Goal: Transaction & Acquisition: Book appointment/travel/reservation

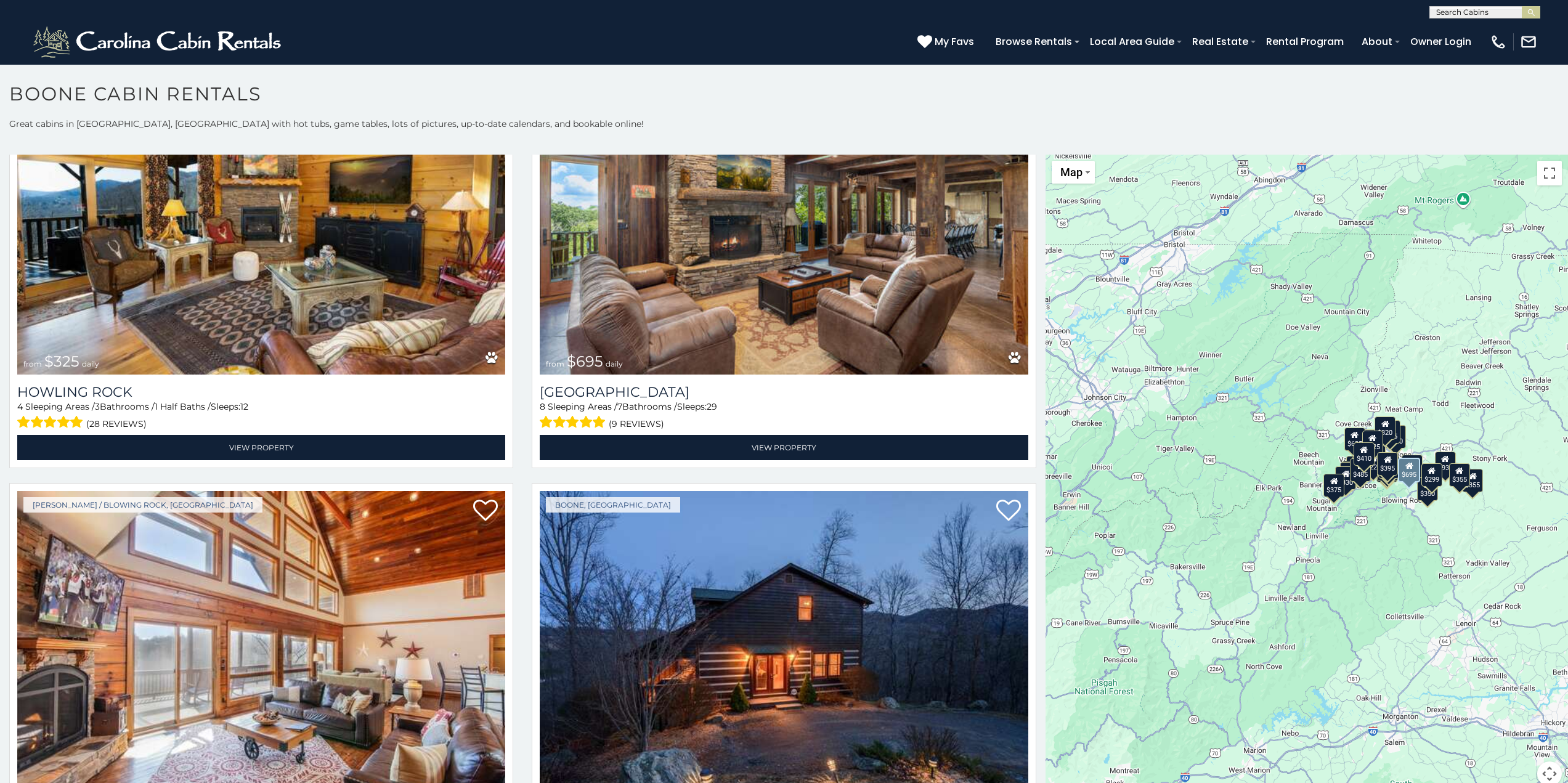
scroll to position [4746, 0]
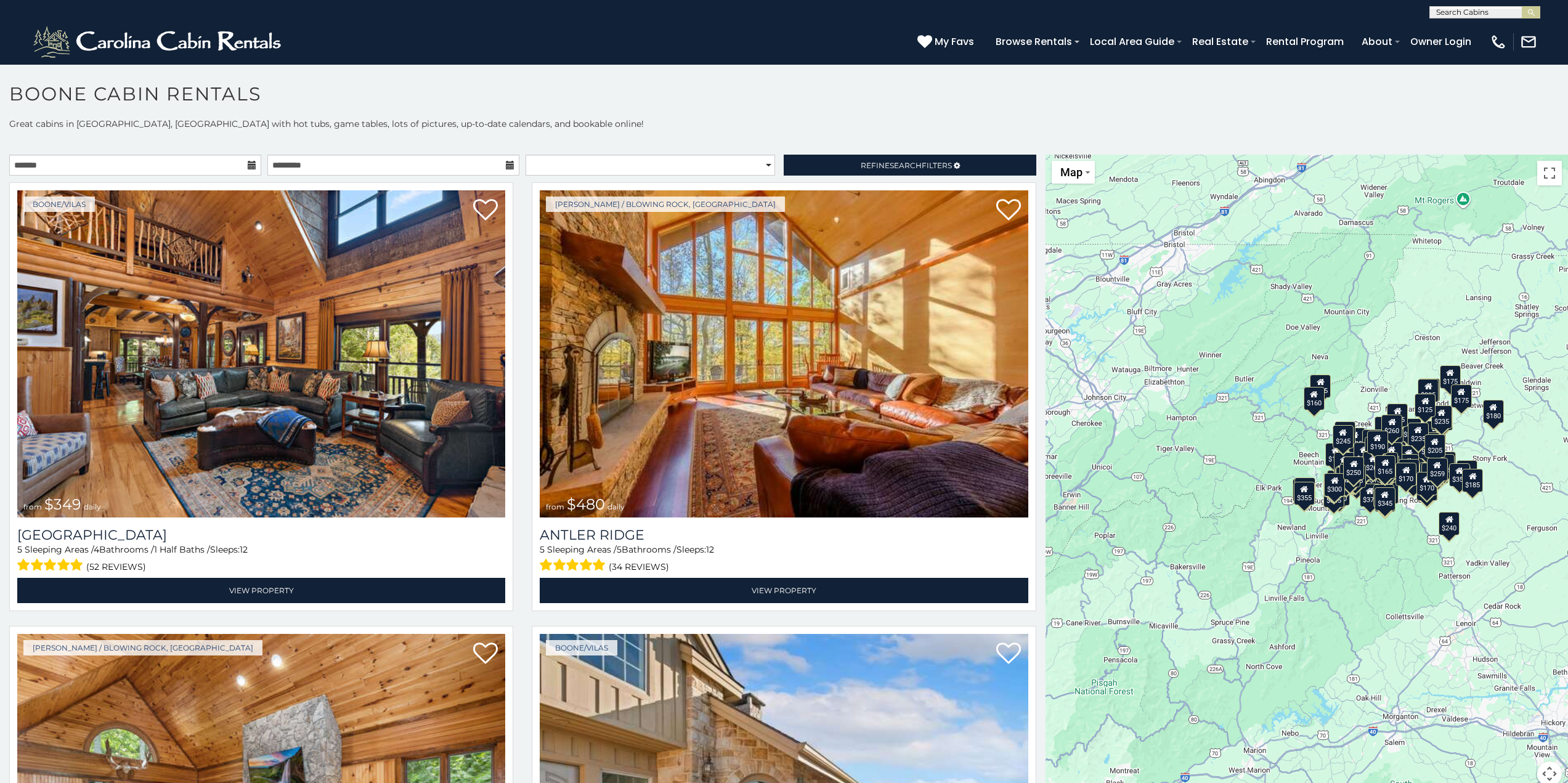
click at [248, 164] on icon at bounding box center [252, 165] width 8 height 8
click at [207, 163] on input "text" at bounding box center [135, 165] width 252 height 21
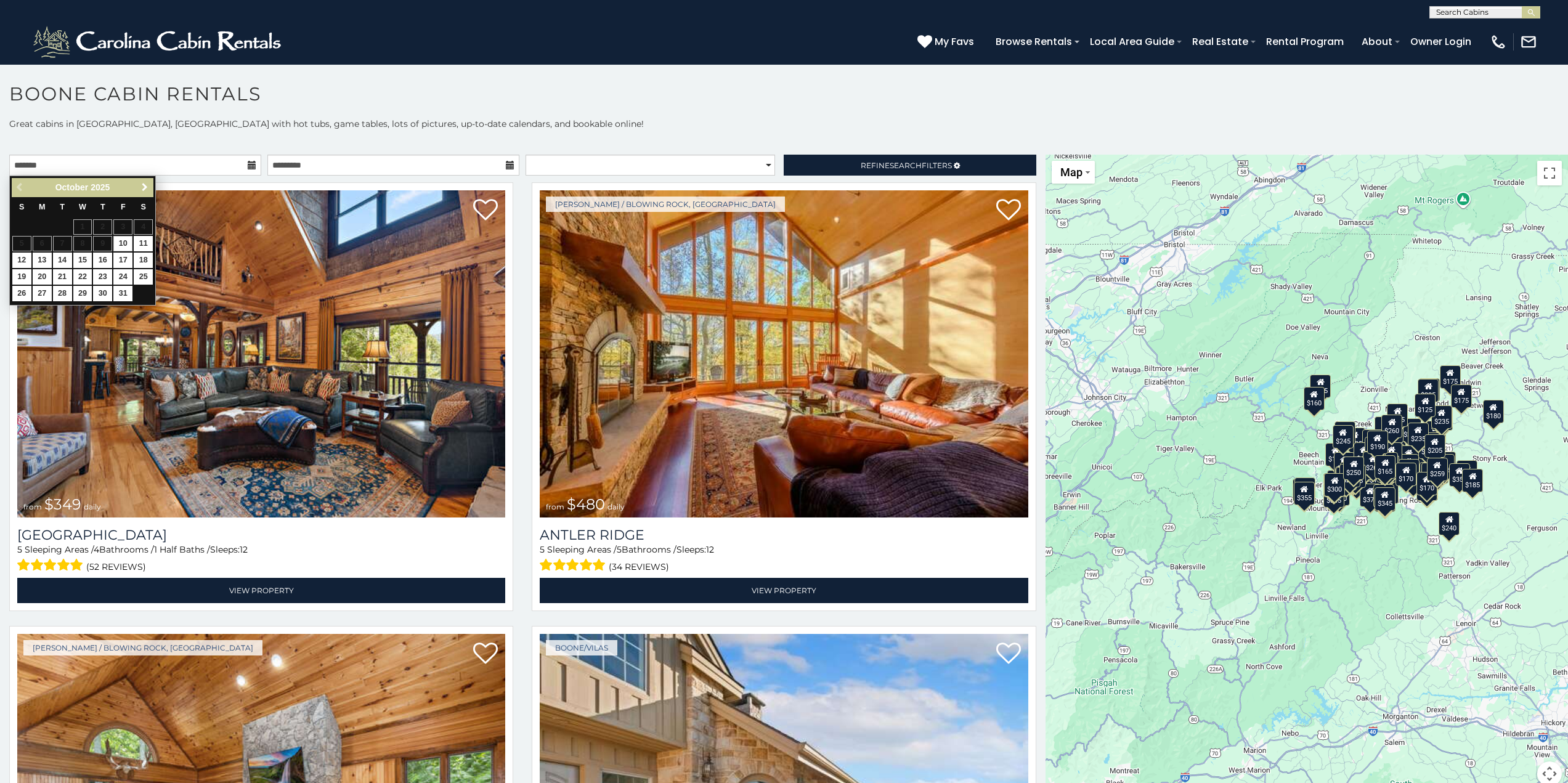
click at [144, 184] on span "Next" at bounding box center [144, 187] width 9 height 9
click at [140, 279] on link "27" at bounding box center [143, 277] width 19 height 15
type input "**********"
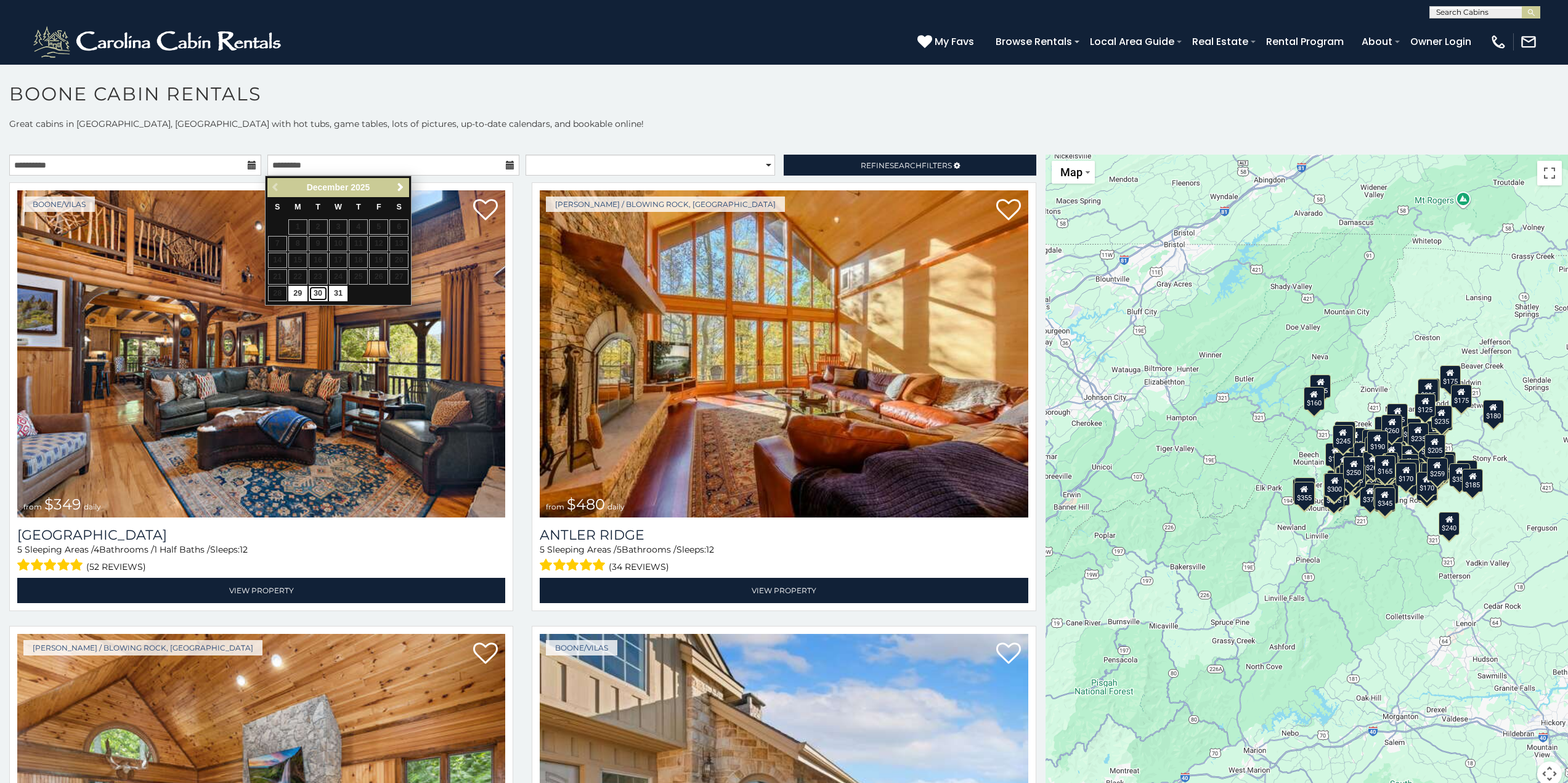
click at [317, 295] on link "30" at bounding box center [318, 293] width 19 height 15
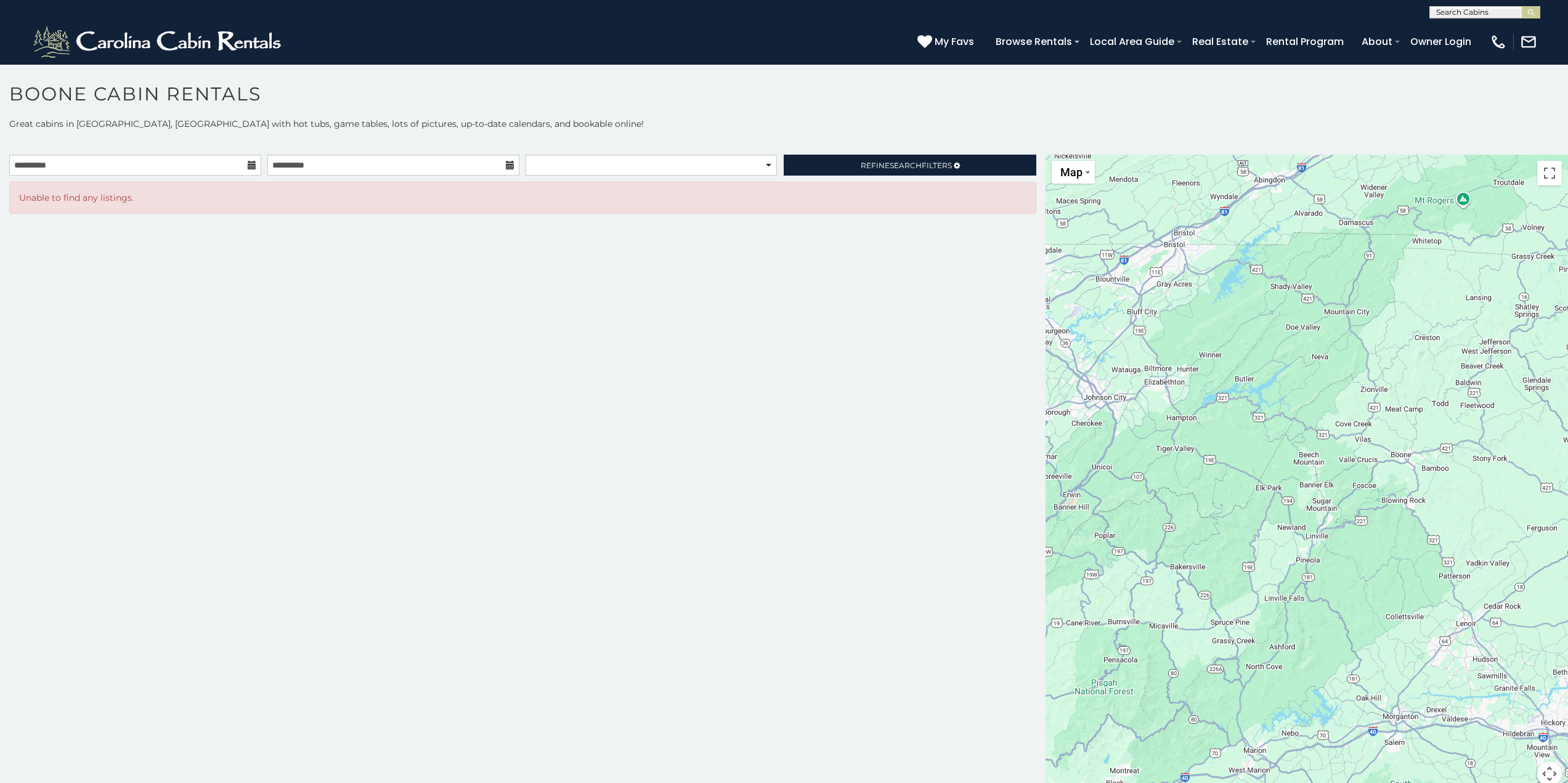
click at [712, 128] on p "Great cabins in Boone, NC with hot tubs, game tables, lots of pictures, up-to-d…" at bounding box center [784, 124] width 1568 height 12
click at [505, 167] on icon at bounding box center [509, 165] width 8 height 8
click at [511, 162] on icon at bounding box center [509, 165] width 8 height 8
click at [437, 162] on input "**********" at bounding box center [393, 165] width 252 height 21
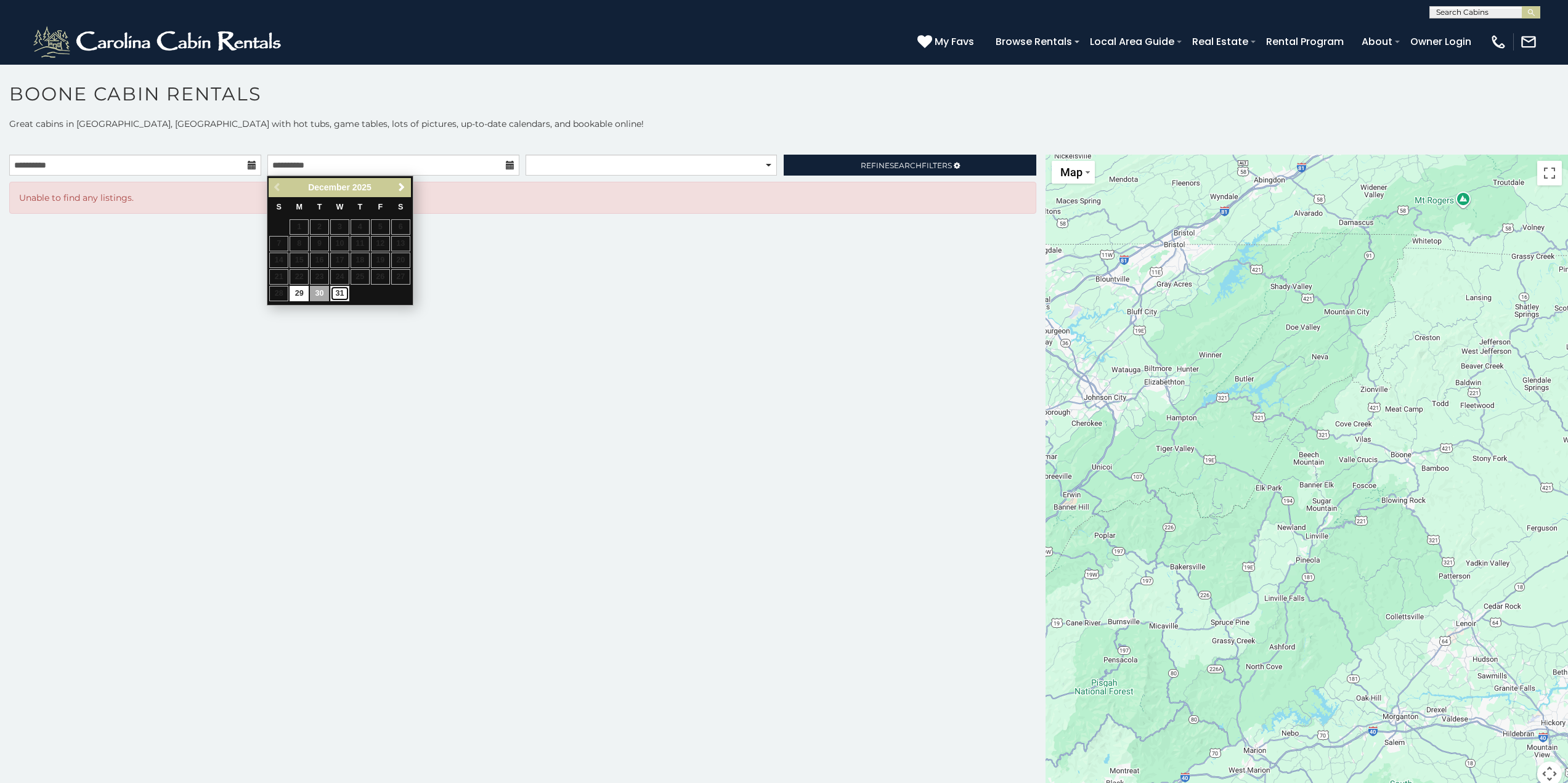
click at [344, 291] on link "31" at bounding box center [339, 293] width 19 height 15
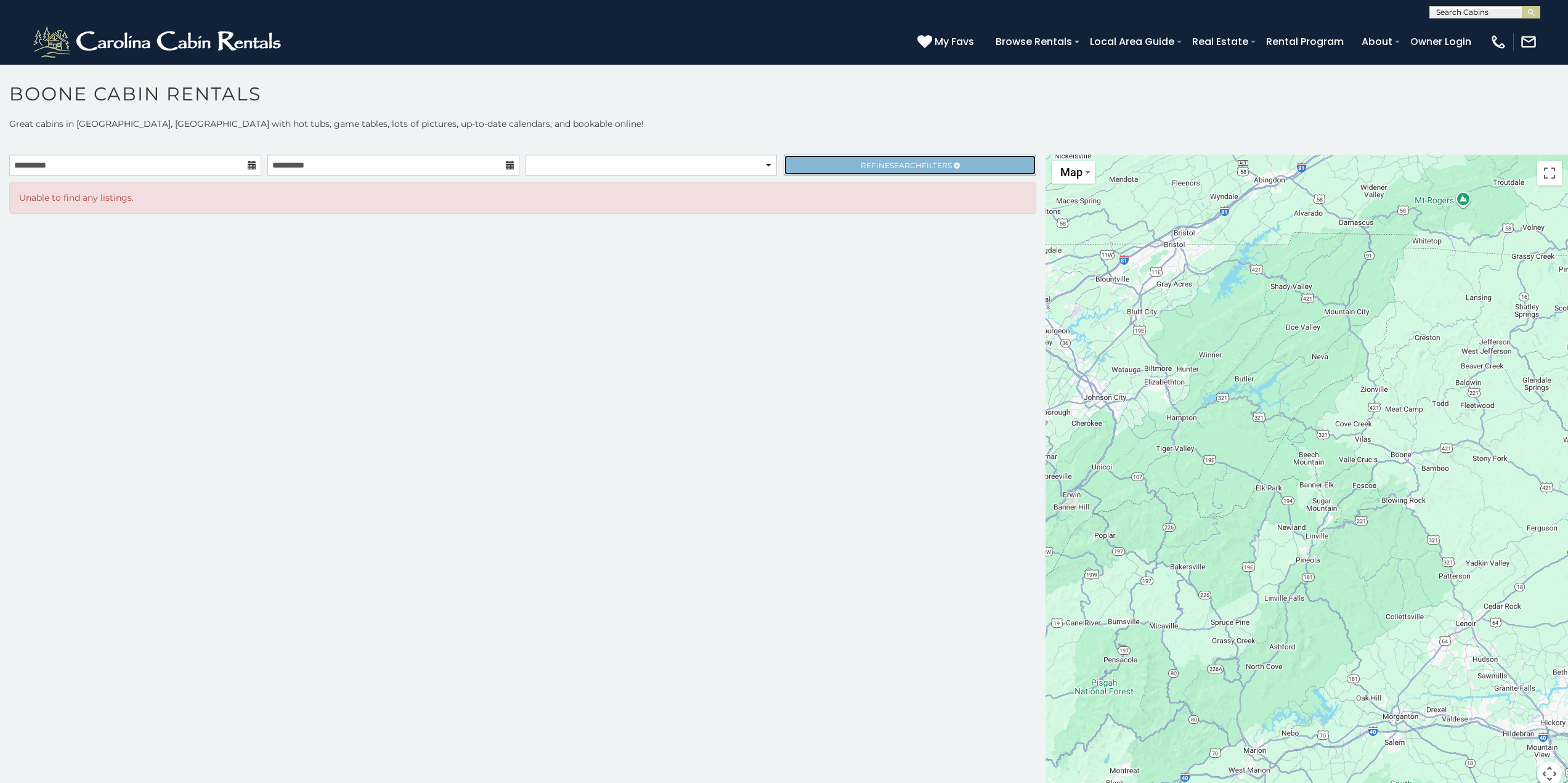
click at [861, 163] on span "Refine Search Filters" at bounding box center [906, 166] width 91 height 9
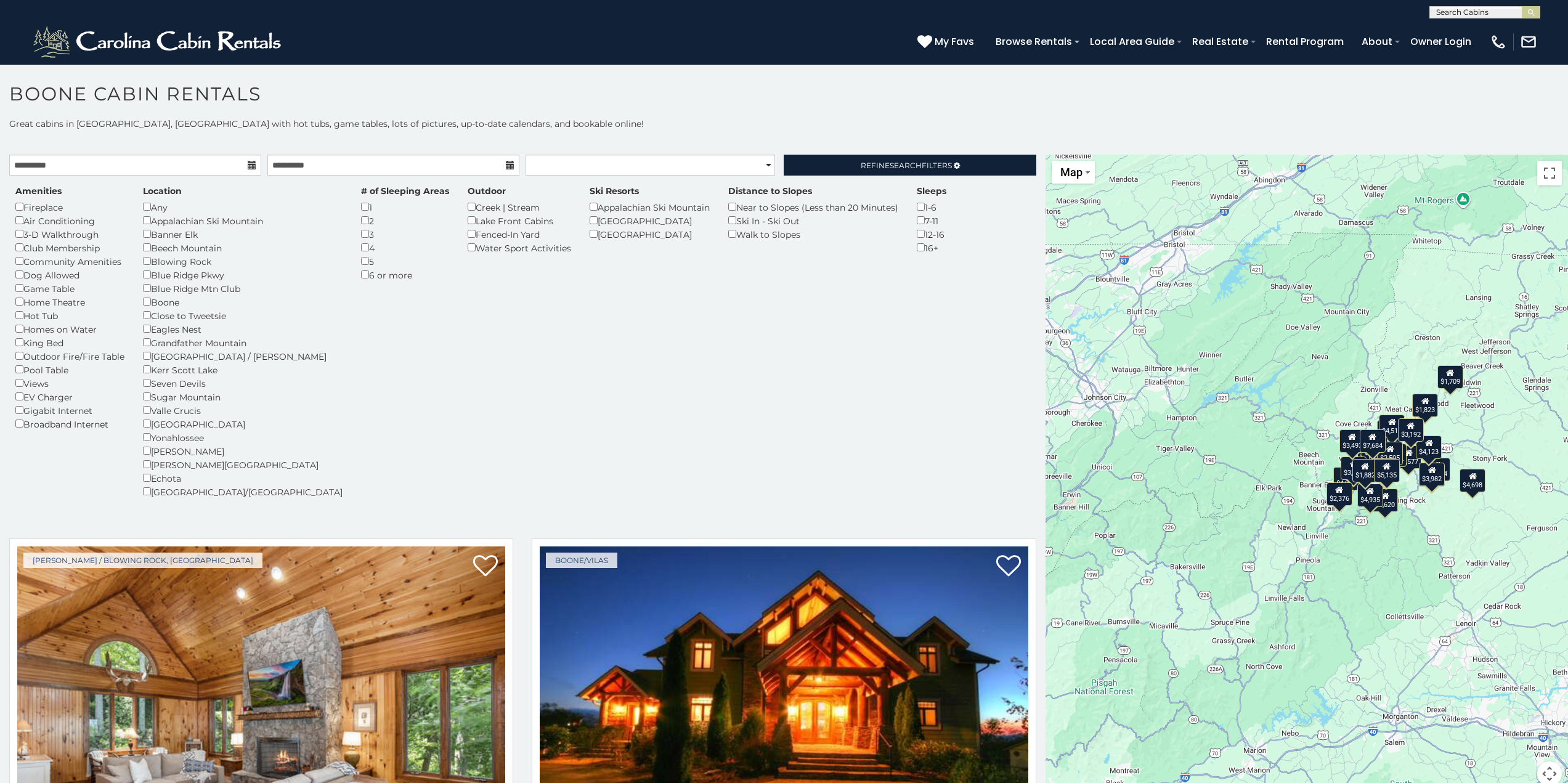
click at [957, 153] on div "**********" at bounding box center [784, 459] width 1568 height 684
click at [505, 168] on icon at bounding box center [509, 165] width 8 height 8
click at [505, 161] on icon at bounding box center [509, 165] width 8 height 8
click at [505, 164] on icon at bounding box center [509, 165] width 8 height 8
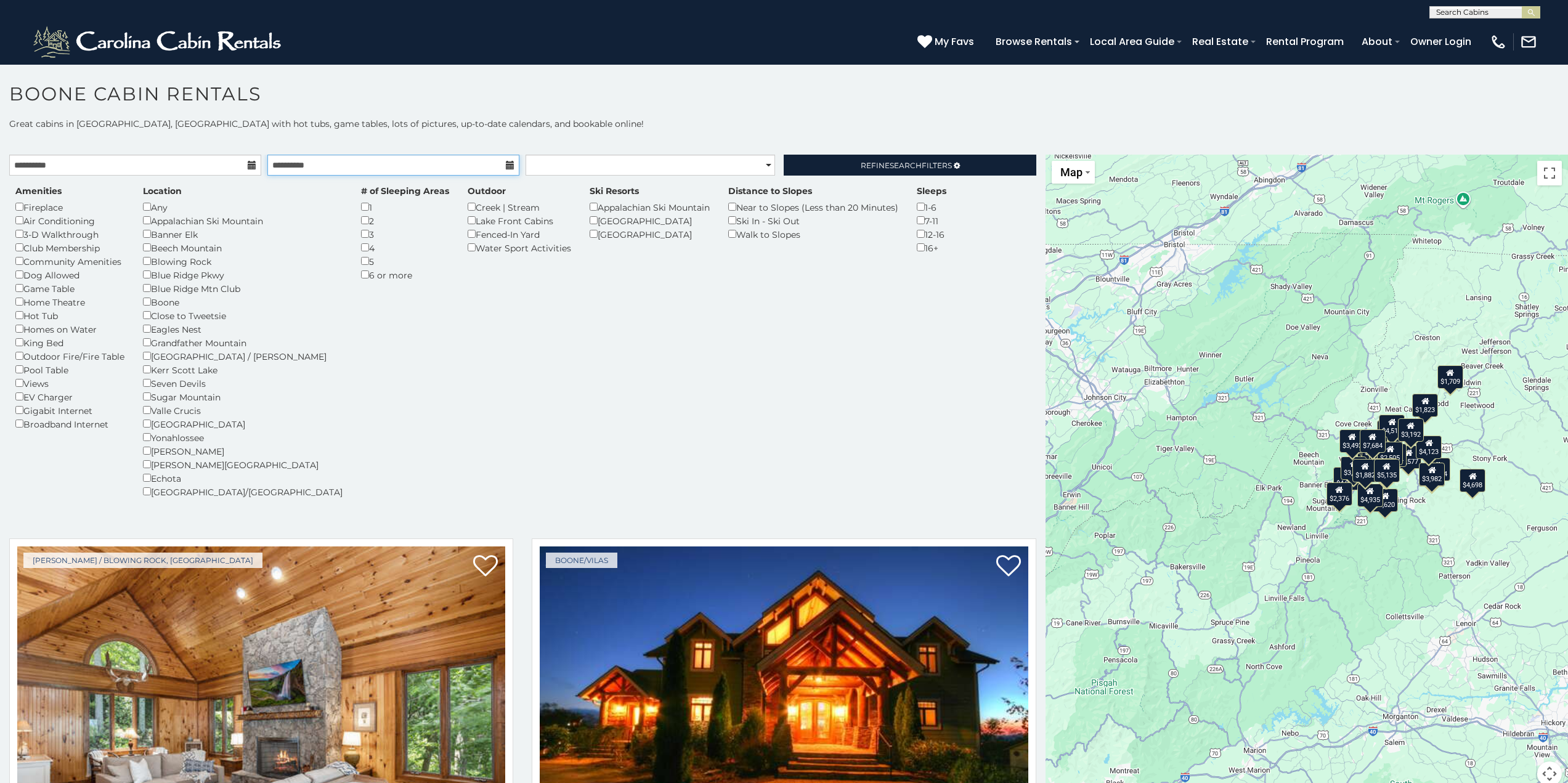
click at [433, 165] on input "**********" at bounding box center [393, 165] width 252 height 21
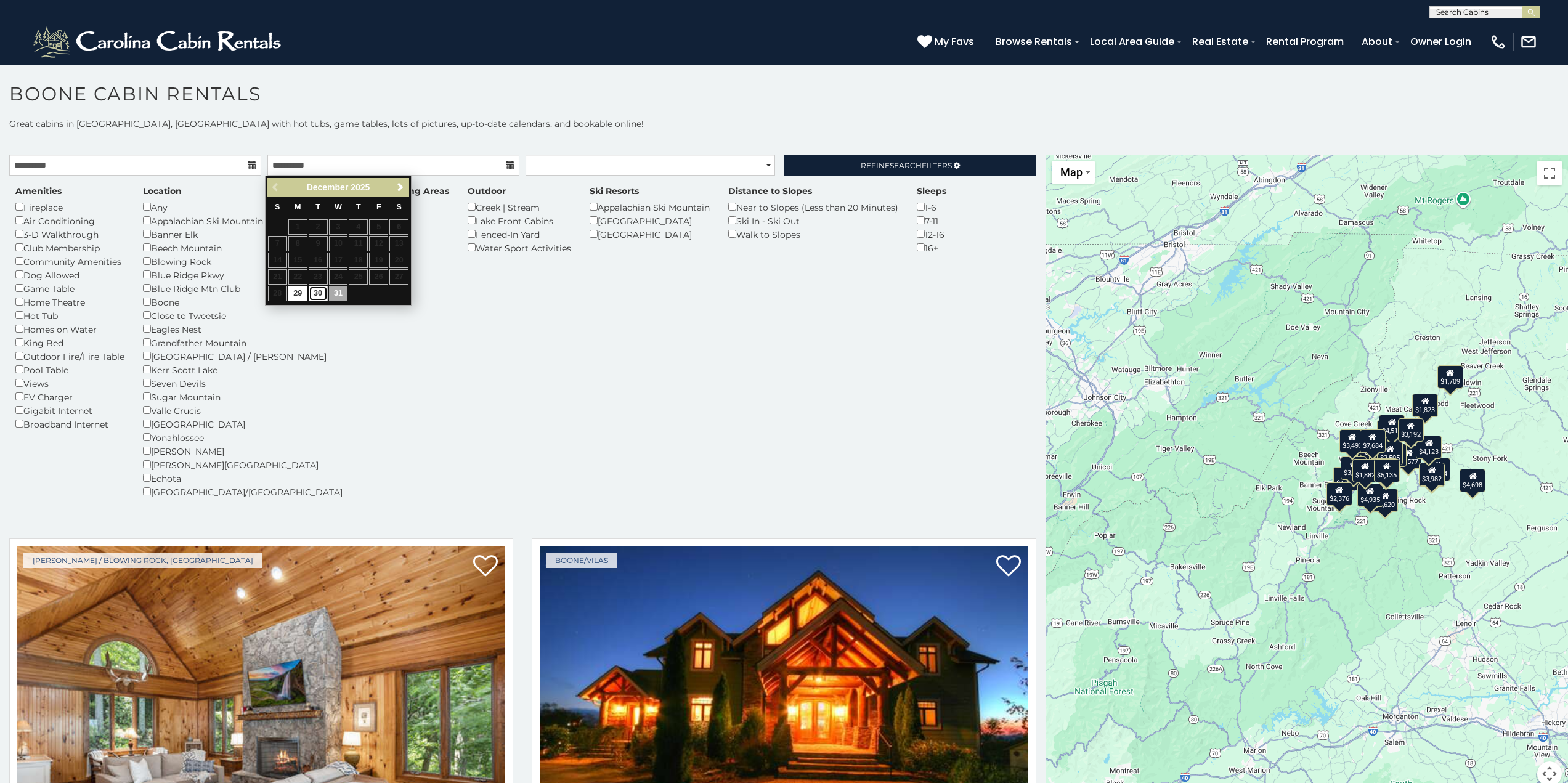
click at [321, 296] on link "30" at bounding box center [318, 293] width 19 height 15
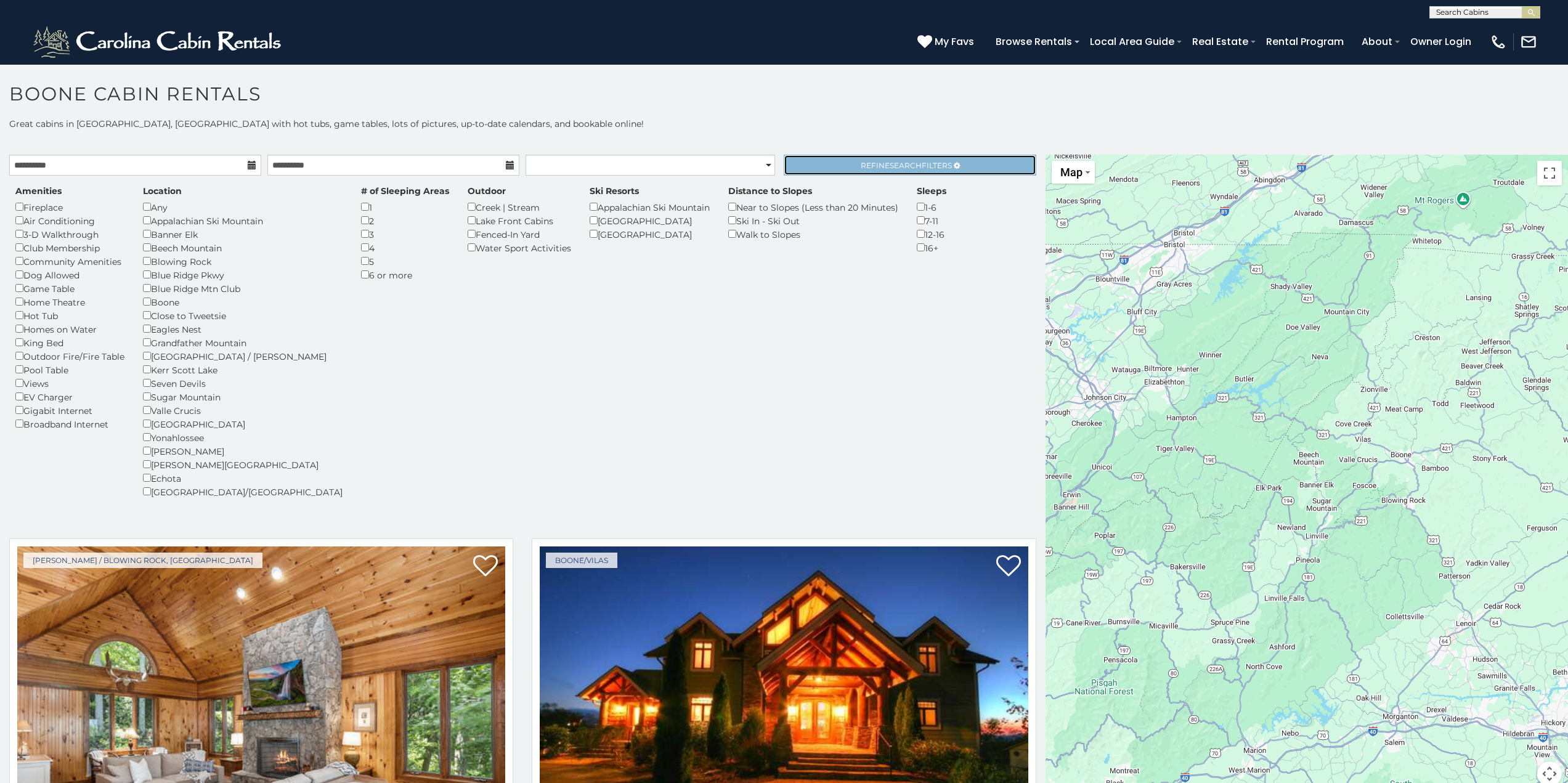
click at [897, 167] on span "Search" at bounding box center [905, 166] width 32 height 9
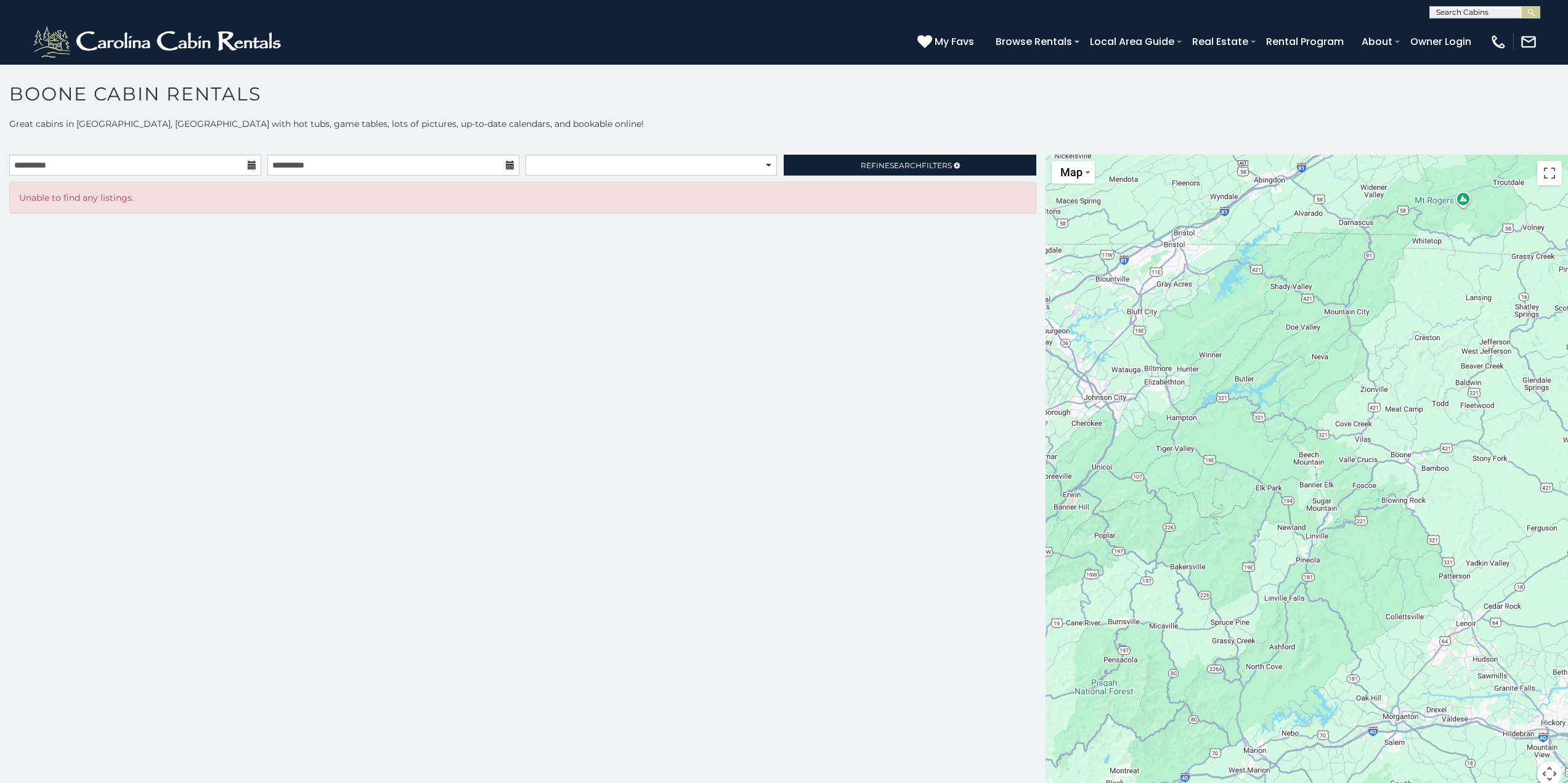
click at [510, 166] on icon at bounding box center [509, 165] width 8 height 8
click at [416, 166] on input "**********" at bounding box center [393, 165] width 252 height 21
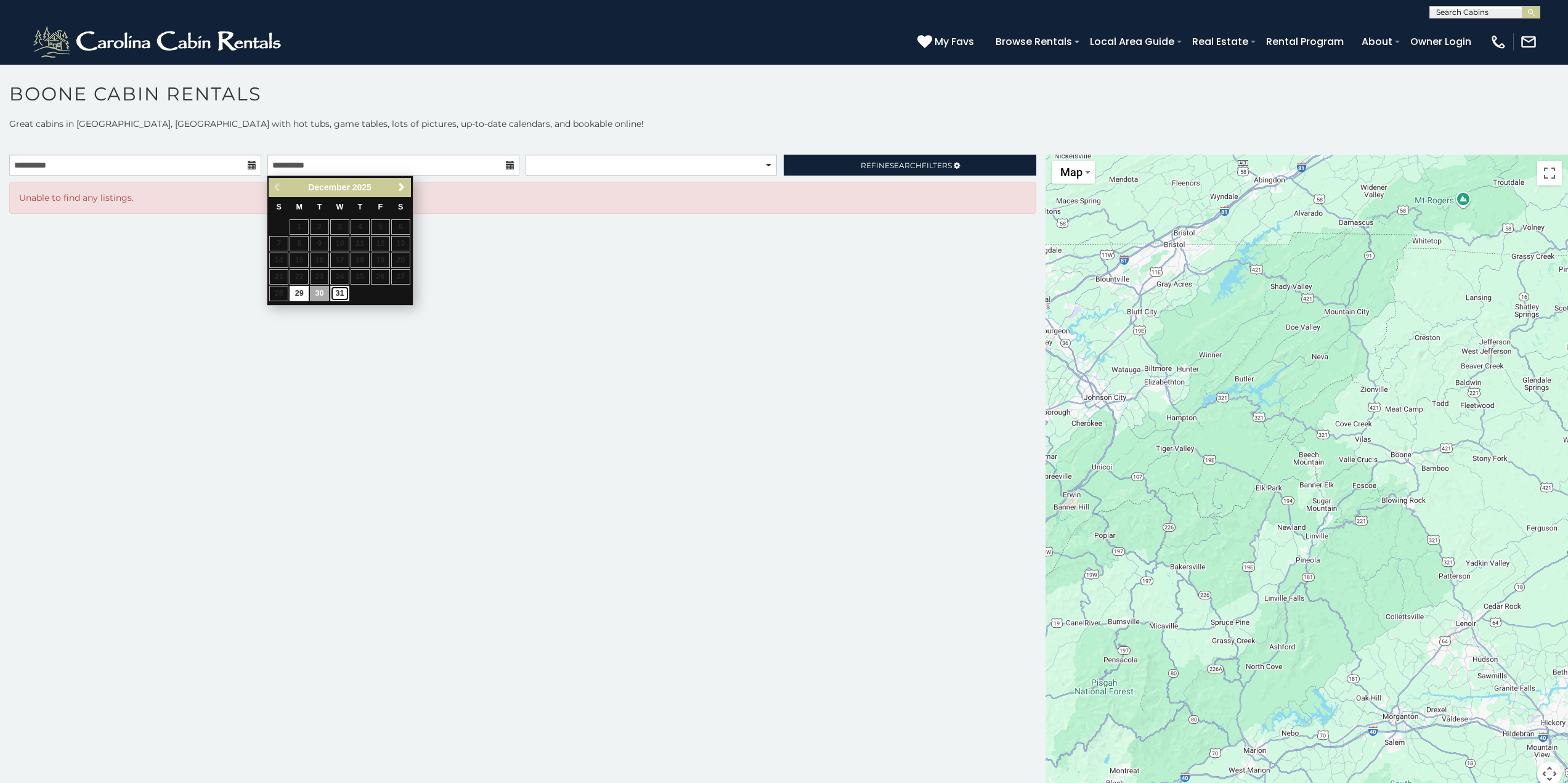
click at [342, 294] on link "31" at bounding box center [339, 293] width 19 height 15
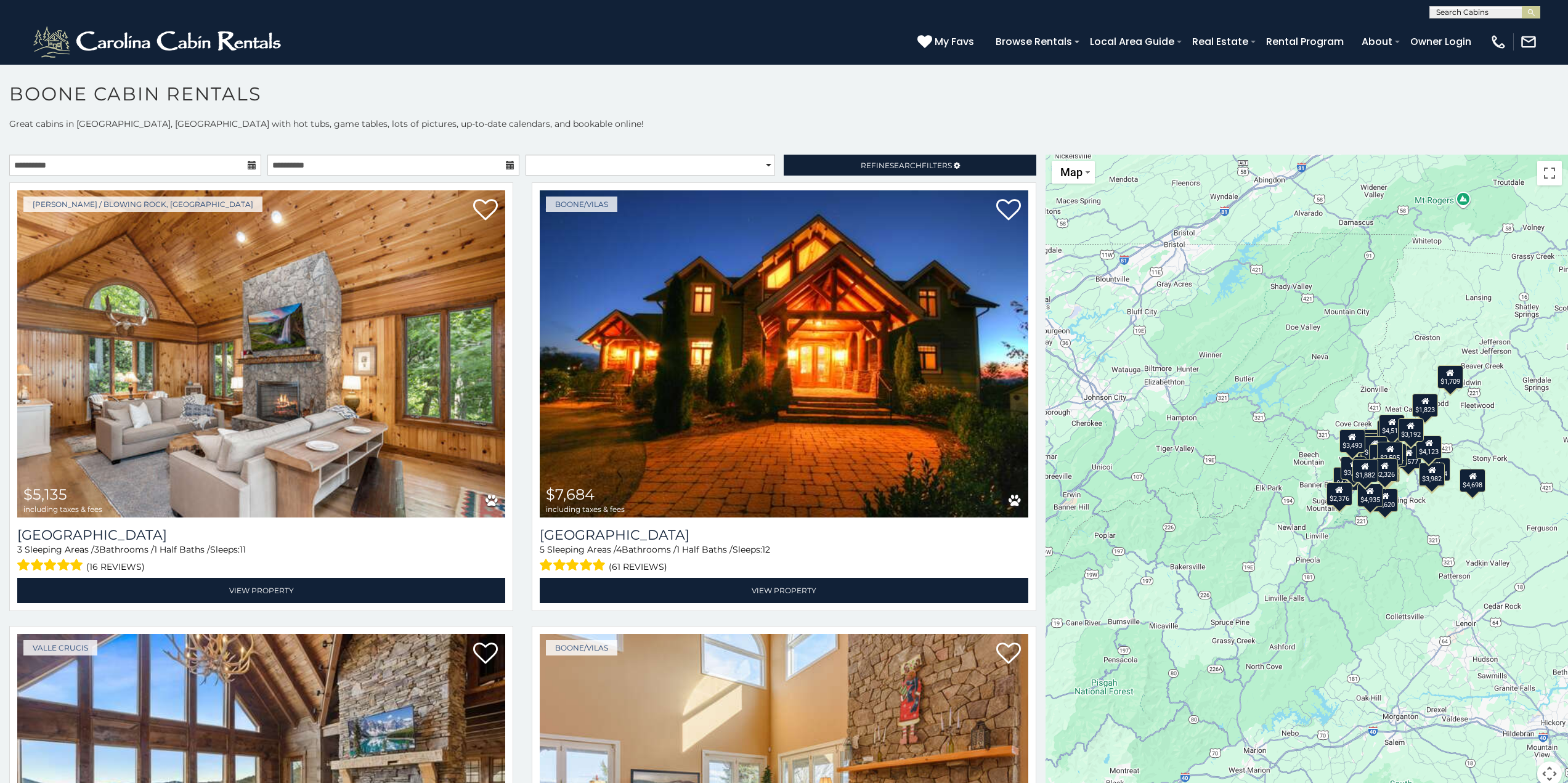
click at [505, 162] on icon at bounding box center [509, 165] width 8 height 8
click at [471, 162] on input "**********" at bounding box center [393, 165] width 252 height 21
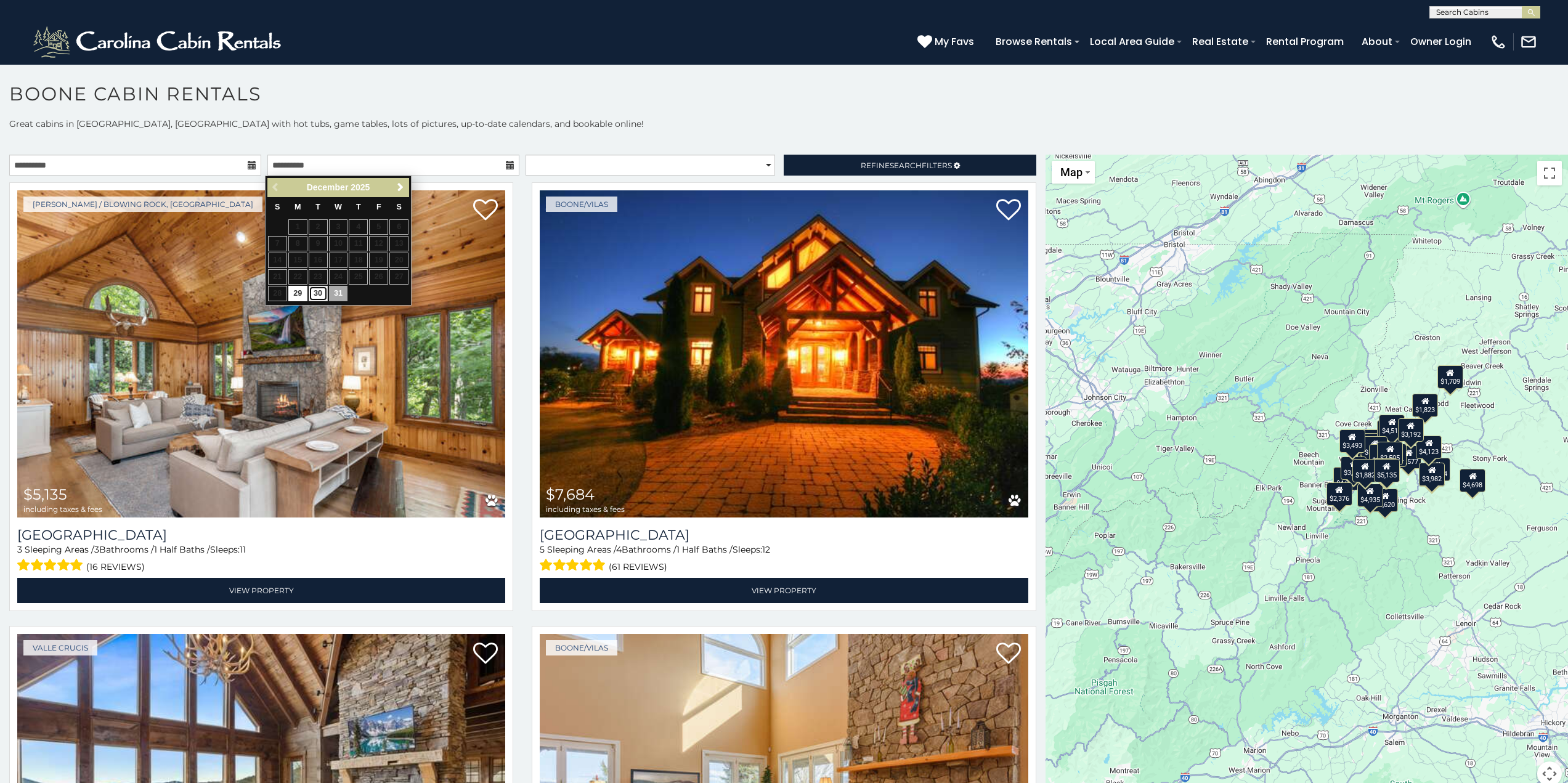
click at [319, 291] on link "30" at bounding box center [318, 293] width 19 height 15
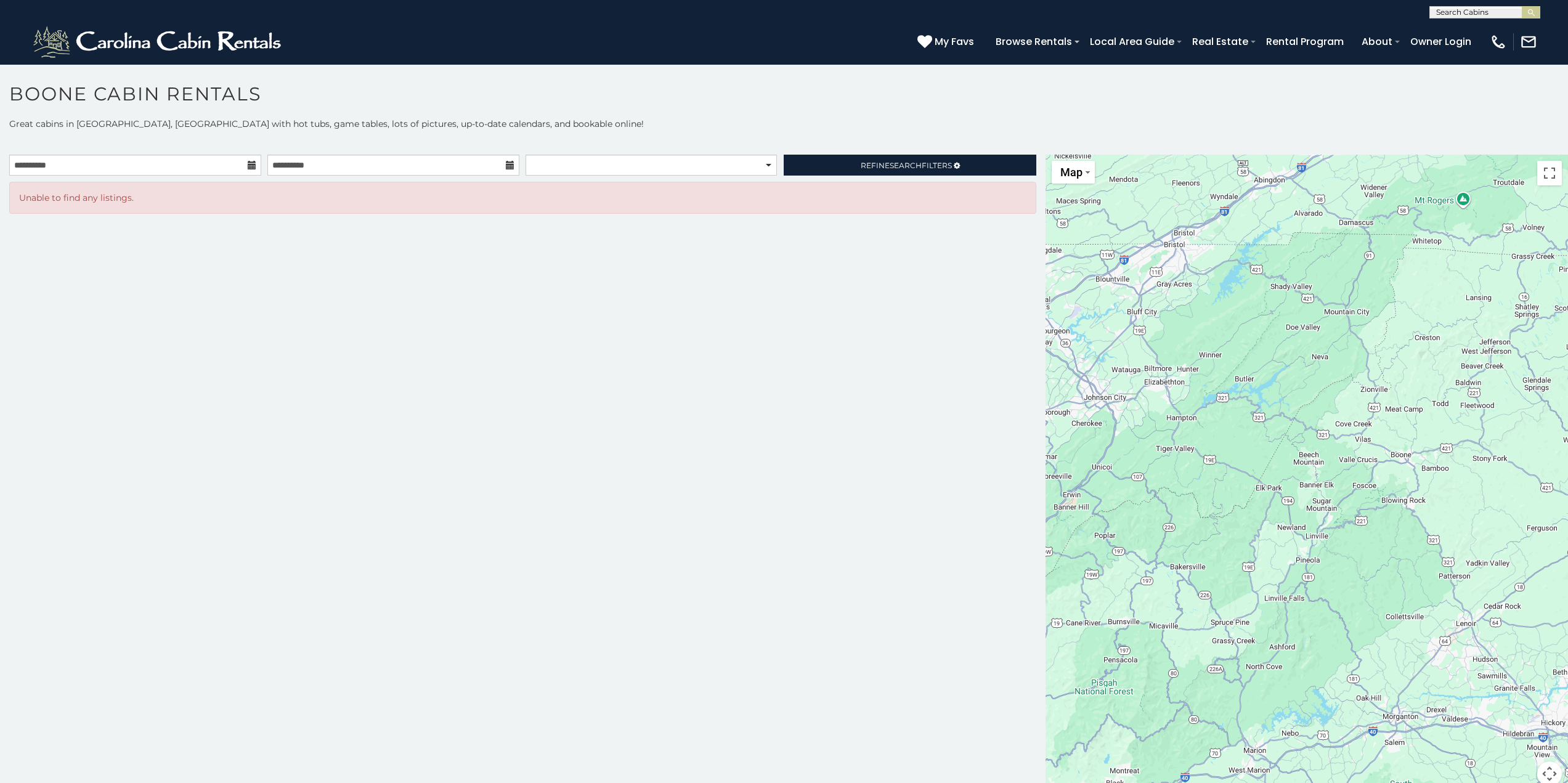
click at [507, 166] on icon at bounding box center [509, 165] width 8 height 8
click at [440, 161] on input "**********" at bounding box center [393, 165] width 252 height 21
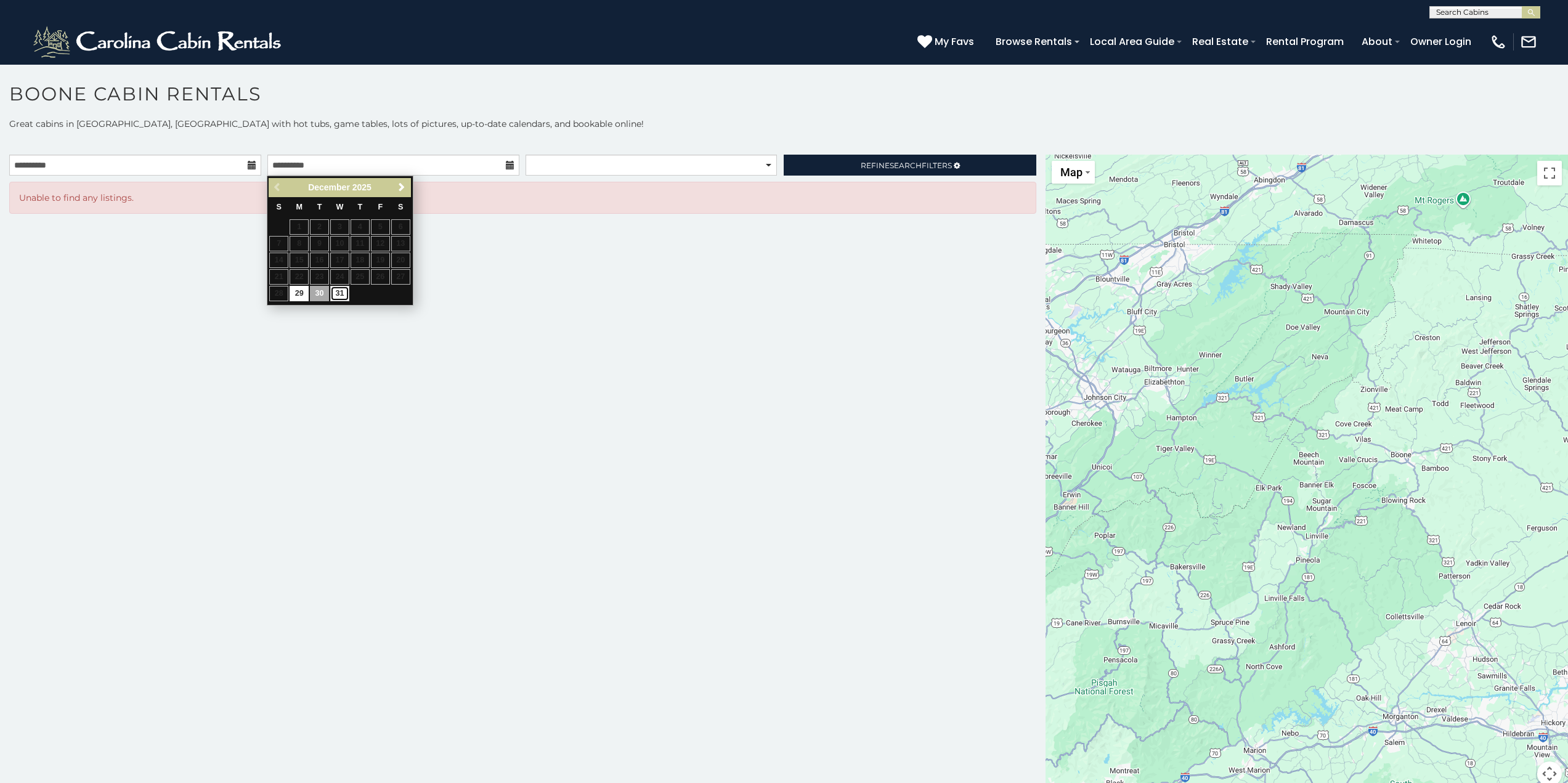
click at [340, 292] on link "31" at bounding box center [339, 293] width 19 height 15
type input "**********"
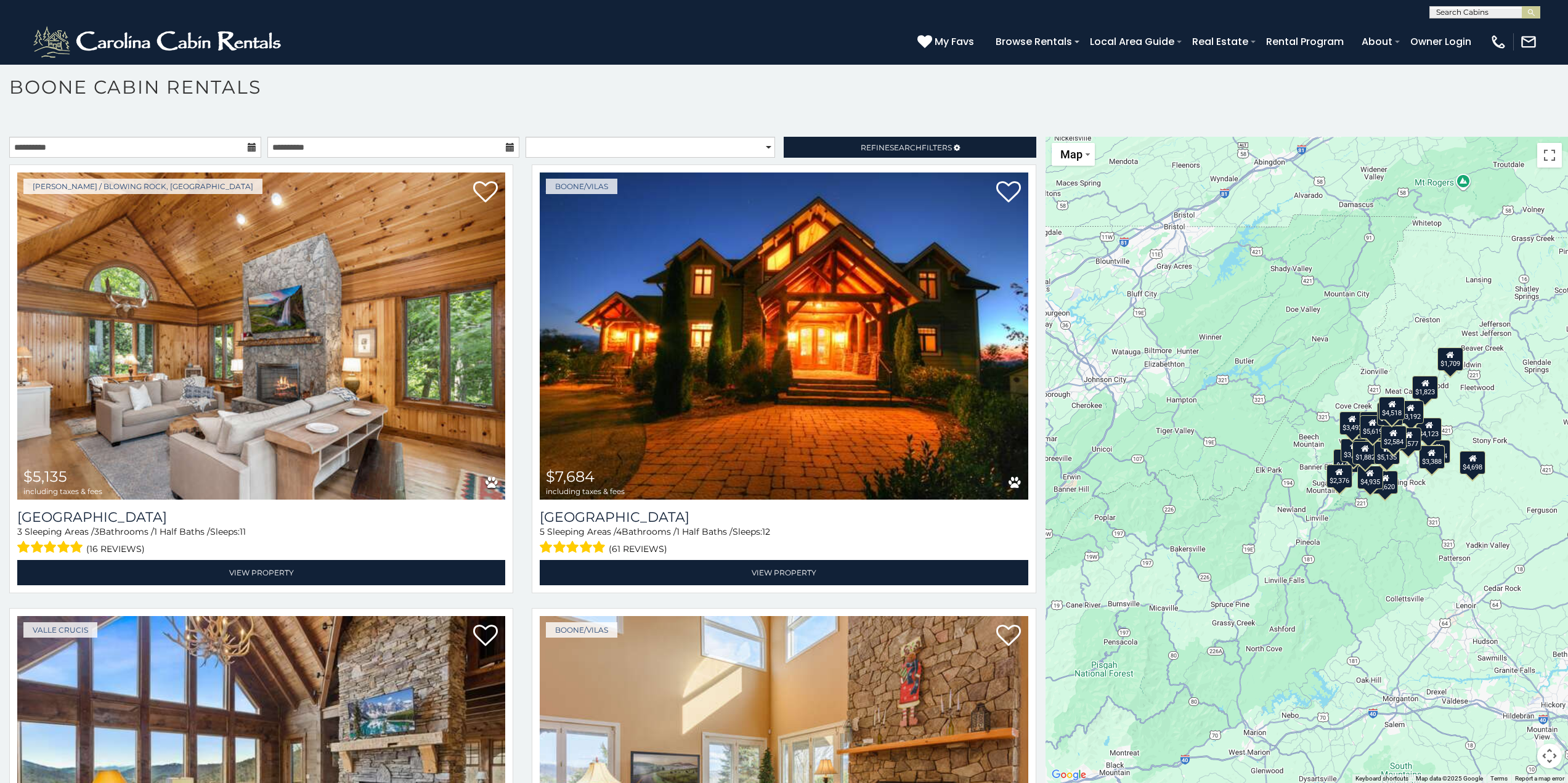
click at [248, 145] on icon at bounding box center [252, 147] width 8 height 8
click at [215, 149] on input "**********" at bounding box center [135, 147] width 252 height 21
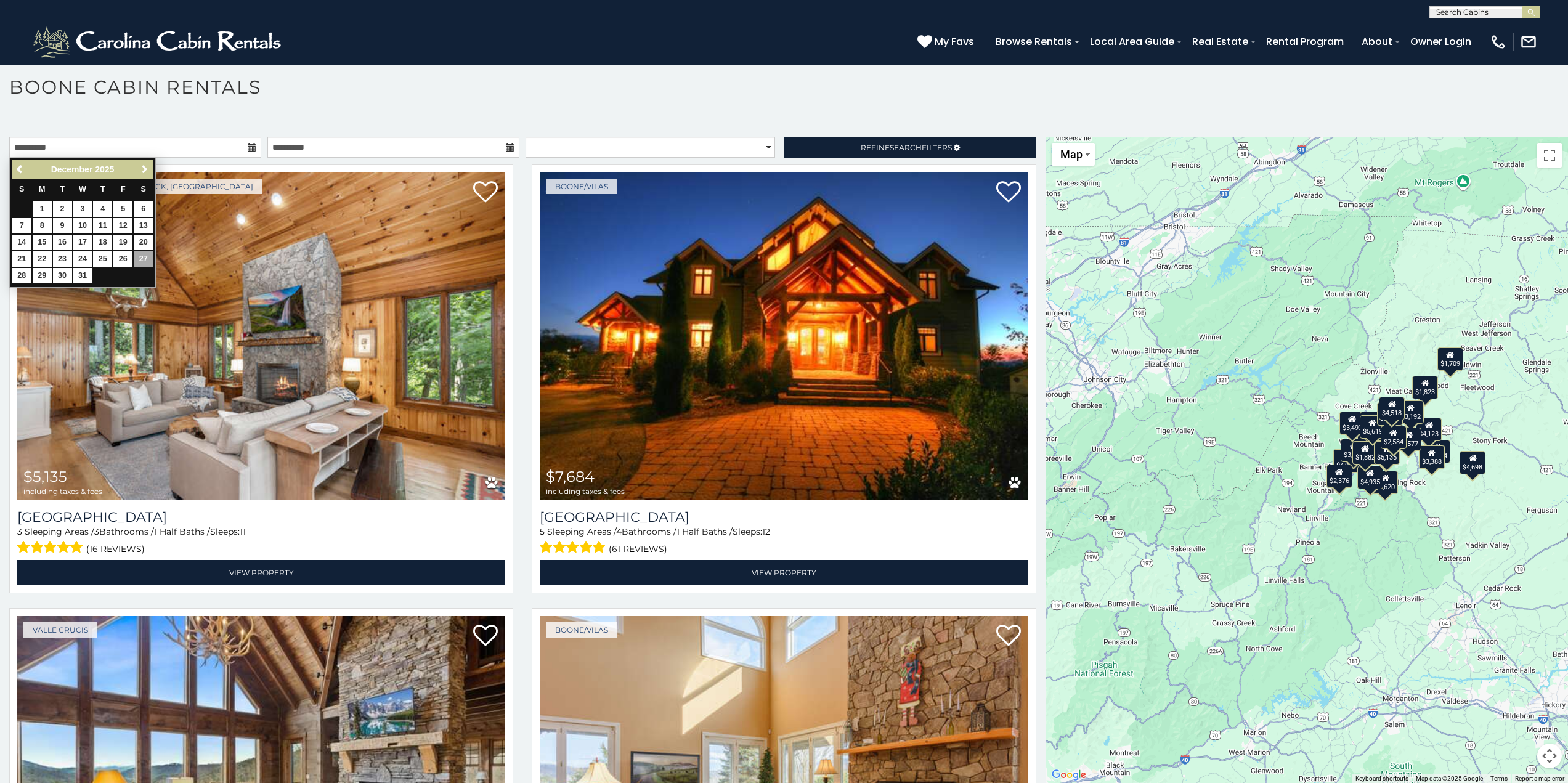
click at [143, 165] on span "Next" at bounding box center [144, 169] width 9 height 9
click at [24, 166] on span "Previous" at bounding box center [20, 169] width 9 height 9
click at [145, 170] on span "Next" at bounding box center [144, 169] width 9 height 9
click at [140, 206] on link "3" at bounding box center [143, 209] width 19 height 15
type input "**********"
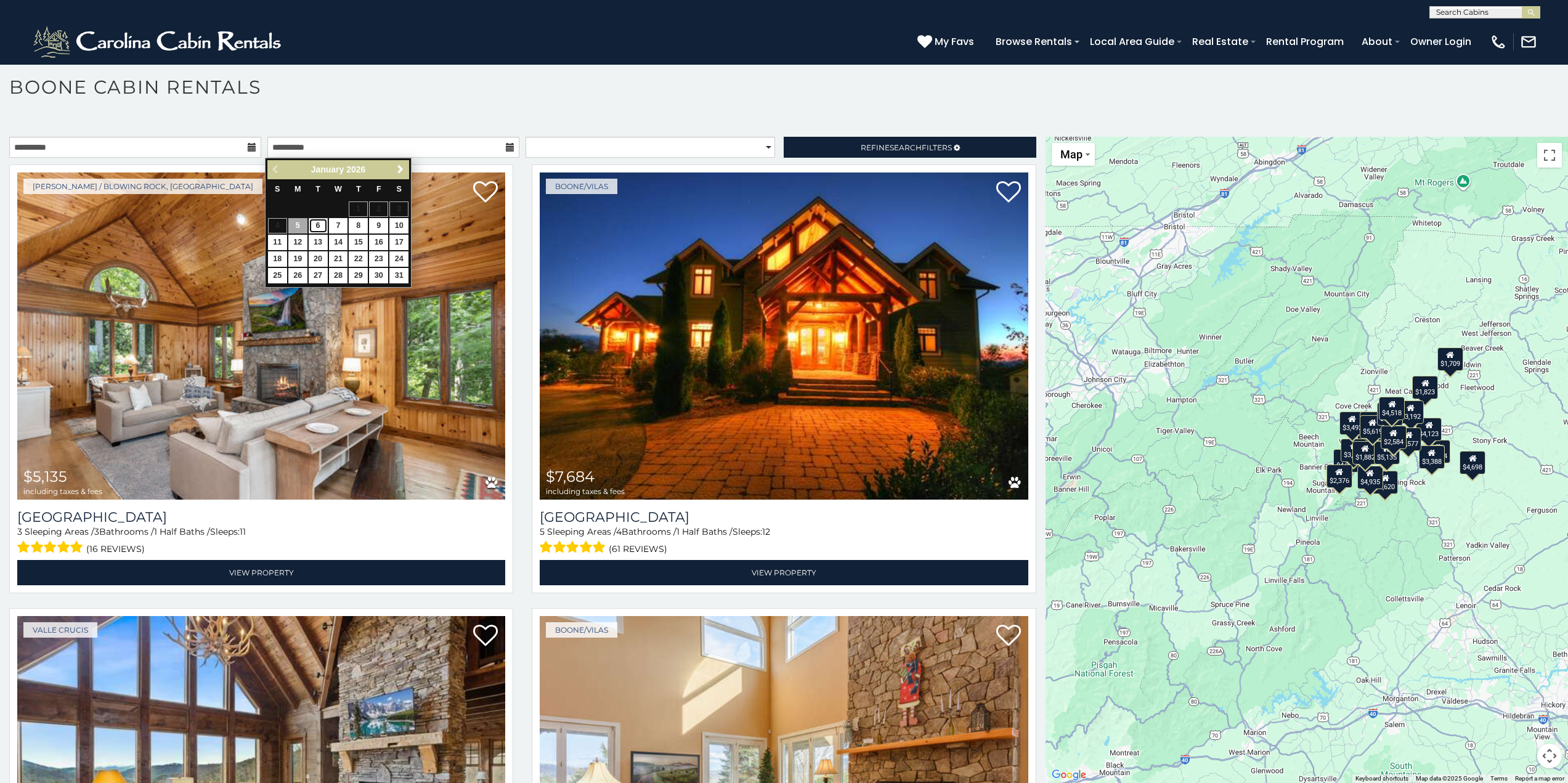
click at [322, 227] on link "6" at bounding box center [318, 225] width 19 height 15
type input "**********"
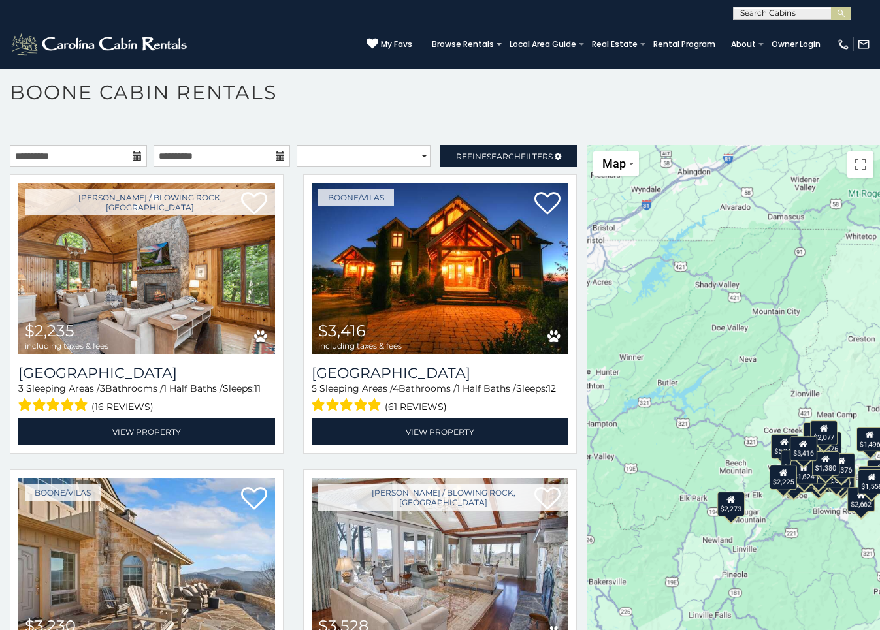
click at [294, 13] on div "**********" at bounding box center [440, 10] width 880 height 20
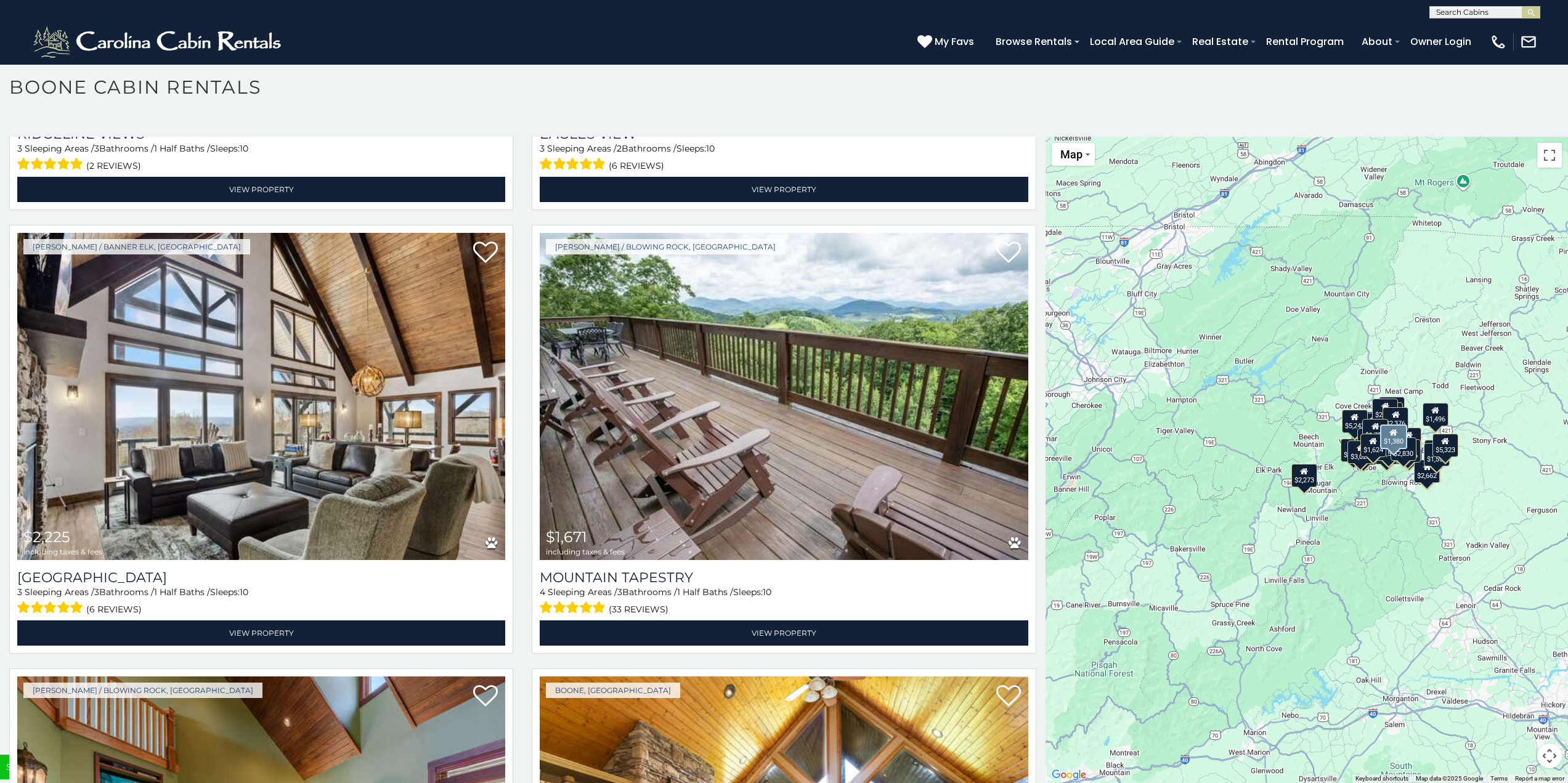
scroll to position [5732, 0]
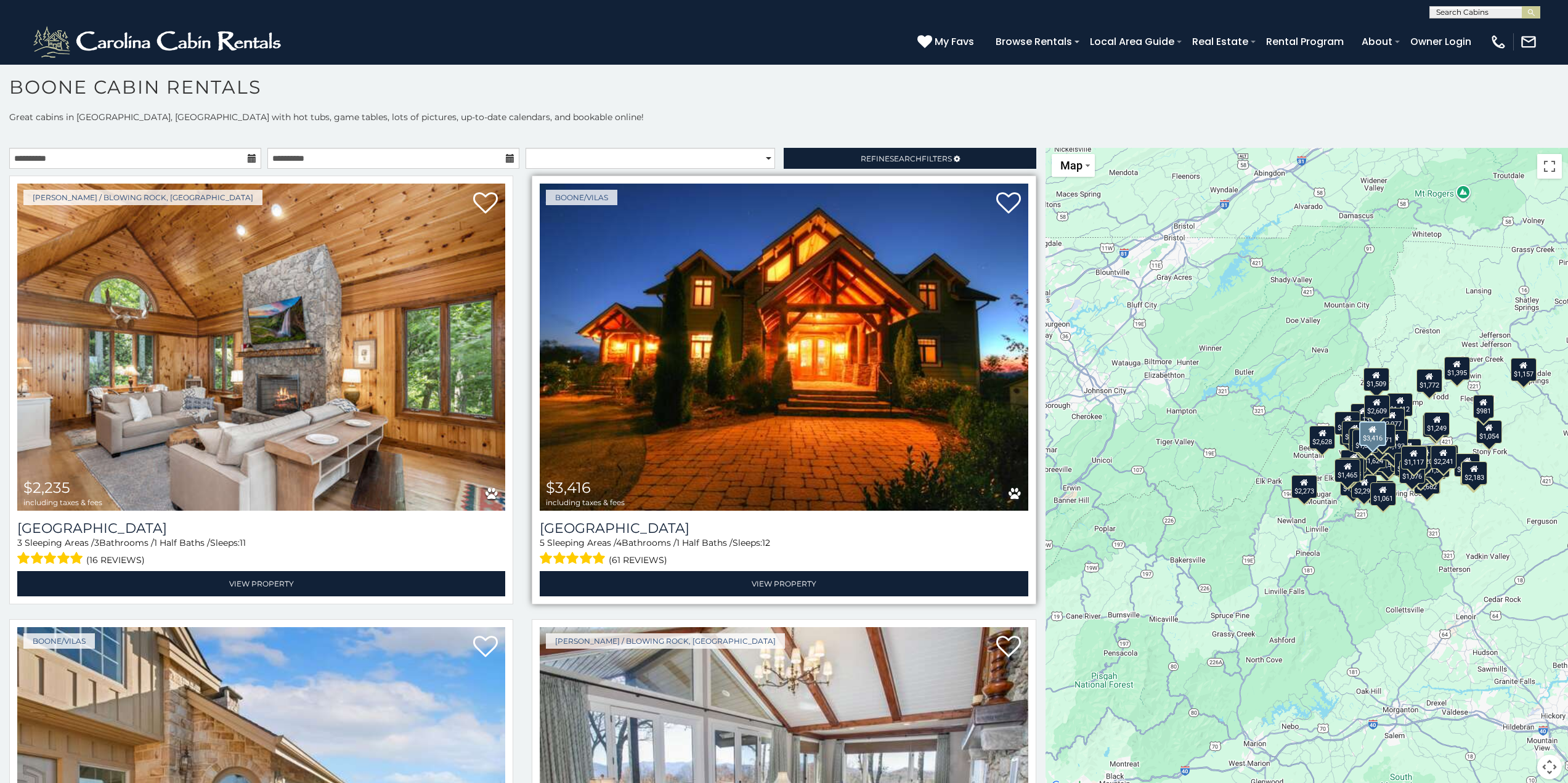
click at [817, 376] on img at bounding box center [783, 347] width 487 height 327
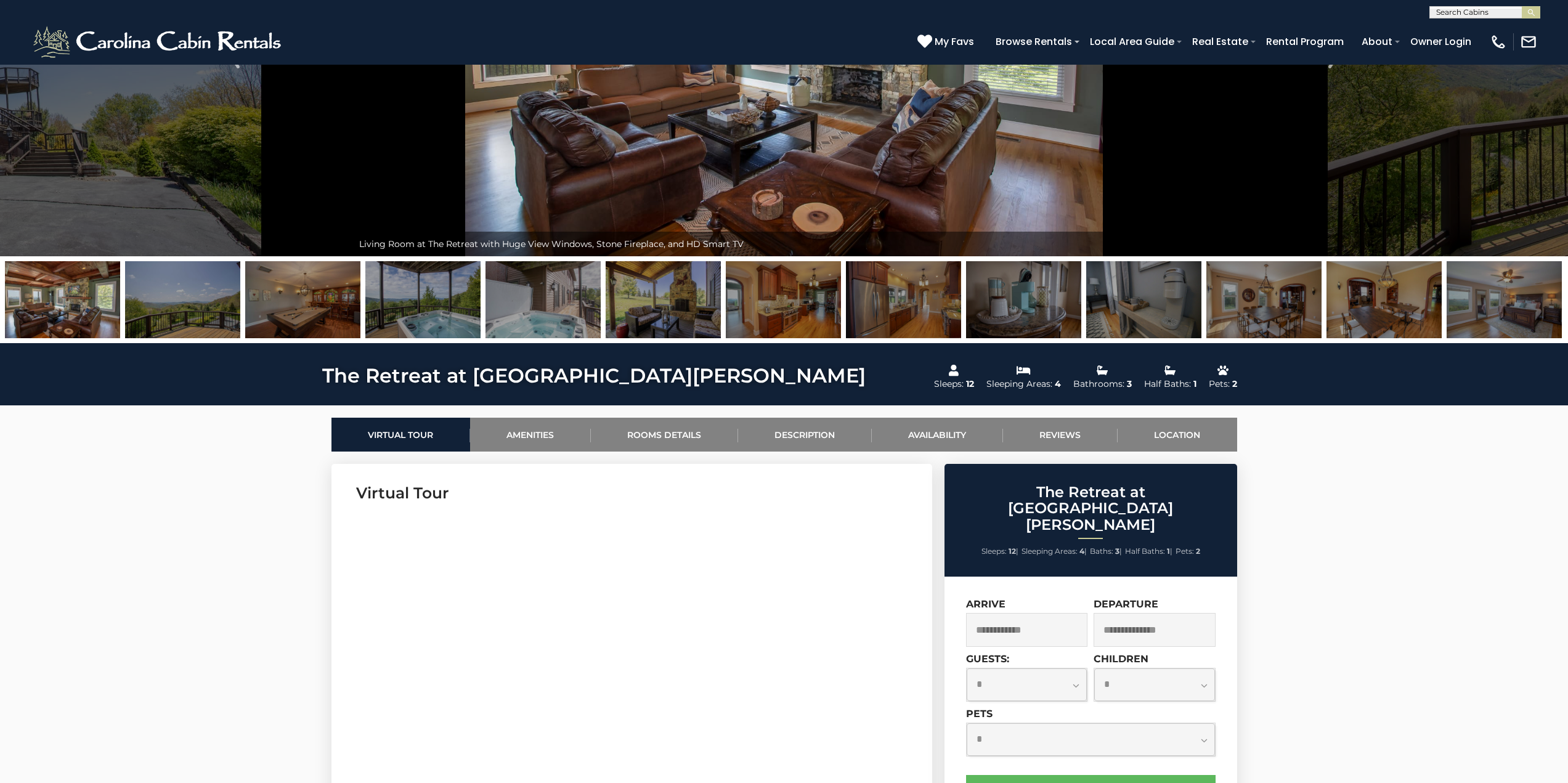
scroll to position [246, 0]
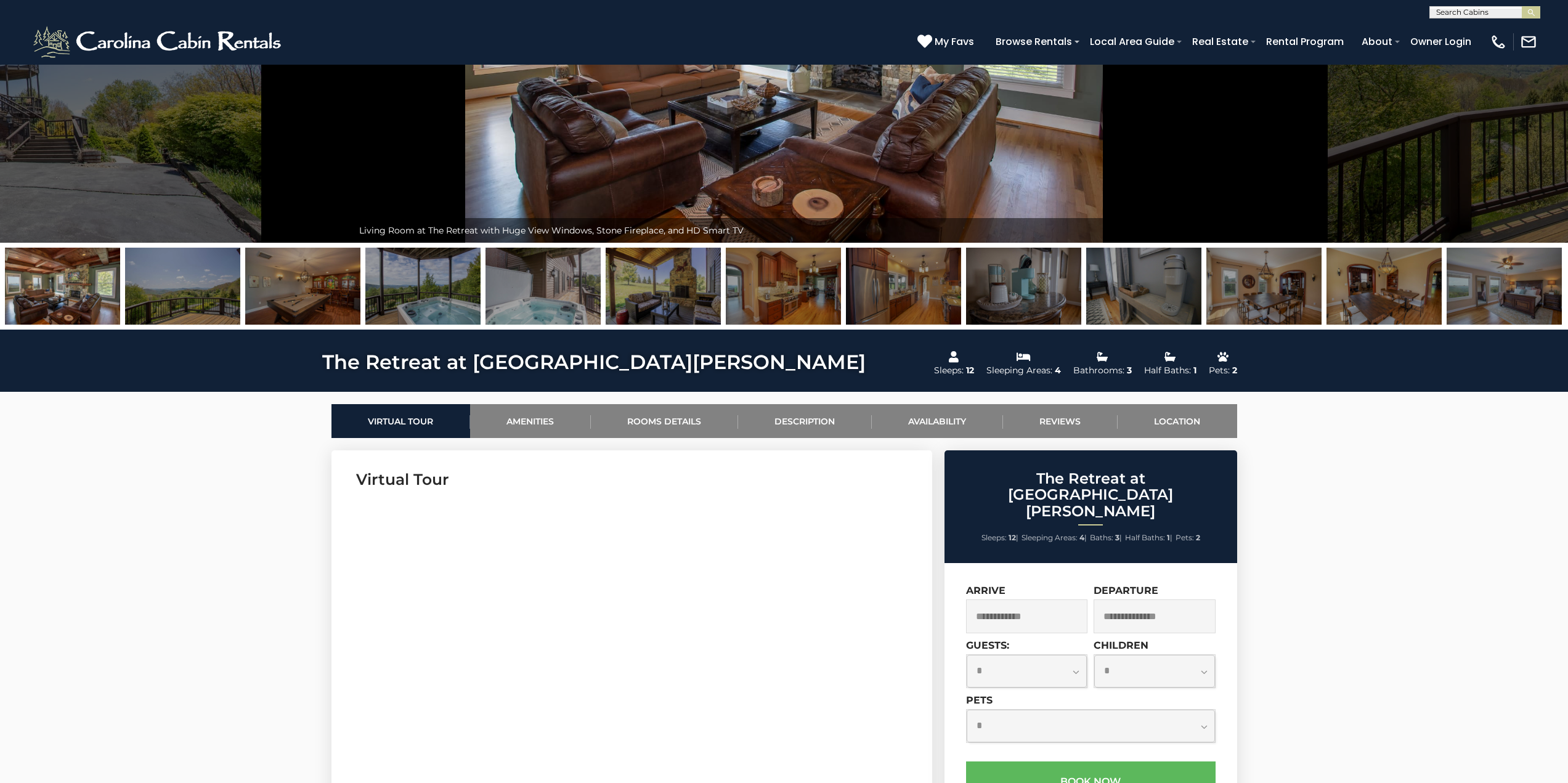
click at [1068, 600] on input "text" at bounding box center [1026, 617] width 122 height 34
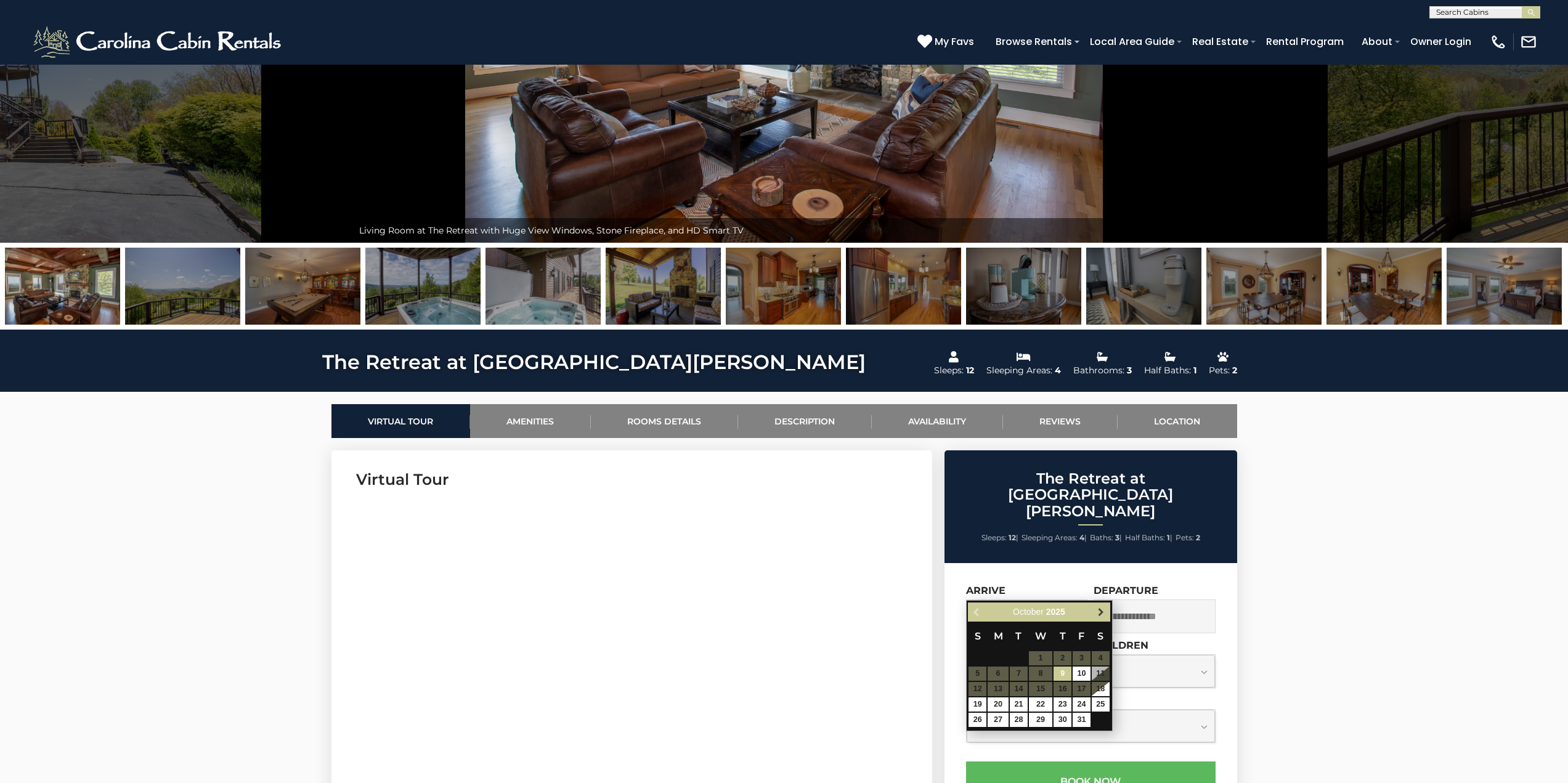
click at [1102, 609] on span "Next" at bounding box center [1100, 612] width 9 height 9
click at [1102, 658] on link "3" at bounding box center [1100, 658] width 18 height 14
type input "**********"
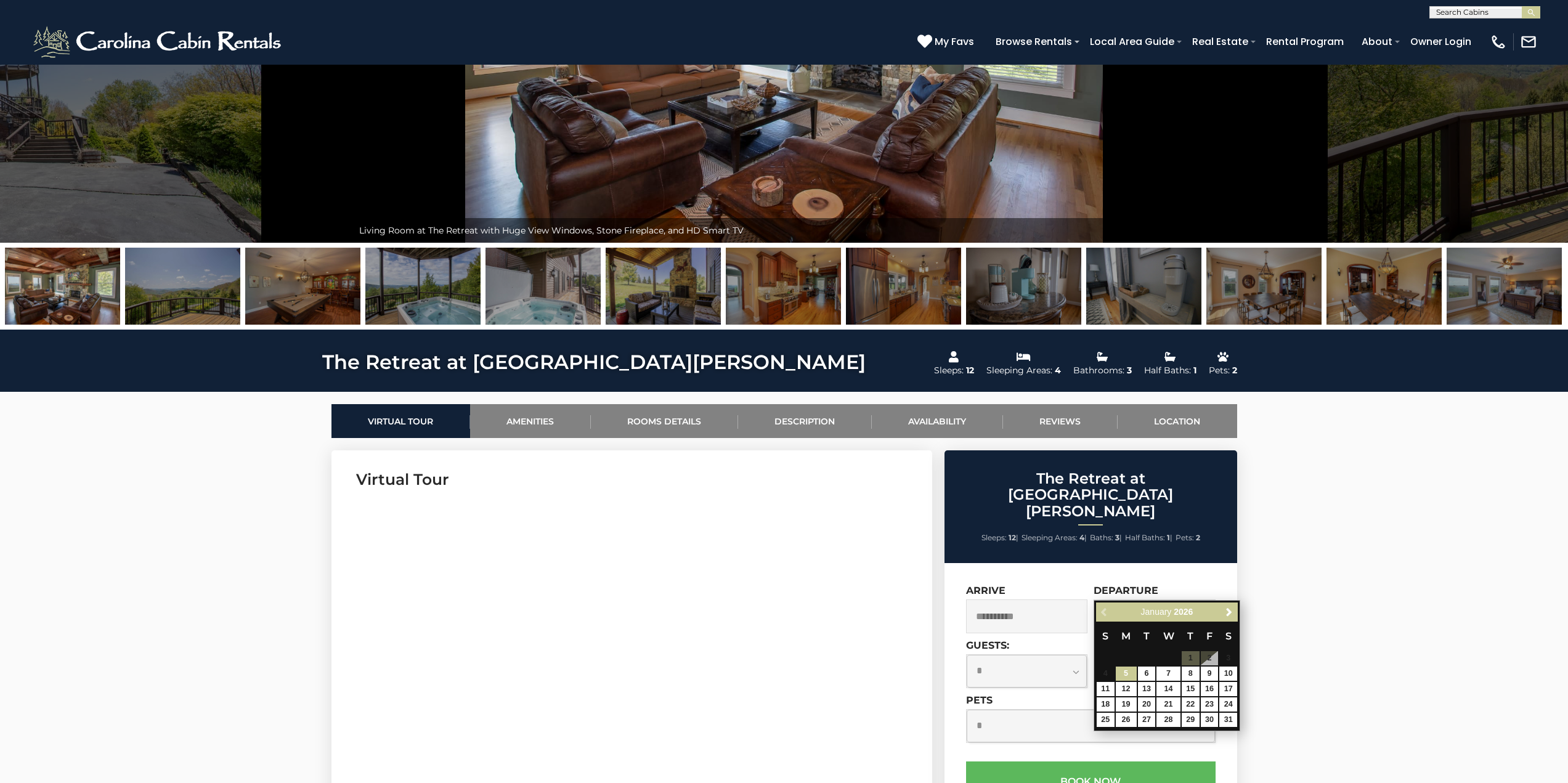
click at [1164, 600] on input "text" at bounding box center [1154, 617] width 122 height 34
click at [1144, 671] on link "6" at bounding box center [1147, 674] width 18 height 14
type input "**********"
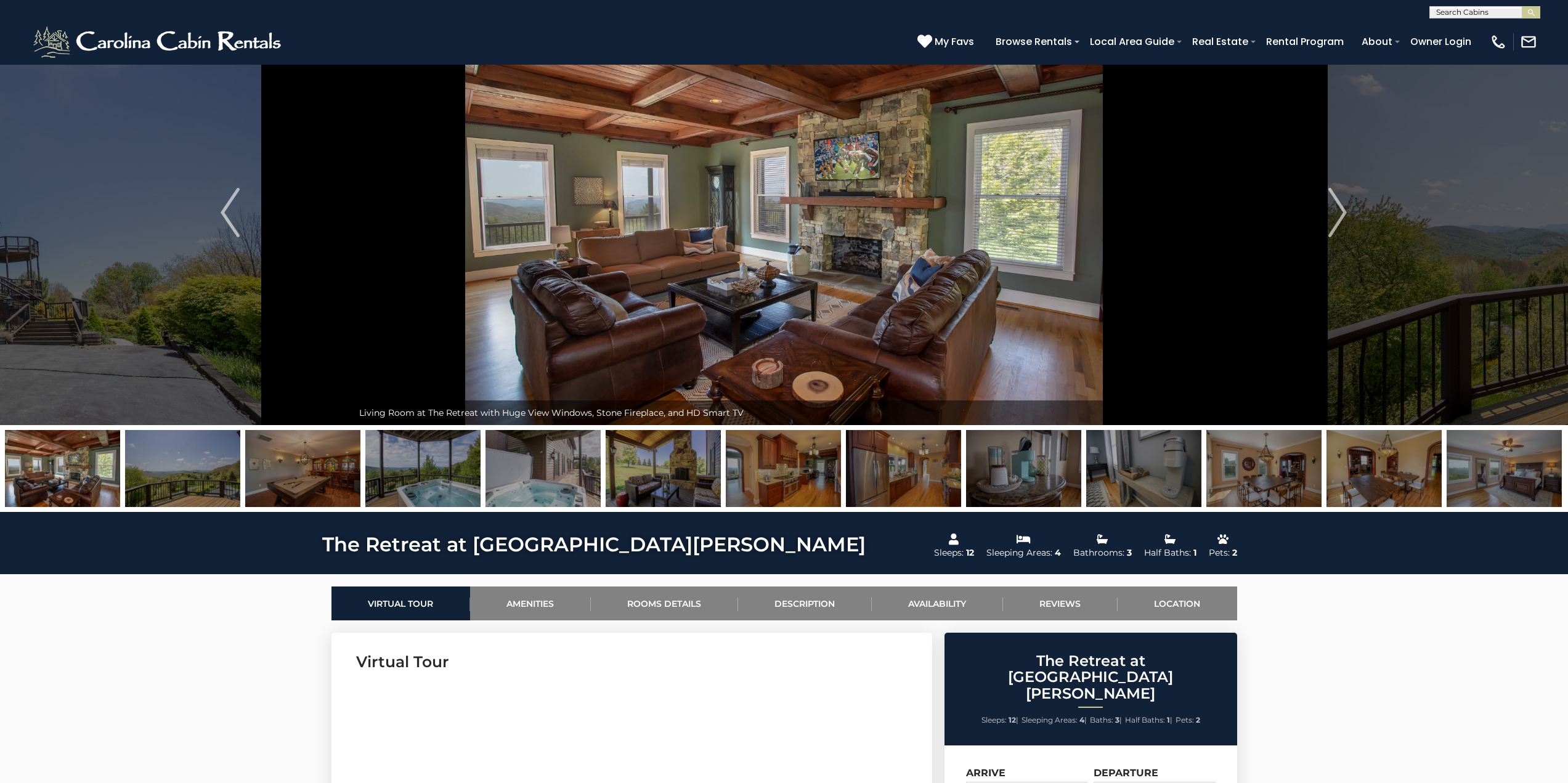
scroll to position [61, 0]
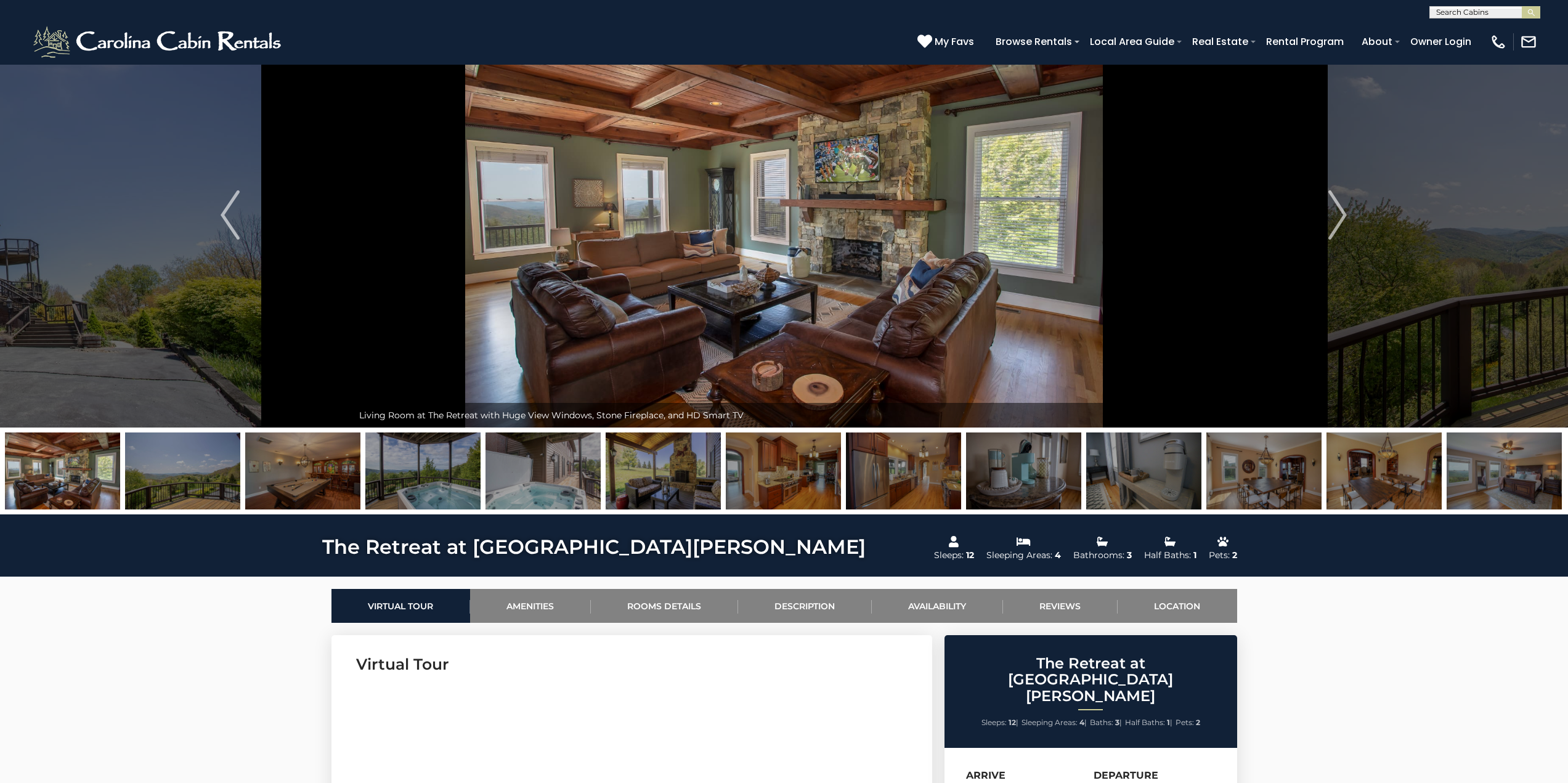
click at [913, 465] on img at bounding box center [903, 472] width 115 height 77
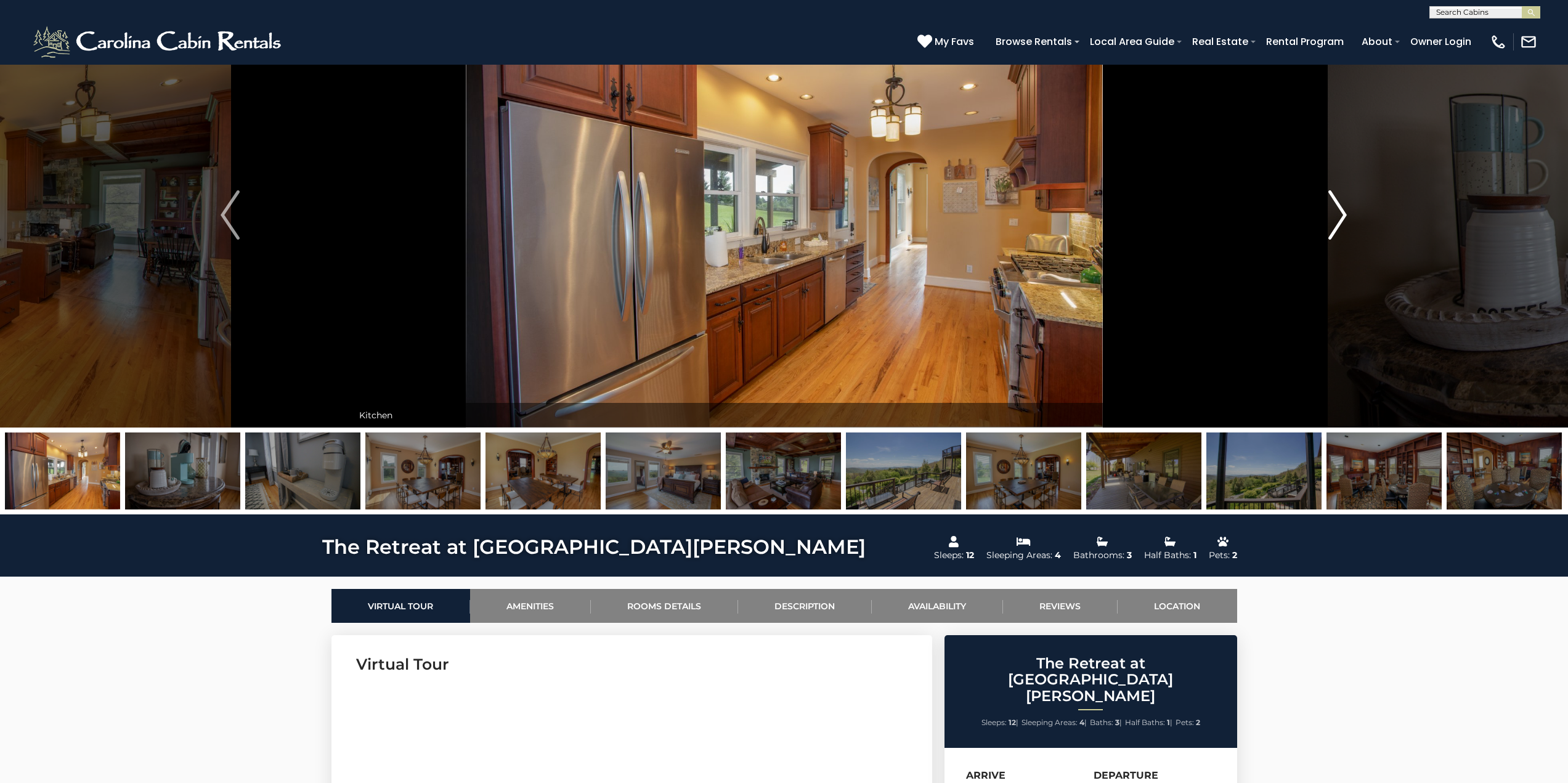
click at [1341, 212] on img "Next" at bounding box center [1338, 215] width 19 height 49
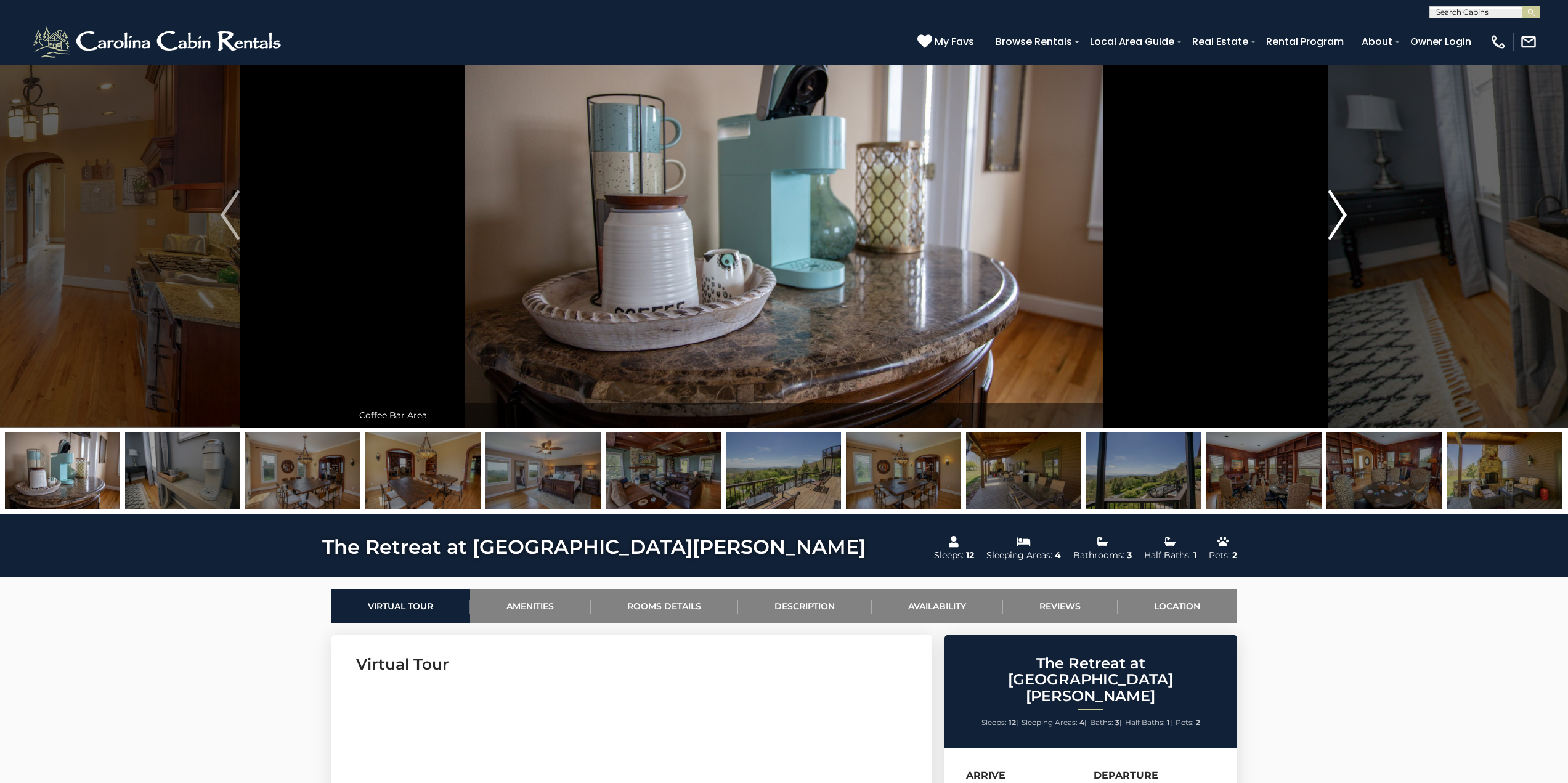
click at [1341, 212] on img "Next" at bounding box center [1338, 215] width 19 height 49
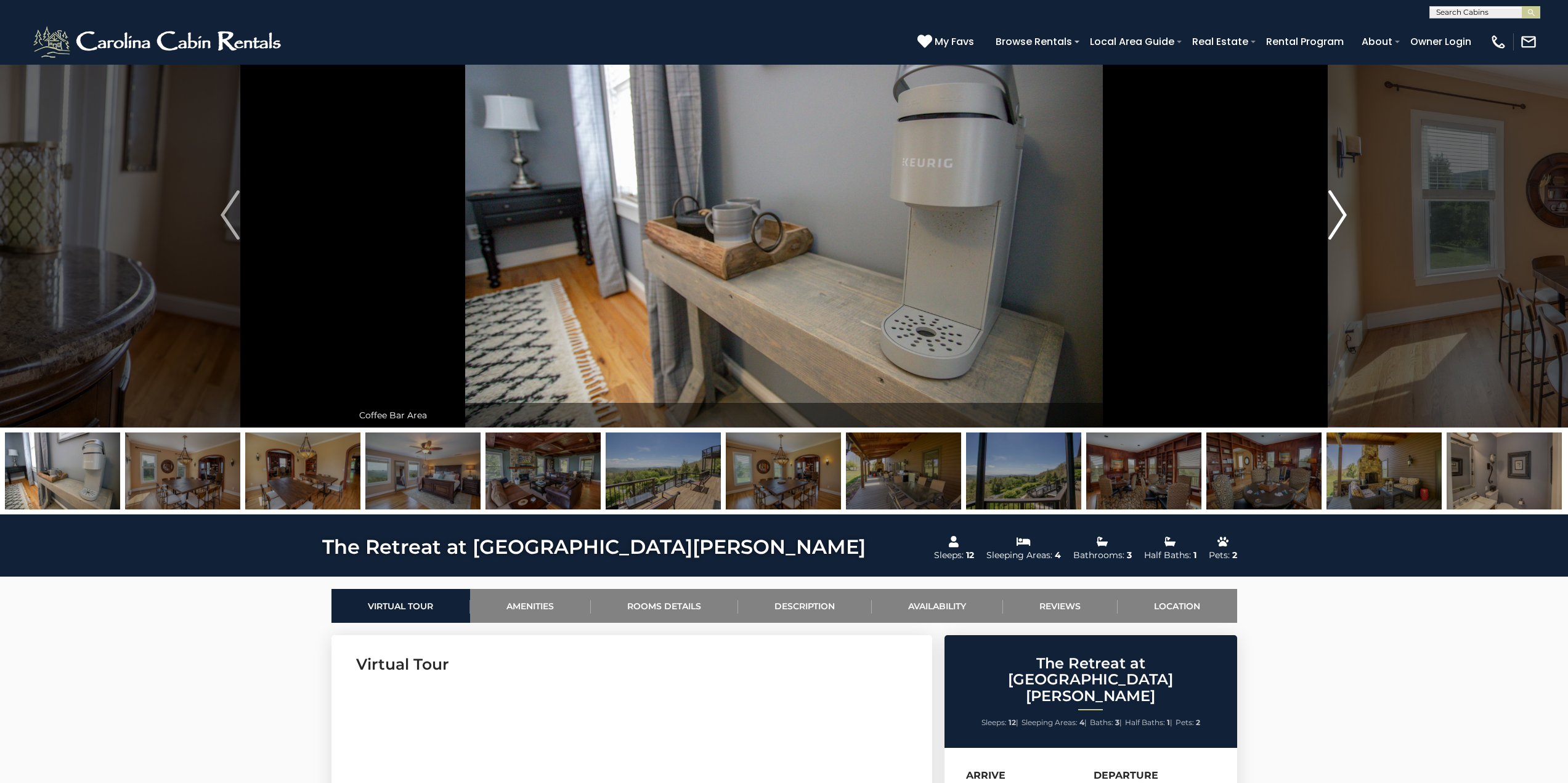
click at [1341, 212] on img "Next" at bounding box center [1338, 215] width 19 height 49
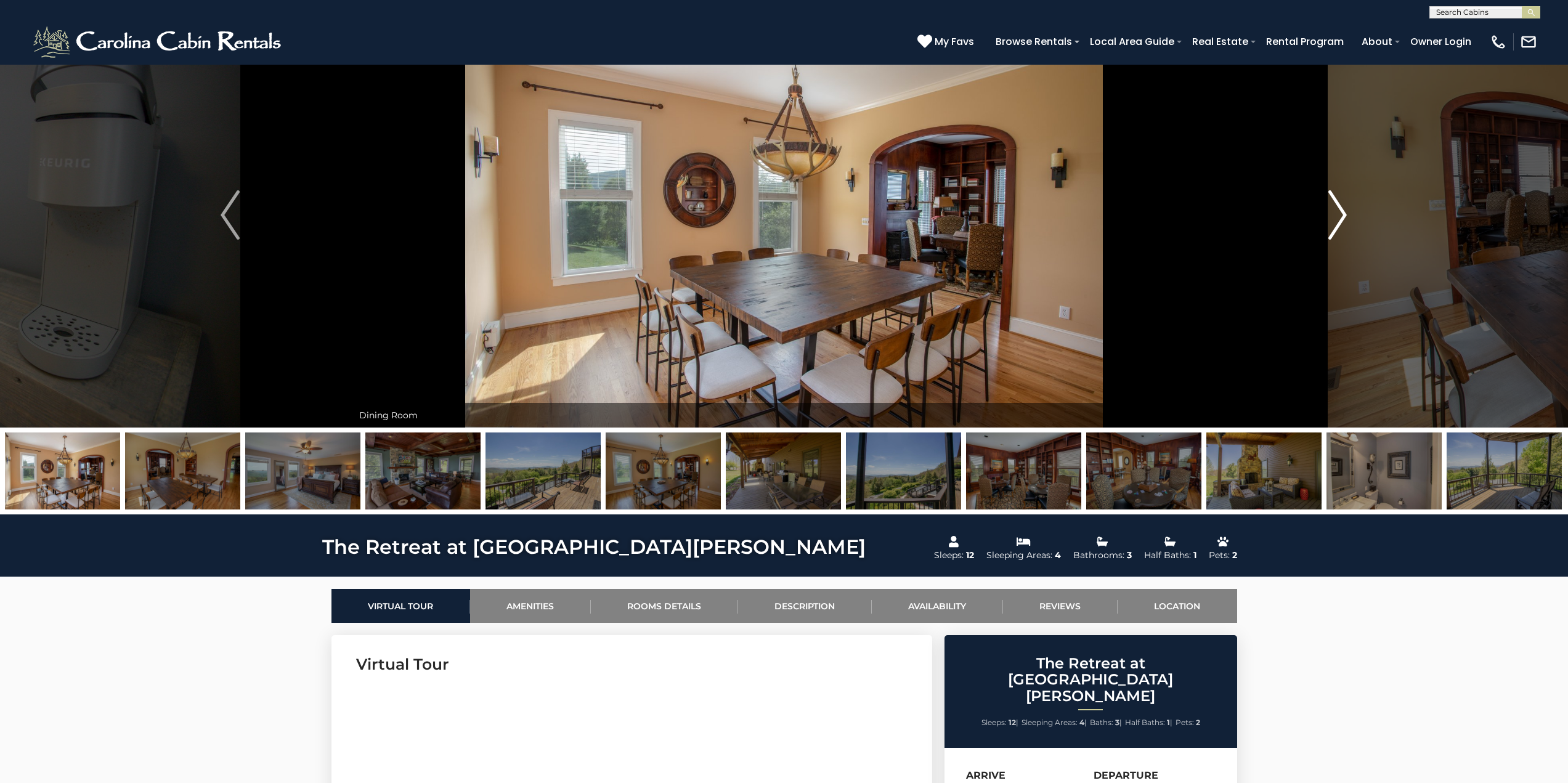
click at [1341, 212] on img "Next" at bounding box center [1338, 215] width 19 height 49
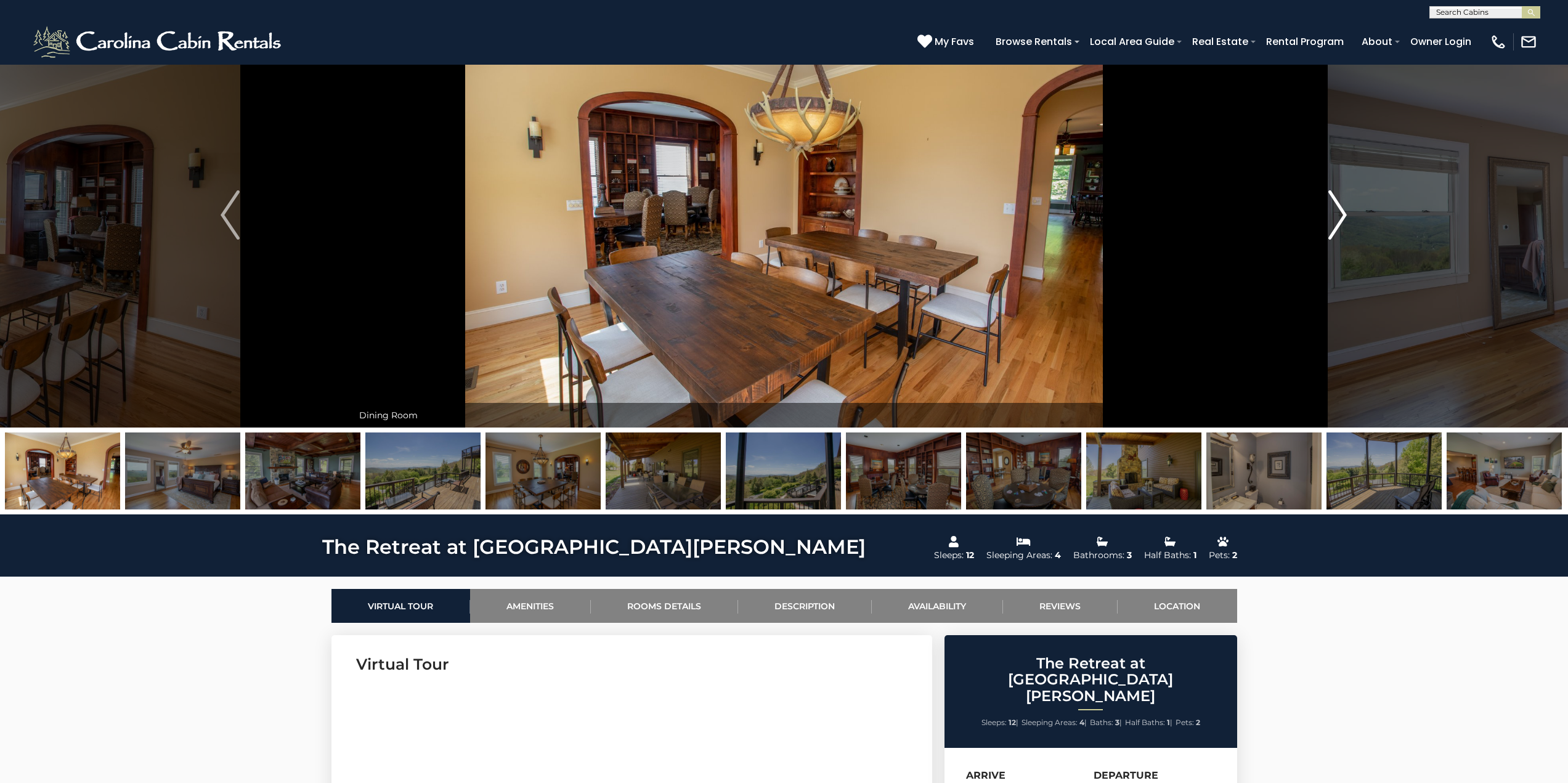
click at [1341, 212] on img "Next" at bounding box center [1338, 215] width 19 height 49
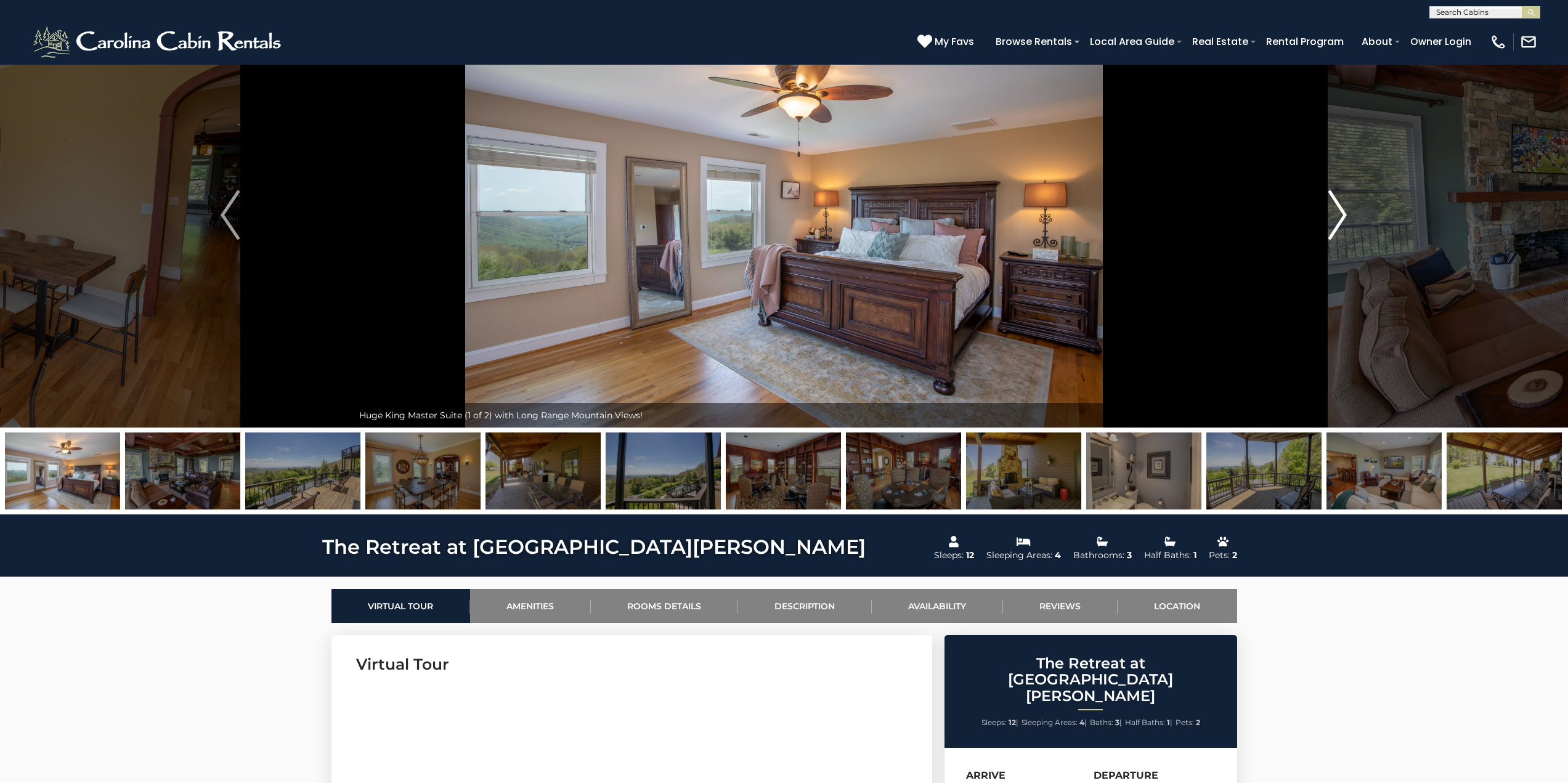
click at [1341, 212] on img "Next" at bounding box center [1338, 215] width 19 height 49
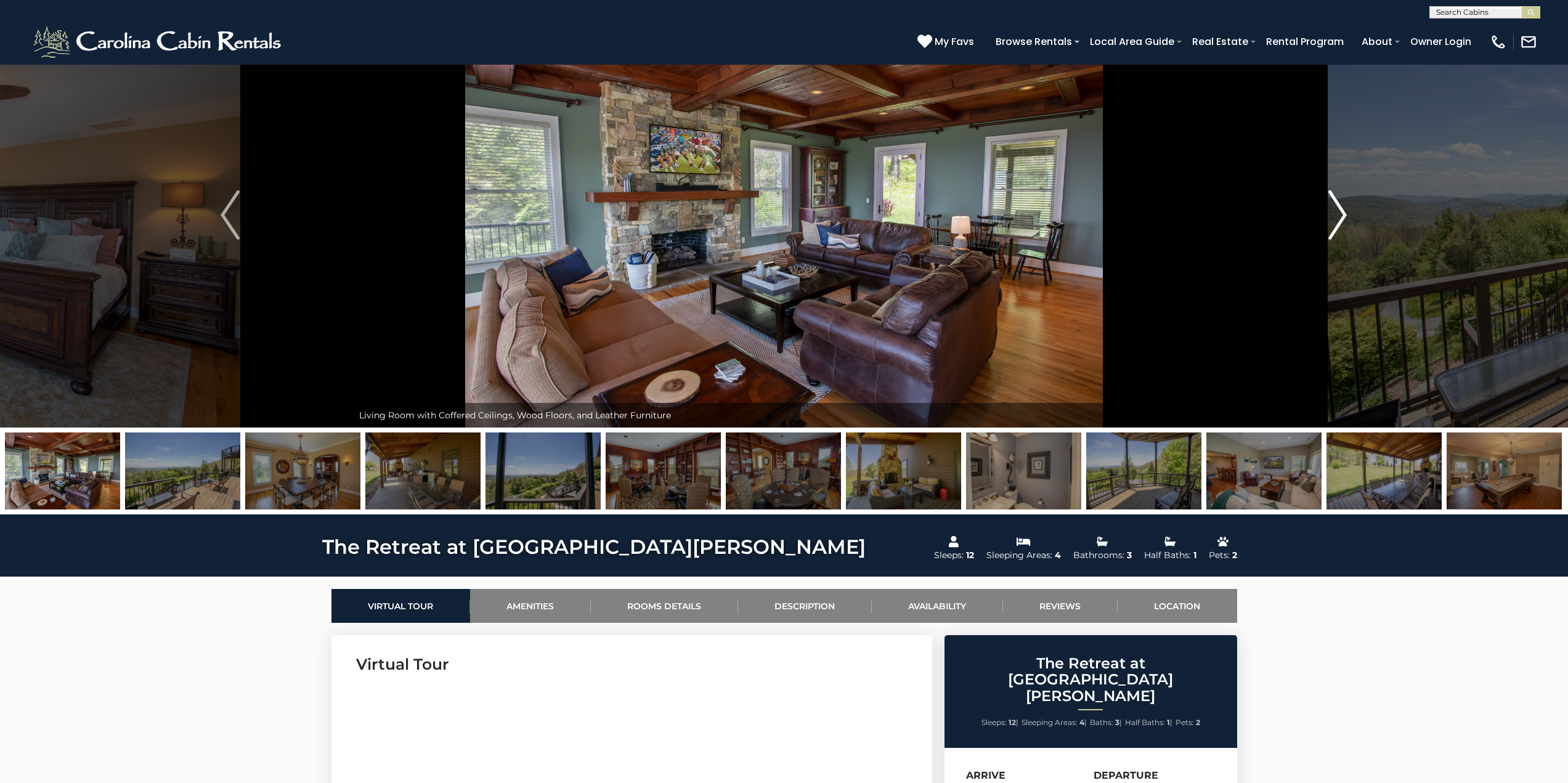
click at [1341, 212] on img "Next" at bounding box center [1338, 215] width 19 height 49
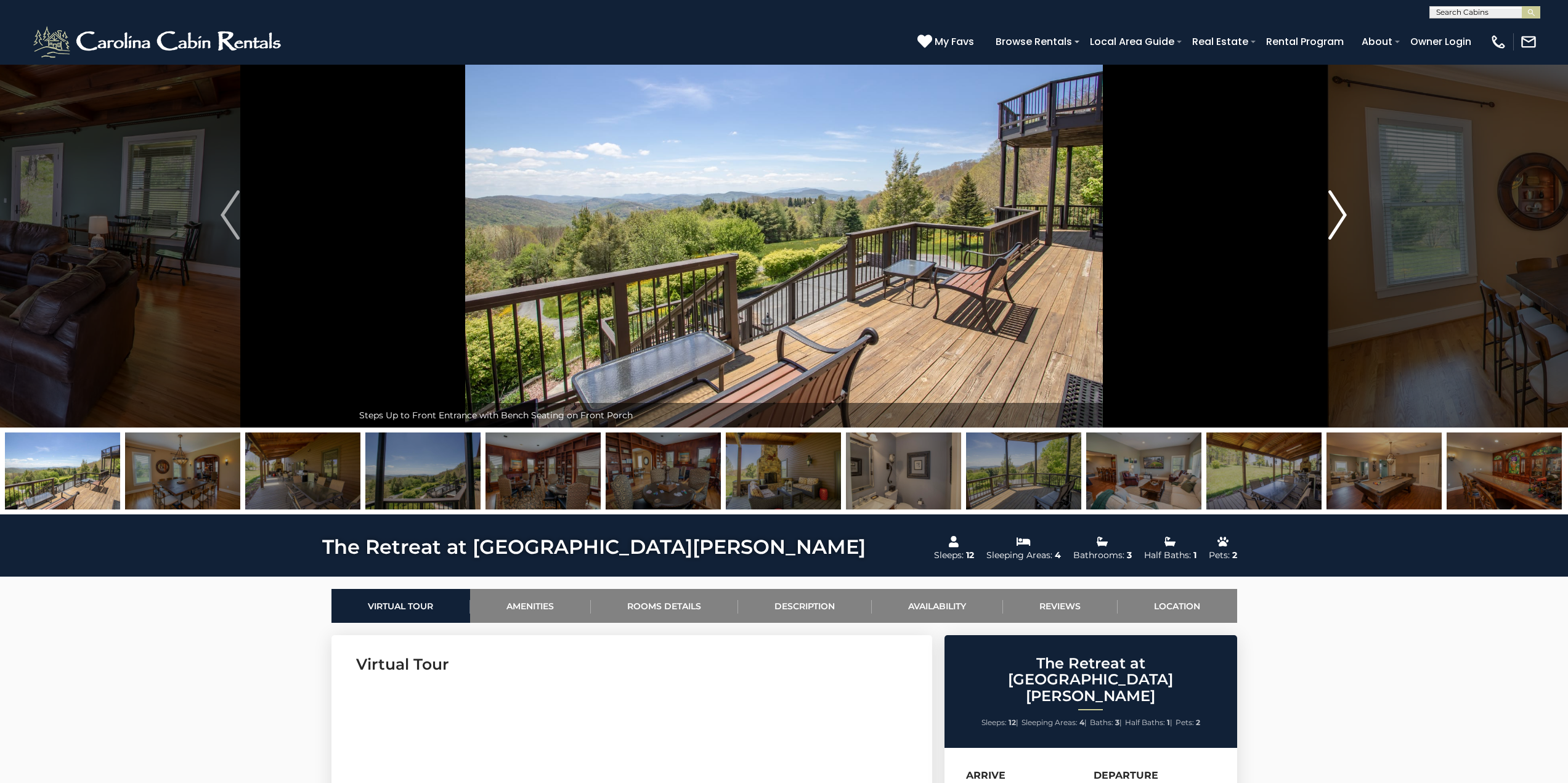
click at [1341, 212] on img "Next" at bounding box center [1338, 215] width 19 height 49
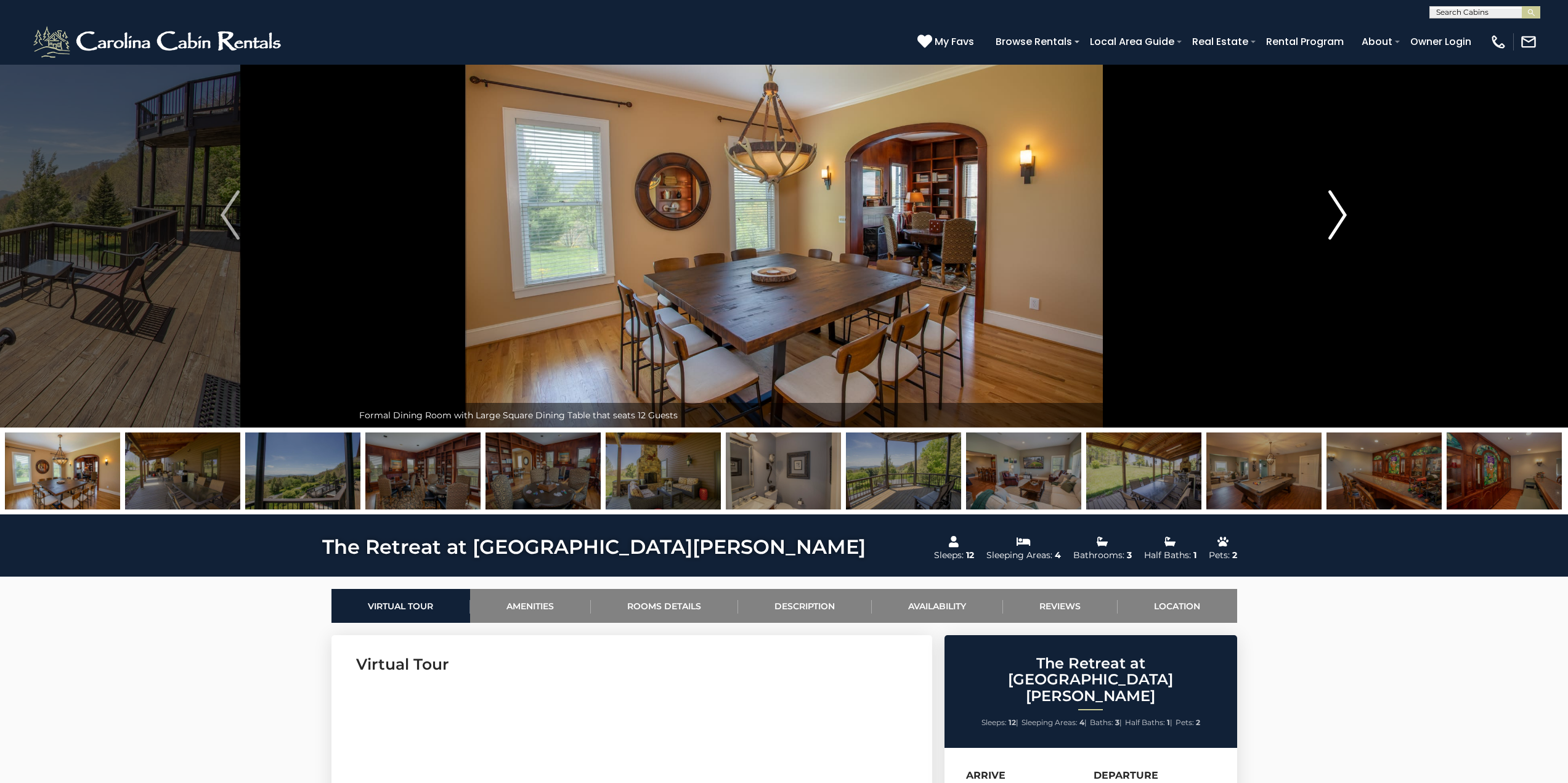
click at [1341, 212] on img "Next" at bounding box center [1338, 215] width 19 height 49
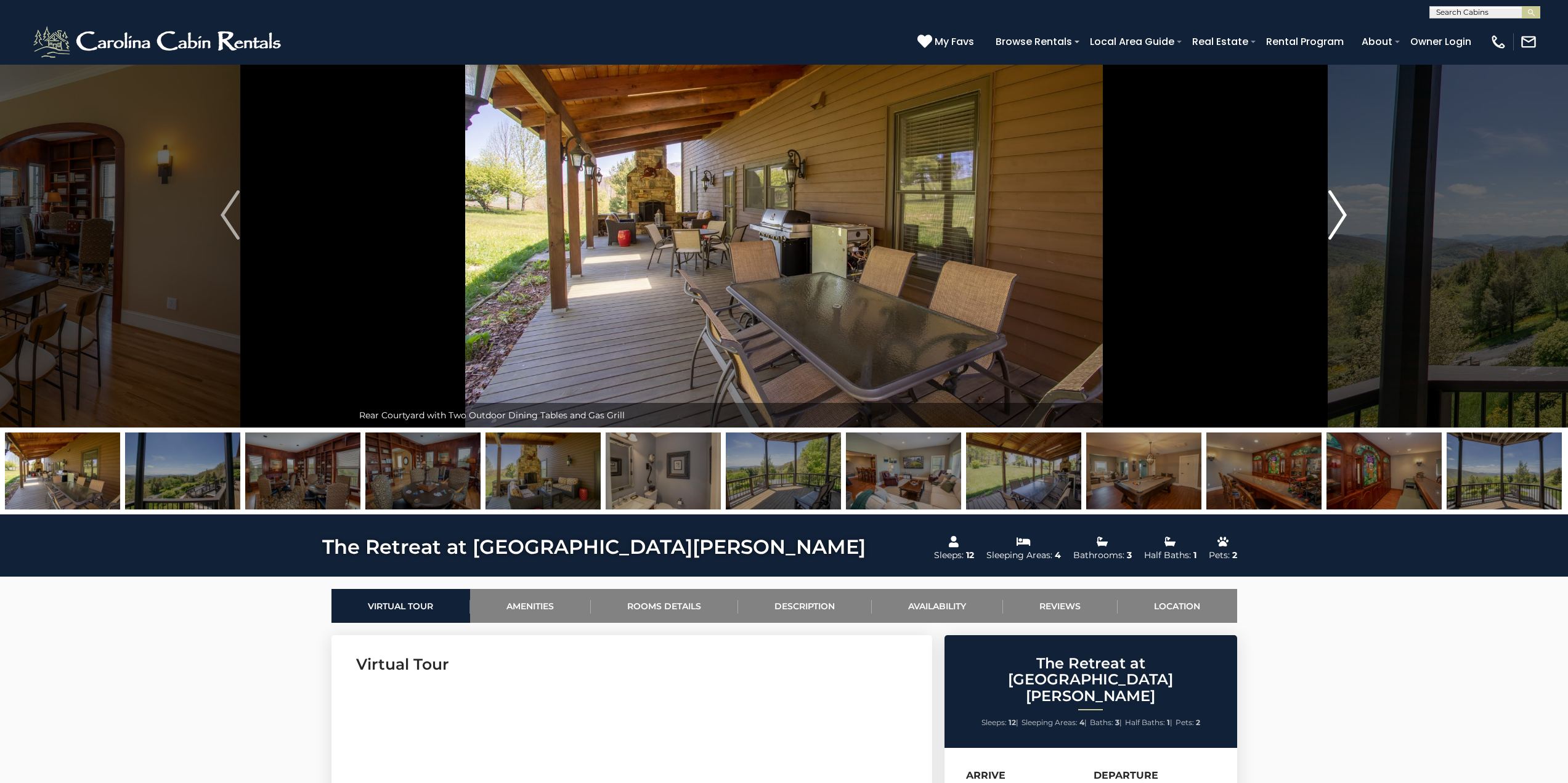
click at [1341, 212] on img "Next" at bounding box center [1338, 215] width 19 height 49
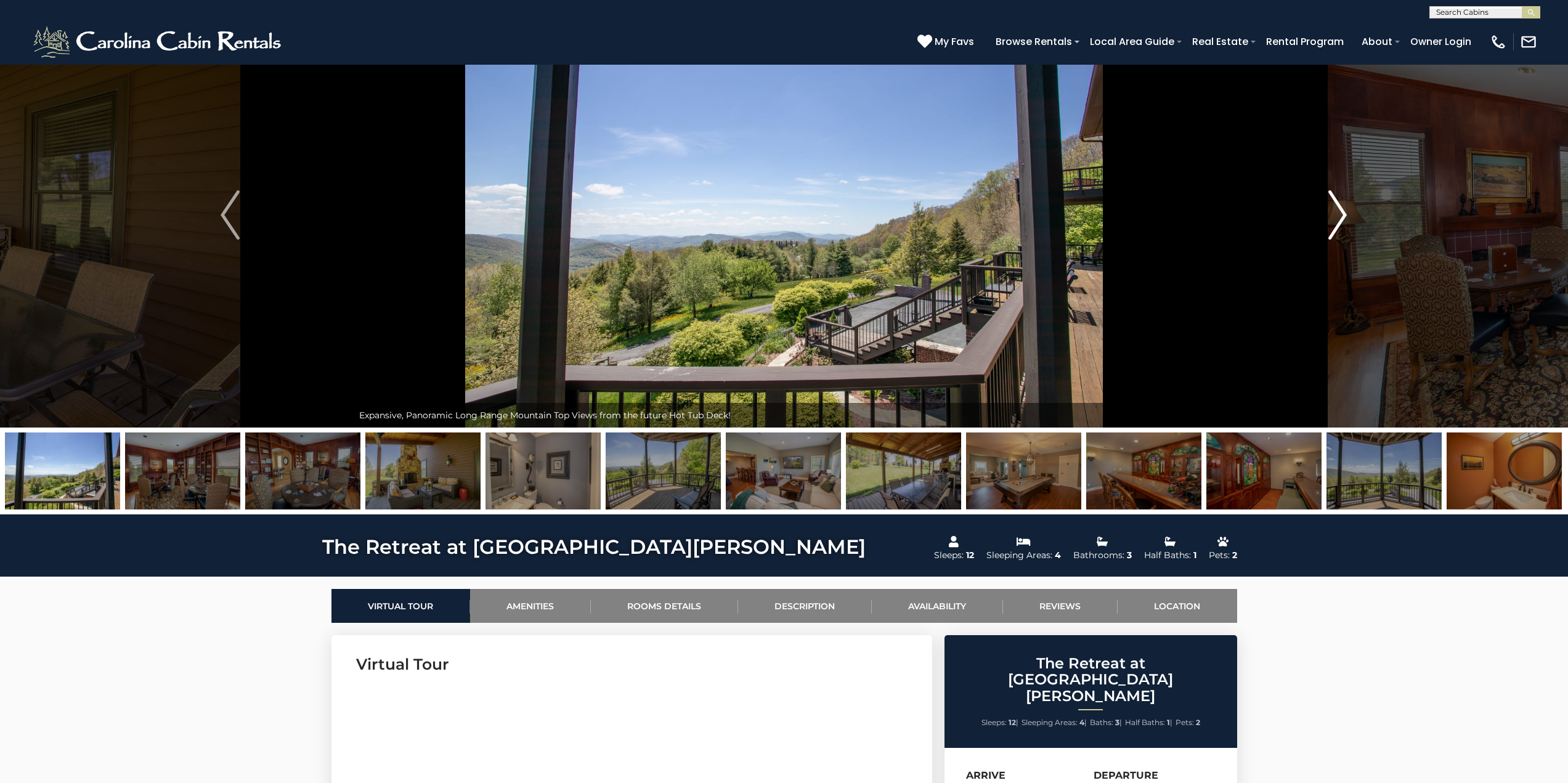
click at [1341, 212] on img "Next" at bounding box center [1338, 215] width 19 height 49
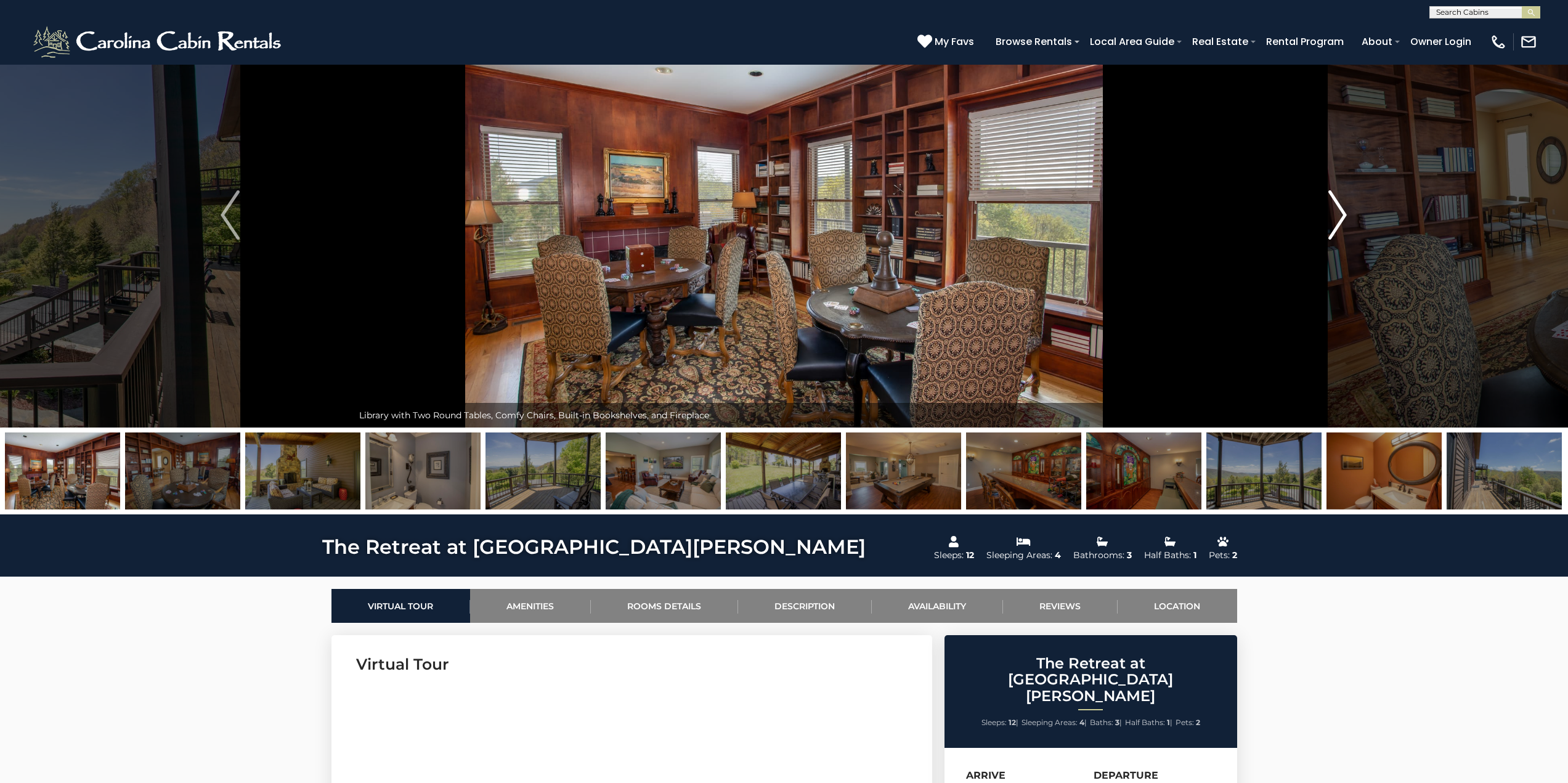
click at [1341, 212] on img "Next" at bounding box center [1338, 215] width 19 height 49
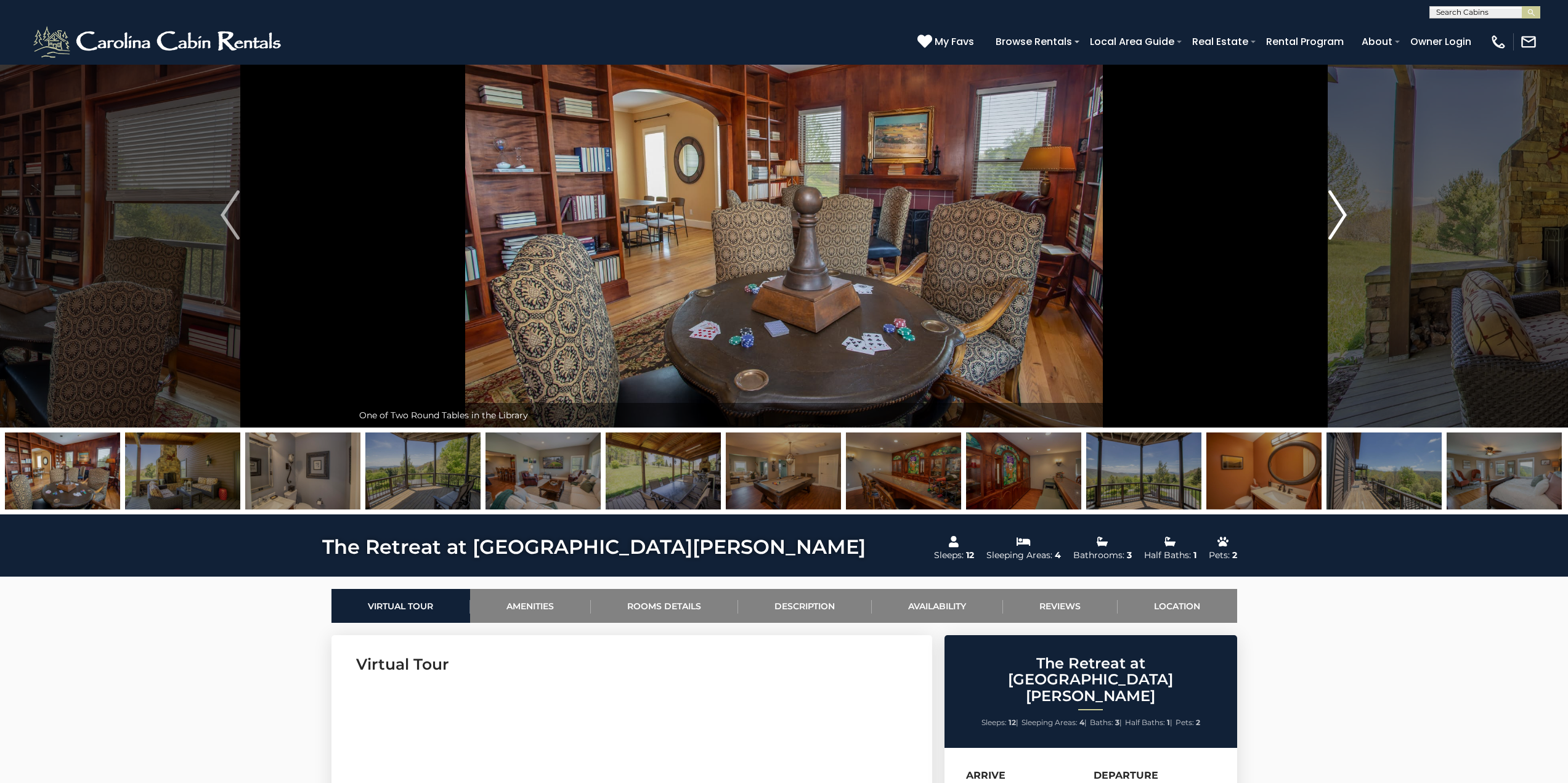
click at [1341, 212] on img "Next" at bounding box center [1338, 215] width 19 height 49
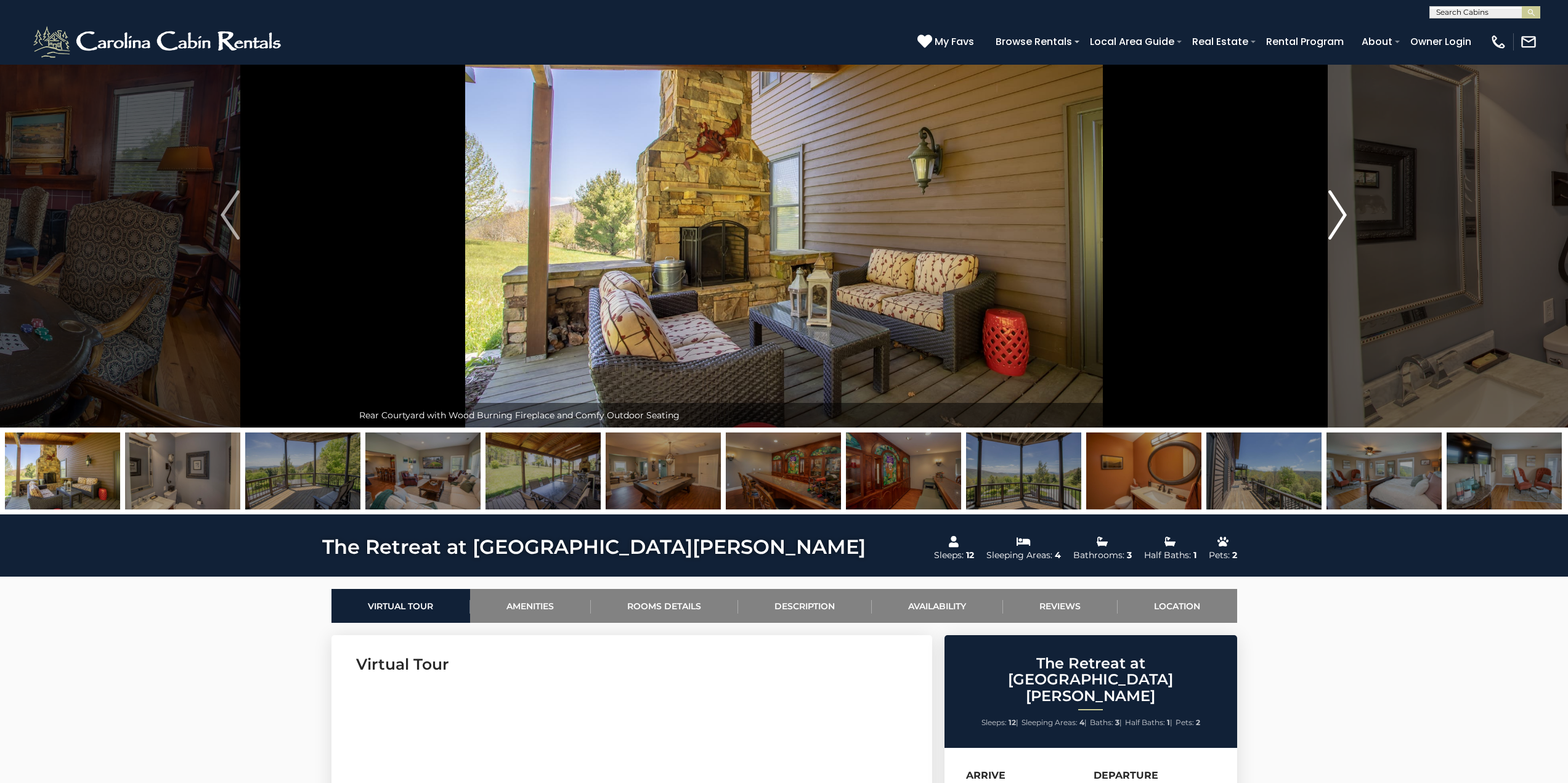
click at [1341, 212] on img "Next" at bounding box center [1338, 215] width 19 height 49
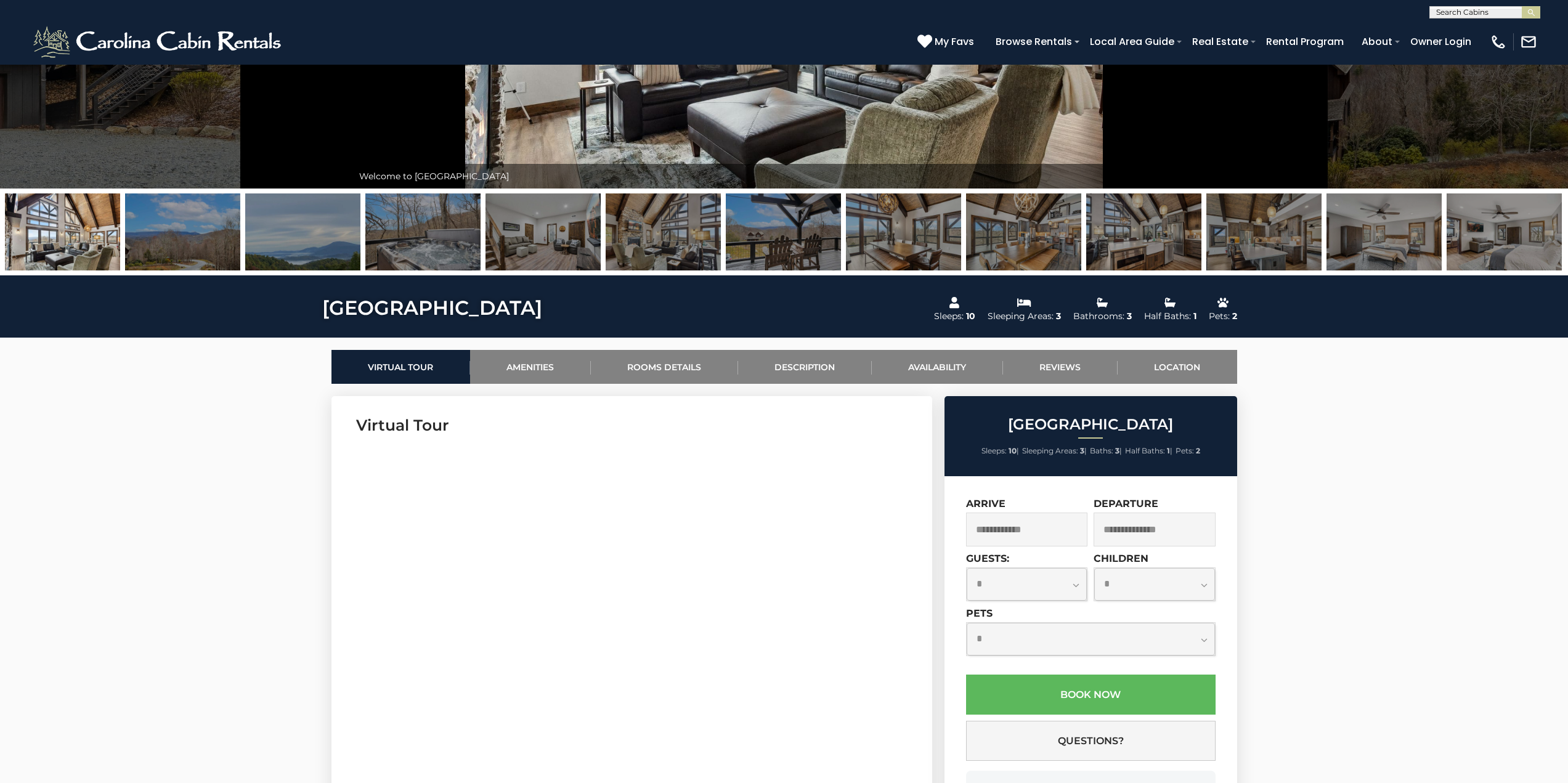
scroll to position [370, 0]
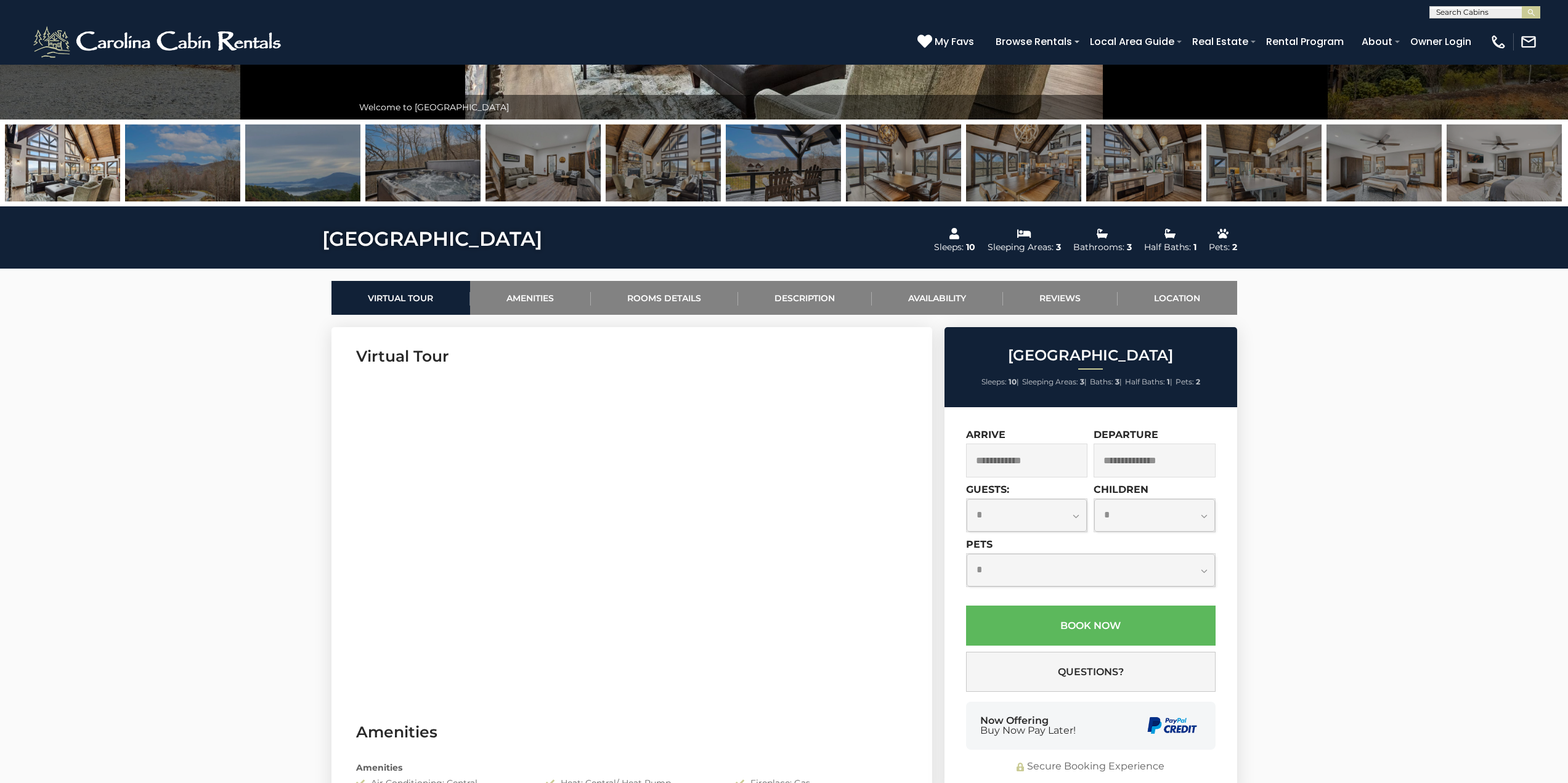
click at [1058, 455] on input "text" at bounding box center [1026, 460] width 122 height 34
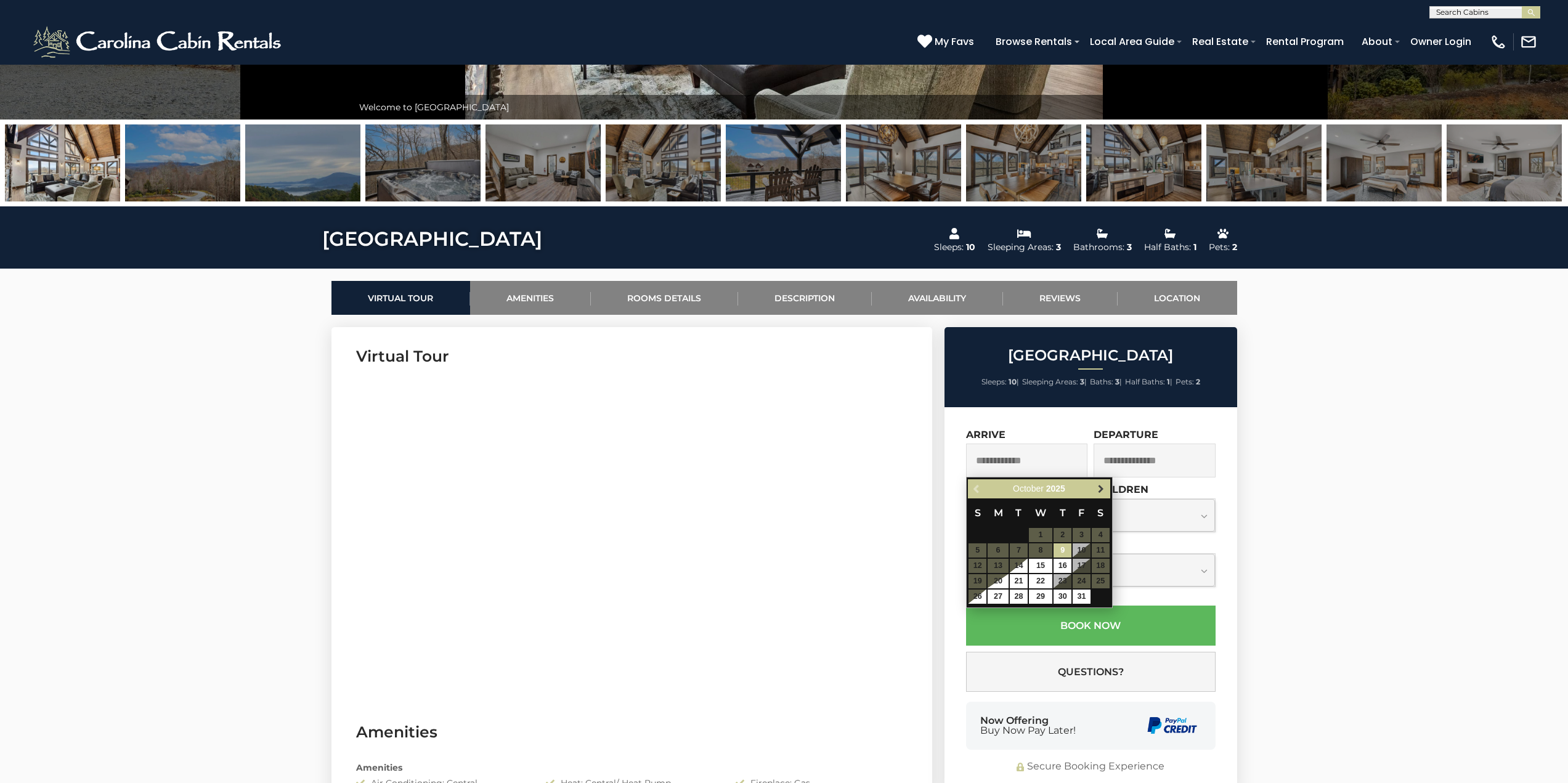
click at [1106, 488] on link "Next" at bounding box center [1101, 489] width 15 height 15
click at [1104, 489] on span "Next" at bounding box center [1100, 490] width 9 height 9
click at [1098, 532] on link "3" at bounding box center [1100, 535] width 18 height 14
type input "**********"
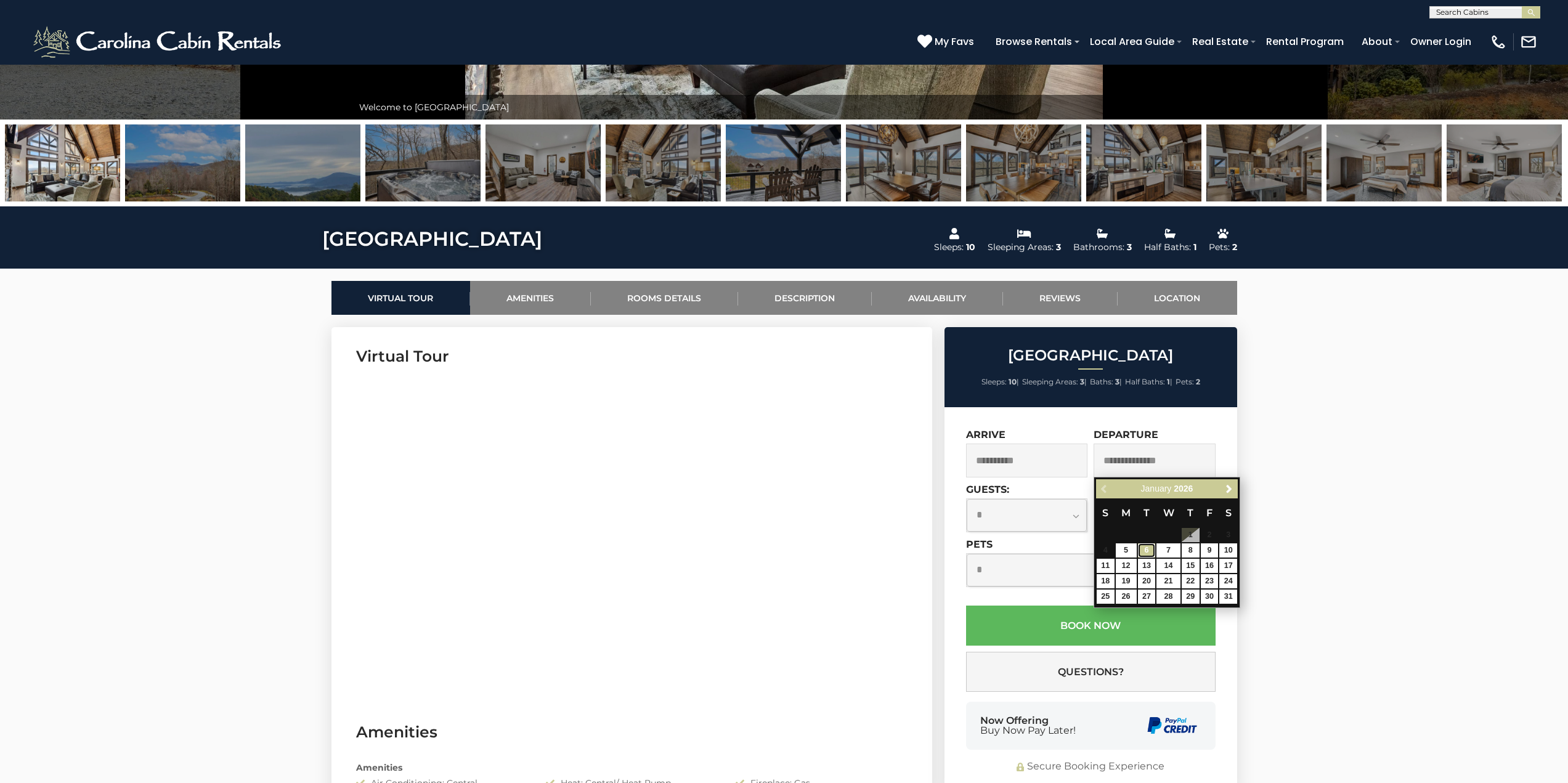
click at [1147, 548] on link "6" at bounding box center [1147, 550] width 18 height 14
type input "**********"
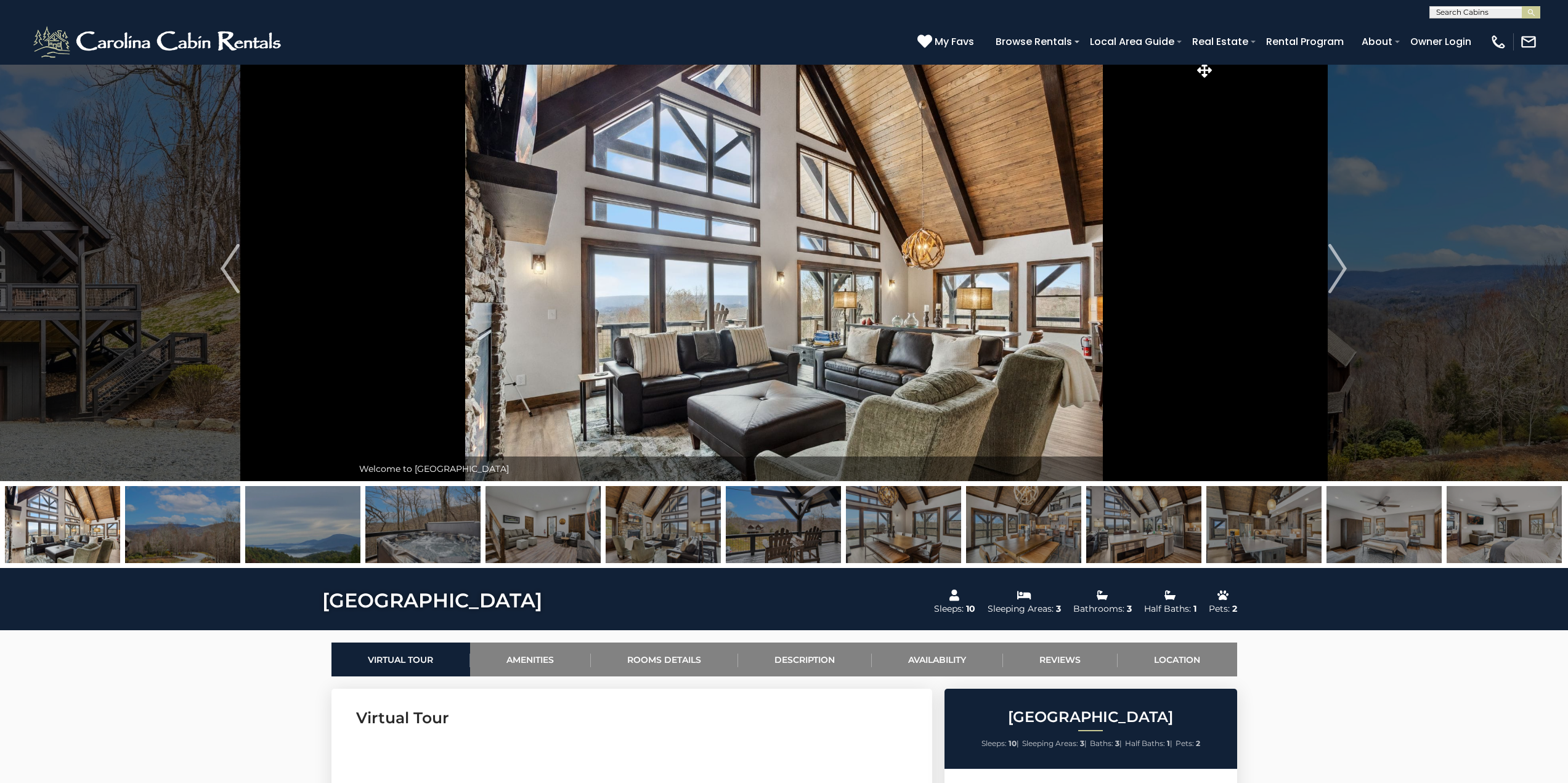
scroll to position [0, 0]
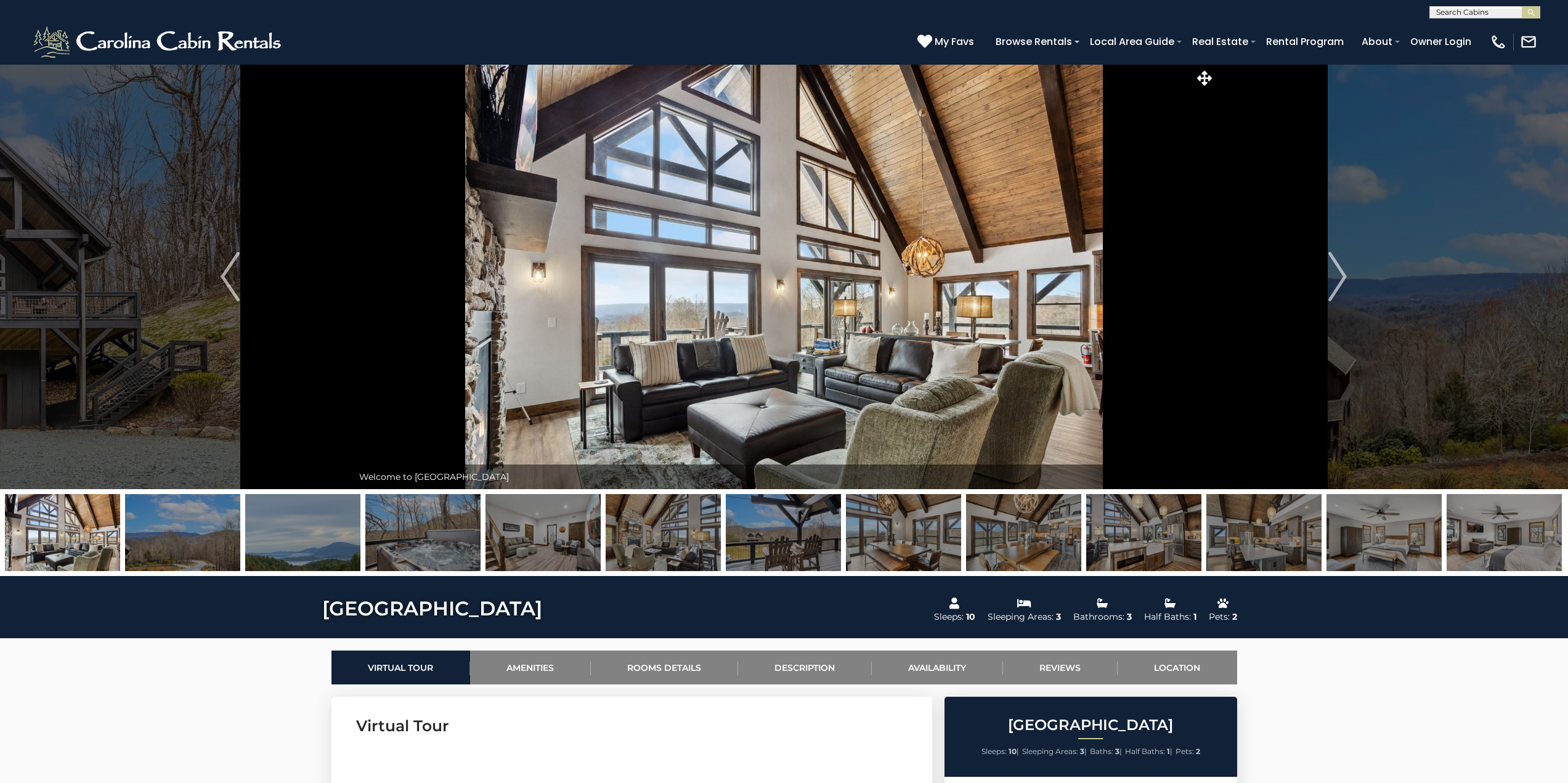
click at [666, 546] on img at bounding box center [663, 533] width 115 height 77
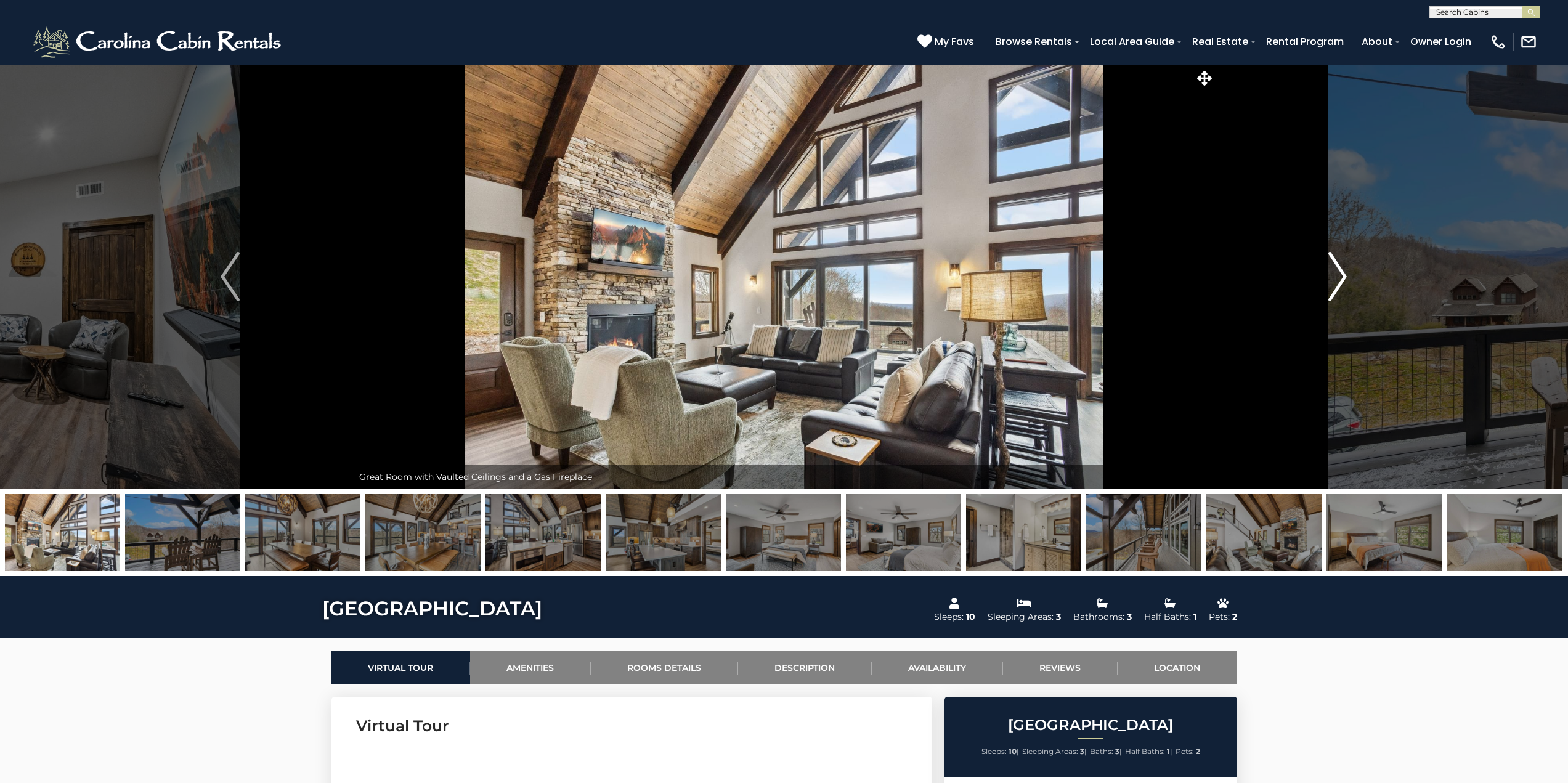
click at [1341, 280] on img "Next" at bounding box center [1338, 276] width 19 height 49
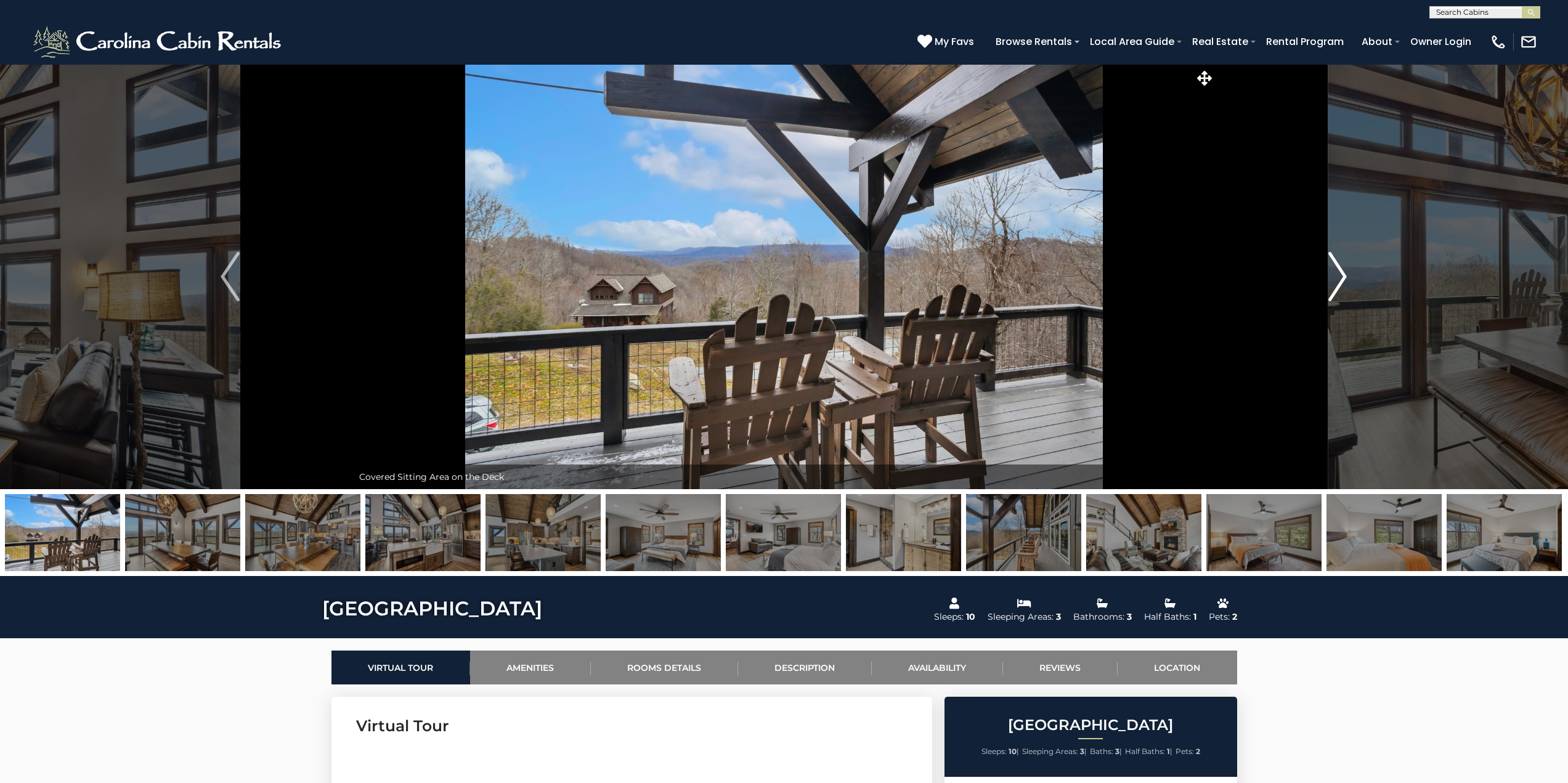
click at [1341, 280] on img "Next" at bounding box center [1338, 276] width 19 height 49
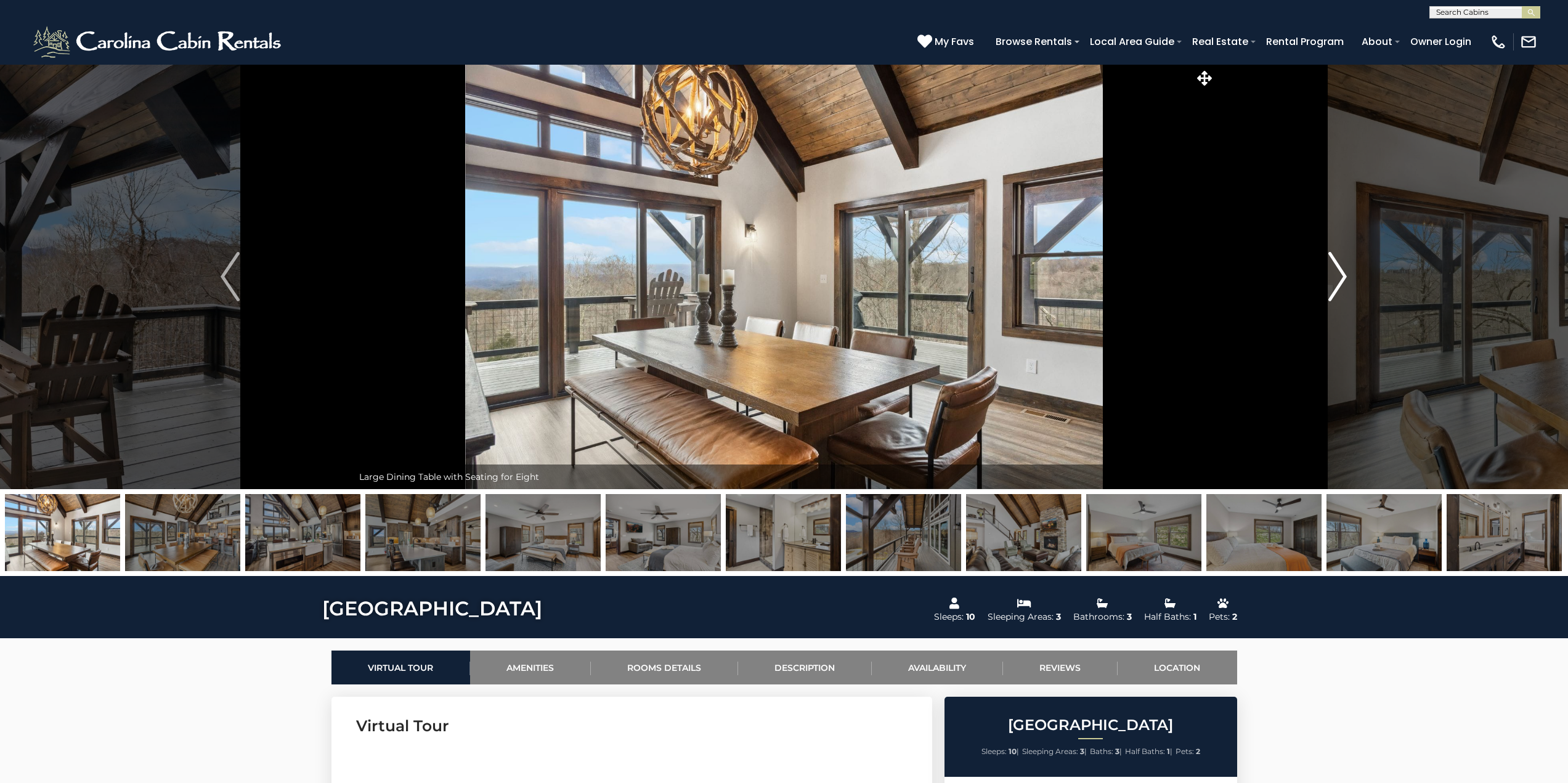
click at [1341, 280] on img "Next" at bounding box center [1338, 276] width 19 height 49
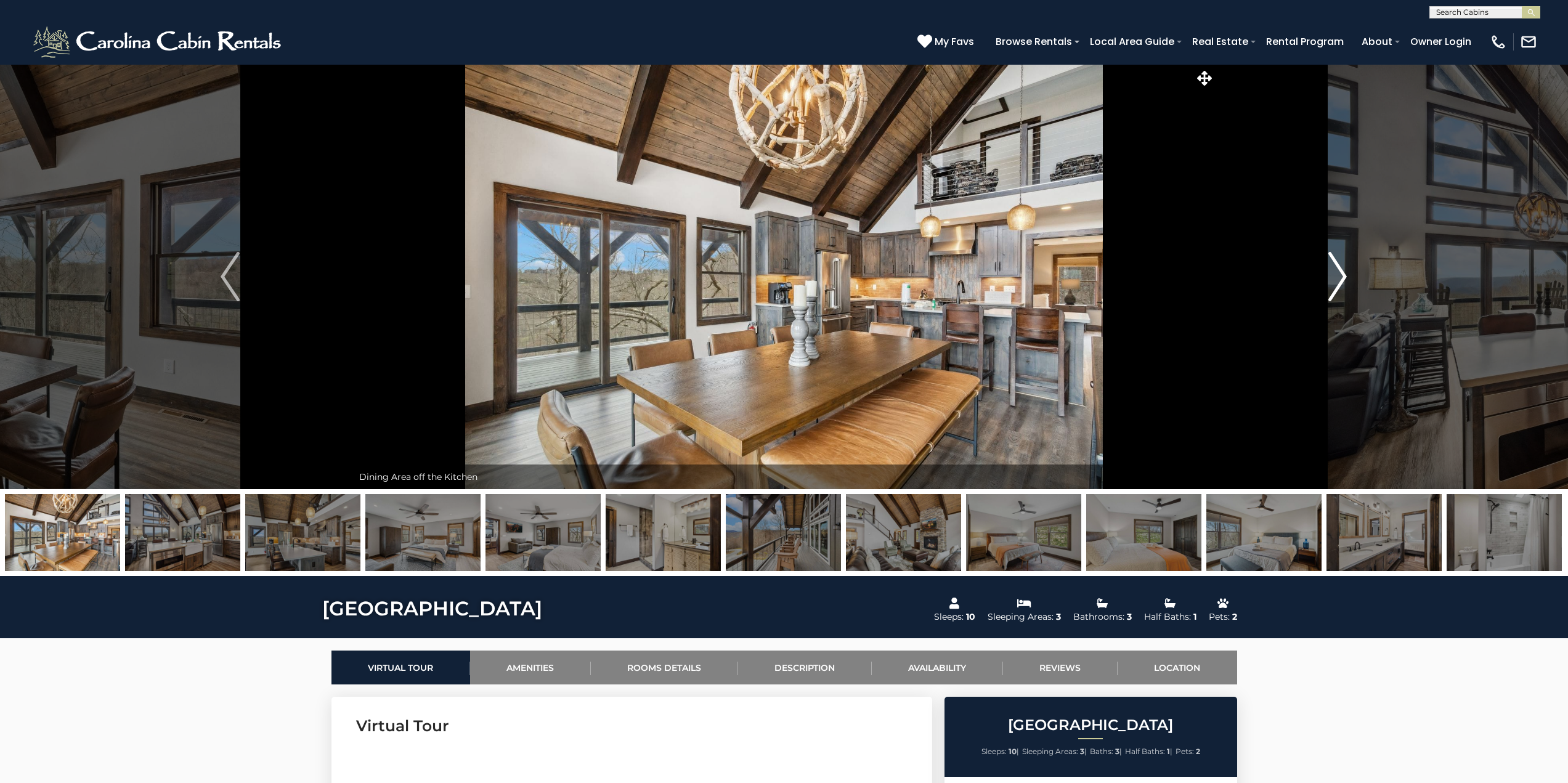
click at [1341, 280] on img "Next" at bounding box center [1338, 276] width 19 height 49
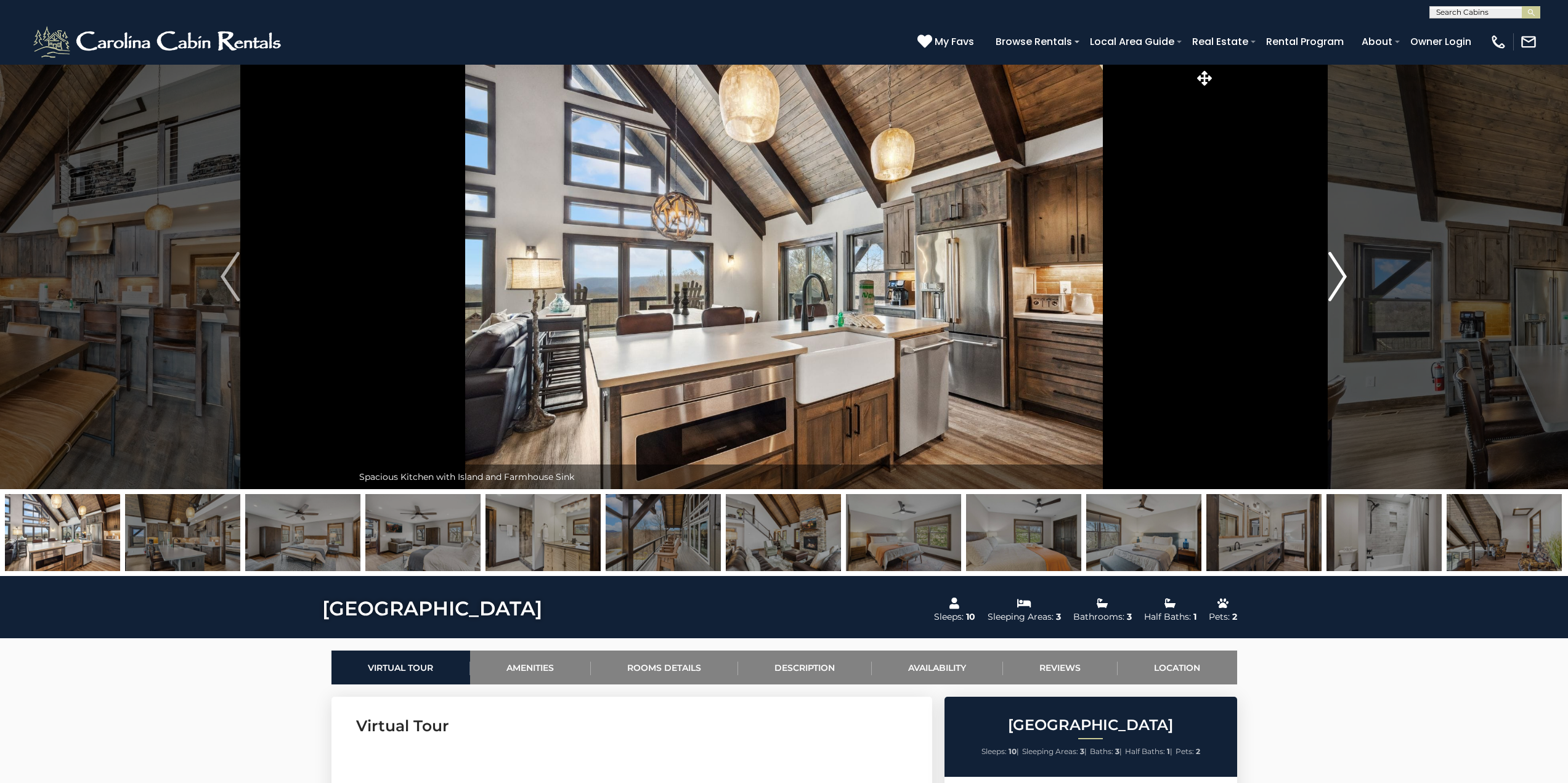
click at [1341, 280] on img "Next" at bounding box center [1338, 276] width 19 height 49
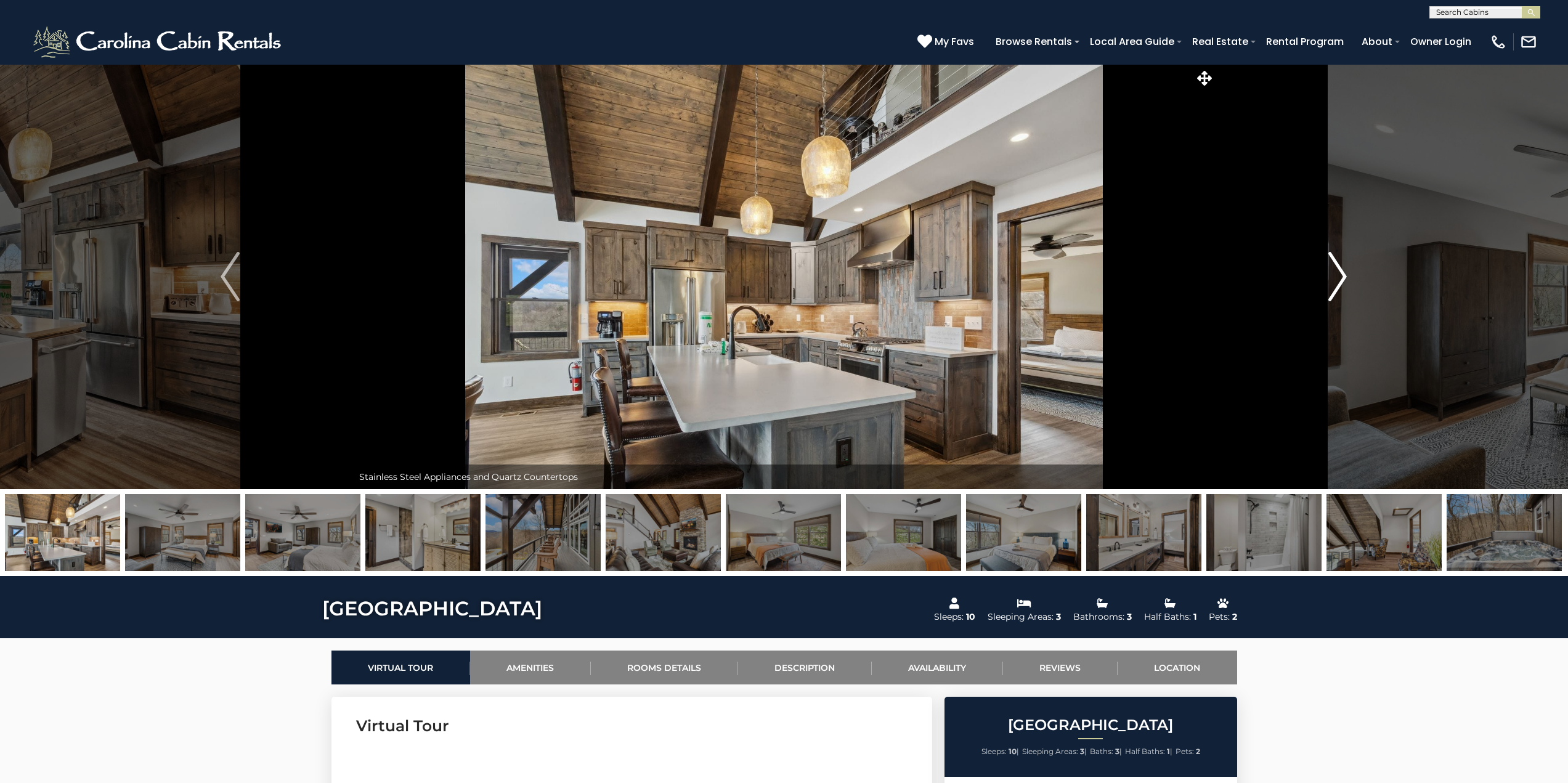
click at [1341, 280] on img "Next" at bounding box center [1338, 276] width 19 height 49
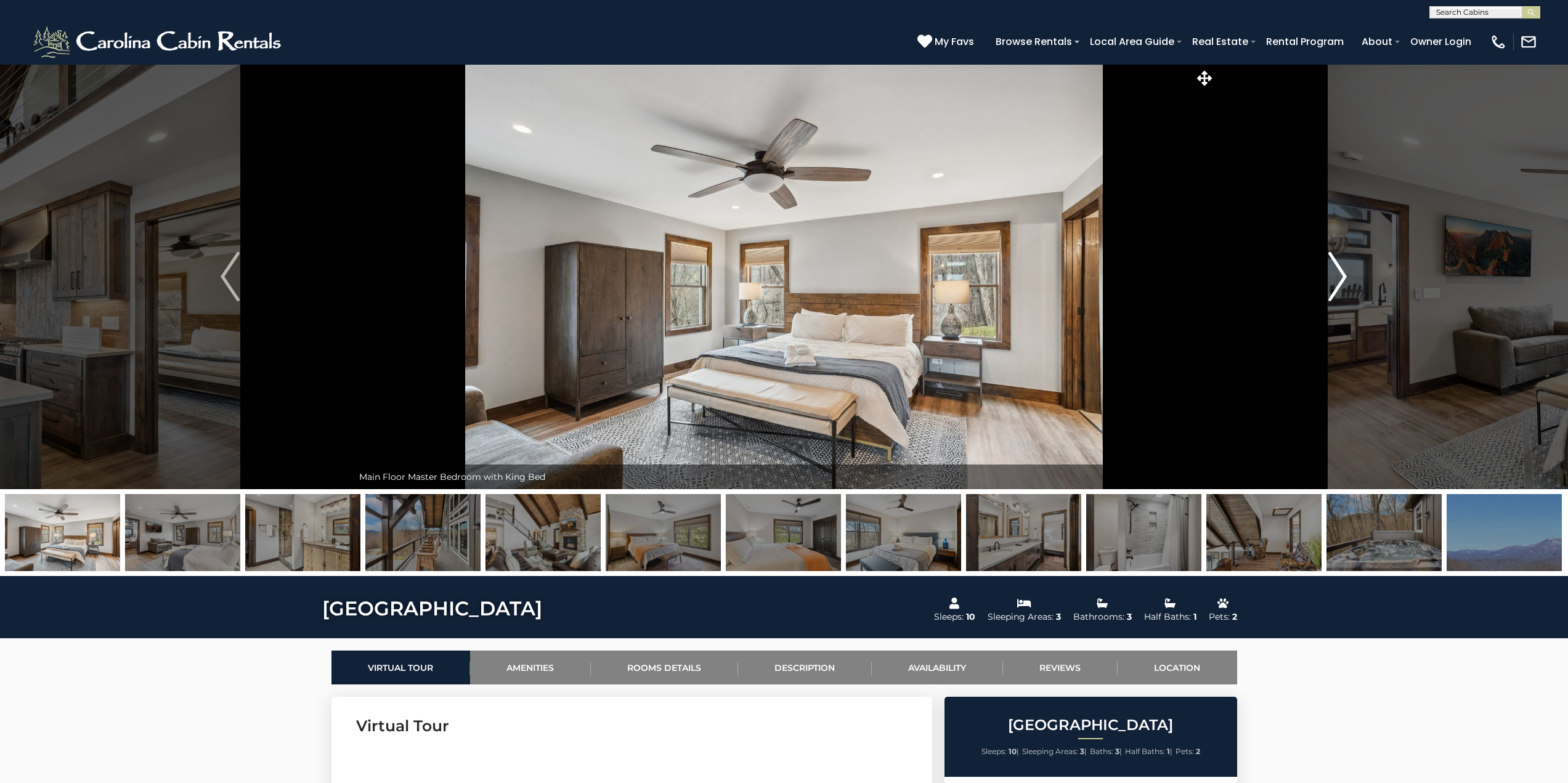
click at [1341, 280] on img "Next" at bounding box center [1338, 276] width 19 height 49
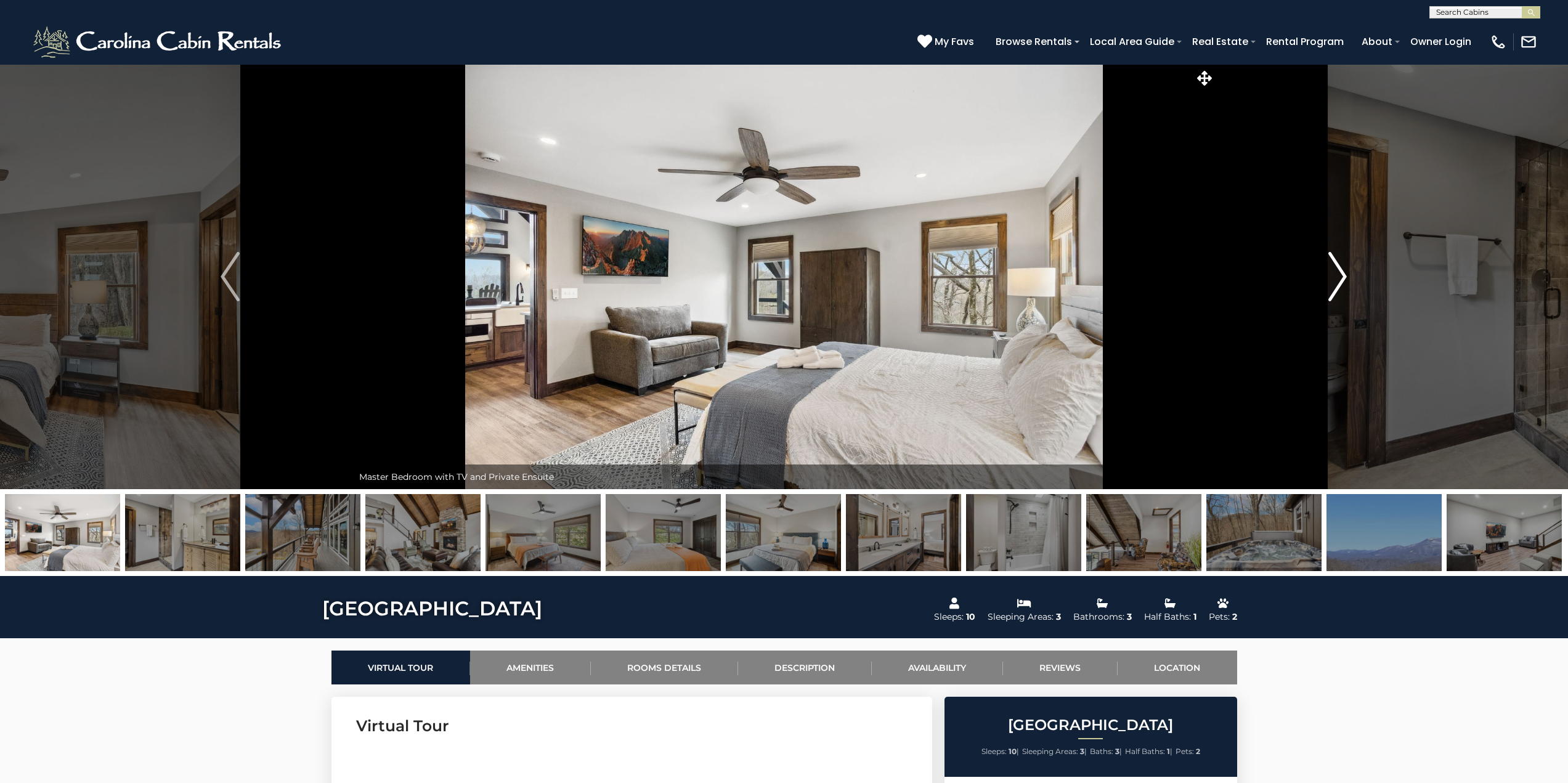
click at [1341, 280] on img "Next" at bounding box center [1338, 276] width 19 height 49
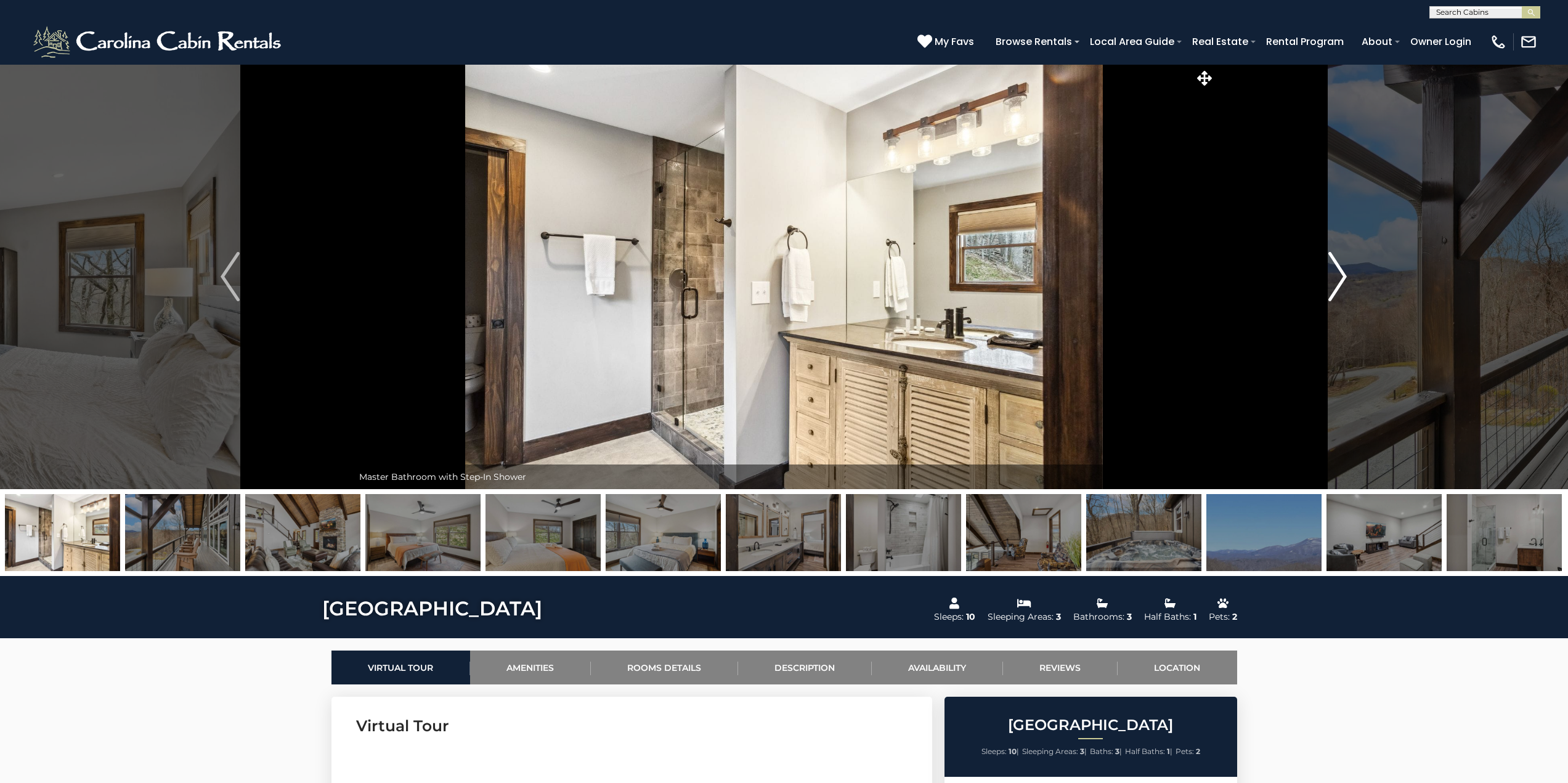
click at [1341, 280] on img "Next" at bounding box center [1338, 276] width 19 height 49
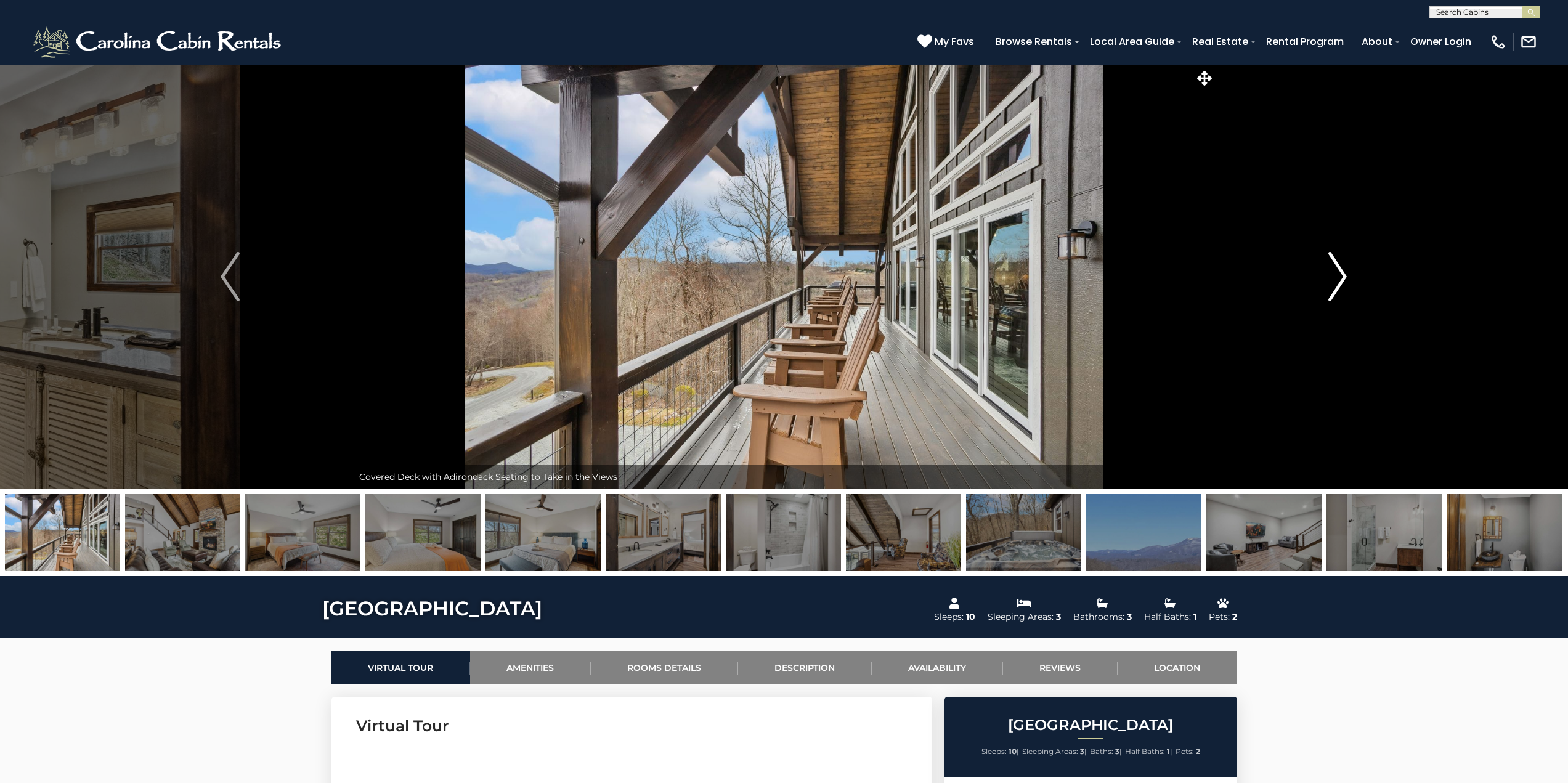
click at [1341, 280] on img "Next" at bounding box center [1338, 276] width 19 height 49
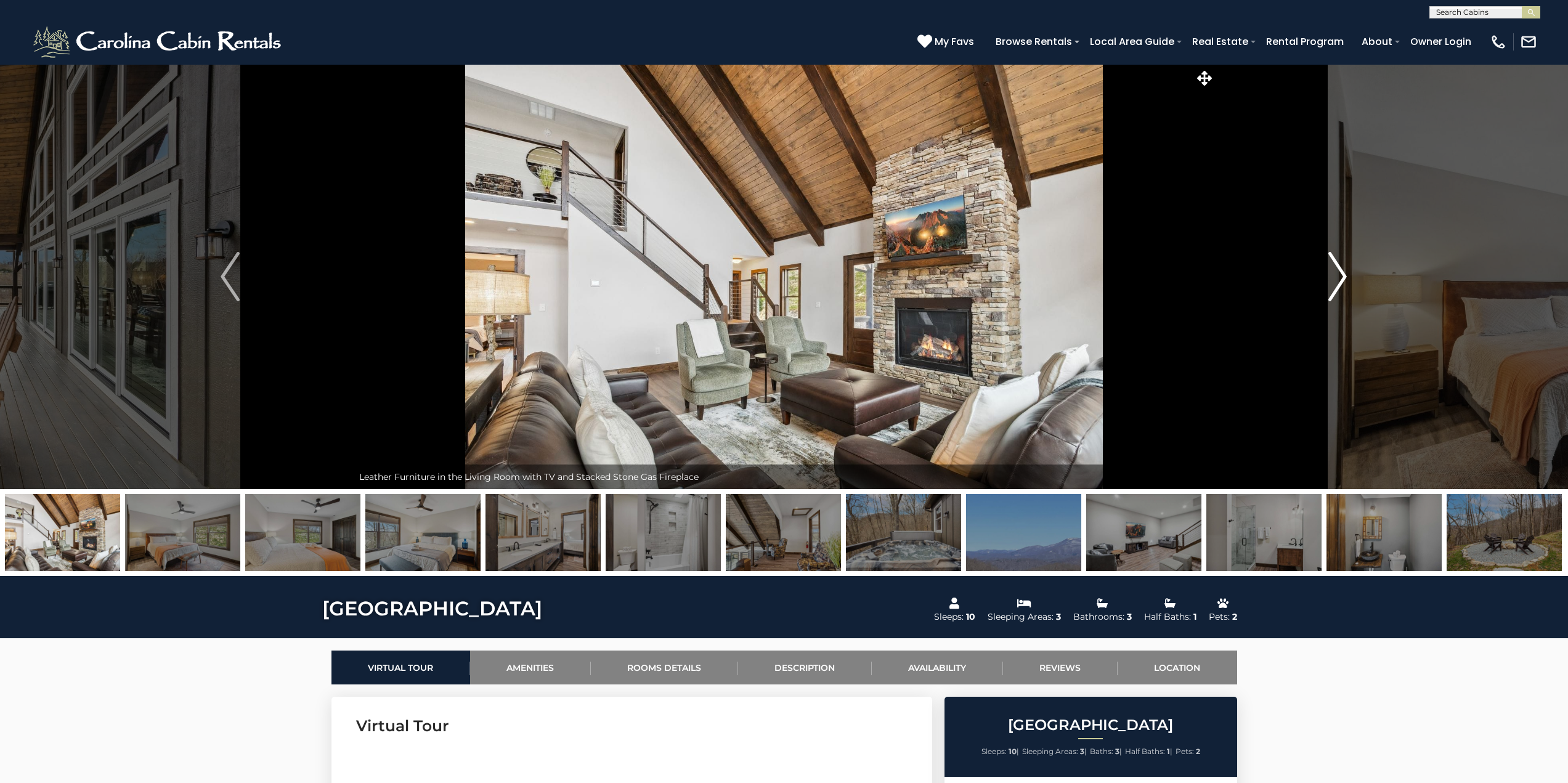
click at [1341, 280] on img "Next" at bounding box center [1338, 276] width 19 height 49
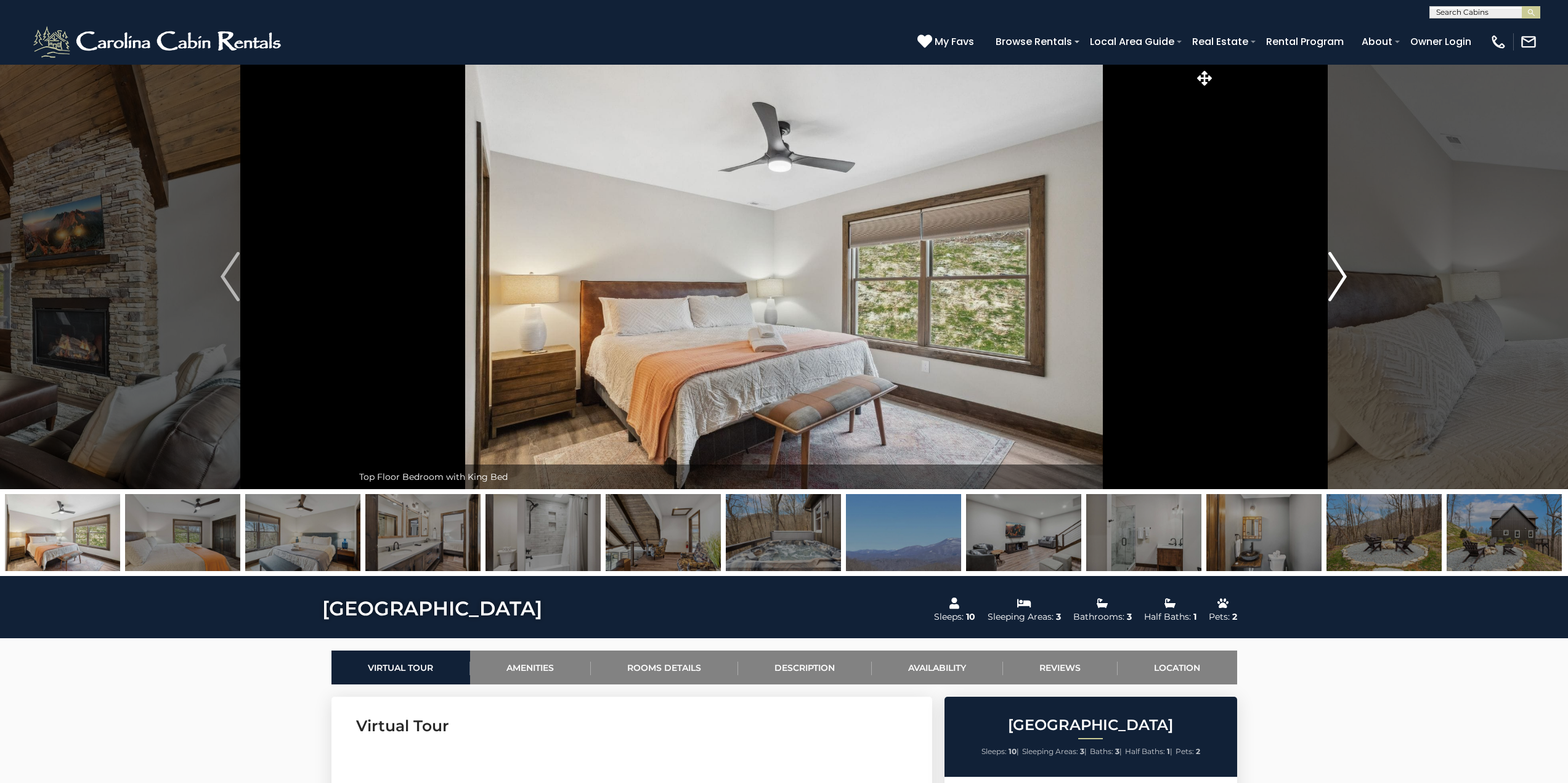
click at [1341, 280] on img "Next" at bounding box center [1338, 276] width 19 height 49
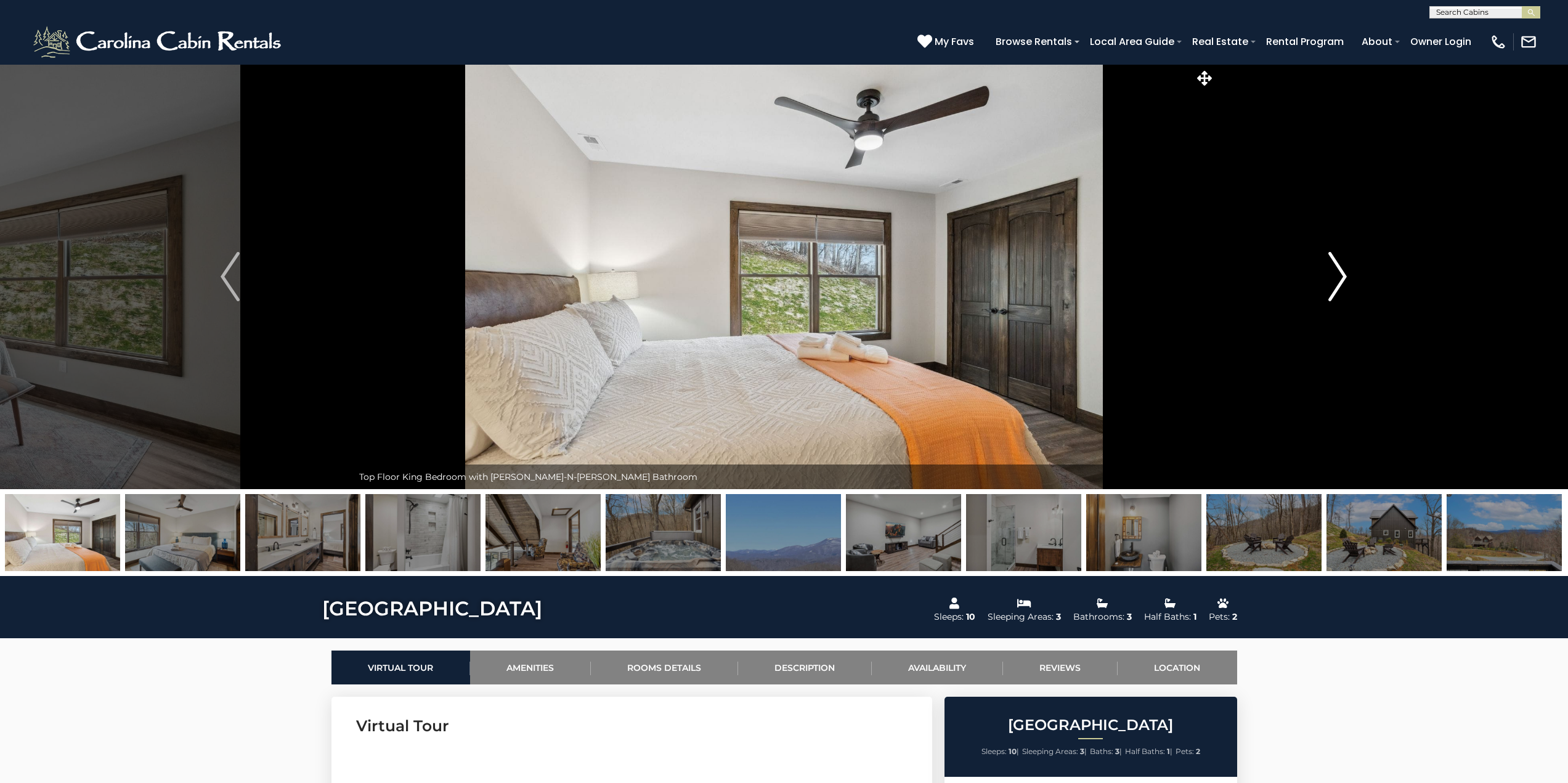
click at [1341, 280] on img "Next" at bounding box center [1338, 276] width 19 height 49
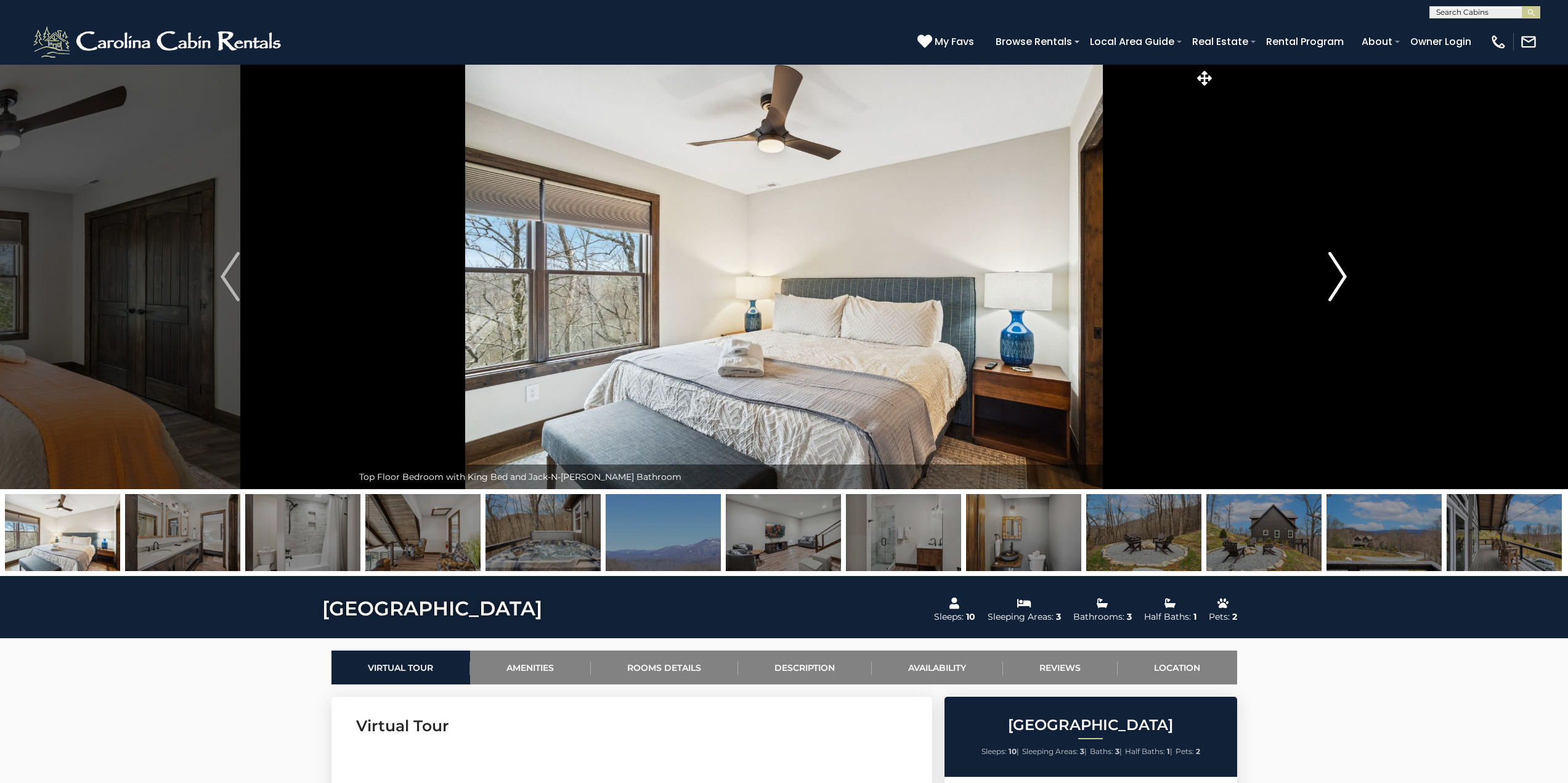
click at [1341, 280] on img "Next" at bounding box center [1338, 276] width 19 height 49
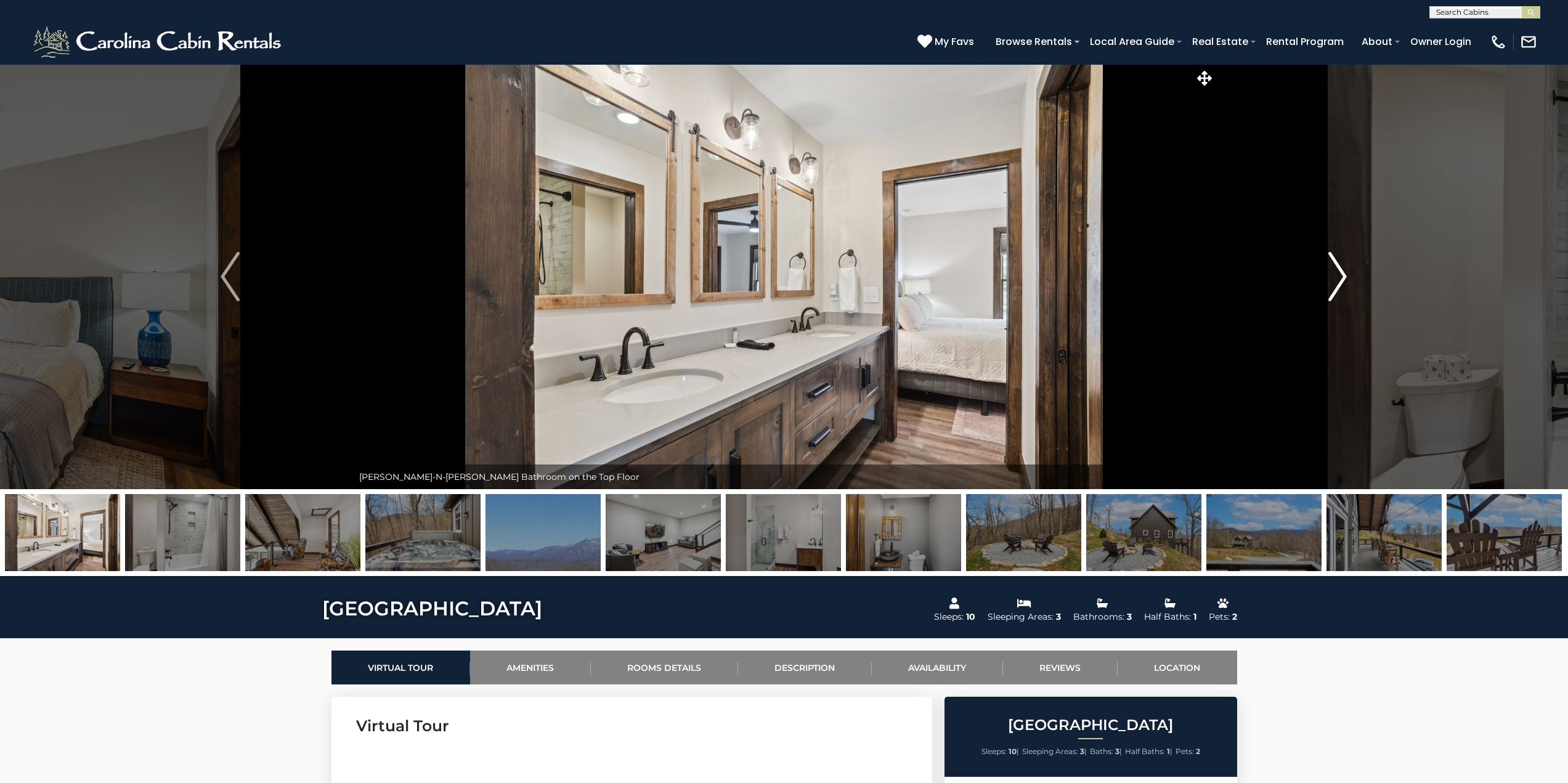
click at [1341, 280] on img "Next" at bounding box center [1338, 276] width 19 height 49
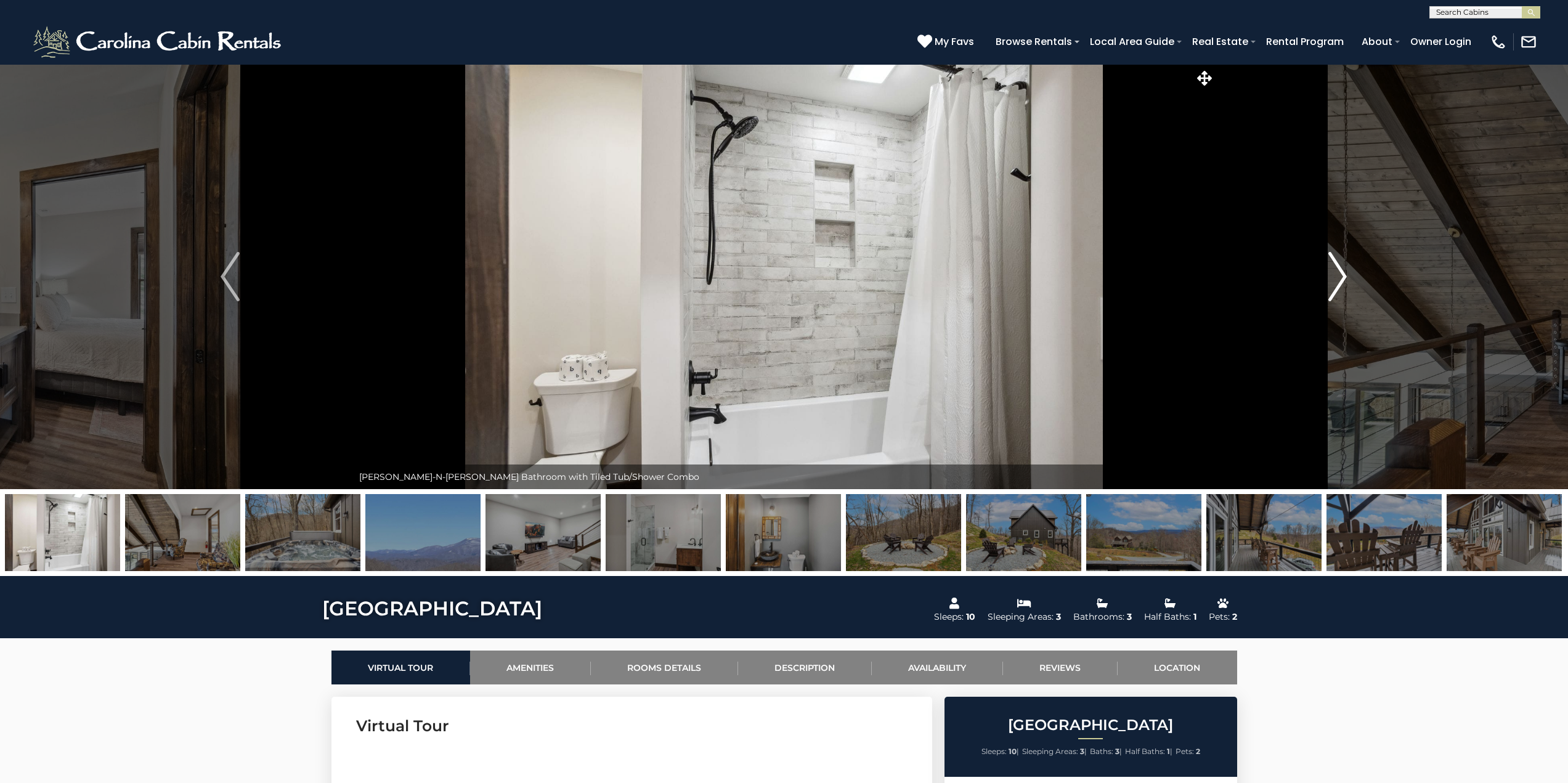
click at [1341, 280] on img "Next" at bounding box center [1338, 276] width 19 height 49
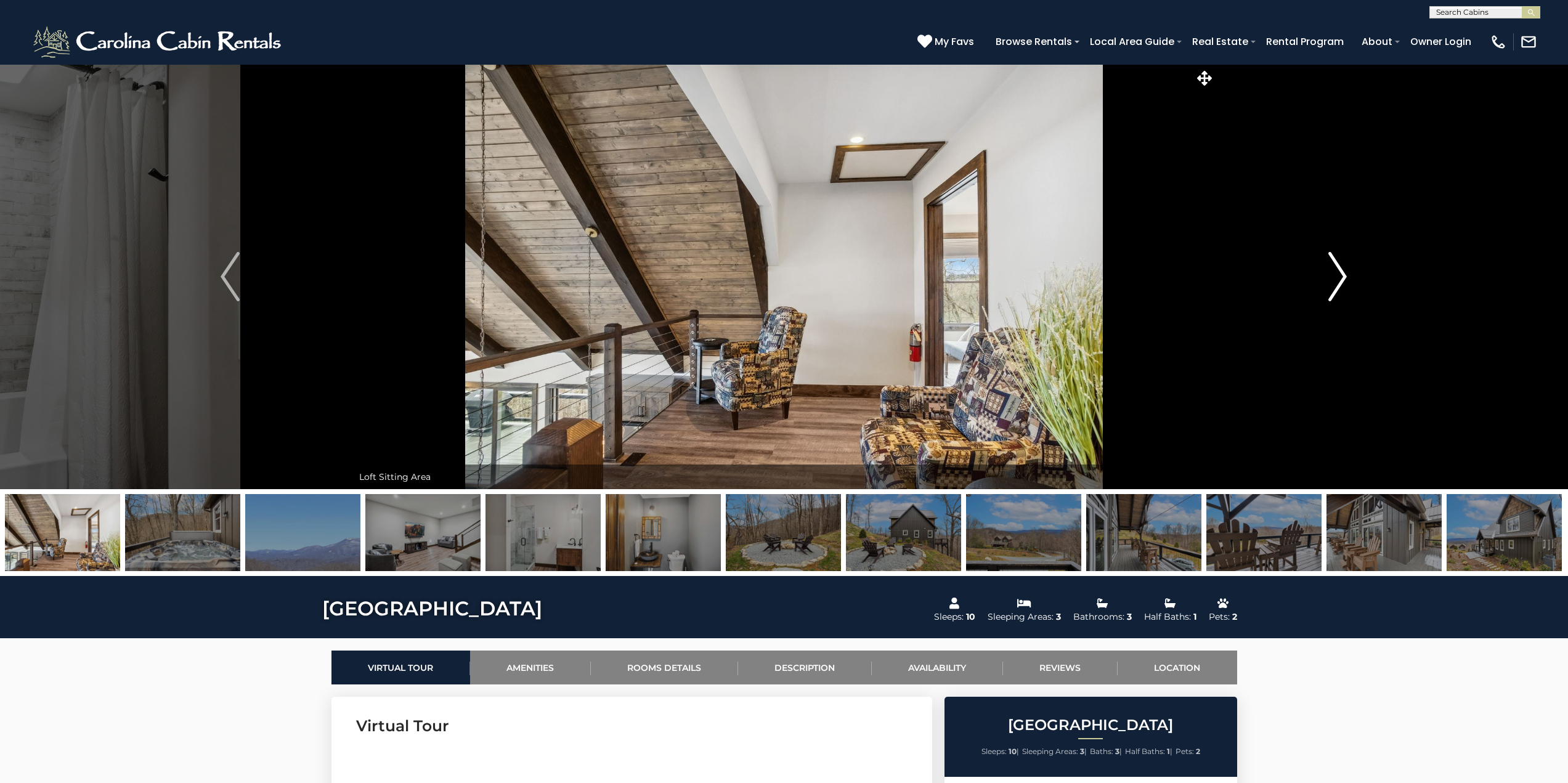
click at [1341, 280] on img "Next" at bounding box center [1338, 276] width 19 height 49
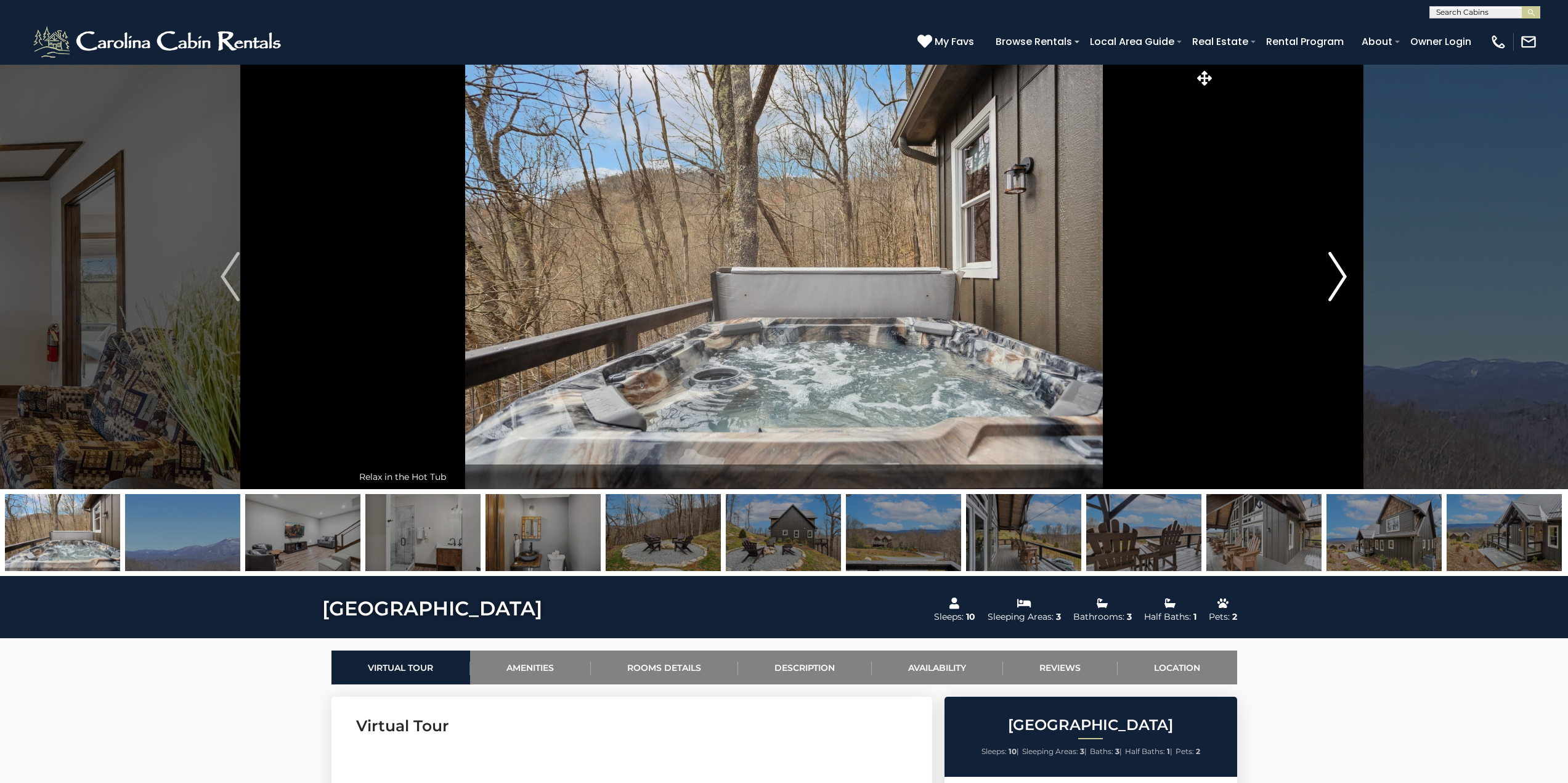
click at [1341, 280] on img "Next" at bounding box center [1338, 276] width 19 height 49
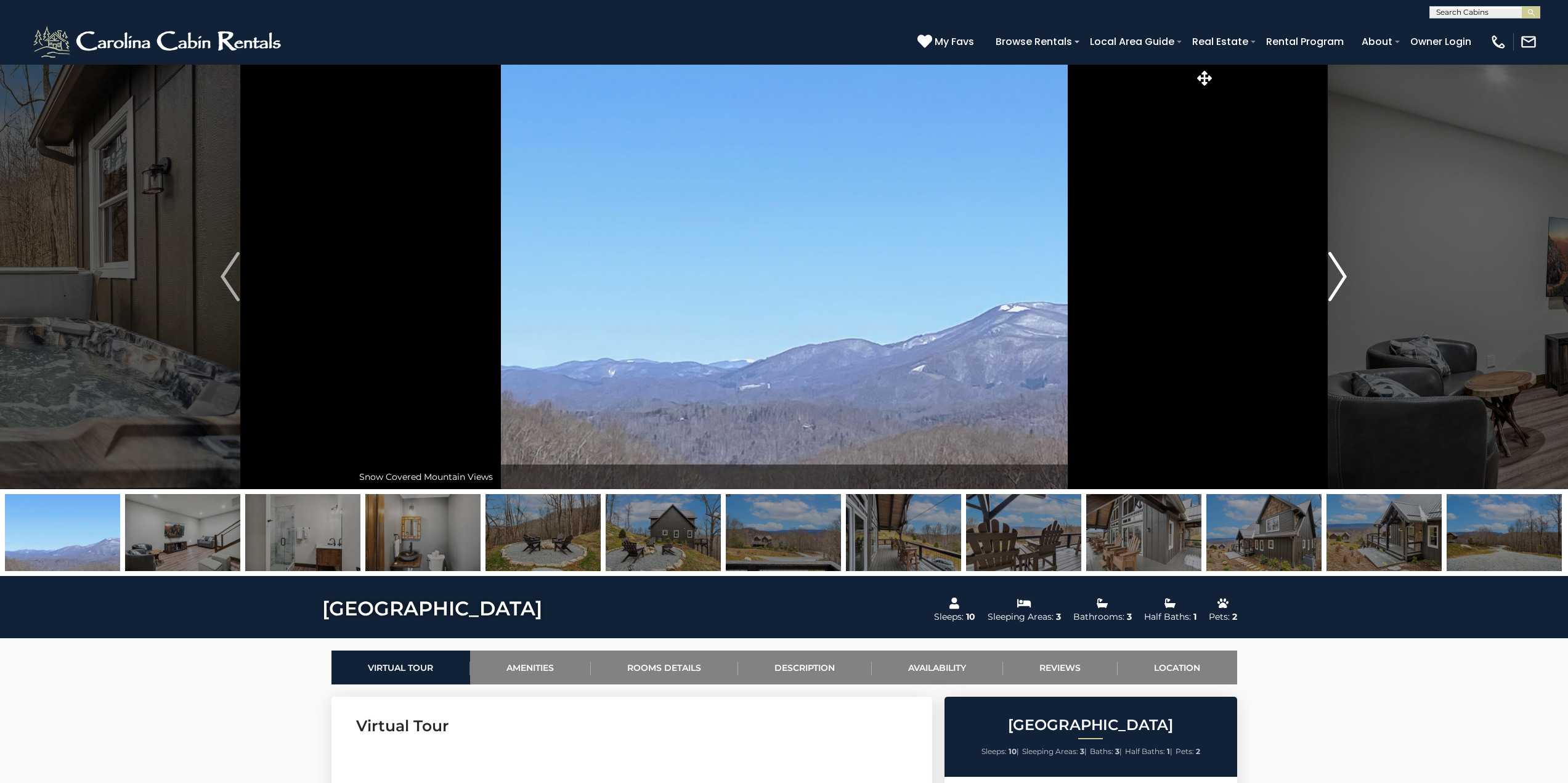
click at [1341, 280] on img "Next" at bounding box center [1338, 276] width 19 height 49
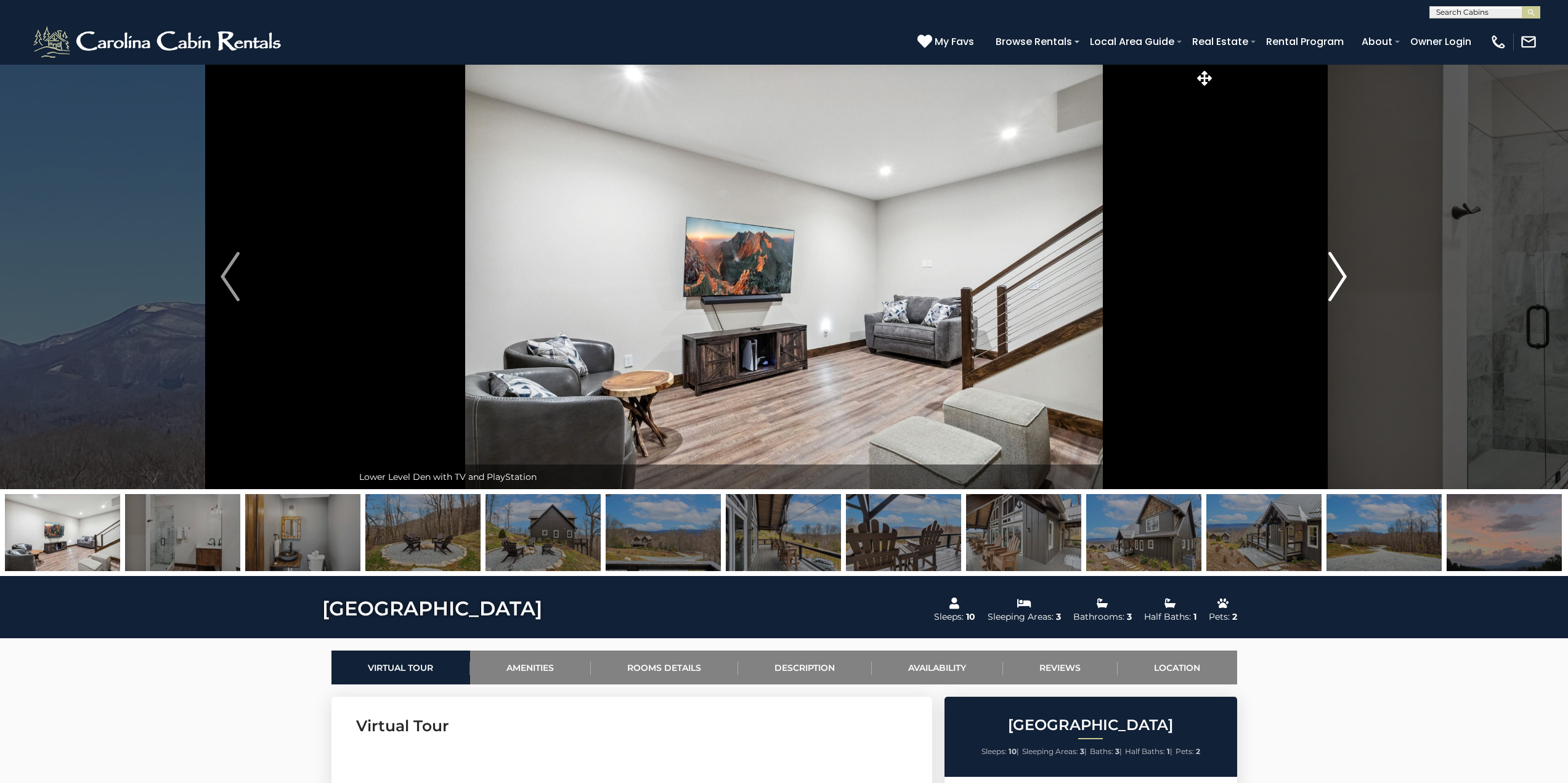
click at [1341, 280] on img "Next" at bounding box center [1338, 276] width 19 height 49
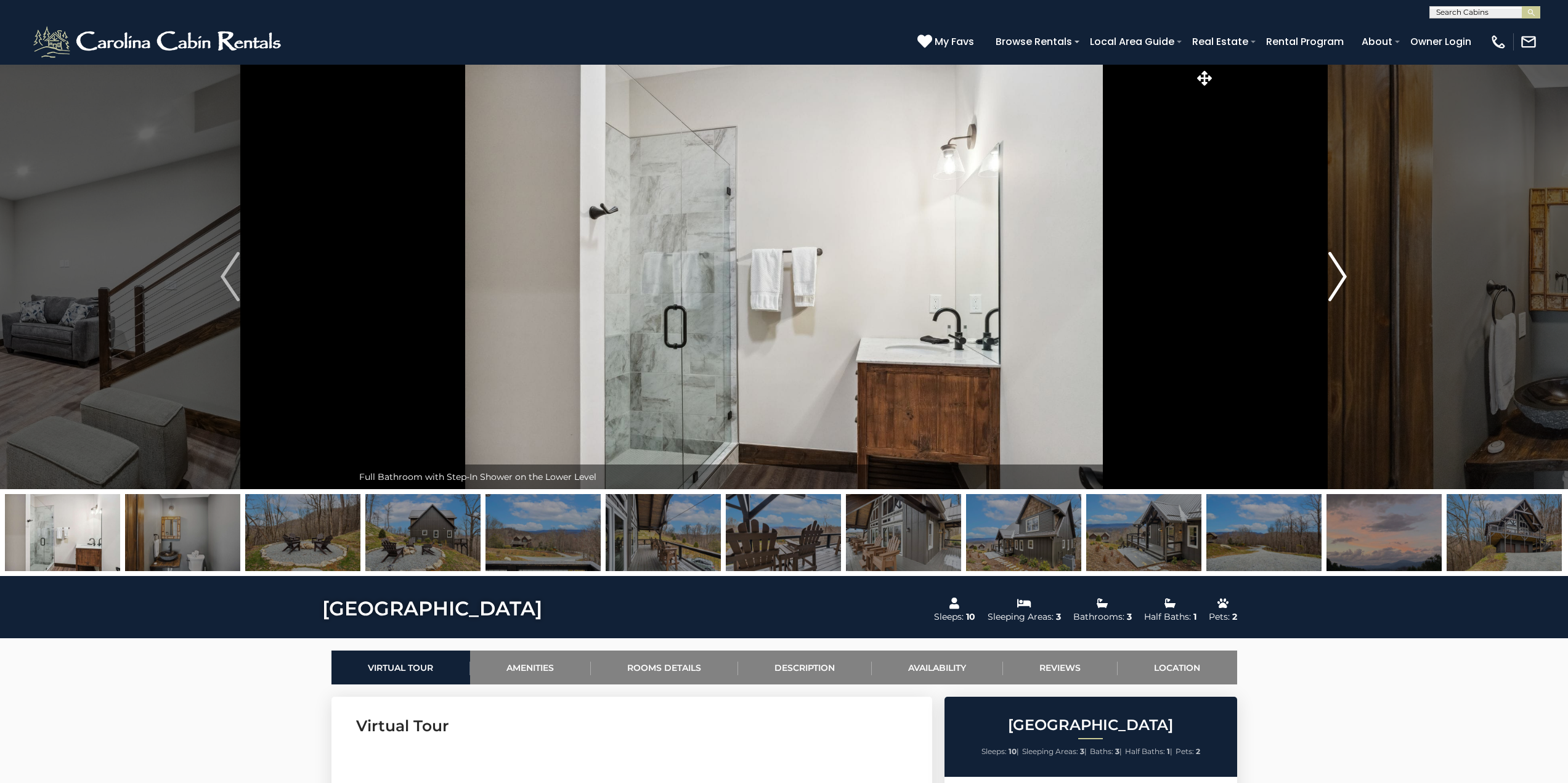
click at [1341, 280] on img "Next" at bounding box center [1338, 276] width 19 height 49
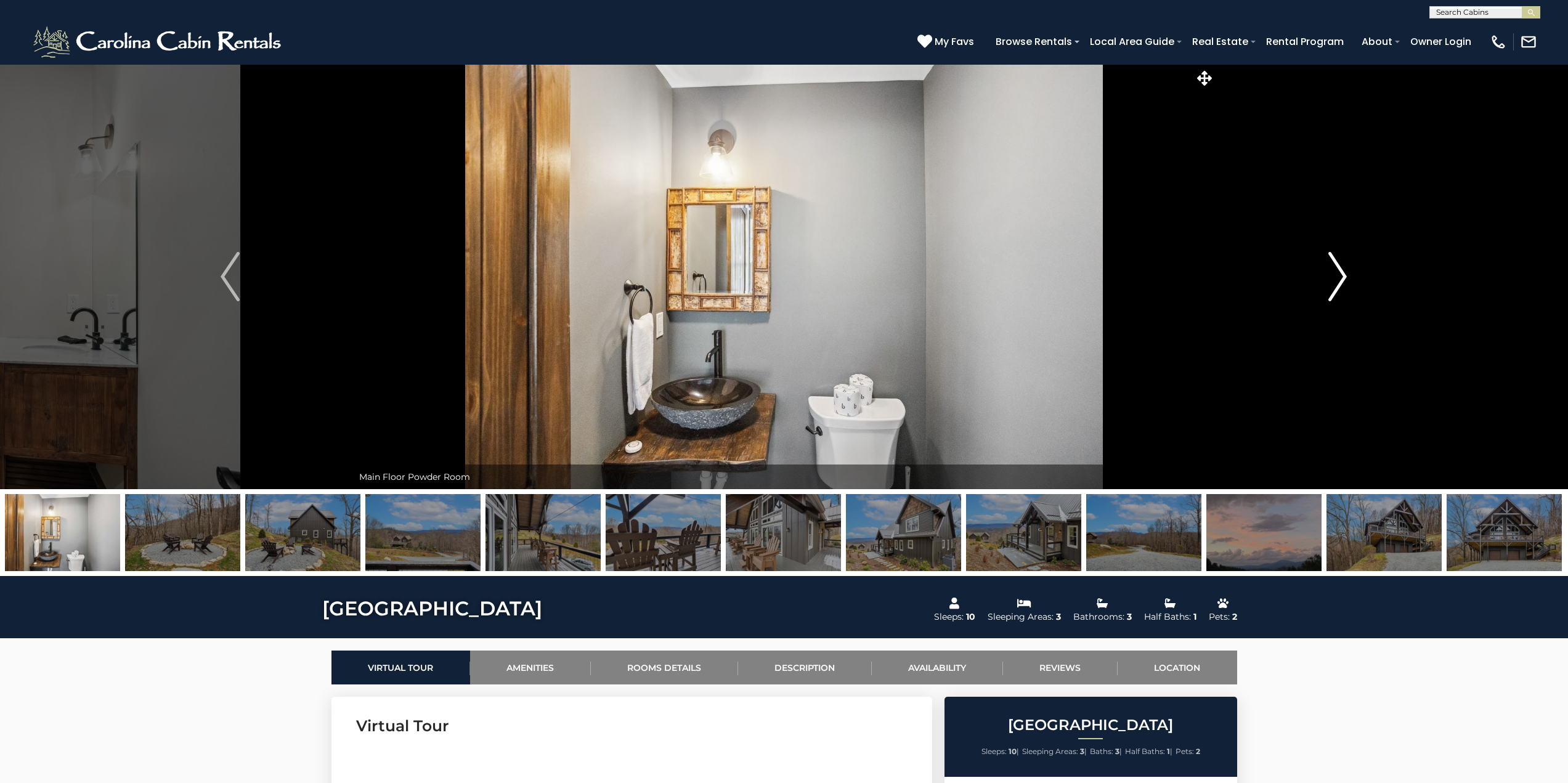
click at [1341, 280] on img "Next" at bounding box center [1338, 276] width 19 height 49
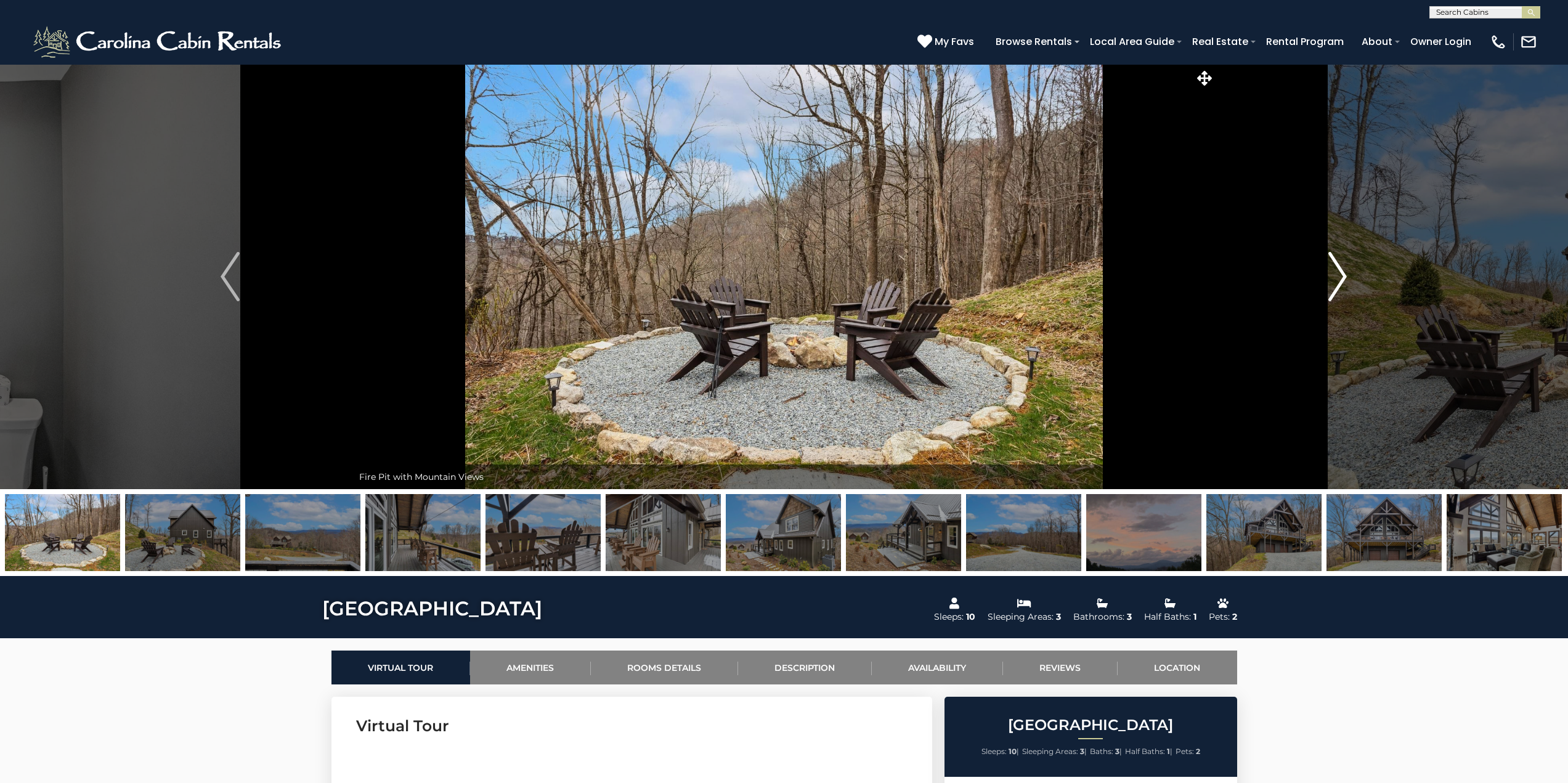
click at [1341, 280] on img "Next" at bounding box center [1338, 276] width 19 height 49
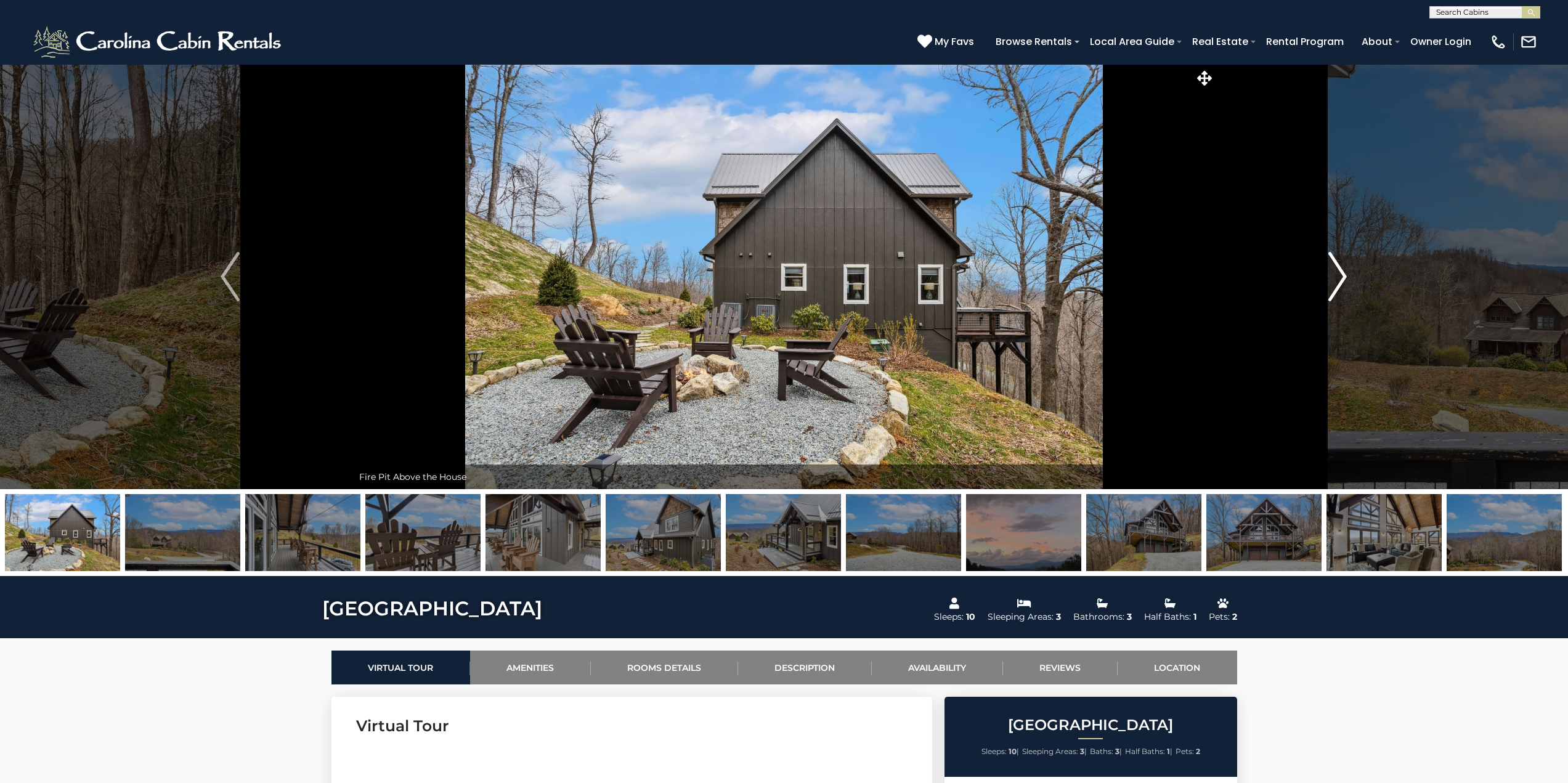
click at [1341, 280] on img "Next" at bounding box center [1338, 276] width 19 height 49
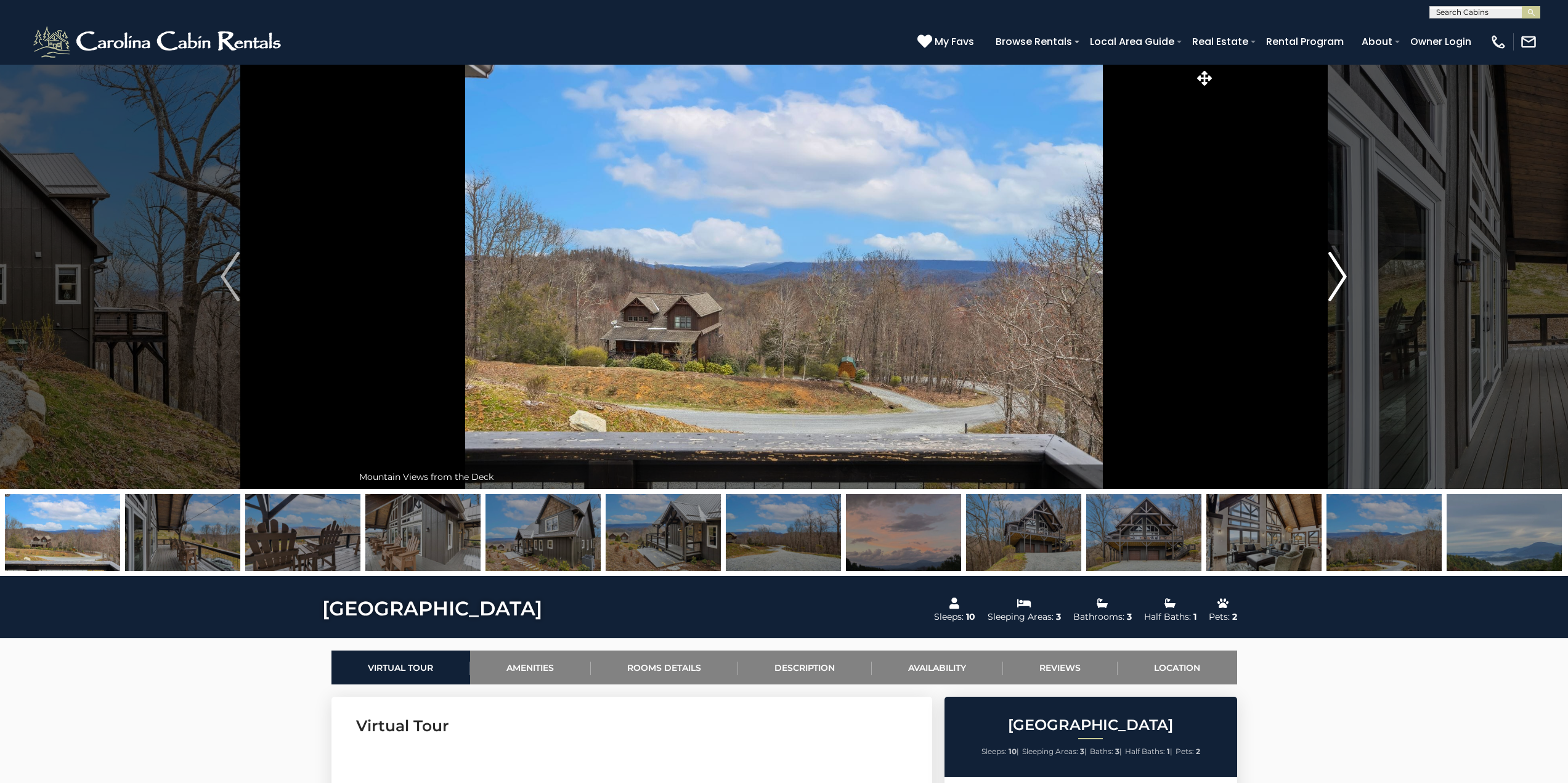
click at [1341, 280] on img "Next" at bounding box center [1338, 276] width 19 height 49
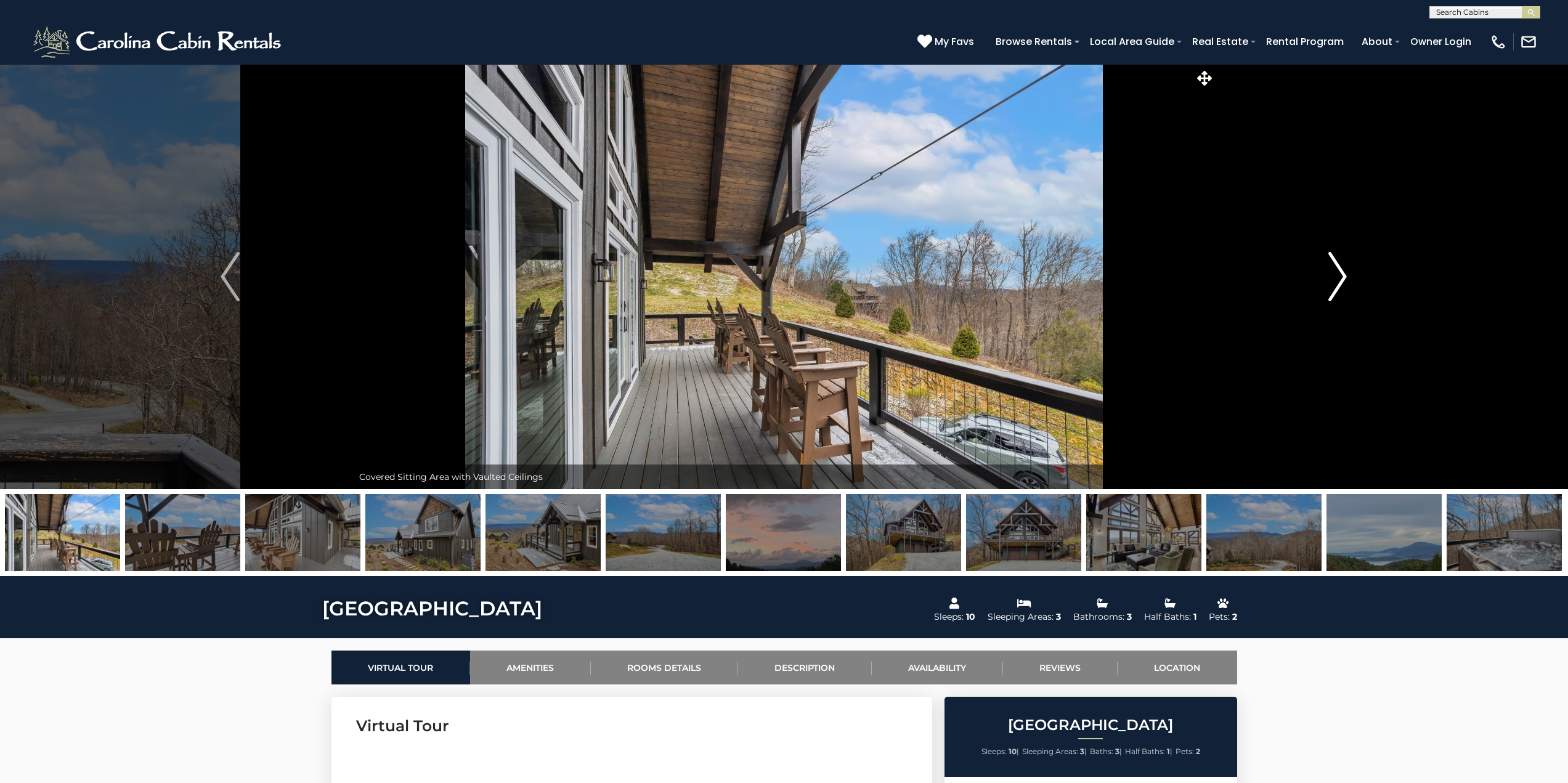
click at [1341, 280] on img "Next" at bounding box center [1338, 276] width 19 height 49
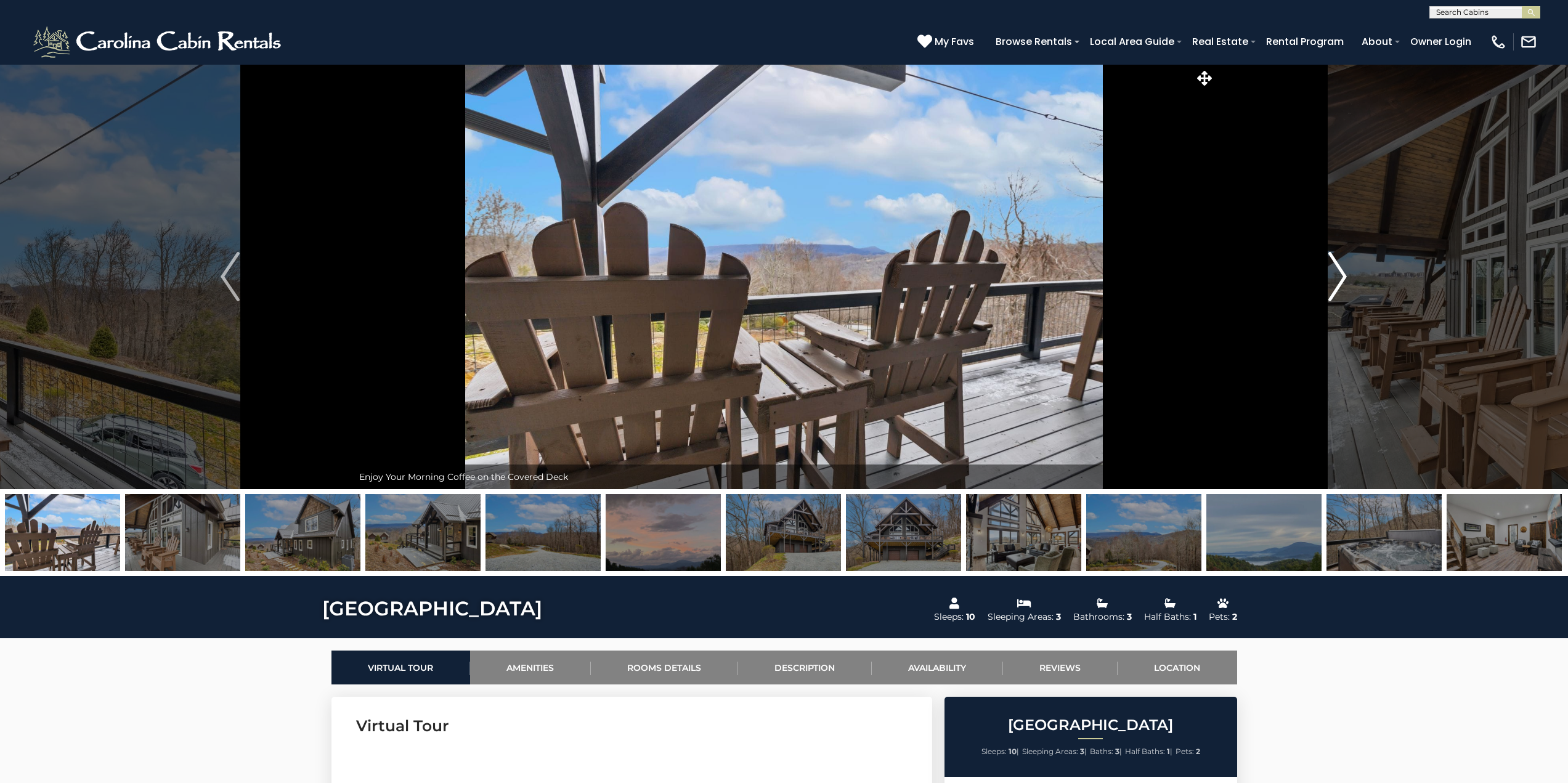
click at [1341, 280] on img "Next" at bounding box center [1338, 276] width 19 height 49
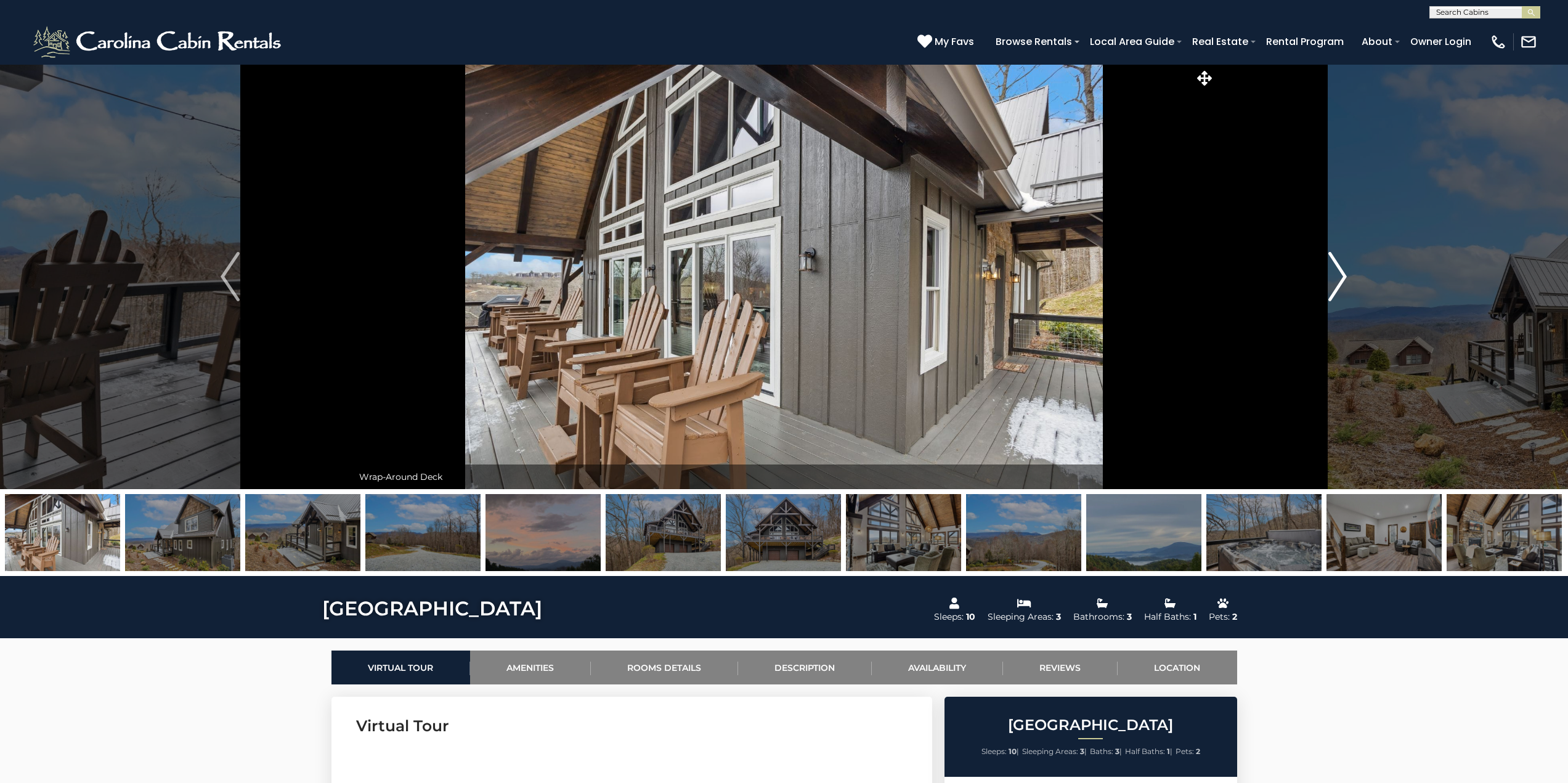
click at [1341, 280] on img "Next" at bounding box center [1338, 276] width 19 height 49
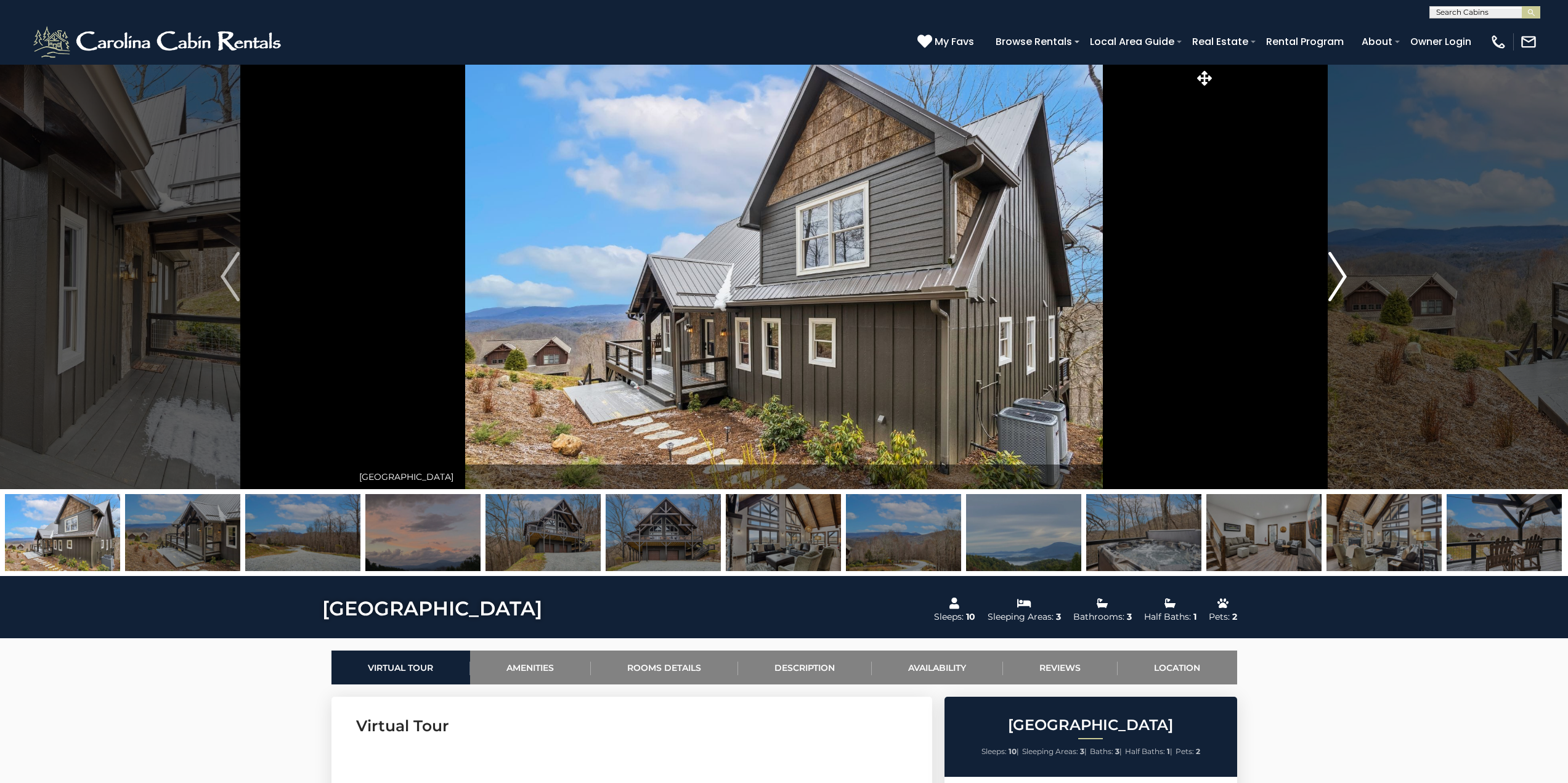
click at [1341, 280] on img "Next" at bounding box center [1338, 276] width 19 height 49
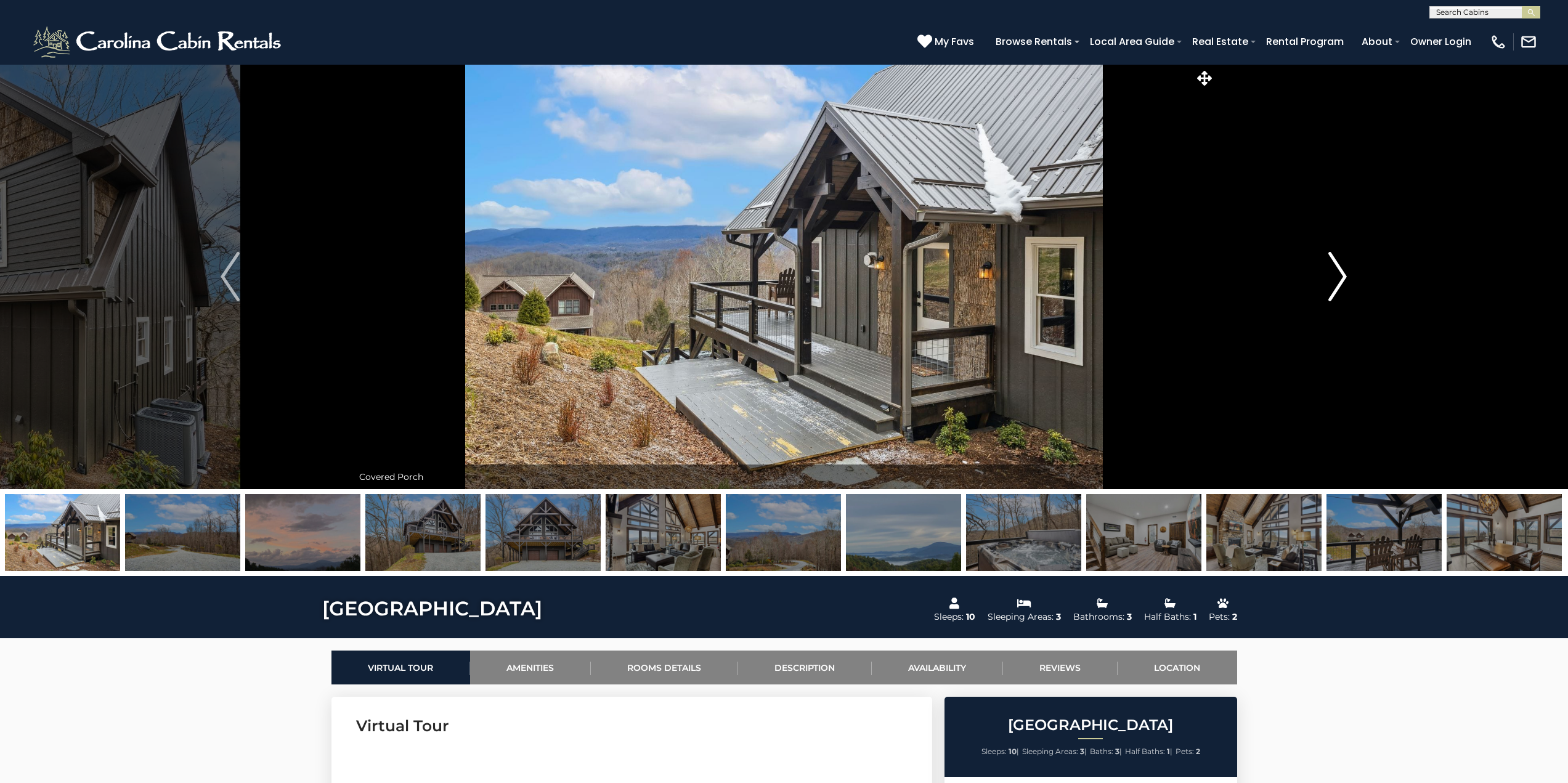
click at [1341, 280] on img "Next" at bounding box center [1338, 276] width 19 height 49
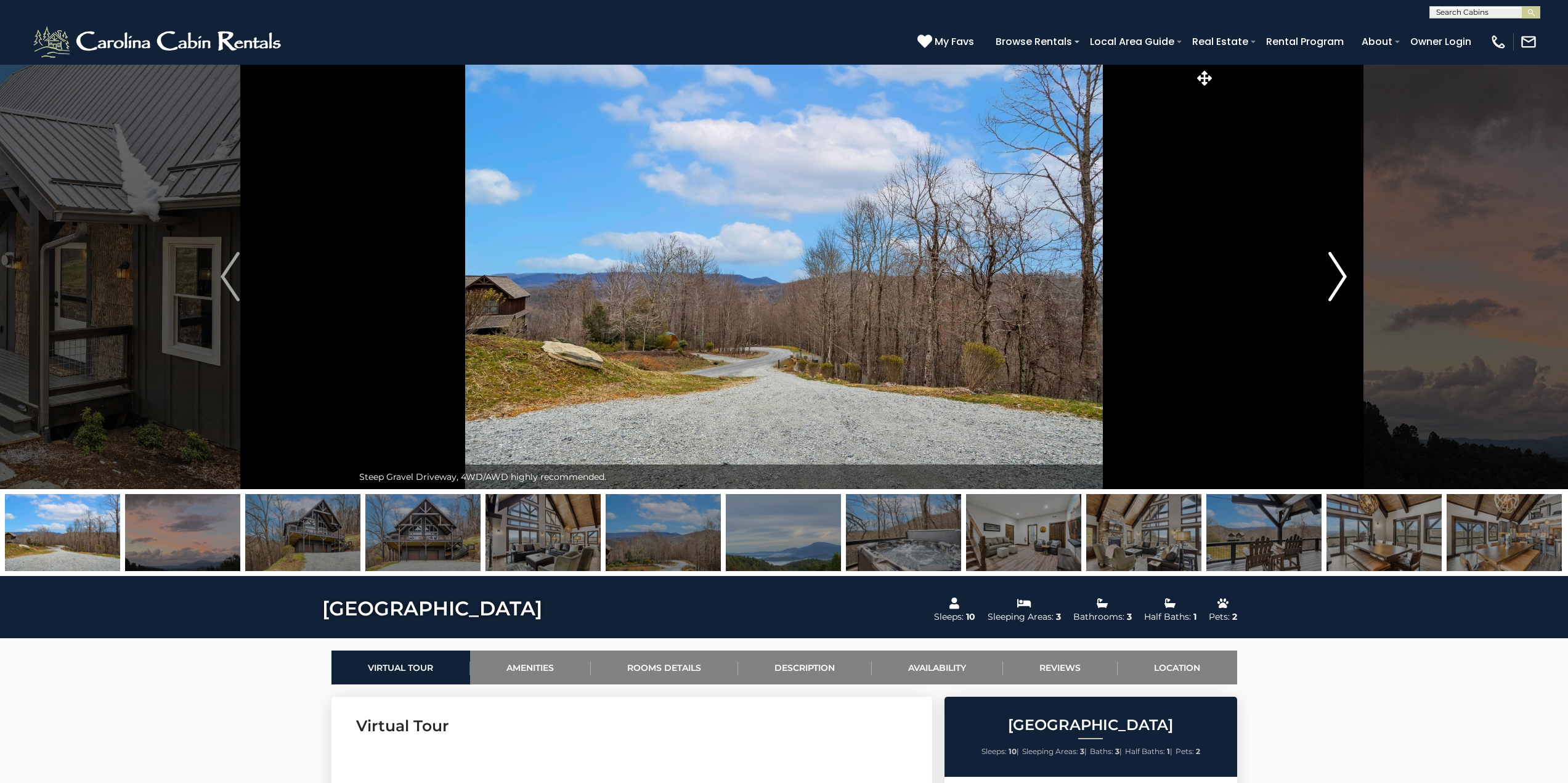
click at [1341, 280] on img "Next" at bounding box center [1338, 276] width 19 height 49
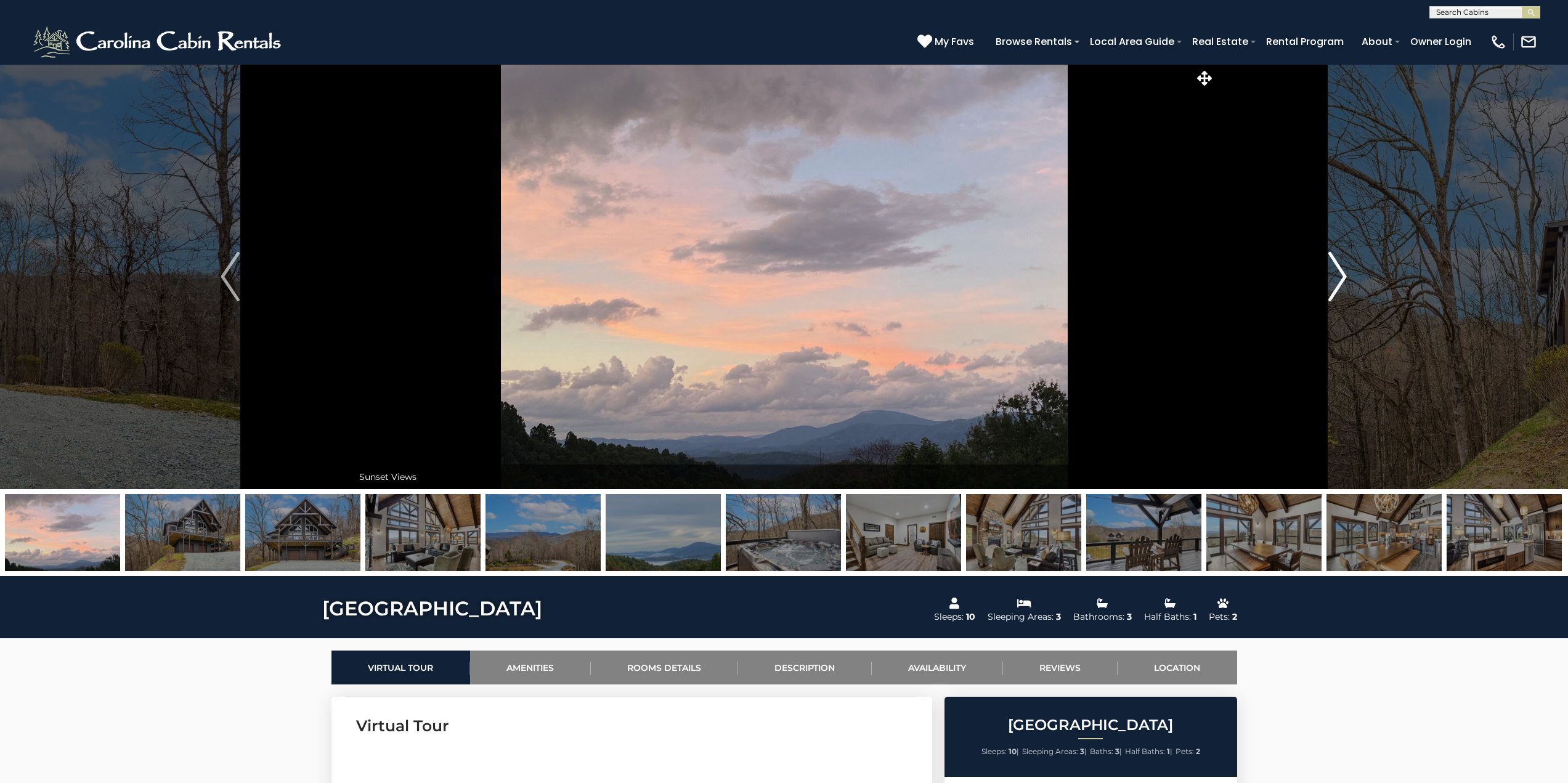
click at [1341, 280] on img "Next" at bounding box center [1338, 276] width 19 height 49
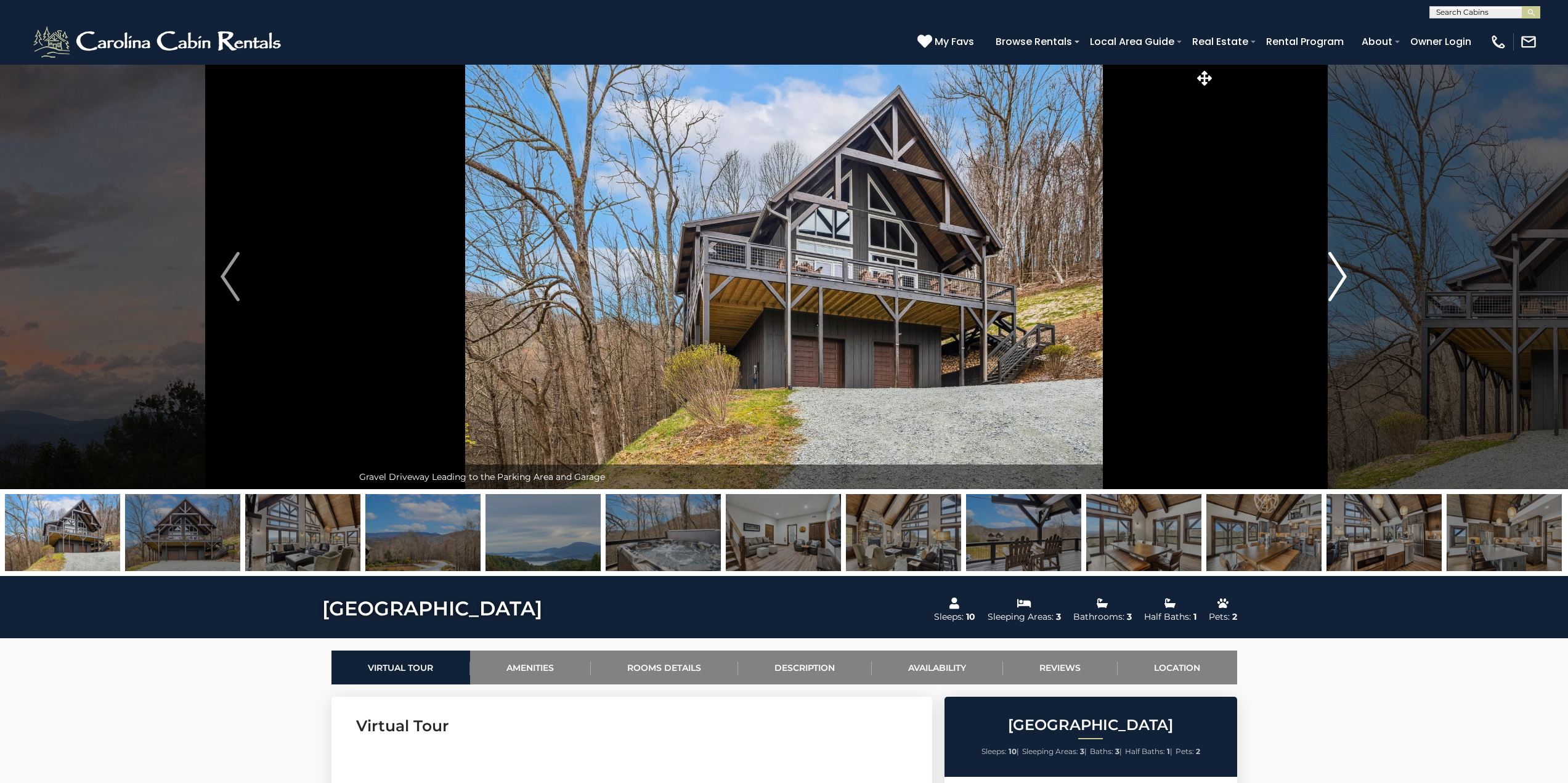
click at [1341, 280] on img "Next" at bounding box center [1338, 276] width 19 height 49
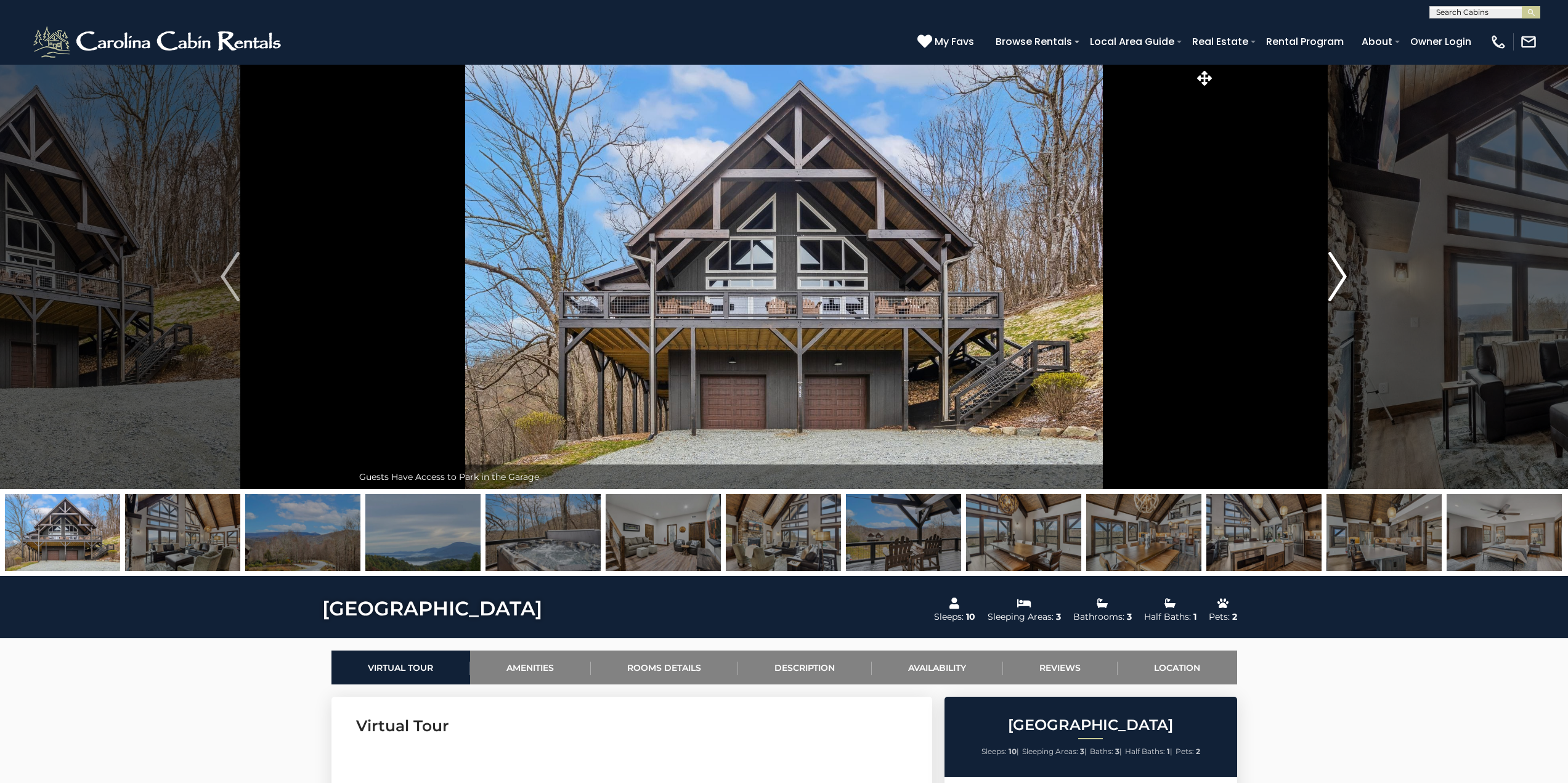
click at [1341, 280] on img "Next" at bounding box center [1338, 276] width 19 height 49
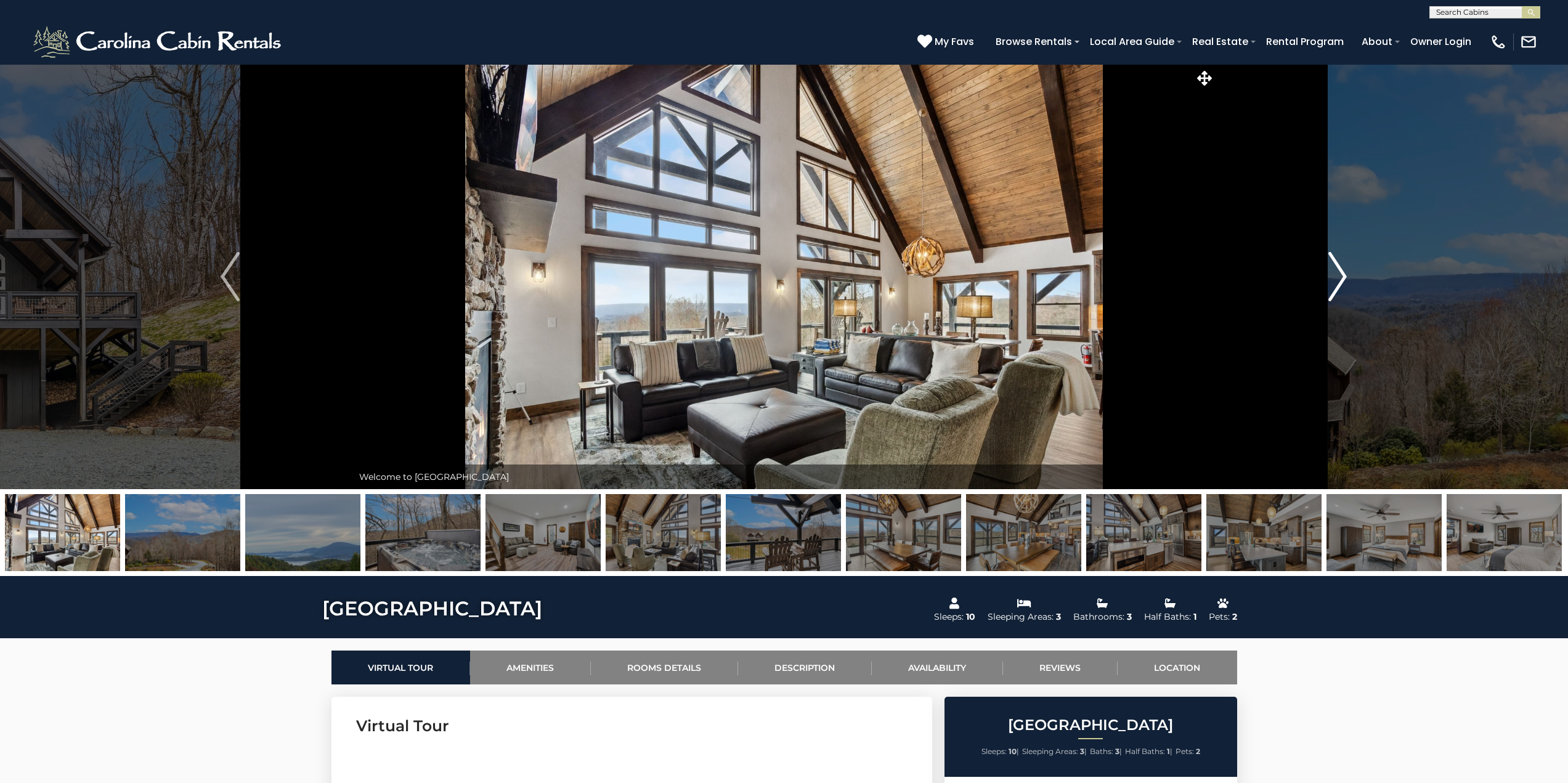
click at [1341, 280] on img "Next" at bounding box center [1338, 276] width 19 height 49
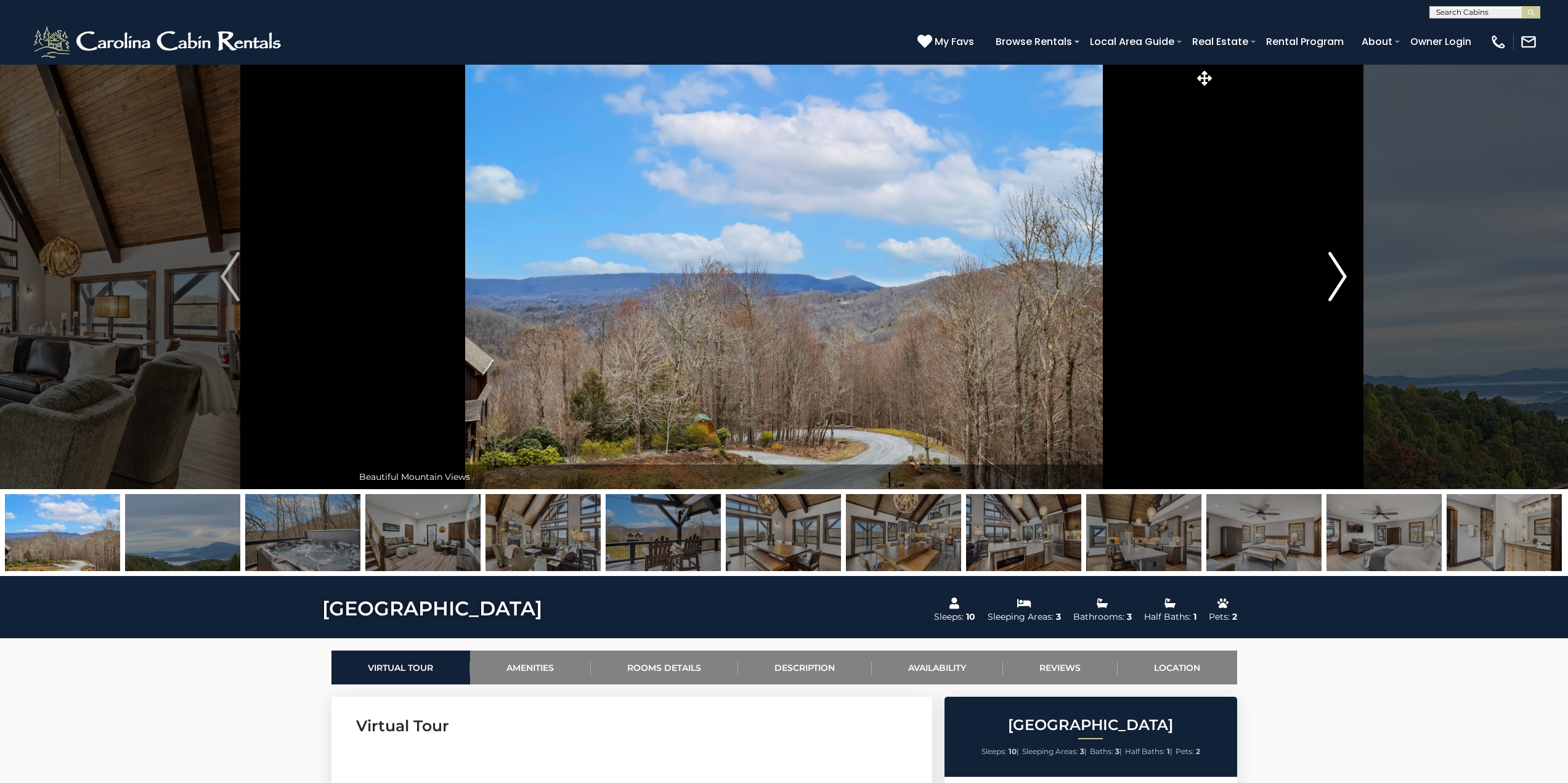
click at [1341, 280] on img "Next" at bounding box center [1338, 276] width 19 height 49
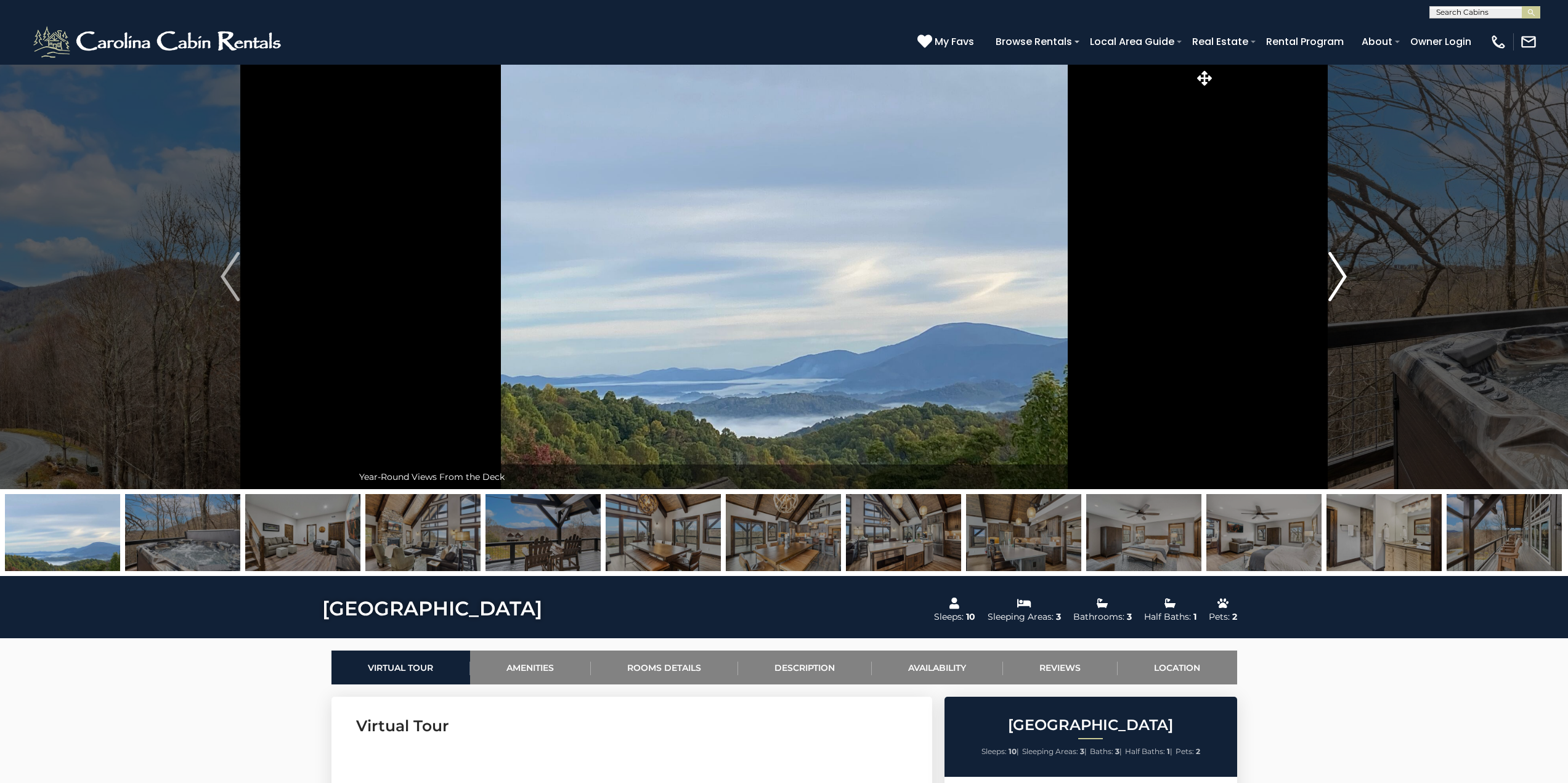
click at [1341, 280] on img "Next" at bounding box center [1338, 276] width 19 height 49
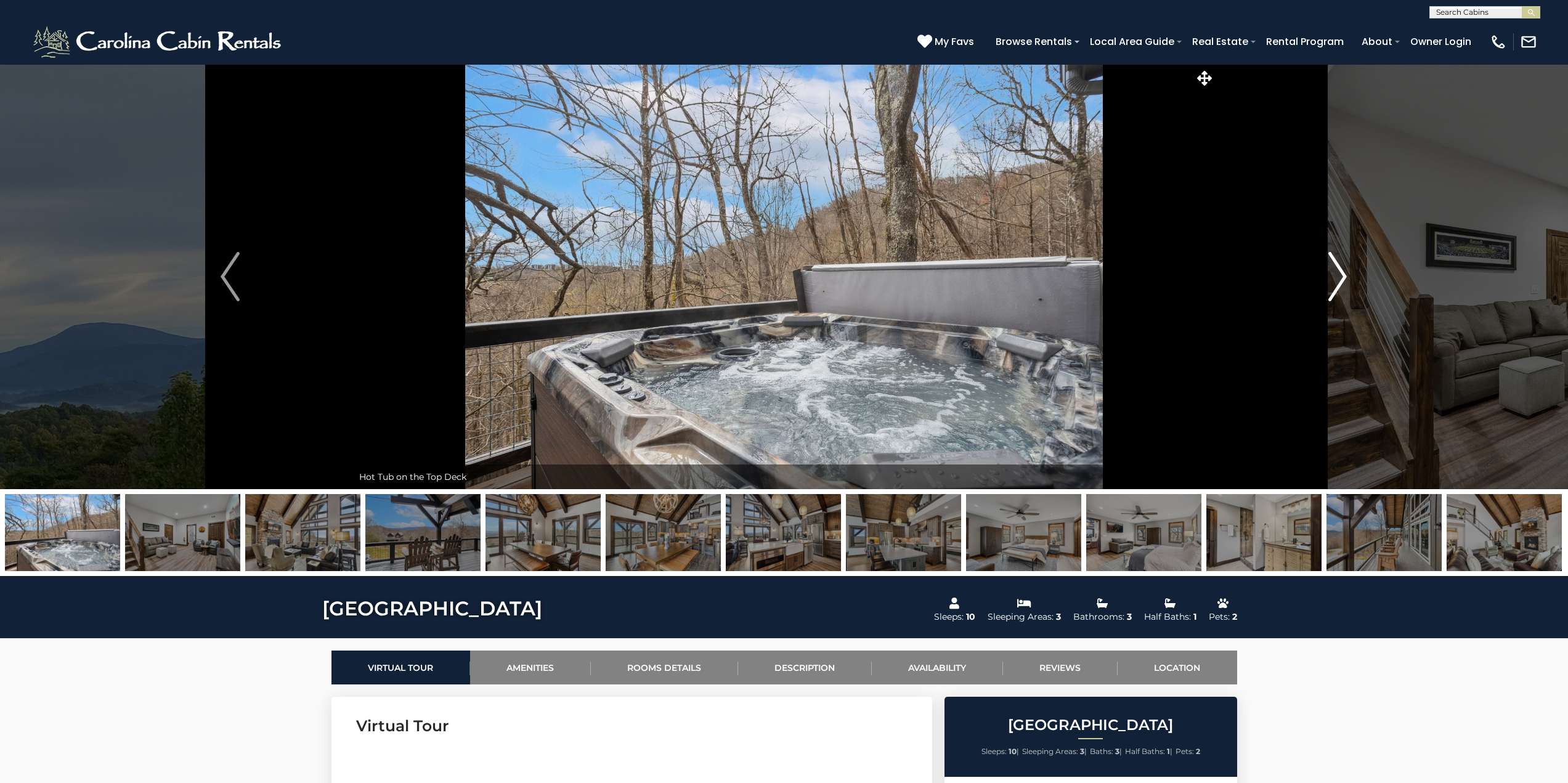
click at [1341, 280] on img "Next" at bounding box center [1338, 276] width 19 height 49
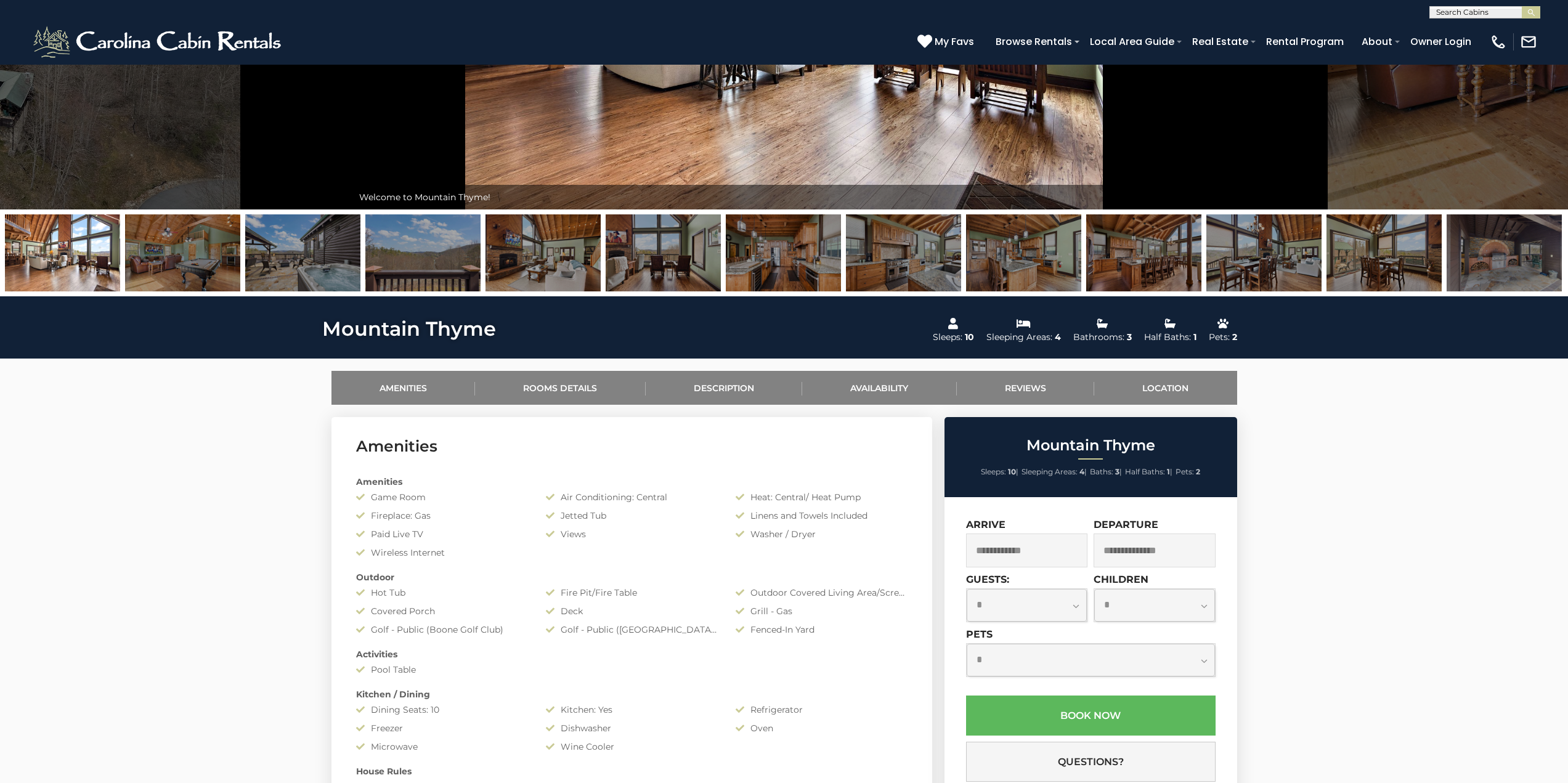
scroll to position [308, 0]
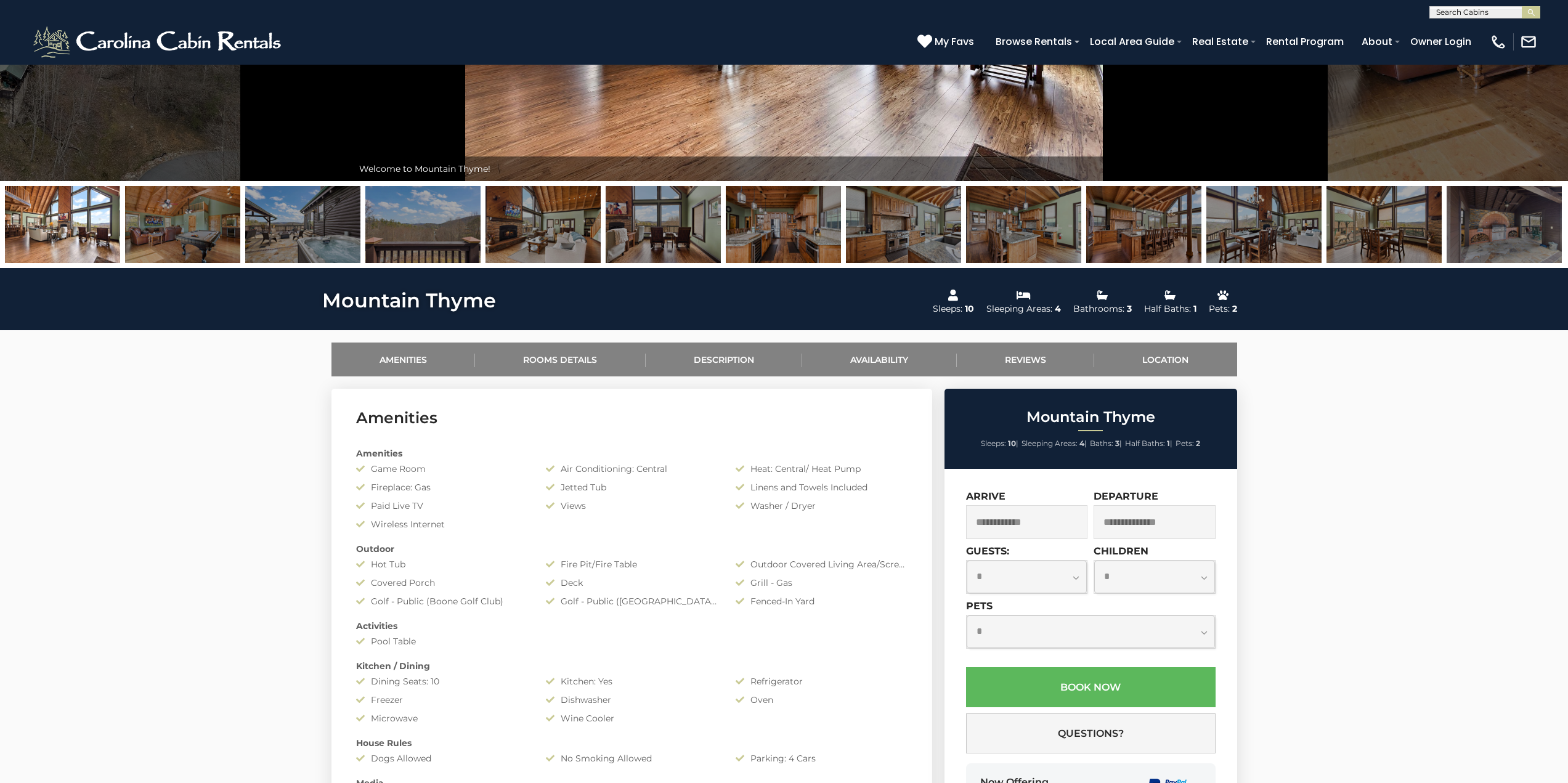
click at [1060, 531] on input "text" at bounding box center [1026, 523] width 122 height 34
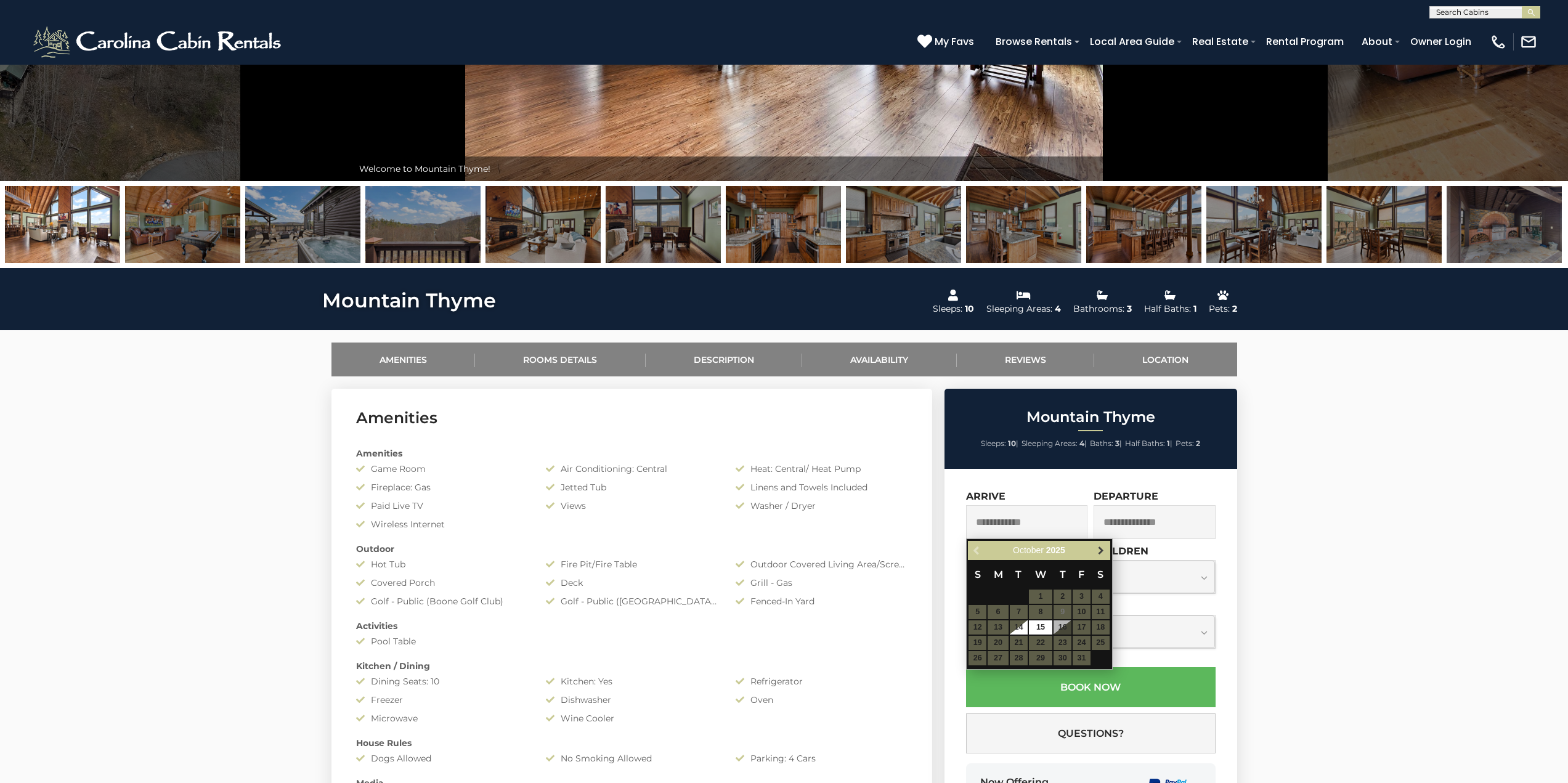
click at [1107, 552] on link "Next" at bounding box center [1101, 551] width 15 height 15
click at [1106, 550] on link "Next" at bounding box center [1101, 551] width 15 height 15
click at [1103, 593] on link "3" at bounding box center [1100, 596] width 18 height 14
type input "**********"
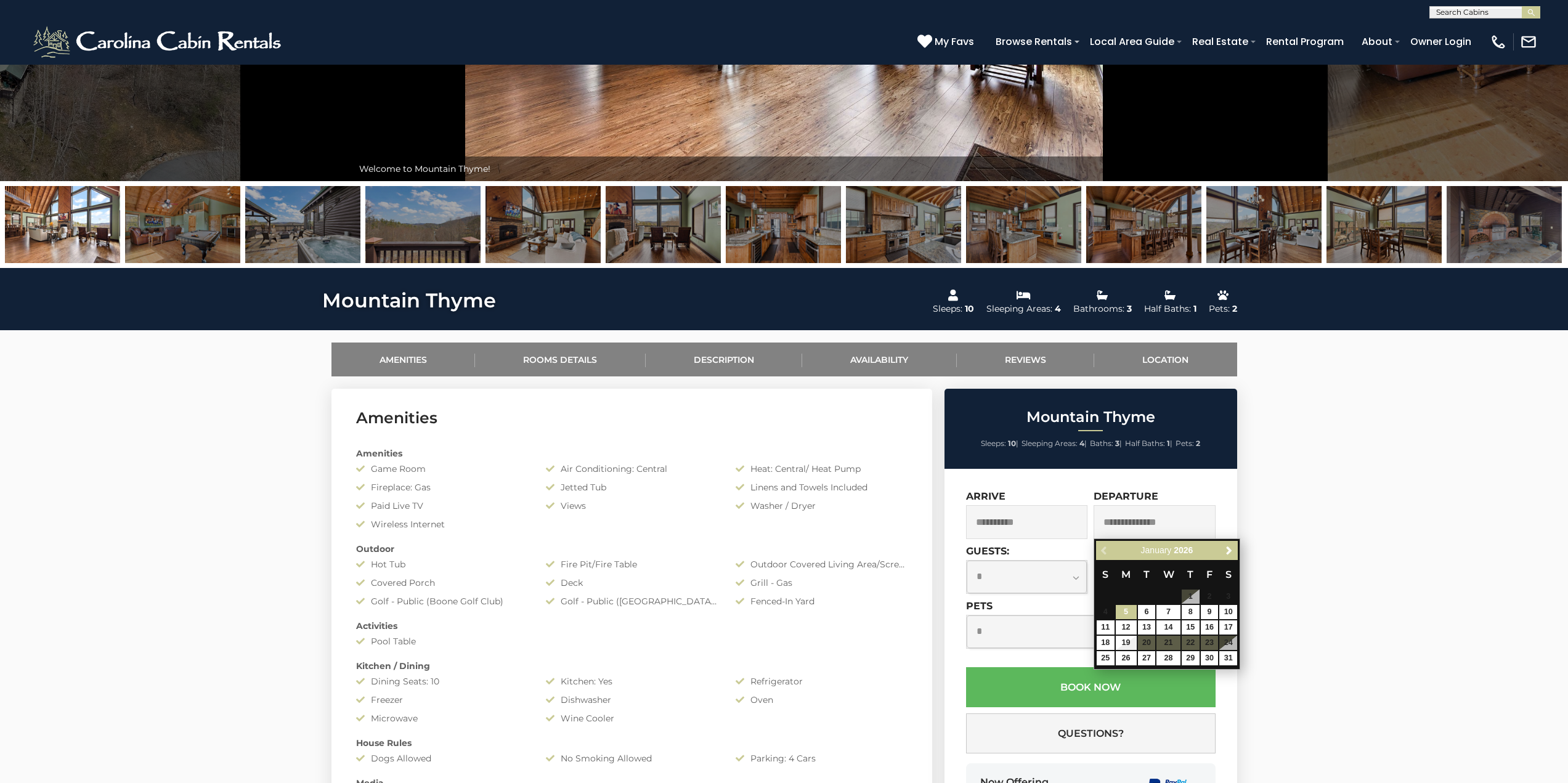
click at [1153, 526] on input "text" at bounding box center [1154, 523] width 122 height 34
click at [1147, 609] on link "6" at bounding box center [1147, 612] width 18 height 14
type input "**********"
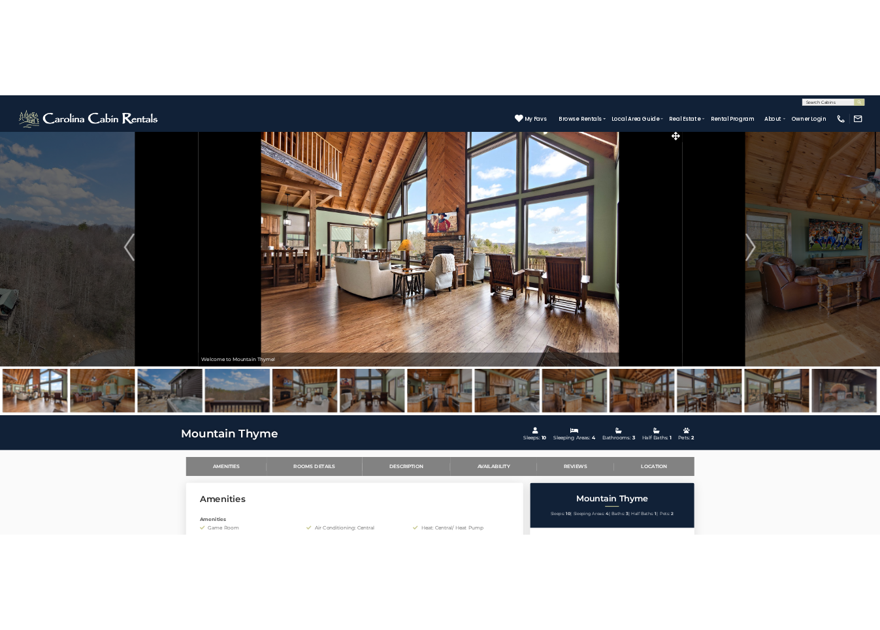
scroll to position [0, 0]
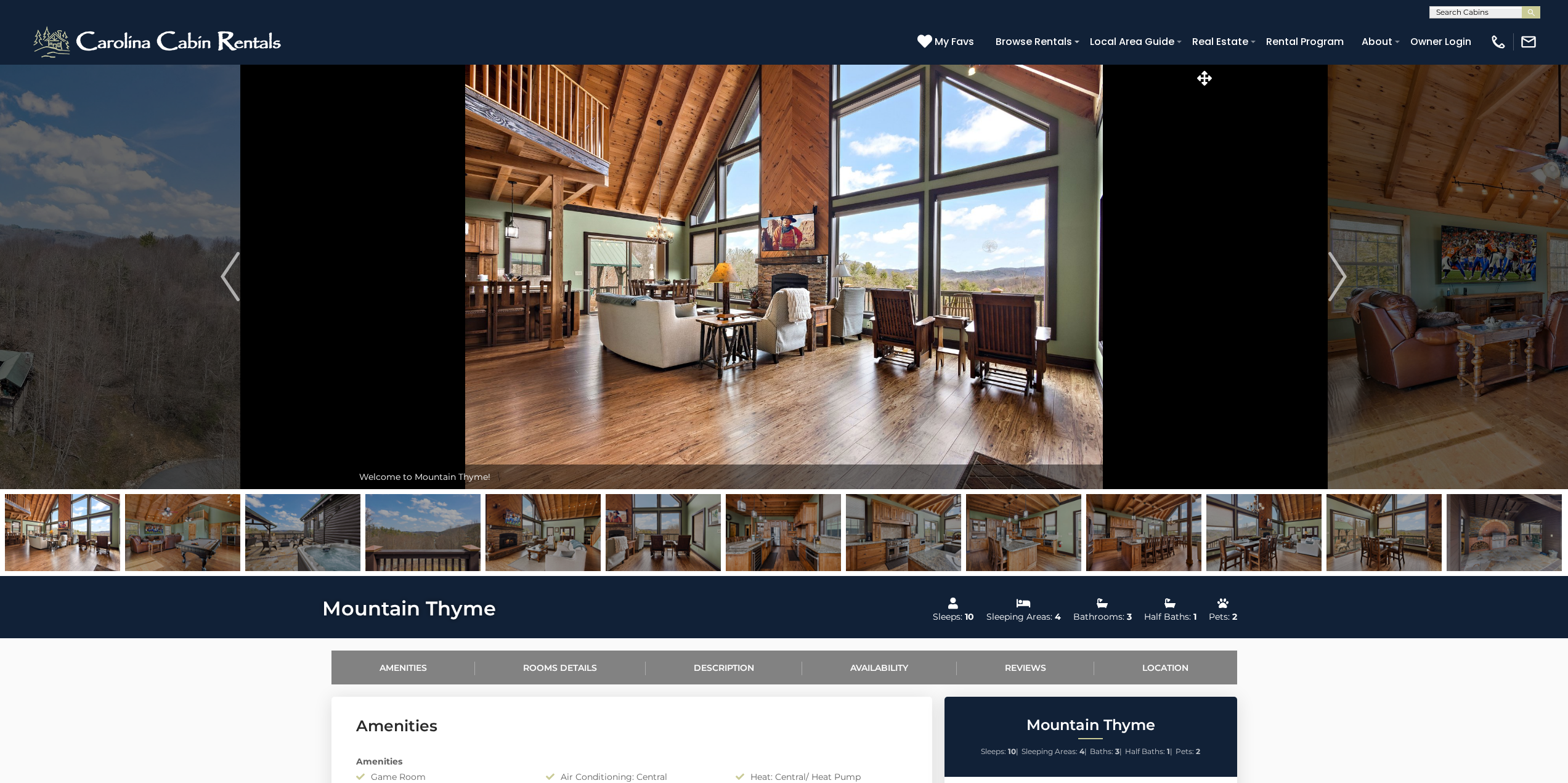
click at [920, 533] on img at bounding box center [903, 533] width 115 height 77
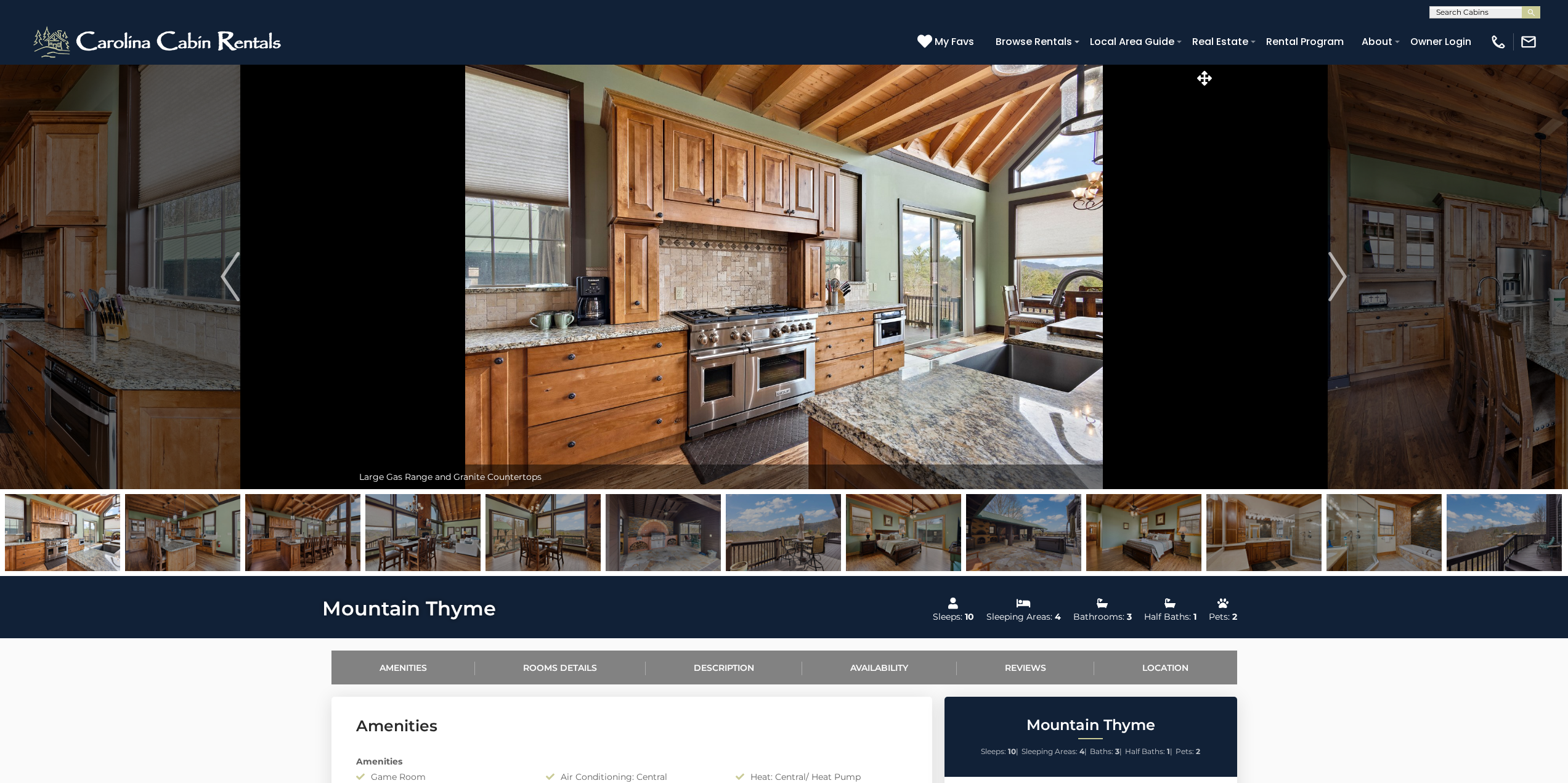
click at [925, 533] on img at bounding box center [903, 533] width 115 height 77
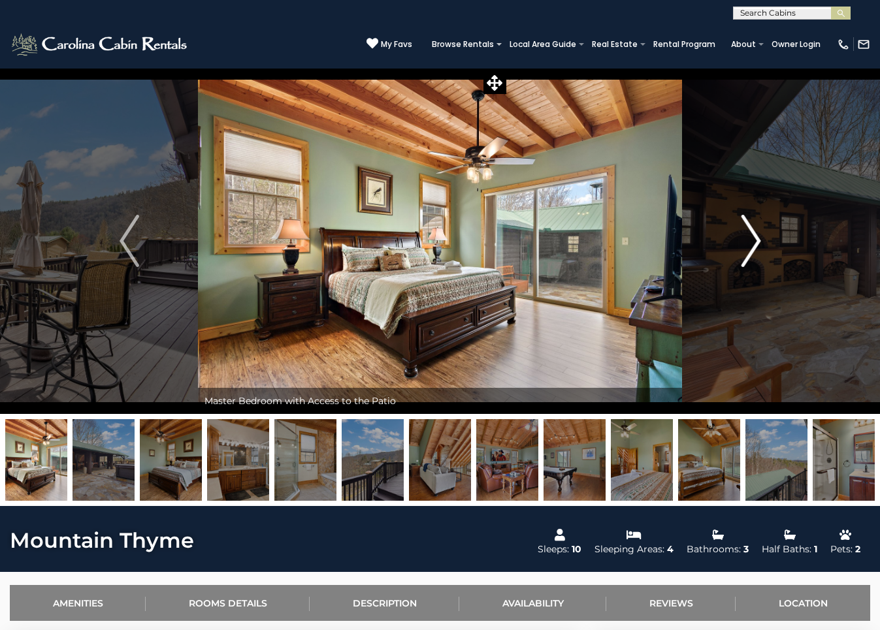
click at [750, 243] on img "Next" at bounding box center [751, 241] width 20 height 52
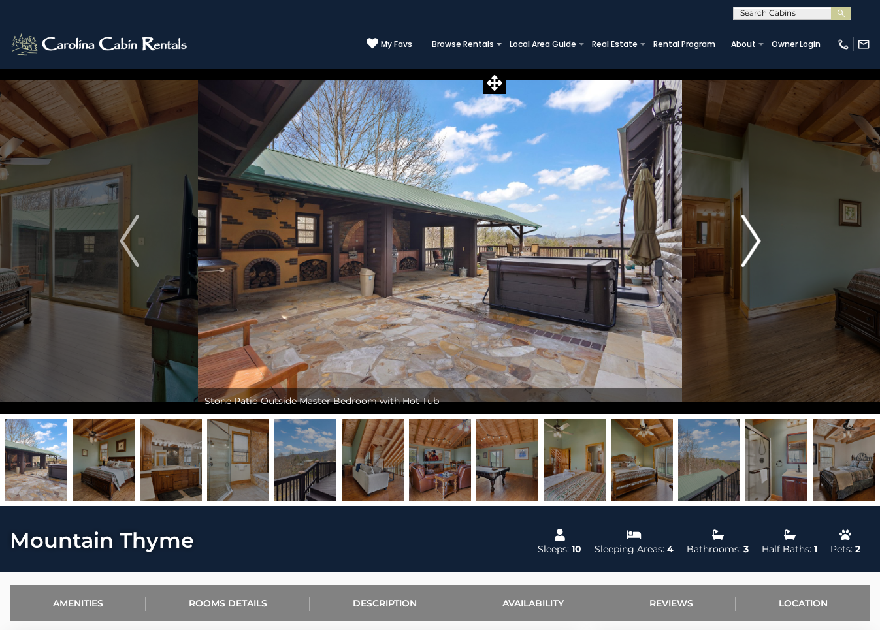
click at [750, 243] on img "Next" at bounding box center [751, 241] width 20 height 52
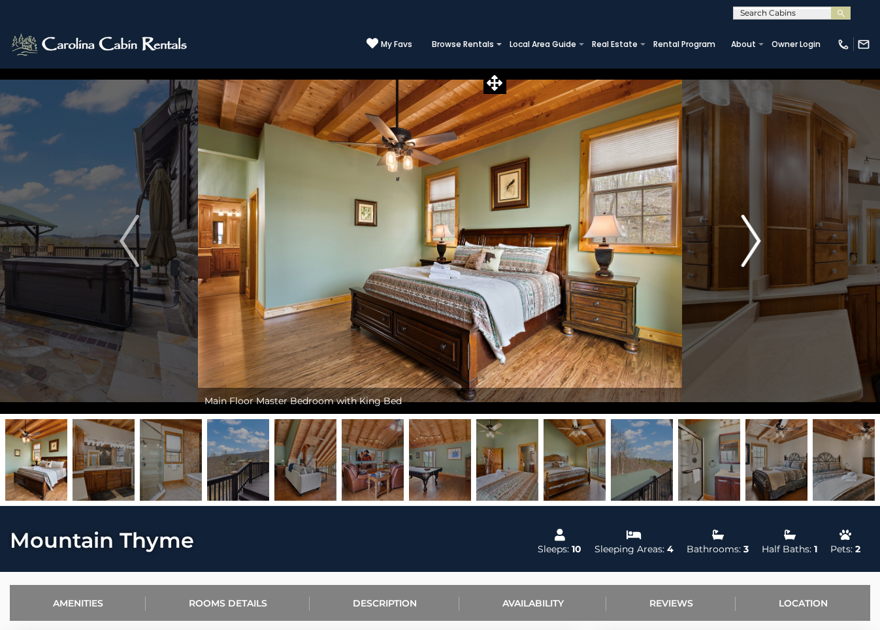
click at [750, 243] on img "Next" at bounding box center [751, 241] width 20 height 52
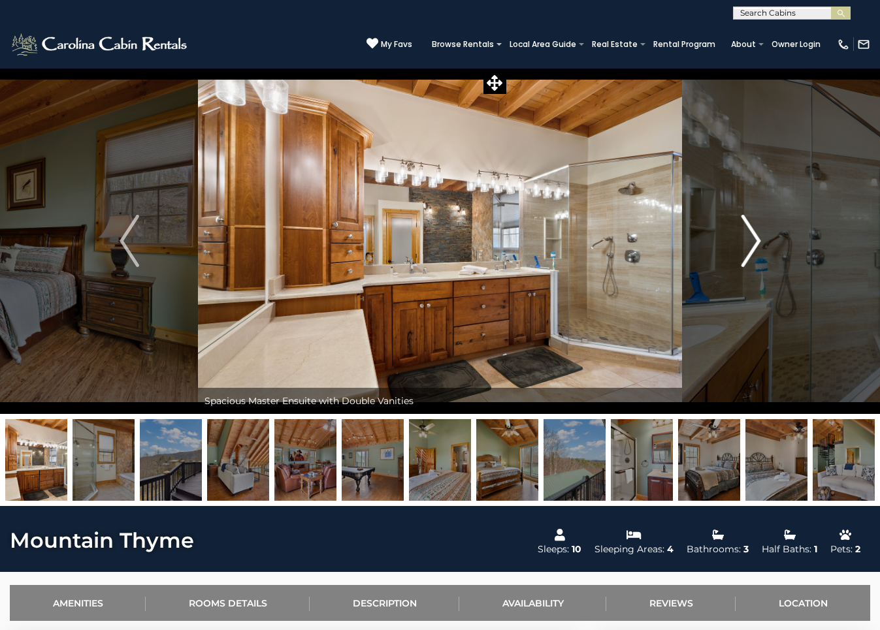
click at [750, 243] on img "Next" at bounding box center [751, 241] width 20 height 52
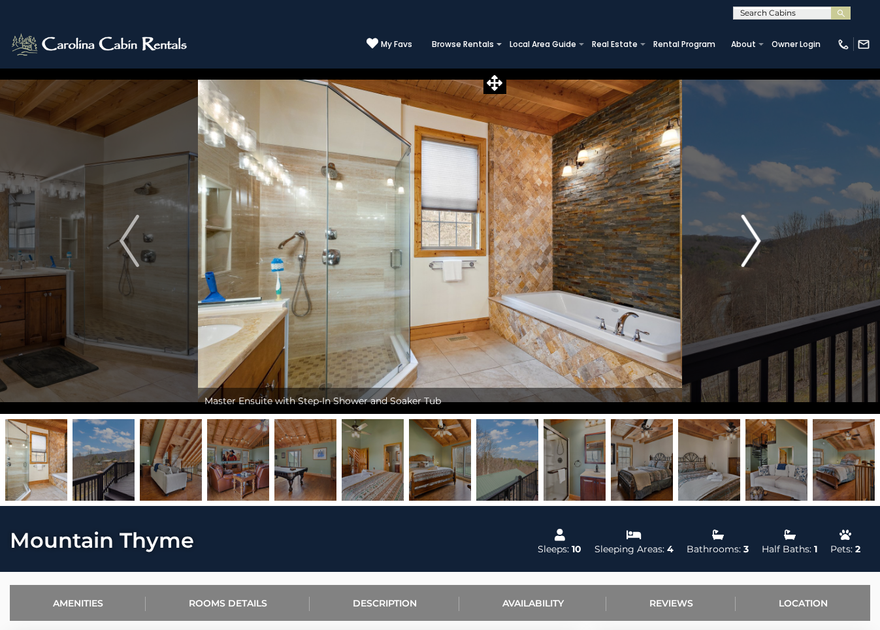
click at [750, 243] on img "Next" at bounding box center [751, 241] width 20 height 52
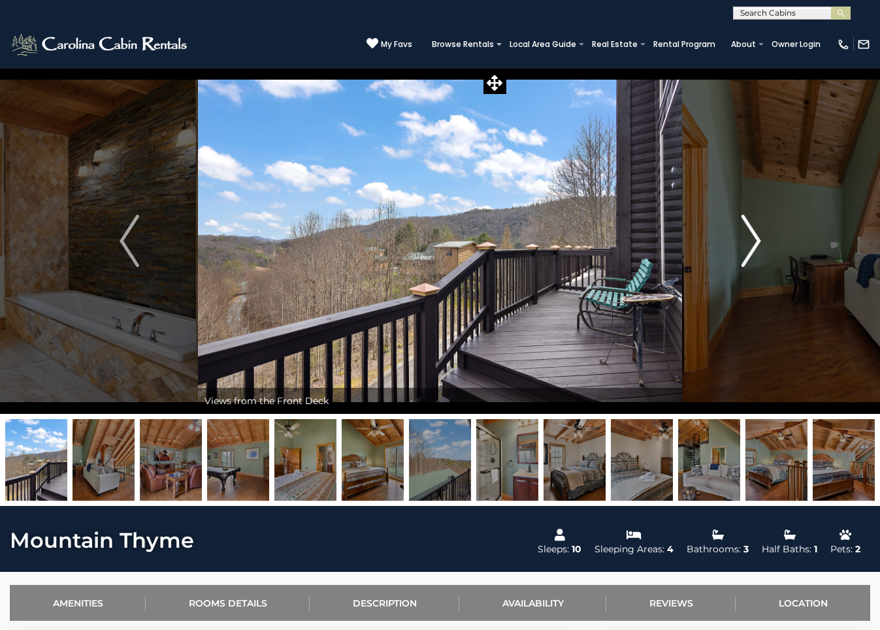
click at [750, 243] on img "Next" at bounding box center [751, 241] width 20 height 52
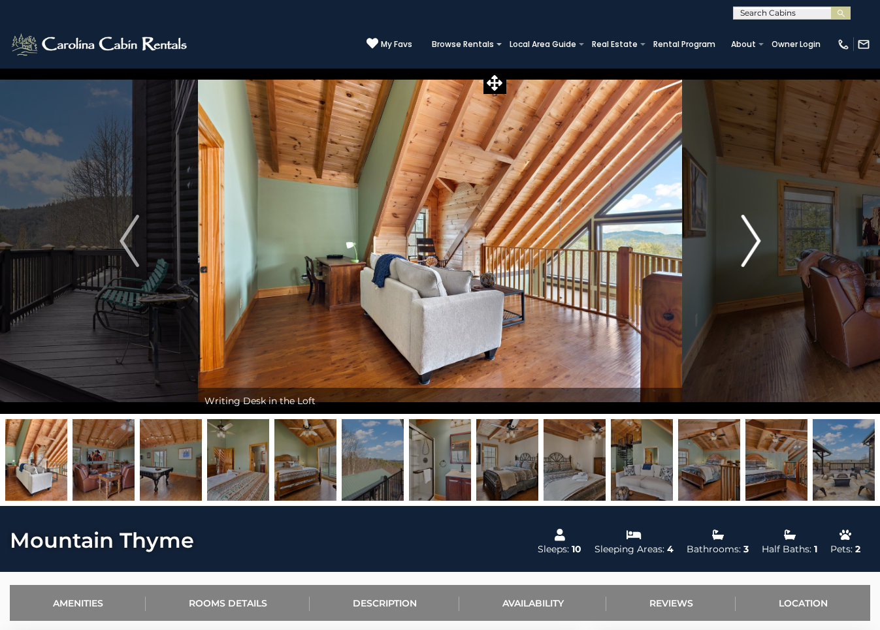
click at [750, 243] on img "Next" at bounding box center [751, 241] width 20 height 52
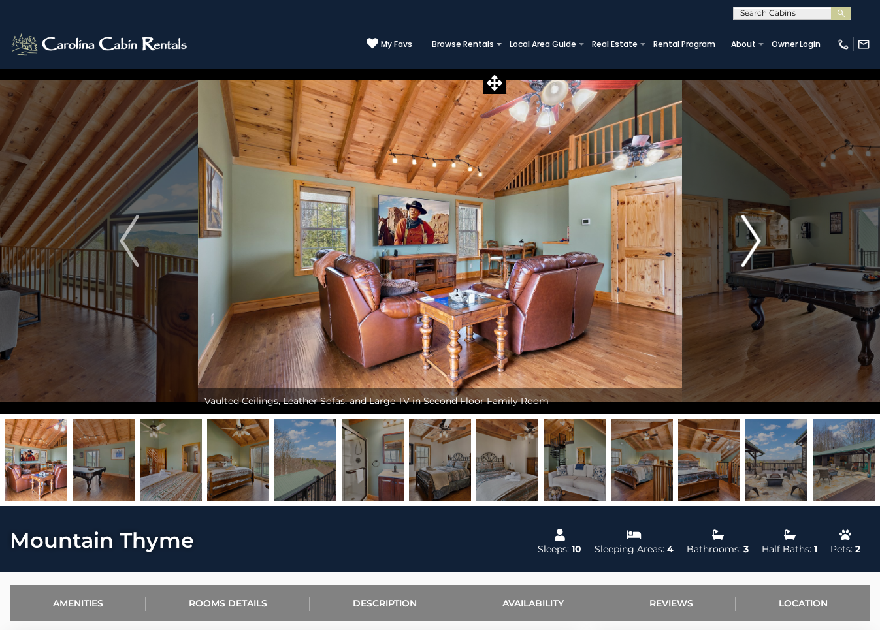
click at [750, 243] on img "Next" at bounding box center [751, 241] width 20 height 52
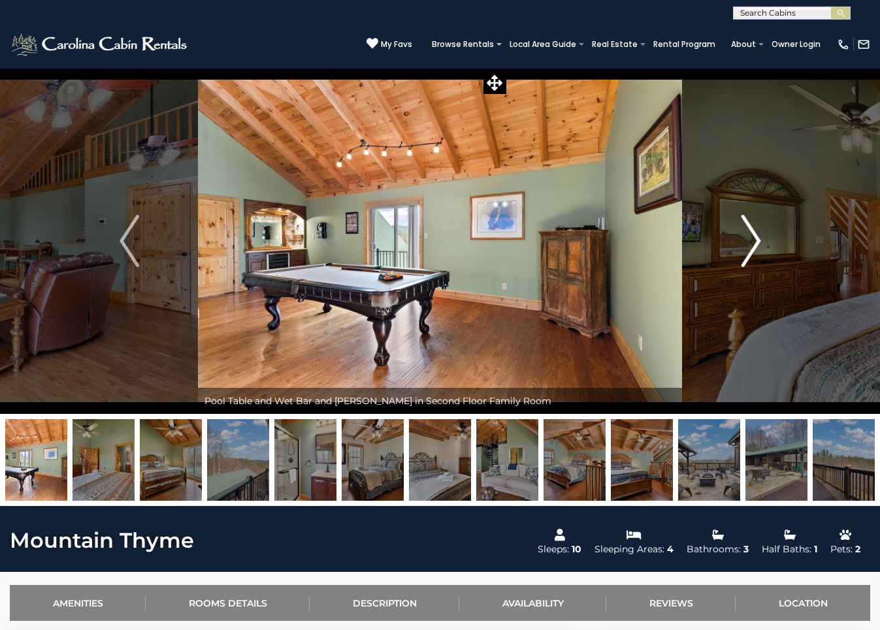
click at [750, 243] on img "Next" at bounding box center [751, 241] width 20 height 52
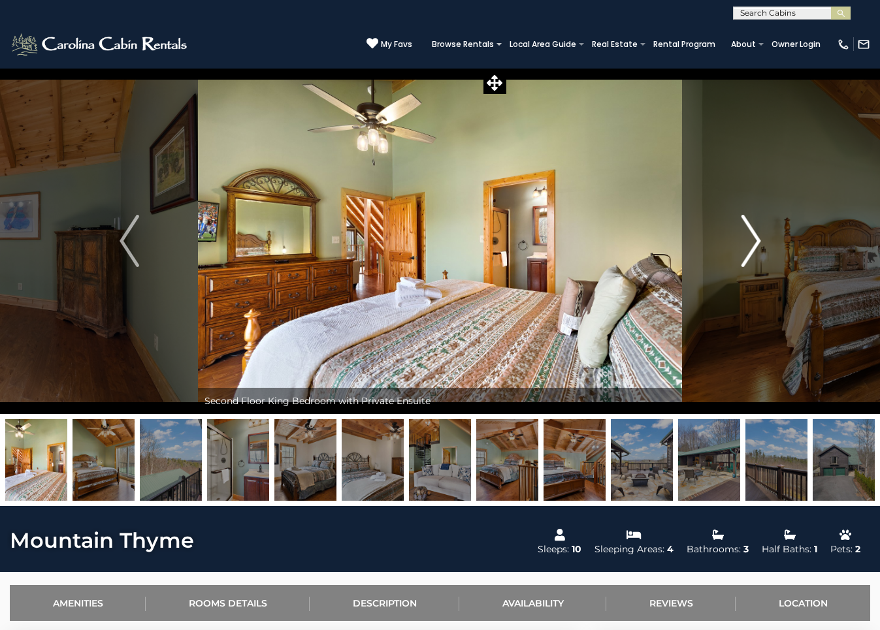
click at [750, 243] on img "Next" at bounding box center [751, 241] width 20 height 52
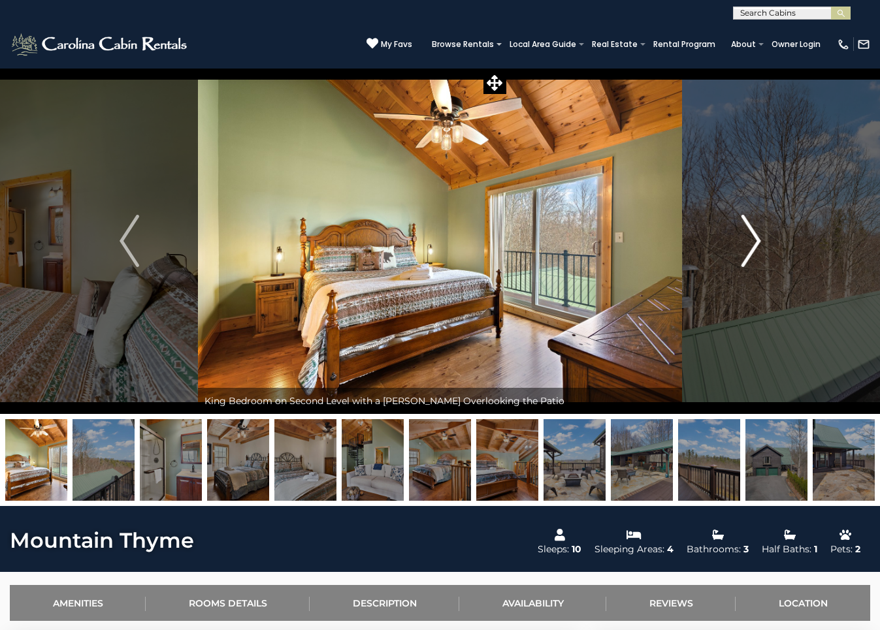
click at [750, 243] on img "Next" at bounding box center [751, 241] width 20 height 52
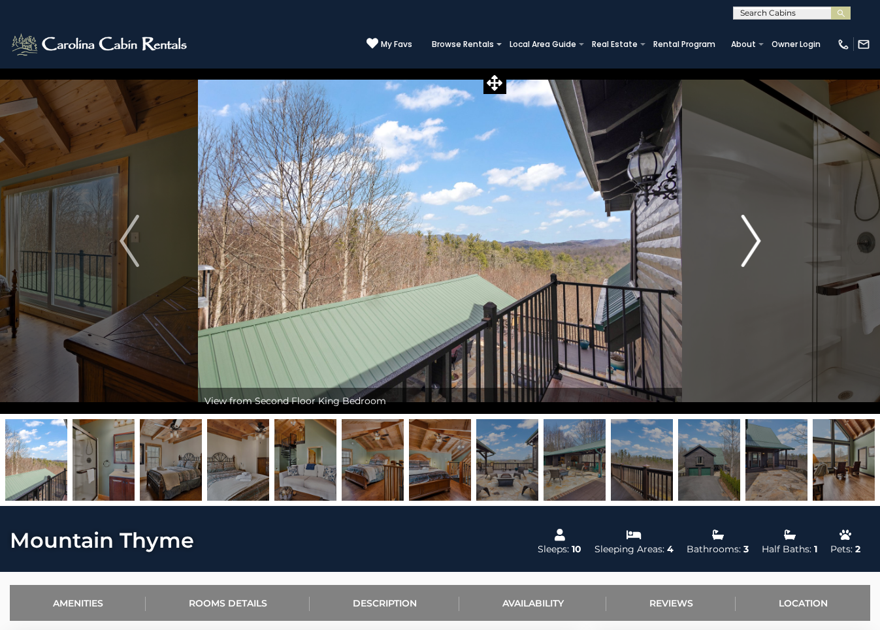
click at [750, 243] on img "Next" at bounding box center [751, 241] width 20 height 52
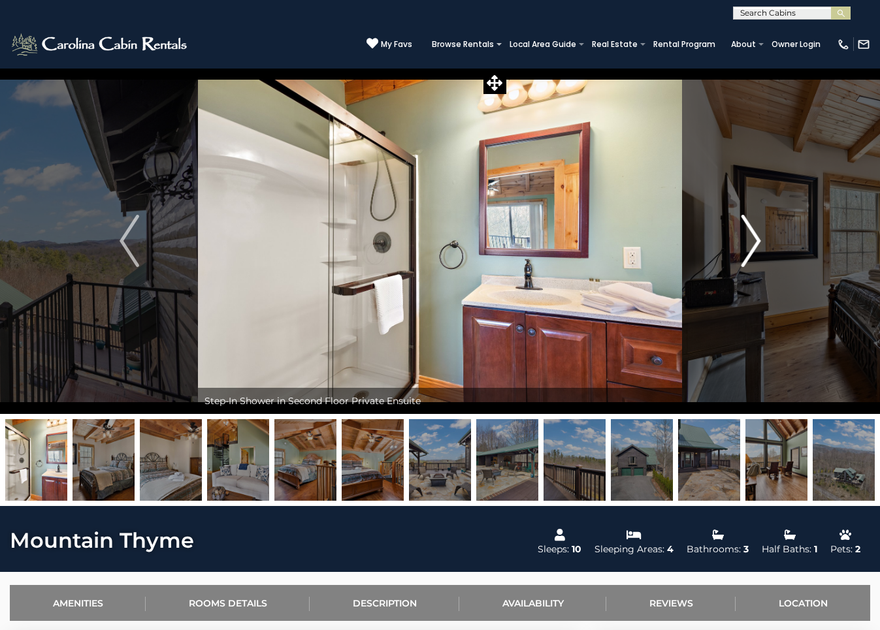
click at [750, 243] on img "Next" at bounding box center [751, 241] width 20 height 52
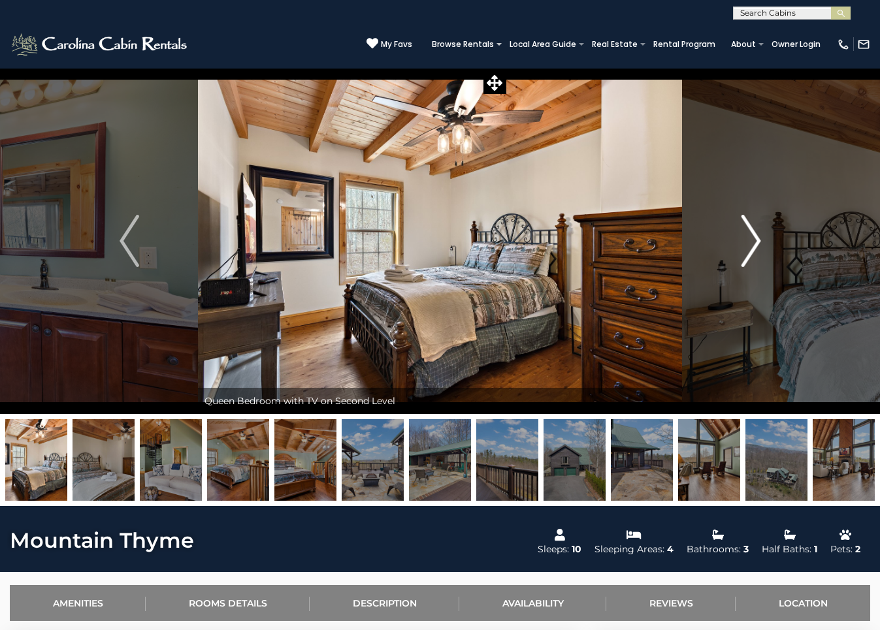
click at [750, 243] on img "Next" at bounding box center [751, 241] width 20 height 52
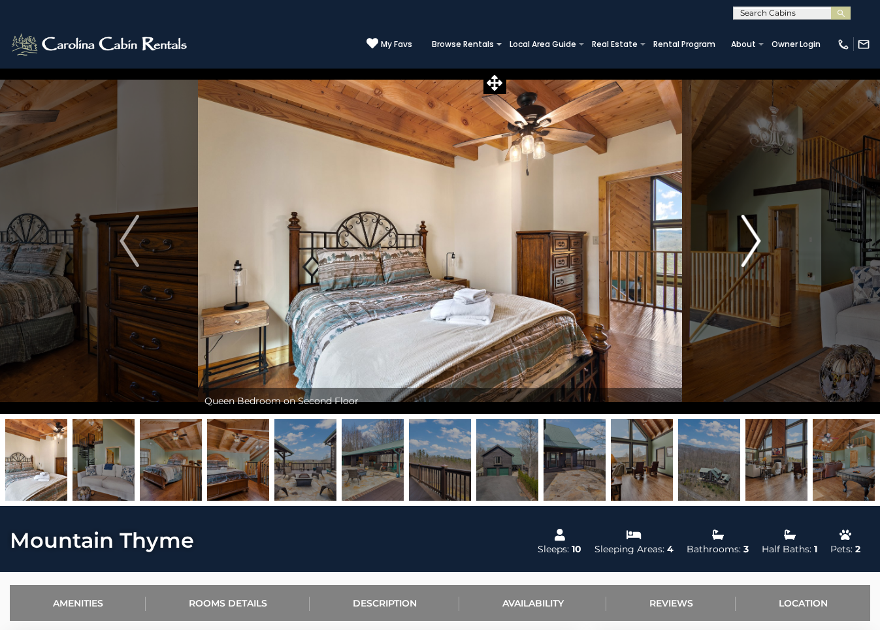
click at [750, 243] on img "Next" at bounding box center [751, 241] width 20 height 52
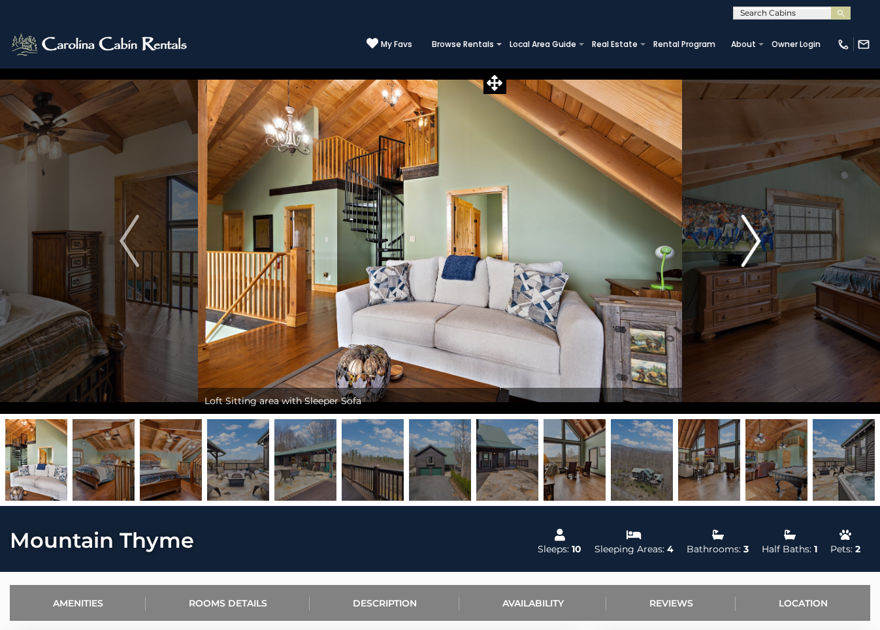
click at [750, 243] on img "Next" at bounding box center [751, 241] width 20 height 52
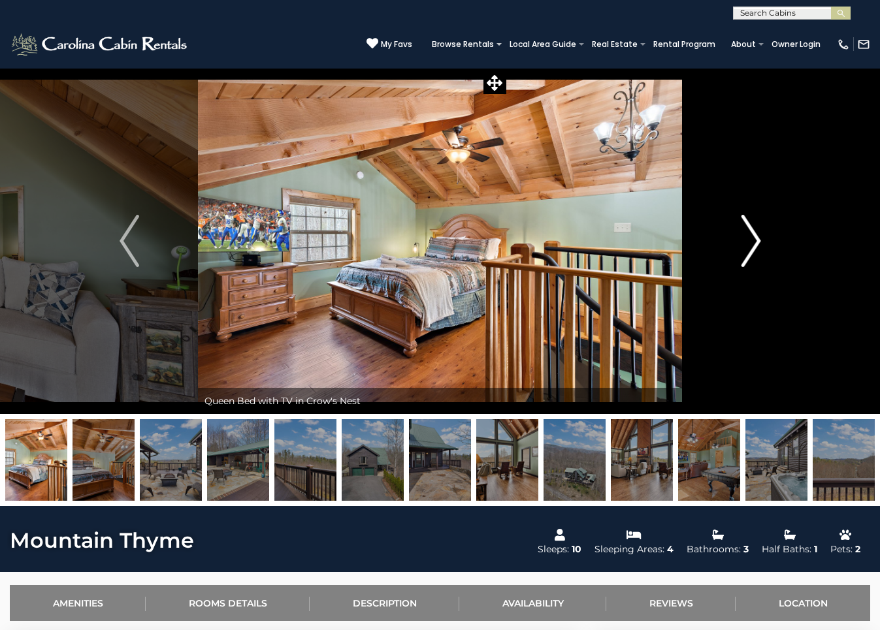
click at [750, 243] on img "Next" at bounding box center [751, 241] width 20 height 52
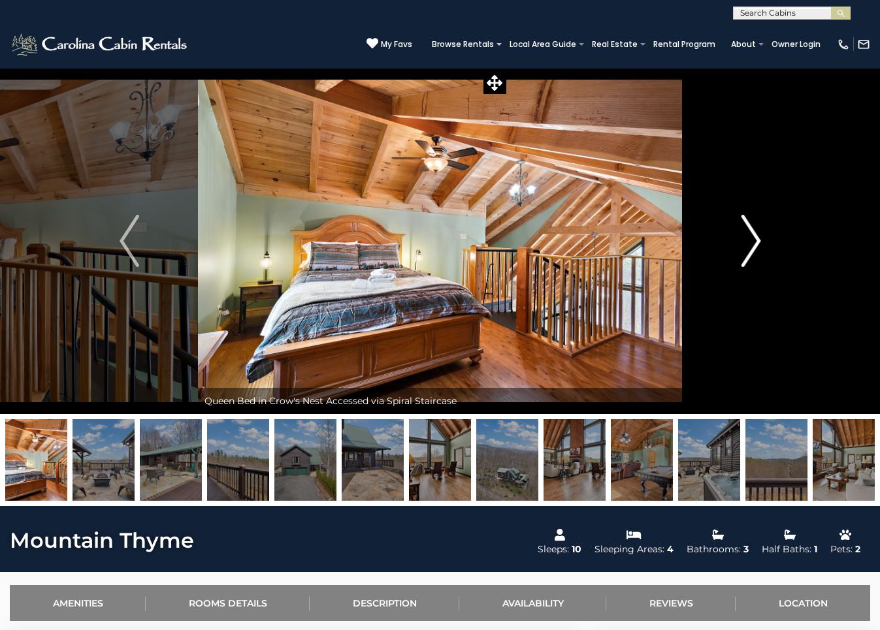
click at [750, 243] on img "Next" at bounding box center [751, 241] width 20 height 52
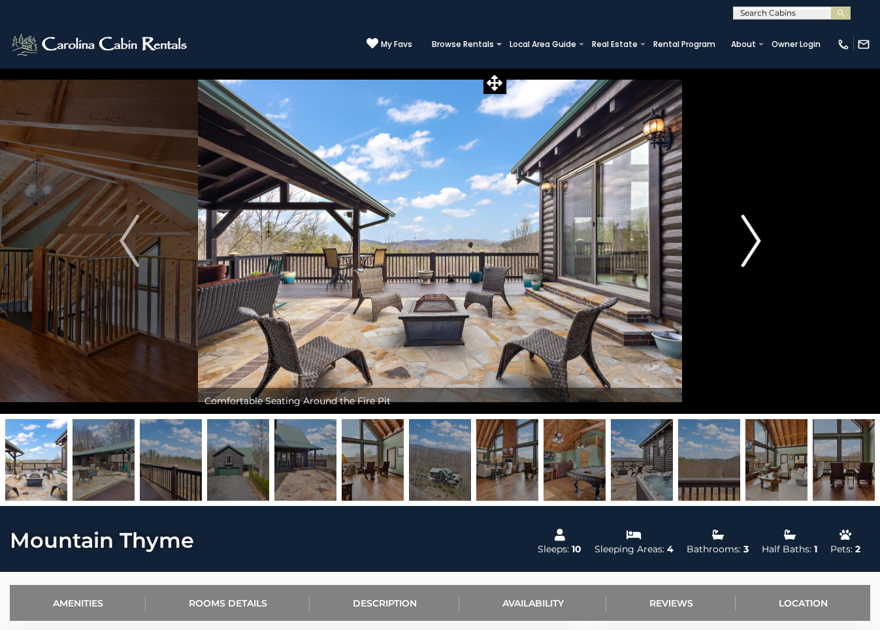
click at [750, 243] on img "Next" at bounding box center [751, 241] width 20 height 52
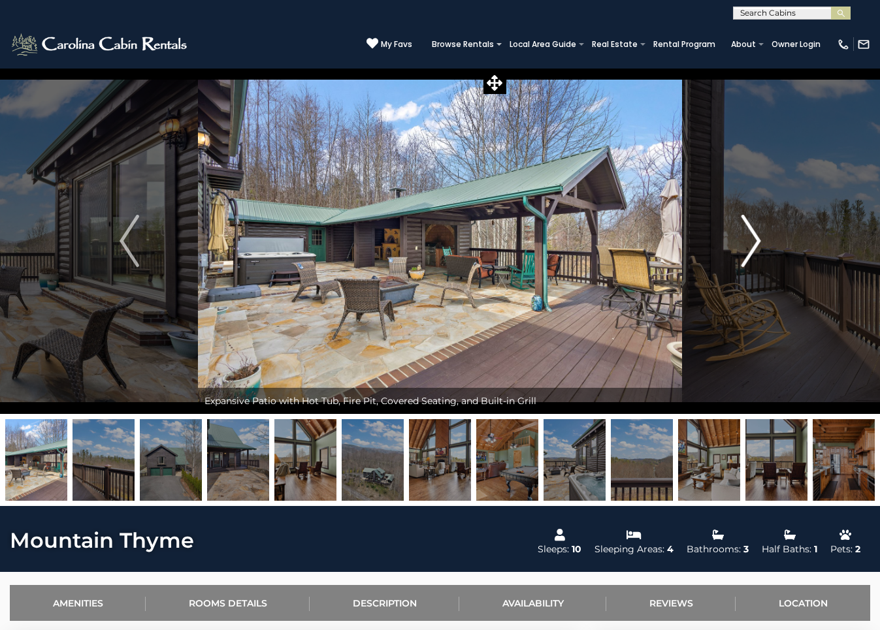
click at [750, 243] on img "Next" at bounding box center [751, 241] width 20 height 52
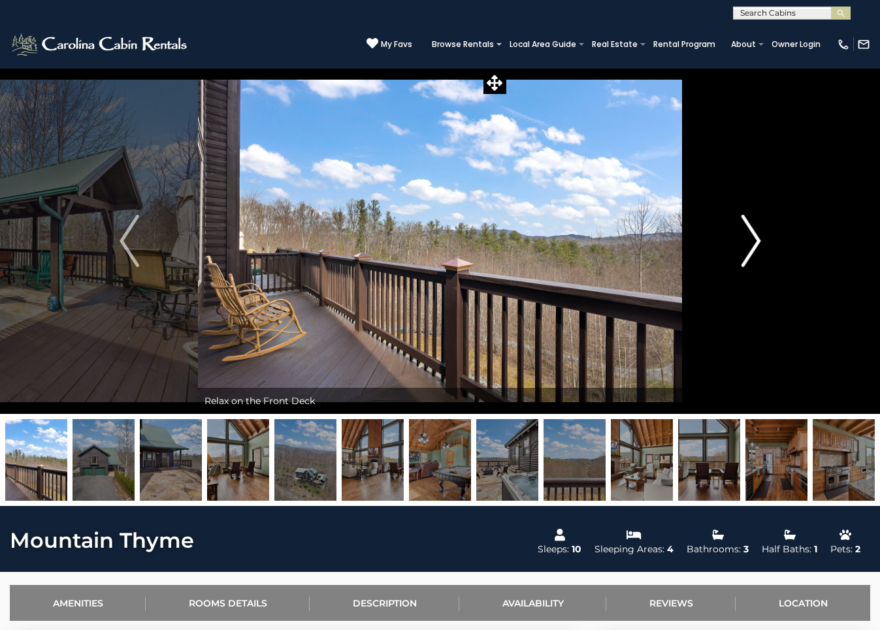
click at [750, 243] on img "Next" at bounding box center [751, 241] width 20 height 52
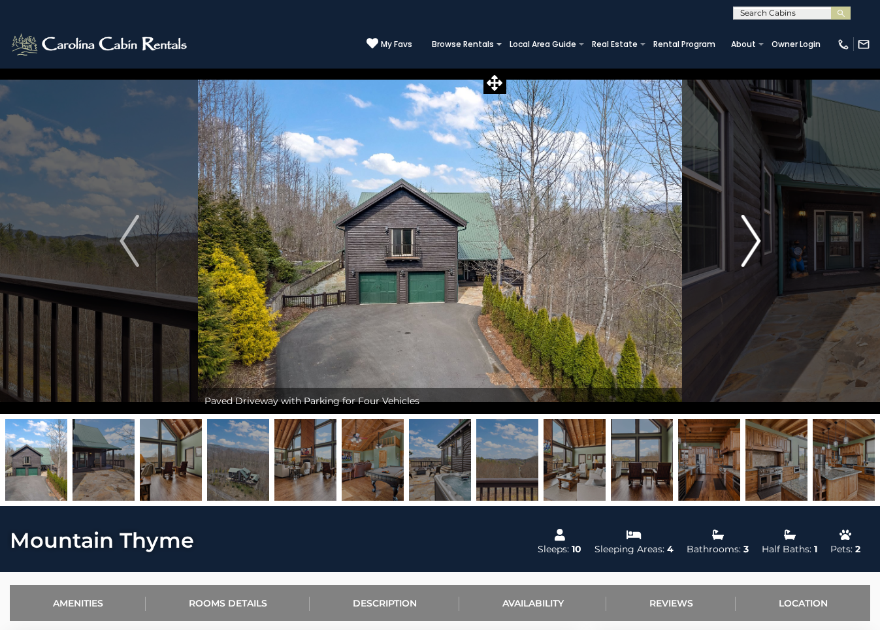
click at [750, 243] on img "Next" at bounding box center [751, 241] width 20 height 52
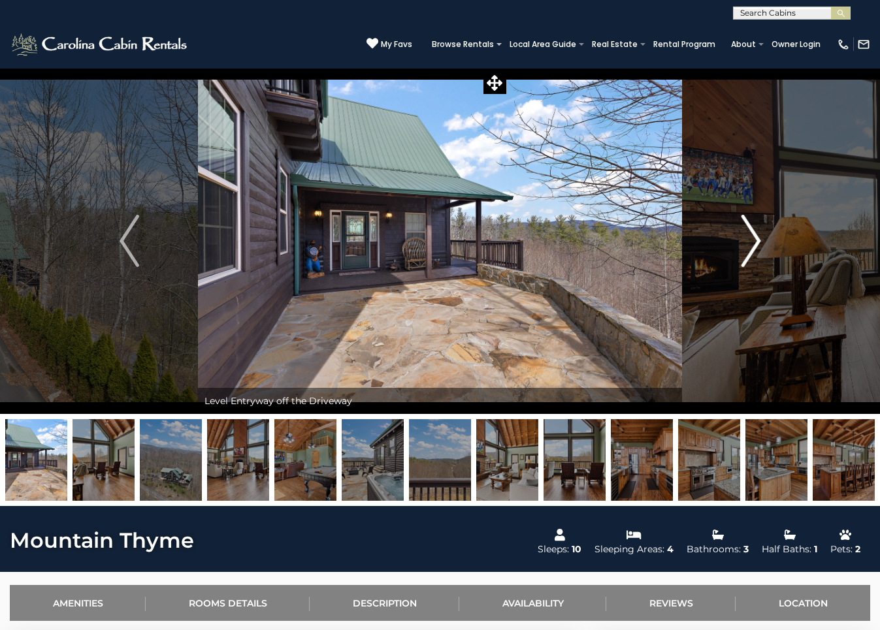
click at [750, 243] on img "Next" at bounding box center [751, 241] width 20 height 52
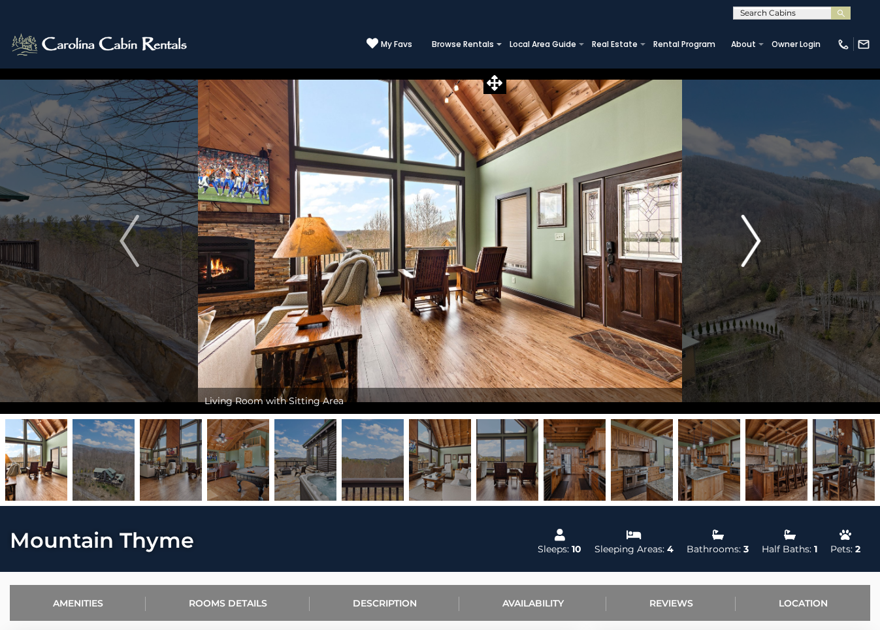
click at [750, 243] on img "Next" at bounding box center [751, 241] width 20 height 52
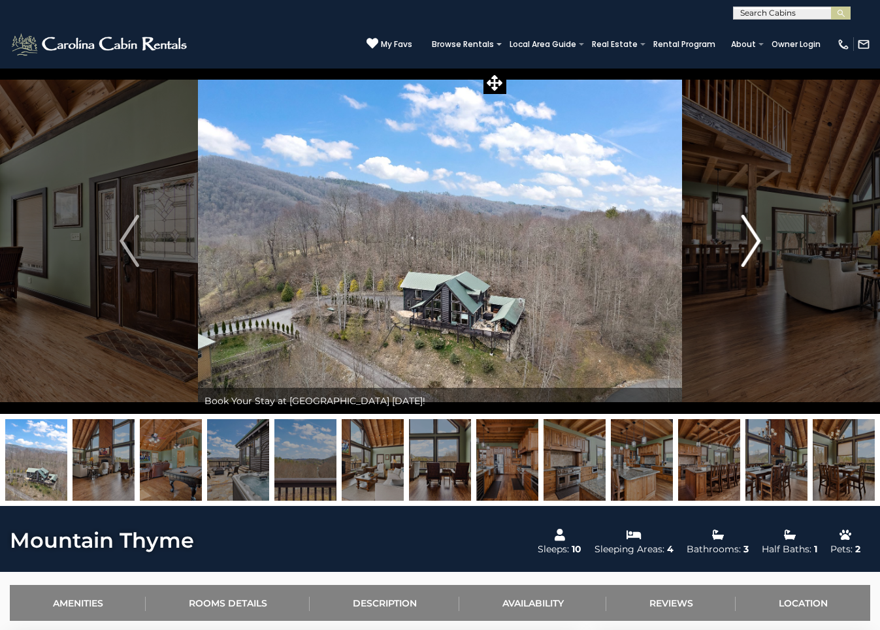
click at [750, 243] on img "Next" at bounding box center [751, 241] width 20 height 52
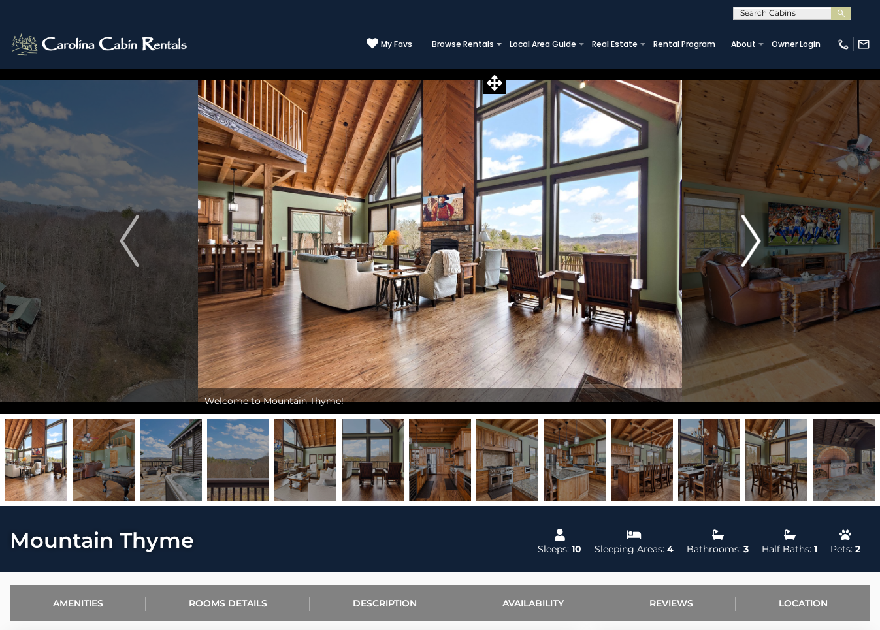
click at [750, 243] on img "Next" at bounding box center [751, 241] width 20 height 52
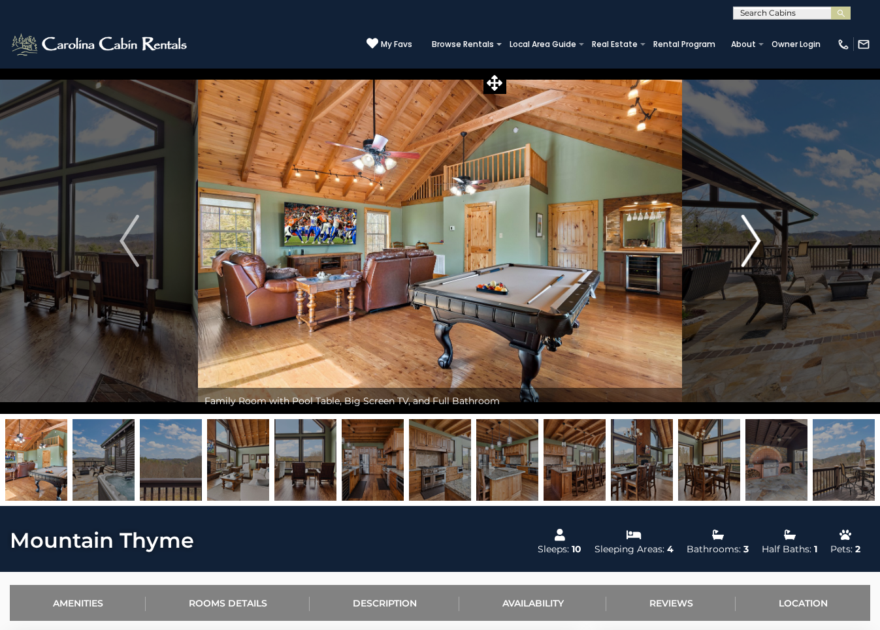
click at [750, 243] on img "Next" at bounding box center [751, 241] width 20 height 52
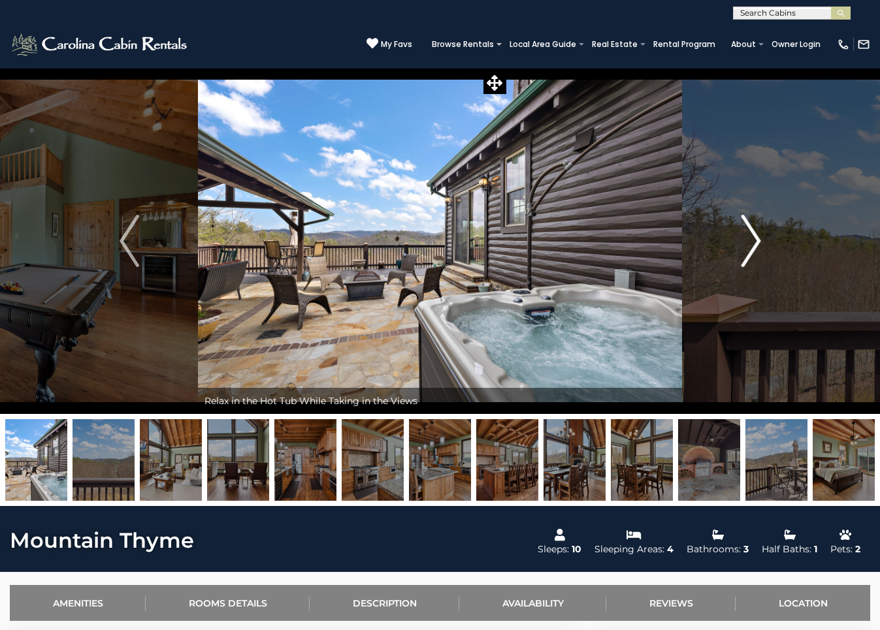
click at [750, 243] on img "Next" at bounding box center [751, 241] width 20 height 52
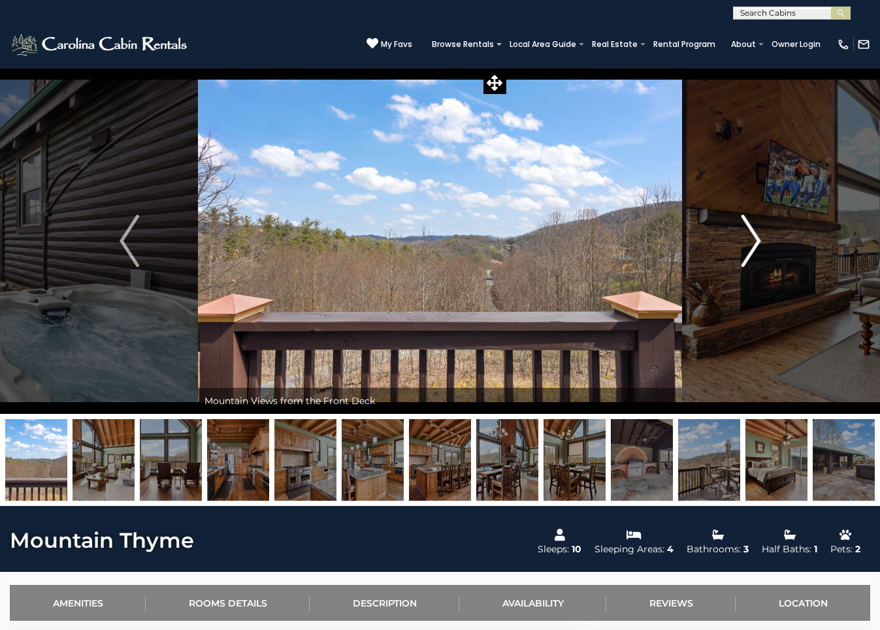
click at [750, 243] on img "Next" at bounding box center [751, 241] width 20 height 52
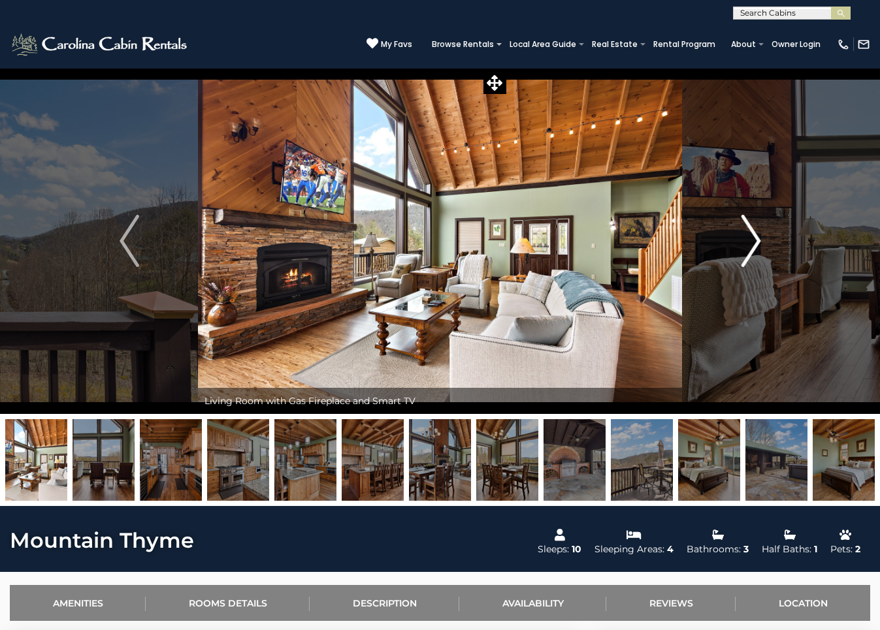
click at [750, 243] on img "Next" at bounding box center [751, 241] width 20 height 52
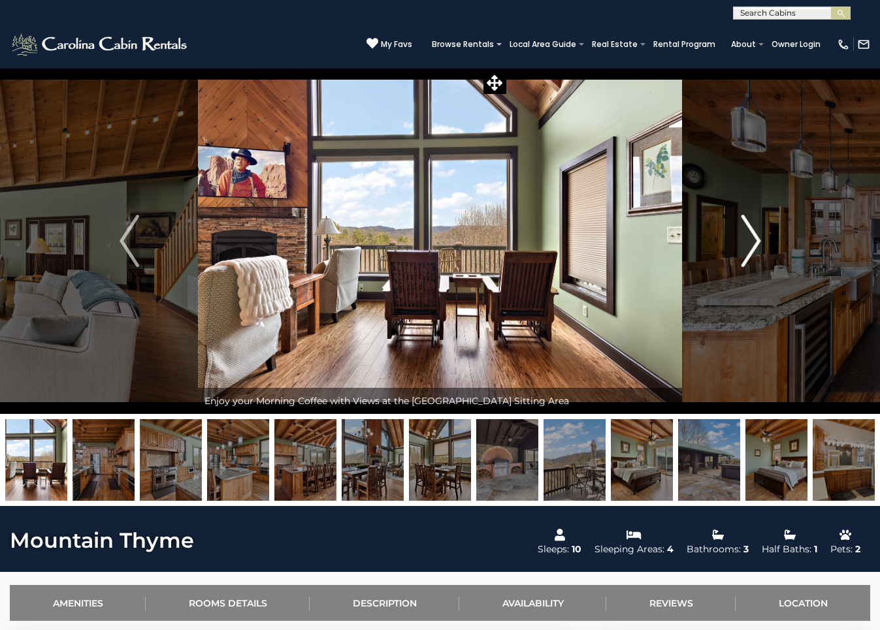
click at [750, 243] on img "Next" at bounding box center [751, 241] width 20 height 52
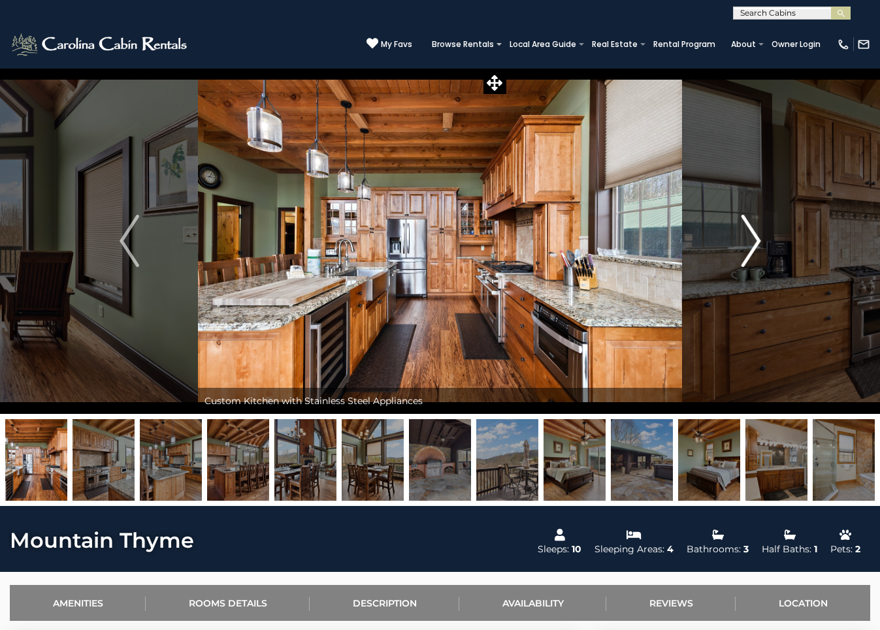
click at [750, 243] on img "Next" at bounding box center [751, 241] width 20 height 52
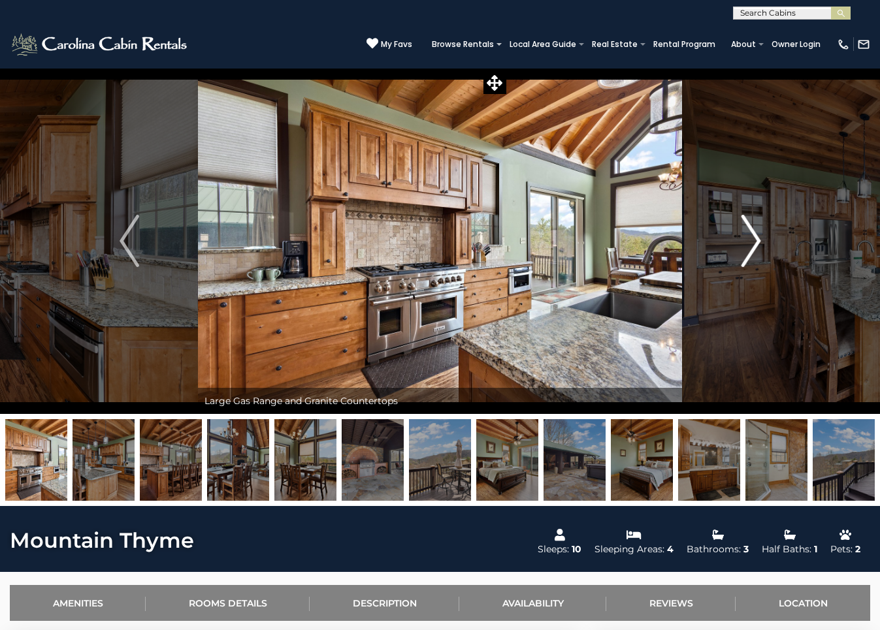
click at [750, 243] on img "Next" at bounding box center [751, 241] width 20 height 52
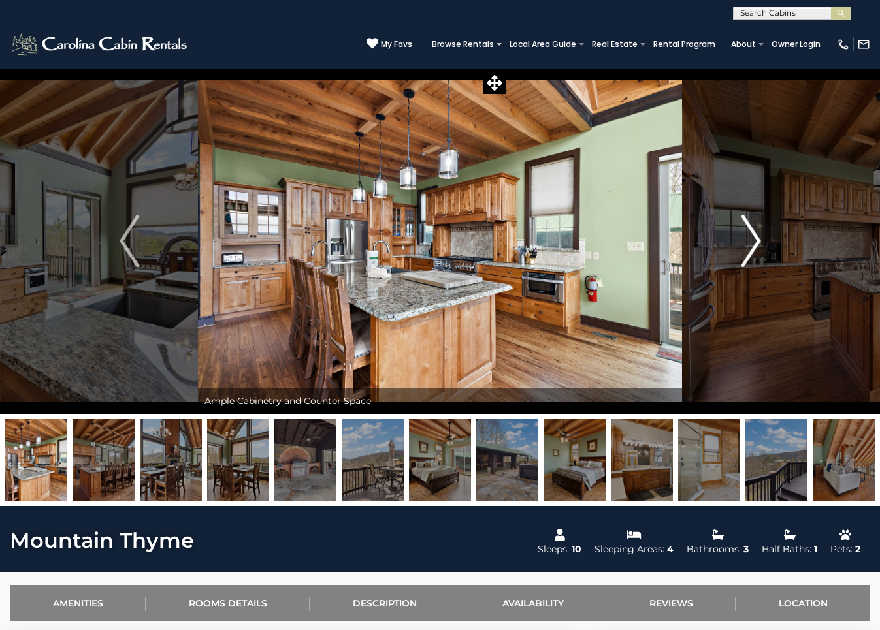
click at [750, 243] on img "Next" at bounding box center [751, 241] width 20 height 52
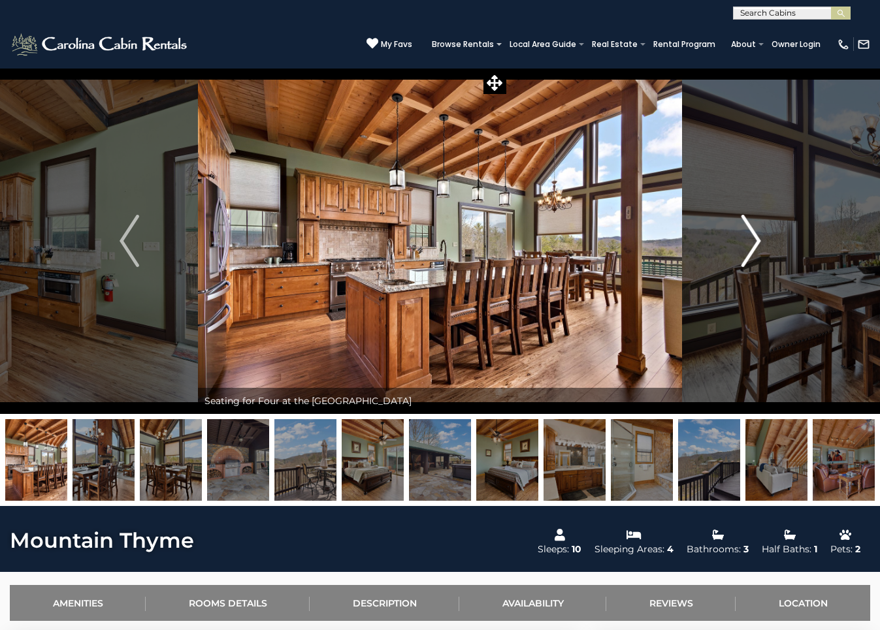
click at [755, 233] on img "Next" at bounding box center [751, 241] width 20 height 52
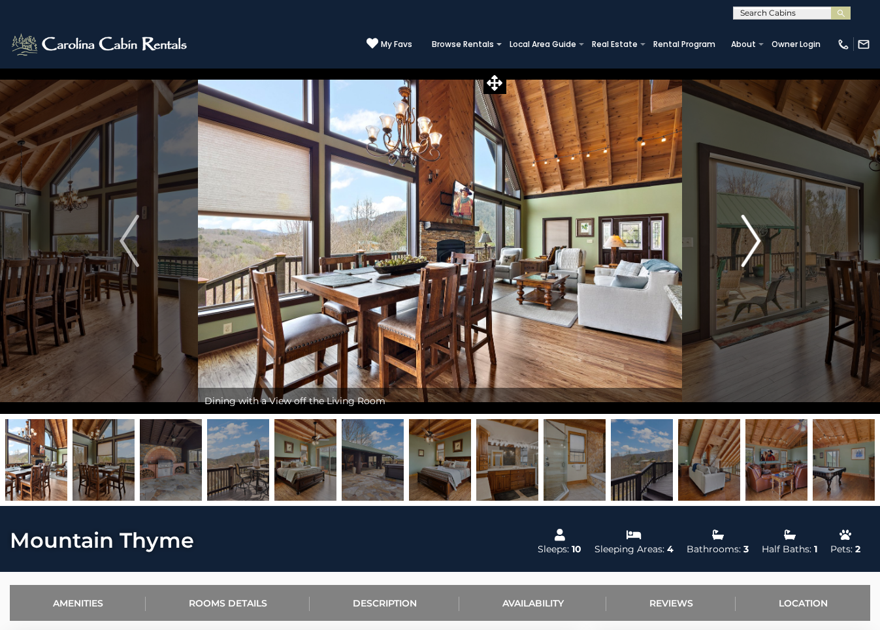
click at [755, 233] on img "Next" at bounding box center [751, 241] width 20 height 52
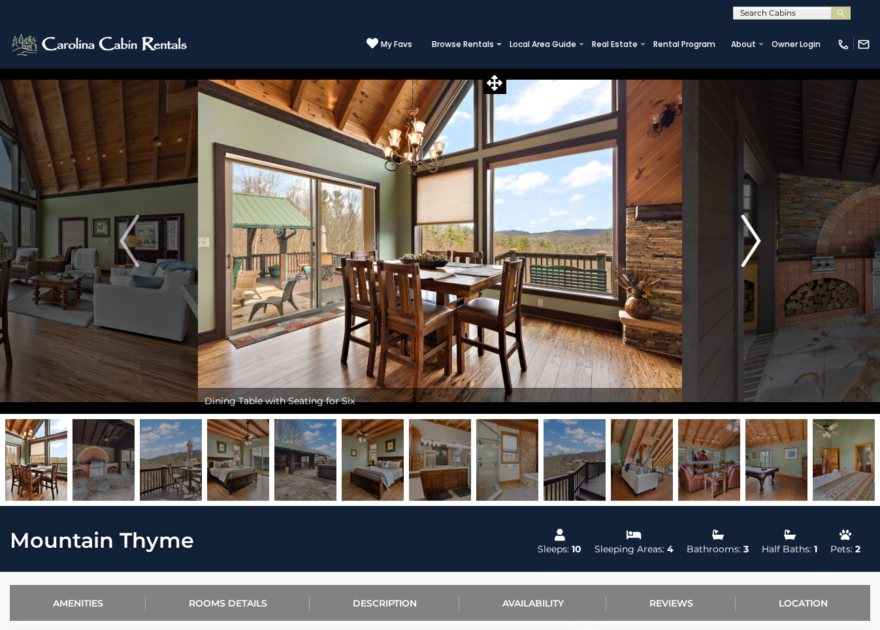
click at [755, 233] on img "Next" at bounding box center [751, 241] width 20 height 52
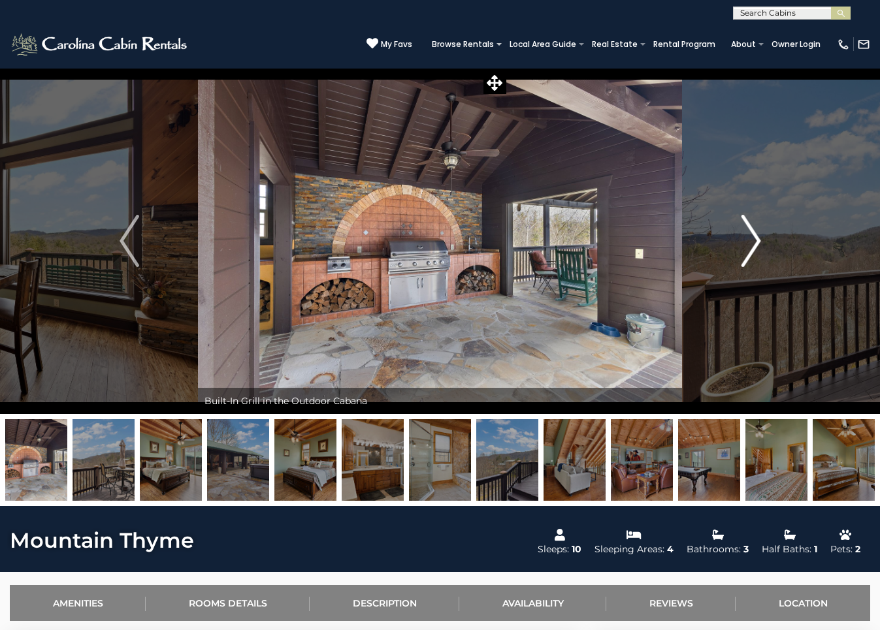
click at [755, 233] on img "Next" at bounding box center [751, 241] width 20 height 52
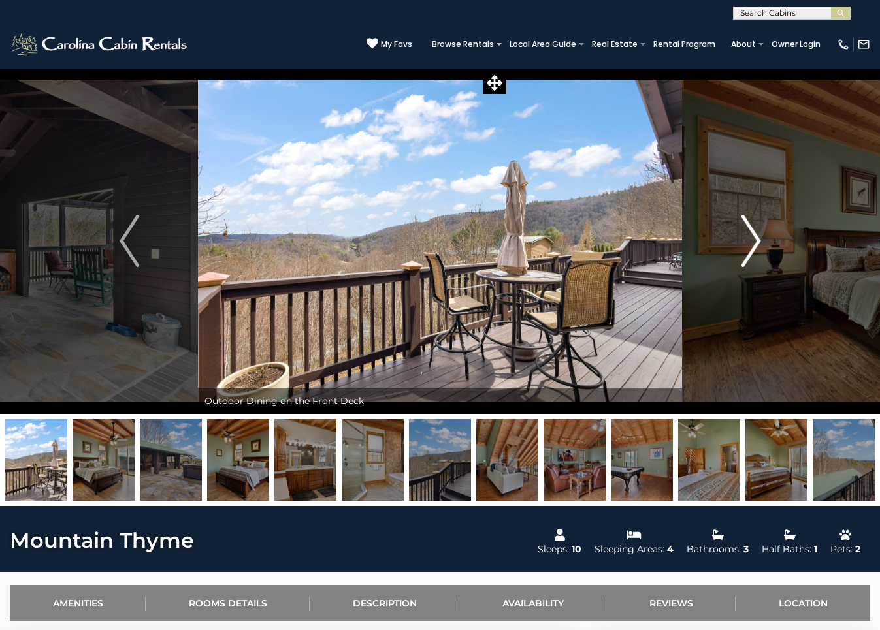
click at [755, 233] on img "Next" at bounding box center [751, 241] width 20 height 52
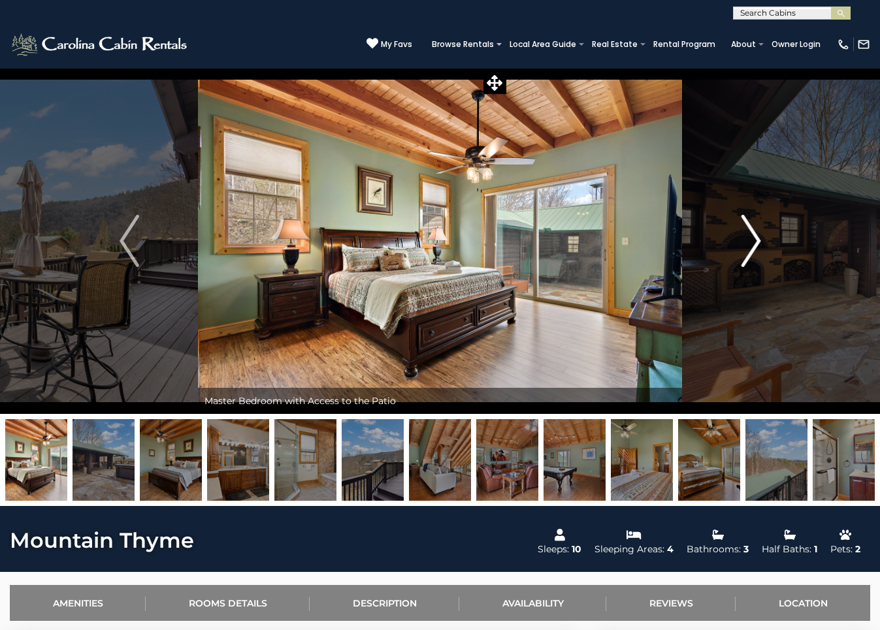
click at [755, 233] on img "Next" at bounding box center [751, 241] width 20 height 52
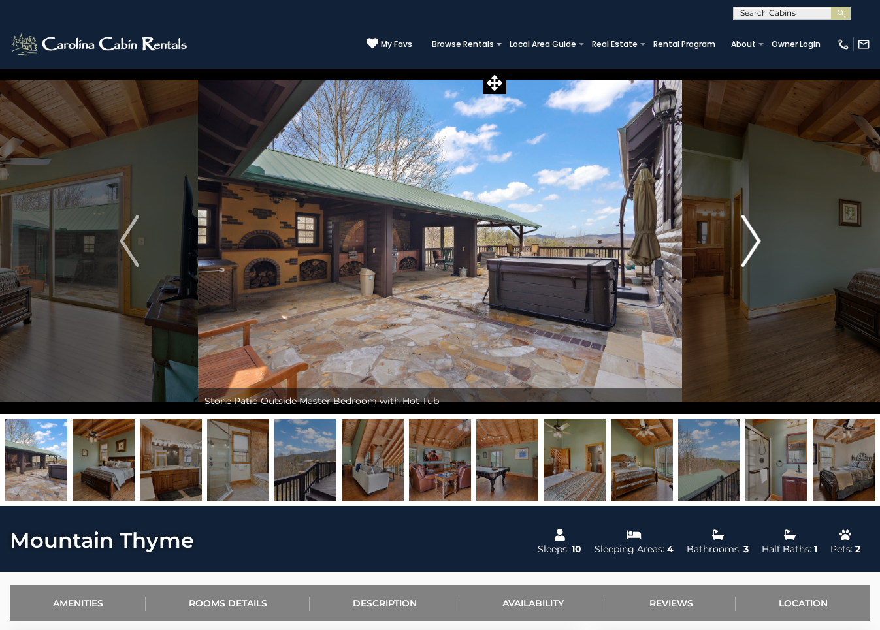
click at [755, 233] on img "Next" at bounding box center [751, 241] width 20 height 52
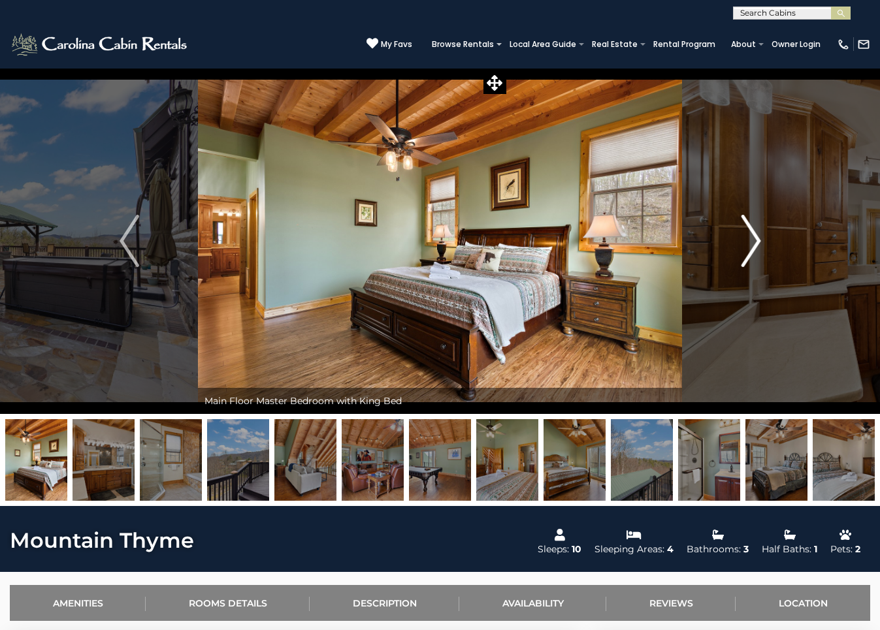
click at [755, 233] on img "Next" at bounding box center [751, 241] width 20 height 52
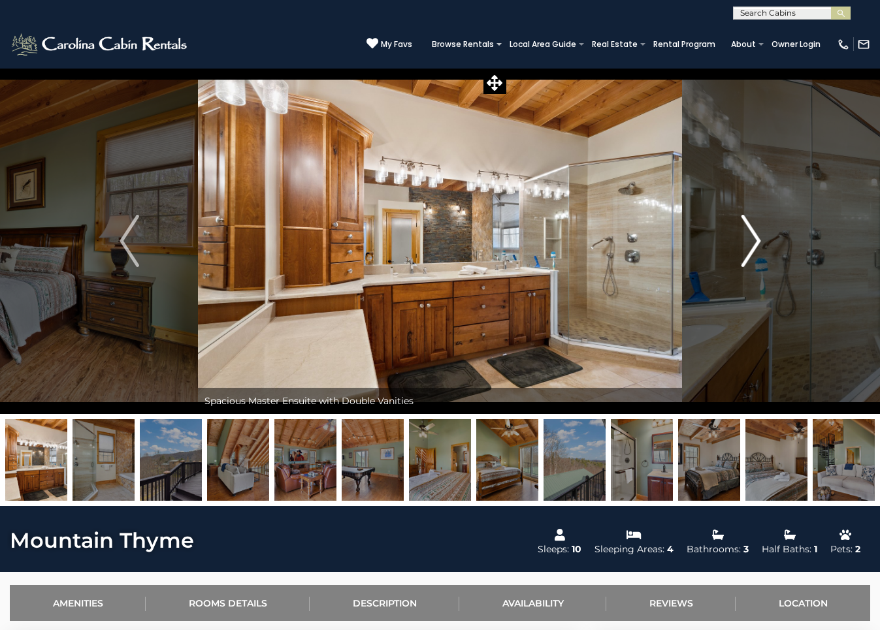
click at [755, 233] on img "Next" at bounding box center [751, 241] width 20 height 52
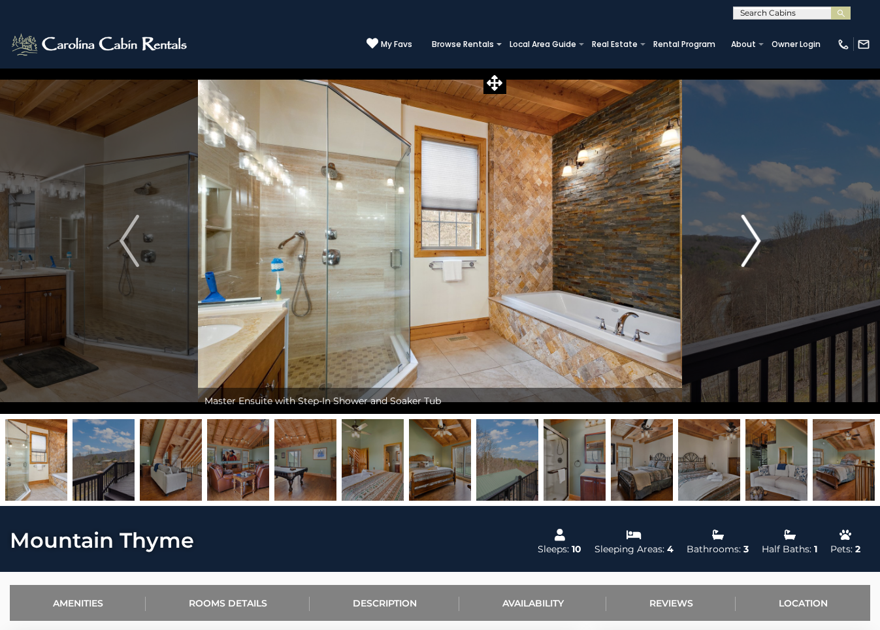
click at [755, 233] on img "Next" at bounding box center [751, 241] width 20 height 52
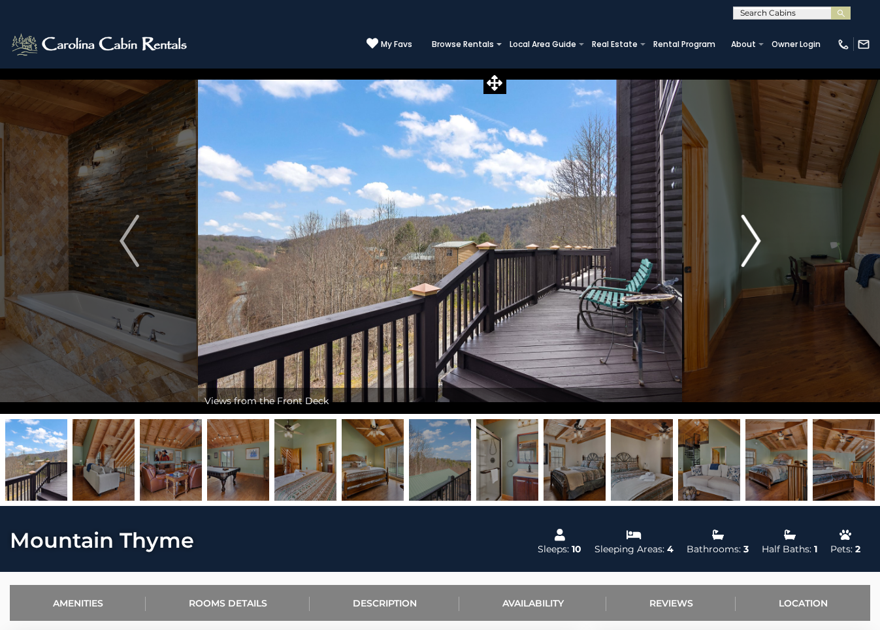
click at [755, 233] on img "Next" at bounding box center [751, 241] width 20 height 52
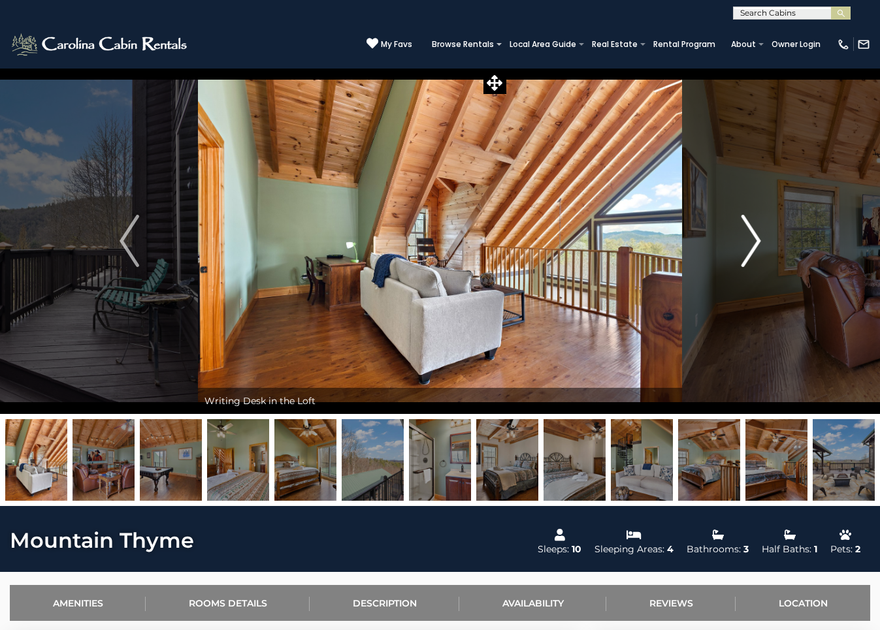
click at [755, 233] on img "Next" at bounding box center [751, 241] width 20 height 52
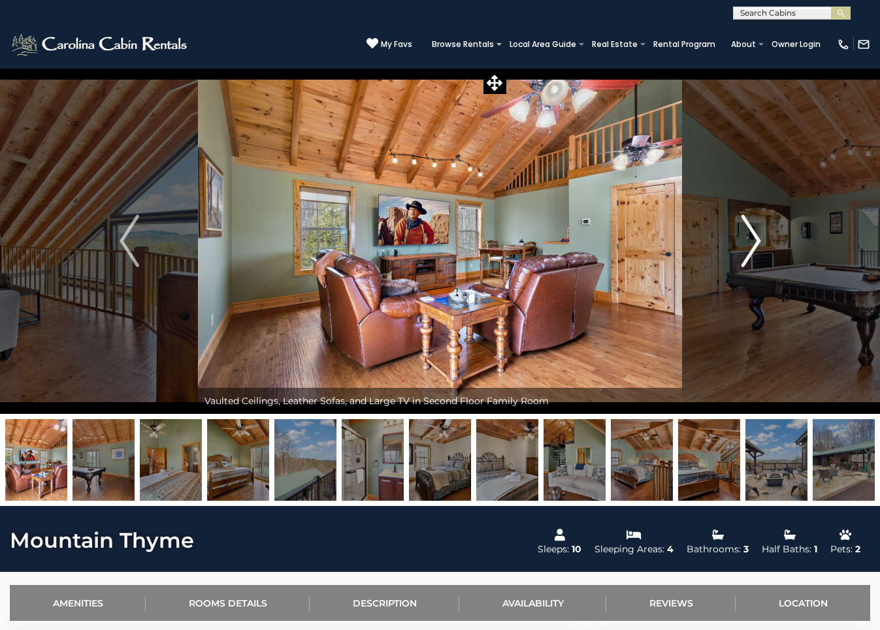
click at [755, 233] on img "Next" at bounding box center [751, 241] width 20 height 52
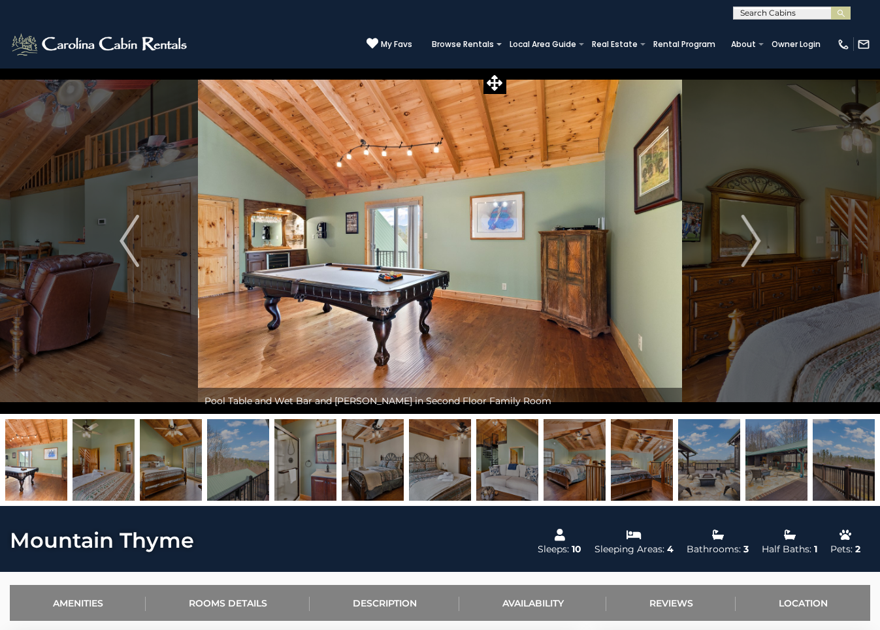
click at [757, 238] on img "Next" at bounding box center [751, 241] width 20 height 52
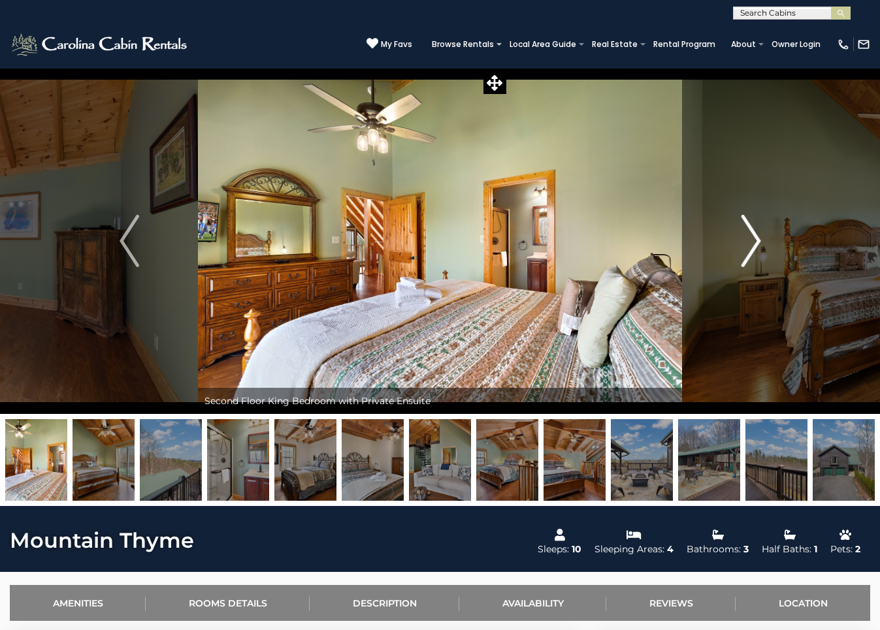
click at [757, 238] on img "Next" at bounding box center [751, 241] width 20 height 52
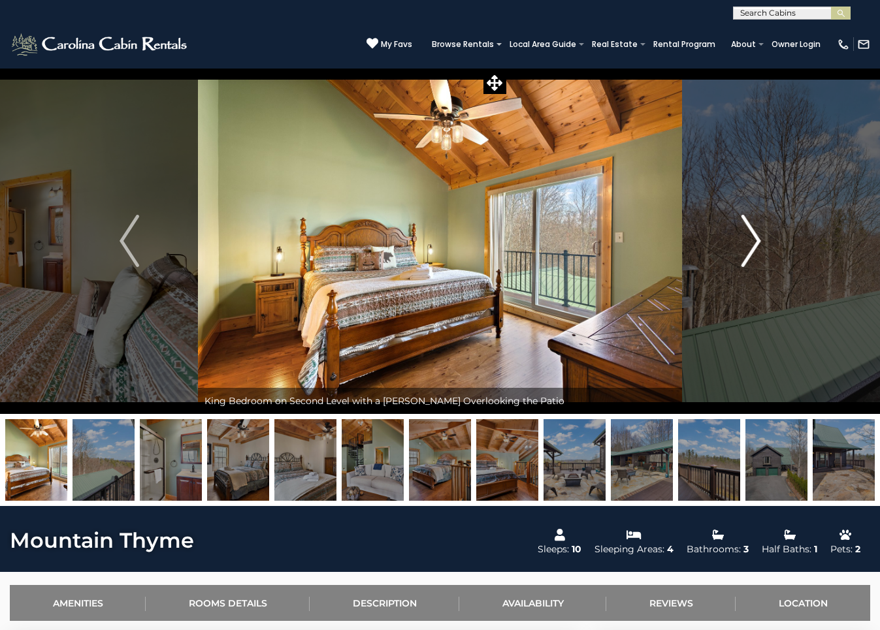
click at [757, 238] on img "Next" at bounding box center [751, 241] width 20 height 52
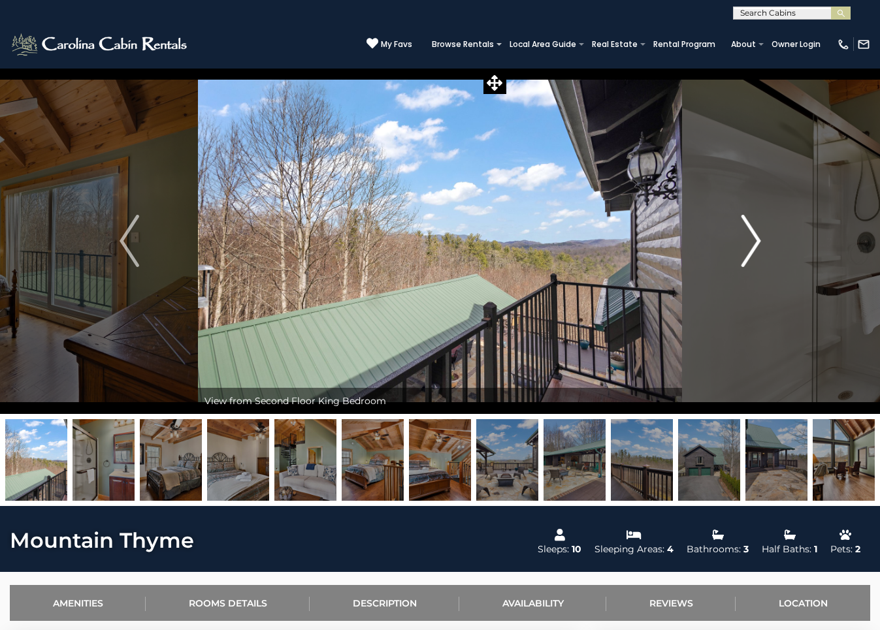
click at [757, 238] on img "Next" at bounding box center [751, 241] width 20 height 52
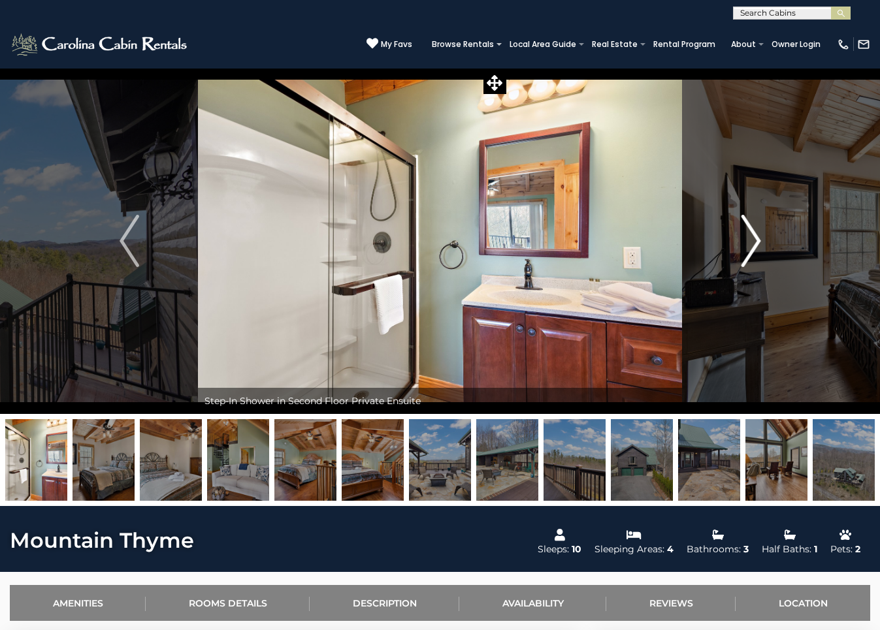
click at [757, 238] on img "Next" at bounding box center [751, 241] width 20 height 52
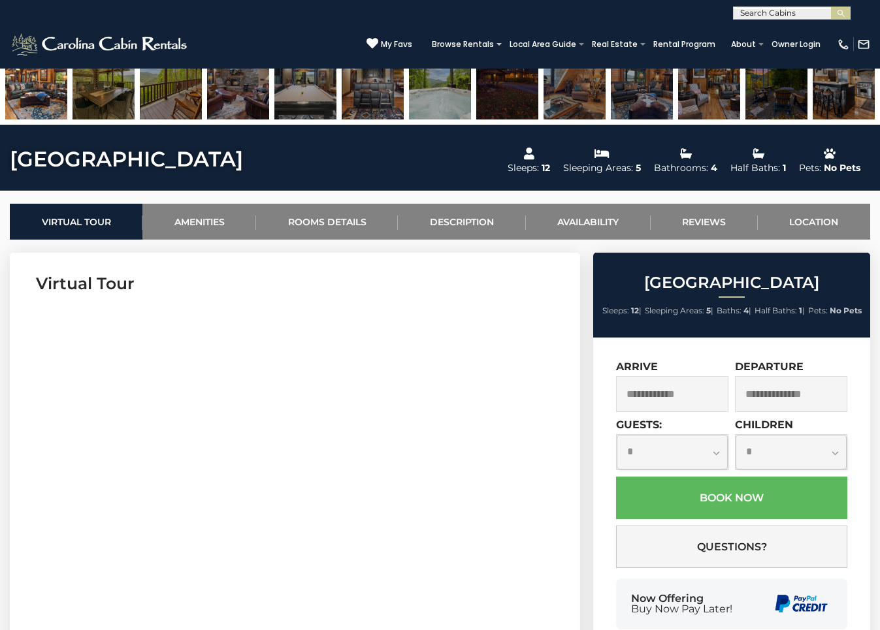
scroll to position [392, 0]
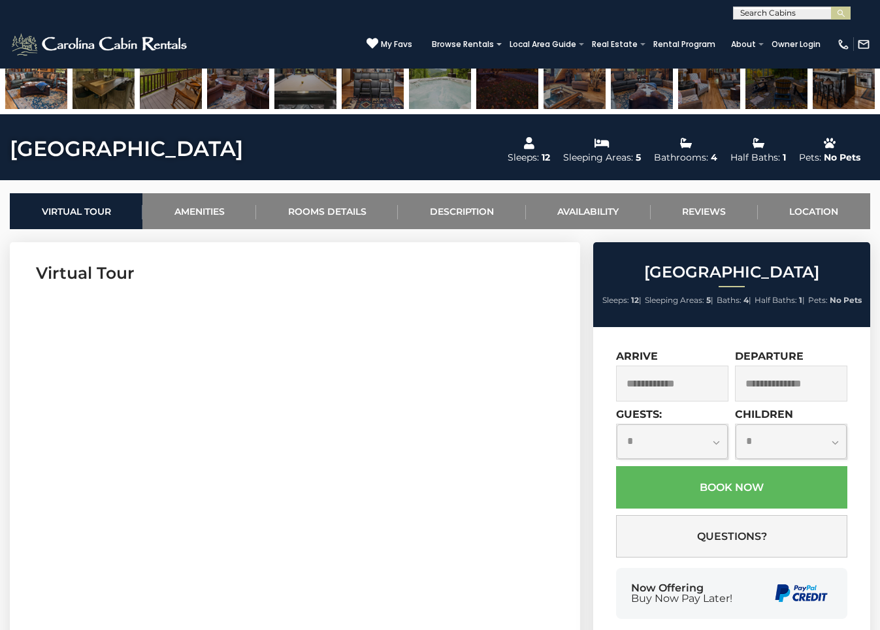
click at [694, 377] on input "text" at bounding box center [672, 384] width 112 height 36
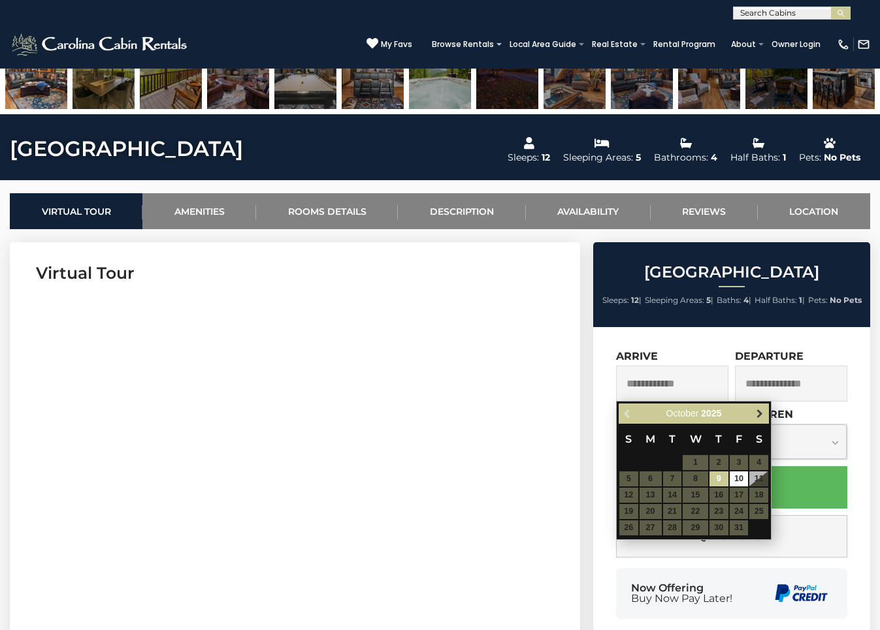
click at [760, 417] on span "Next" at bounding box center [760, 414] width 10 height 10
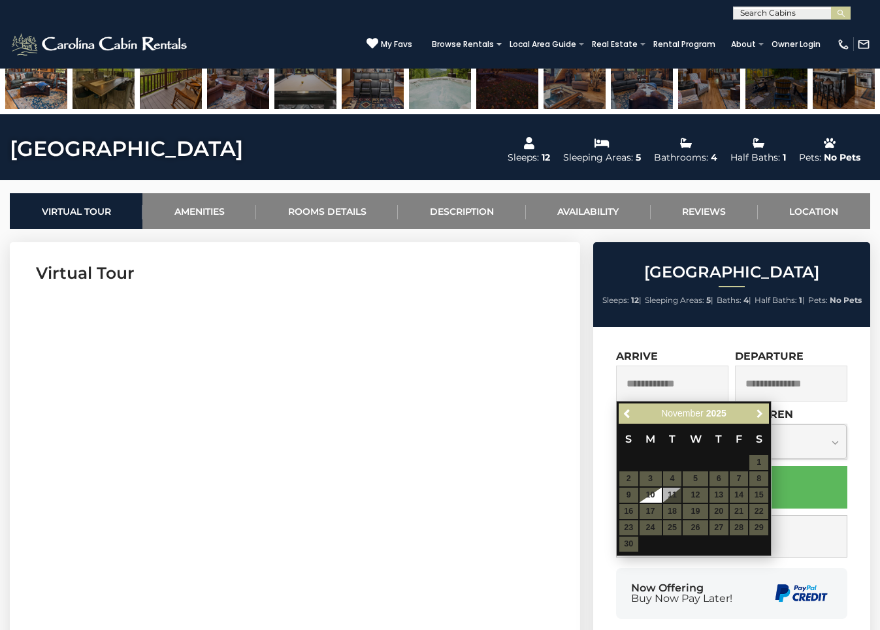
click at [760, 417] on span "Next" at bounding box center [760, 414] width 10 height 10
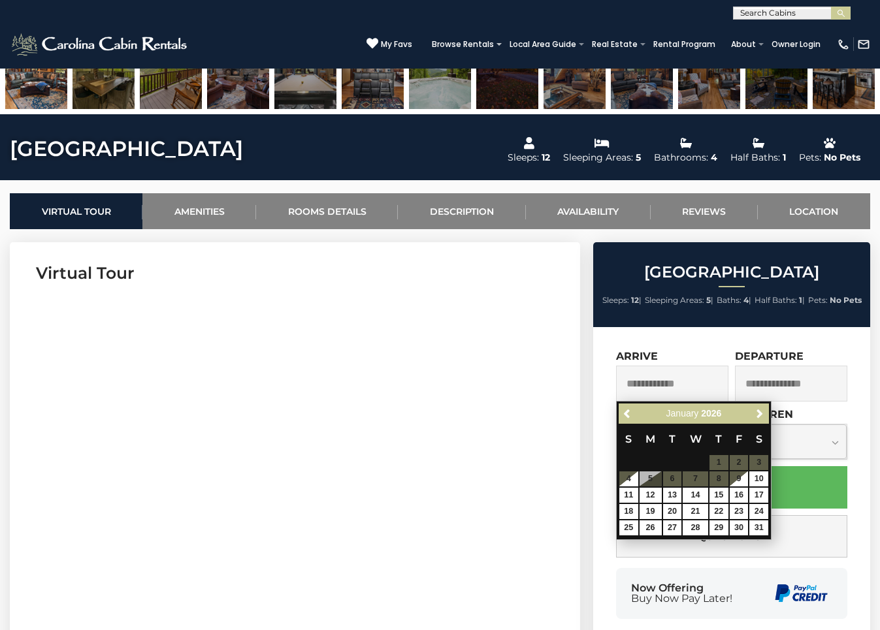
click at [757, 459] on table "S M T W T F S 1 2 3 4 5 6 7 8 9 10 11 12 13 14 15 16 17 18 19 20 21 22 23 24 25…" at bounding box center [694, 480] width 150 height 112
click at [757, 461] on table "S M T W T F S 1 2 3 4 5 6 7 8 9 10 11 12 13 14 15 16 17 18 19 20 21 22 23 24 25…" at bounding box center [694, 480] width 150 height 112
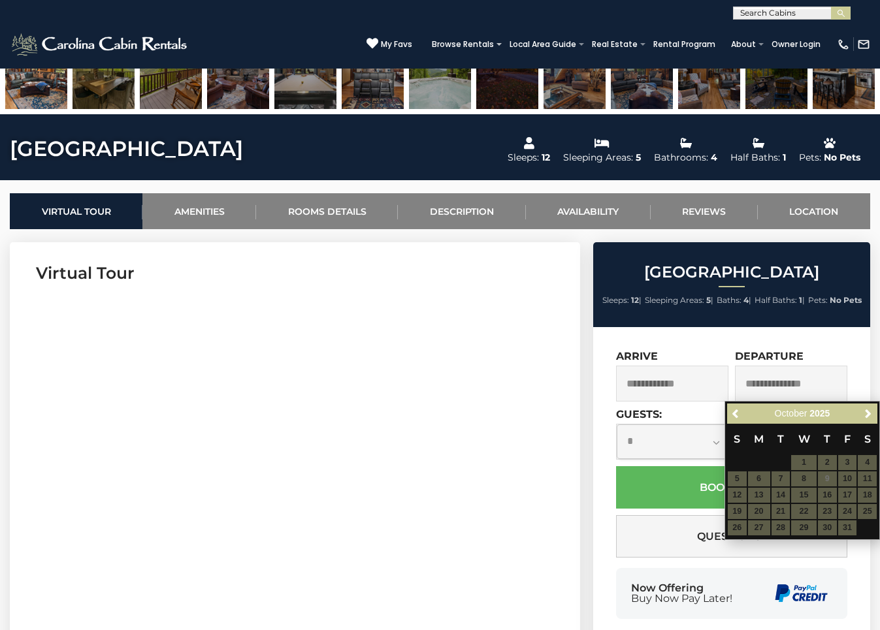
click at [556, 274] on section "Virtual Tour" at bounding box center [295, 599] width 570 height 715
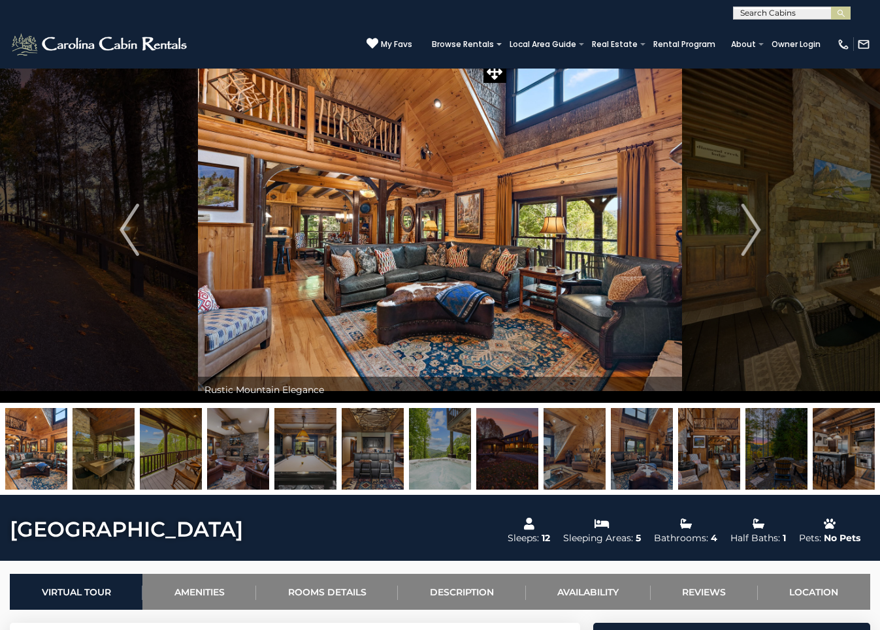
scroll to position [0, 0]
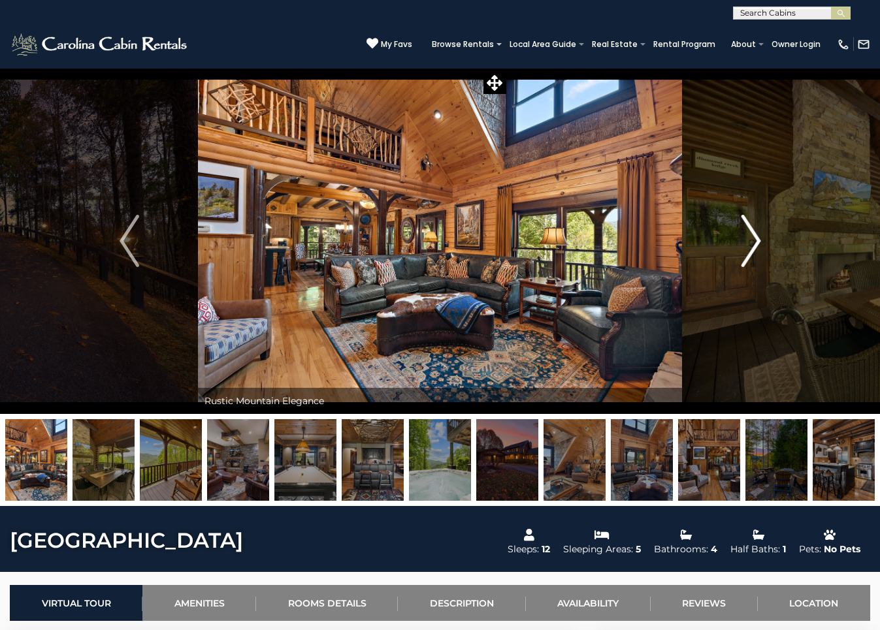
click at [745, 248] on img "Next" at bounding box center [751, 241] width 20 height 52
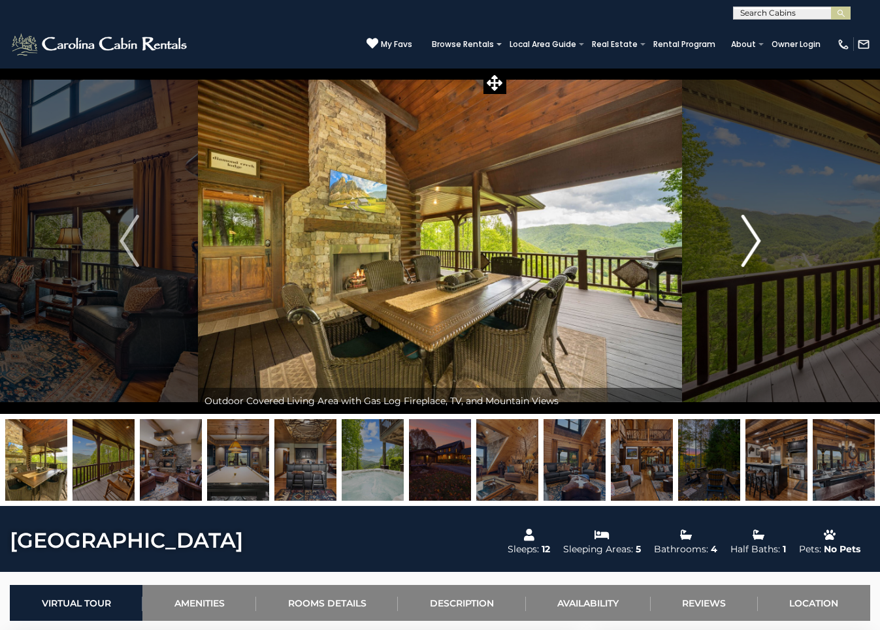
click at [751, 247] on img "Next" at bounding box center [751, 241] width 20 height 52
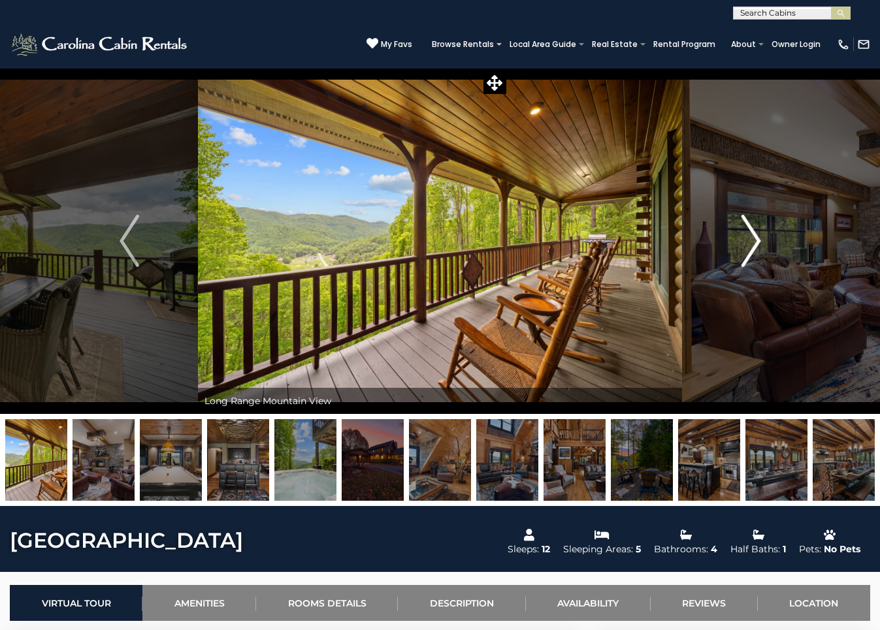
click at [751, 247] on img "Next" at bounding box center [751, 241] width 20 height 52
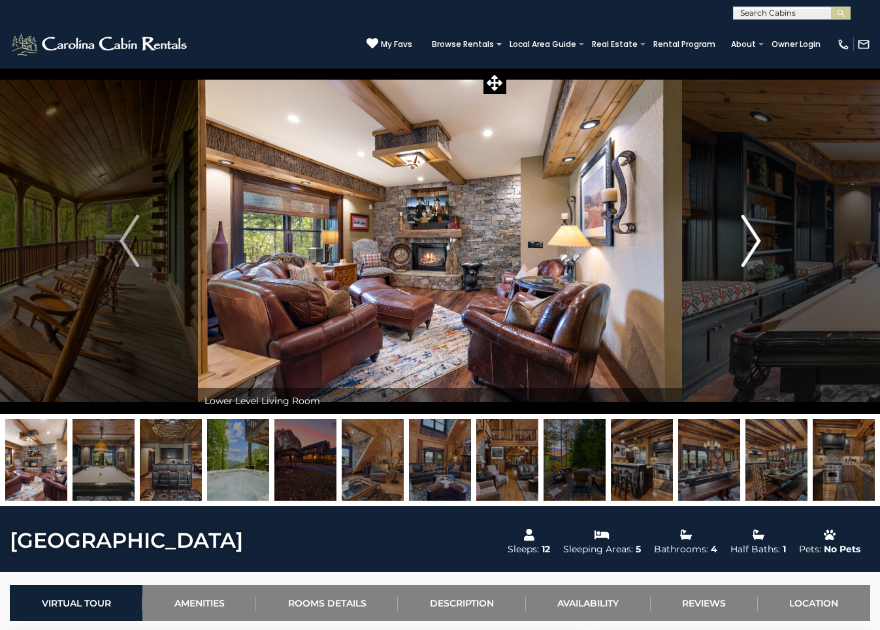
click at [751, 247] on img "Next" at bounding box center [751, 241] width 20 height 52
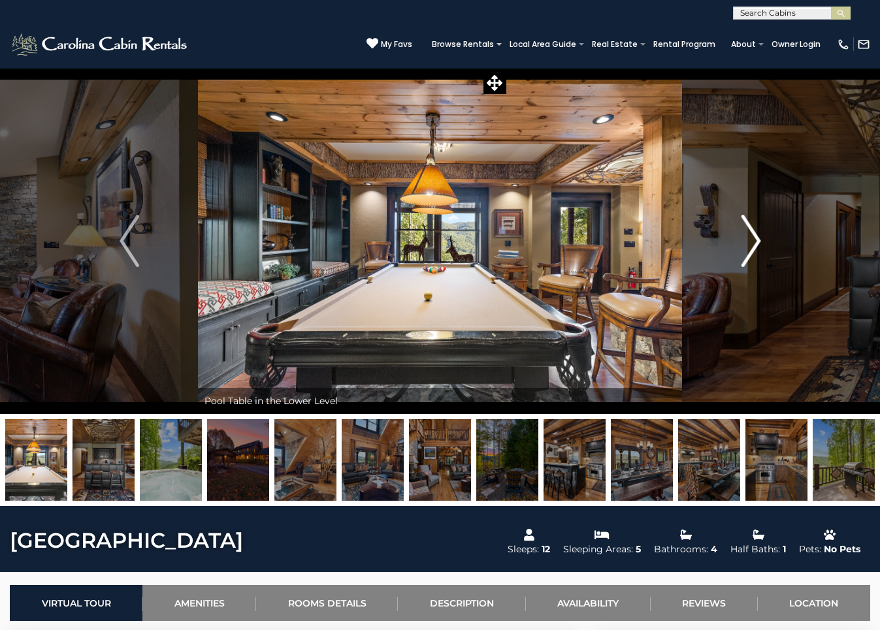
click at [751, 247] on img "Next" at bounding box center [751, 241] width 20 height 52
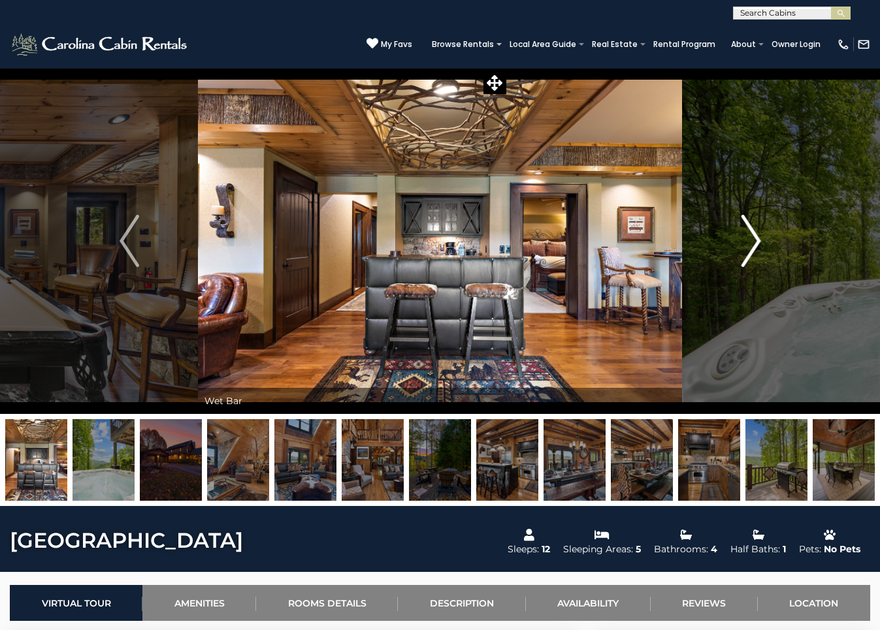
click at [751, 247] on img "Next" at bounding box center [751, 241] width 20 height 52
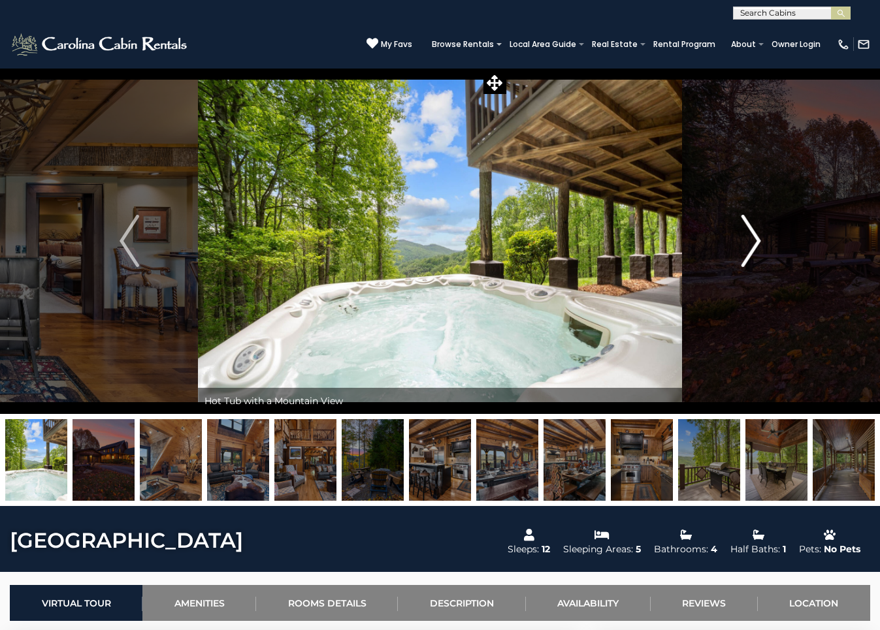
click at [751, 247] on img "Next" at bounding box center [751, 241] width 20 height 52
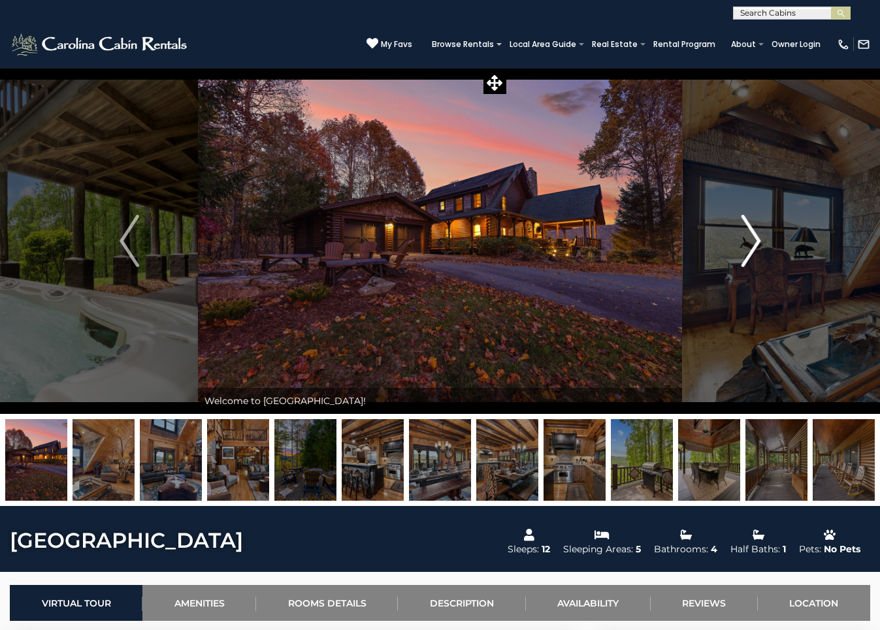
click at [751, 247] on img "Next" at bounding box center [751, 241] width 20 height 52
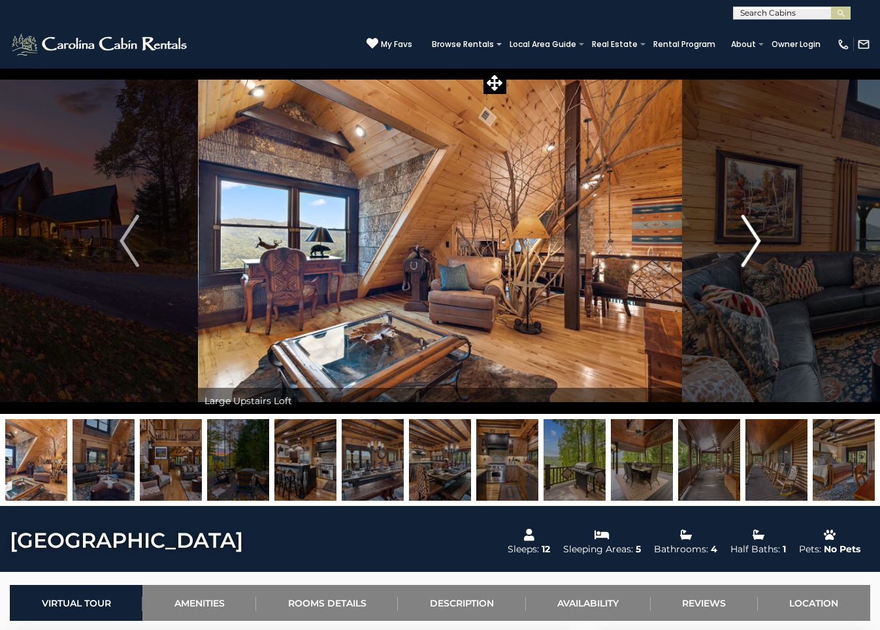
click at [751, 247] on img "Next" at bounding box center [751, 241] width 20 height 52
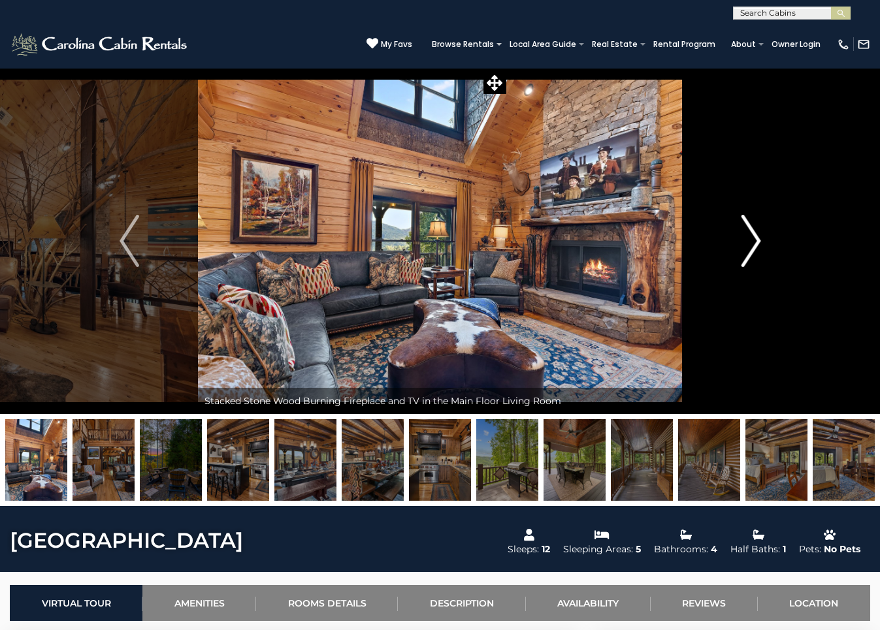
click at [751, 242] on img "Next" at bounding box center [751, 241] width 20 height 52
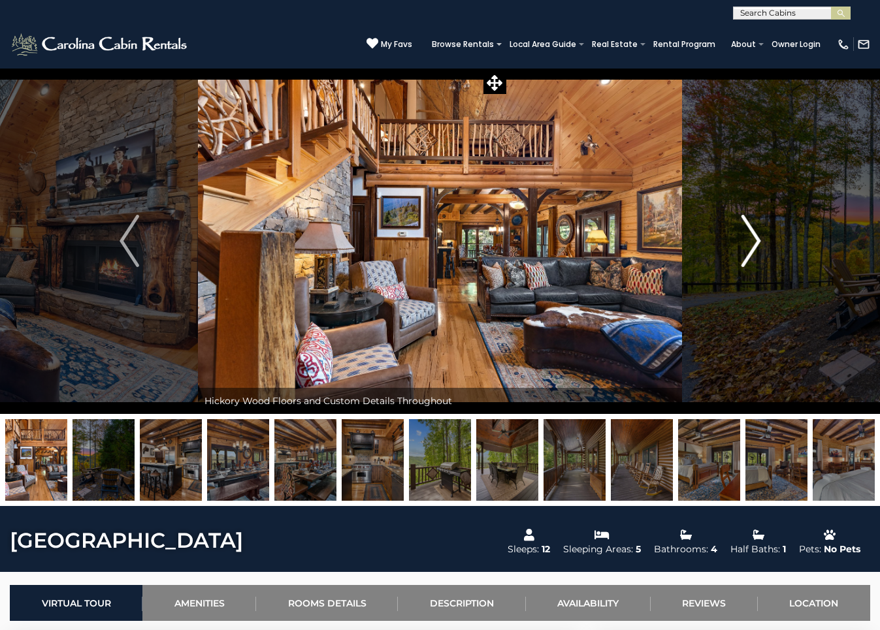
click at [751, 242] on img "Next" at bounding box center [751, 241] width 20 height 52
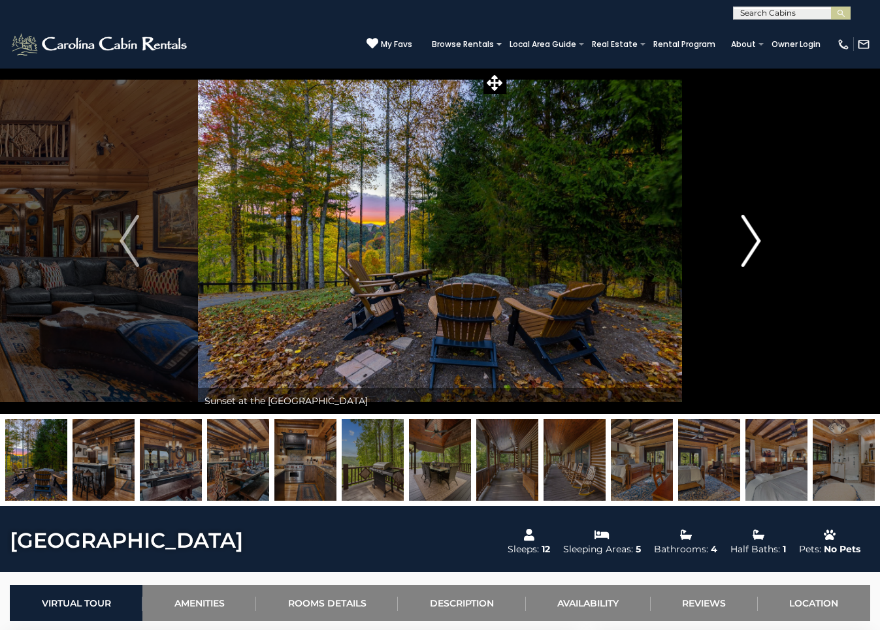
click at [751, 242] on img "Next" at bounding box center [751, 241] width 20 height 52
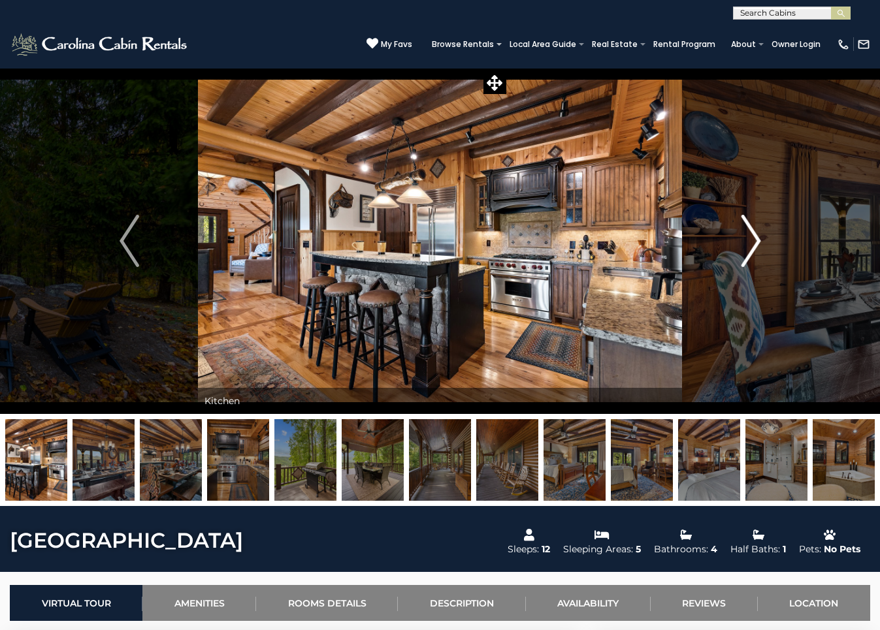
click at [751, 242] on img "Next" at bounding box center [751, 241] width 20 height 52
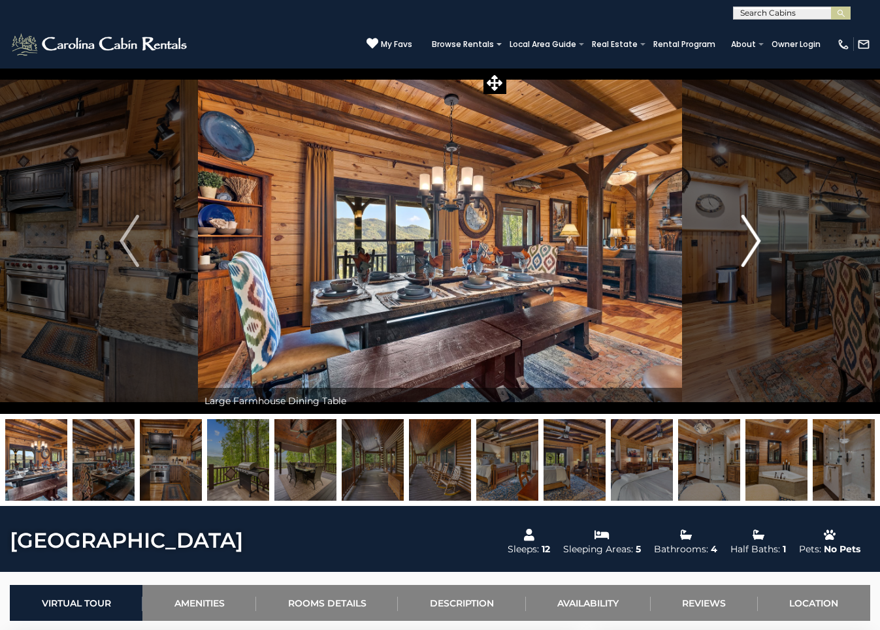
click at [751, 242] on img "Next" at bounding box center [751, 241] width 20 height 52
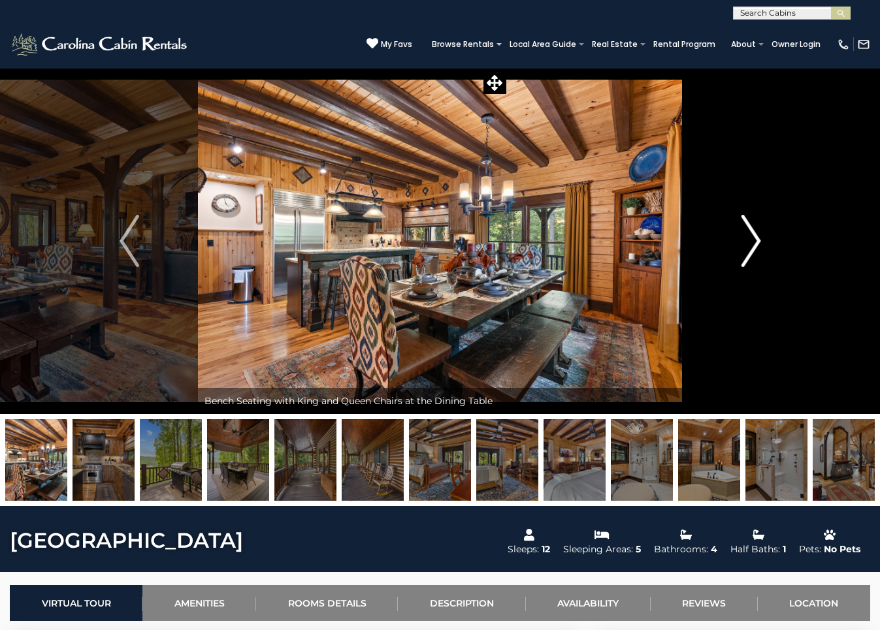
click at [751, 242] on img "Next" at bounding box center [751, 241] width 20 height 52
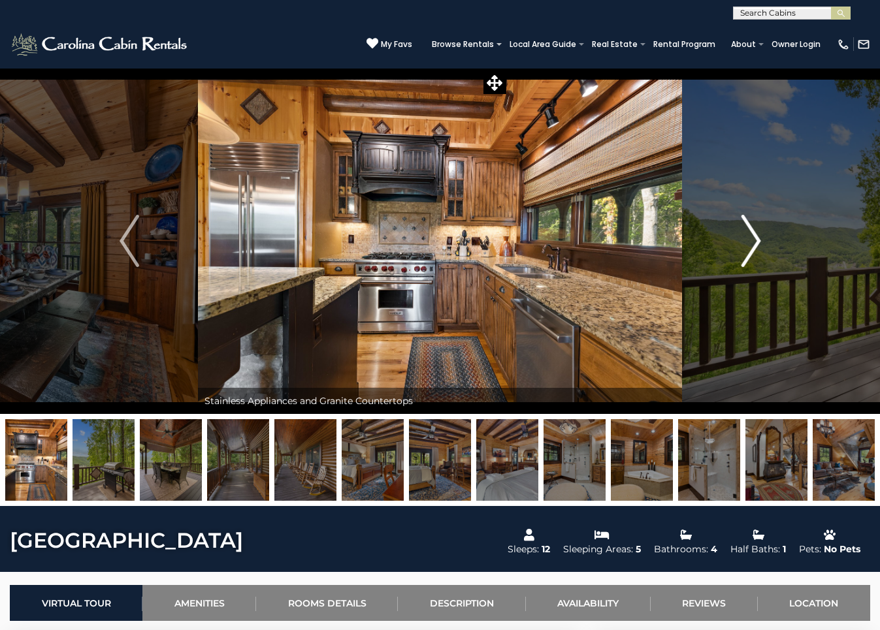
click at [751, 242] on img "Next" at bounding box center [751, 241] width 20 height 52
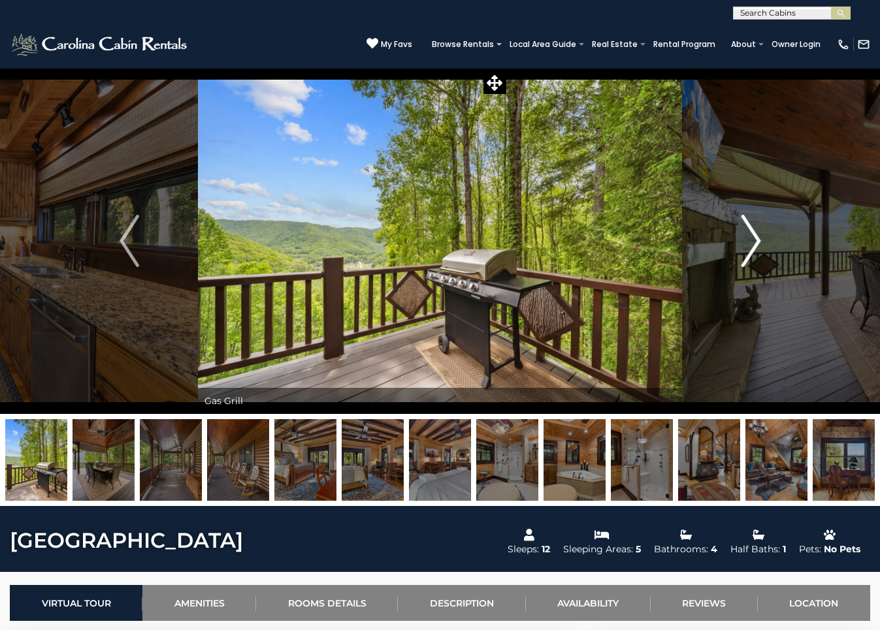
click at [751, 242] on img "Next" at bounding box center [751, 241] width 20 height 52
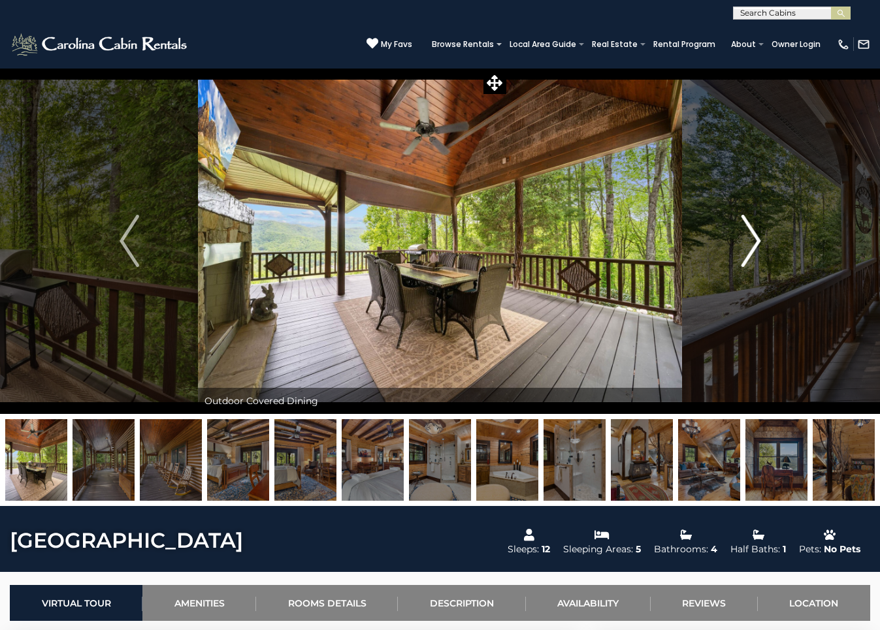
click at [751, 242] on img "Next" at bounding box center [751, 241] width 20 height 52
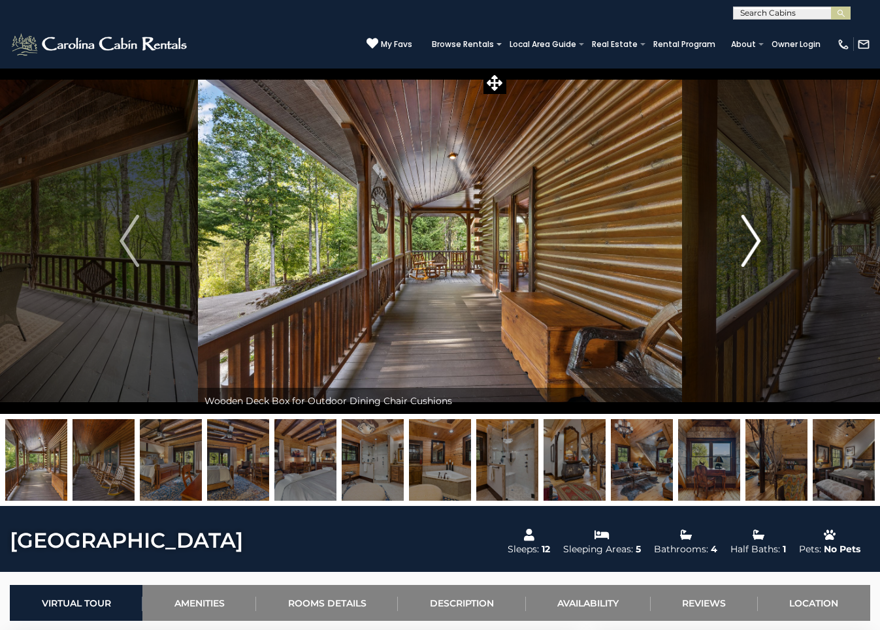
click at [751, 242] on img "Next" at bounding box center [751, 241] width 20 height 52
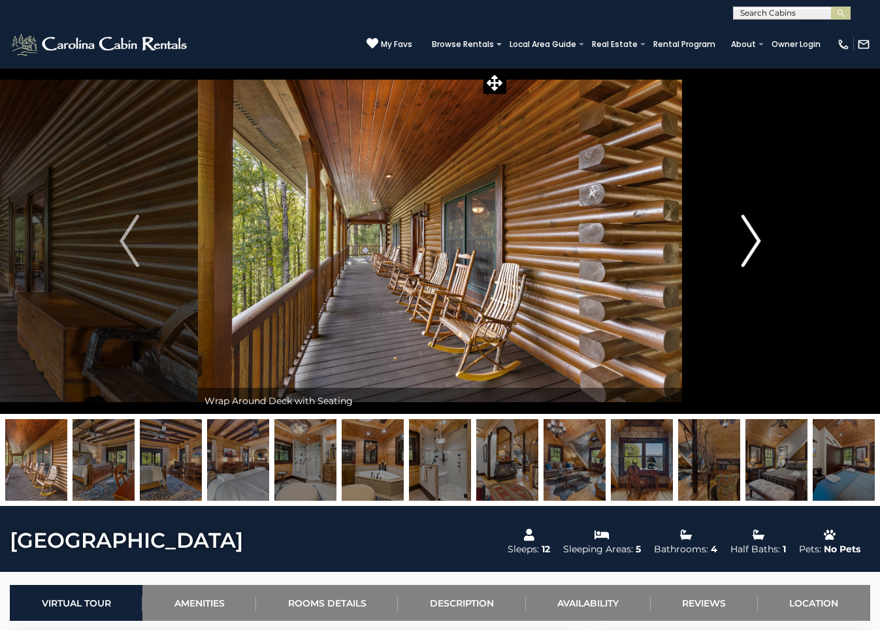
click at [751, 242] on img "Next" at bounding box center [751, 241] width 20 height 52
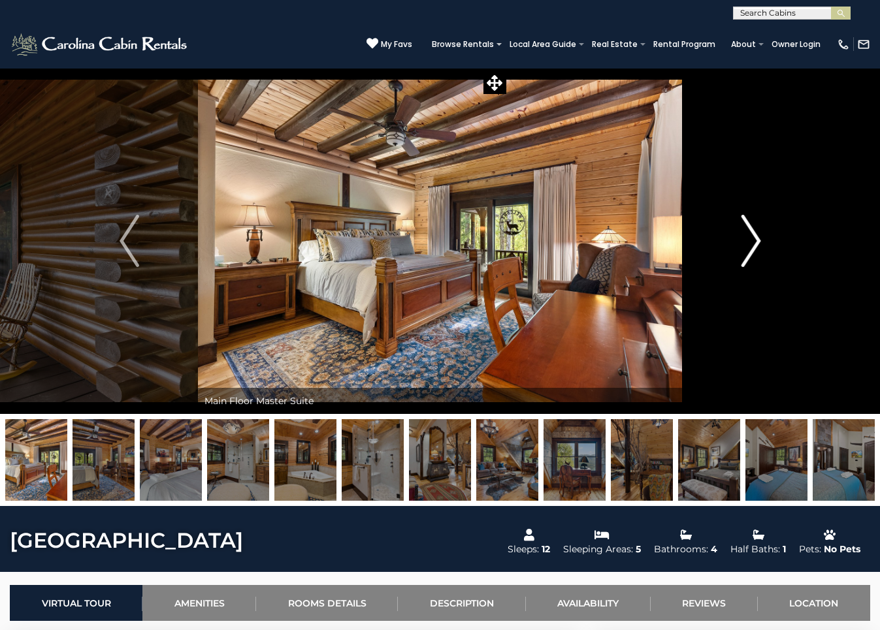
click at [751, 242] on img "Next" at bounding box center [751, 241] width 20 height 52
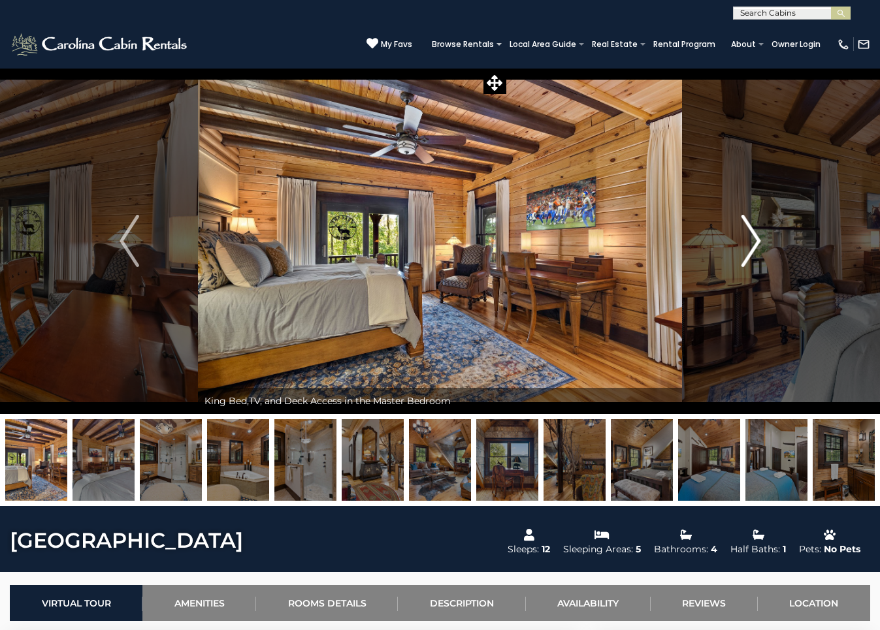
click at [751, 242] on img "Next" at bounding box center [751, 241] width 20 height 52
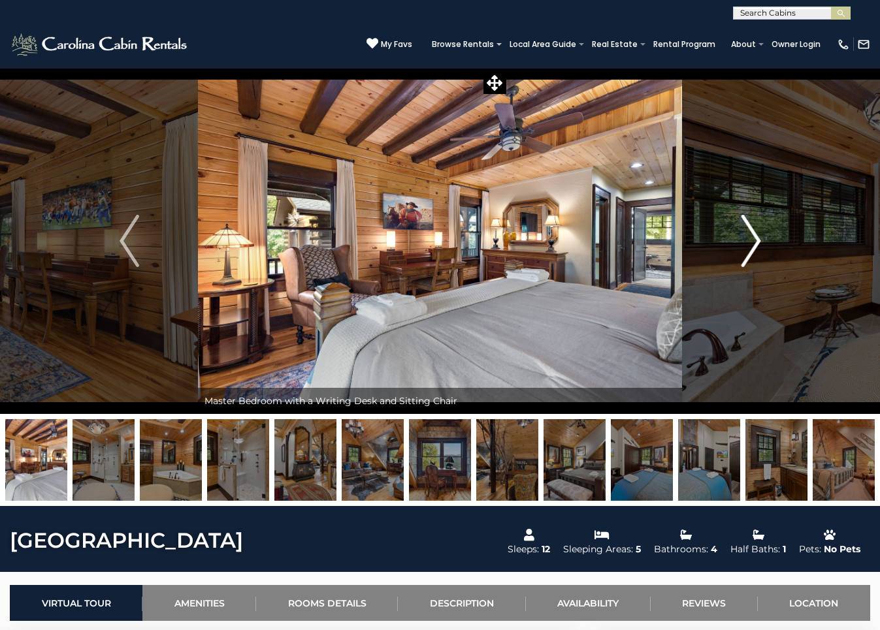
click at [751, 242] on img "Next" at bounding box center [751, 241] width 20 height 52
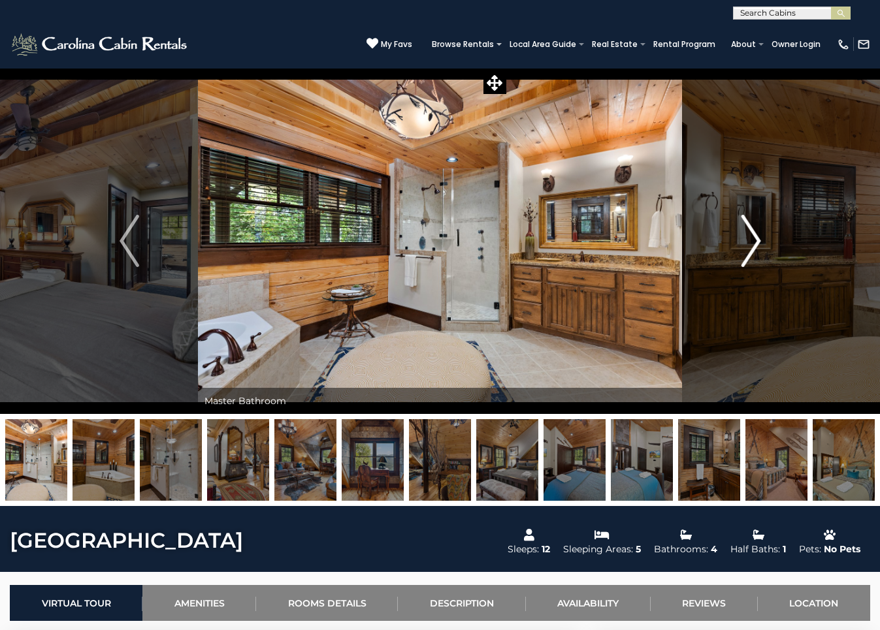
click at [751, 242] on img "Next" at bounding box center [751, 241] width 20 height 52
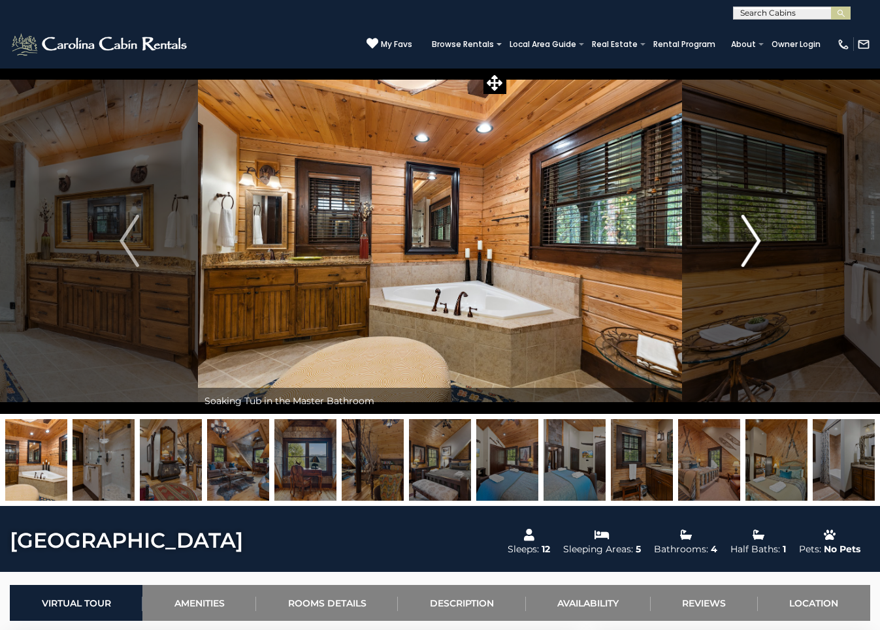
click at [751, 242] on img "Next" at bounding box center [751, 241] width 20 height 52
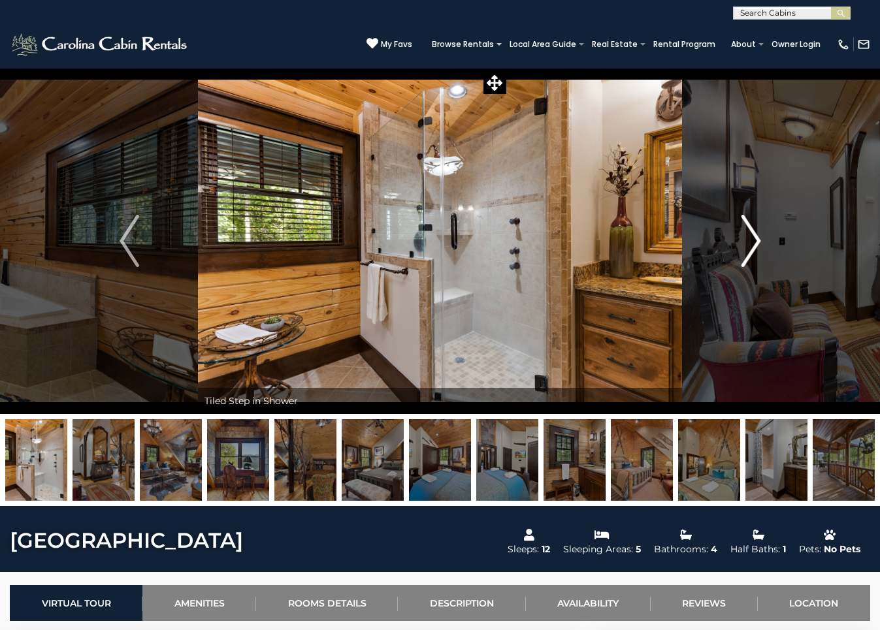
click at [751, 242] on img "Next" at bounding box center [751, 241] width 20 height 52
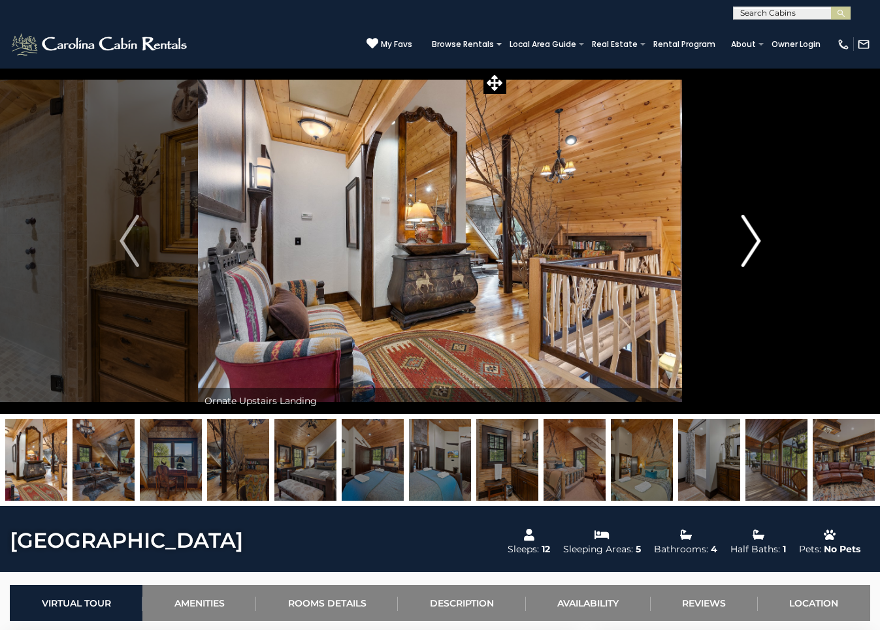
click at [751, 242] on img "Next" at bounding box center [751, 241] width 20 height 52
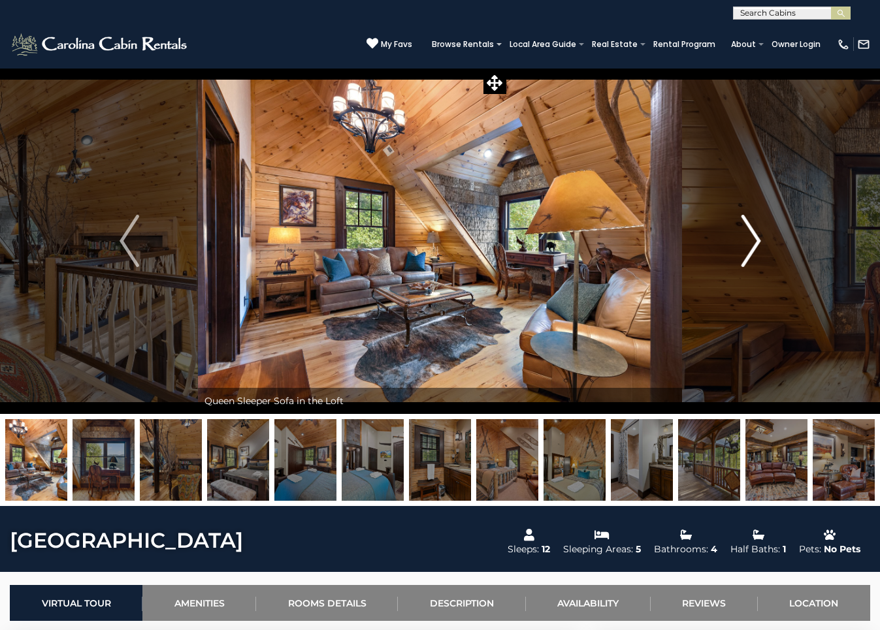
click at [751, 242] on img "Next" at bounding box center [751, 241] width 20 height 52
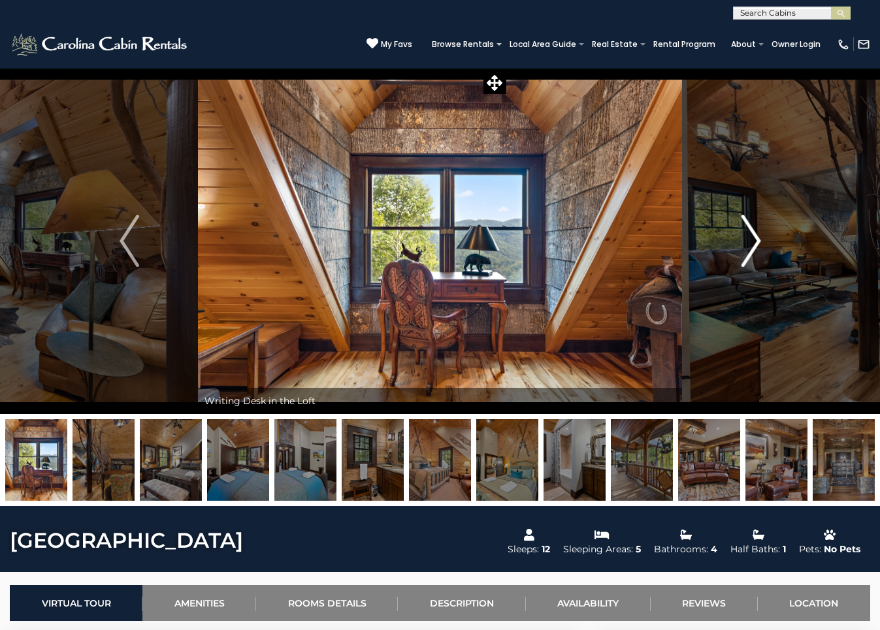
click at [751, 242] on img "Next" at bounding box center [751, 241] width 20 height 52
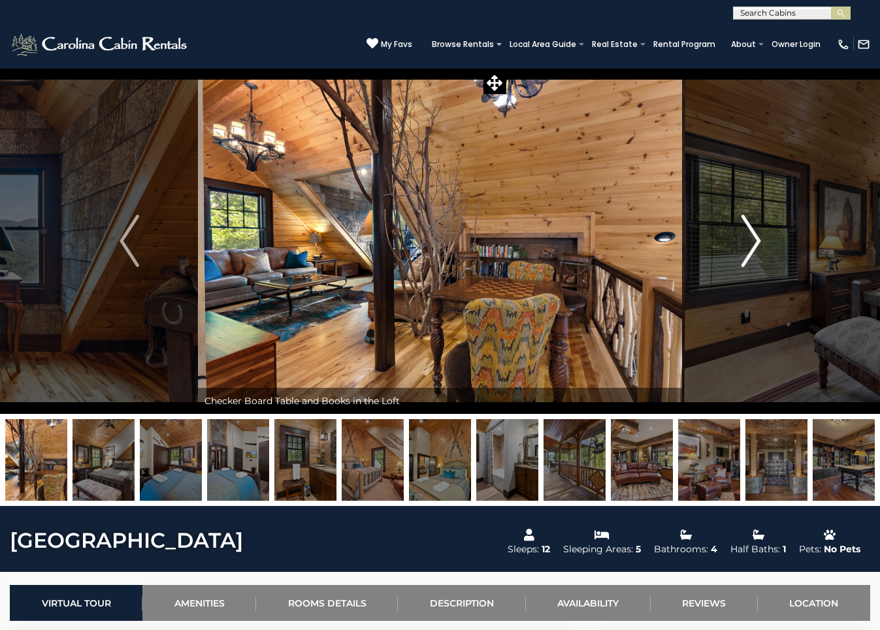
click at [751, 242] on img "Next" at bounding box center [751, 241] width 20 height 52
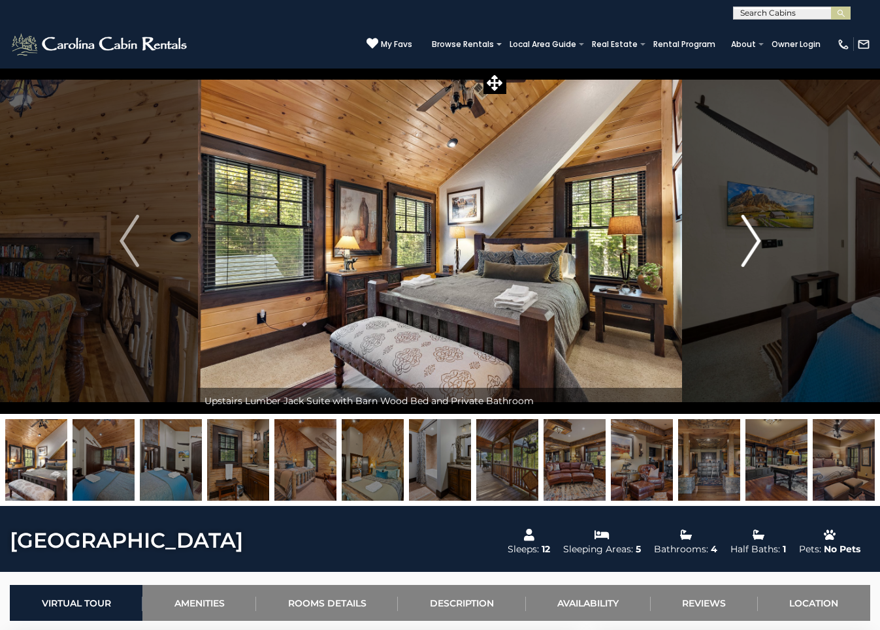
click at [751, 242] on img "Next" at bounding box center [751, 241] width 20 height 52
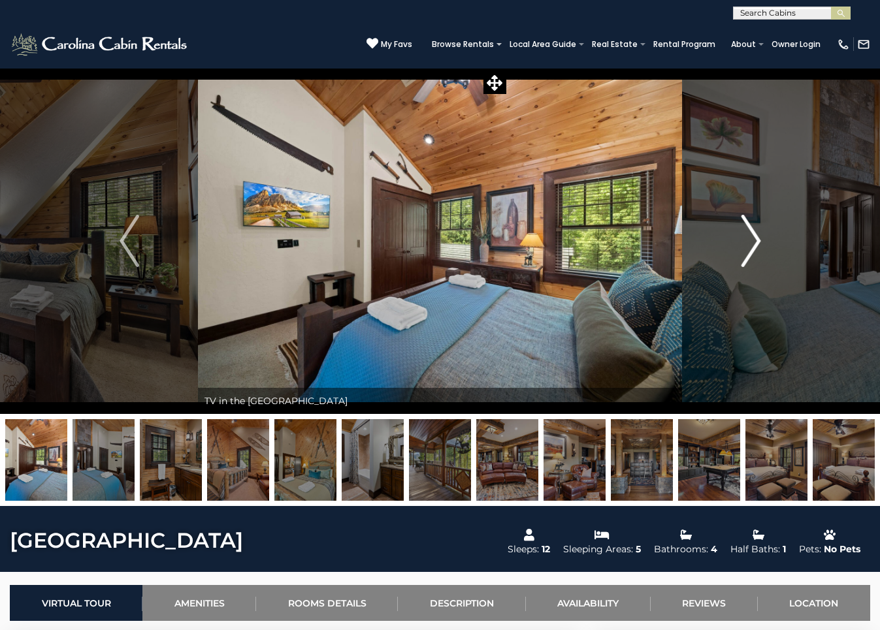
click at [751, 242] on img "Next" at bounding box center [751, 241] width 20 height 52
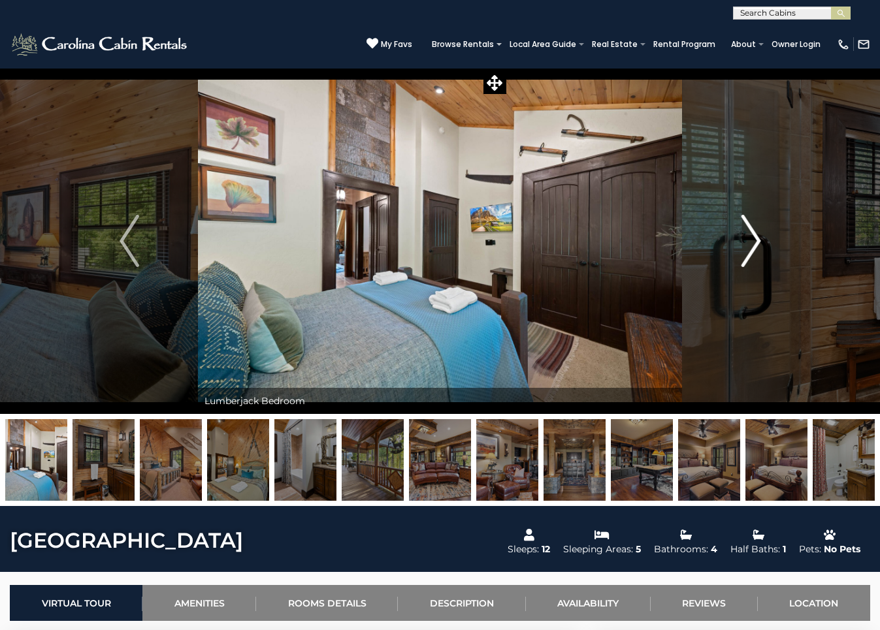
click at [751, 242] on img "Next" at bounding box center [751, 241] width 20 height 52
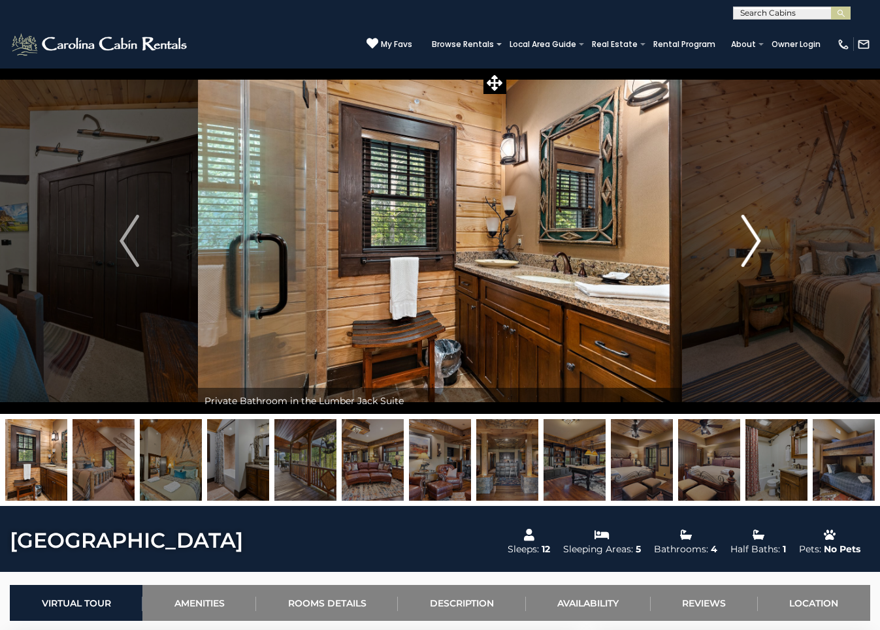
click at [751, 242] on img "Next" at bounding box center [751, 241] width 20 height 52
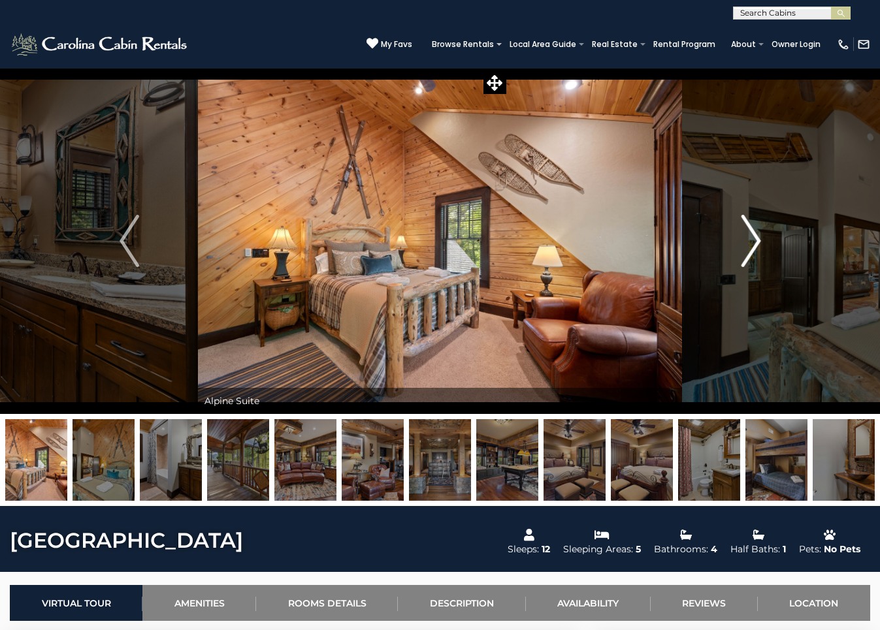
click at [751, 242] on img "Next" at bounding box center [751, 241] width 20 height 52
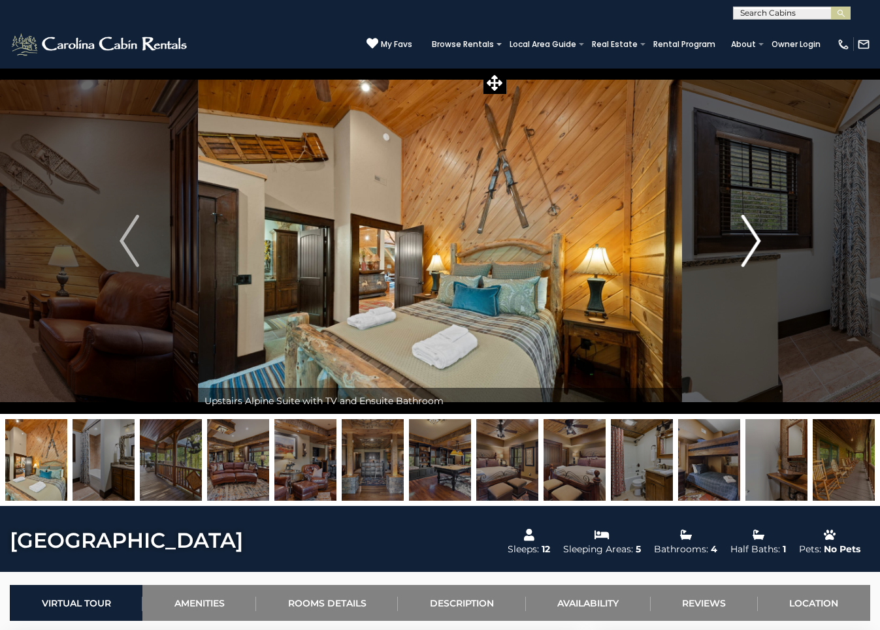
click at [751, 242] on img "Next" at bounding box center [751, 241] width 20 height 52
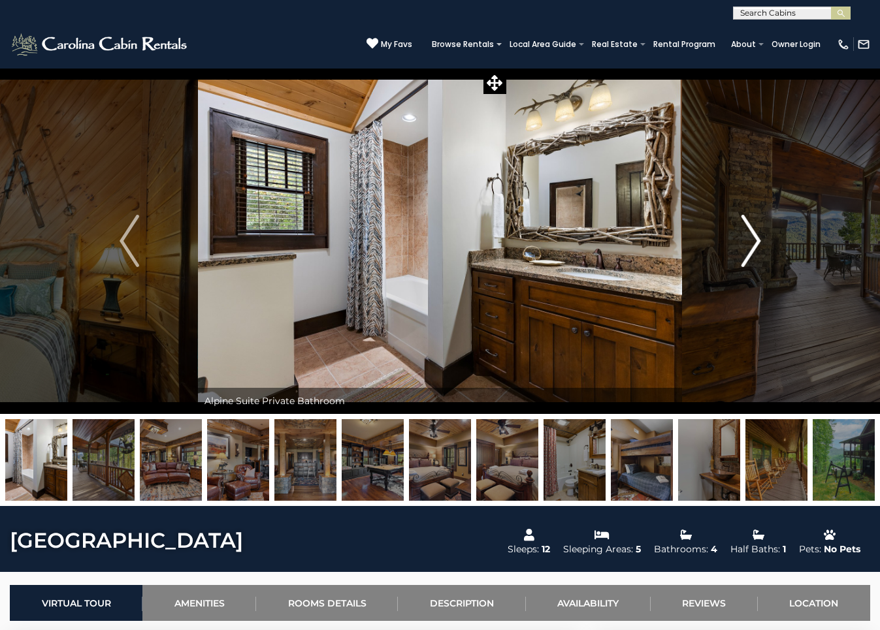
click at [751, 242] on img "Next" at bounding box center [751, 241] width 20 height 52
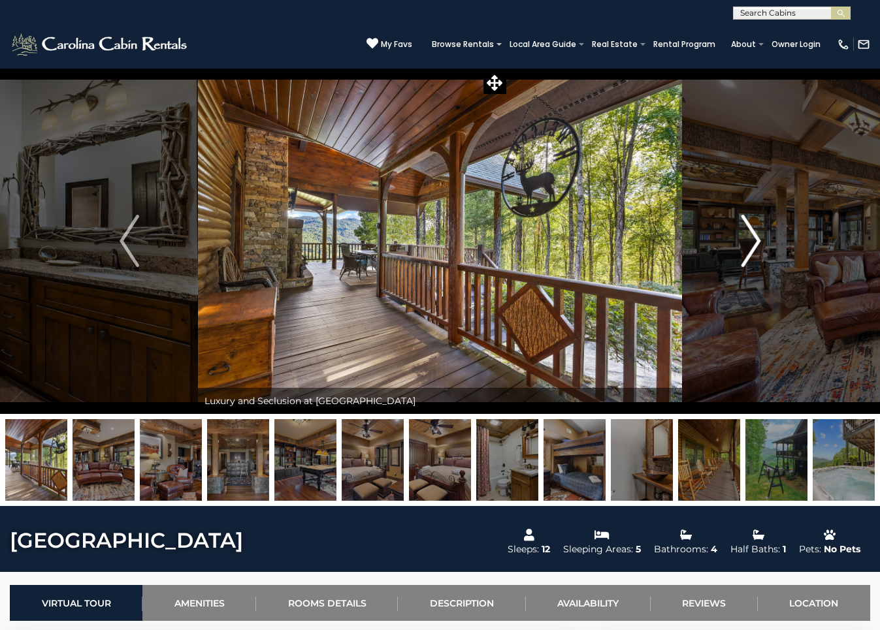
click at [751, 242] on img "Next" at bounding box center [751, 241] width 20 height 52
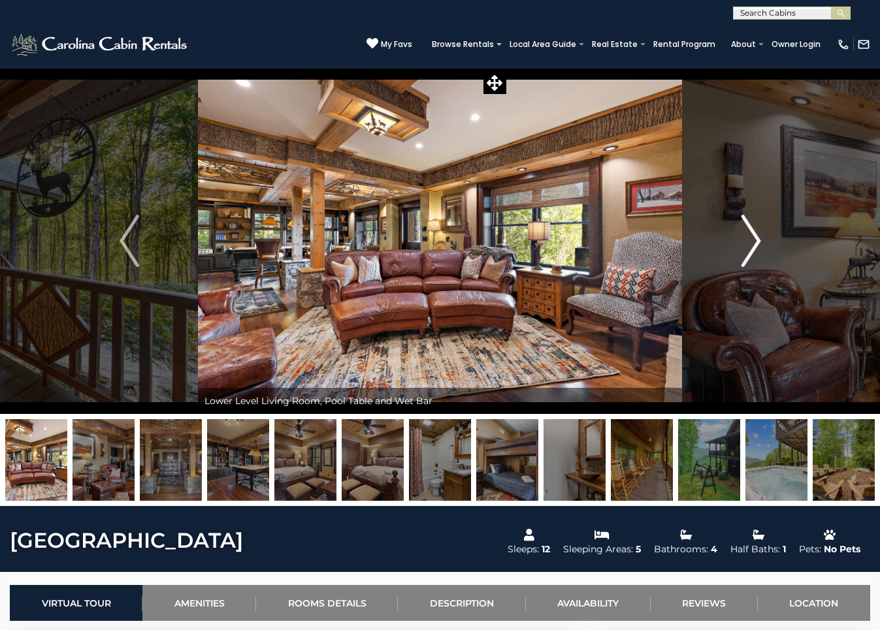
click at [751, 242] on img "Next" at bounding box center [751, 241] width 20 height 52
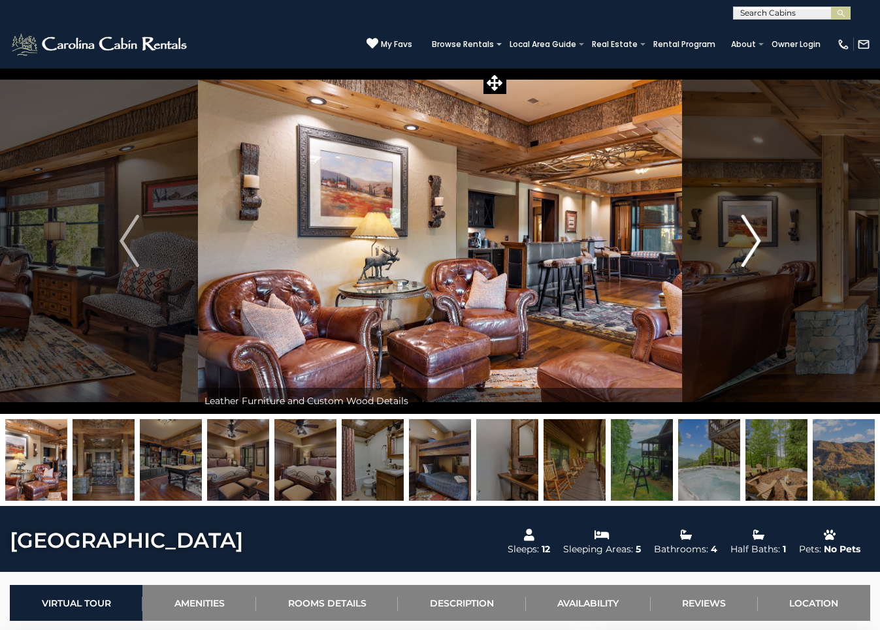
click at [751, 242] on img "Next" at bounding box center [751, 241] width 20 height 52
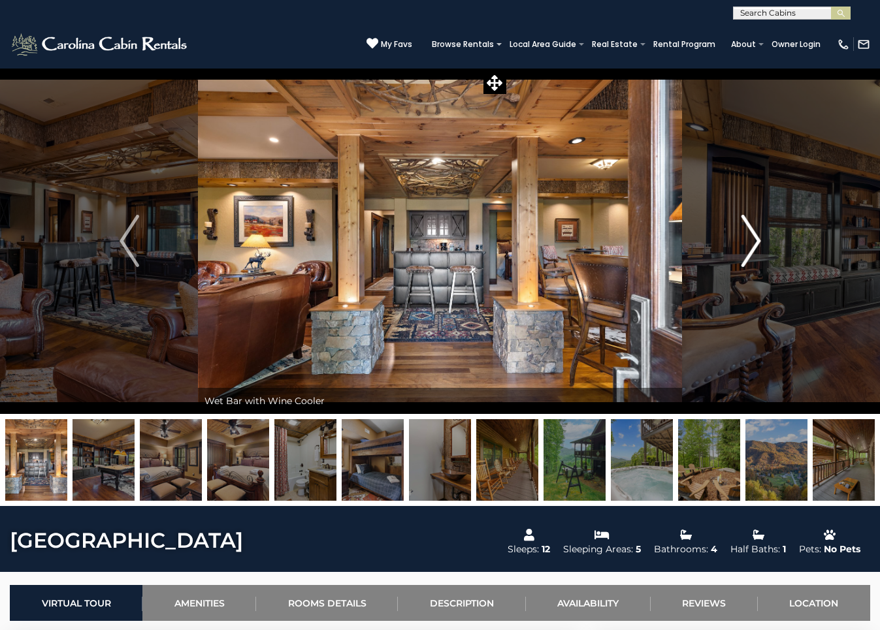
click at [751, 242] on img "Next" at bounding box center [751, 241] width 20 height 52
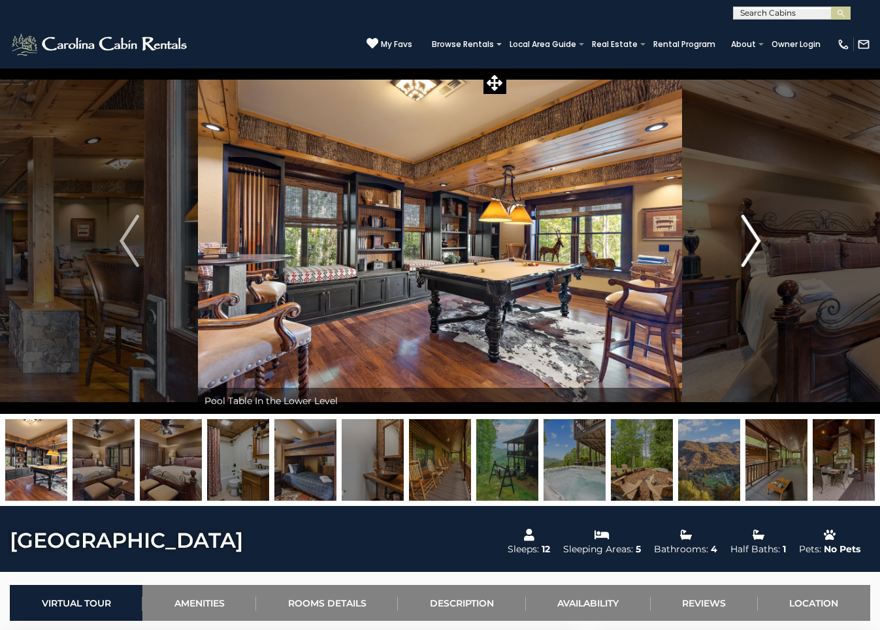
click at [751, 242] on img "Next" at bounding box center [751, 241] width 20 height 52
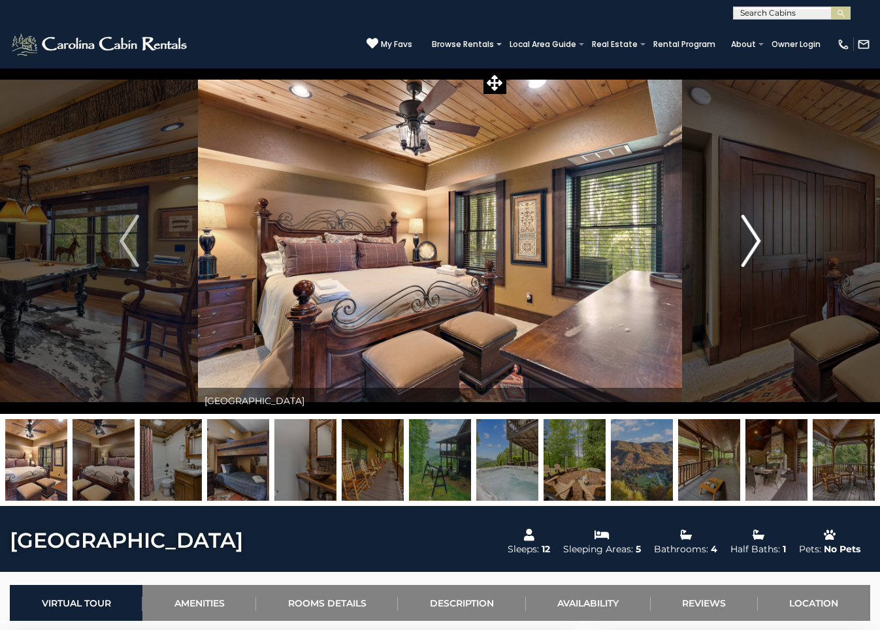
click at [751, 242] on img "Next" at bounding box center [751, 241] width 20 height 52
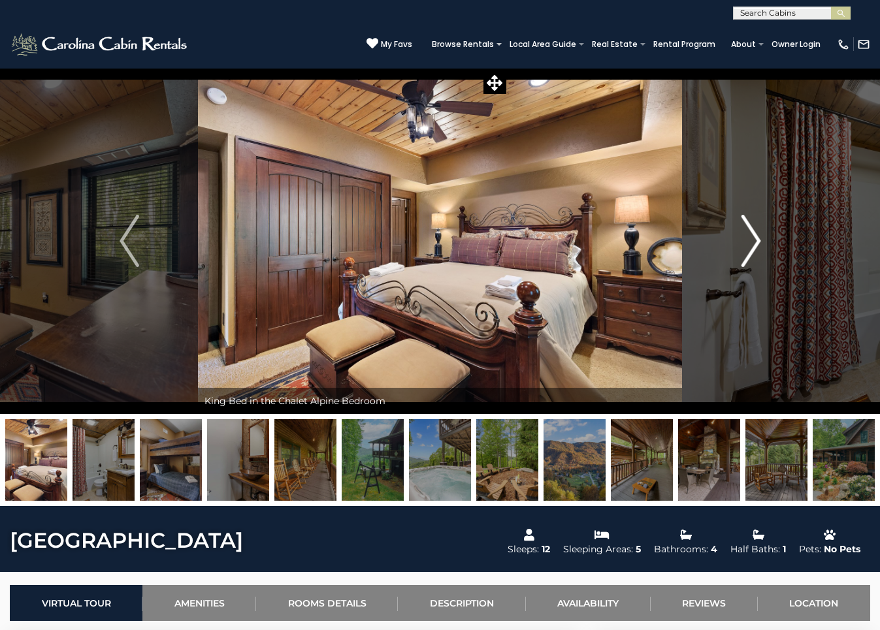
click at [751, 242] on img "Next" at bounding box center [751, 241] width 20 height 52
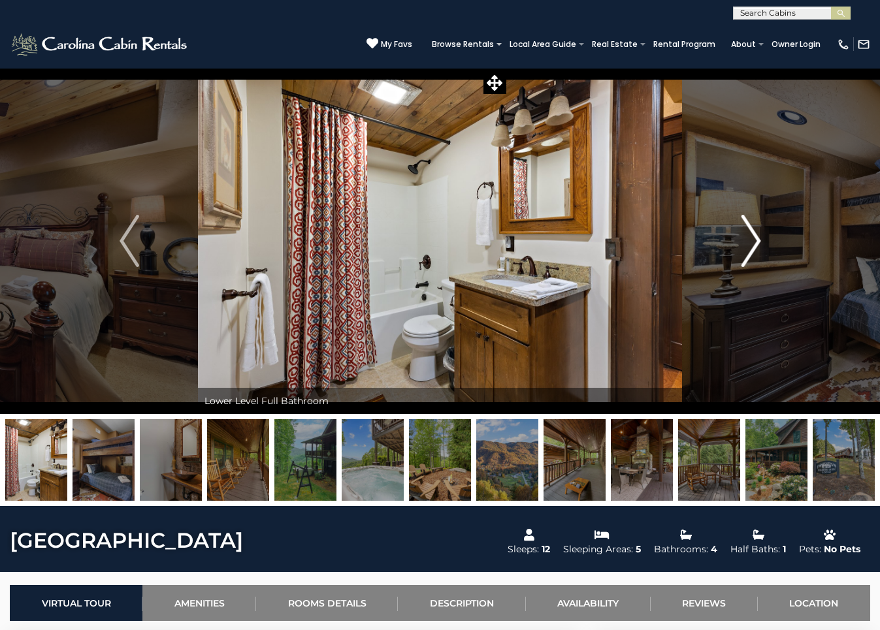
click at [751, 242] on img "Next" at bounding box center [751, 241] width 20 height 52
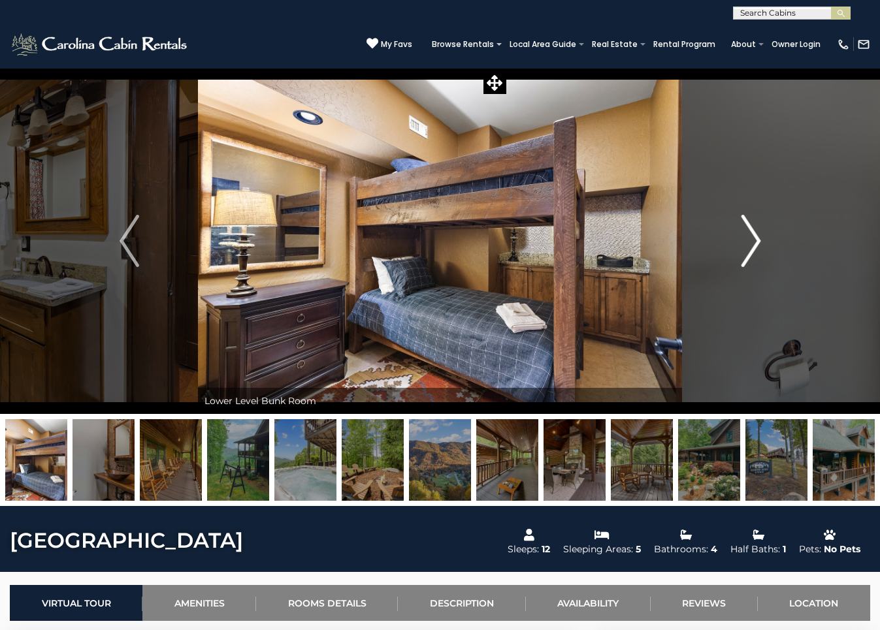
click at [751, 242] on img "Next" at bounding box center [751, 241] width 20 height 52
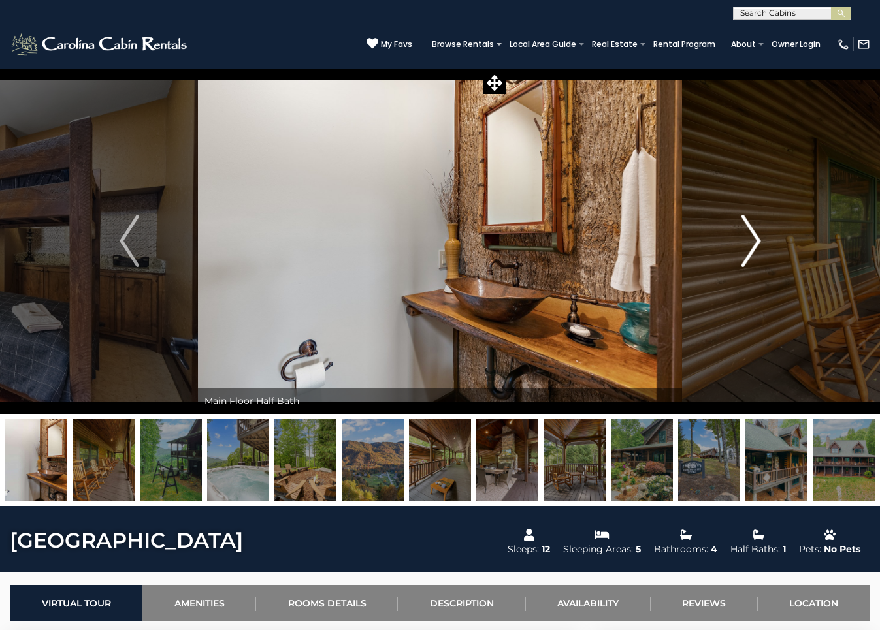
click at [751, 242] on img "Next" at bounding box center [751, 241] width 20 height 52
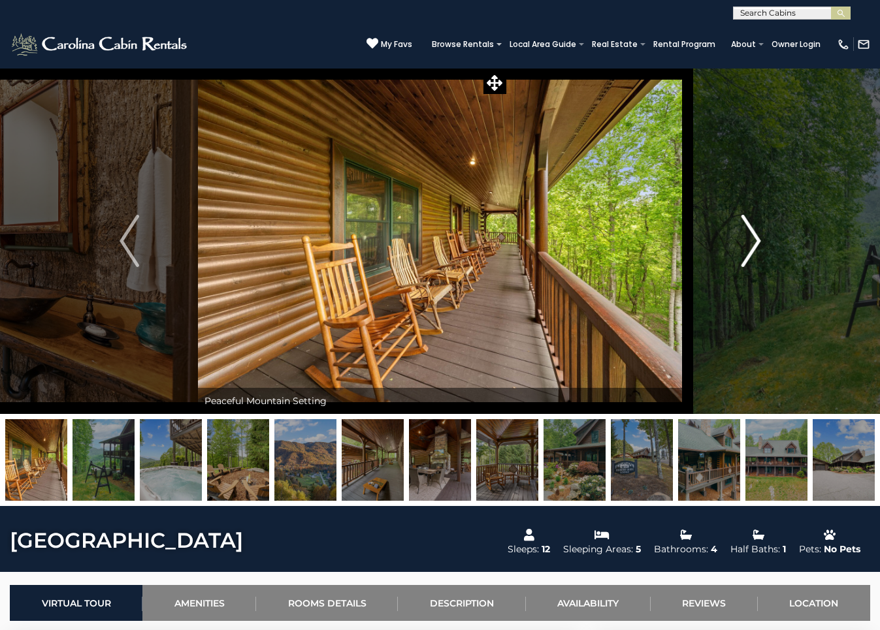
click at [751, 242] on img "Next" at bounding box center [751, 241] width 20 height 52
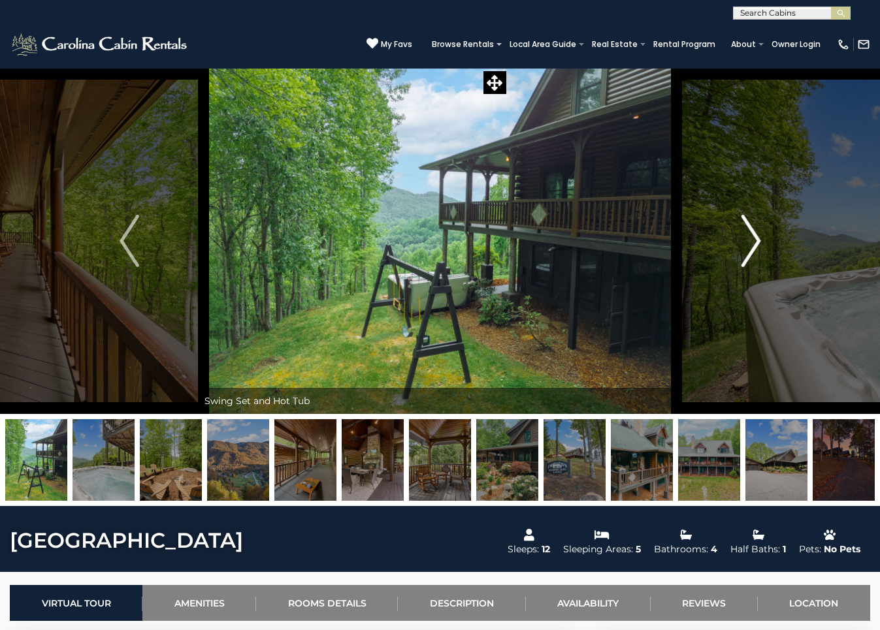
click at [751, 242] on img "Next" at bounding box center [751, 241] width 20 height 52
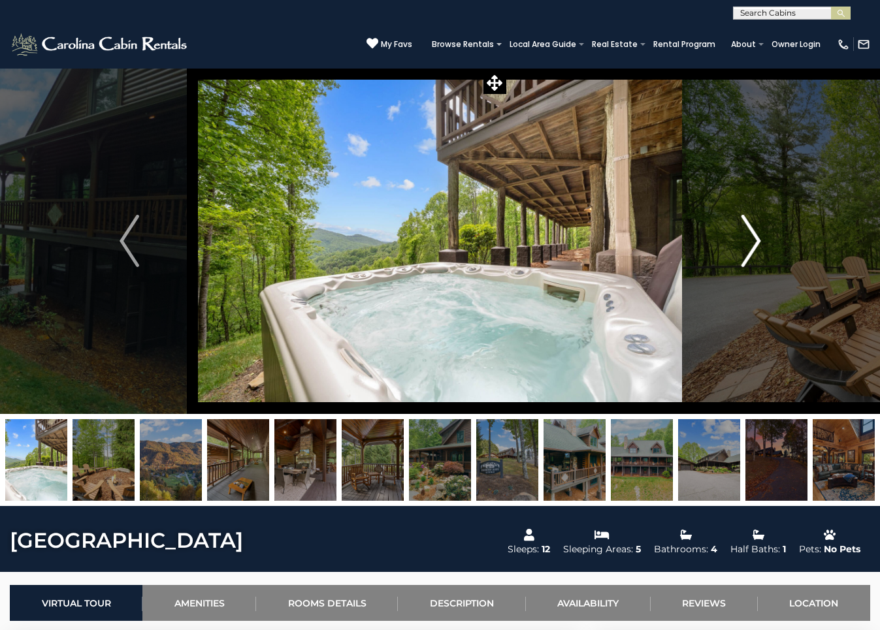
click at [751, 242] on img "Next" at bounding box center [751, 241] width 20 height 52
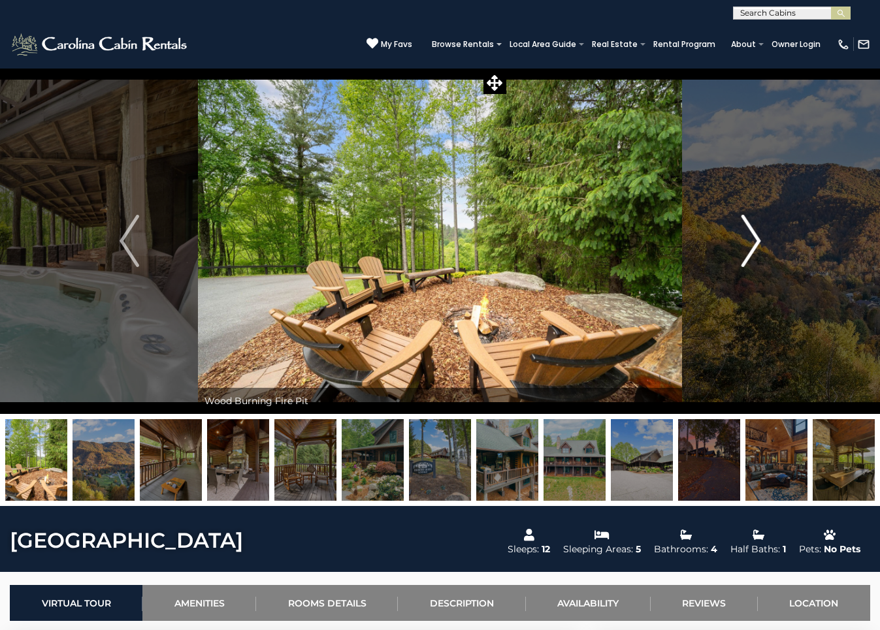
click at [751, 242] on img "Next" at bounding box center [751, 241] width 20 height 52
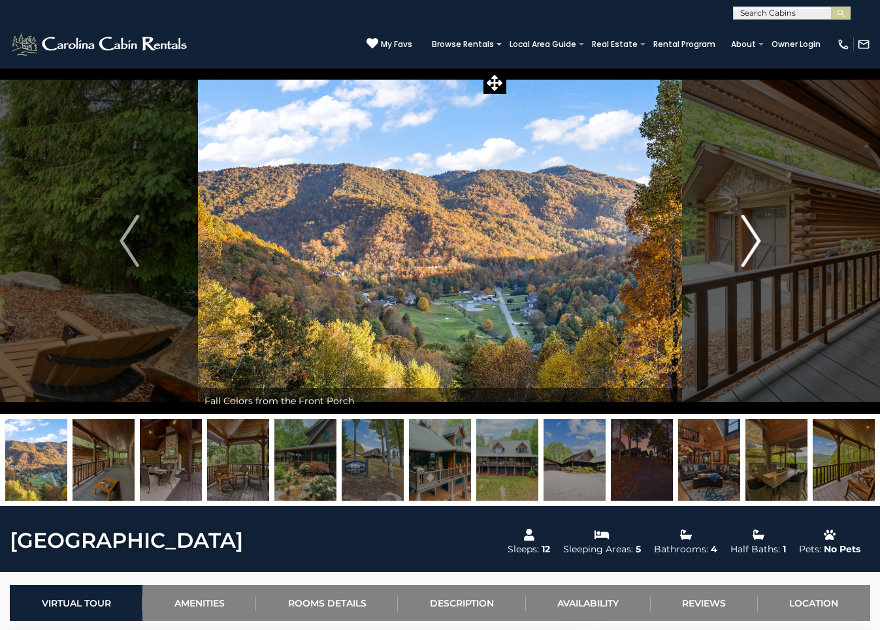
click at [753, 233] on img "Next" at bounding box center [751, 241] width 20 height 52
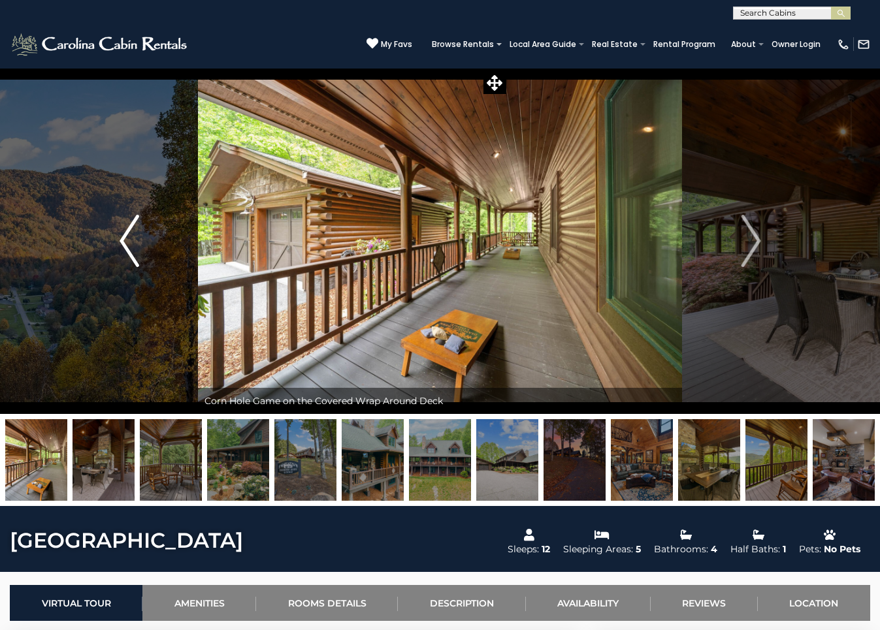
click at [131, 247] on img "Previous" at bounding box center [130, 241] width 20 height 52
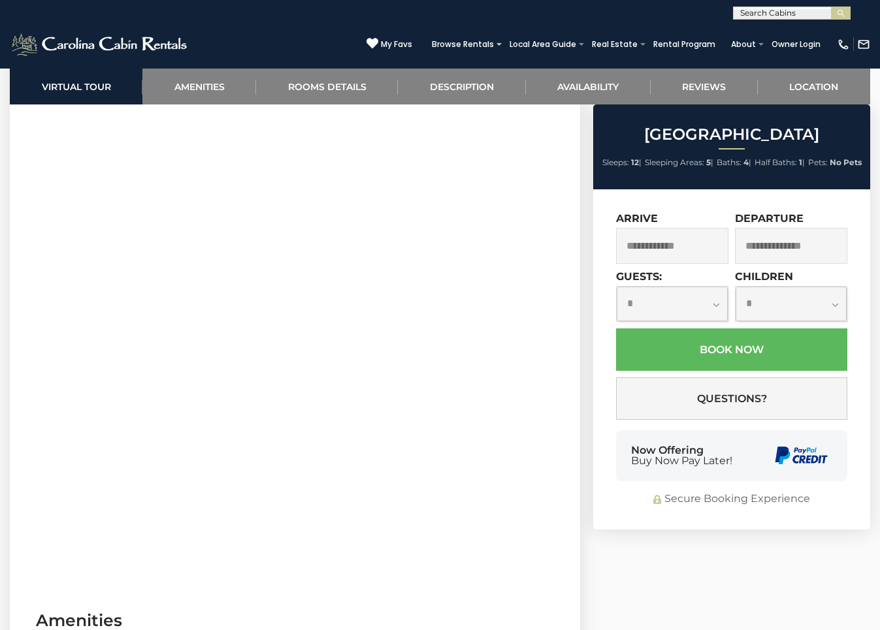
scroll to position [784, 0]
click at [699, 261] on input "text" at bounding box center [672, 246] width 112 height 36
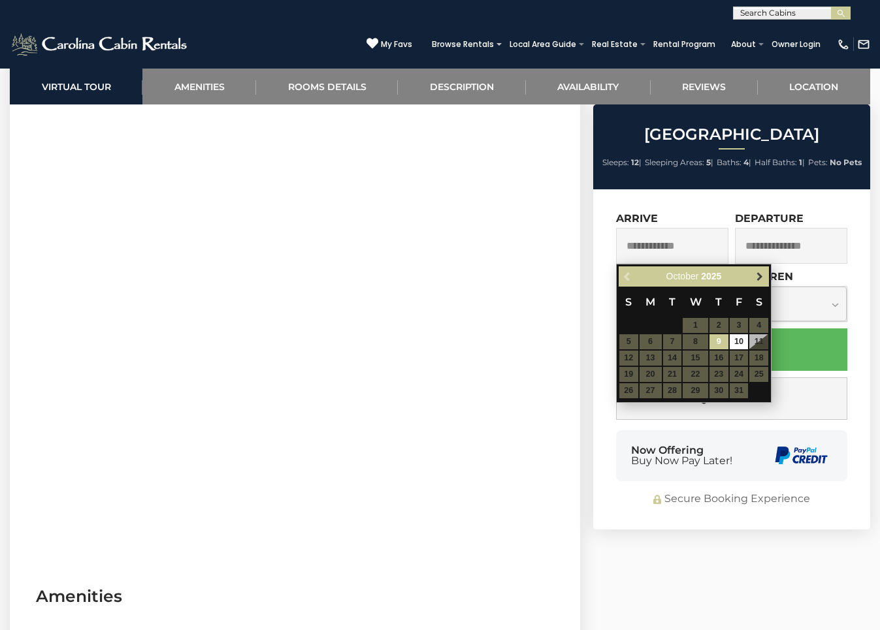
click at [759, 274] on span "Next" at bounding box center [760, 277] width 10 height 10
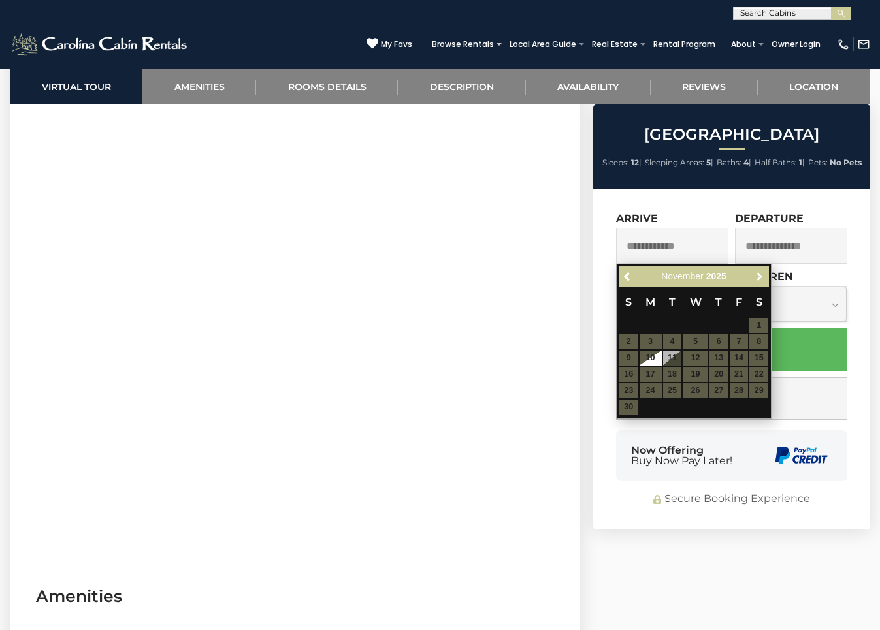
click at [759, 274] on span "Next" at bounding box center [760, 277] width 10 height 10
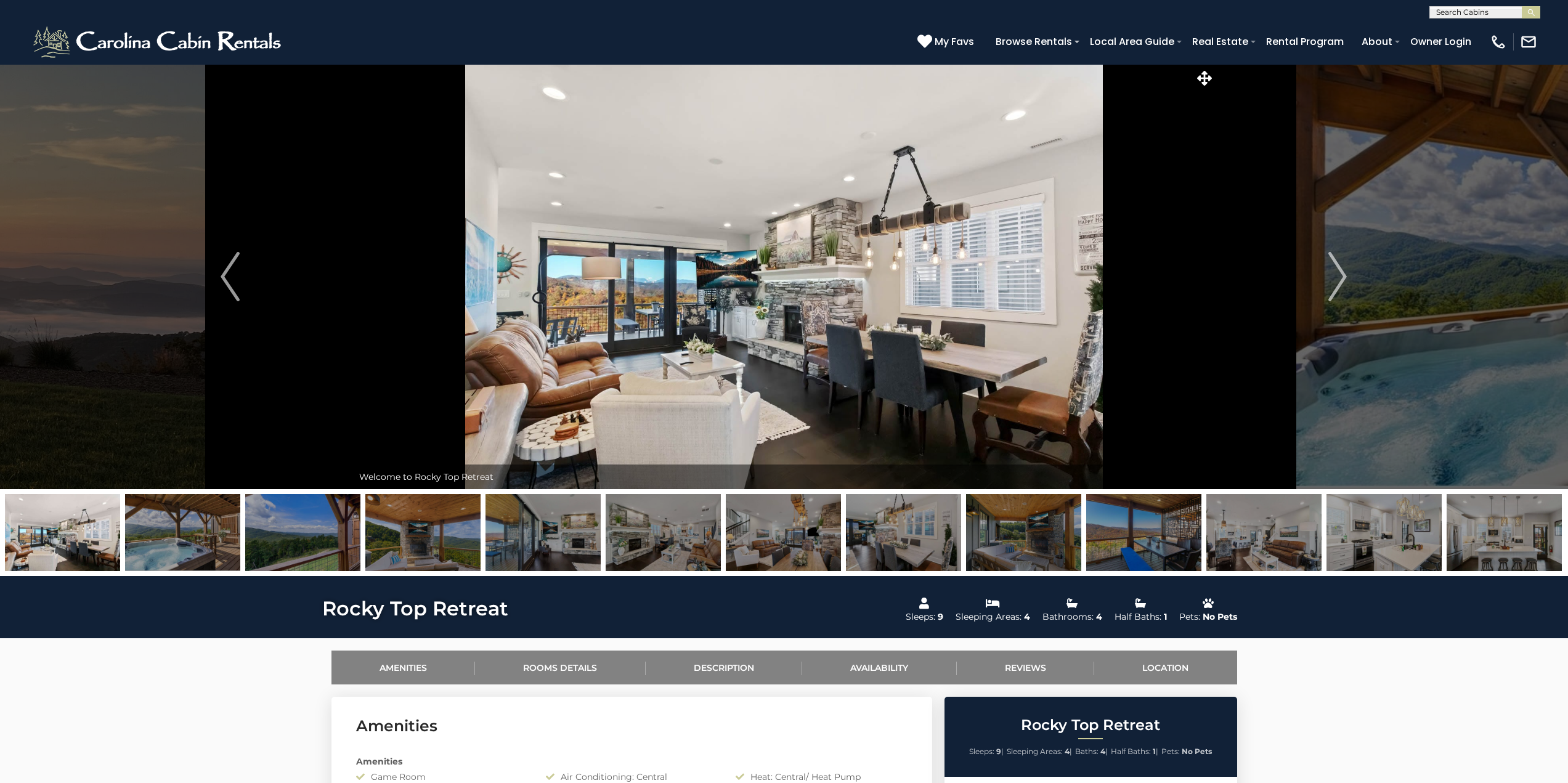
click at [420, 534] on img at bounding box center [422, 533] width 115 height 77
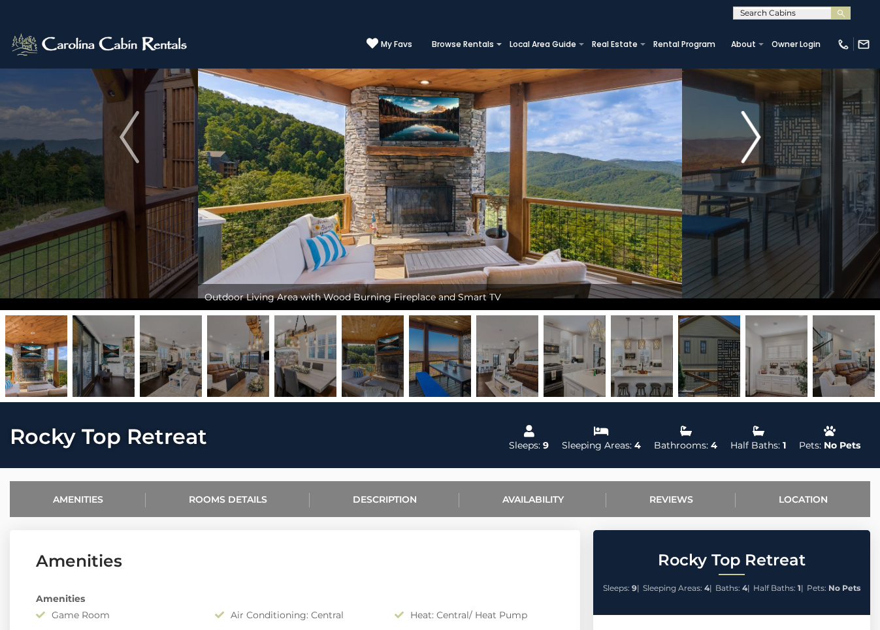
scroll to position [457, 0]
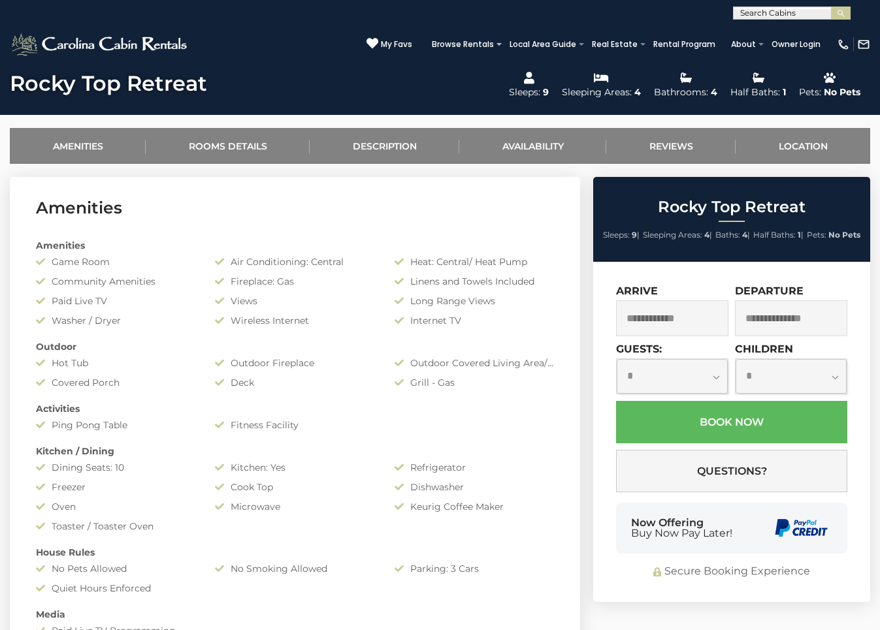
click at [693, 321] on input "text" at bounding box center [672, 319] width 112 height 36
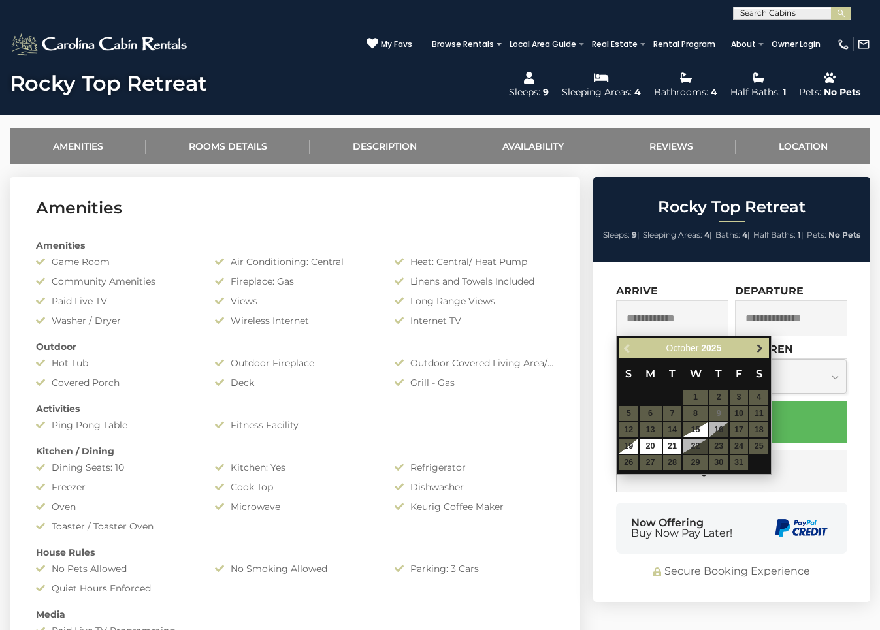
click at [757, 350] on span "Next" at bounding box center [760, 349] width 10 height 10
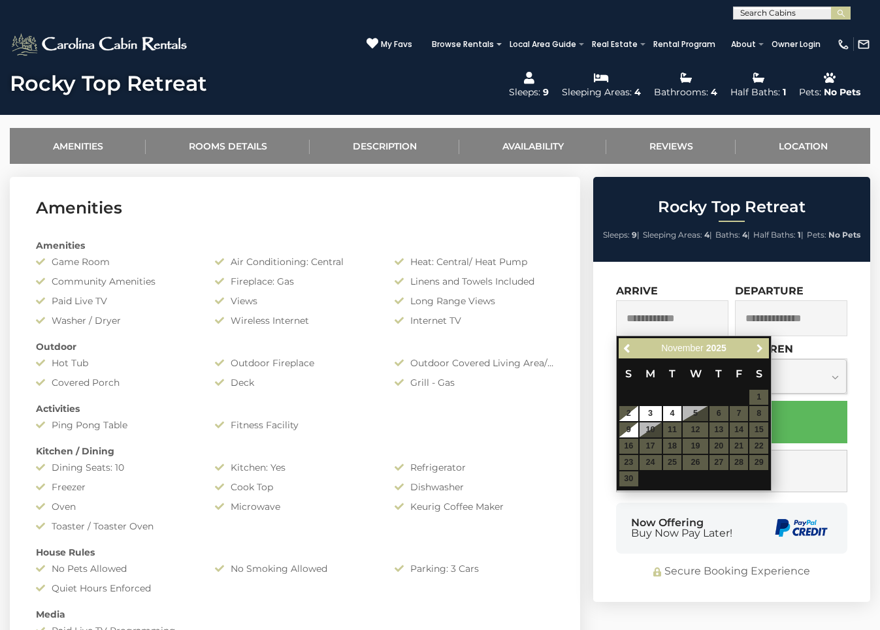
click at [758, 350] on span "Next" at bounding box center [760, 349] width 10 height 10
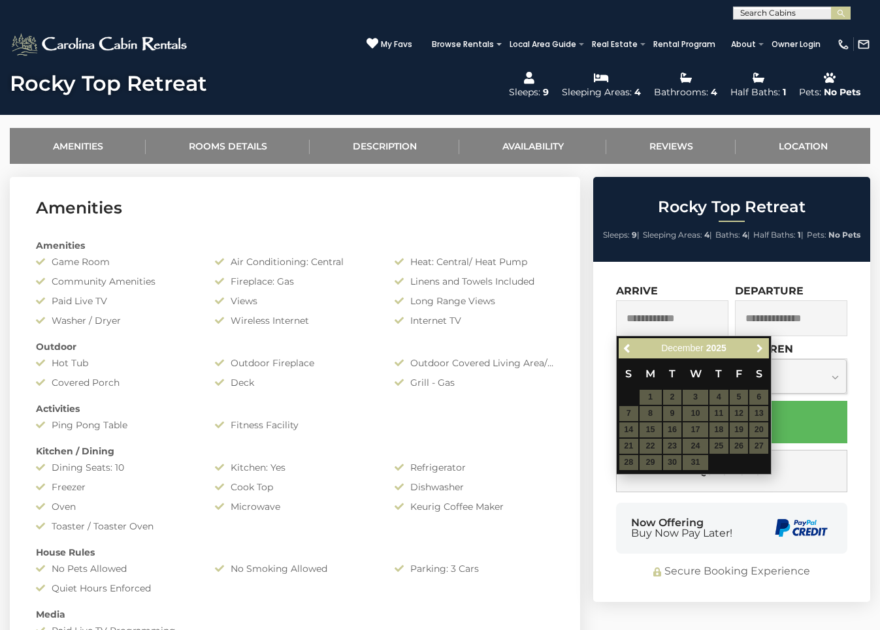
click at [758, 350] on span "Next" at bounding box center [760, 349] width 10 height 10
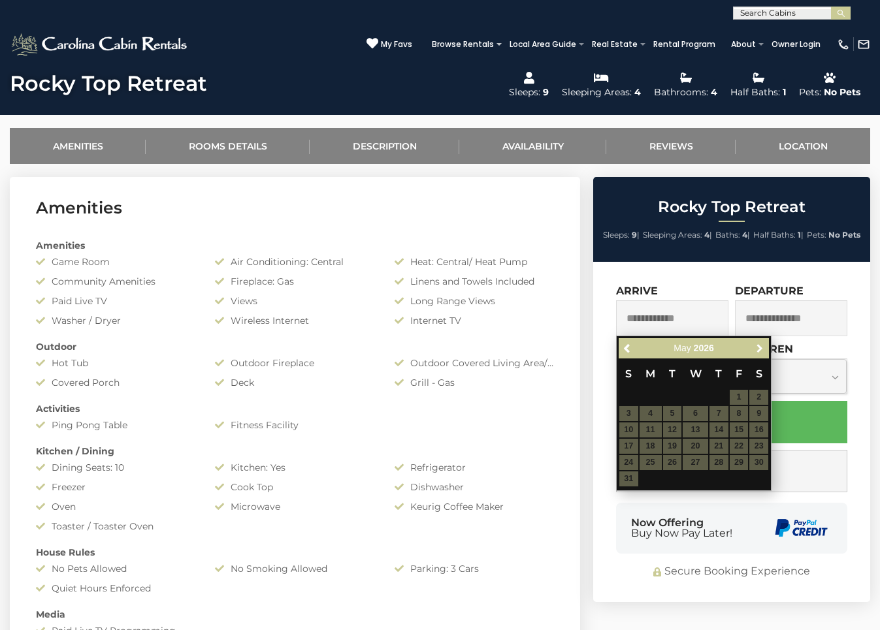
click at [758, 350] on span "Next" at bounding box center [760, 349] width 10 height 10
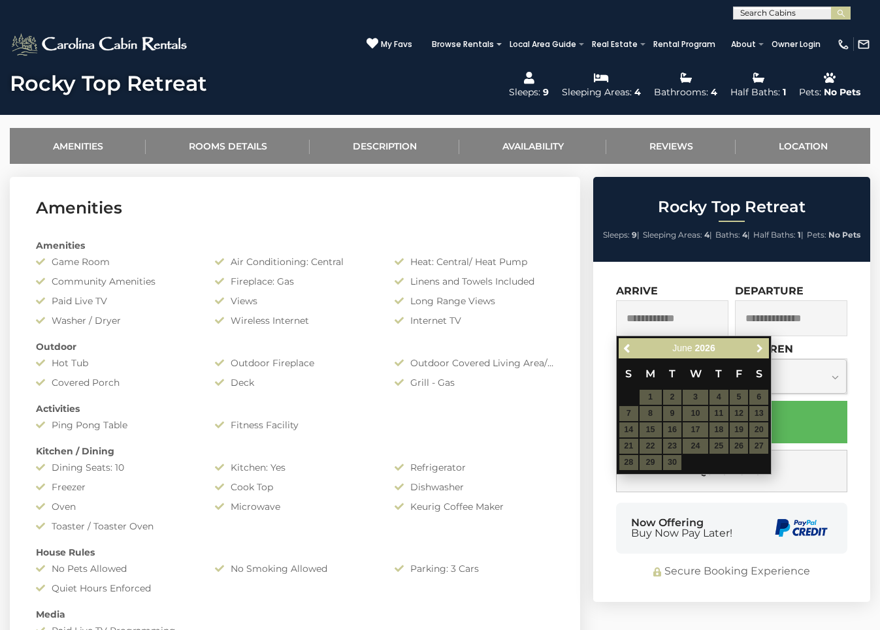
click at [758, 350] on span "Next" at bounding box center [760, 349] width 10 height 10
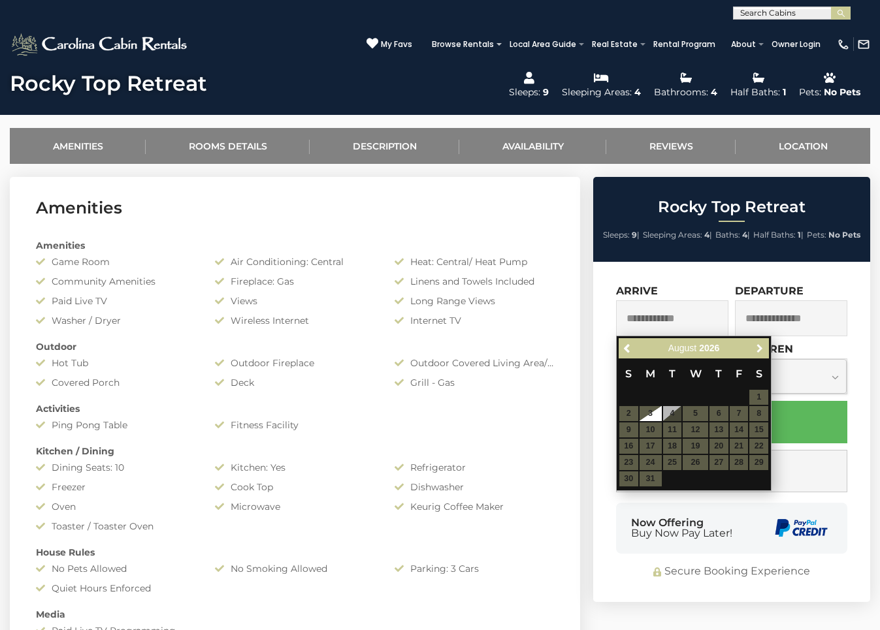
click at [758, 350] on span "Next" at bounding box center [760, 349] width 10 height 10
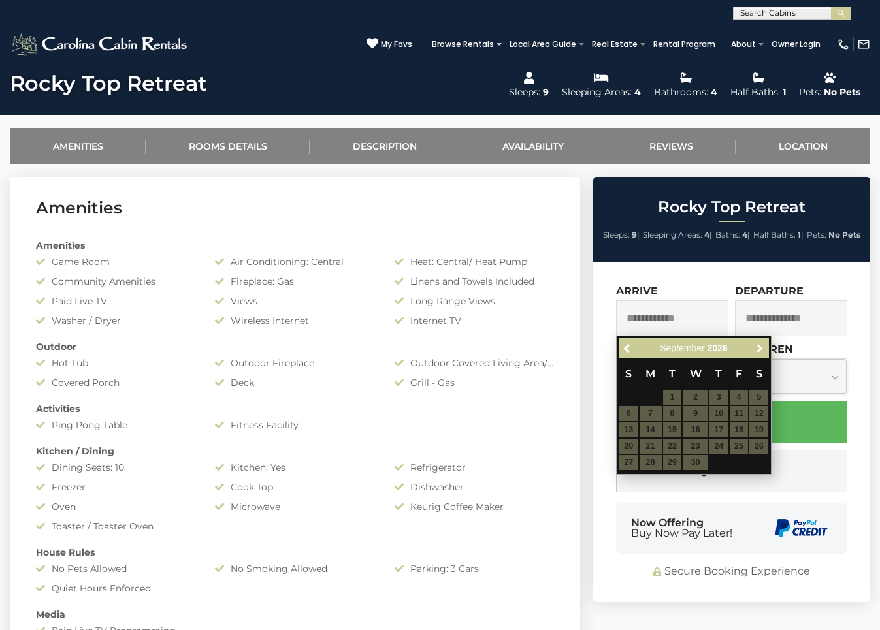
click at [758, 350] on span "Next" at bounding box center [760, 349] width 10 height 10
click at [759, 349] on span "Next" at bounding box center [760, 349] width 10 height 10
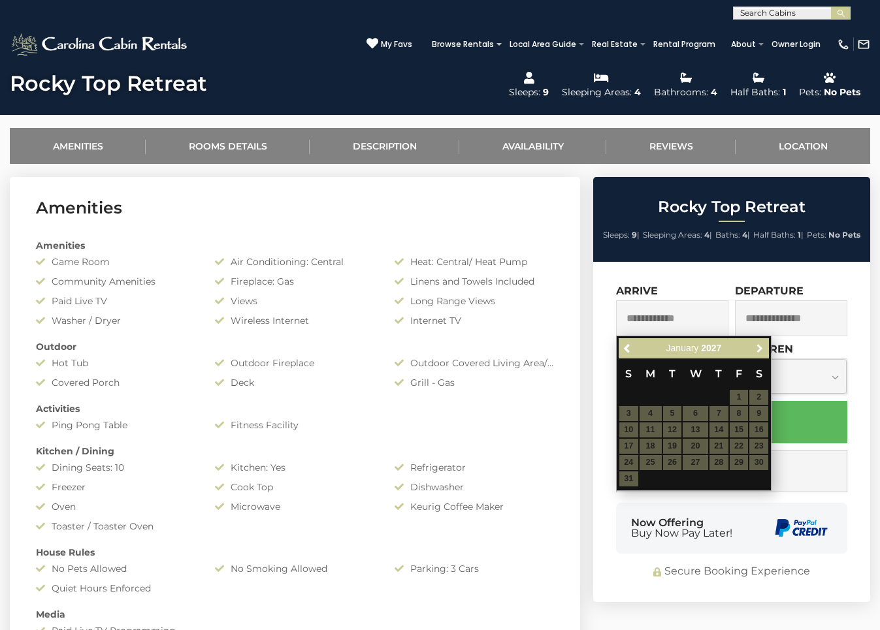
click at [759, 349] on span "Next" at bounding box center [760, 349] width 10 height 10
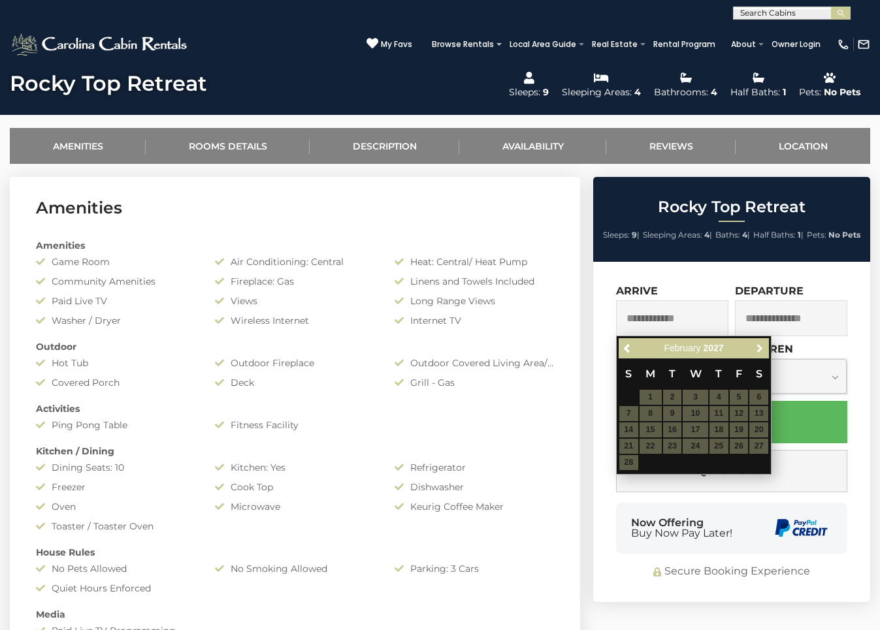
click at [759, 349] on span "Next" at bounding box center [760, 349] width 10 height 10
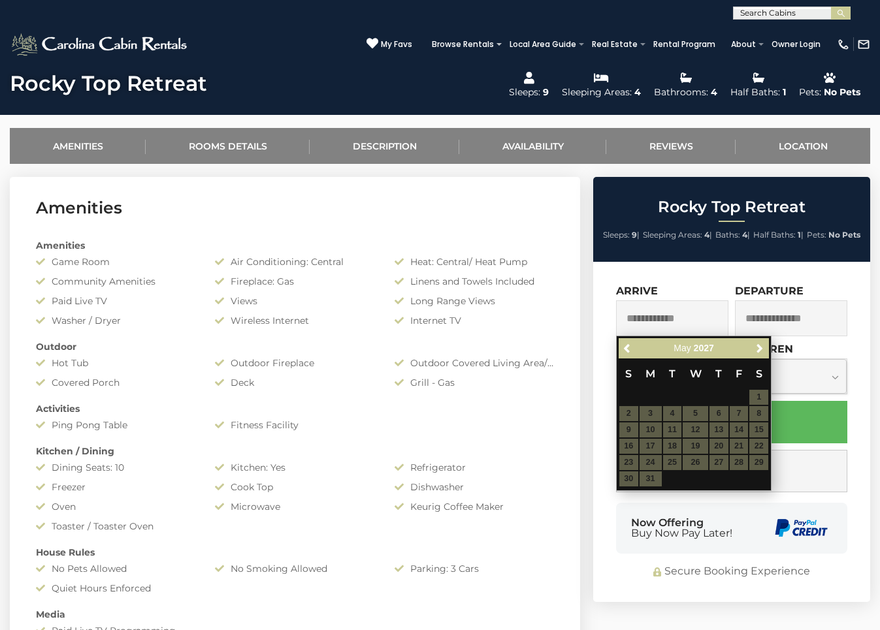
click at [742, 417] on table "S M T W T F S 1 2 3 4 5 6 7 8 9 10 11 12 13 14 15 16 17 18 19 20 21 22 23 24 25…" at bounding box center [694, 423] width 150 height 129
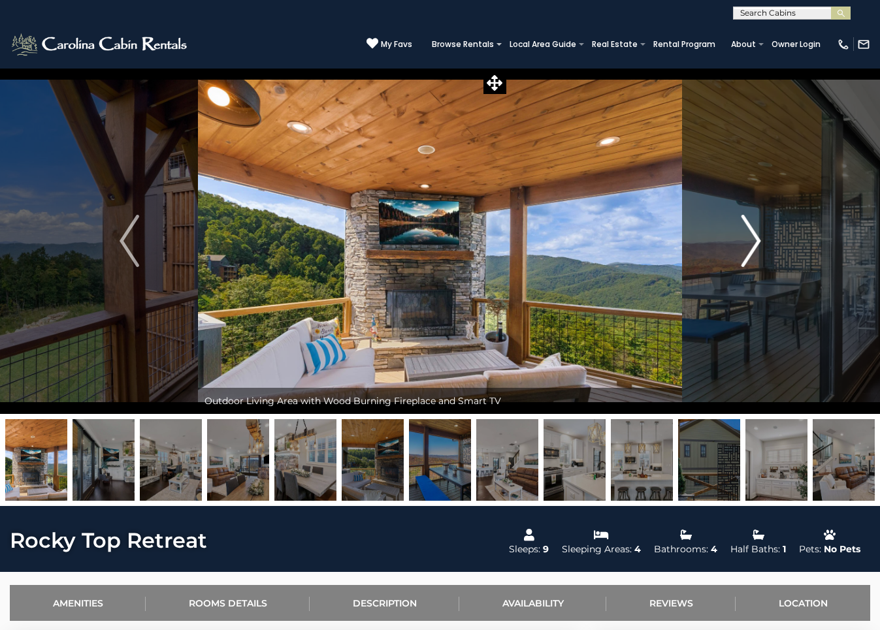
scroll to position [460, 0]
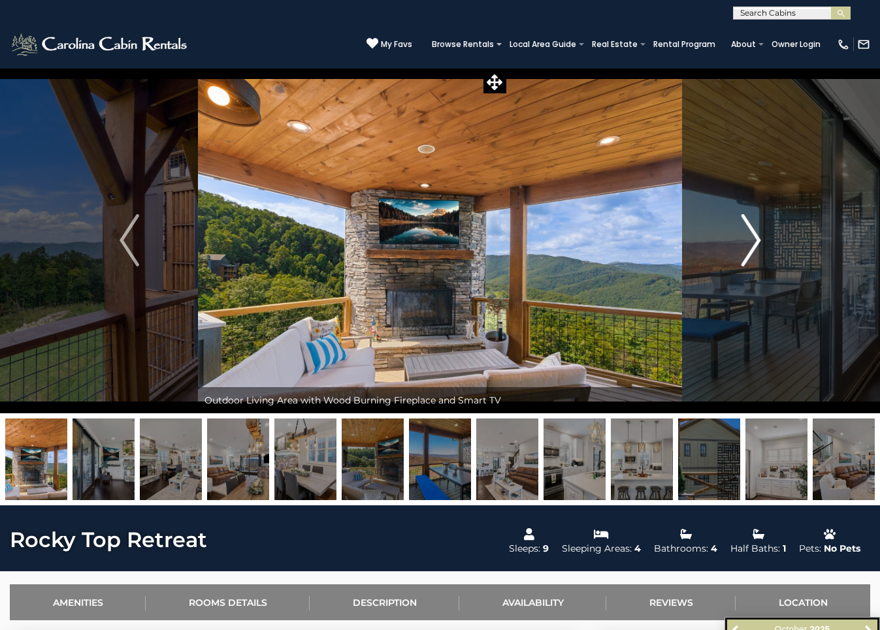
scroll to position [0, 0]
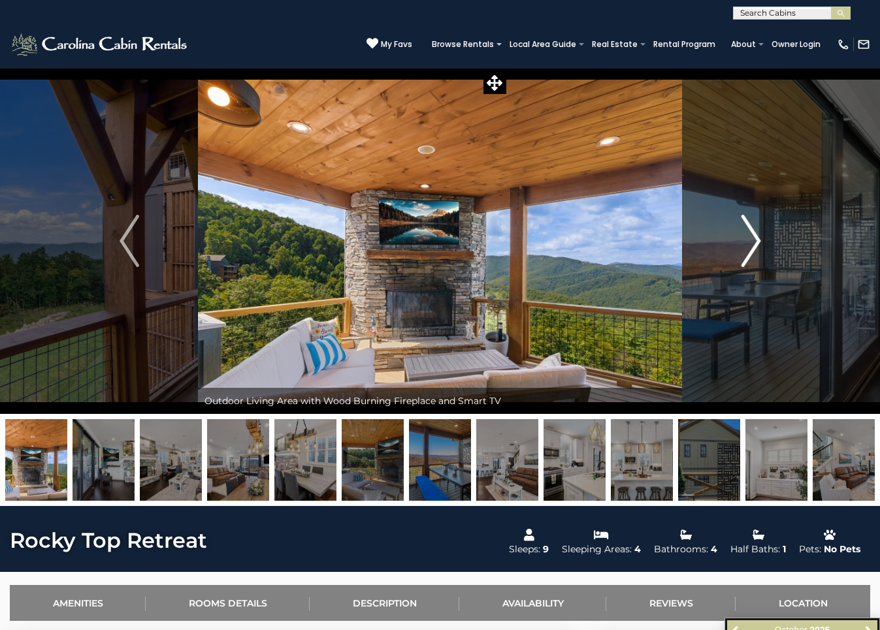
click at [755, 240] on img "Next" at bounding box center [751, 241] width 20 height 52
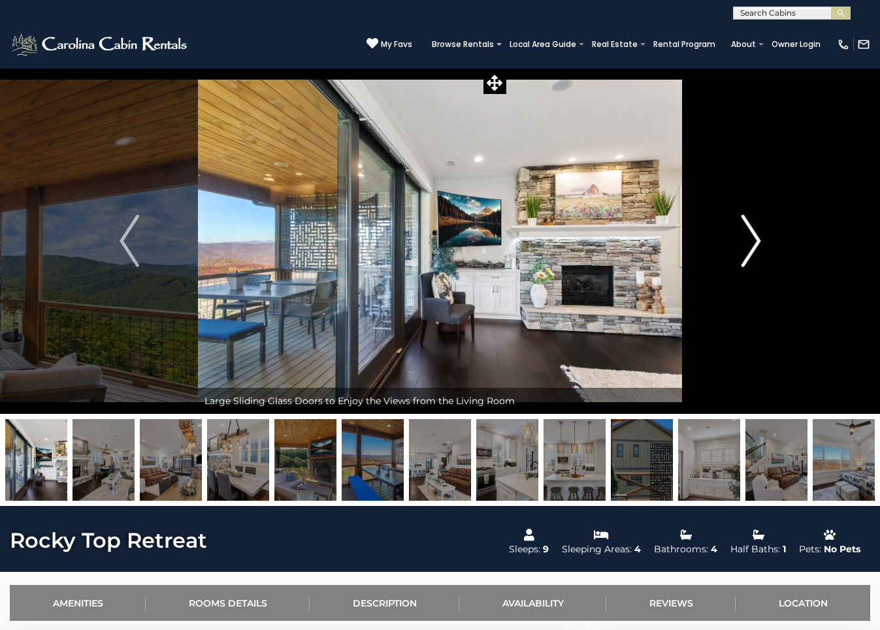
click at [755, 240] on img "Next" at bounding box center [751, 241] width 20 height 52
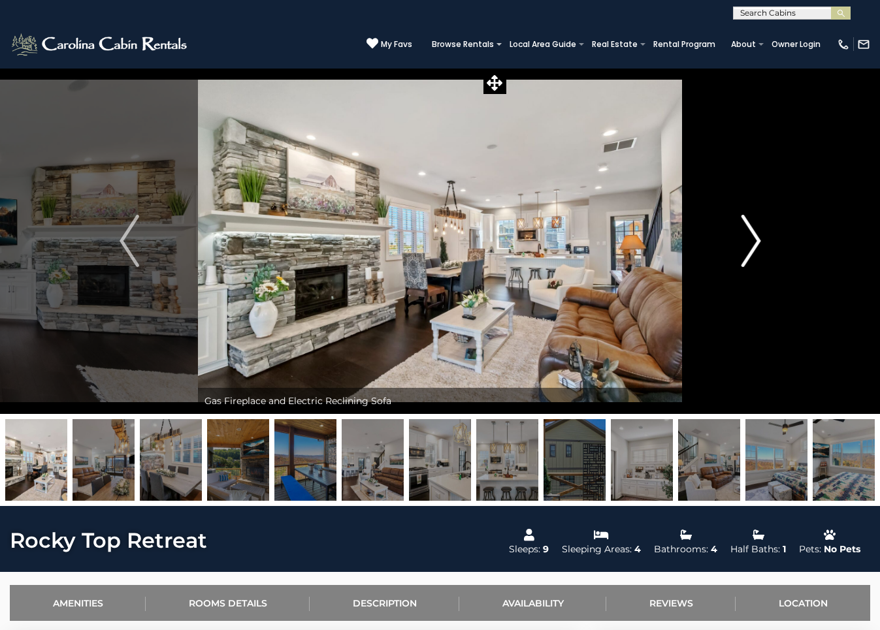
click at [755, 240] on img "Next" at bounding box center [751, 241] width 20 height 52
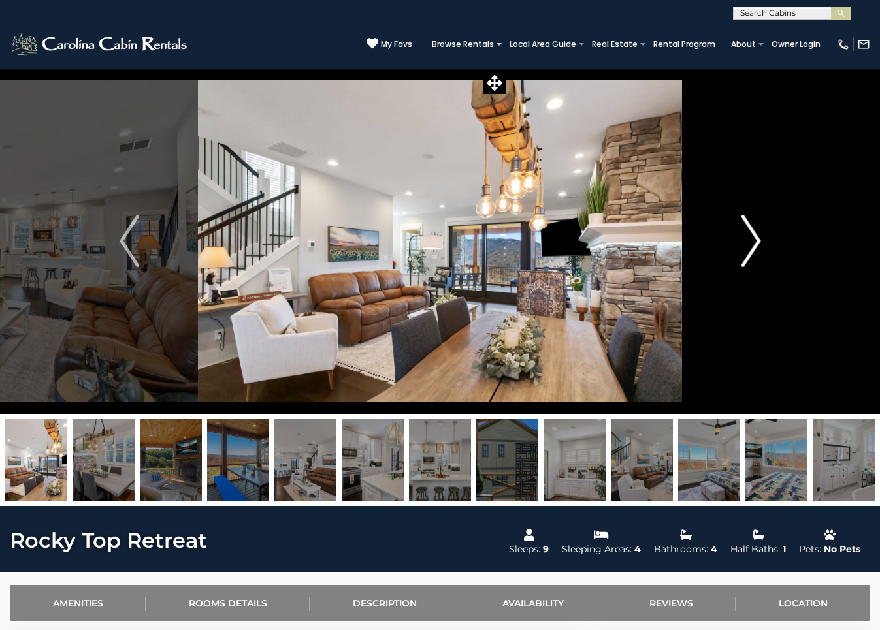
click at [755, 240] on img "Next" at bounding box center [751, 241] width 20 height 52
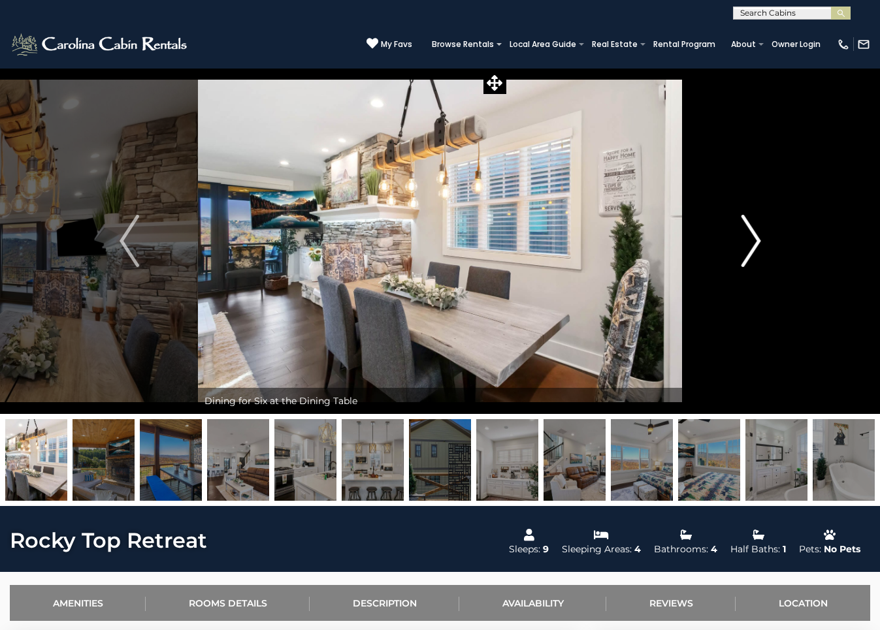
click at [755, 240] on img "Next" at bounding box center [751, 241] width 20 height 52
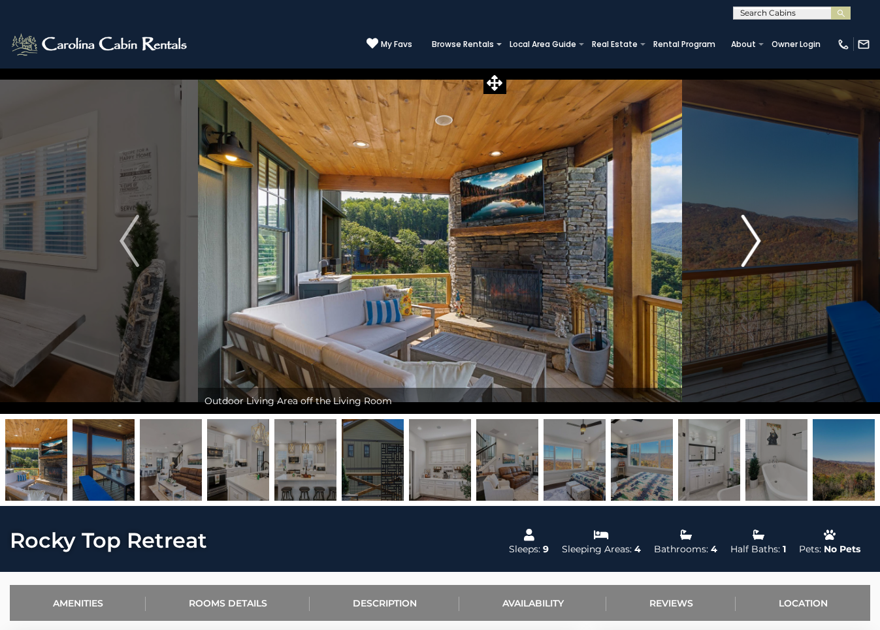
click at [755, 241] on img "Next" at bounding box center [751, 241] width 20 height 52
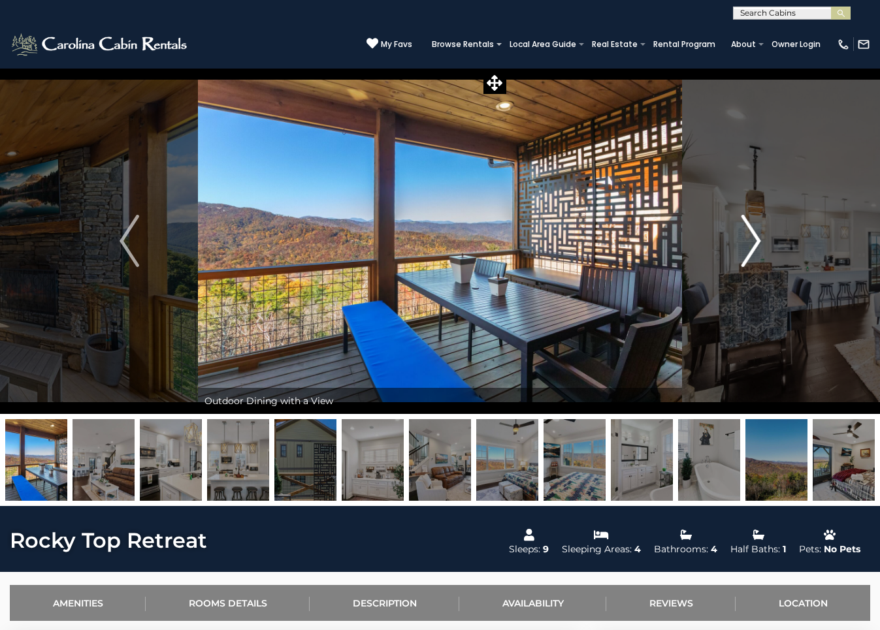
click at [755, 241] on img "Next" at bounding box center [751, 241] width 20 height 52
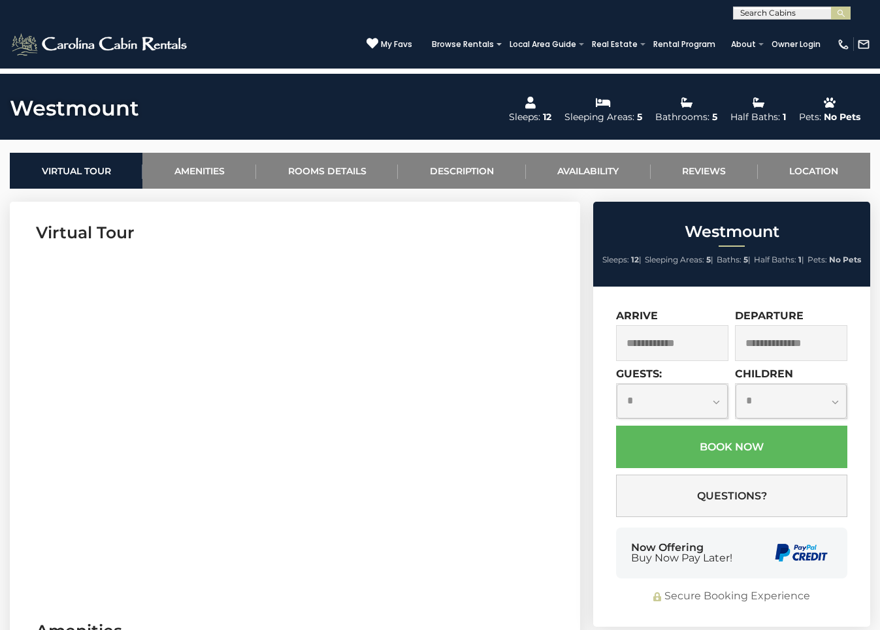
scroll to position [457, 0]
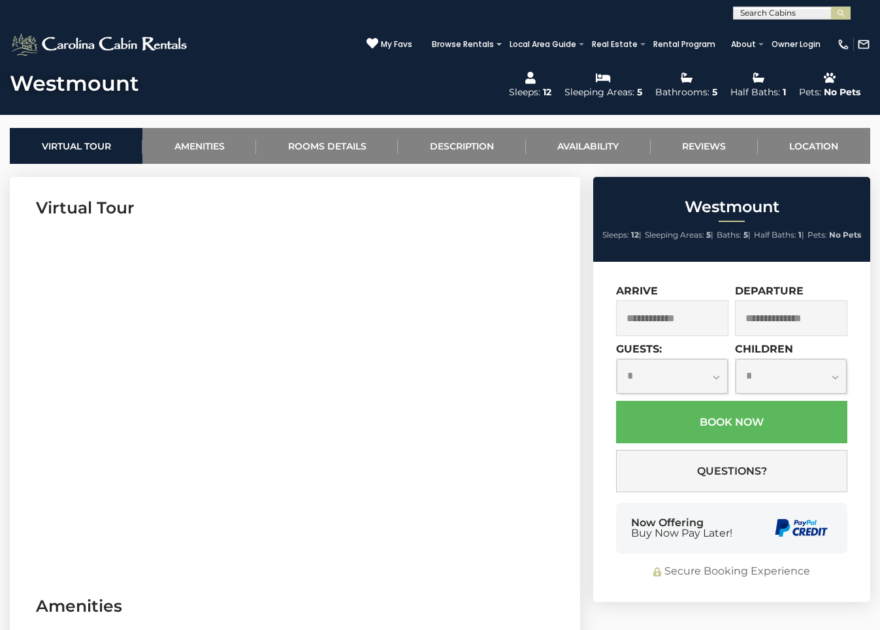
click at [698, 304] on input "text" at bounding box center [672, 319] width 112 height 36
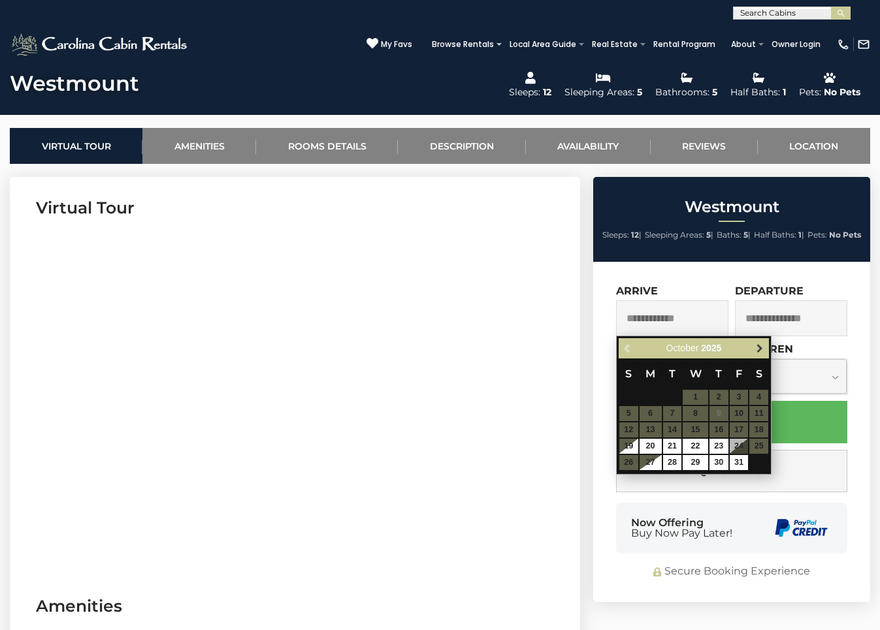
click at [759, 355] on link "Next" at bounding box center [759, 348] width 16 height 16
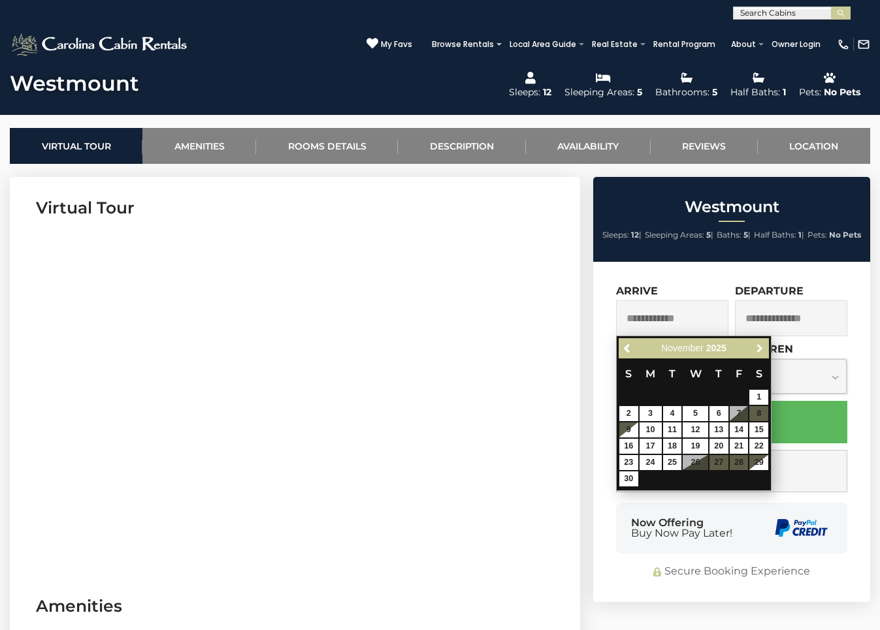
click at [759, 355] on link "Next" at bounding box center [759, 348] width 16 height 16
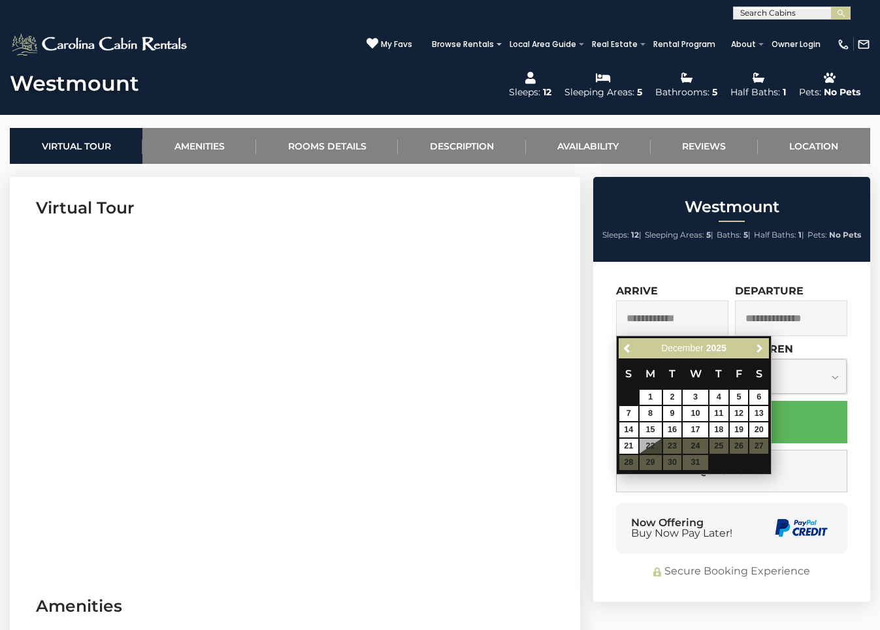
click at [759, 355] on link "Next" at bounding box center [759, 348] width 16 height 16
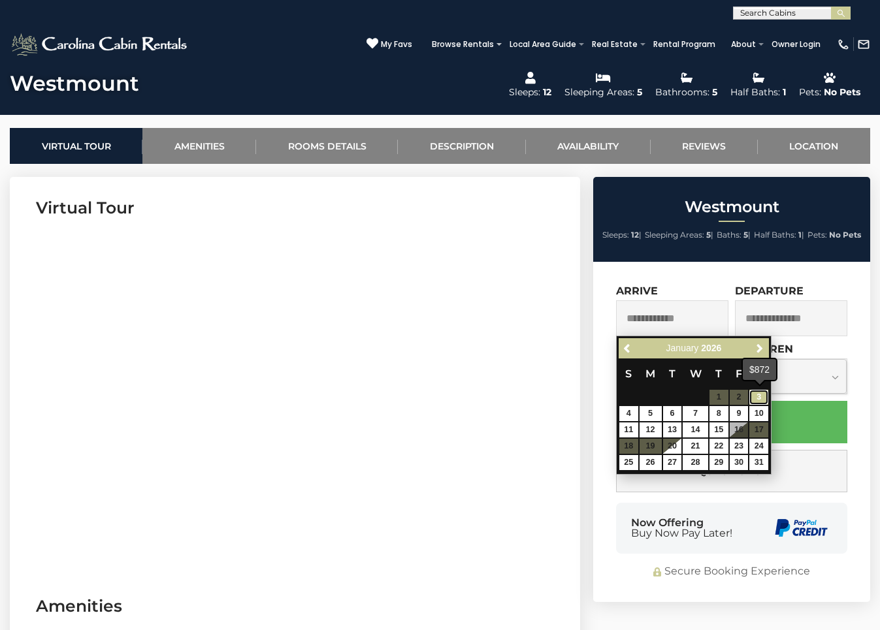
click at [760, 396] on link "3" at bounding box center [758, 397] width 19 height 15
type input "**********"
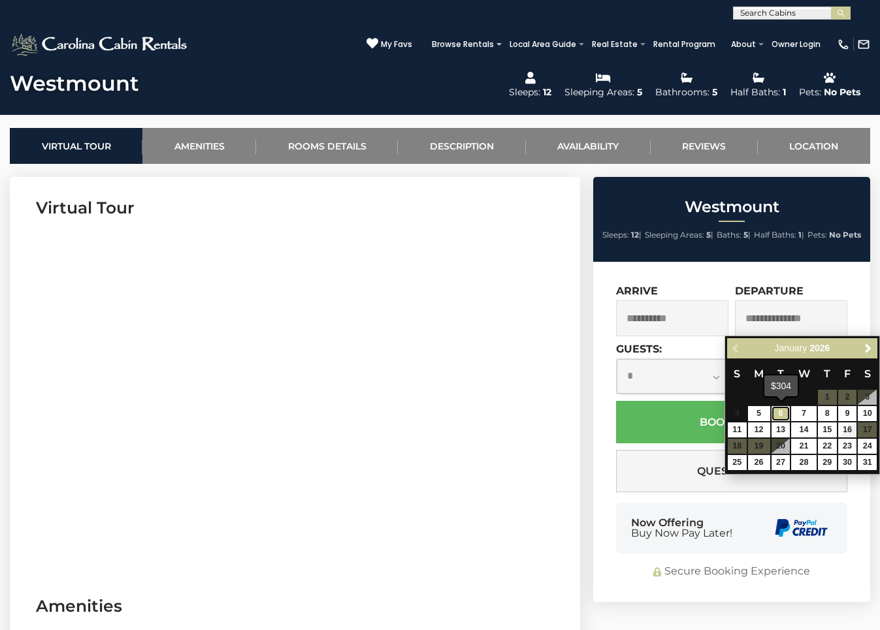
click at [783, 415] on link "6" at bounding box center [781, 413] width 19 height 15
type input "**********"
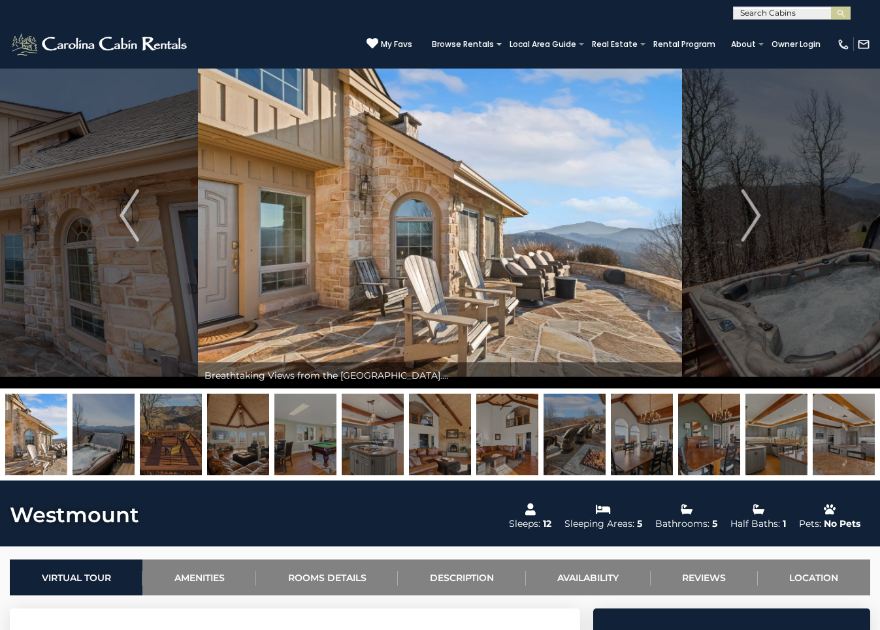
scroll to position [0, 0]
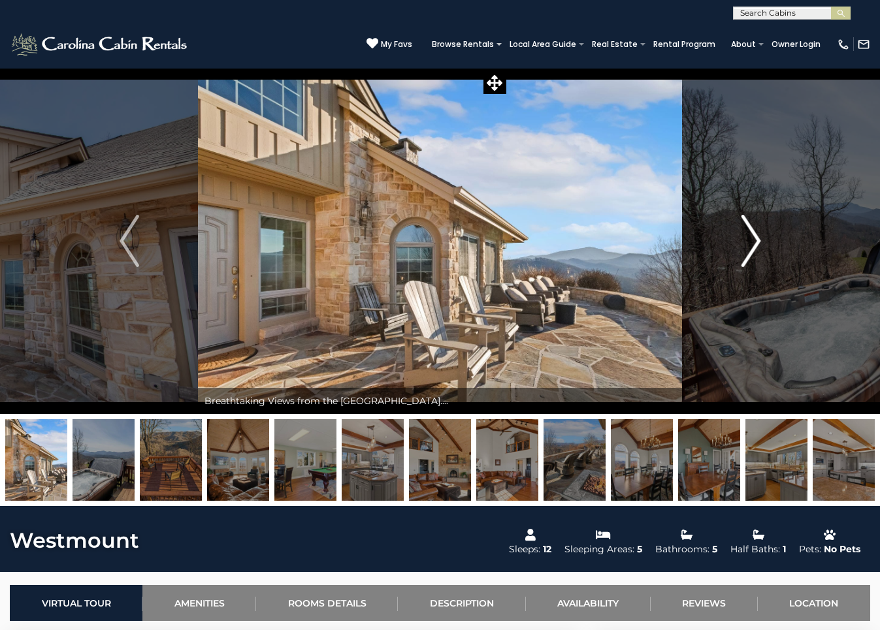
click at [751, 243] on img "Next" at bounding box center [751, 241] width 20 height 52
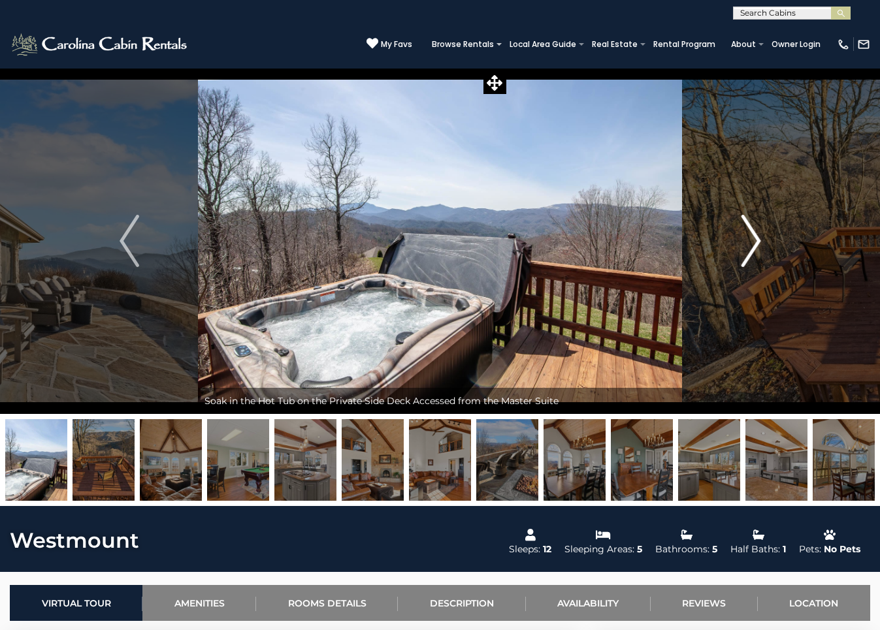
click at [751, 243] on img "Next" at bounding box center [751, 241] width 20 height 52
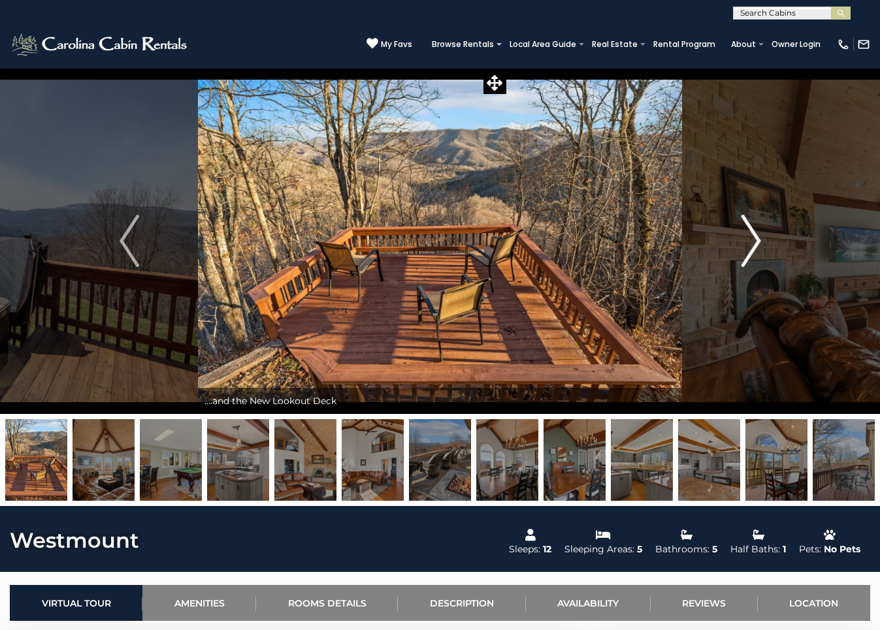
click at [751, 243] on img "Next" at bounding box center [751, 241] width 20 height 52
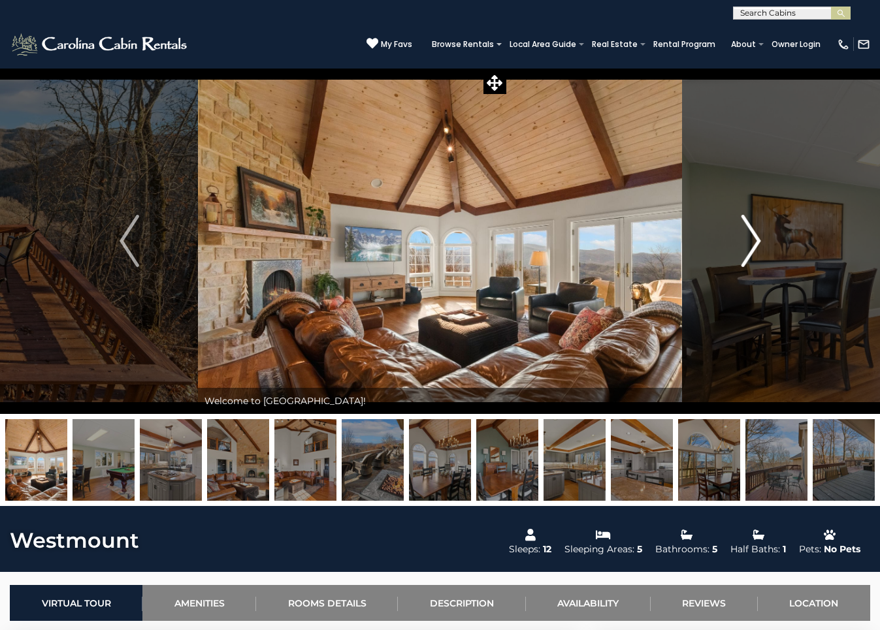
click at [751, 243] on img "Next" at bounding box center [751, 241] width 20 height 52
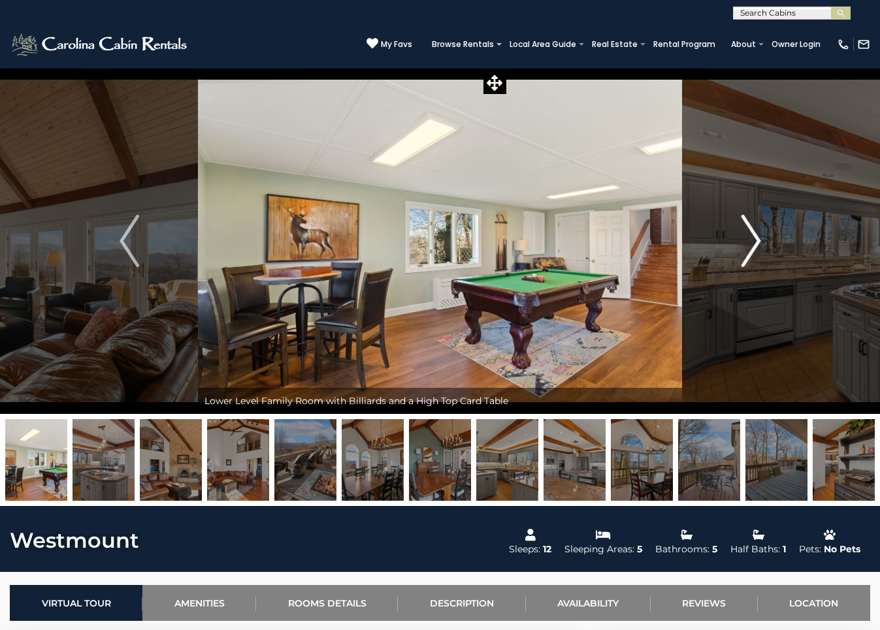
click at [751, 243] on img "Next" at bounding box center [751, 241] width 20 height 52
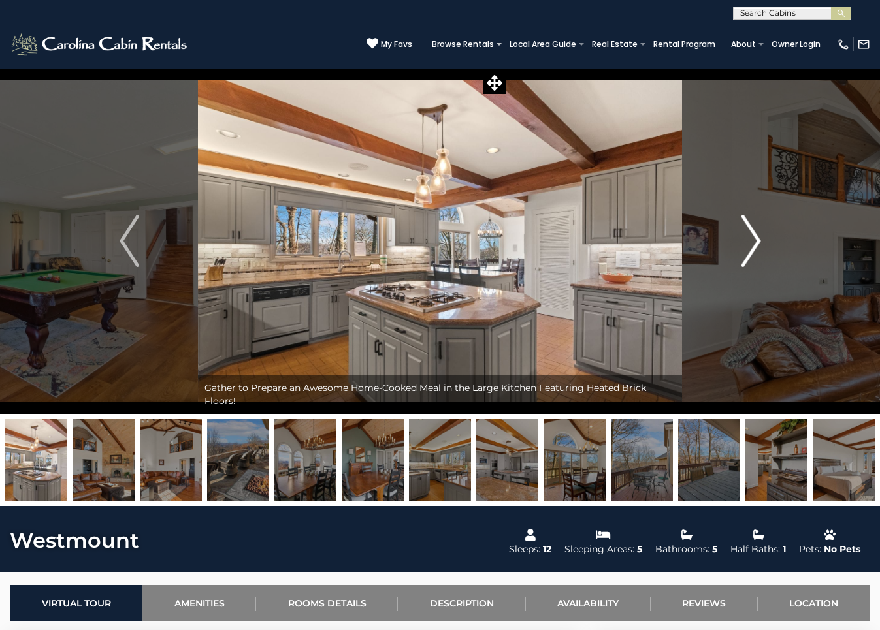
click at [751, 243] on img "Next" at bounding box center [751, 241] width 20 height 52
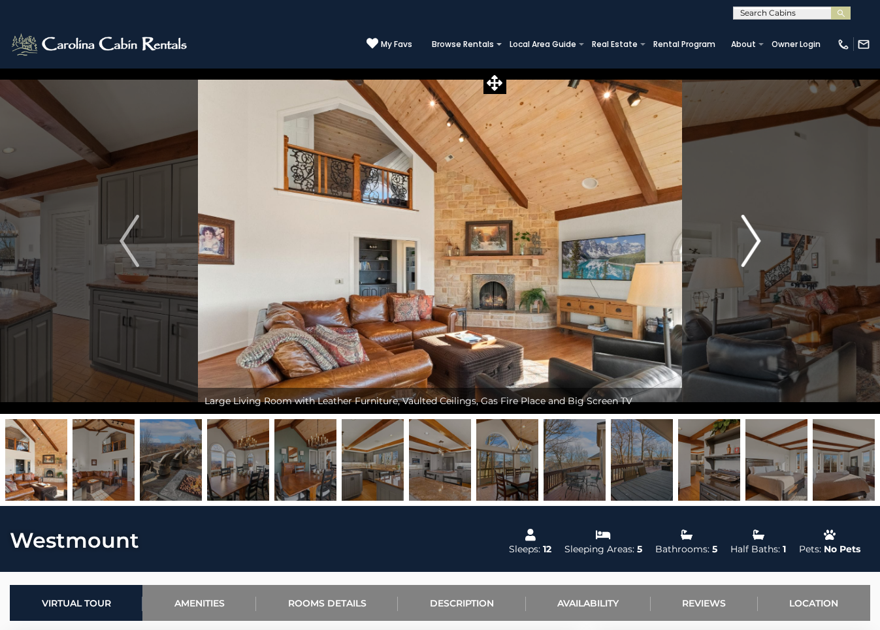
click at [751, 243] on img "Next" at bounding box center [751, 241] width 20 height 52
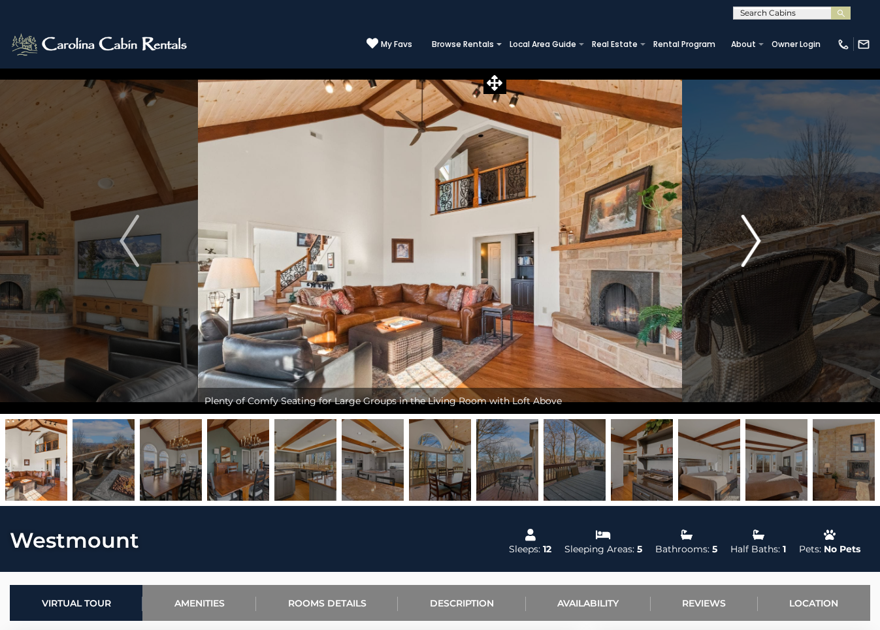
click at [751, 243] on img "Next" at bounding box center [751, 241] width 20 height 52
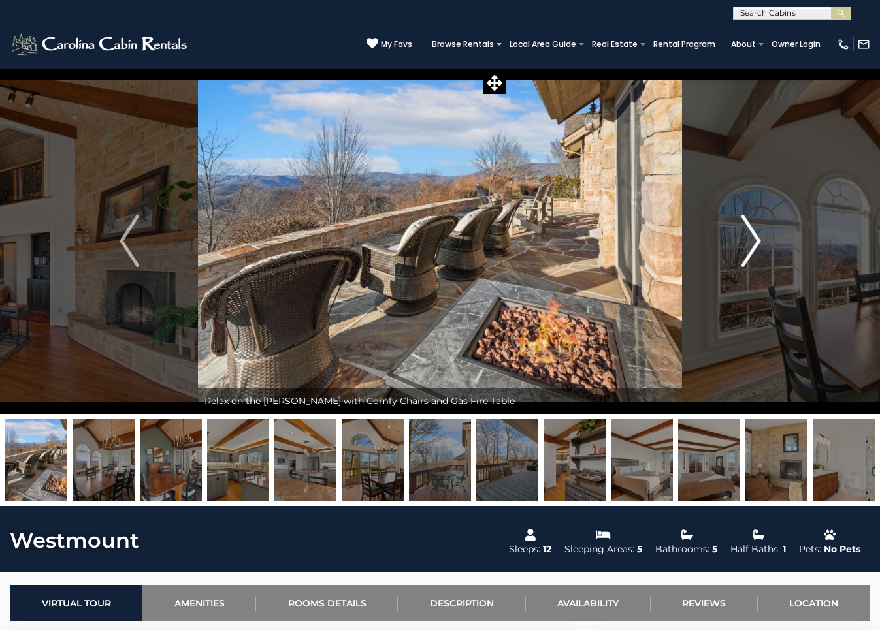
click at [751, 243] on img "Next" at bounding box center [751, 241] width 20 height 52
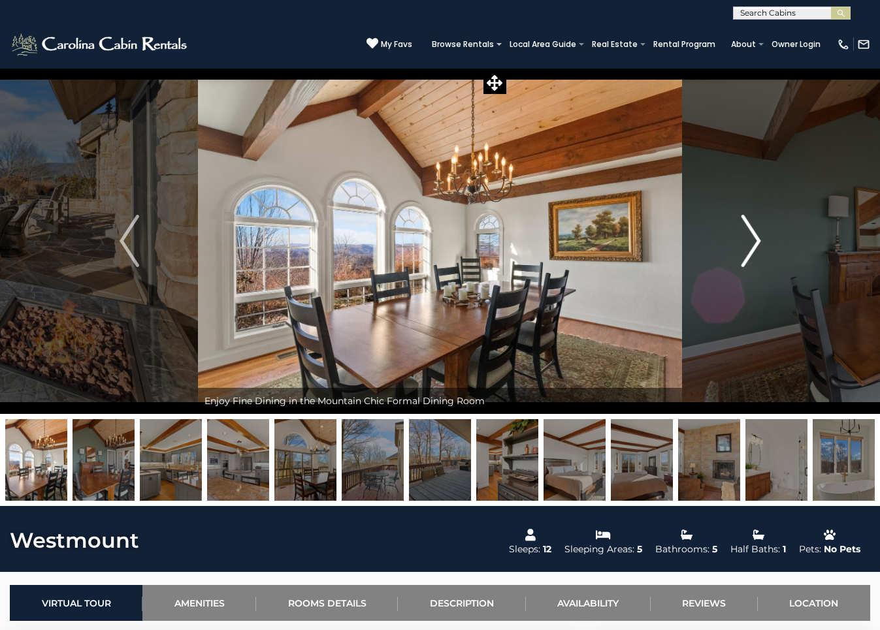
click at [751, 243] on img "Next" at bounding box center [751, 241] width 20 height 52
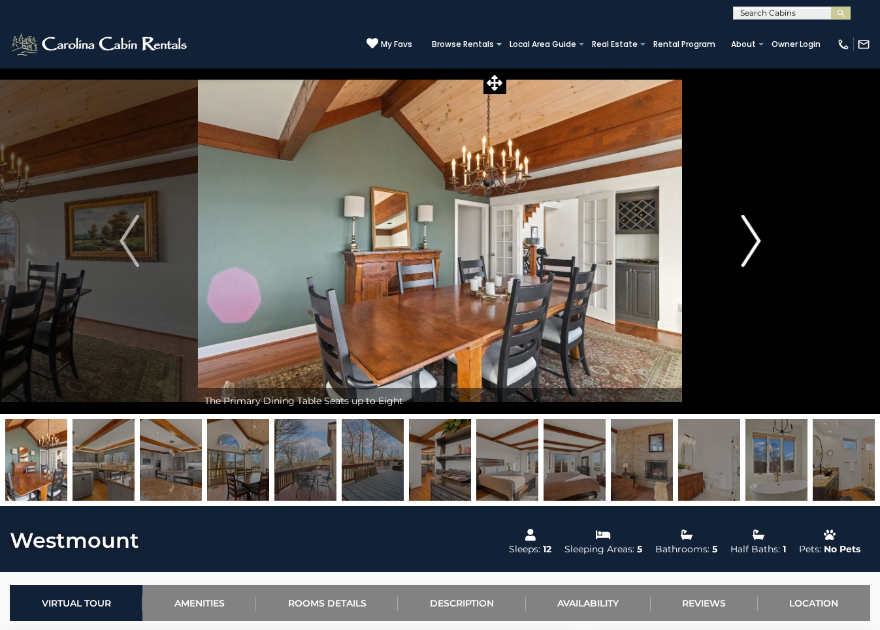
click at [751, 243] on img "Next" at bounding box center [751, 241] width 20 height 52
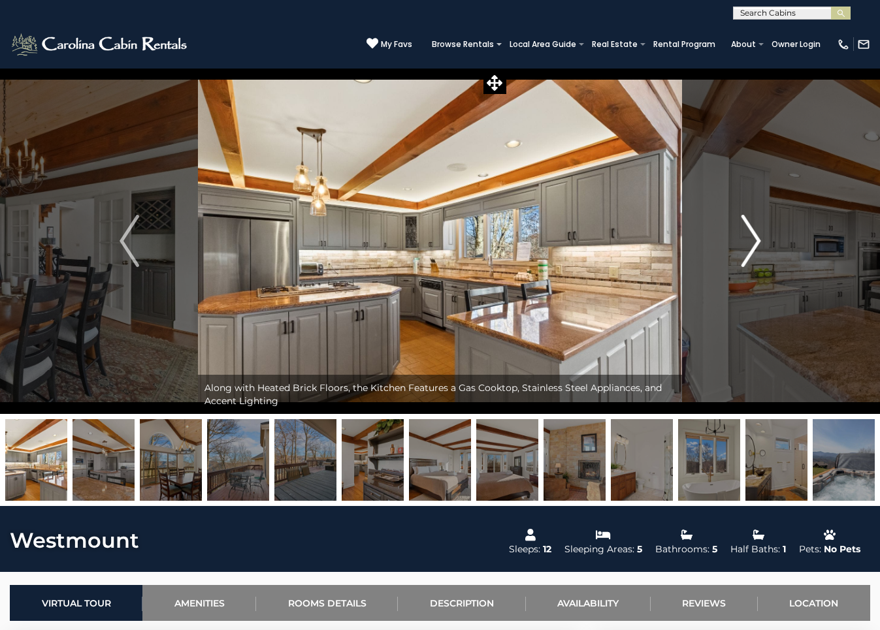
click at [751, 243] on img "Next" at bounding box center [751, 241] width 20 height 52
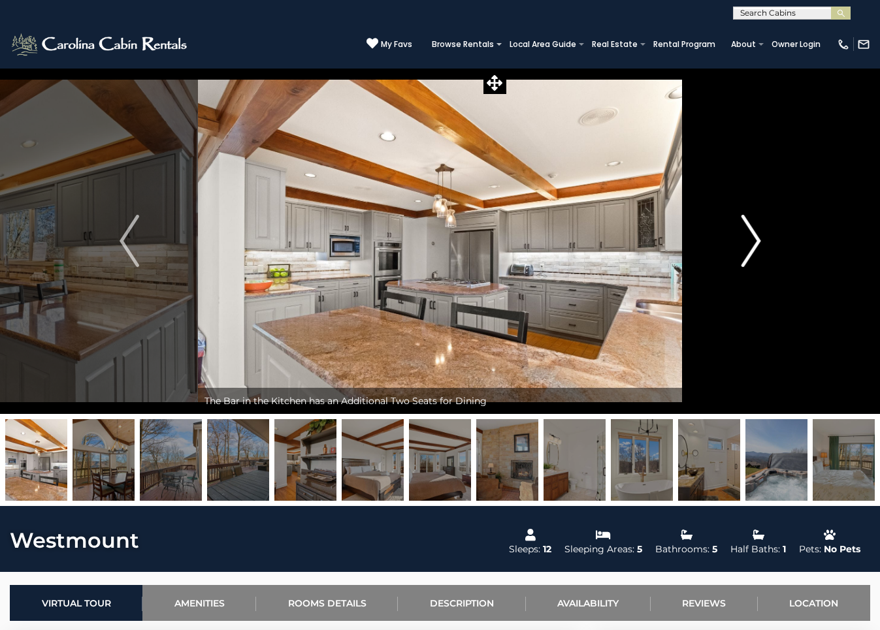
click at [751, 243] on img "Next" at bounding box center [751, 241] width 20 height 52
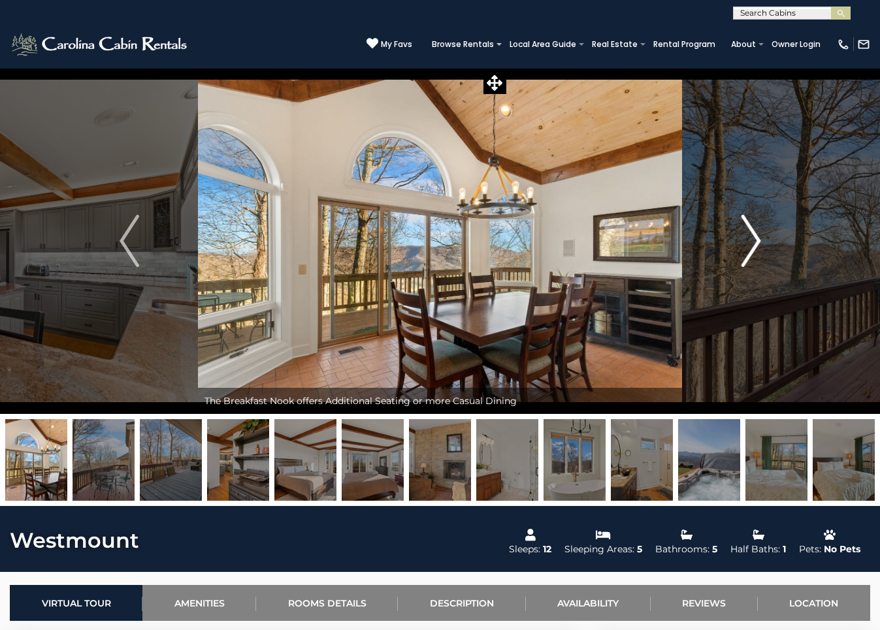
click at [751, 243] on img "Next" at bounding box center [751, 241] width 20 height 52
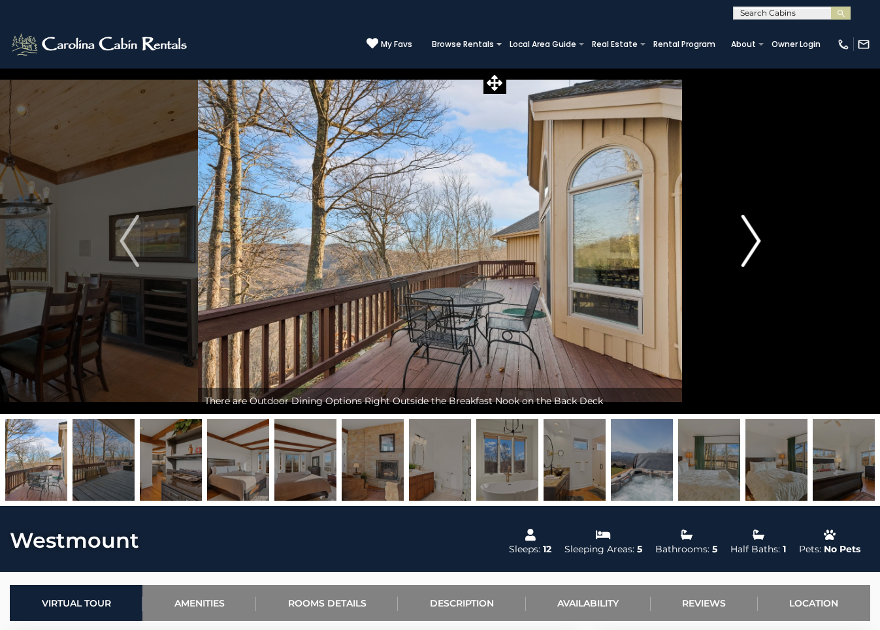
click at [751, 243] on img "Next" at bounding box center [751, 241] width 20 height 52
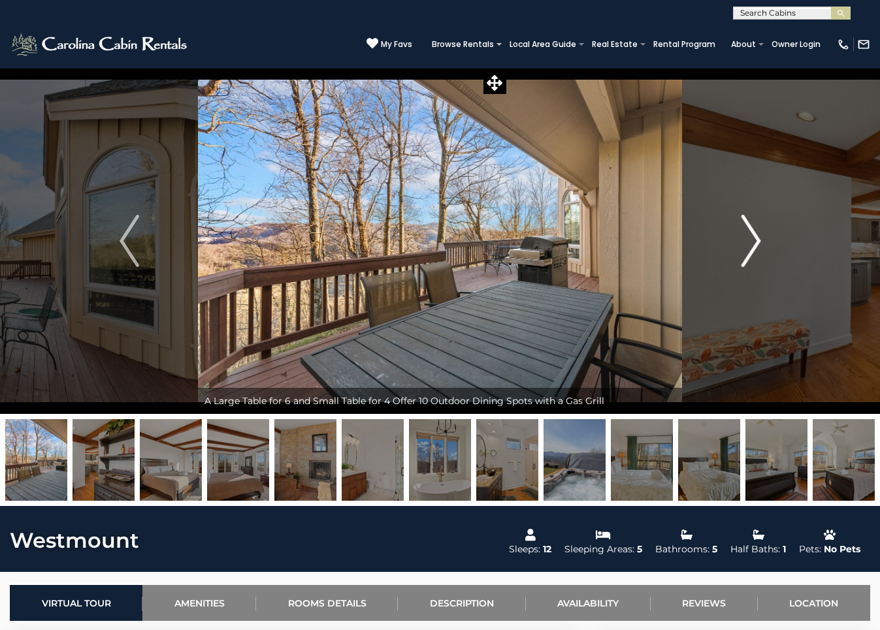
click at [751, 243] on img "Next" at bounding box center [751, 241] width 20 height 52
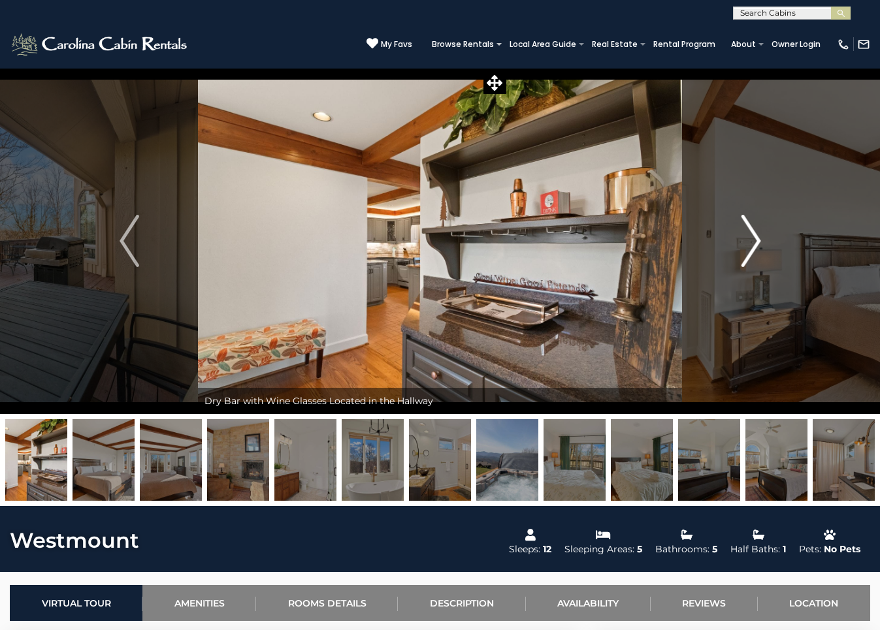
click at [751, 243] on img "Next" at bounding box center [751, 241] width 20 height 52
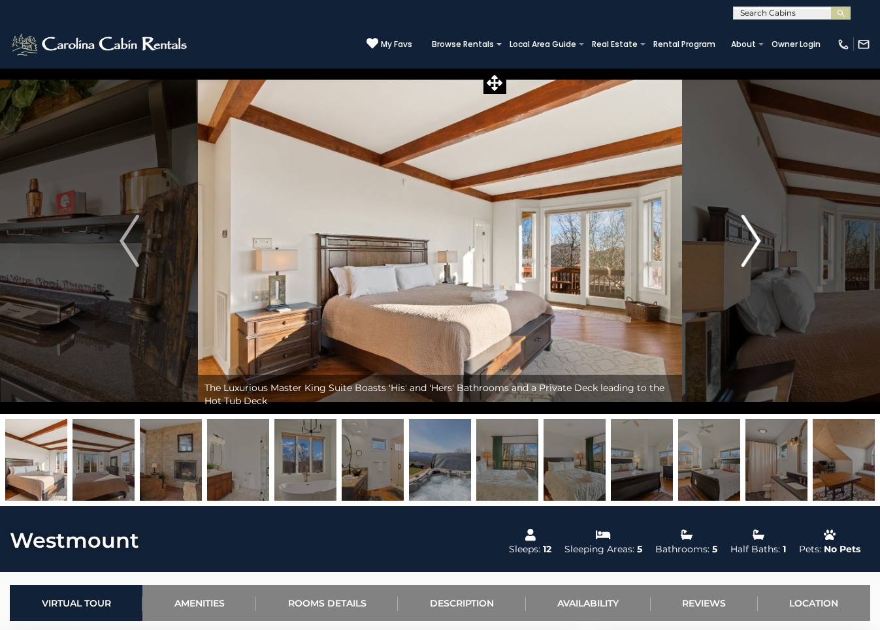
click at [751, 243] on img "Next" at bounding box center [751, 241] width 20 height 52
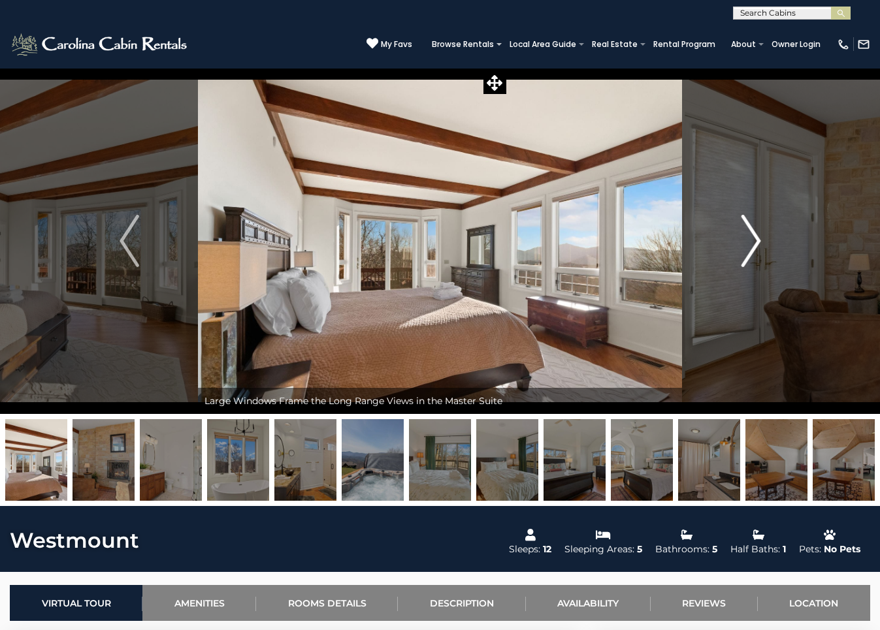
click at [751, 243] on img "Next" at bounding box center [751, 241] width 20 height 52
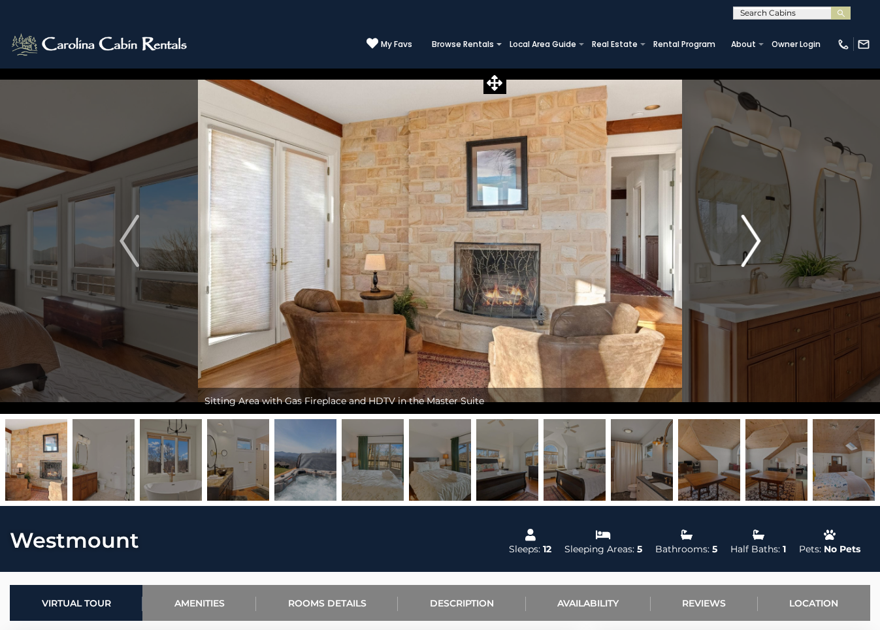
click at [751, 243] on img "Next" at bounding box center [751, 241] width 20 height 52
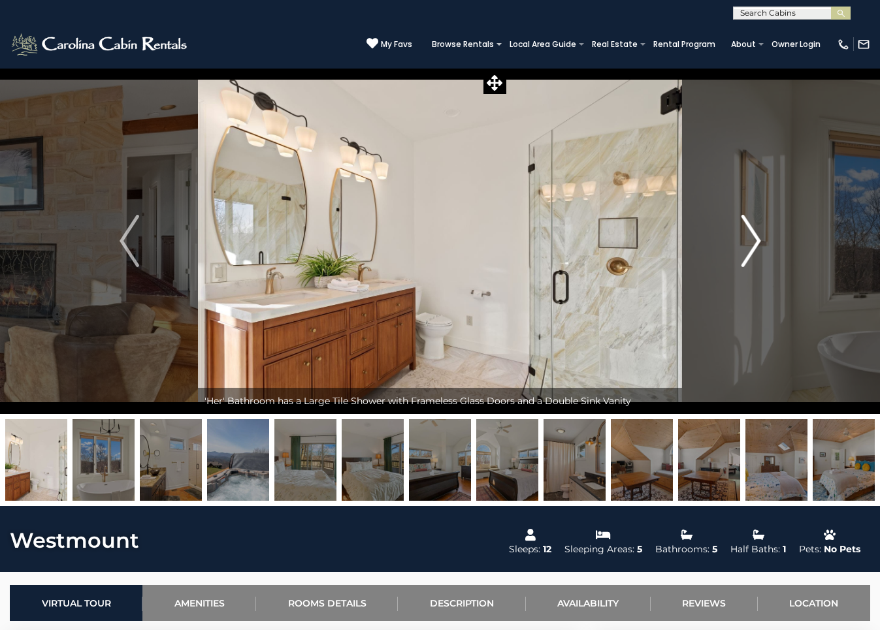
click at [751, 243] on img "Next" at bounding box center [751, 241] width 20 height 52
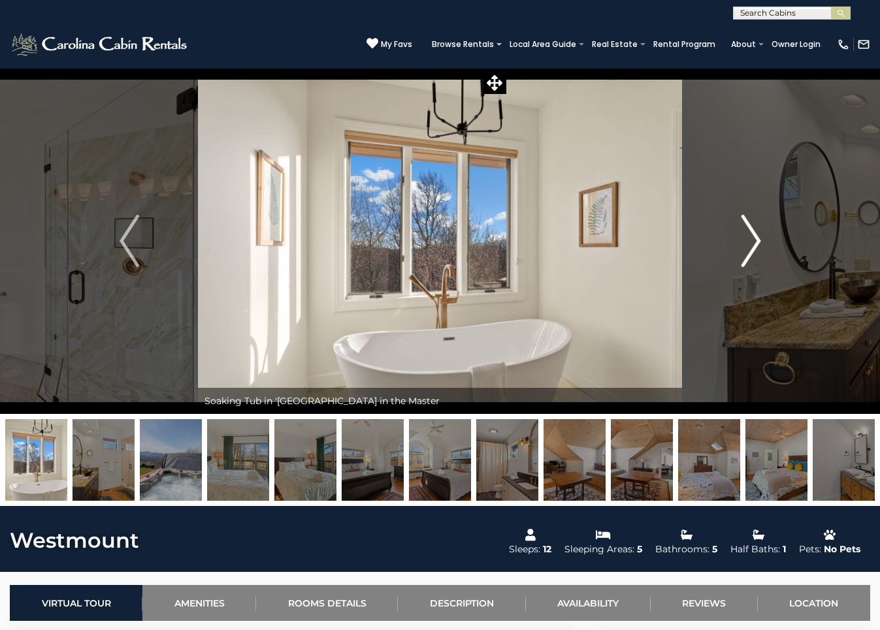
click at [751, 243] on img "Next" at bounding box center [751, 241] width 20 height 52
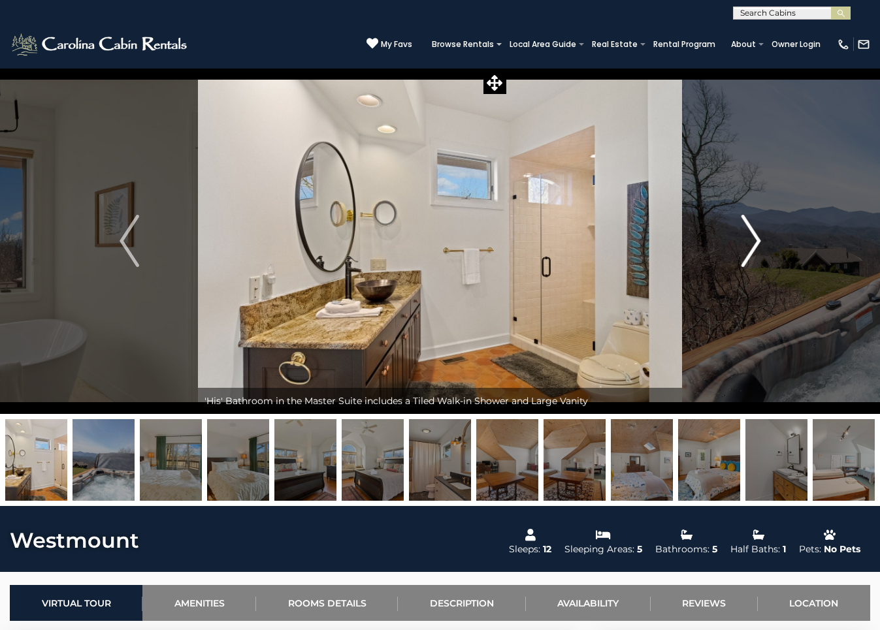
click at [751, 243] on img "Next" at bounding box center [751, 241] width 20 height 52
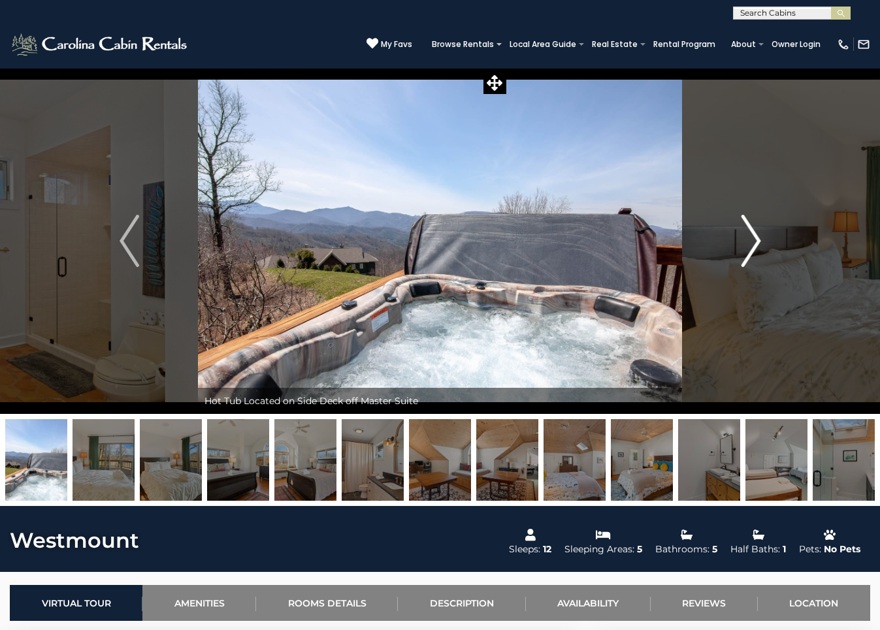
click at [751, 243] on img "Next" at bounding box center [751, 241] width 20 height 52
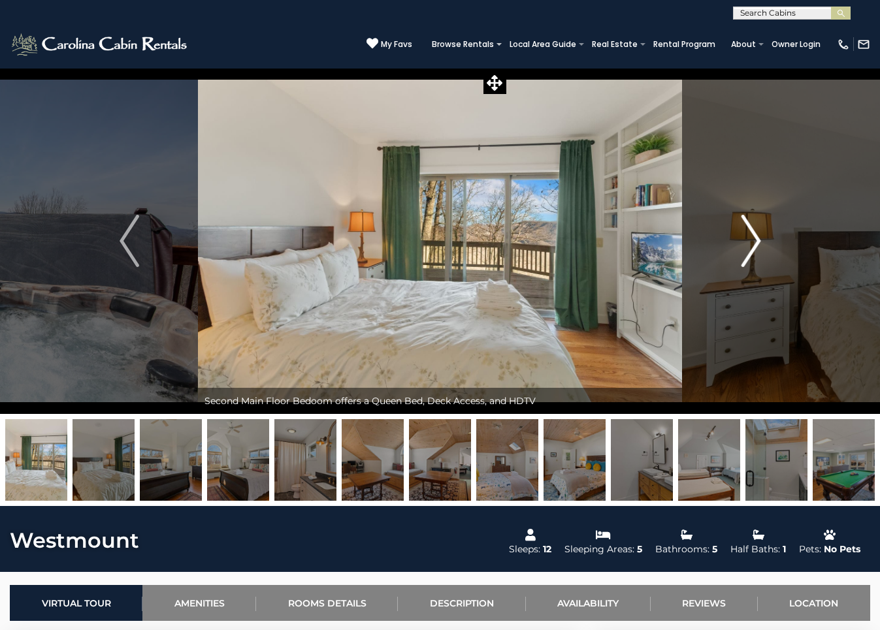
click at [751, 243] on img "Next" at bounding box center [751, 241] width 20 height 52
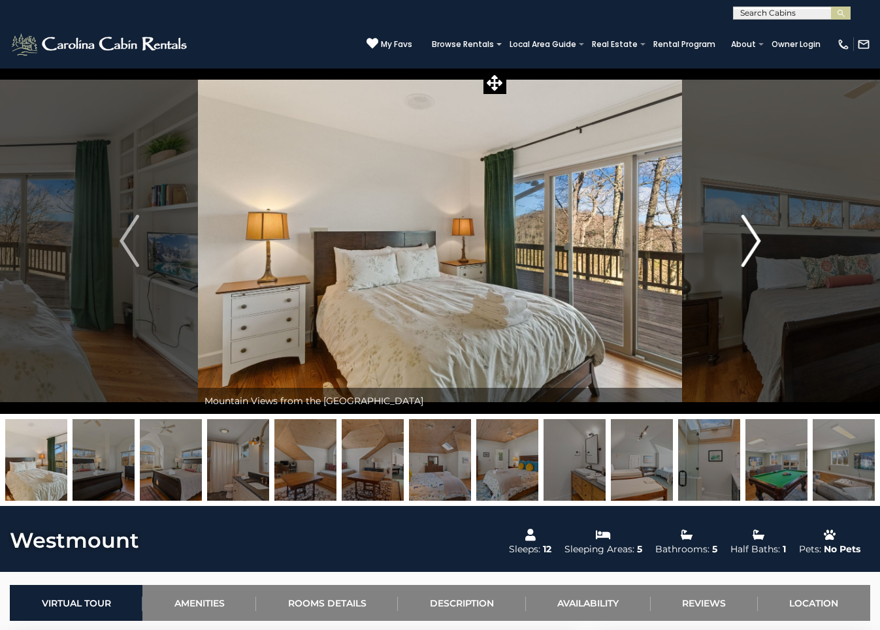
click at [751, 243] on img "Next" at bounding box center [751, 241] width 20 height 52
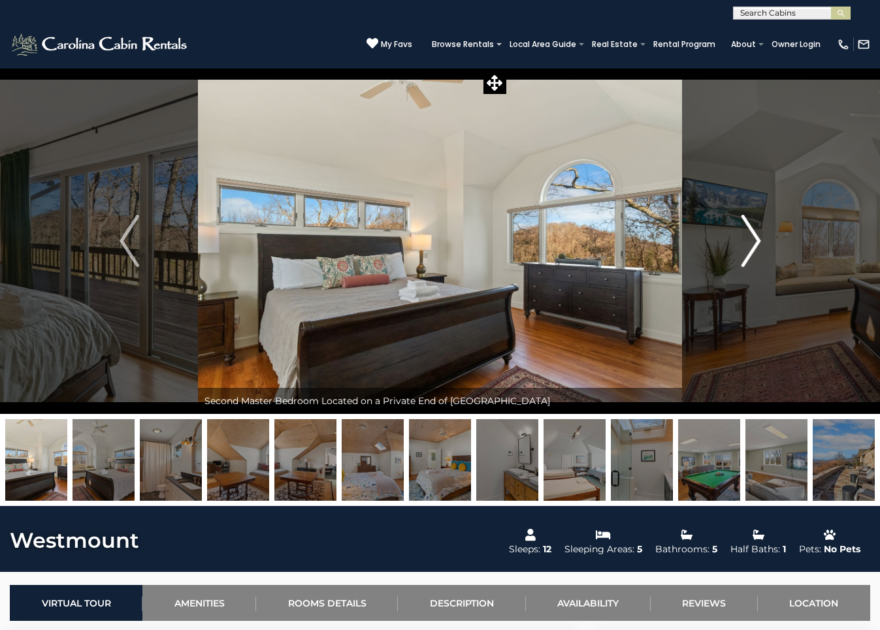
click at [751, 243] on img "Next" at bounding box center [751, 241] width 20 height 52
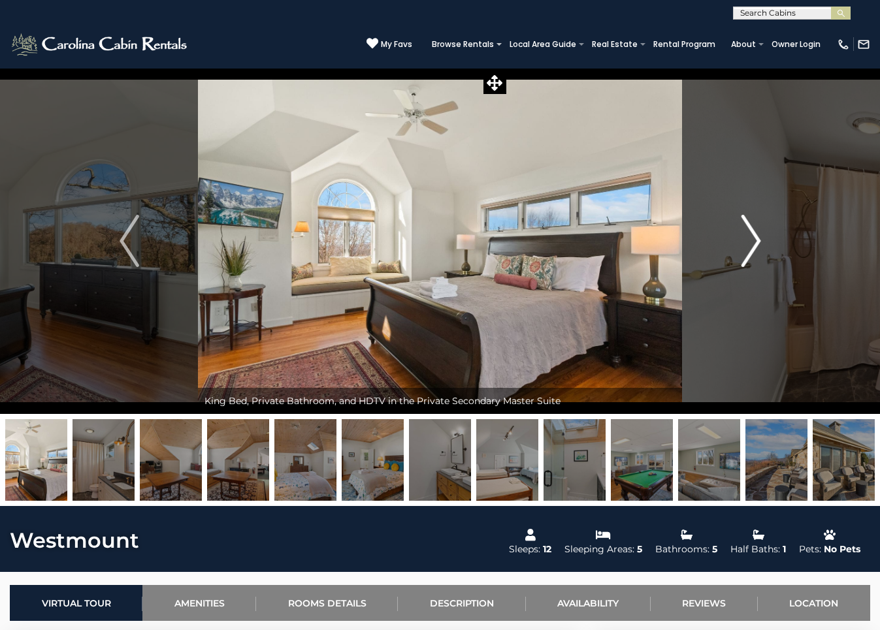
click at [751, 243] on img "Next" at bounding box center [751, 241] width 20 height 52
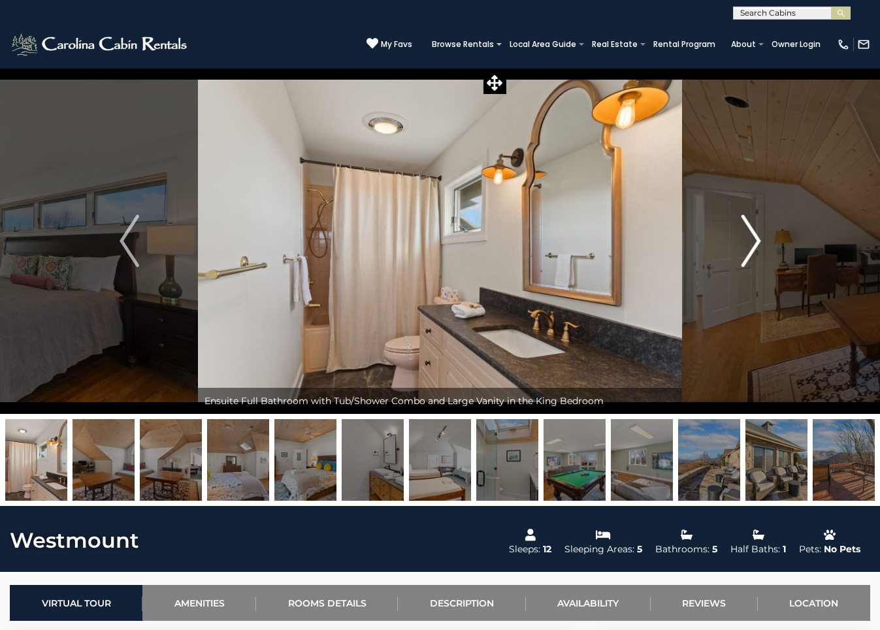
click at [751, 243] on img "Next" at bounding box center [751, 241] width 20 height 52
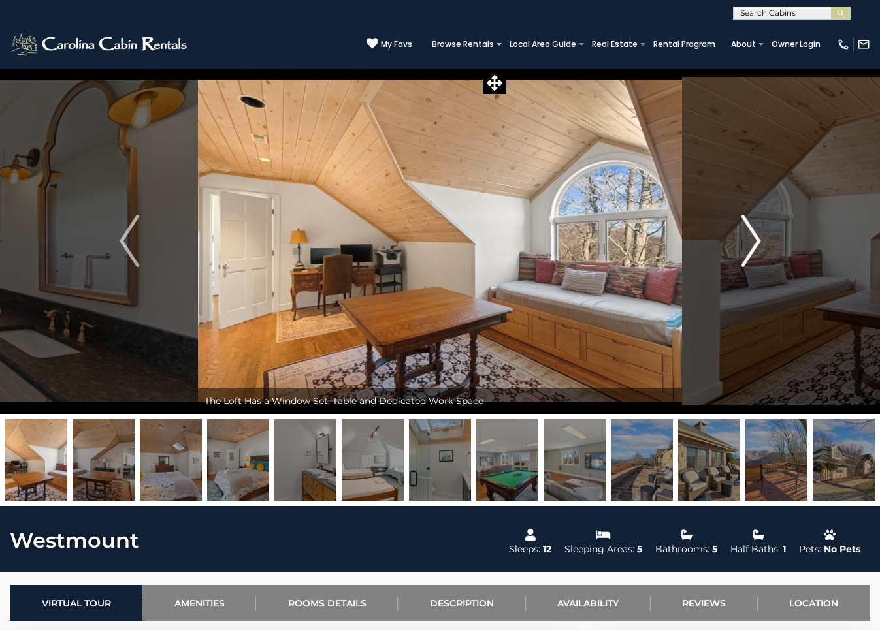
click at [751, 243] on img "Next" at bounding box center [751, 241] width 20 height 52
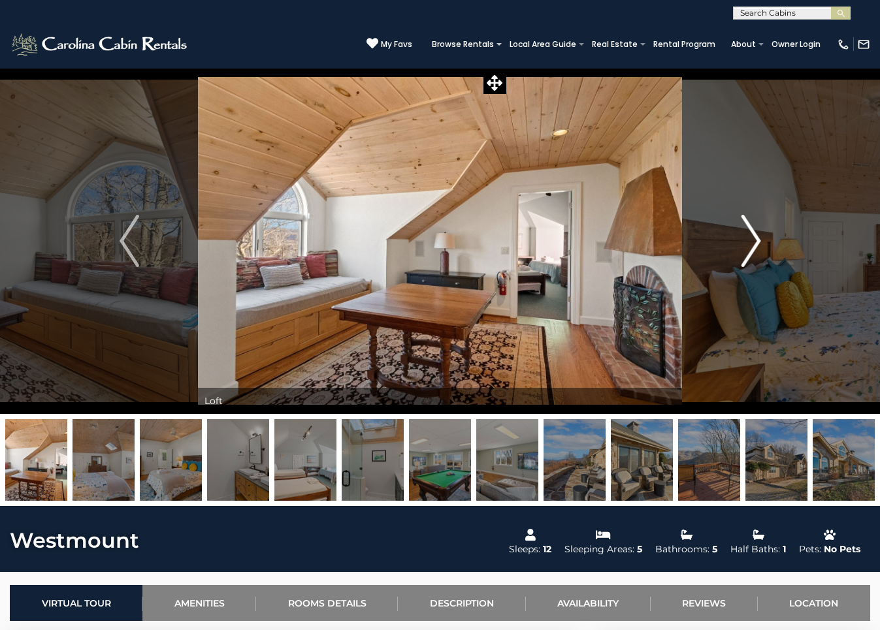
click at [751, 243] on img "Next" at bounding box center [751, 241] width 20 height 52
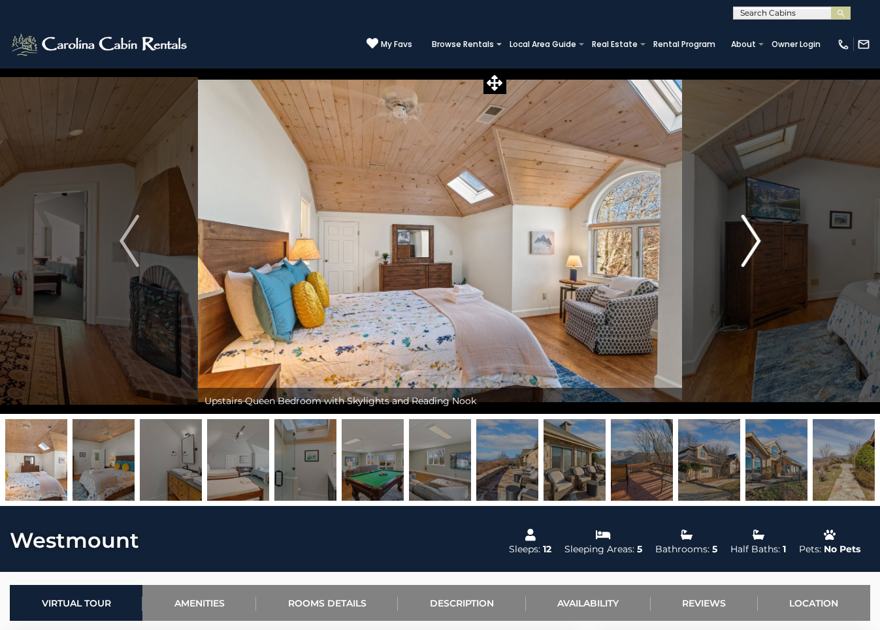
click at [751, 243] on img "Next" at bounding box center [751, 241] width 20 height 52
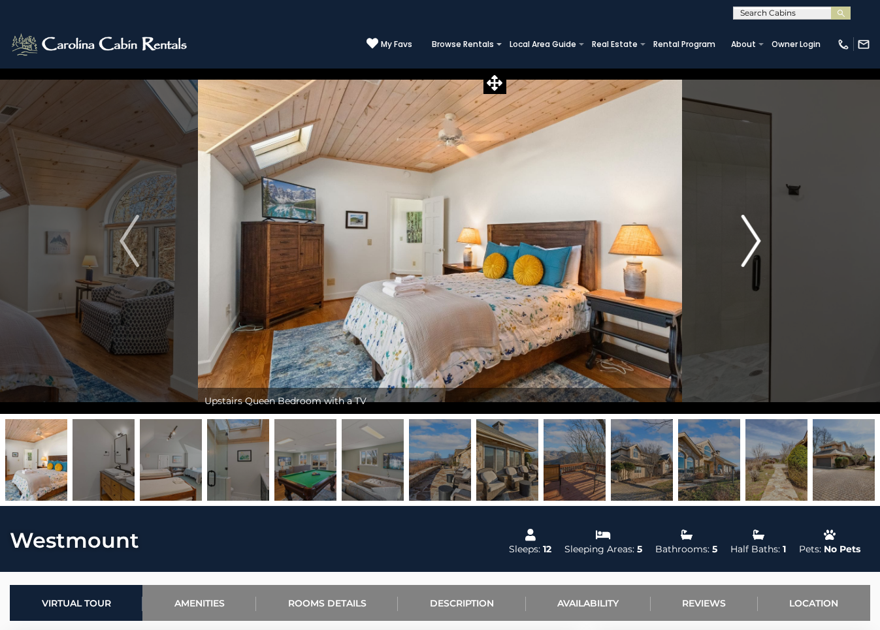
click at [751, 244] on img "Next" at bounding box center [751, 241] width 20 height 52
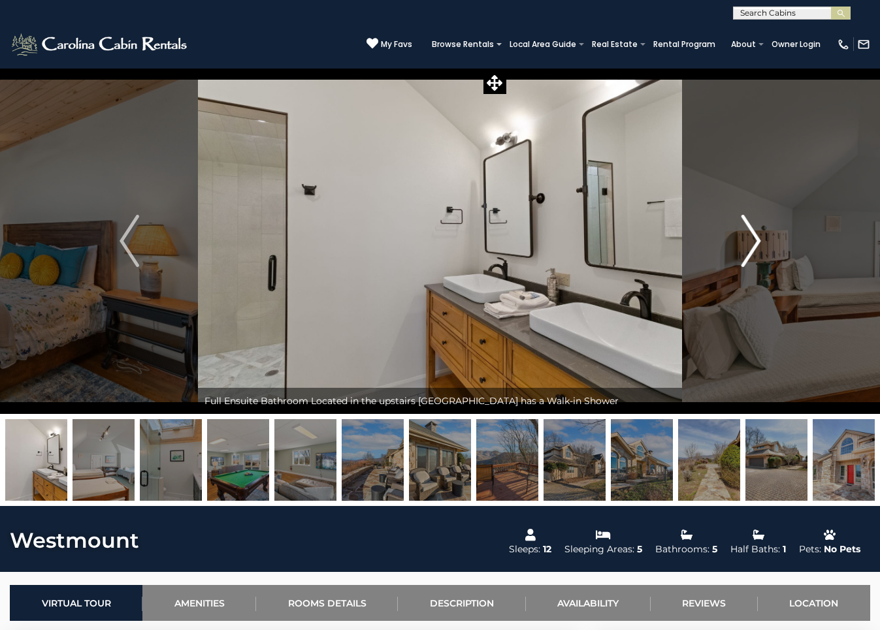
click at [751, 244] on img "Next" at bounding box center [751, 241] width 20 height 52
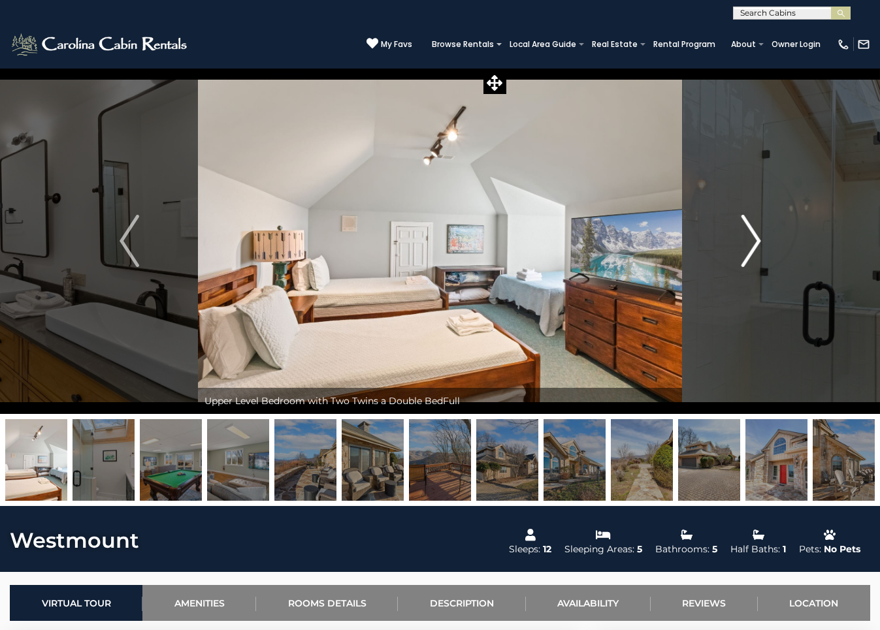
click at [751, 244] on img "Next" at bounding box center [751, 241] width 20 height 52
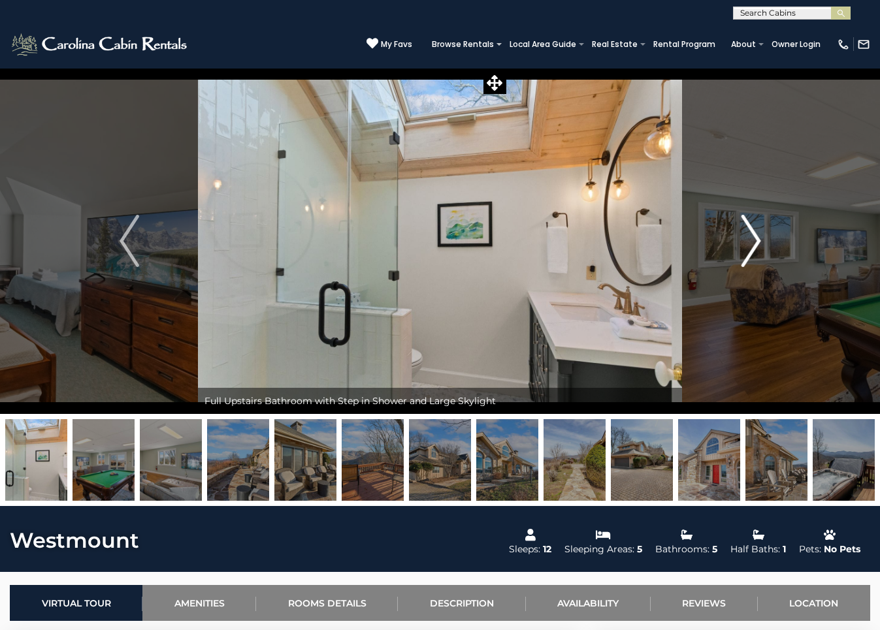
click at [751, 244] on img "Next" at bounding box center [751, 241] width 20 height 52
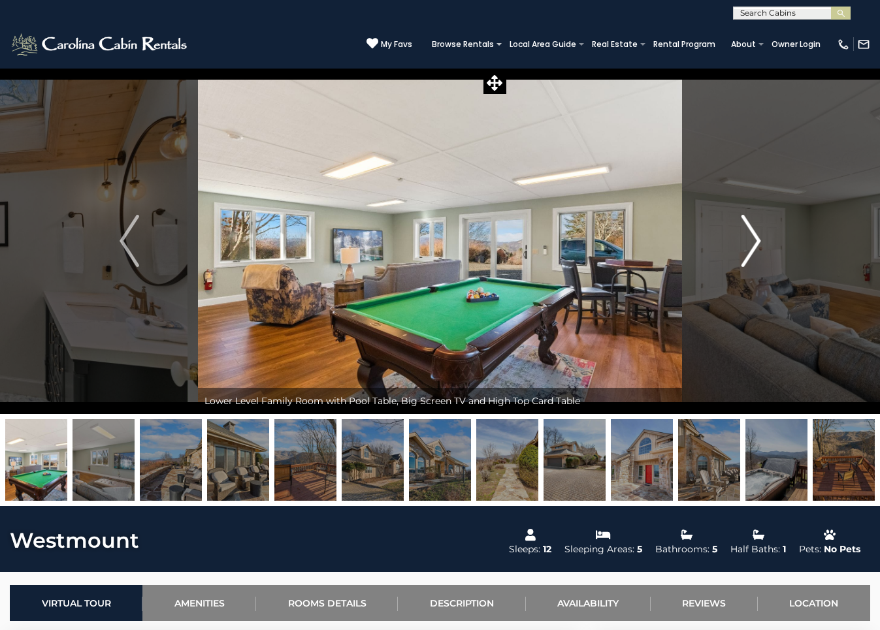
click at [751, 244] on img "Next" at bounding box center [751, 241] width 20 height 52
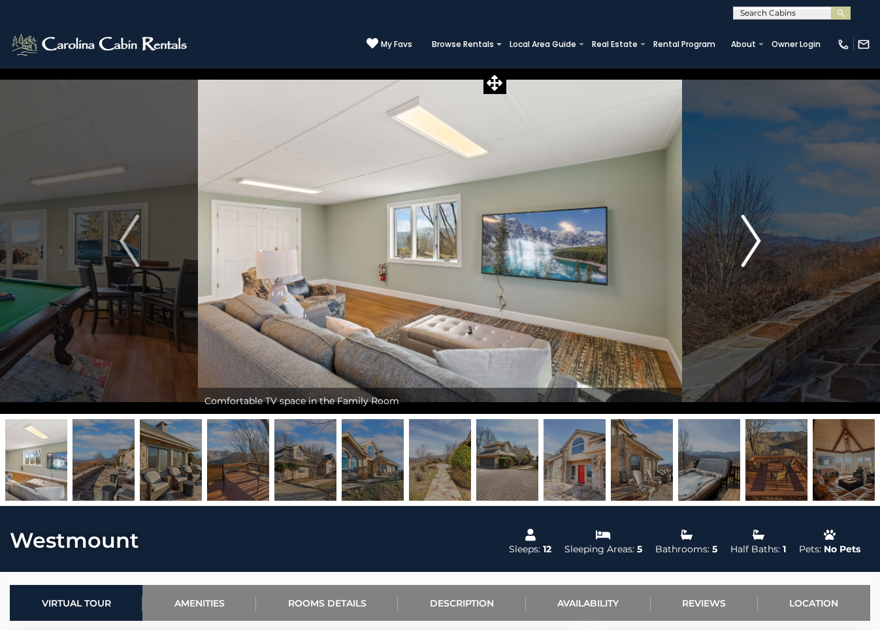
click at [751, 244] on img "Next" at bounding box center [751, 241] width 20 height 52
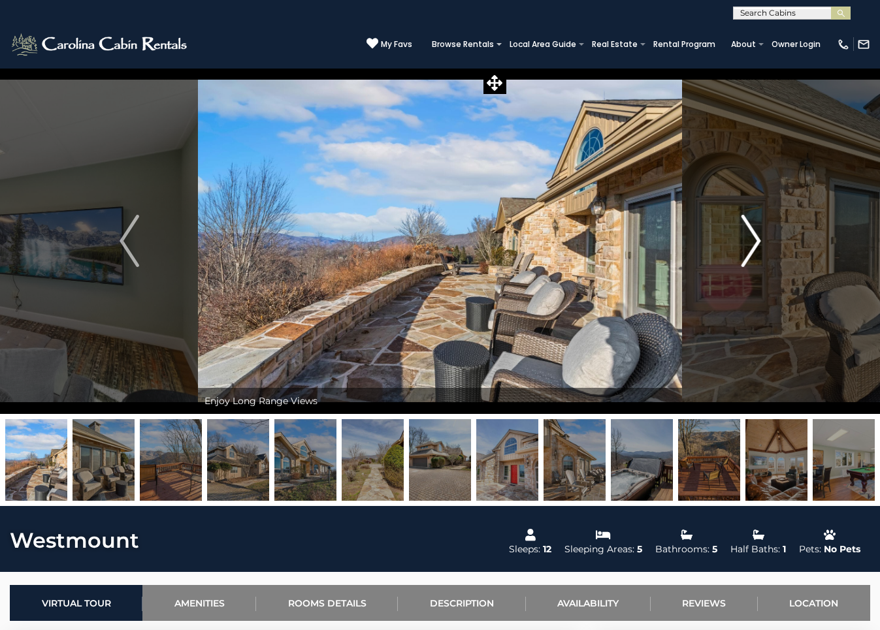
click at [751, 244] on img "Next" at bounding box center [751, 241] width 20 height 52
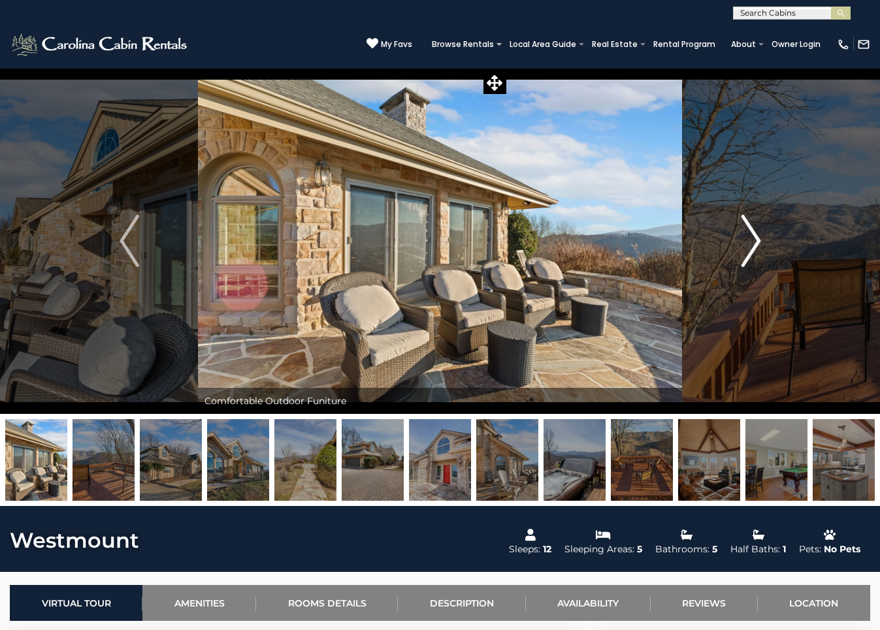
click at [751, 244] on img "Next" at bounding box center [751, 241] width 20 height 52
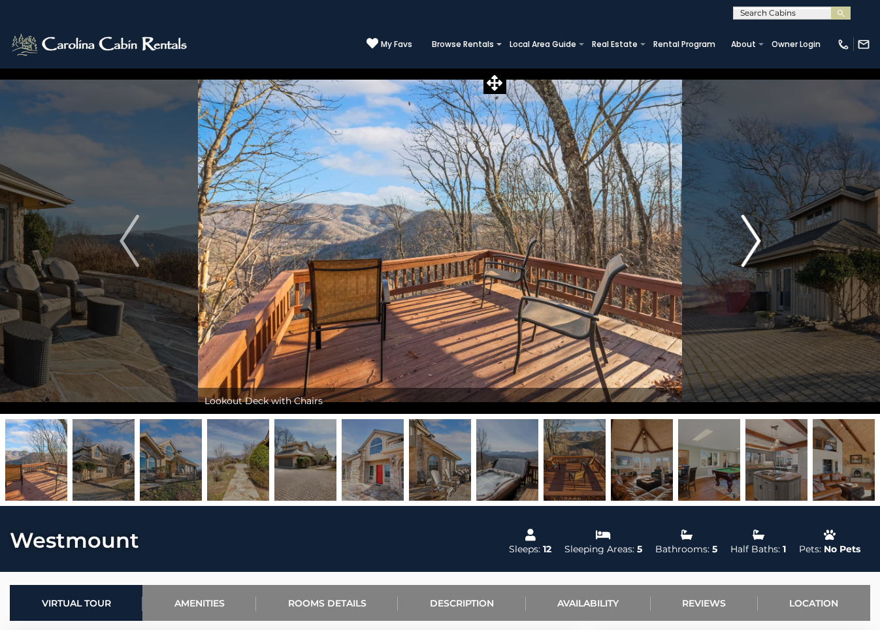
click at [751, 244] on img "Next" at bounding box center [751, 241] width 20 height 52
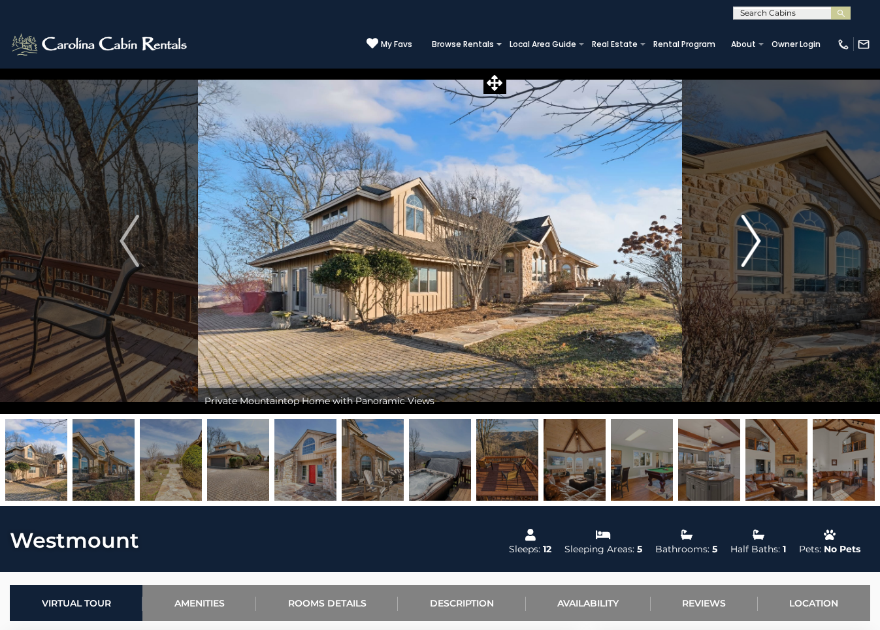
click at [751, 244] on img "Next" at bounding box center [751, 241] width 20 height 52
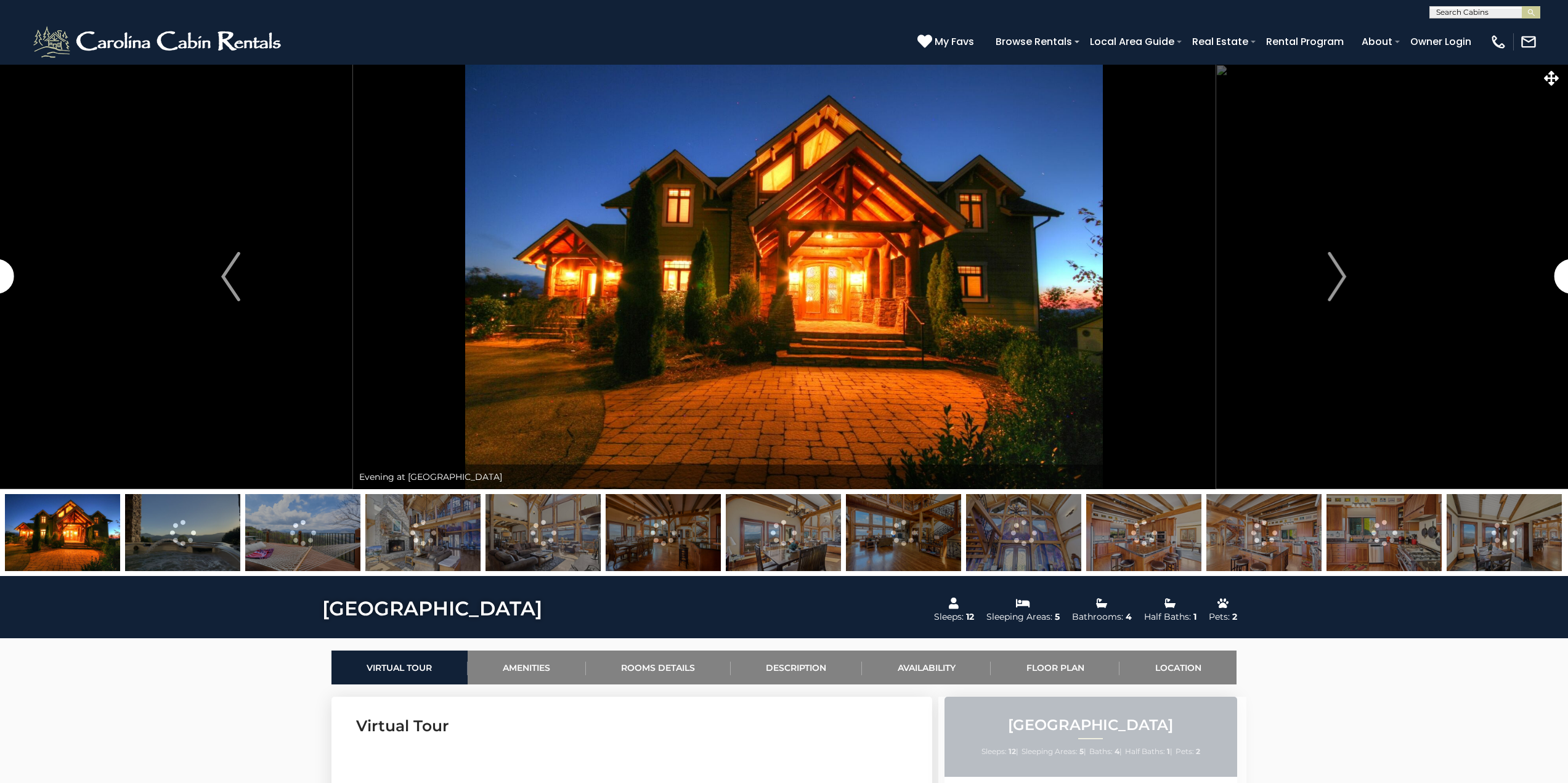
click at [192, 562] on img at bounding box center [183, 533] width 115 height 77
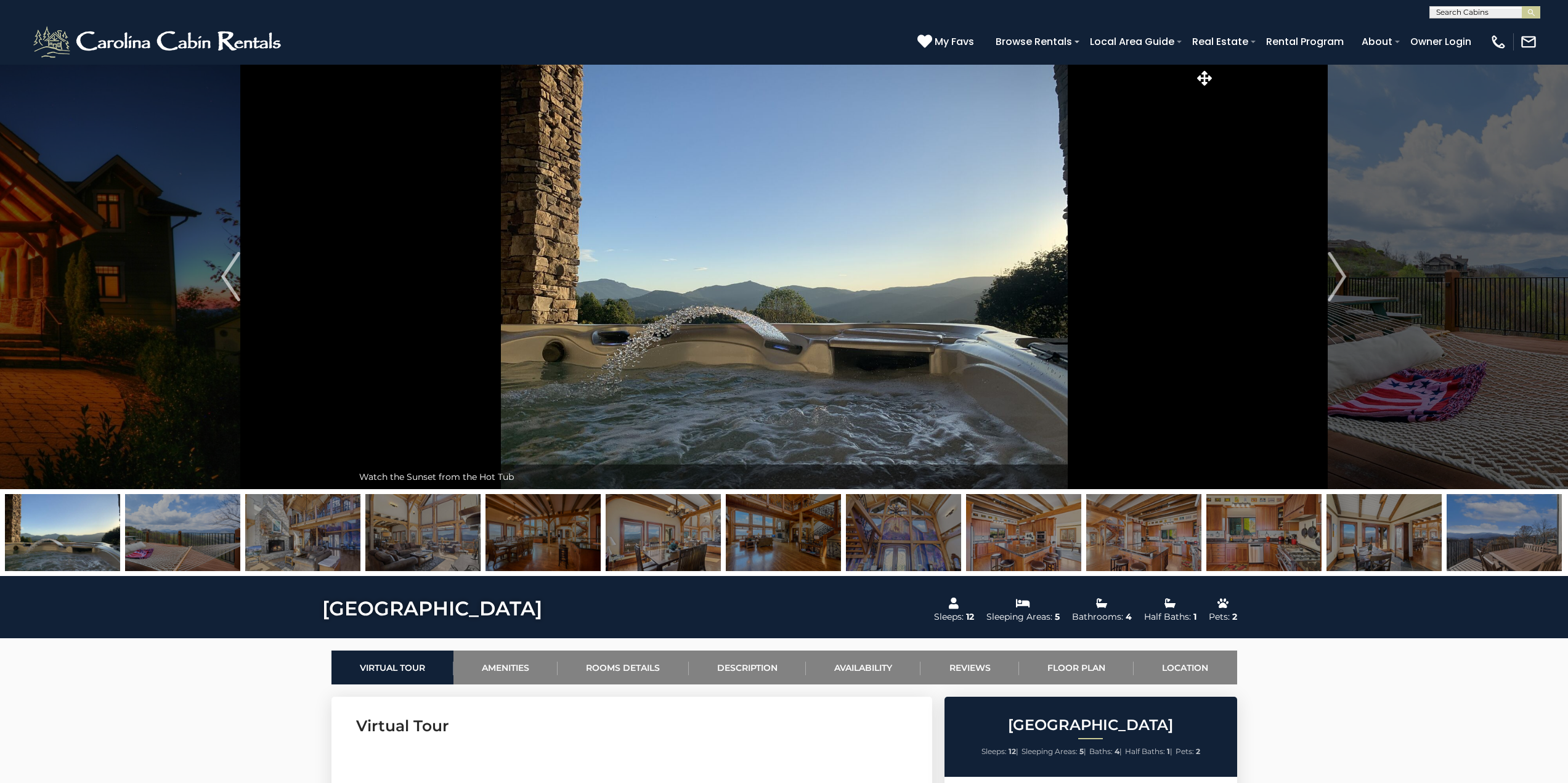
click at [278, 540] on img at bounding box center [303, 533] width 115 height 77
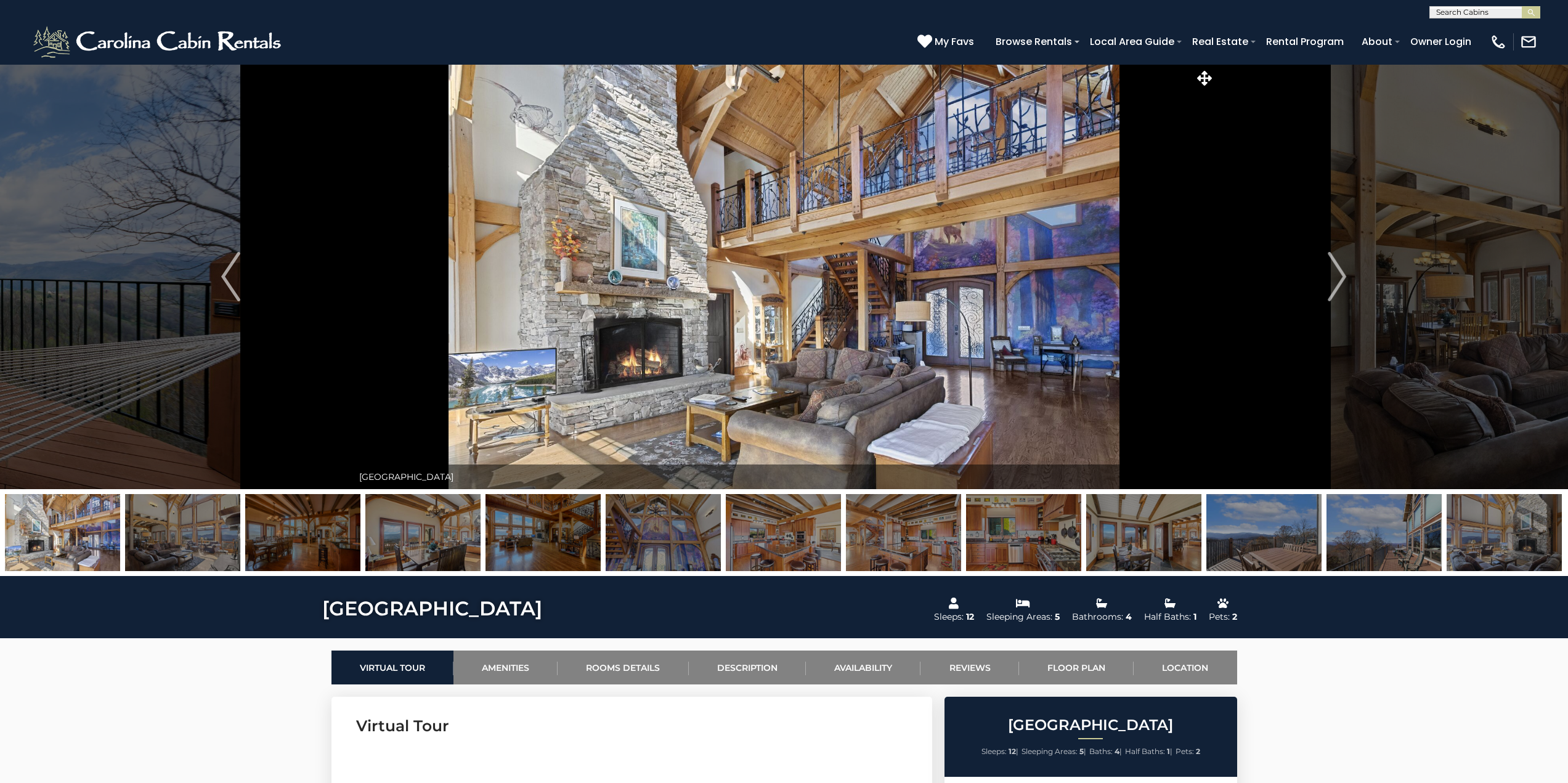
click at [294, 535] on img at bounding box center [303, 533] width 115 height 77
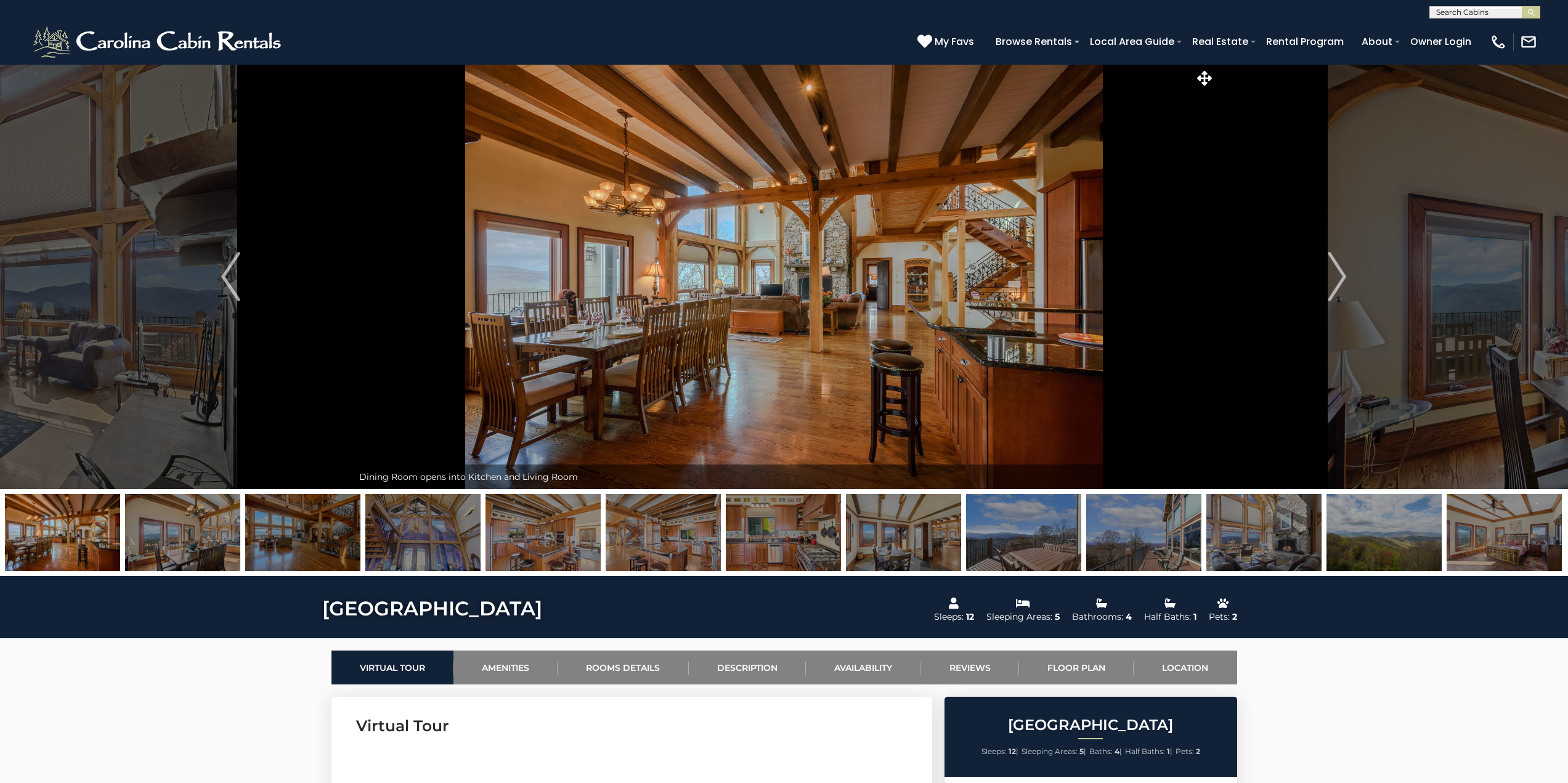
click at [359, 538] on img at bounding box center [303, 533] width 115 height 77
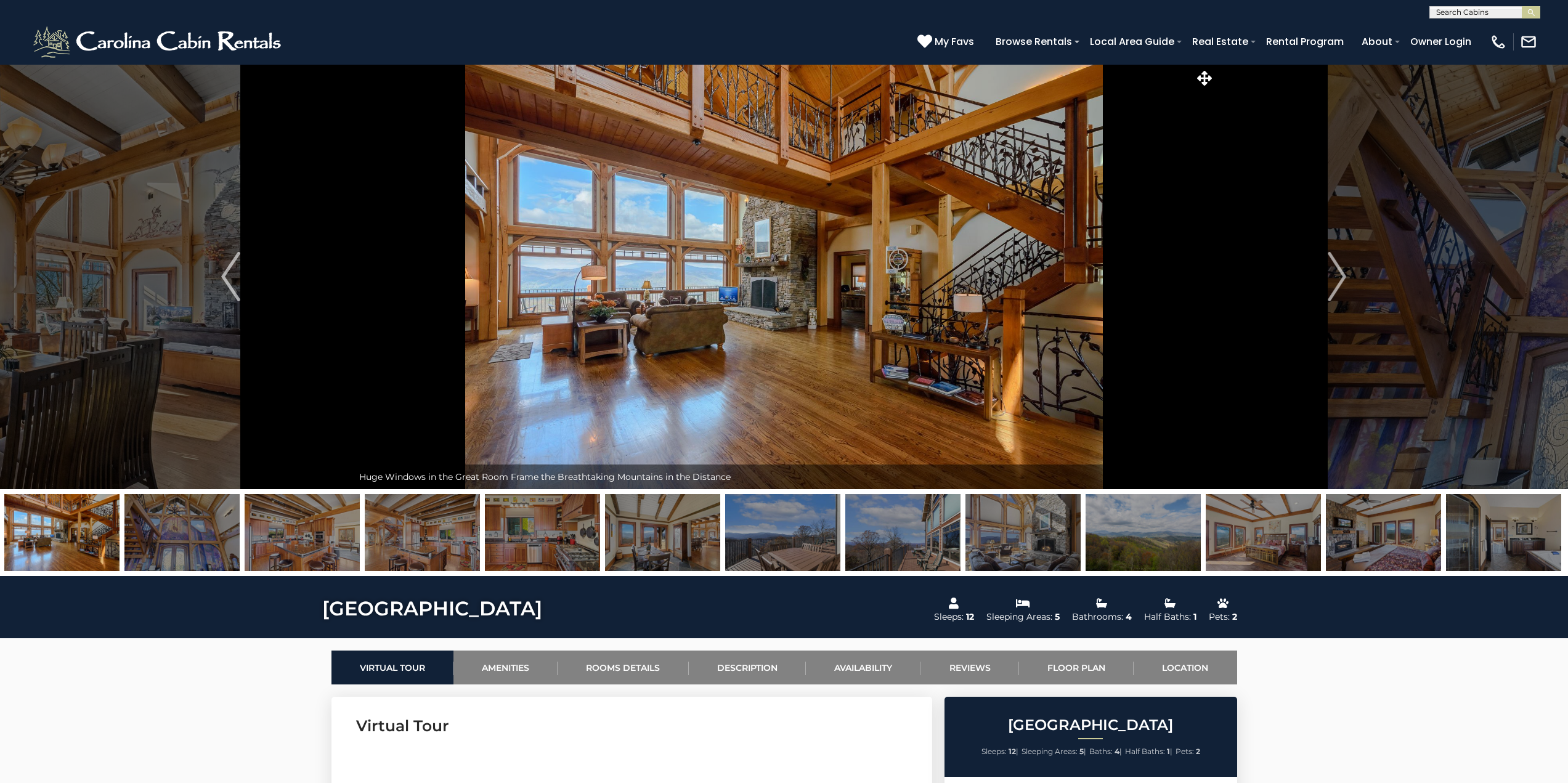
click at [342, 541] on img at bounding box center [302, 533] width 115 height 77
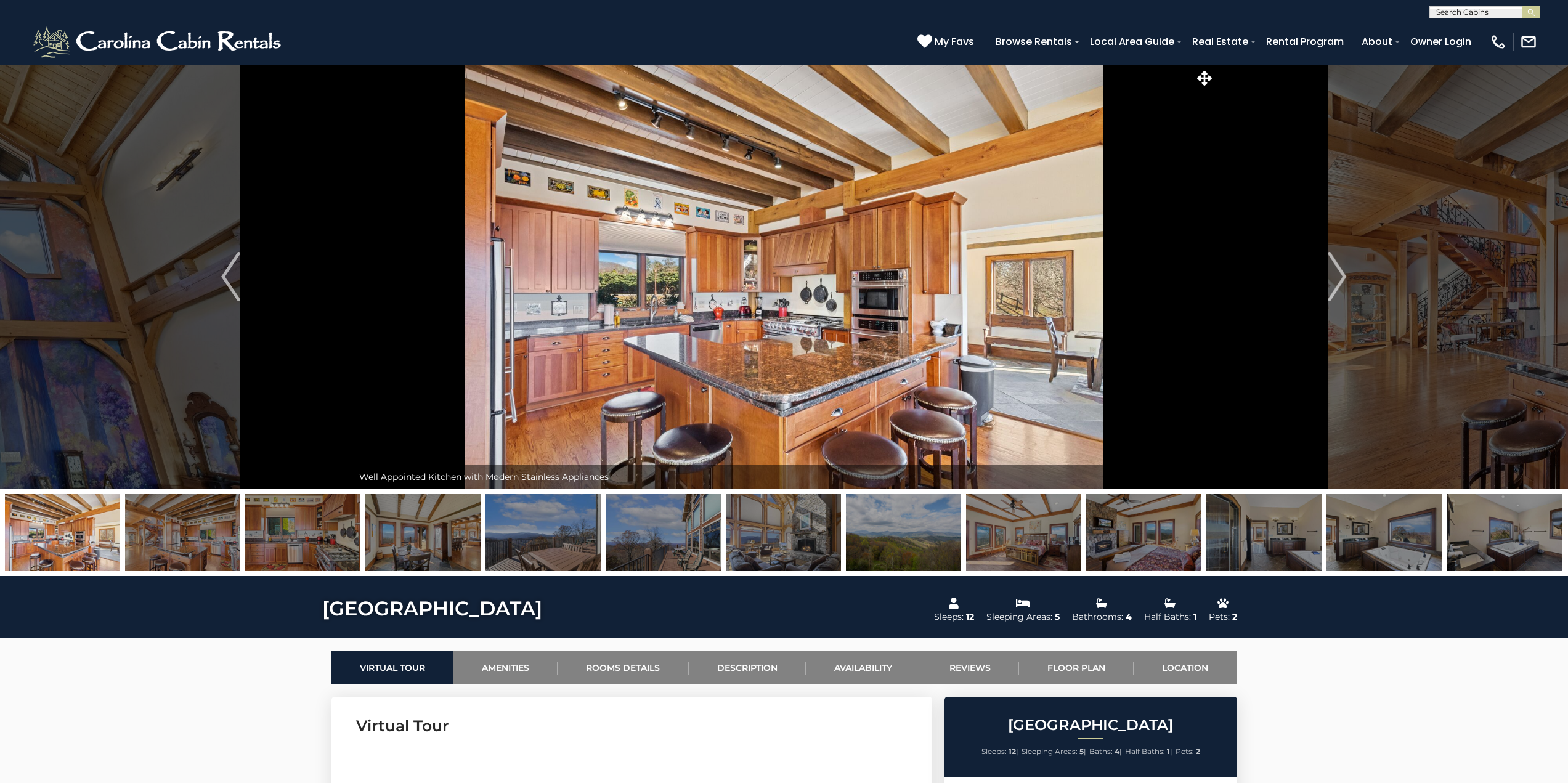
click at [319, 540] on img at bounding box center [303, 533] width 115 height 77
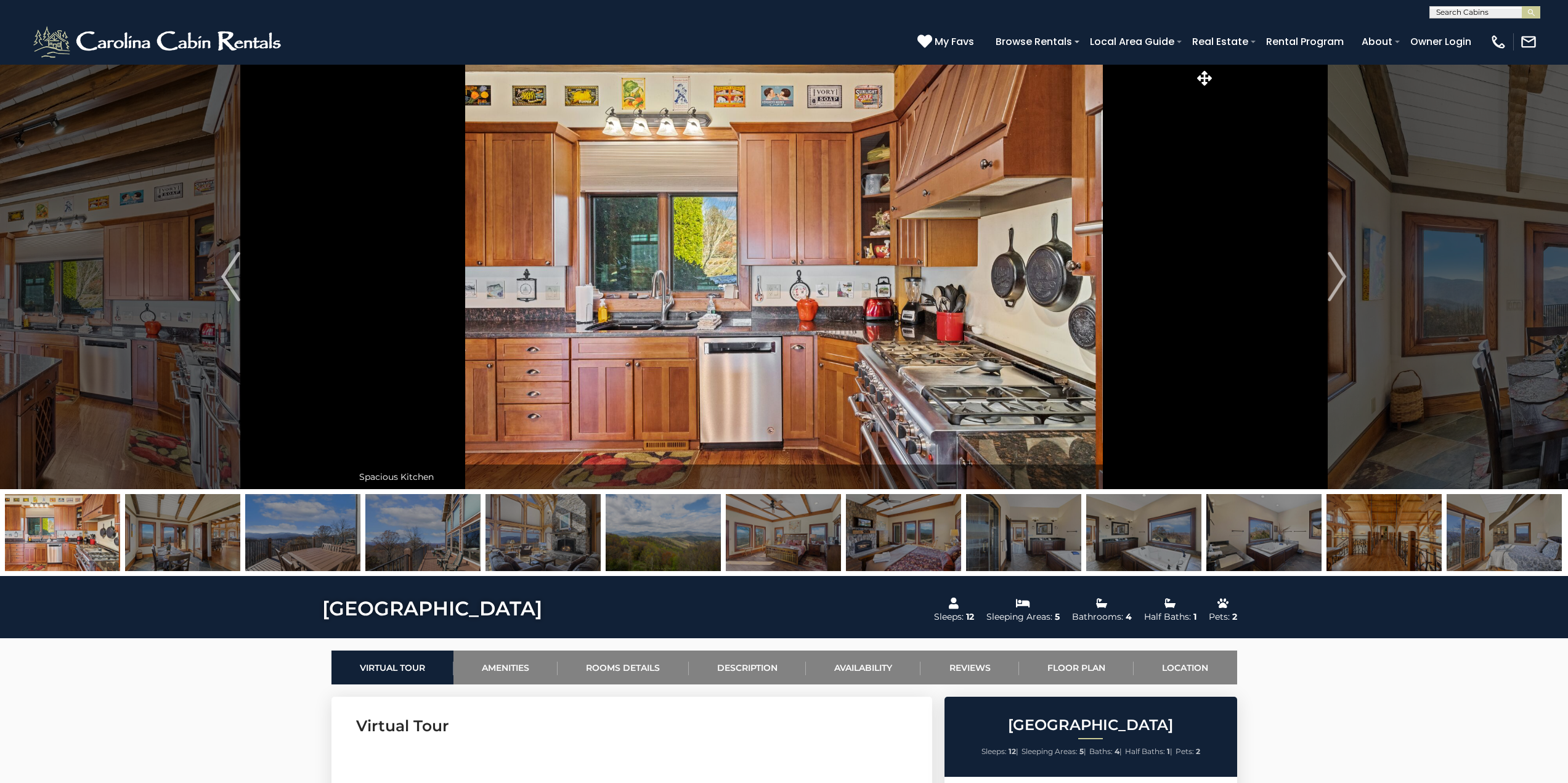
click at [319, 540] on img at bounding box center [303, 533] width 115 height 77
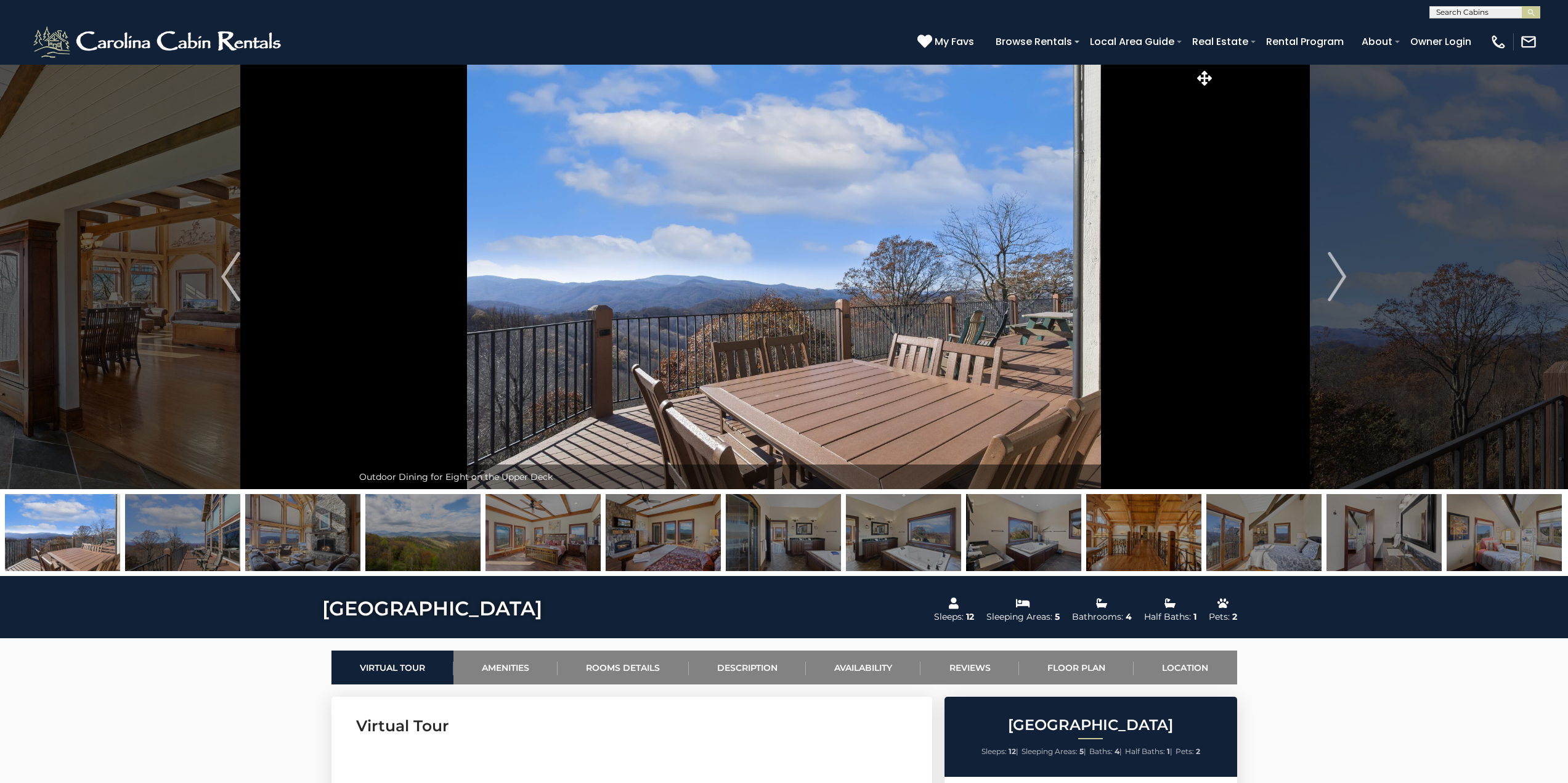
click at [319, 540] on img at bounding box center [303, 533] width 115 height 77
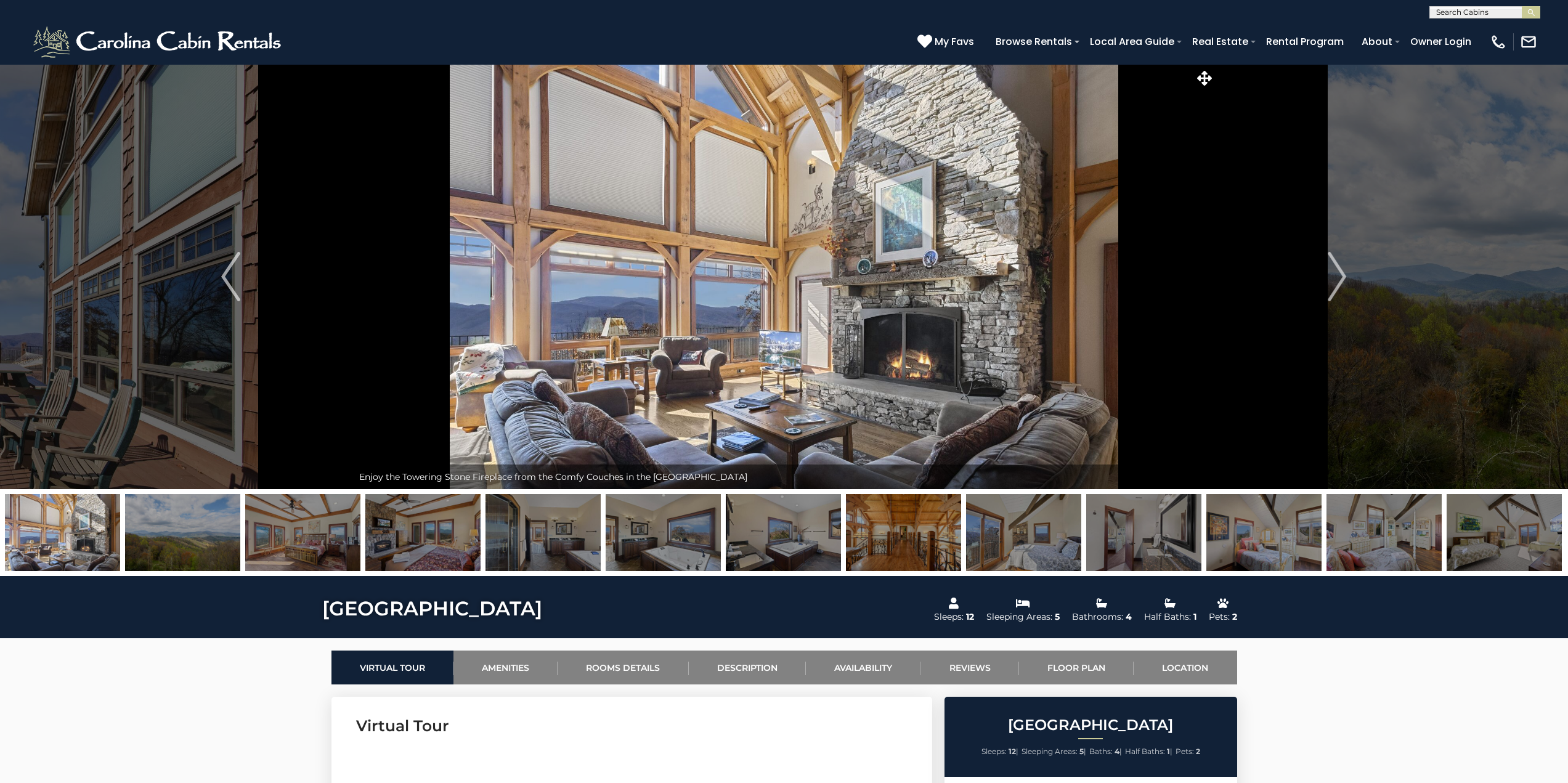
click at [413, 547] on img at bounding box center [422, 533] width 115 height 77
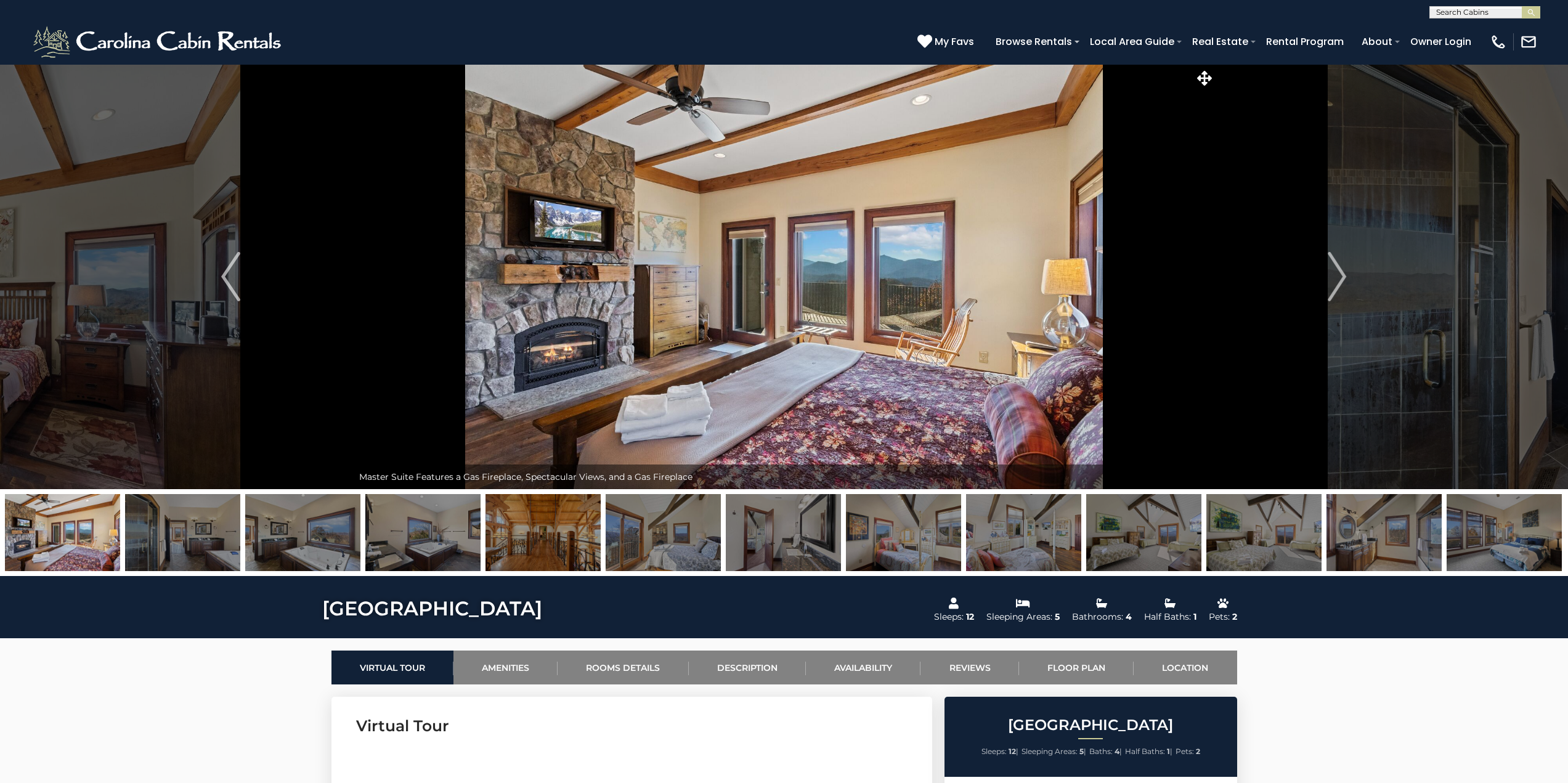
click at [297, 540] on img at bounding box center [303, 533] width 115 height 77
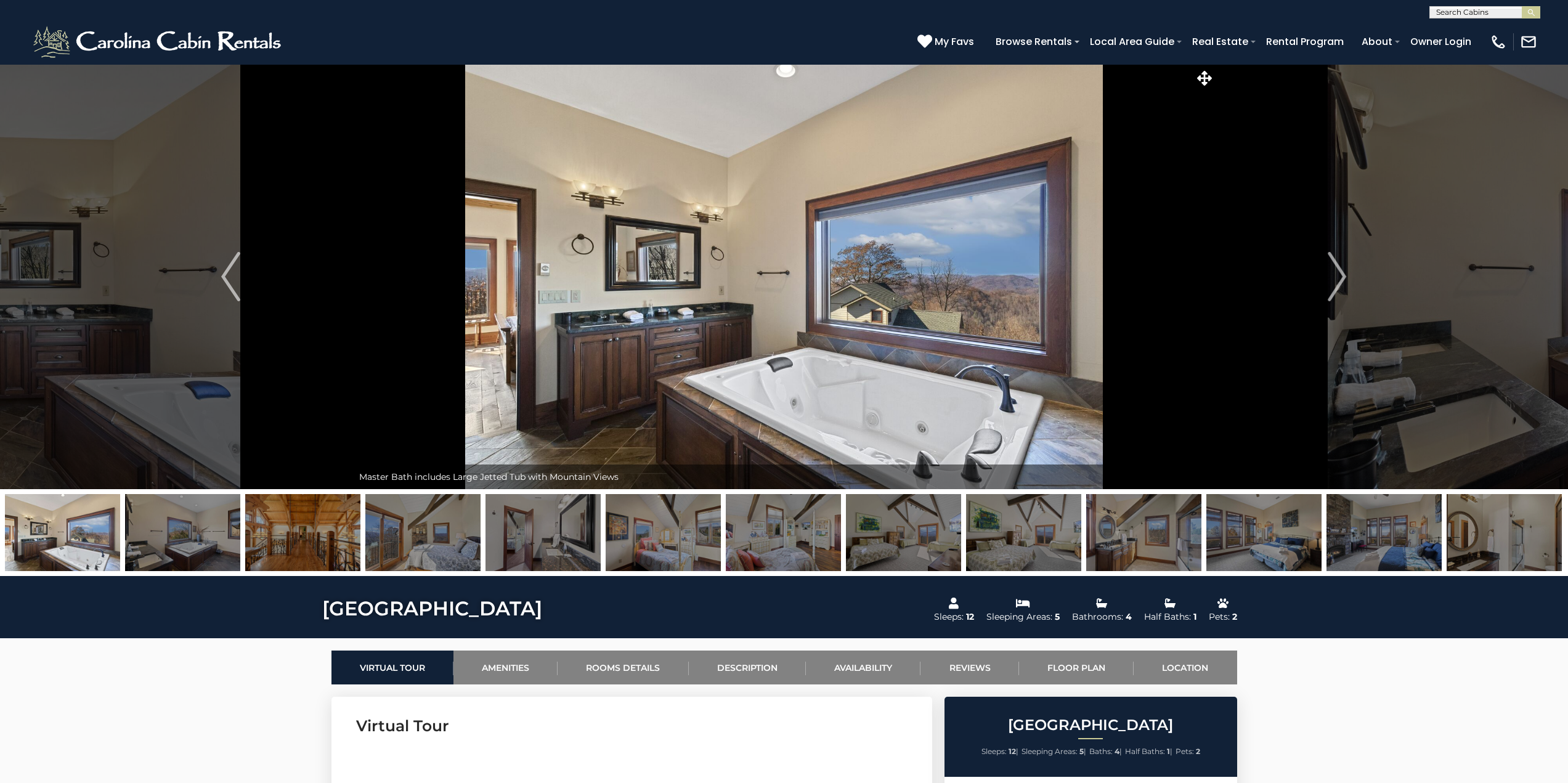
click at [297, 540] on img at bounding box center [303, 533] width 115 height 77
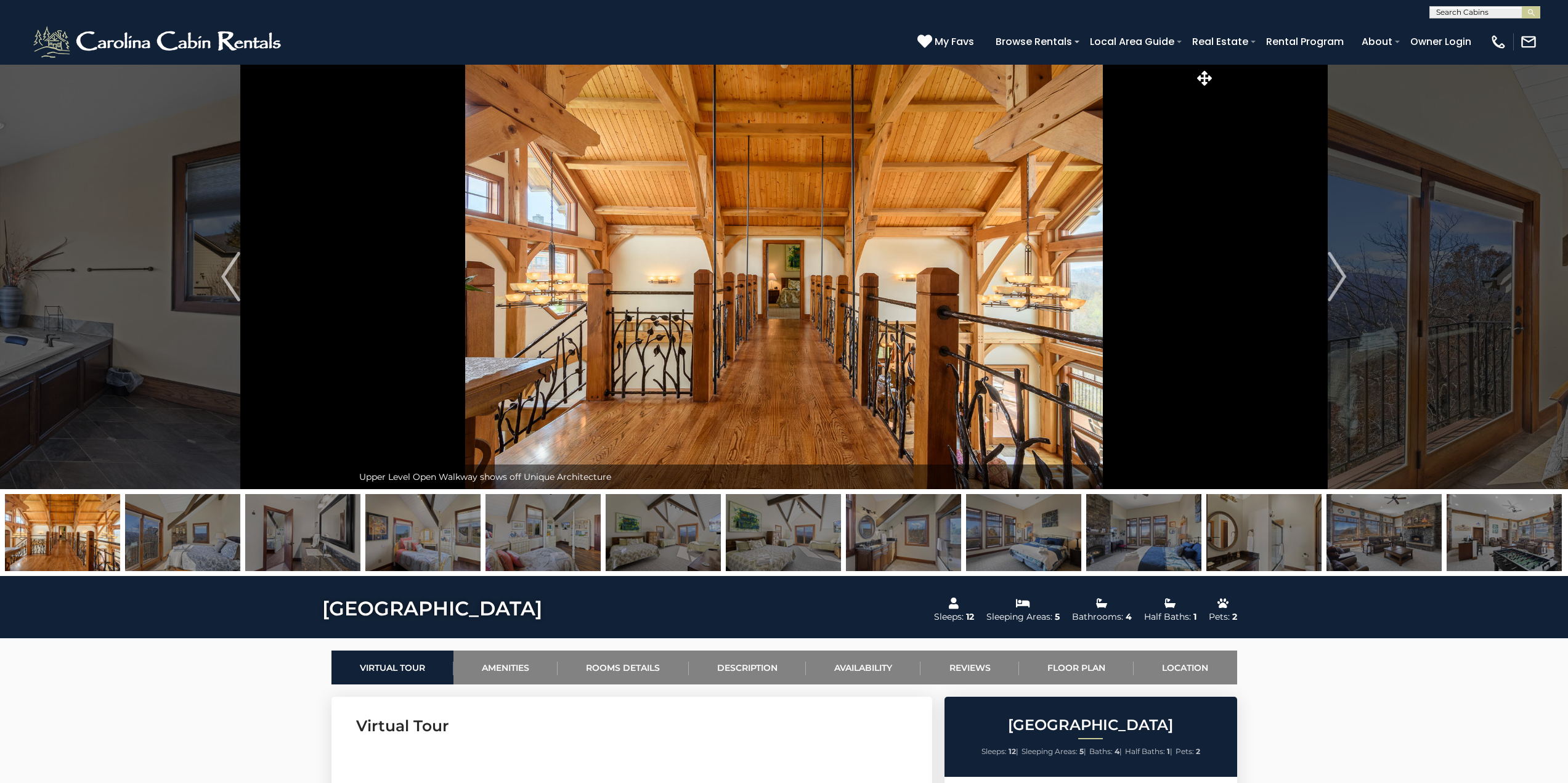
click at [415, 547] on img at bounding box center [422, 533] width 115 height 77
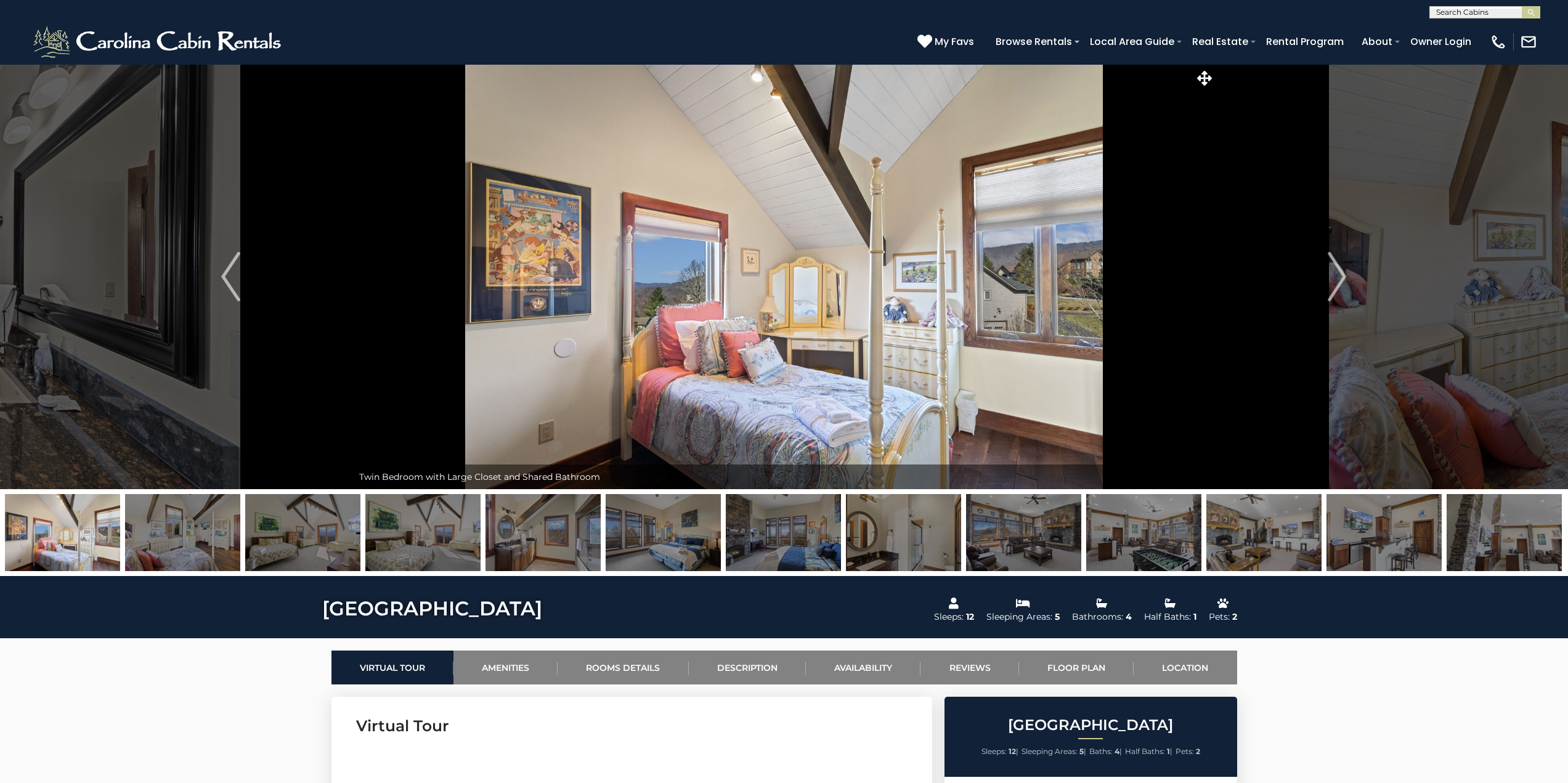
click at [1128, 547] on img at bounding box center [1144, 533] width 115 height 77
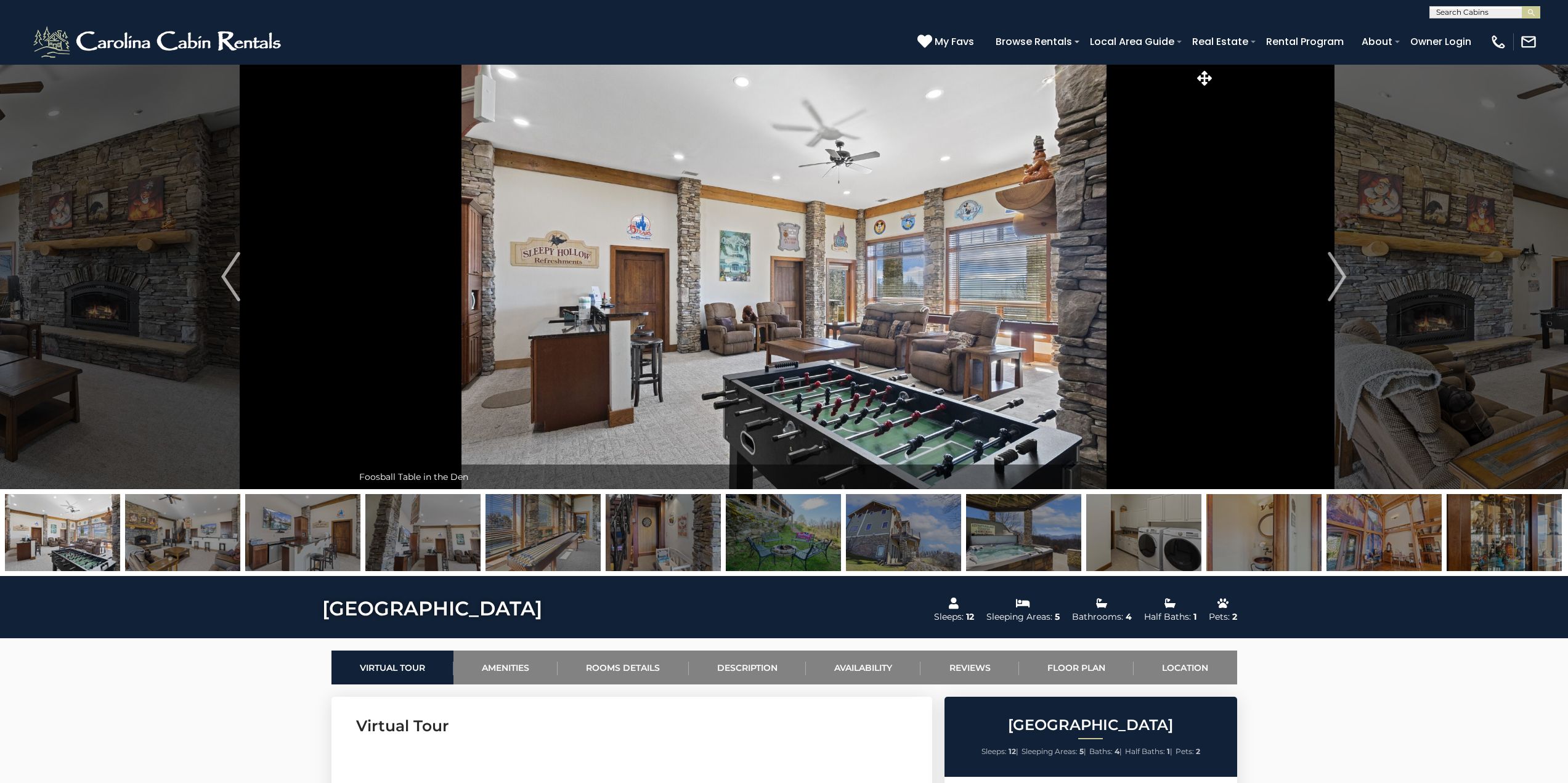
click at [912, 541] on img at bounding box center [903, 533] width 115 height 77
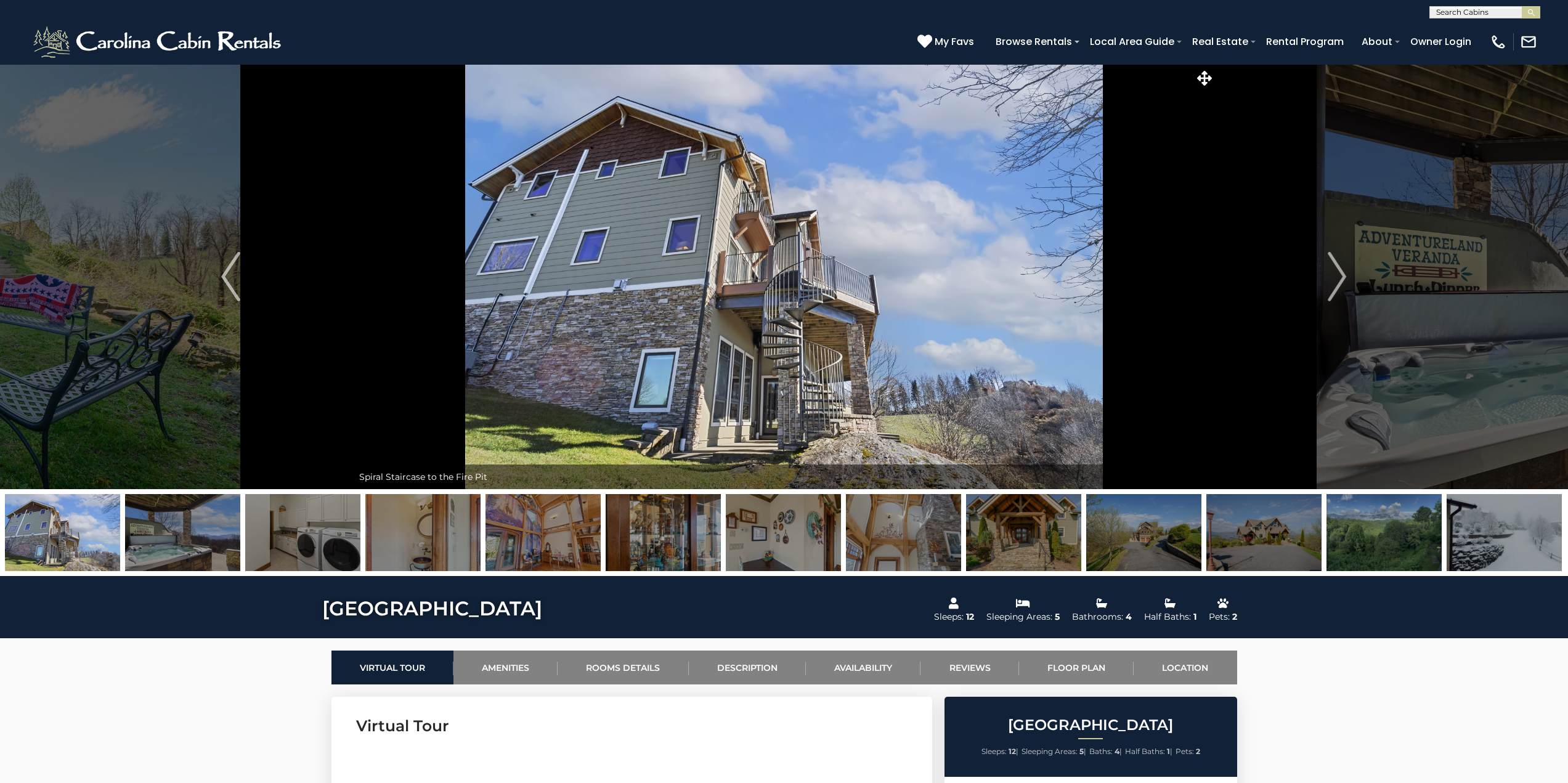
click at [1260, 544] on img at bounding box center [1263, 533] width 115 height 77
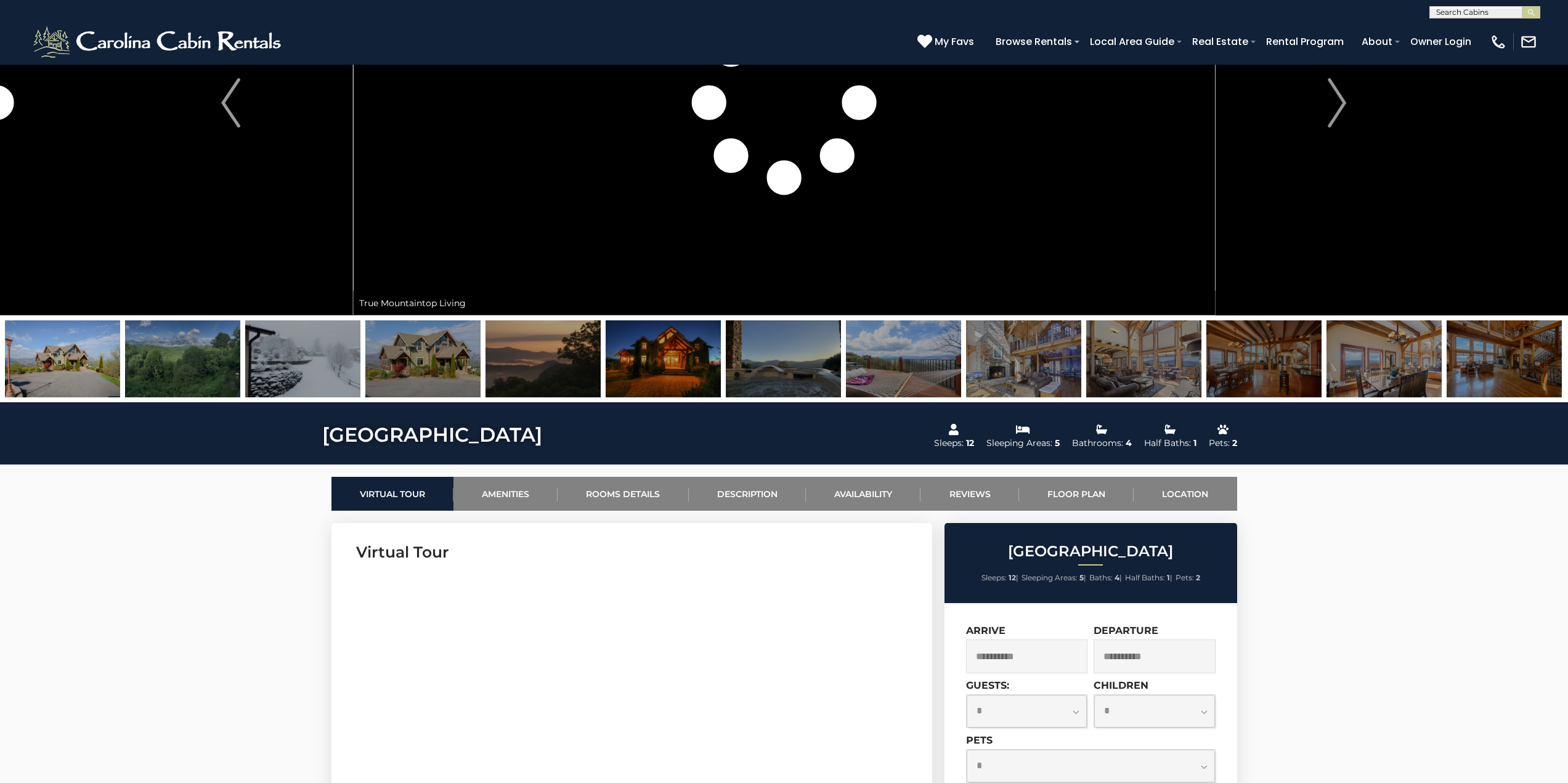
scroll to position [370, 0]
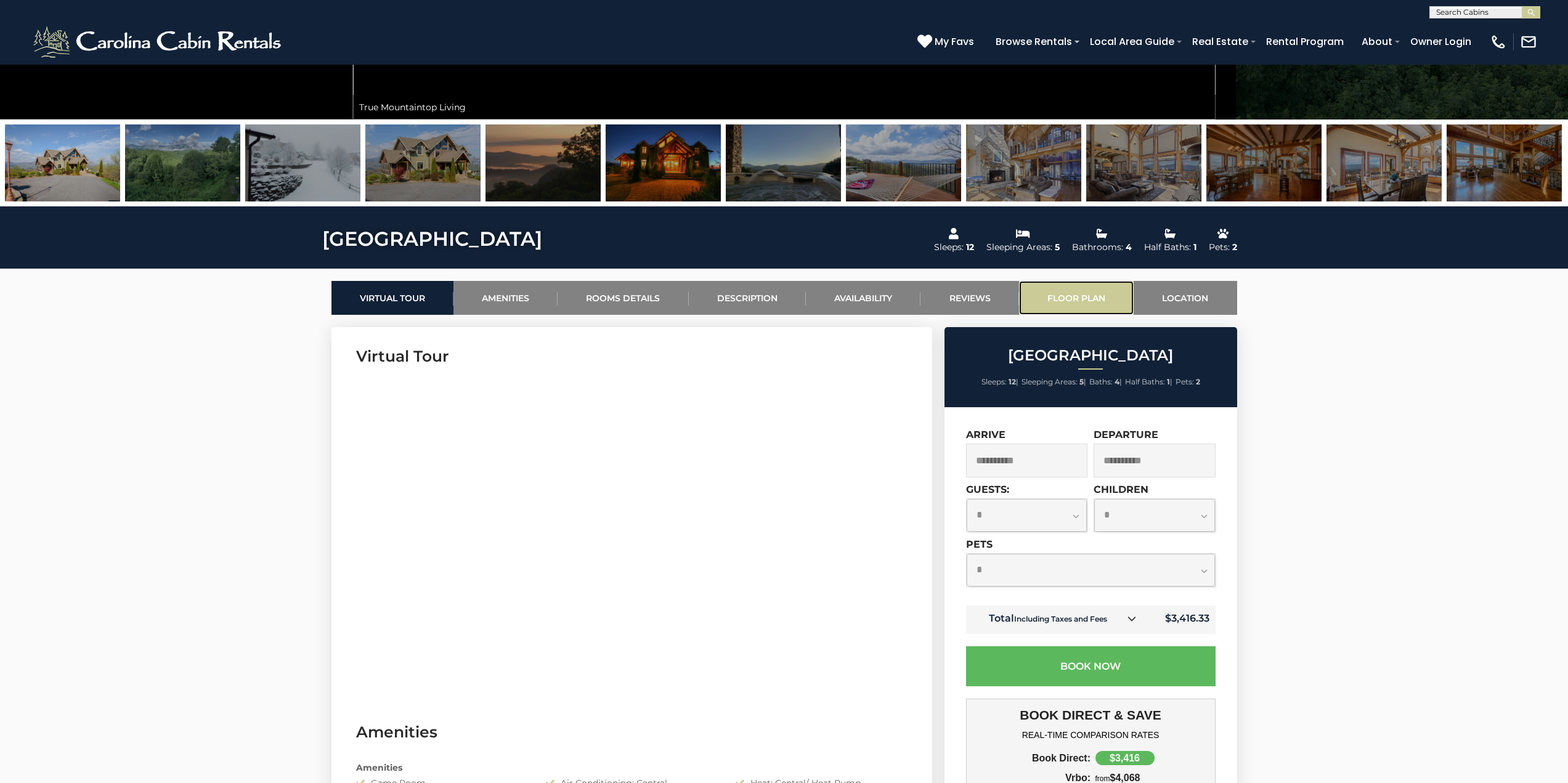
click at [1078, 295] on link "Floor Plan" at bounding box center [1077, 298] width 115 height 34
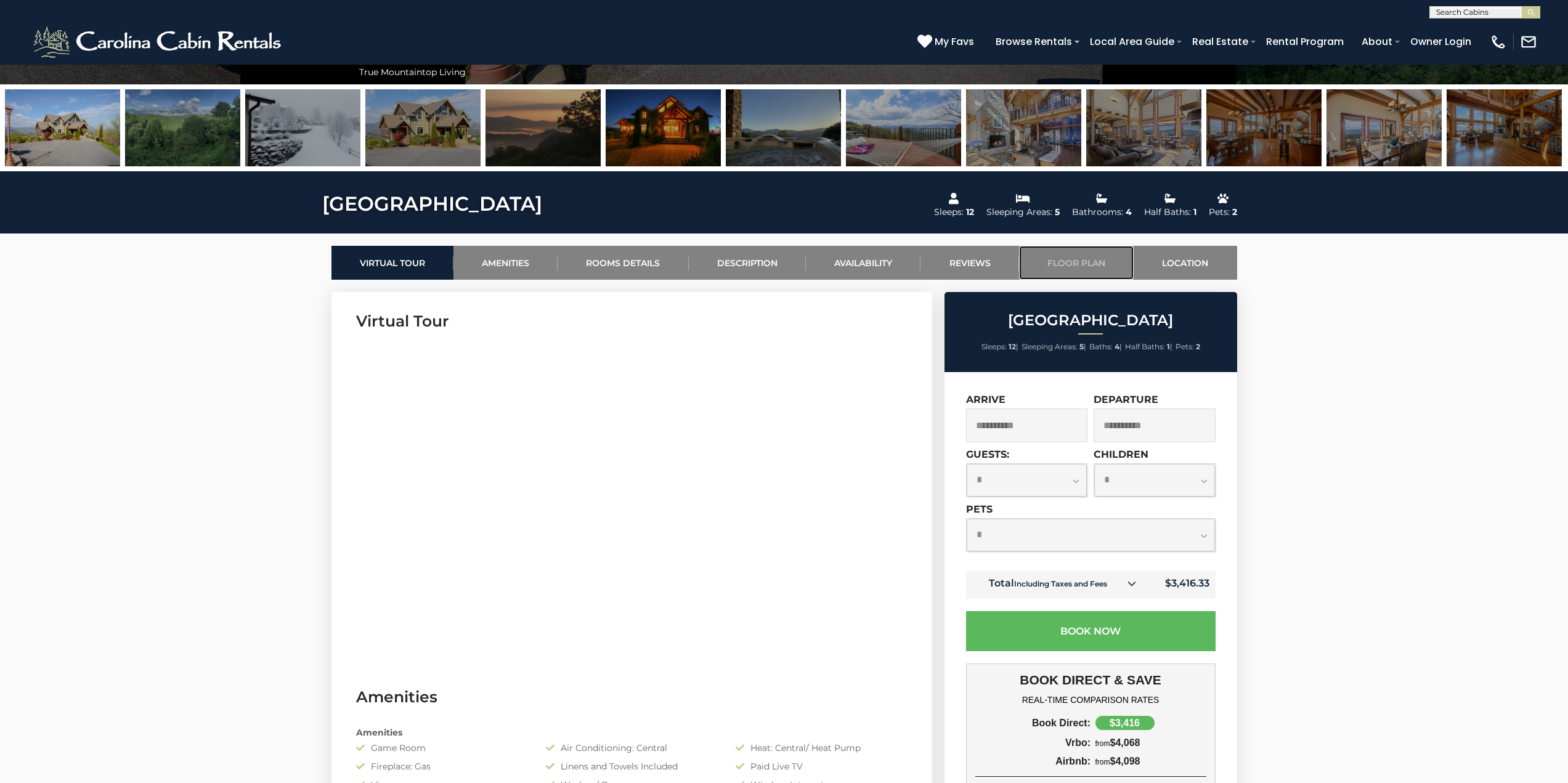
scroll to position [431, 0]
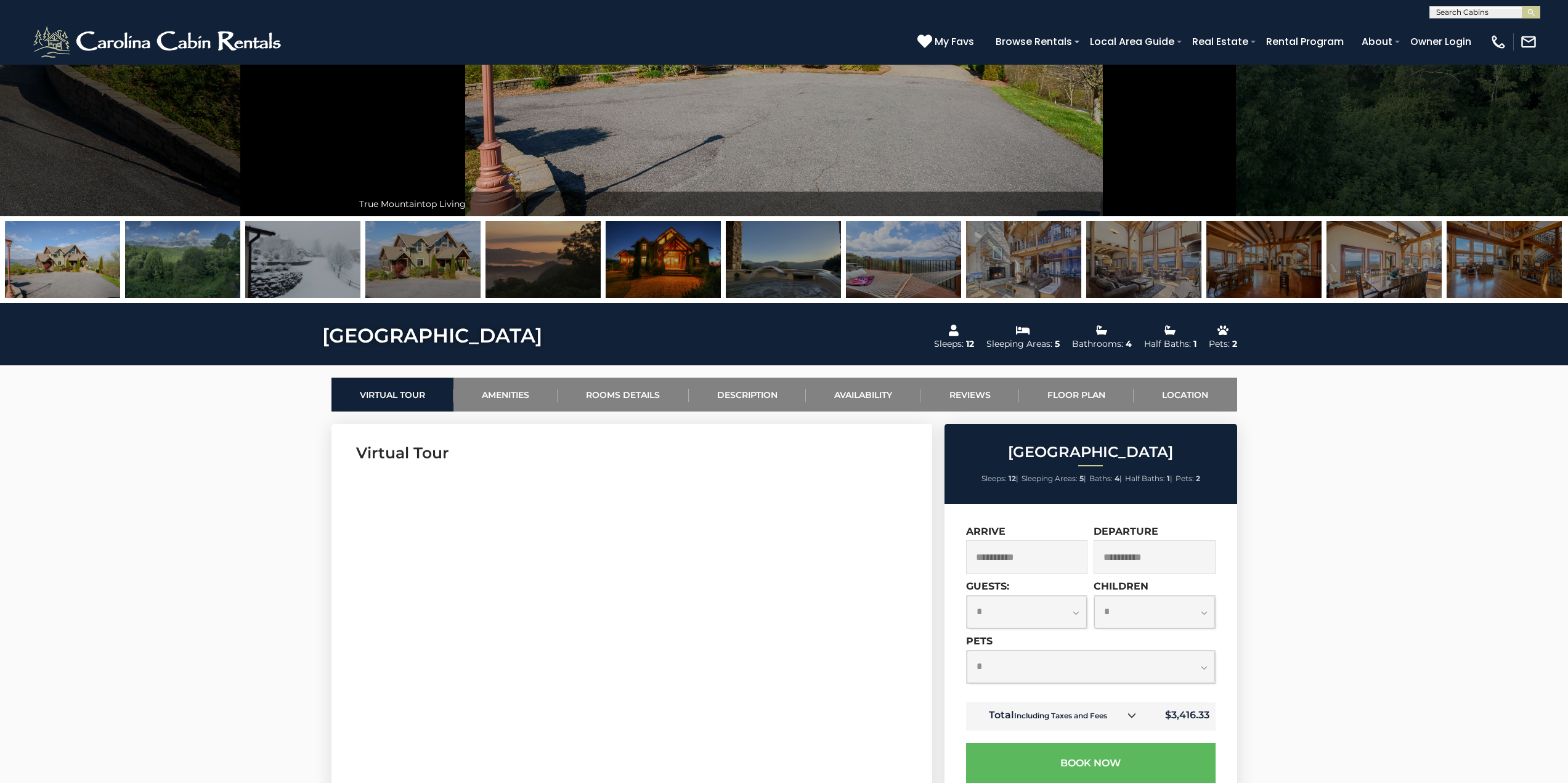
scroll to position [246, 0]
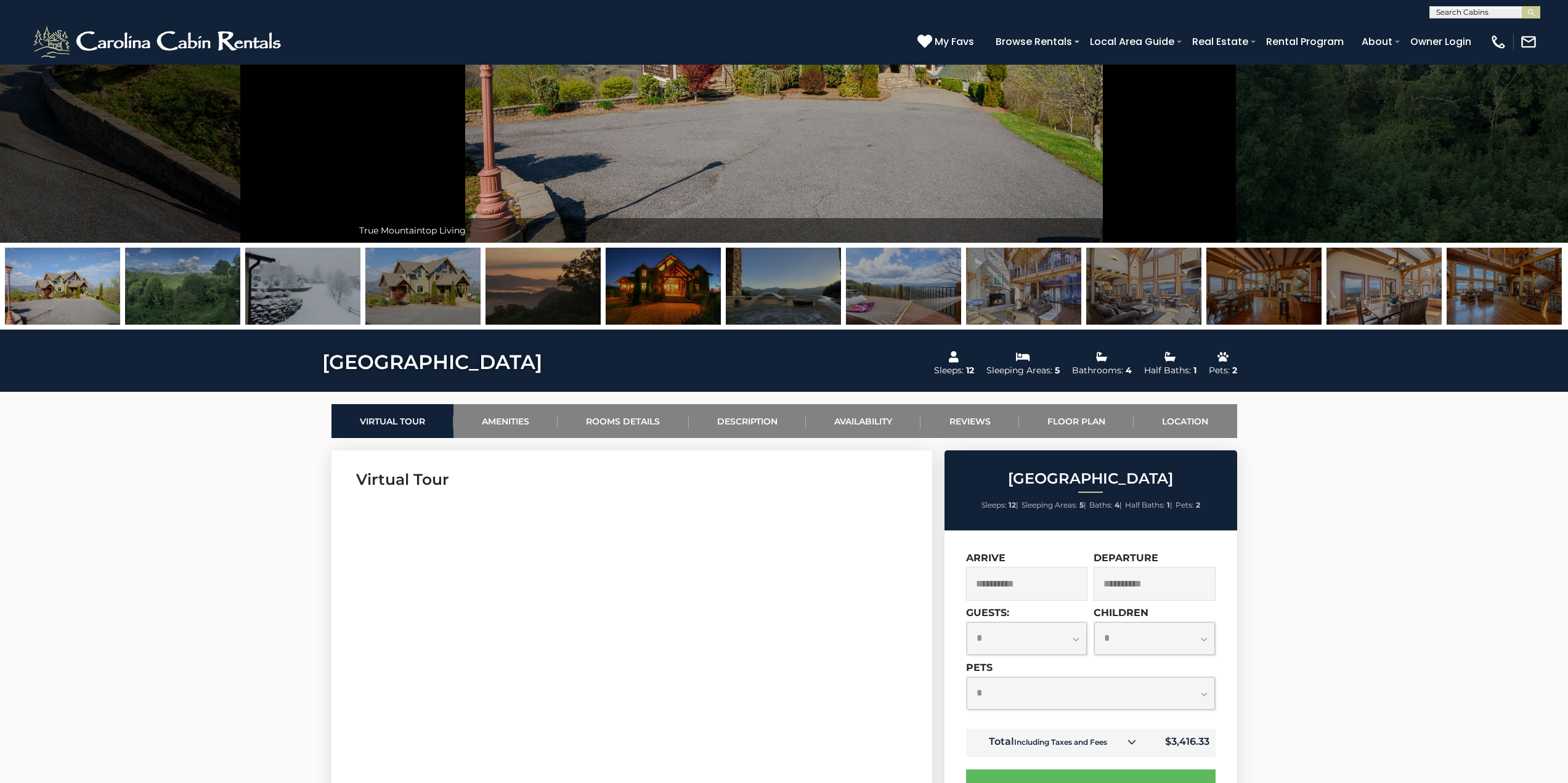
click at [792, 297] on img at bounding box center [784, 287] width 115 height 77
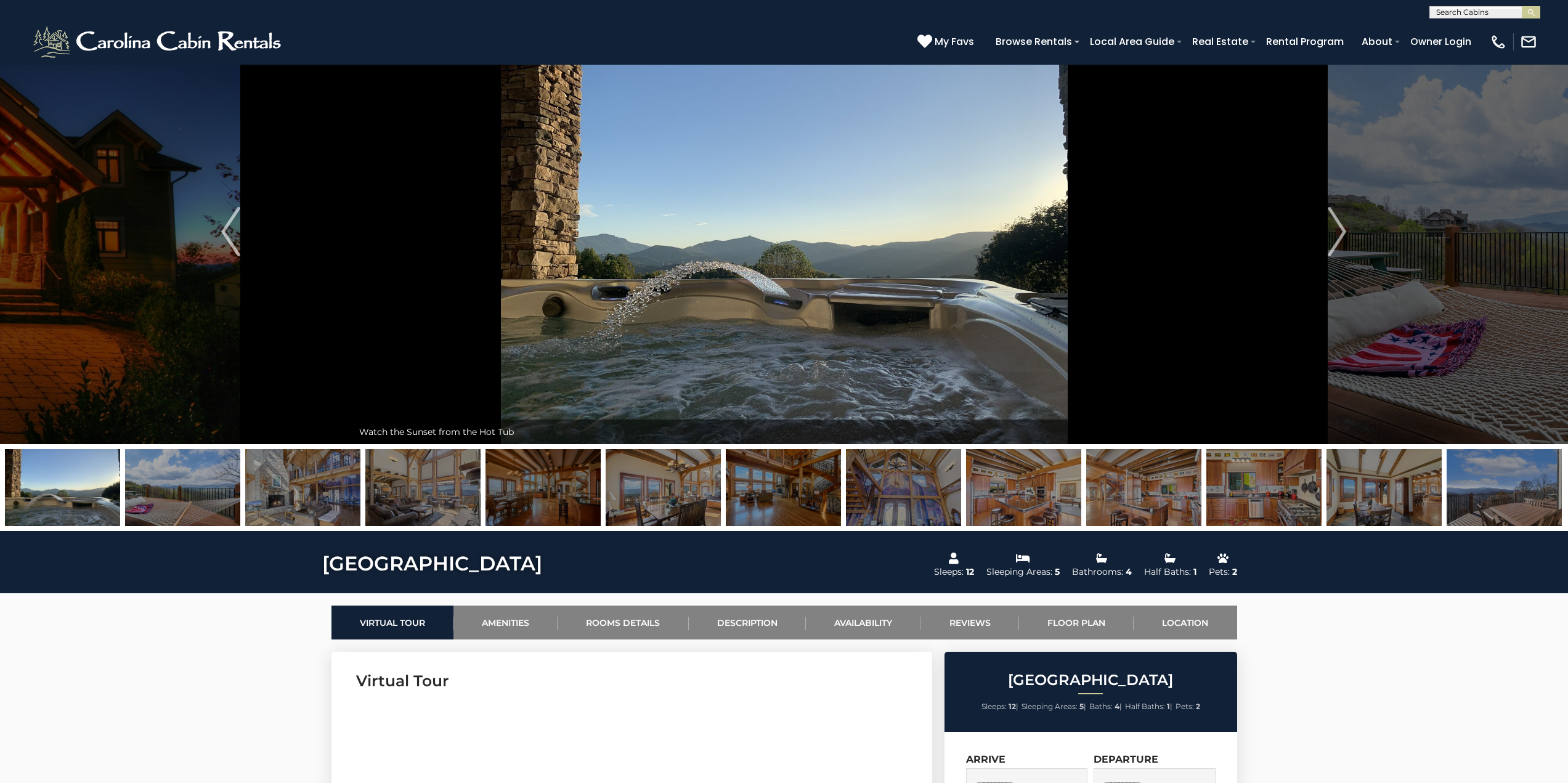
scroll to position [308, 0]
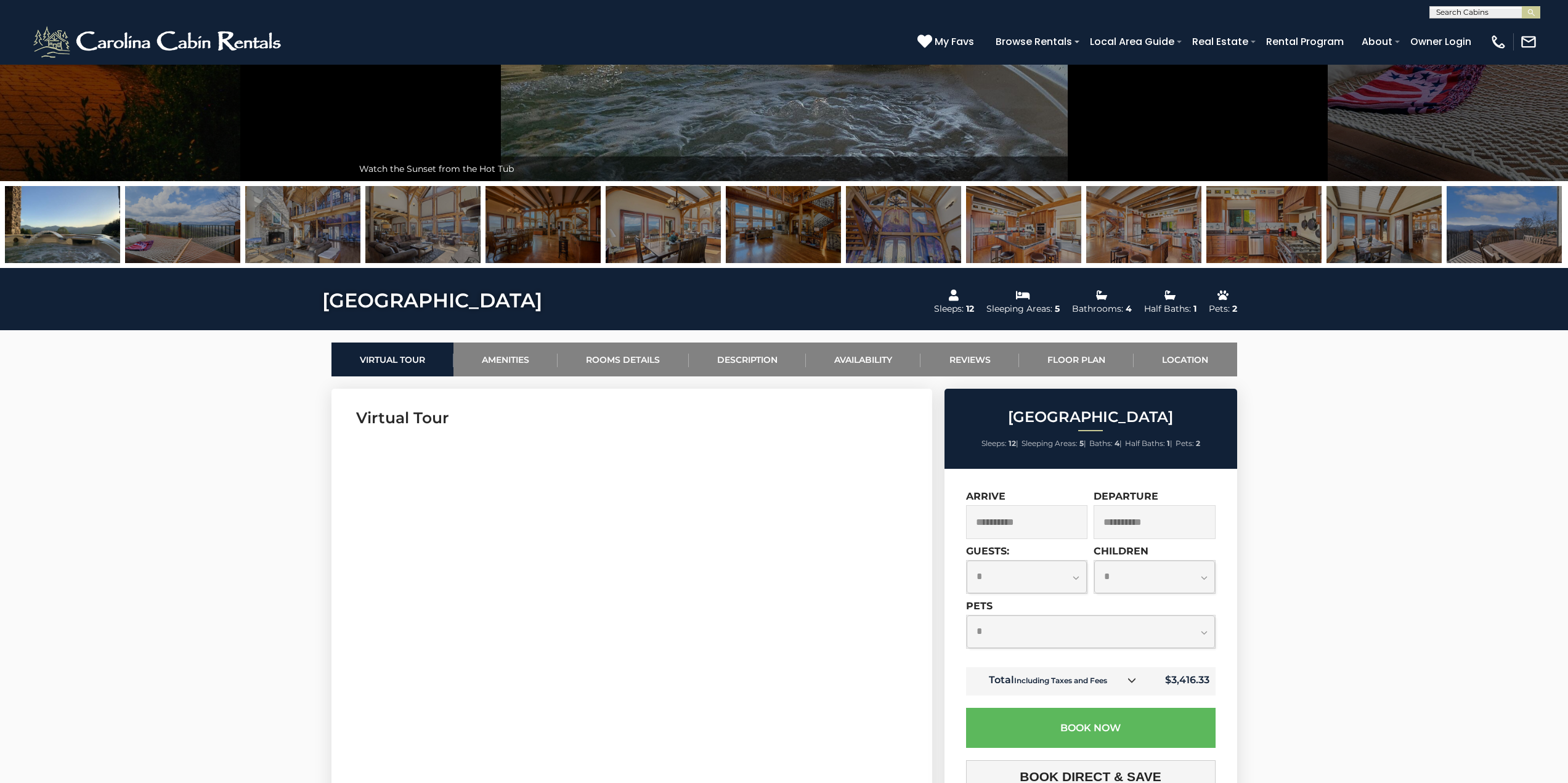
click at [786, 246] on img at bounding box center [784, 225] width 115 height 77
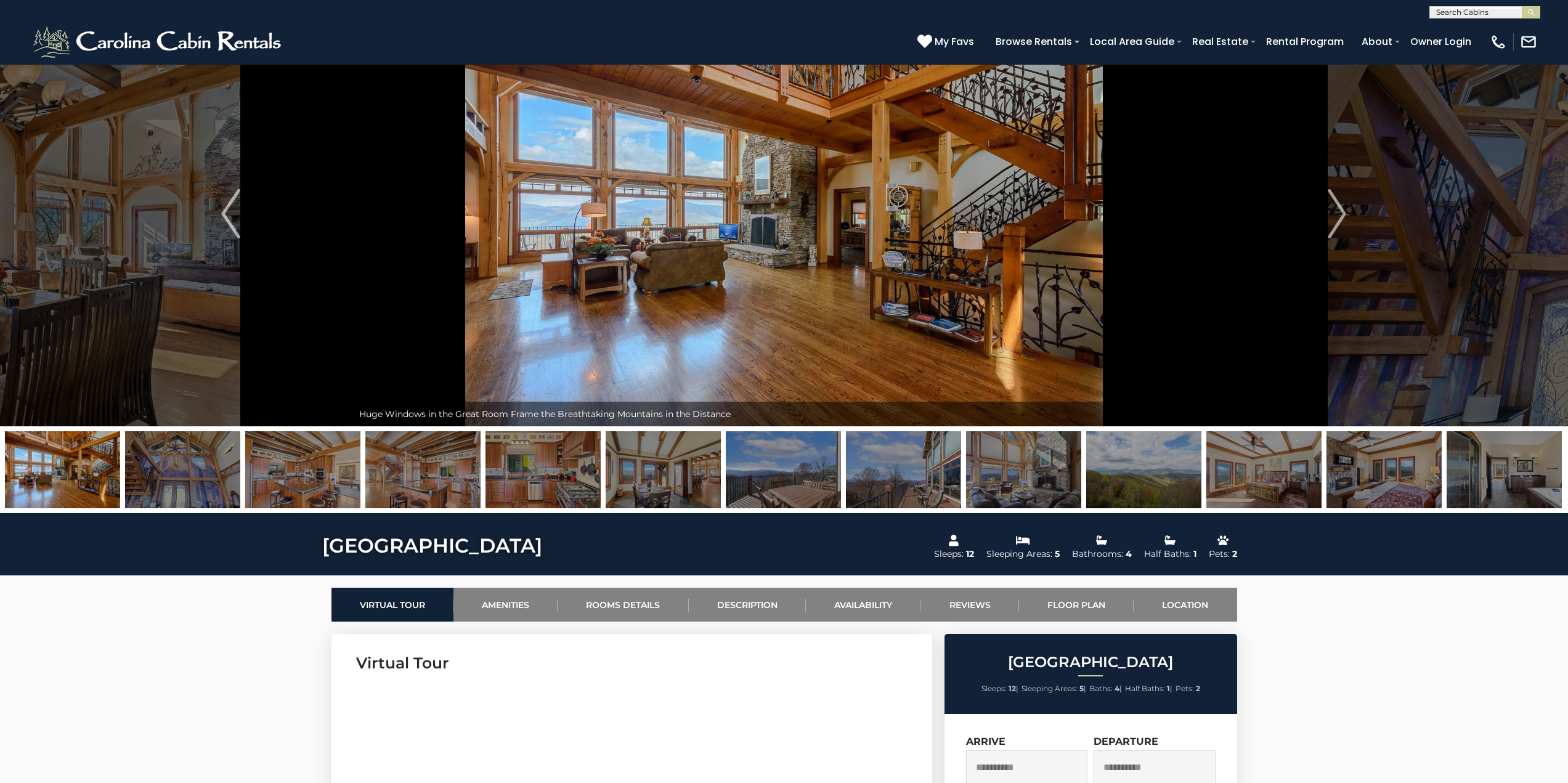
scroll to position [61, 0]
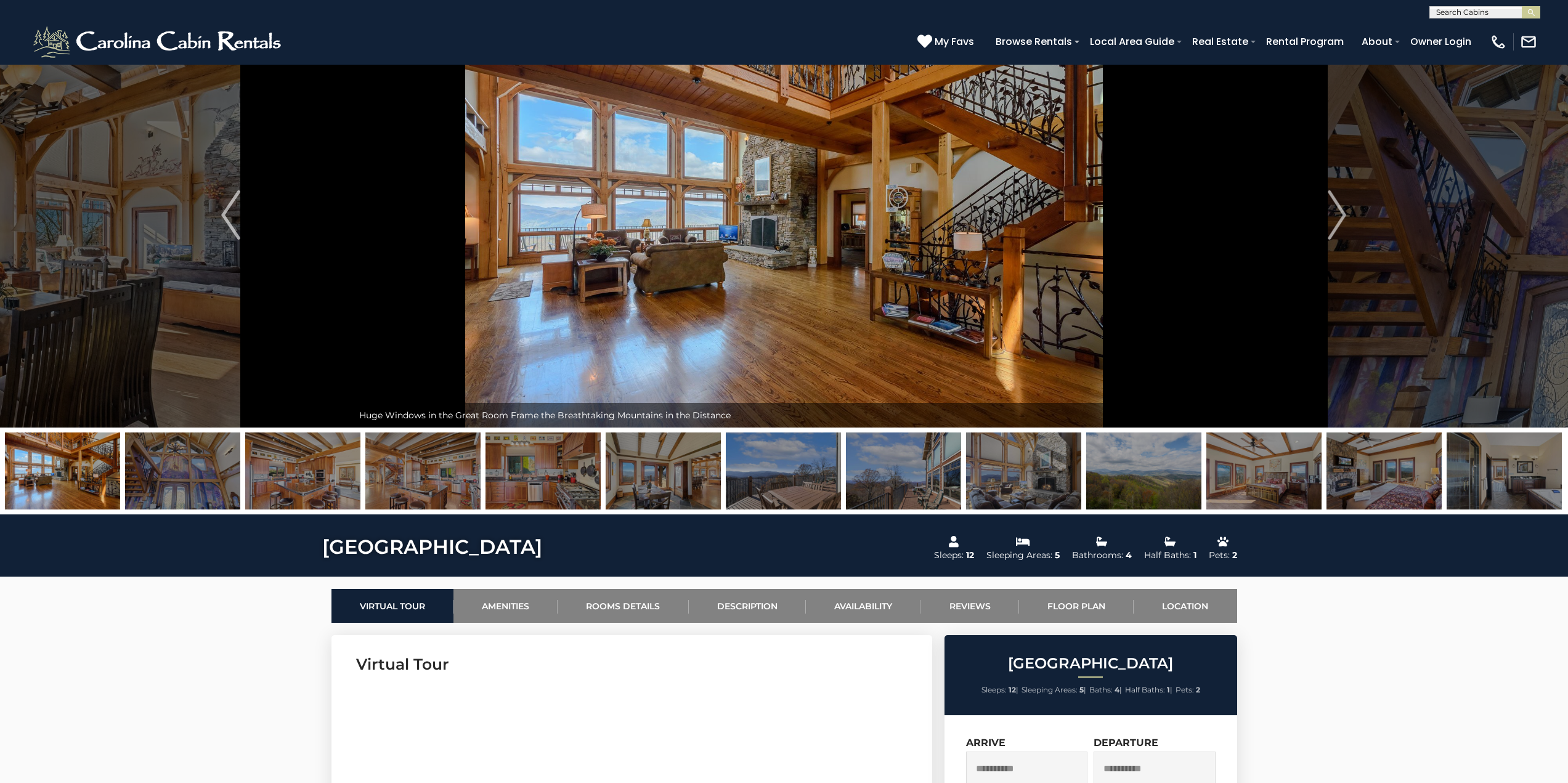
click at [900, 496] on img at bounding box center [903, 472] width 115 height 77
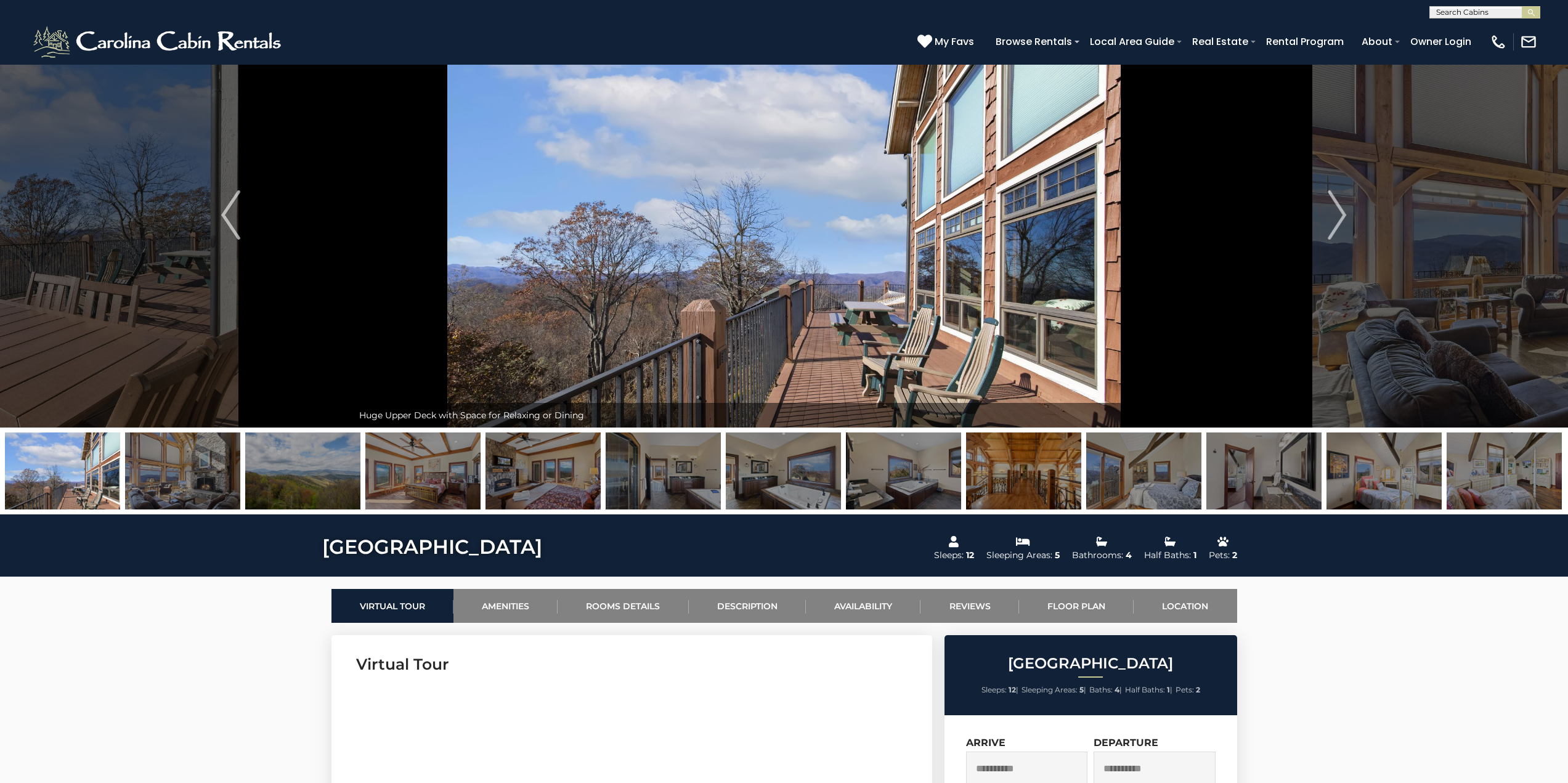
click at [900, 496] on img at bounding box center [903, 472] width 115 height 77
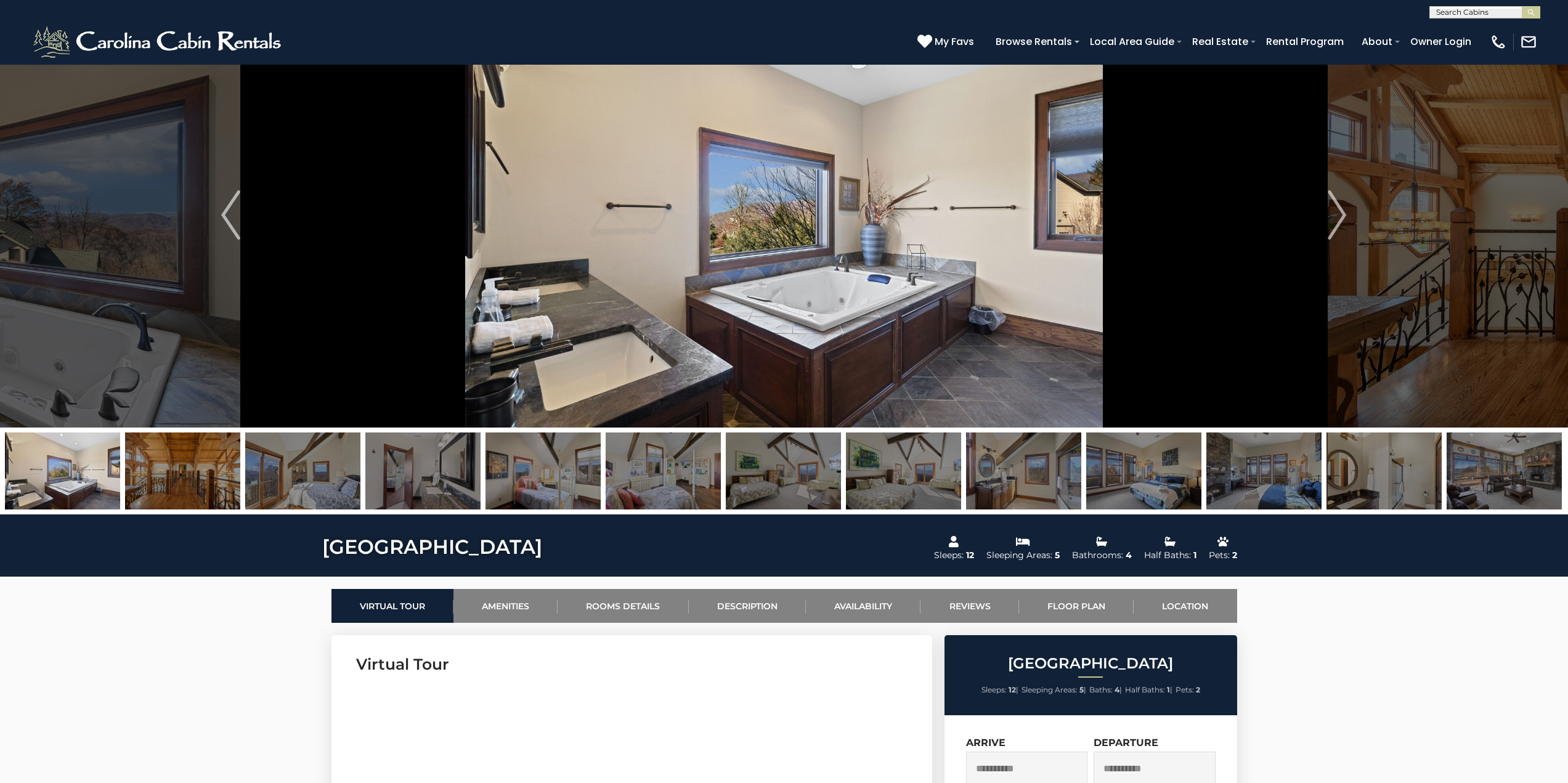
click at [780, 480] on img at bounding box center [784, 472] width 115 height 77
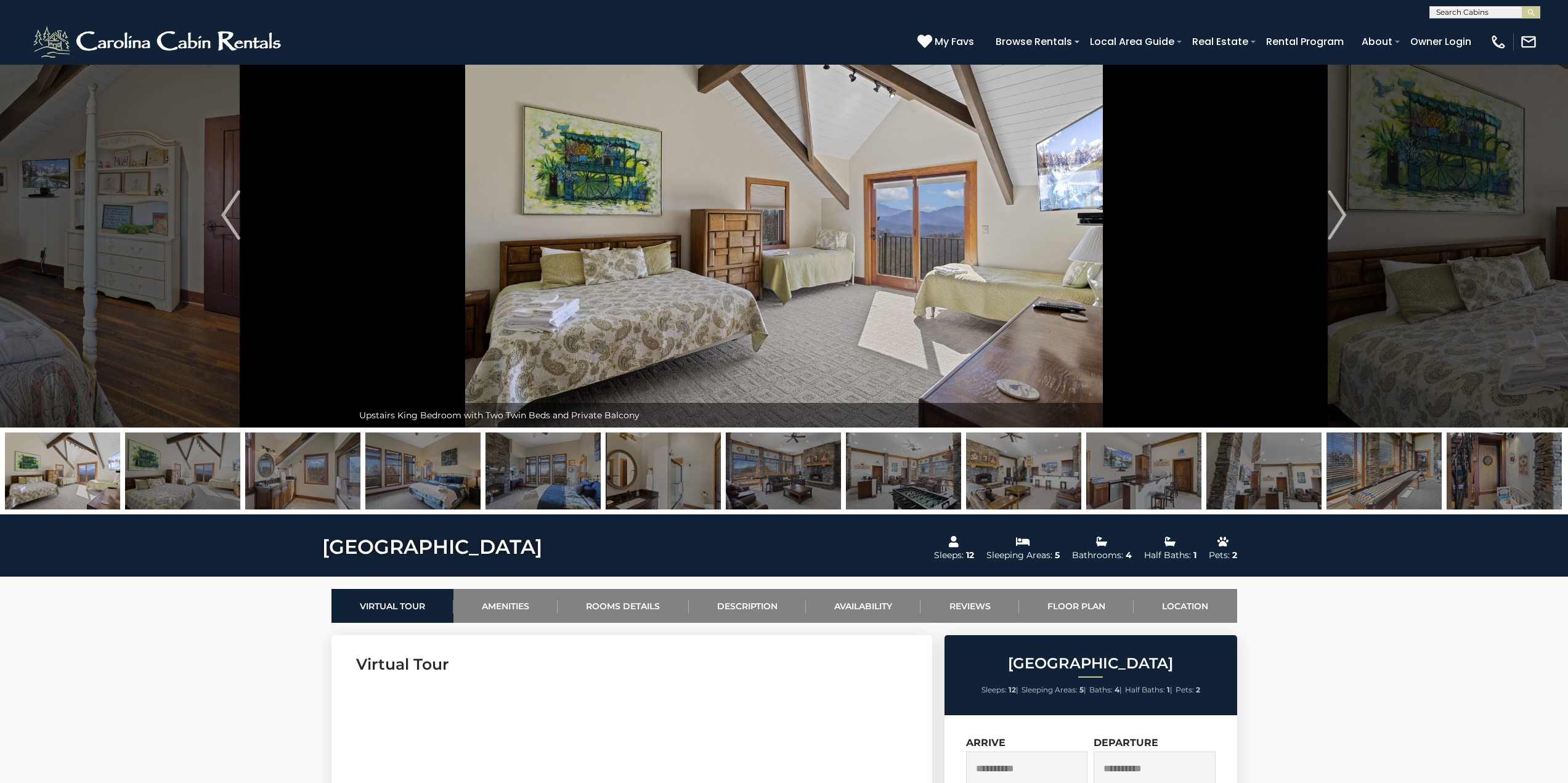
click at [776, 478] on img at bounding box center [784, 472] width 115 height 77
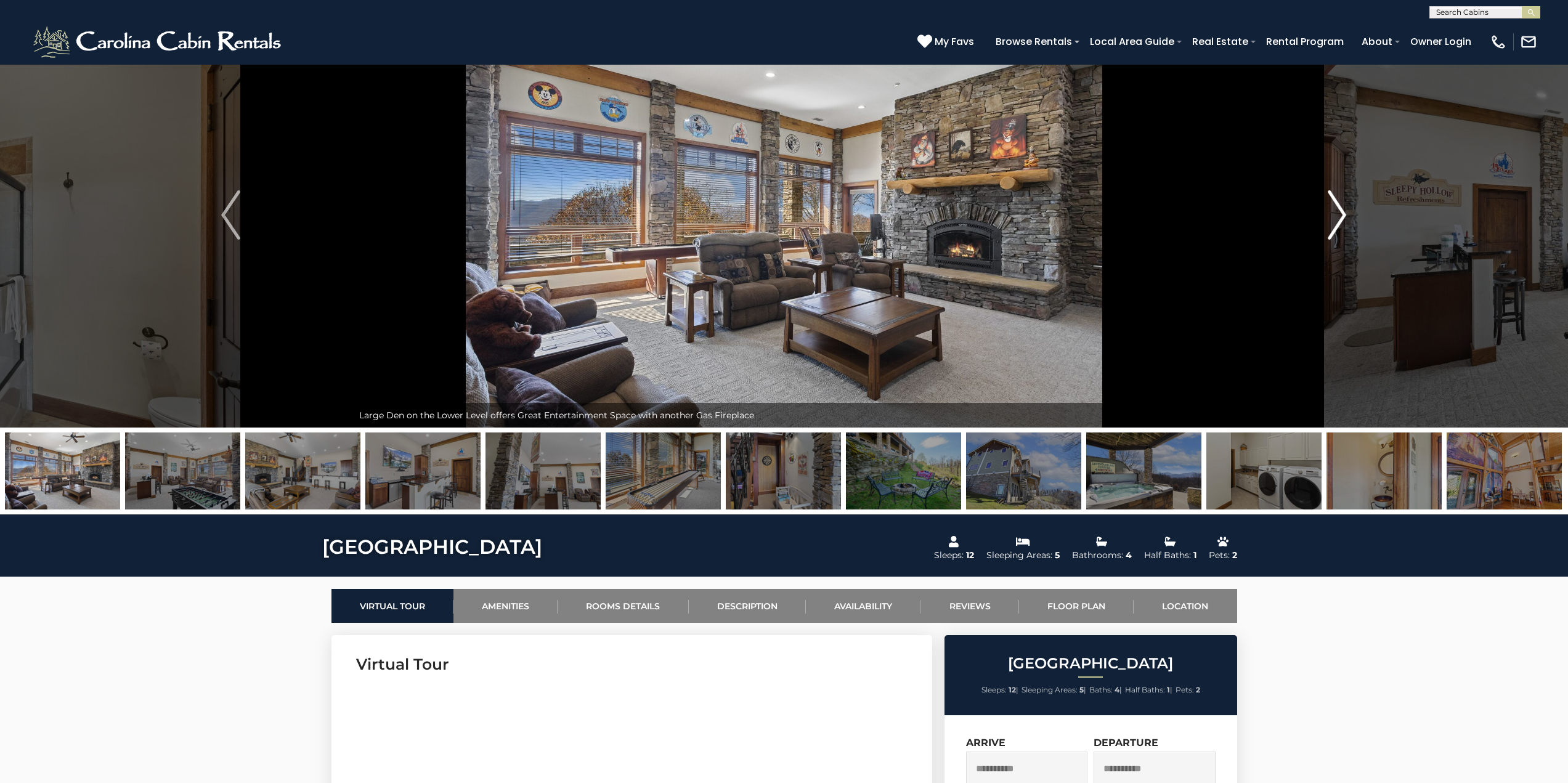
click at [1342, 218] on img "Next" at bounding box center [1337, 215] width 19 height 49
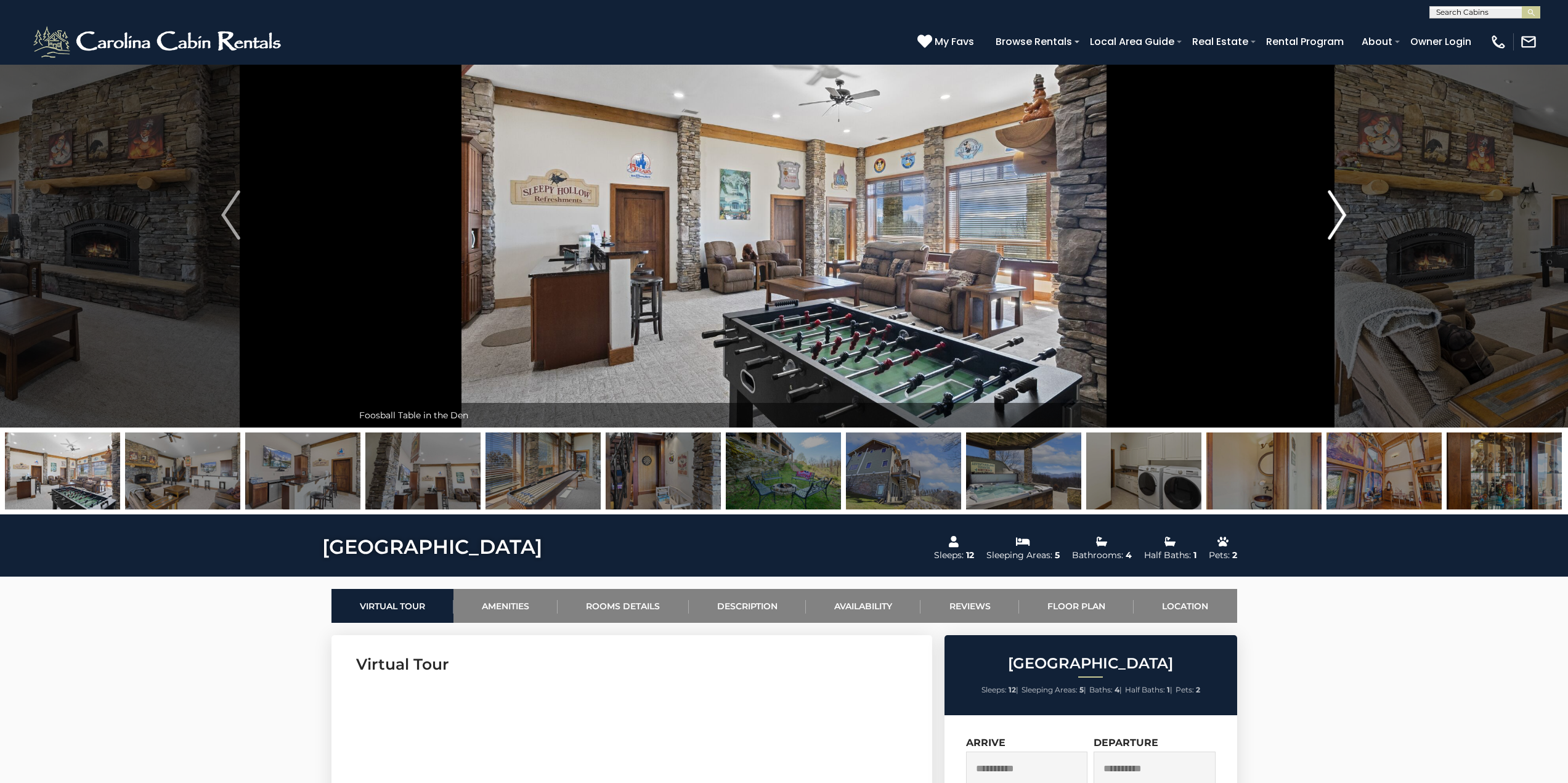
click at [1342, 218] on img "Next" at bounding box center [1337, 215] width 19 height 49
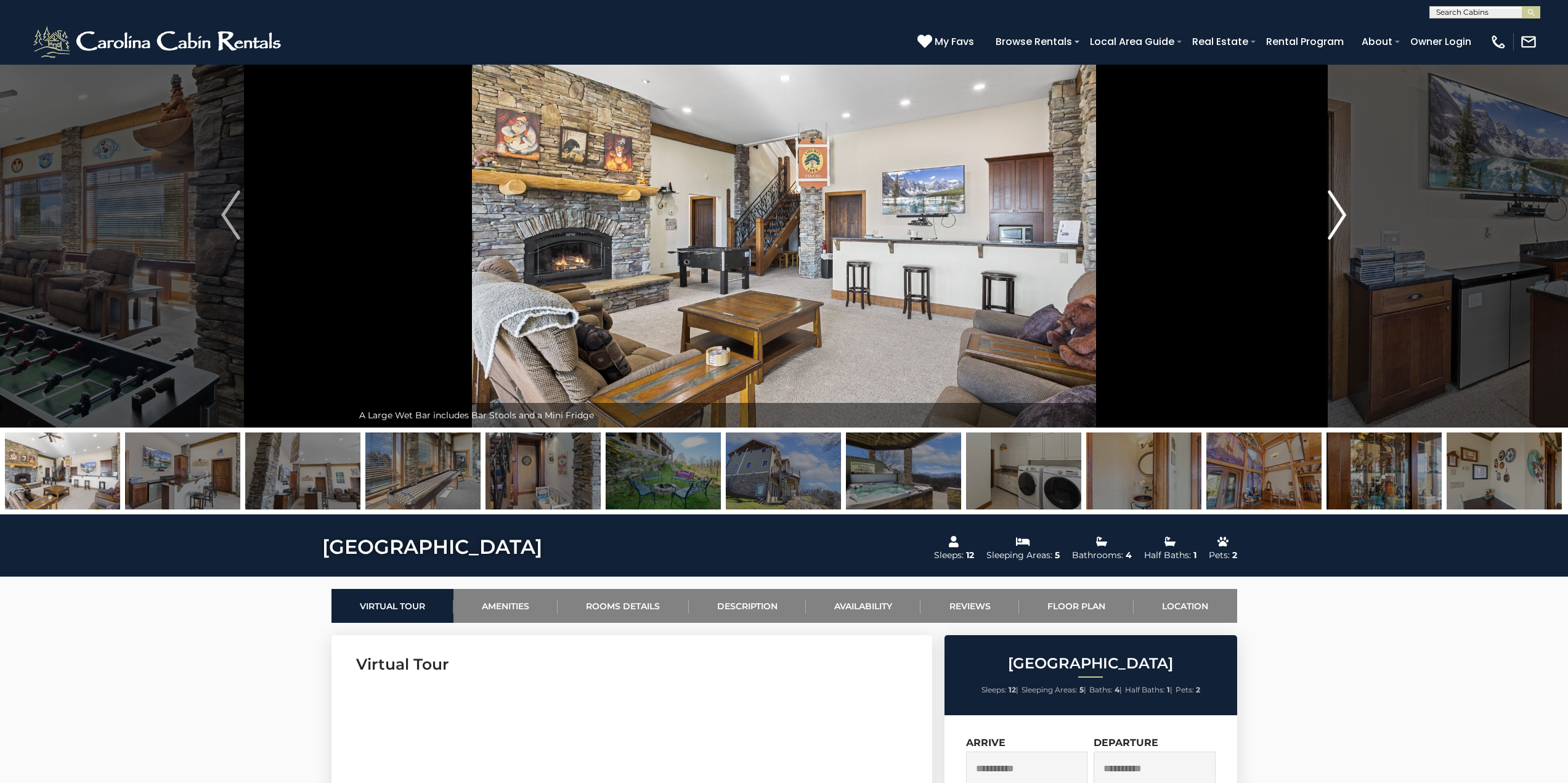
click at [1342, 218] on img "Next" at bounding box center [1337, 215] width 19 height 49
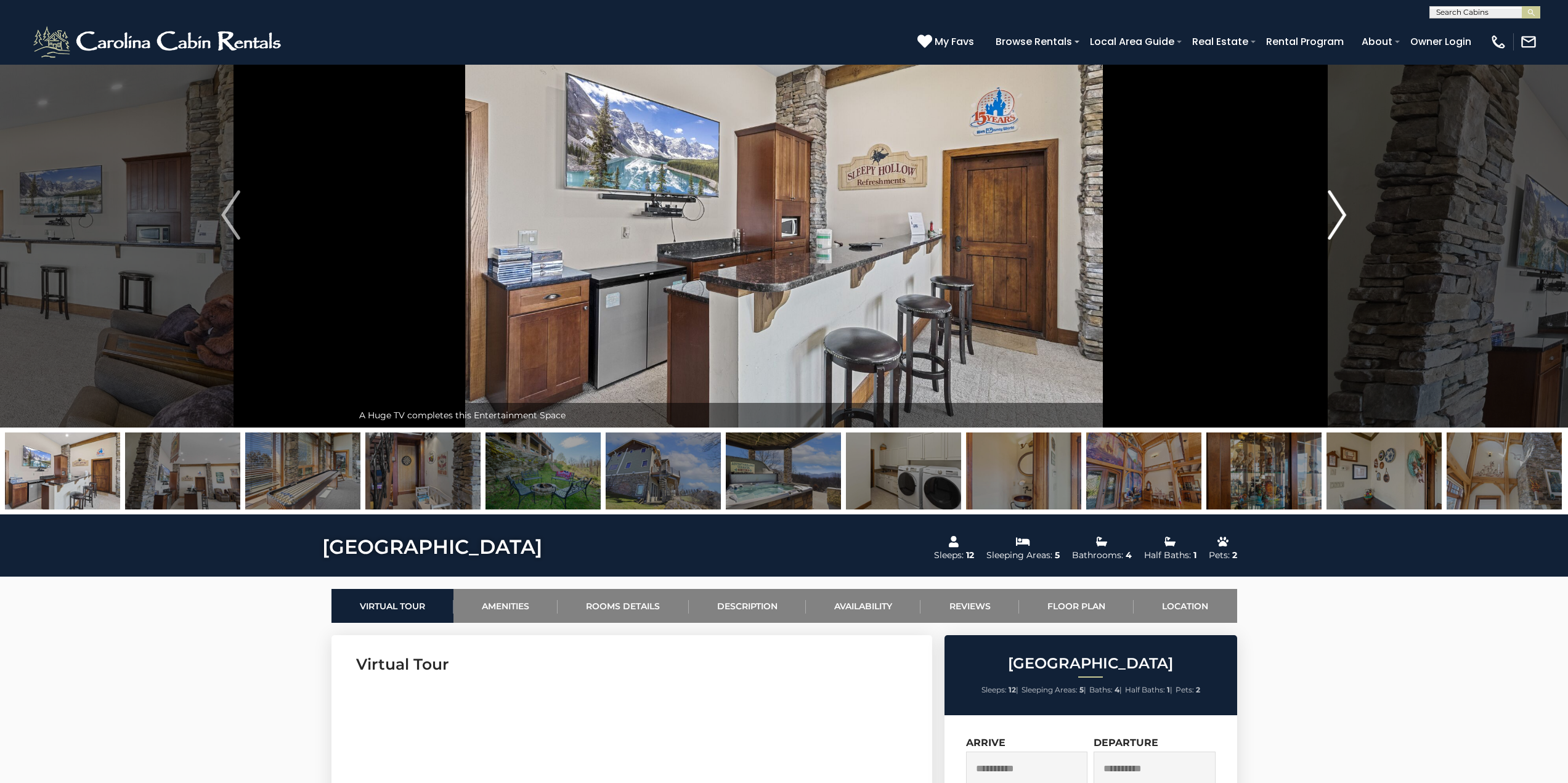
click at [1342, 218] on img "Next" at bounding box center [1337, 215] width 19 height 49
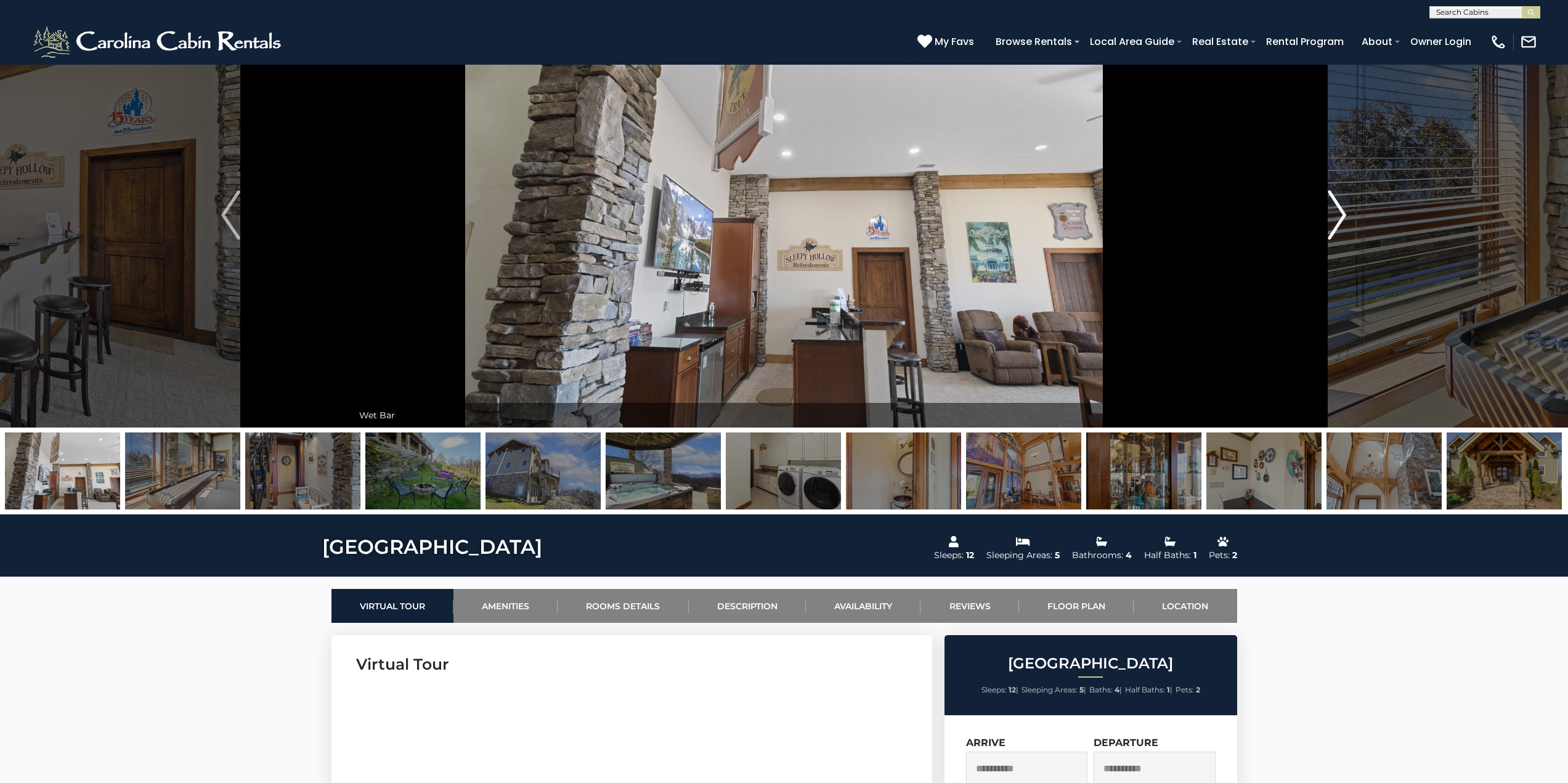
click at [1342, 218] on img "Next" at bounding box center [1337, 215] width 19 height 49
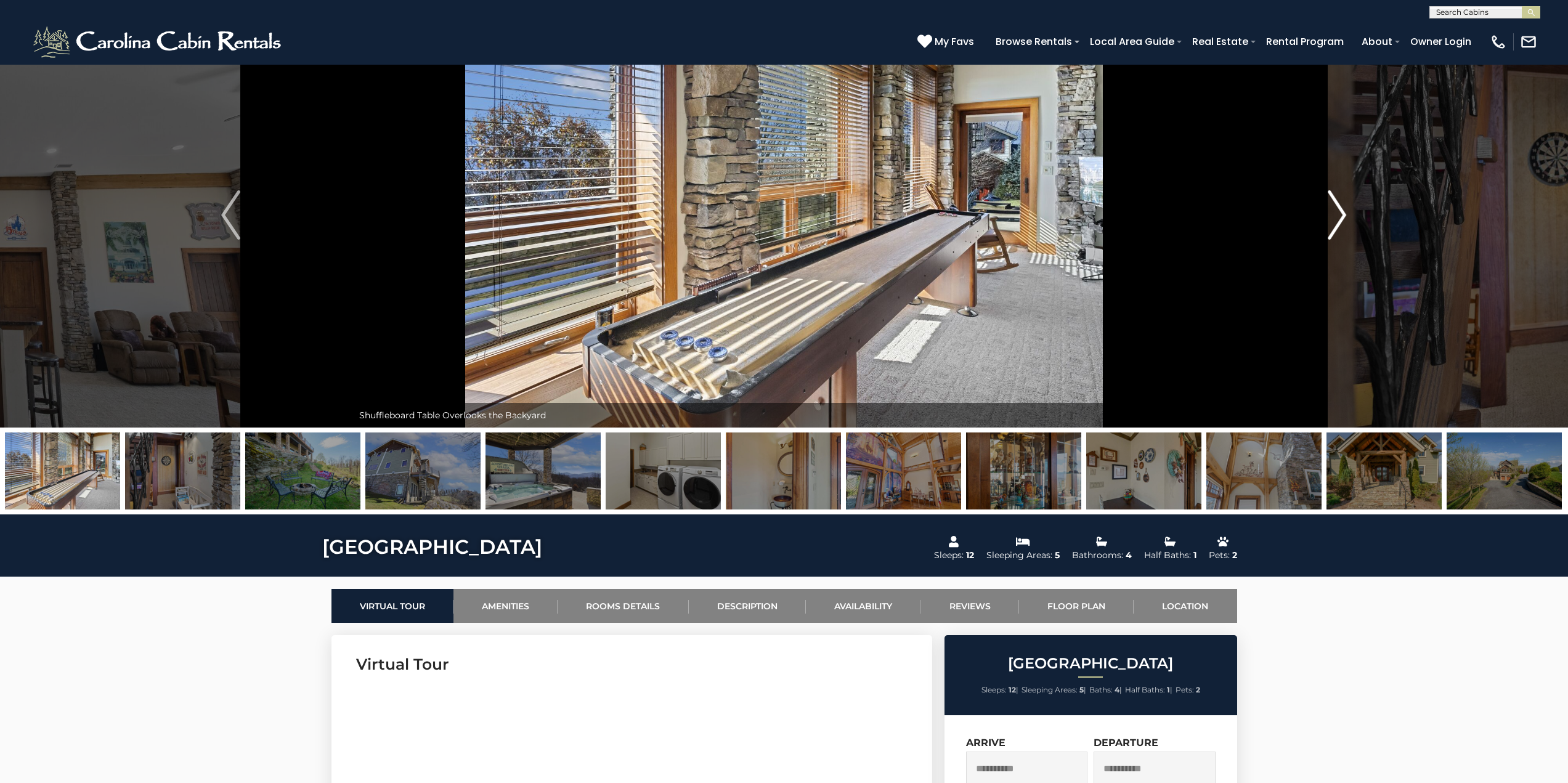
click at [1342, 218] on img "Next" at bounding box center [1337, 215] width 19 height 49
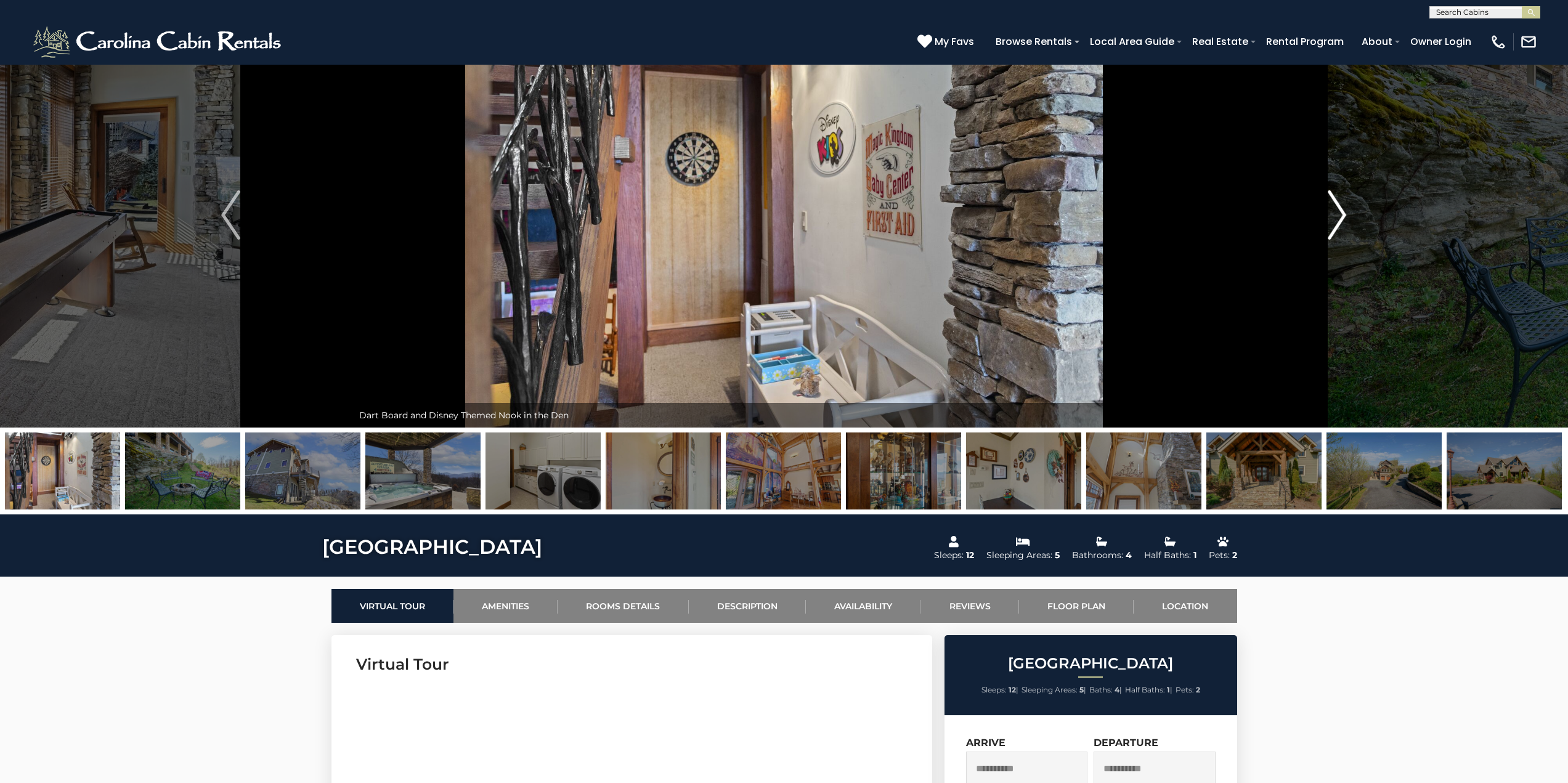
click at [1342, 218] on img "Next" at bounding box center [1337, 215] width 19 height 49
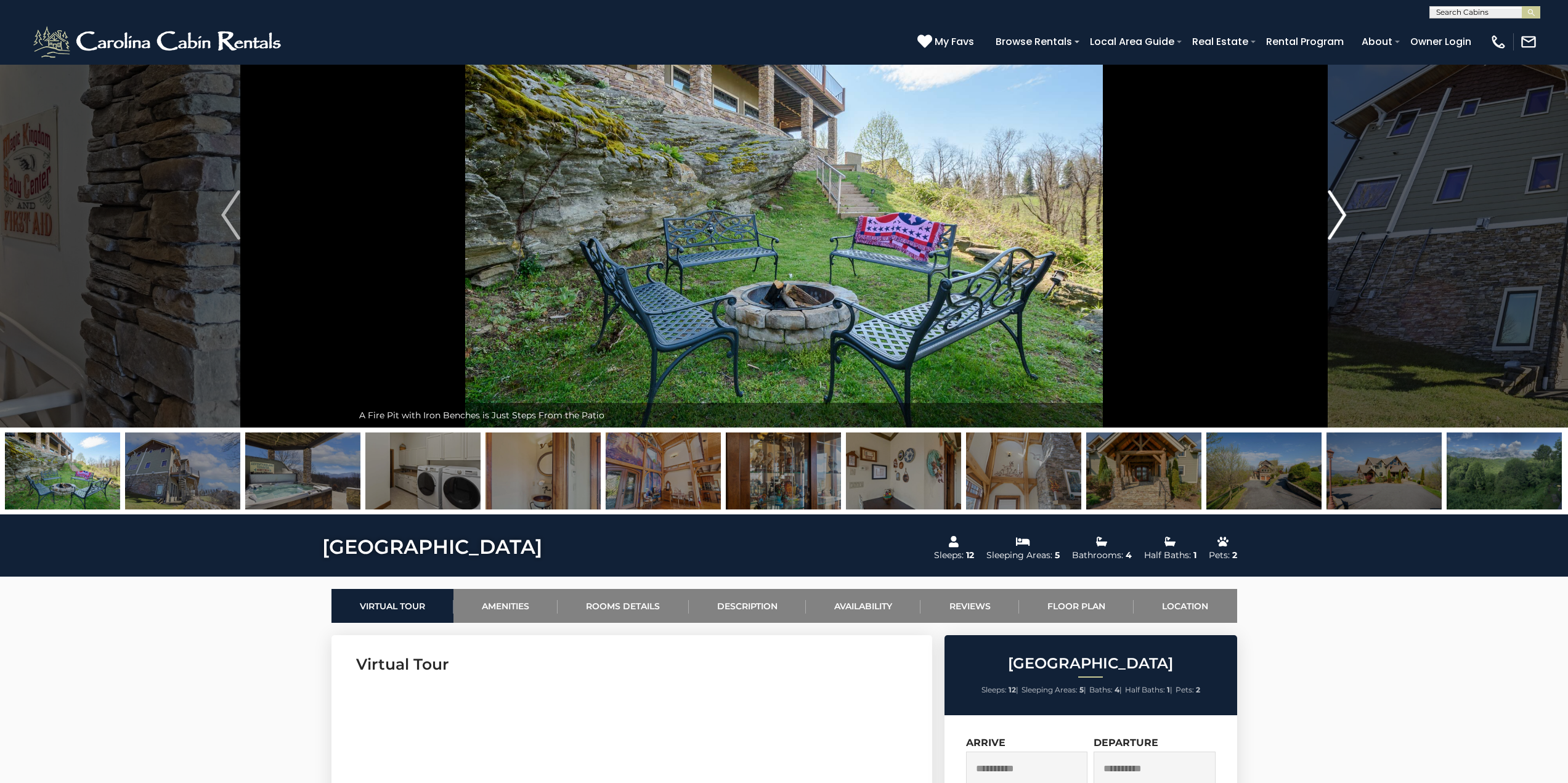
click at [1342, 218] on img "Next" at bounding box center [1337, 215] width 19 height 49
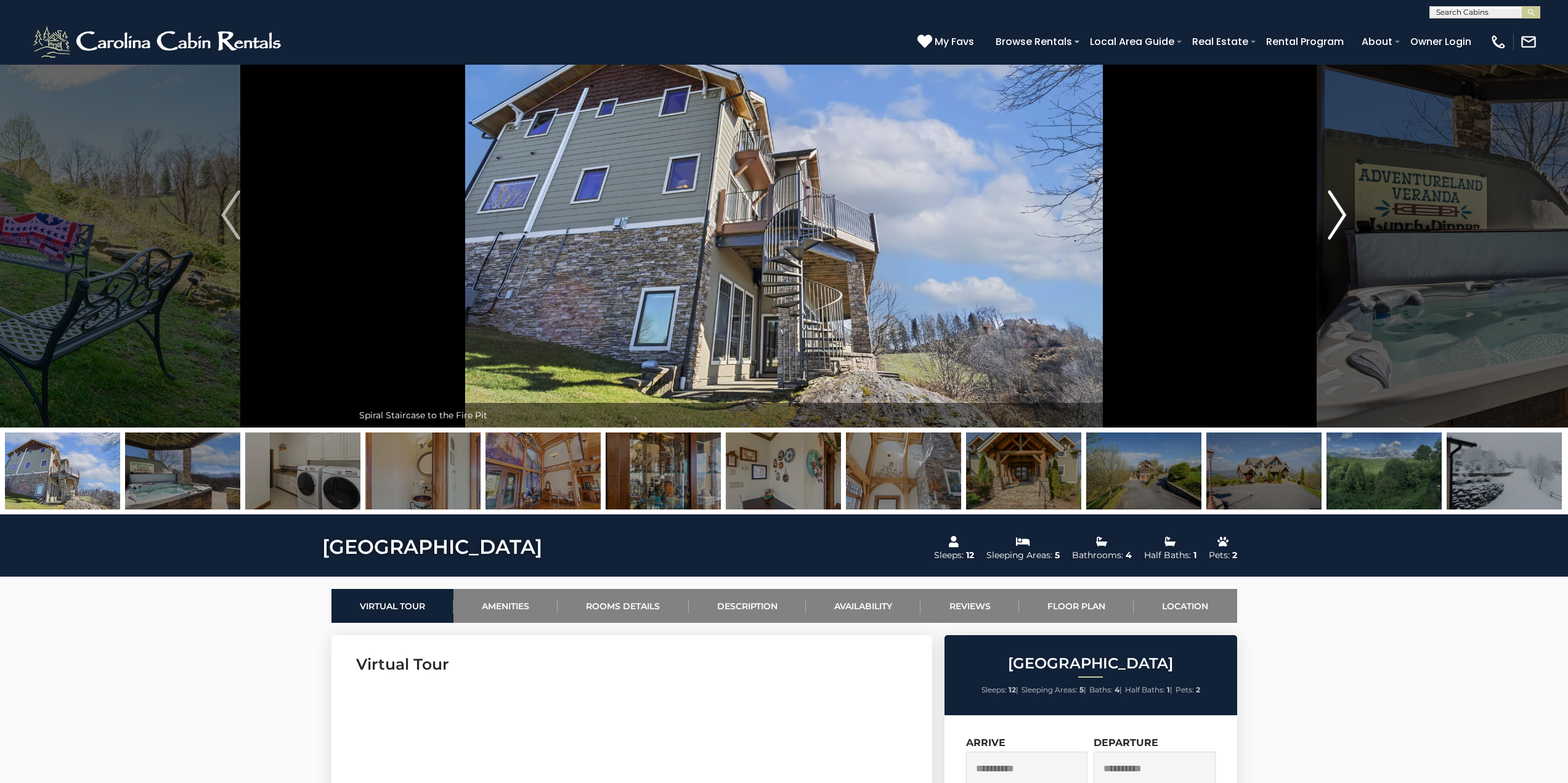
click at [1342, 218] on img "Next" at bounding box center [1337, 215] width 19 height 49
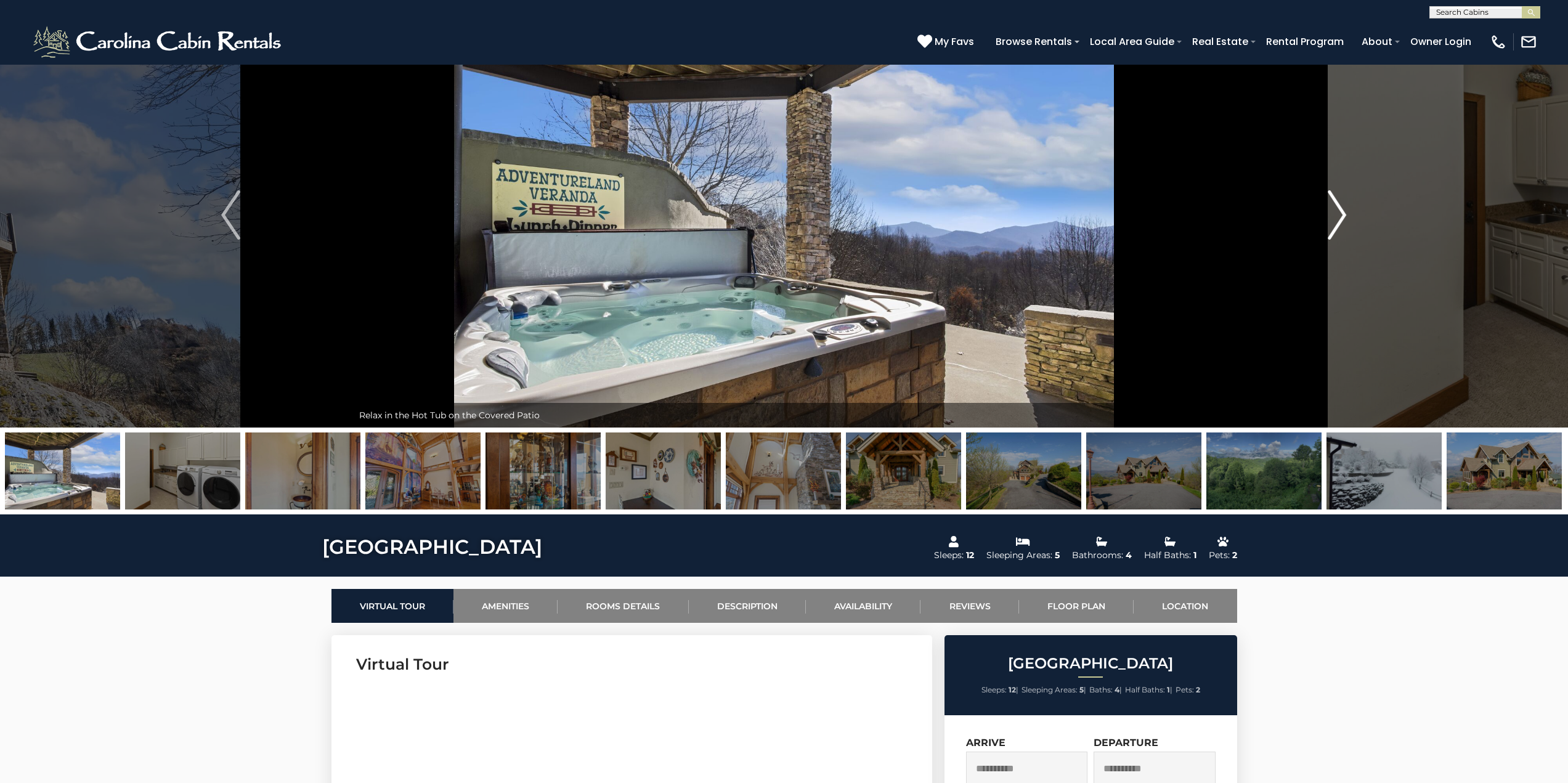
click at [1342, 218] on img "Next" at bounding box center [1337, 215] width 19 height 49
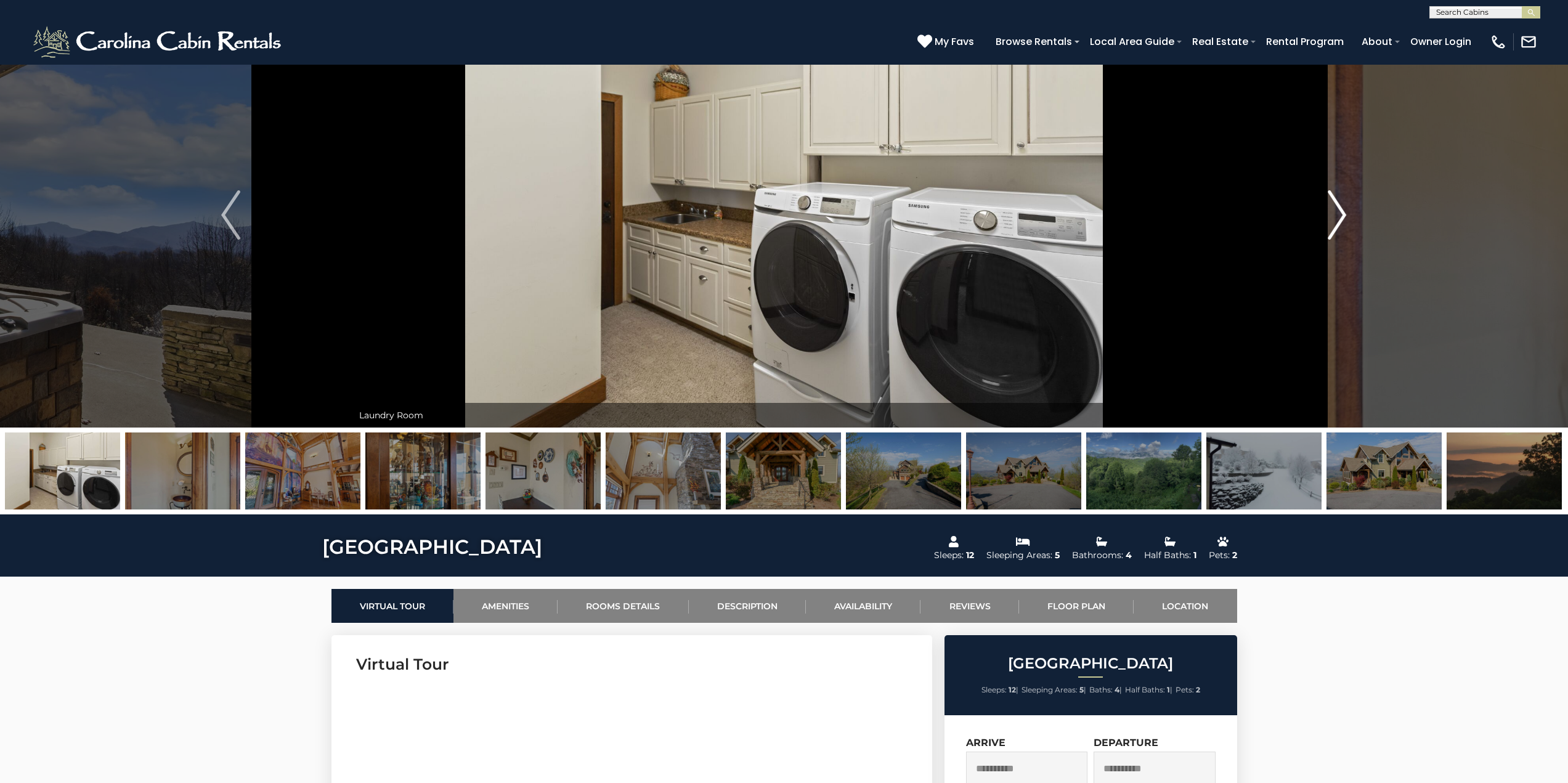
click at [1342, 218] on img "Next" at bounding box center [1337, 215] width 19 height 49
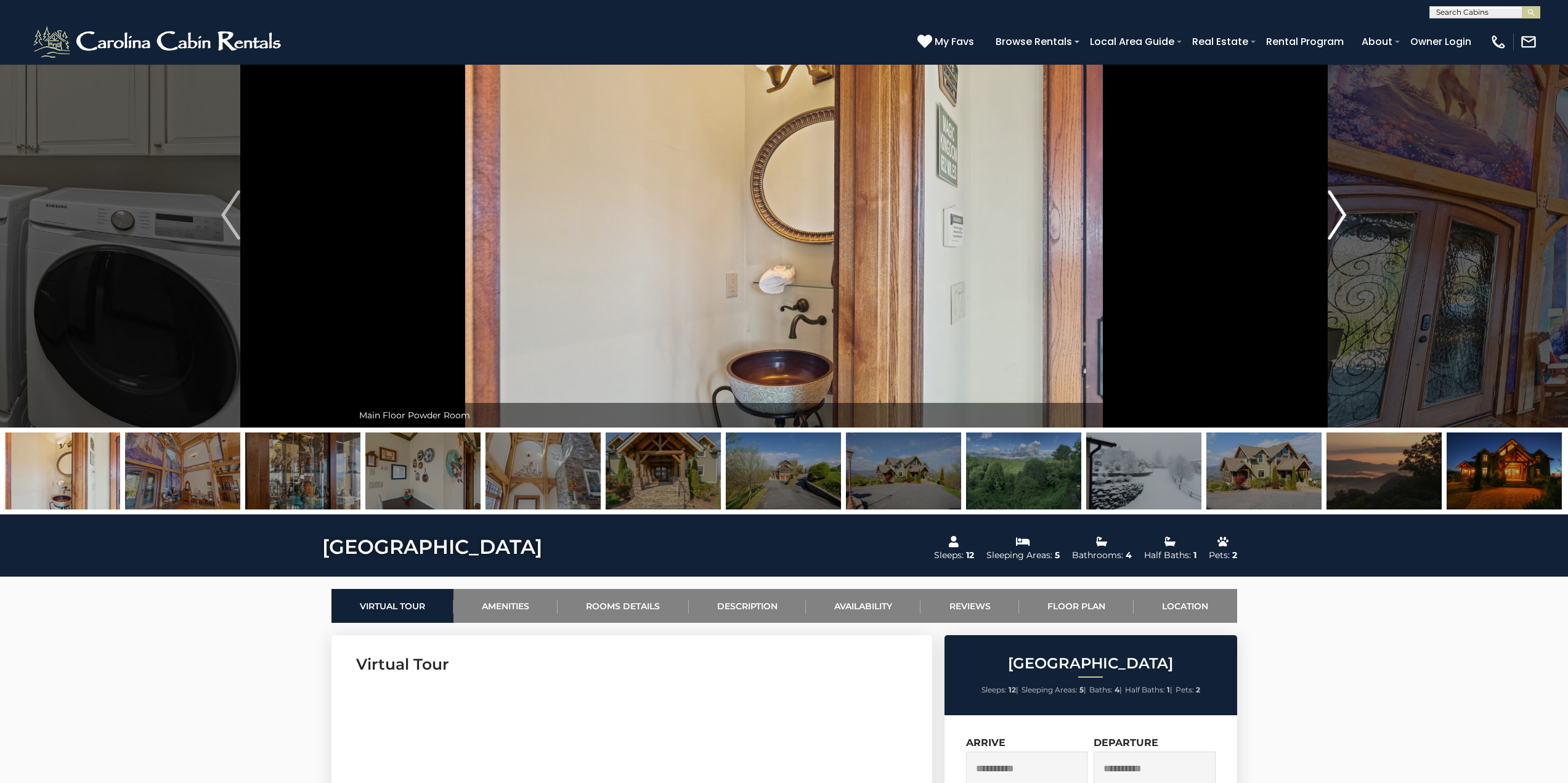
click at [1342, 218] on img "Next" at bounding box center [1337, 215] width 19 height 49
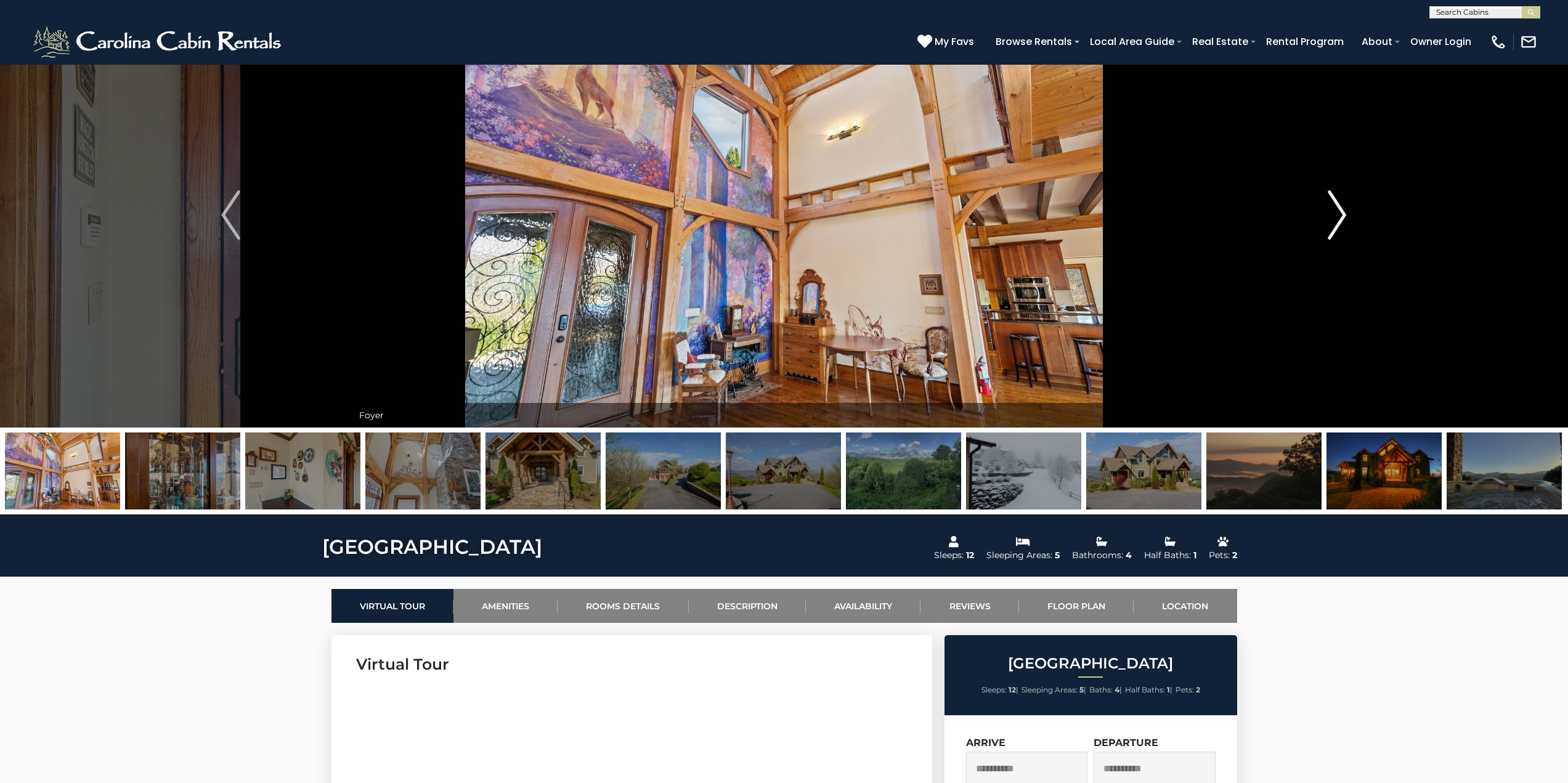
click at [1342, 218] on img "Next" at bounding box center [1337, 215] width 19 height 49
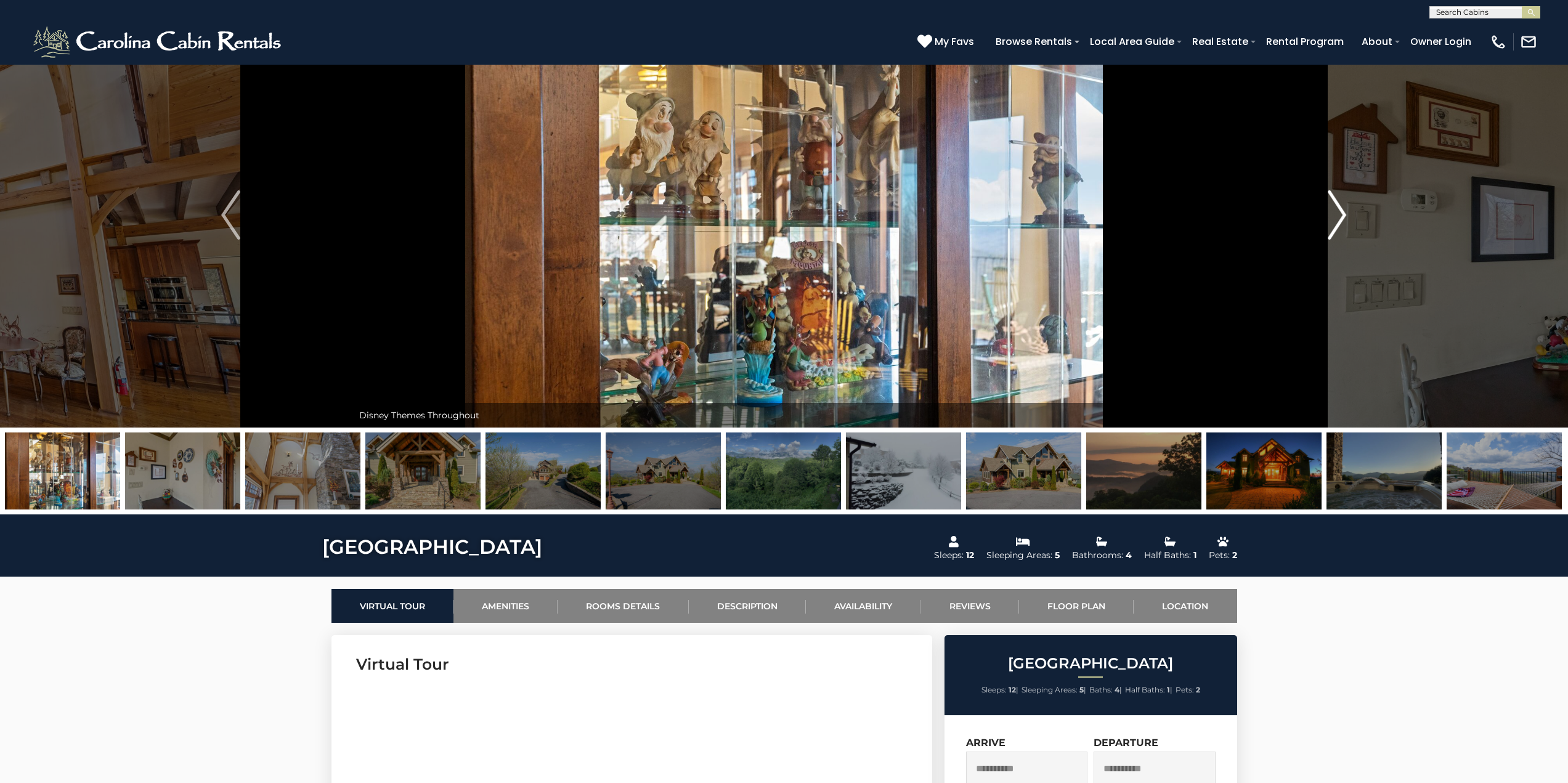
click at [1342, 218] on img "Next" at bounding box center [1337, 215] width 19 height 49
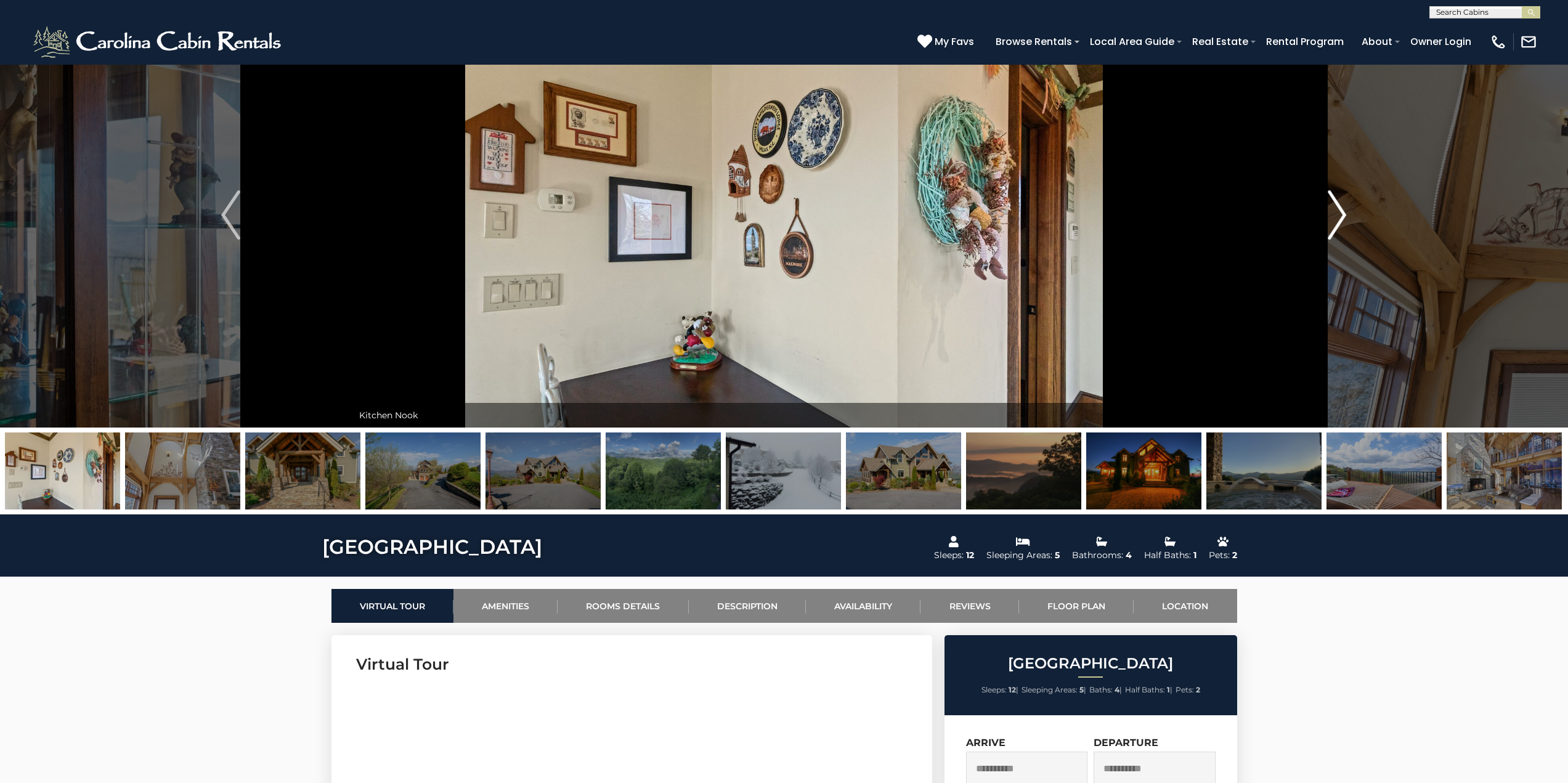
click at [1342, 218] on img "Next" at bounding box center [1337, 215] width 19 height 49
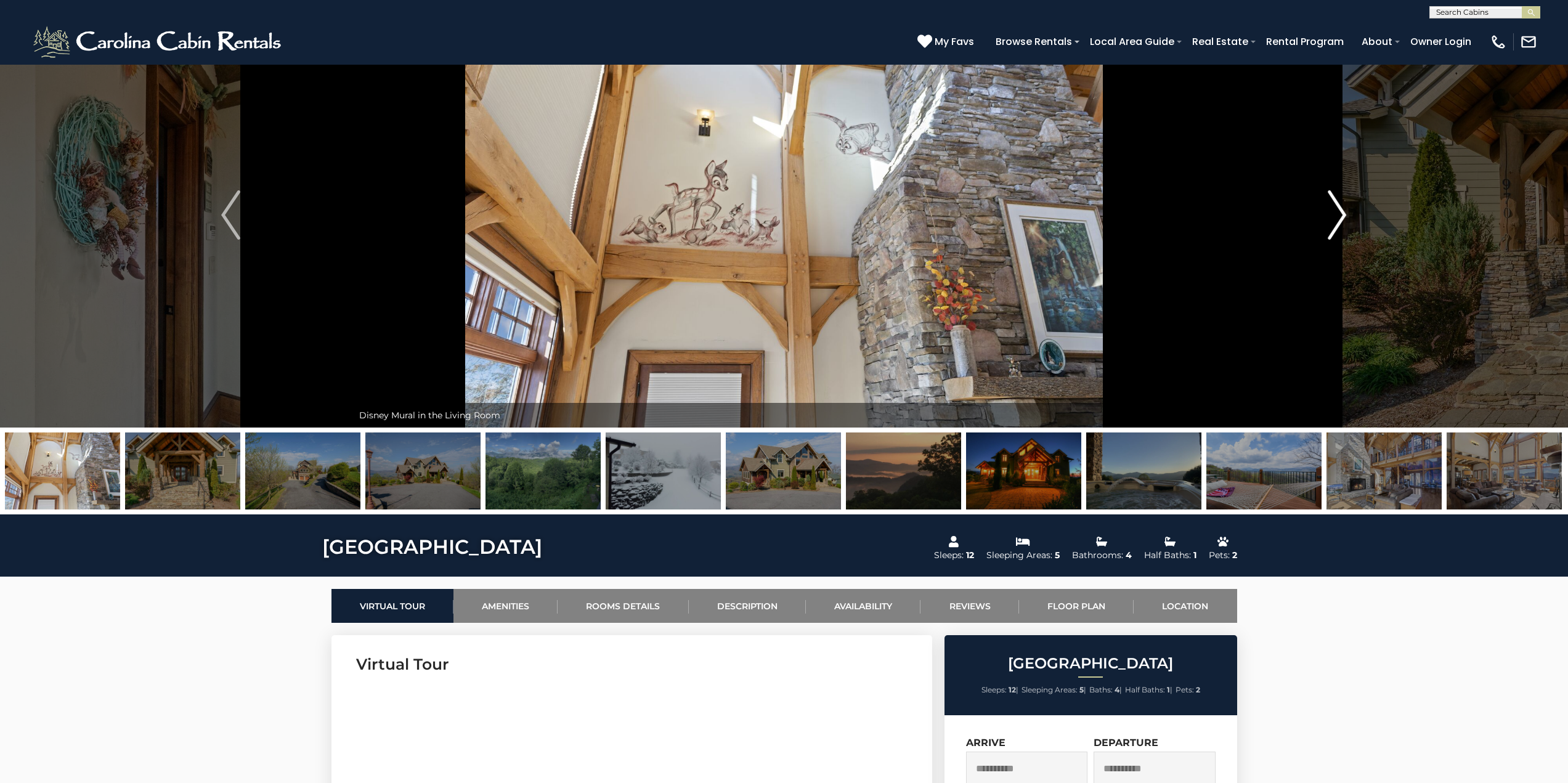
click at [1342, 218] on img "Next" at bounding box center [1337, 215] width 19 height 49
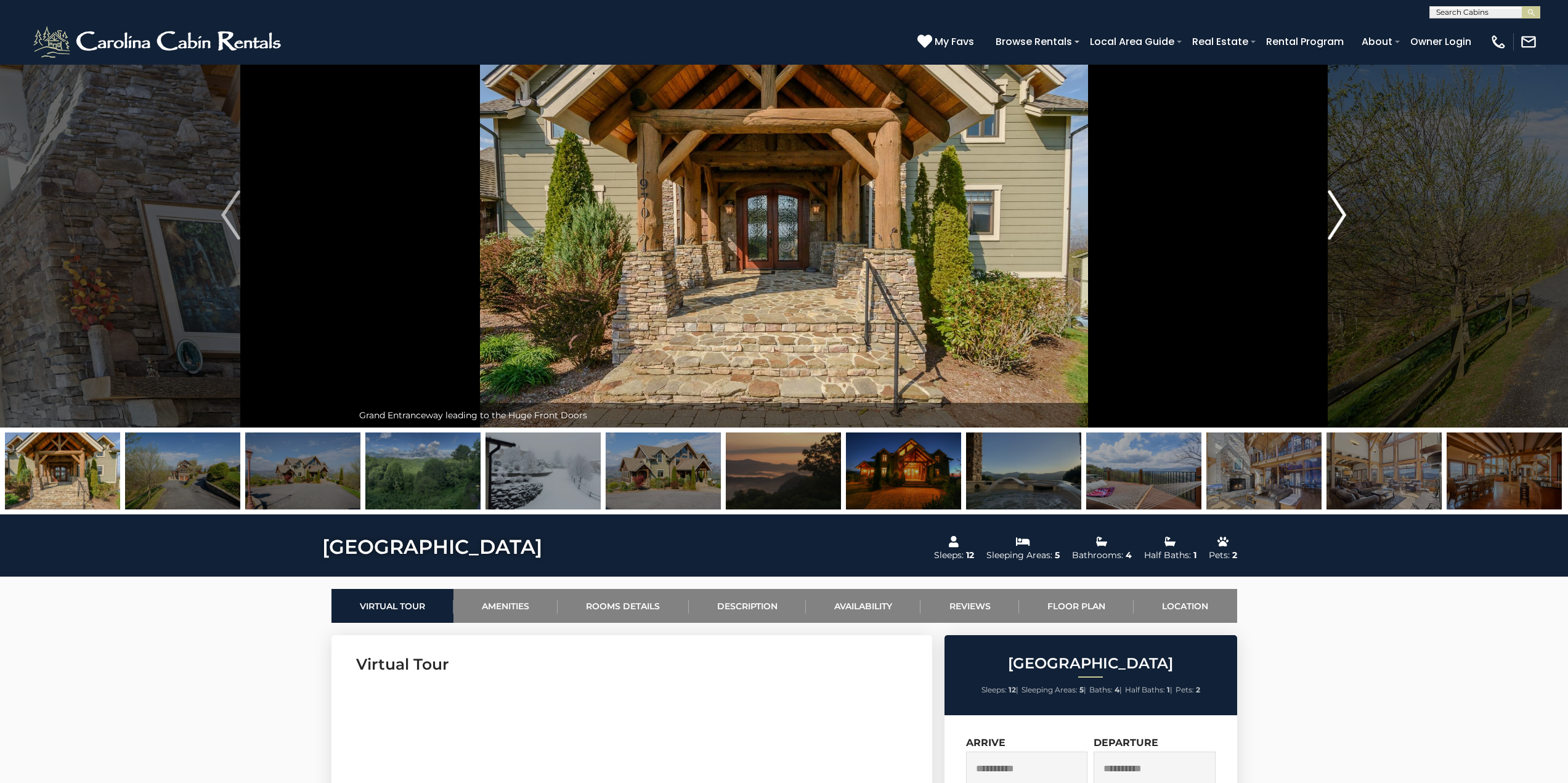
click at [1342, 218] on img "Next" at bounding box center [1337, 215] width 19 height 49
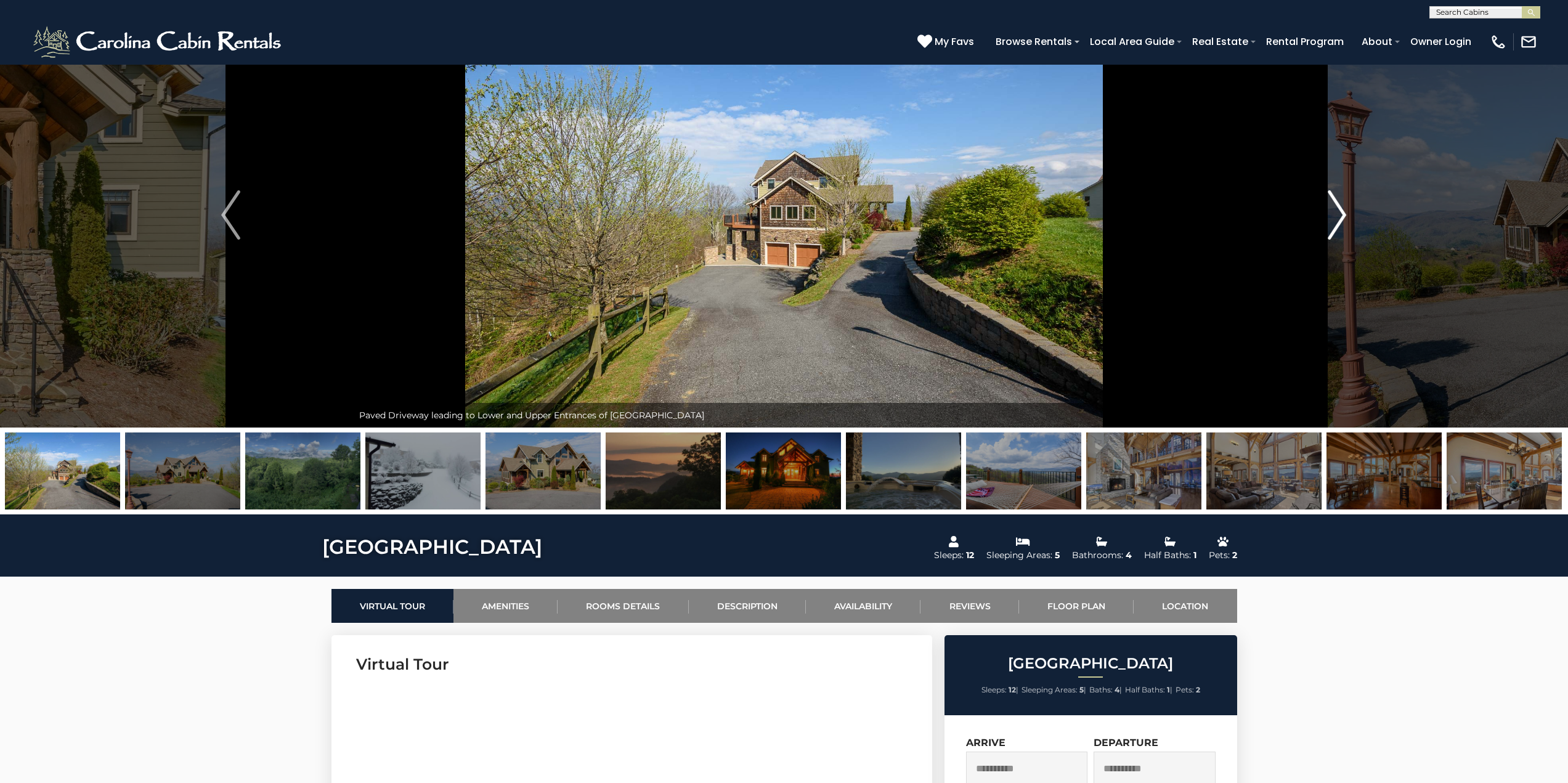
click at [1342, 218] on img "Next" at bounding box center [1337, 215] width 19 height 49
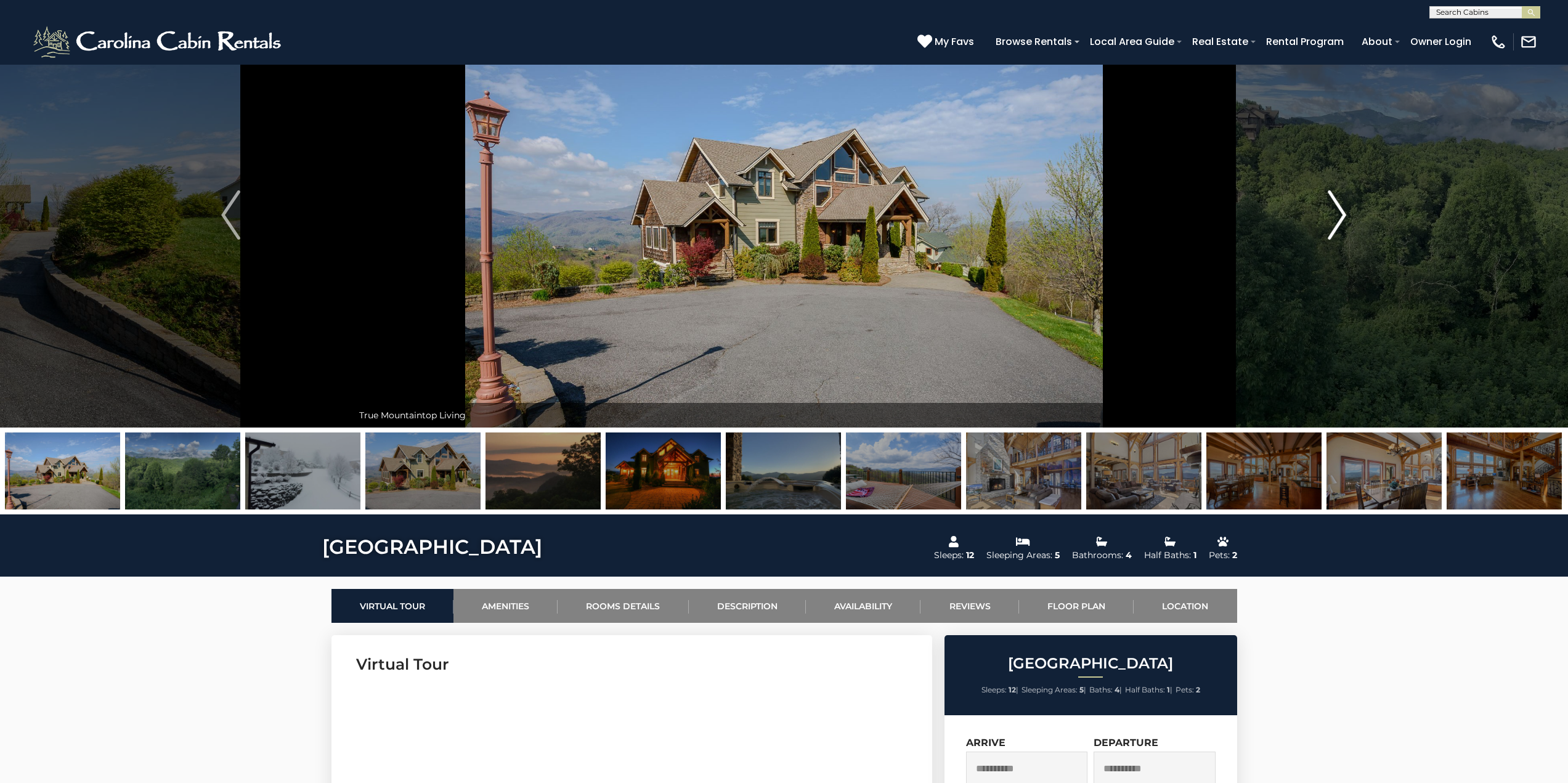
click at [1342, 218] on img "Next" at bounding box center [1337, 215] width 19 height 49
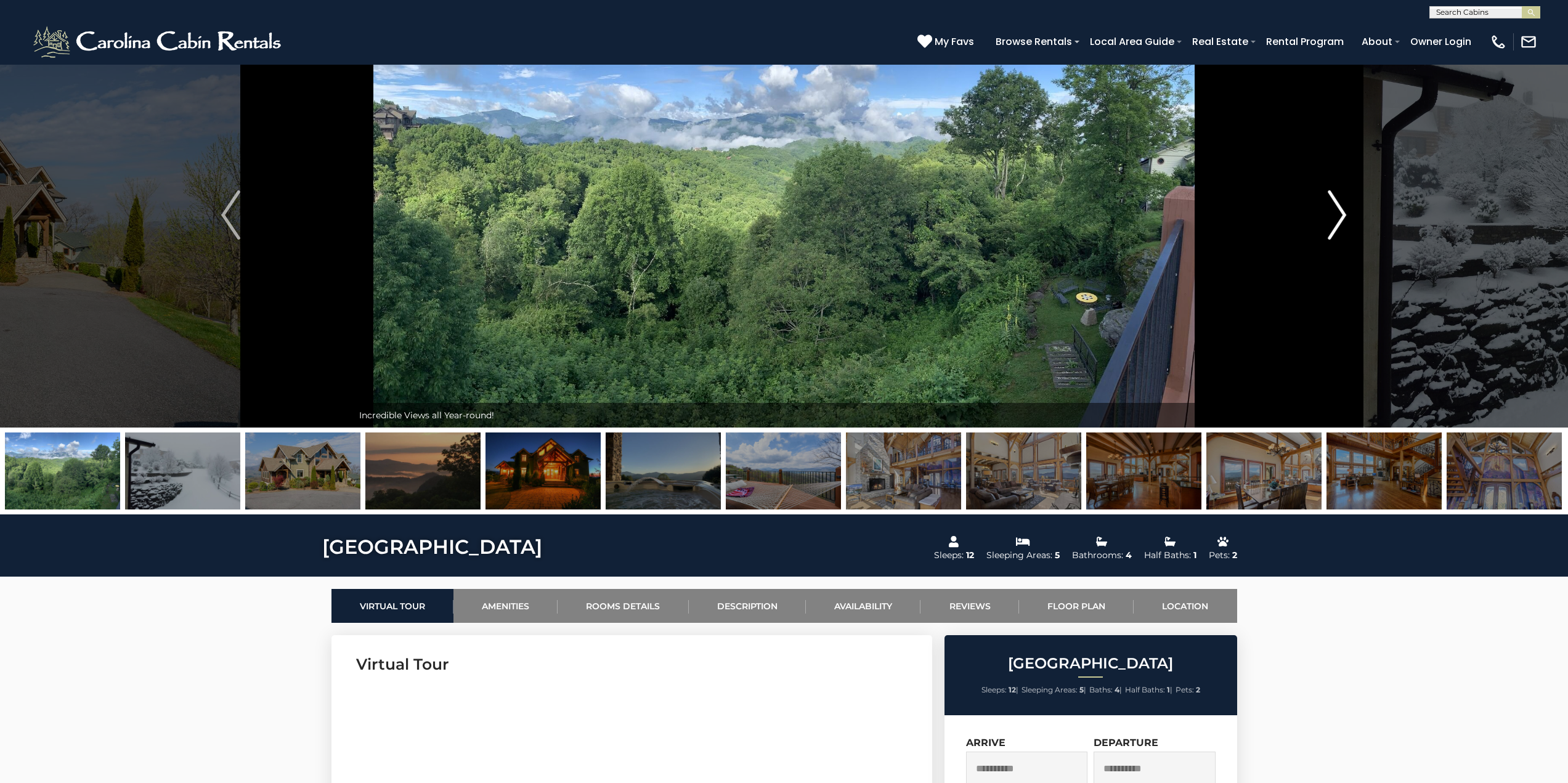
click at [1342, 218] on img "Next" at bounding box center [1337, 215] width 19 height 49
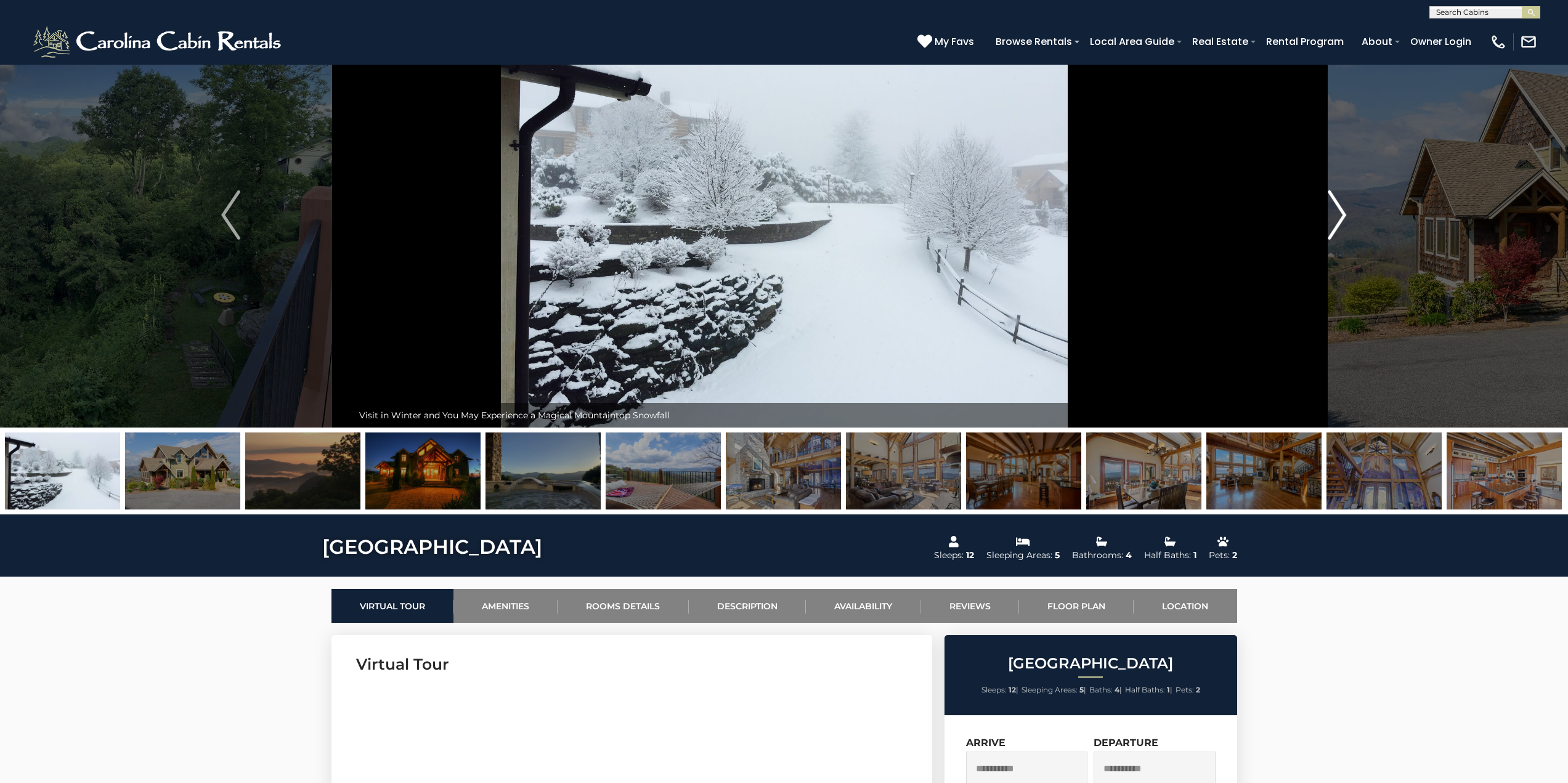
click at [1342, 218] on img "Next" at bounding box center [1337, 215] width 19 height 49
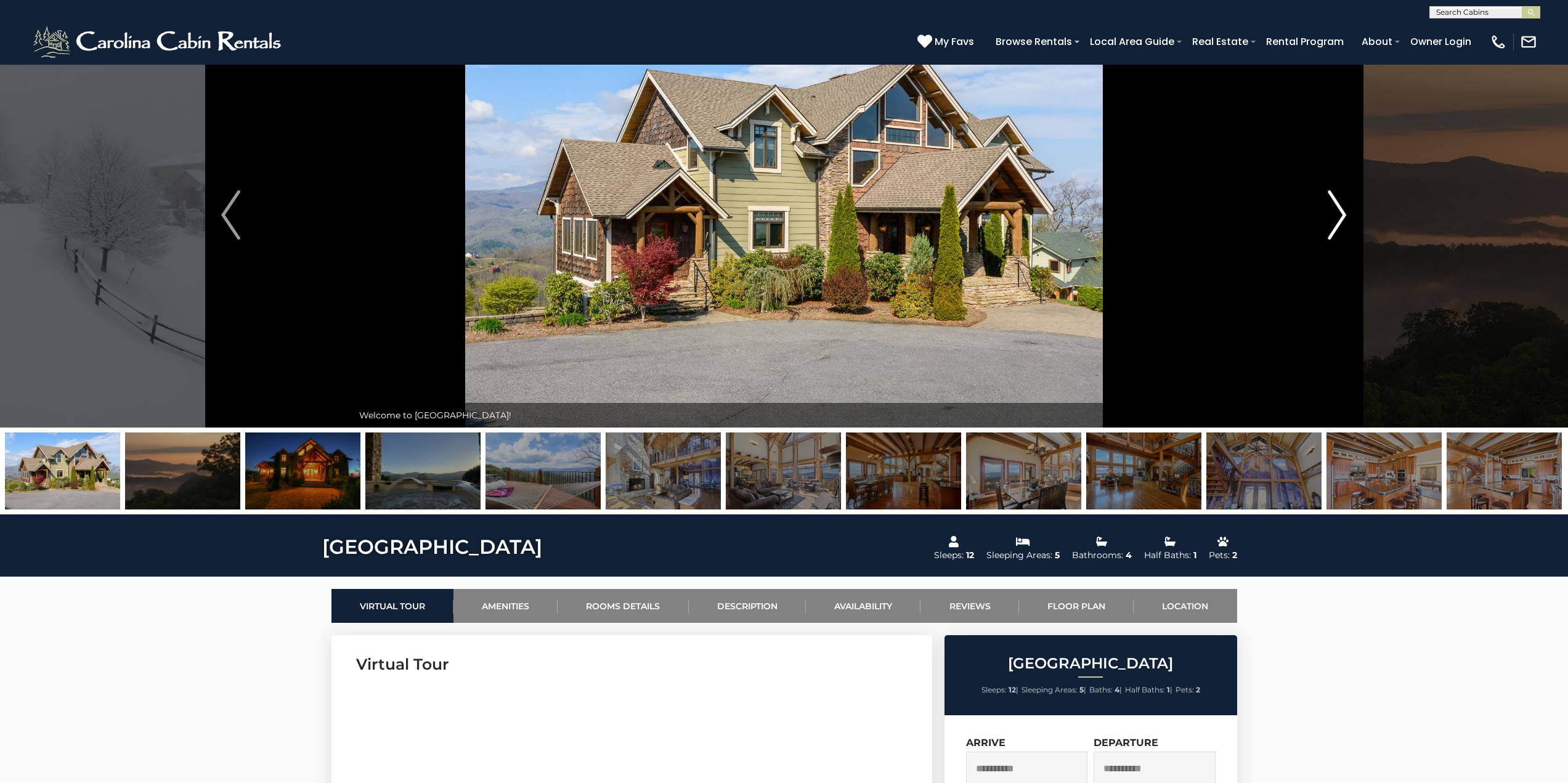
click at [1342, 218] on img "Next" at bounding box center [1337, 215] width 19 height 49
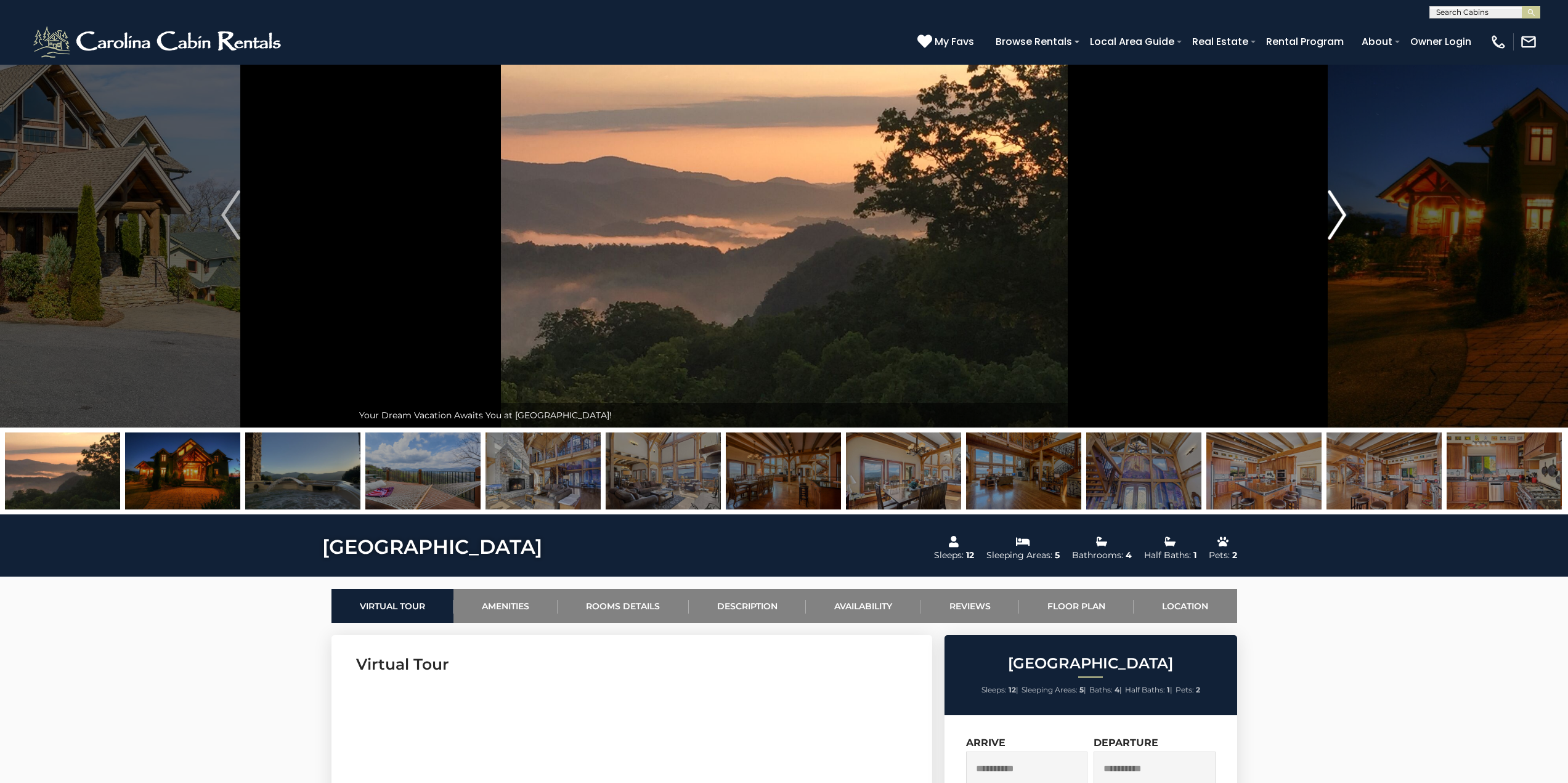
click at [1342, 218] on img "Next" at bounding box center [1337, 215] width 19 height 49
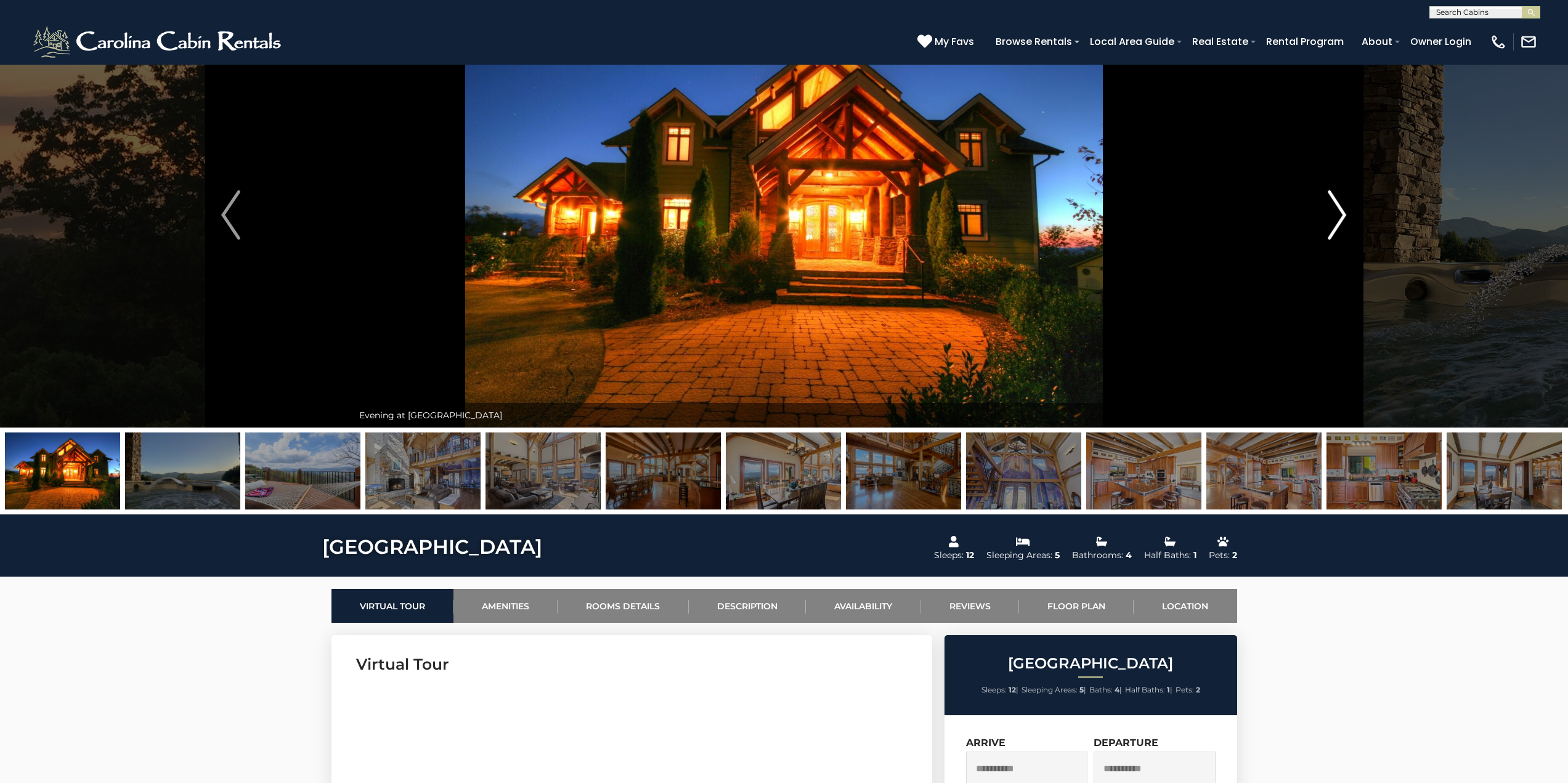
click at [1342, 218] on img "Next" at bounding box center [1337, 215] width 19 height 49
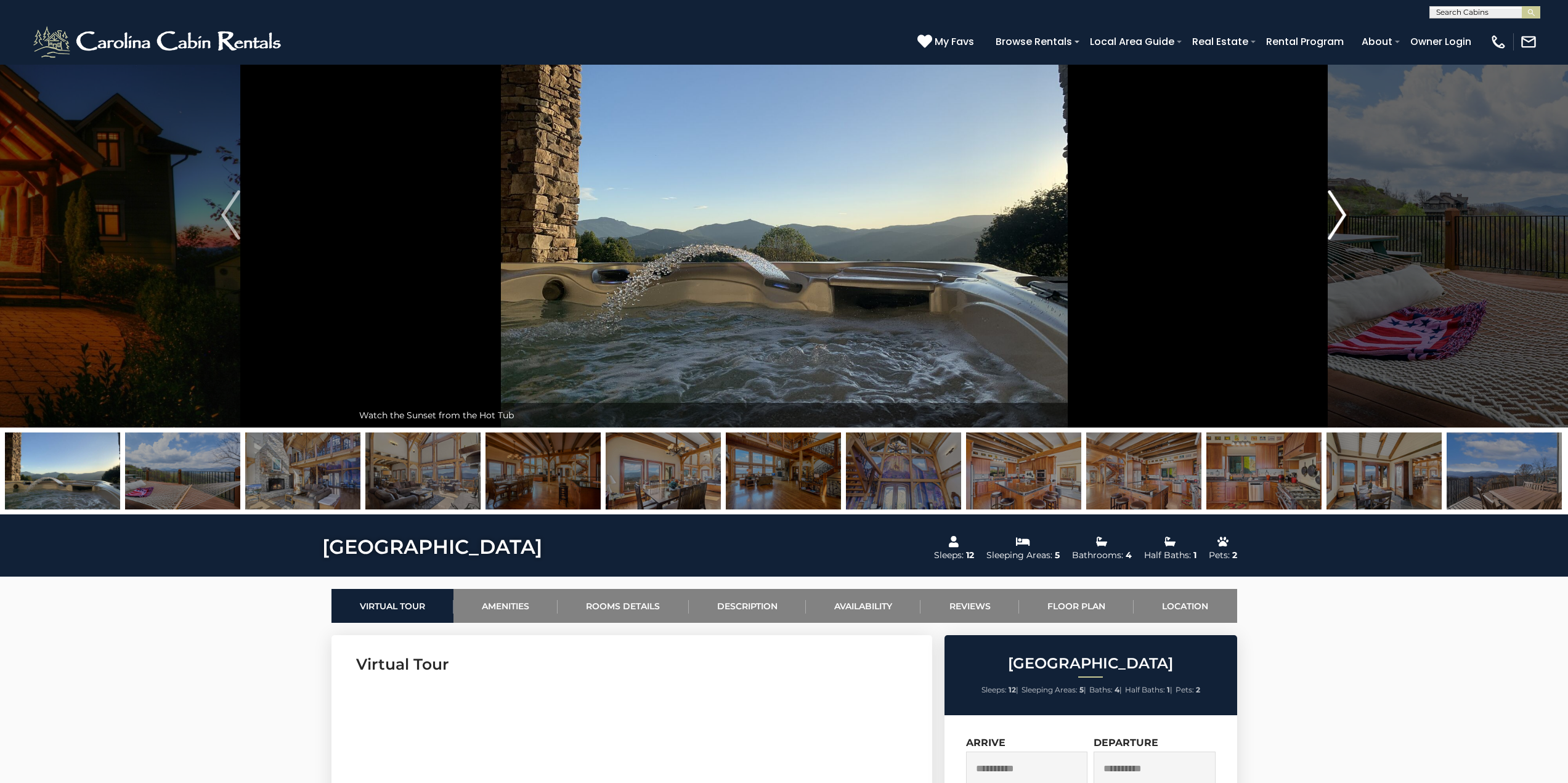
click at [1342, 218] on img "Next" at bounding box center [1337, 215] width 19 height 49
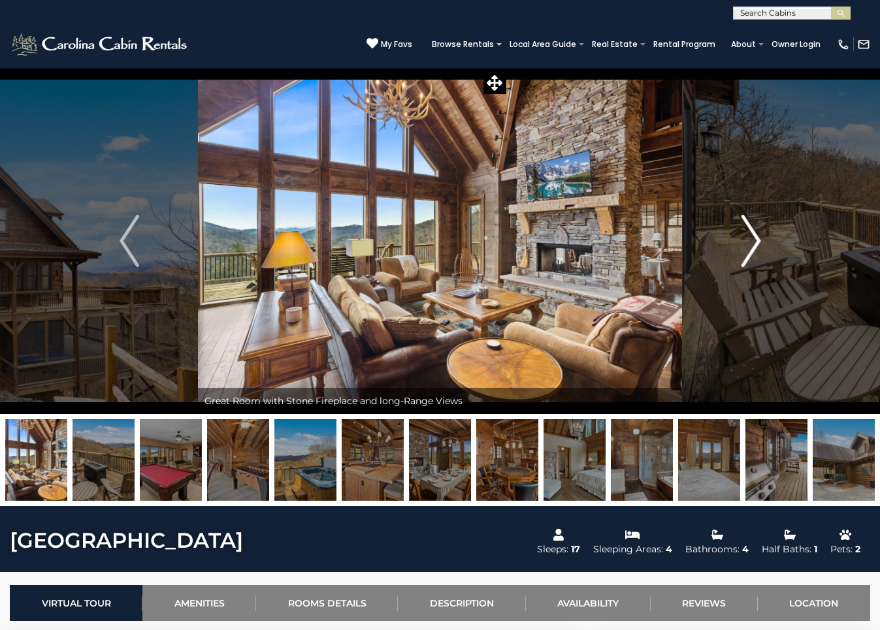
click at [755, 234] on img "Next" at bounding box center [751, 241] width 20 height 52
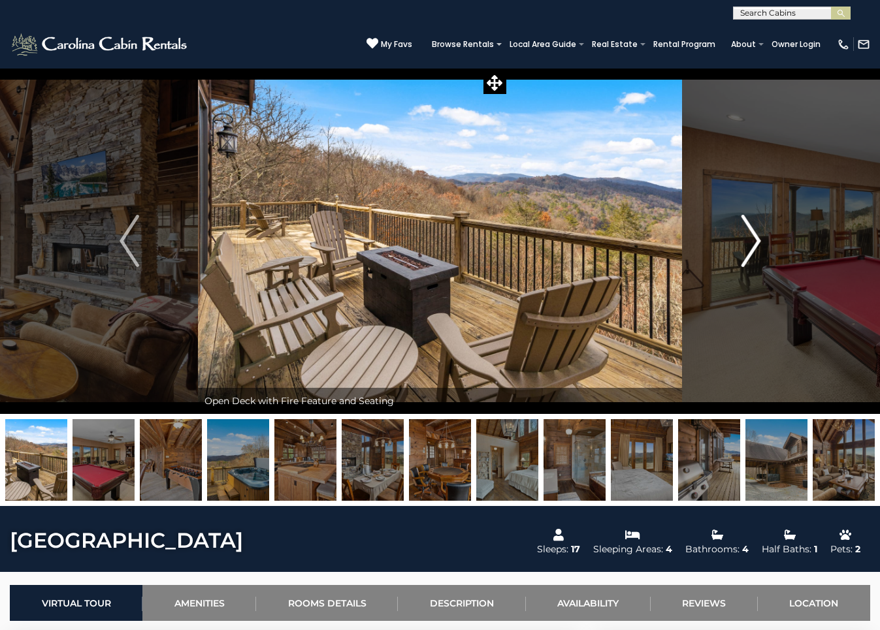
click at [755, 234] on img "Next" at bounding box center [751, 241] width 20 height 52
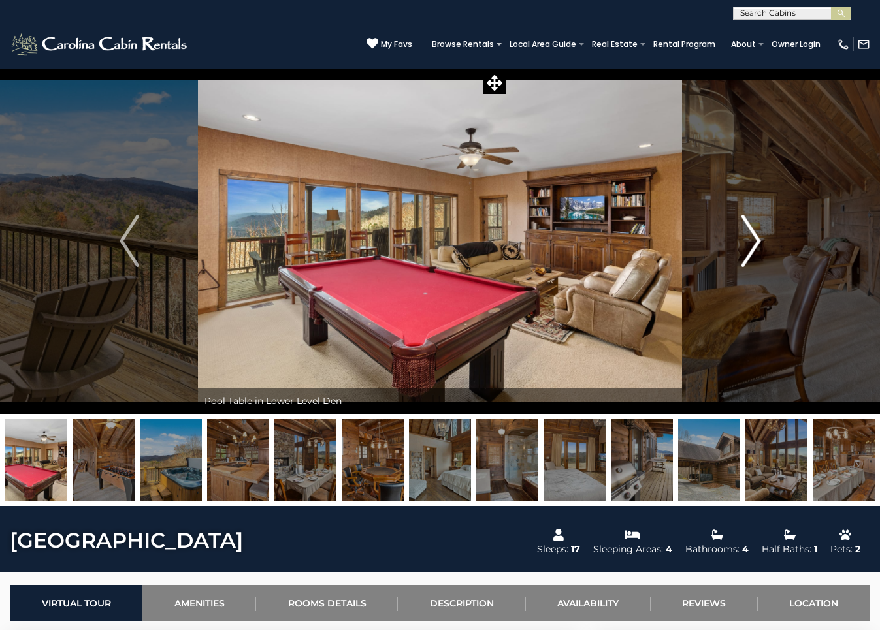
click at [755, 234] on img "Next" at bounding box center [751, 241] width 20 height 52
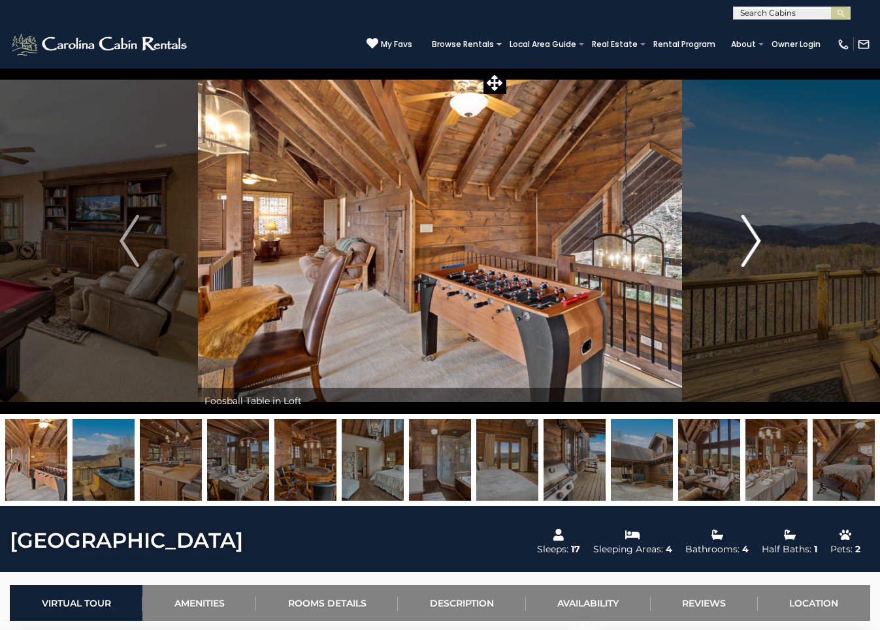
click at [755, 234] on img "Next" at bounding box center [751, 241] width 20 height 52
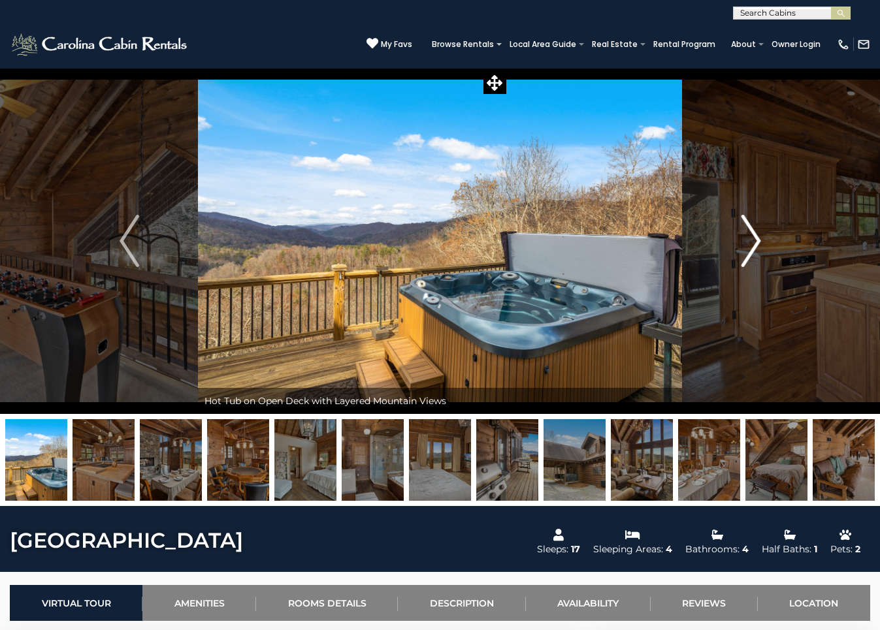
click at [755, 234] on img "Next" at bounding box center [751, 241] width 20 height 52
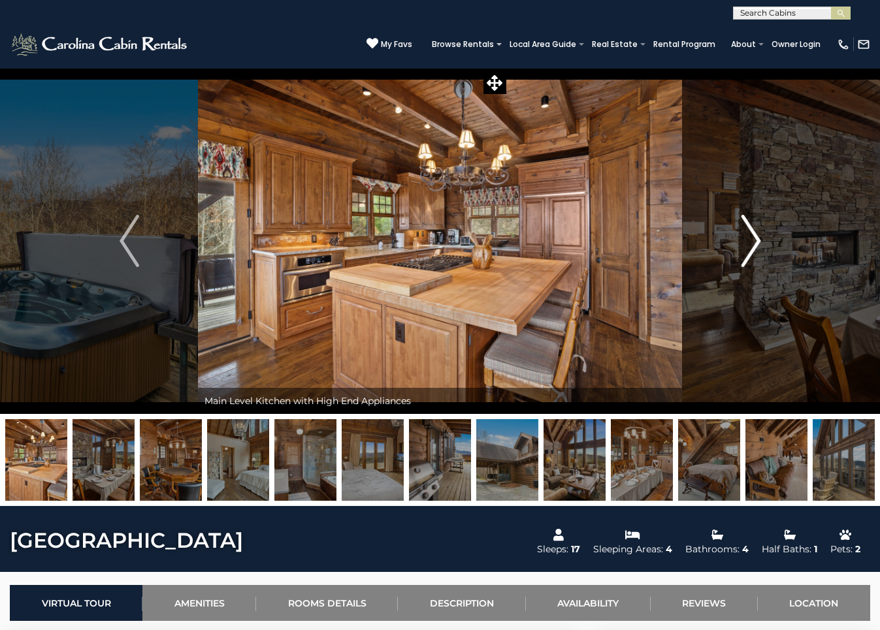
click at [753, 234] on img "Next" at bounding box center [751, 241] width 20 height 52
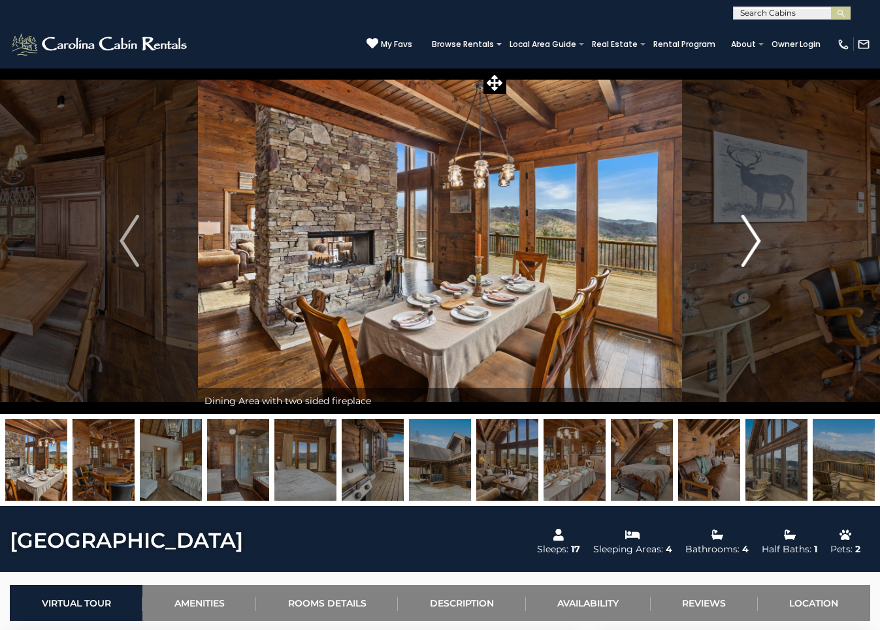
click at [753, 234] on img "Next" at bounding box center [751, 241] width 20 height 52
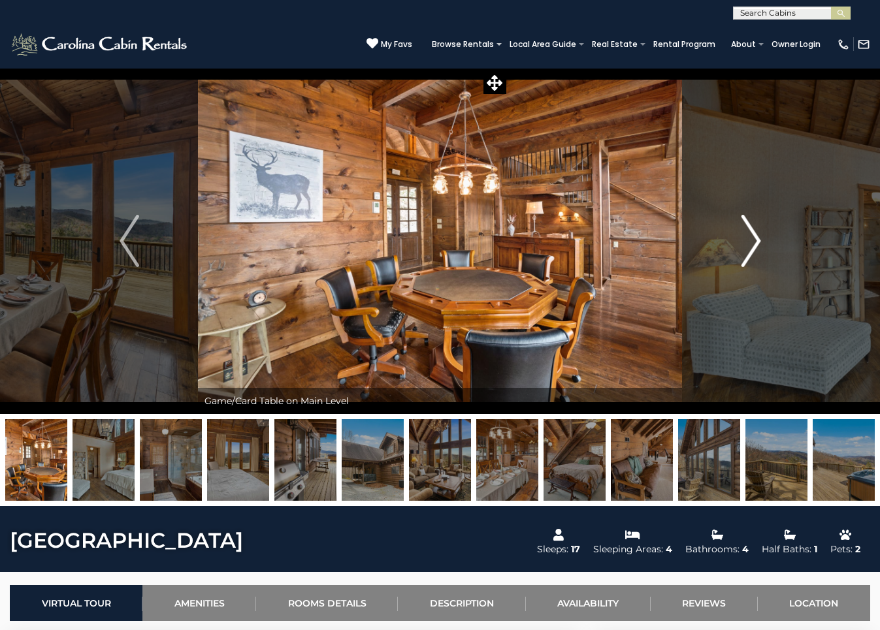
click at [753, 234] on img "Next" at bounding box center [751, 241] width 20 height 52
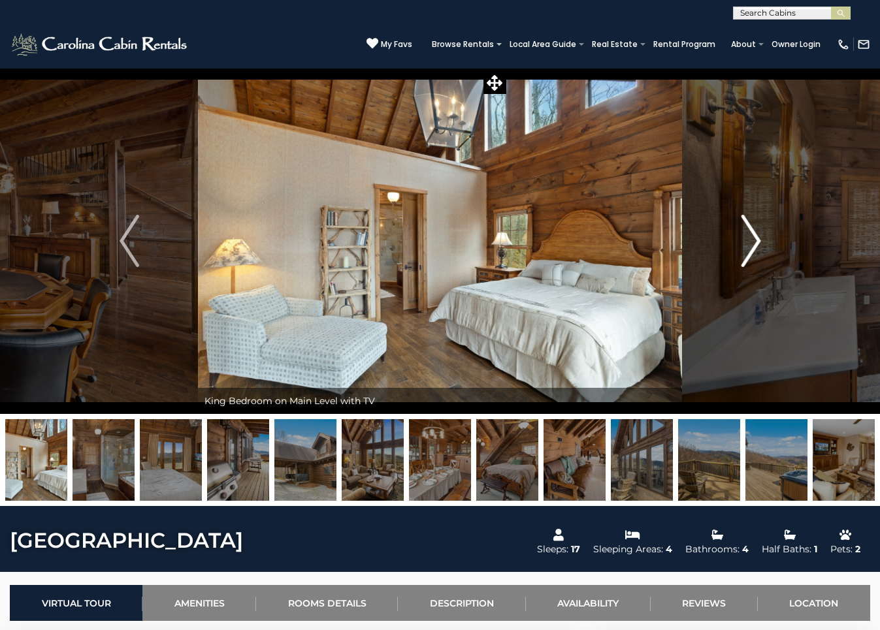
click at [753, 234] on img "Next" at bounding box center [751, 241] width 20 height 52
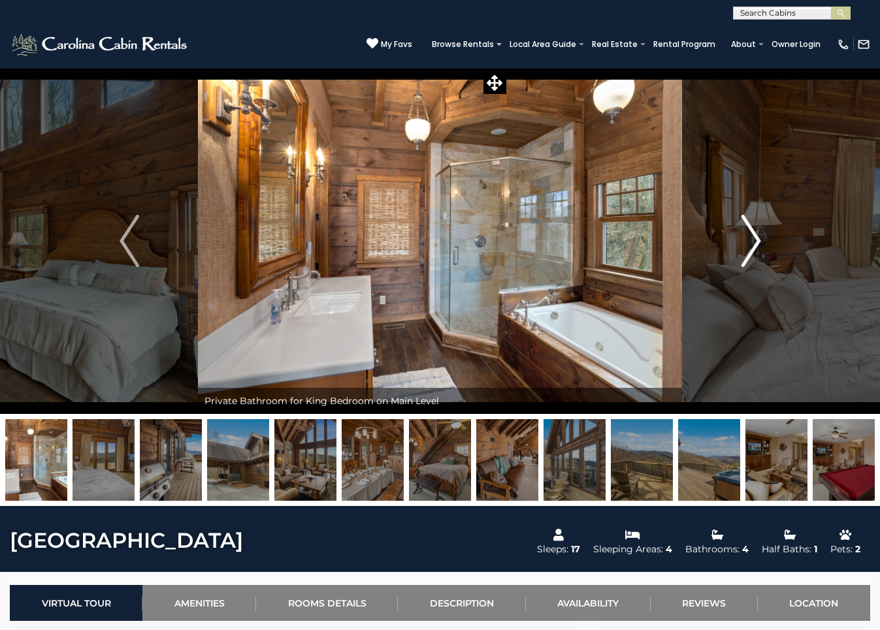
click at [753, 234] on img "Next" at bounding box center [751, 241] width 20 height 52
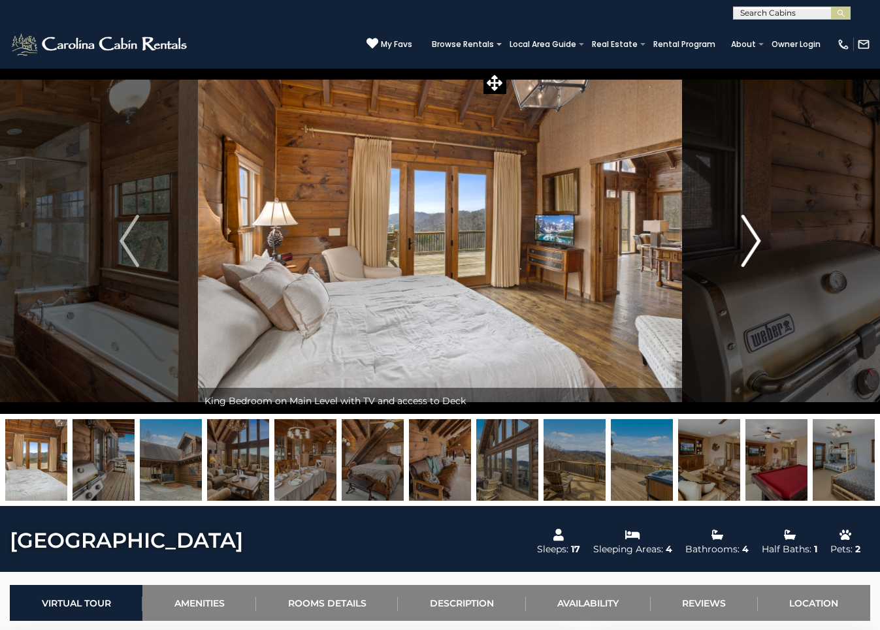
click at [753, 234] on img "Next" at bounding box center [751, 241] width 20 height 52
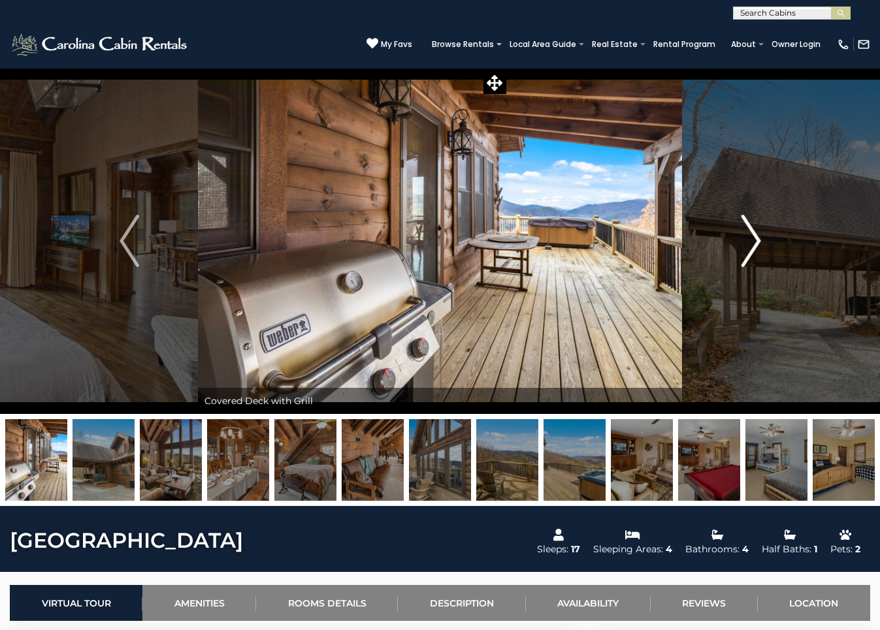
click at [753, 234] on img "Next" at bounding box center [751, 241] width 20 height 52
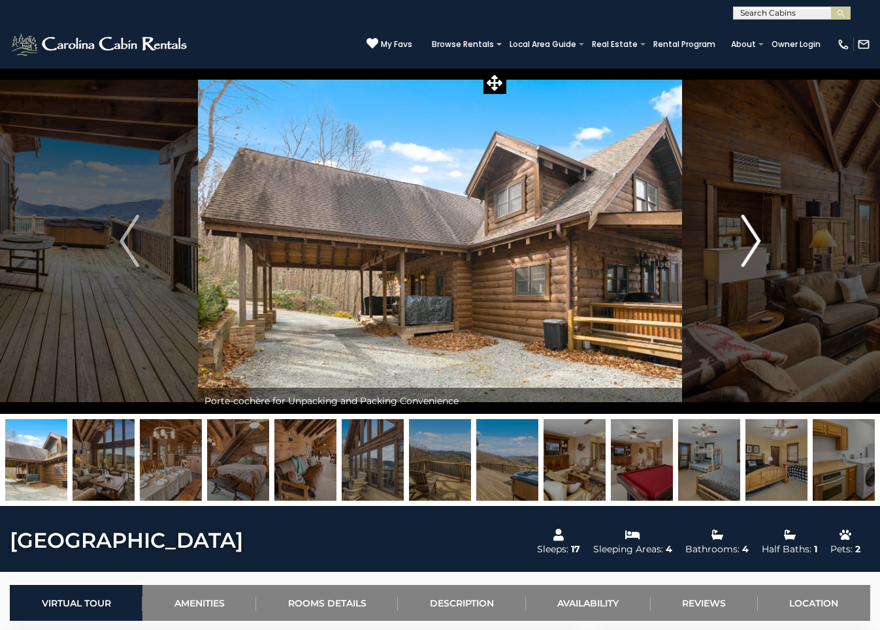
click at [753, 234] on img "Next" at bounding box center [751, 241] width 20 height 52
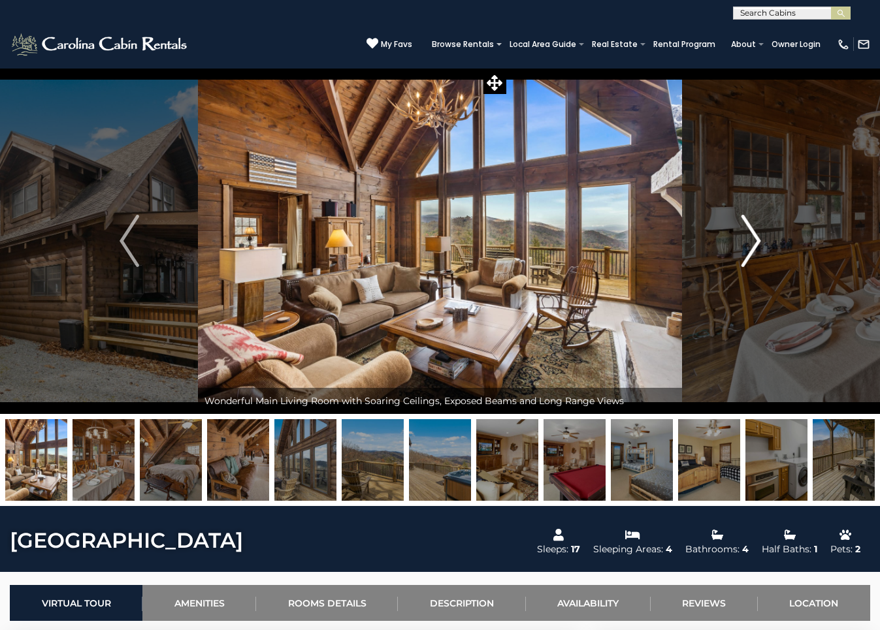
click at [753, 234] on img "Next" at bounding box center [751, 241] width 20 height 52
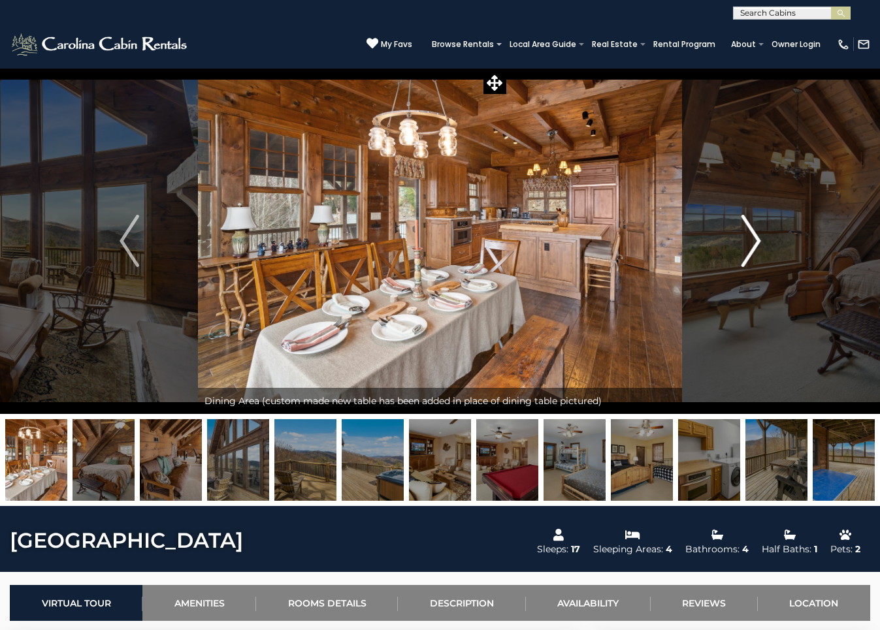
click at [753, 234] on img "Next" at bounding box center [751, 241] width 20 height 52
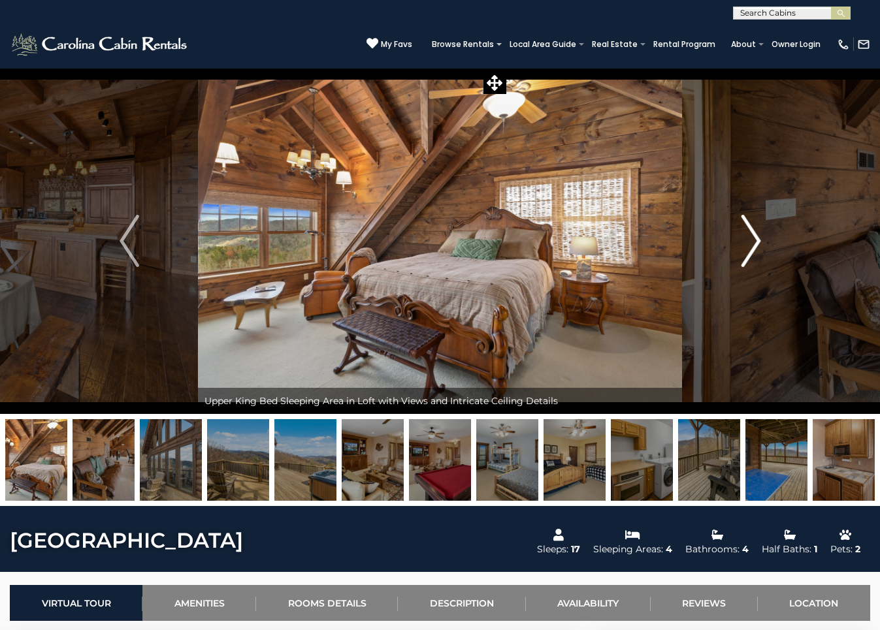
click at [753, 234] on img "Next" at bounding box center [751, 241] width 20 height 52
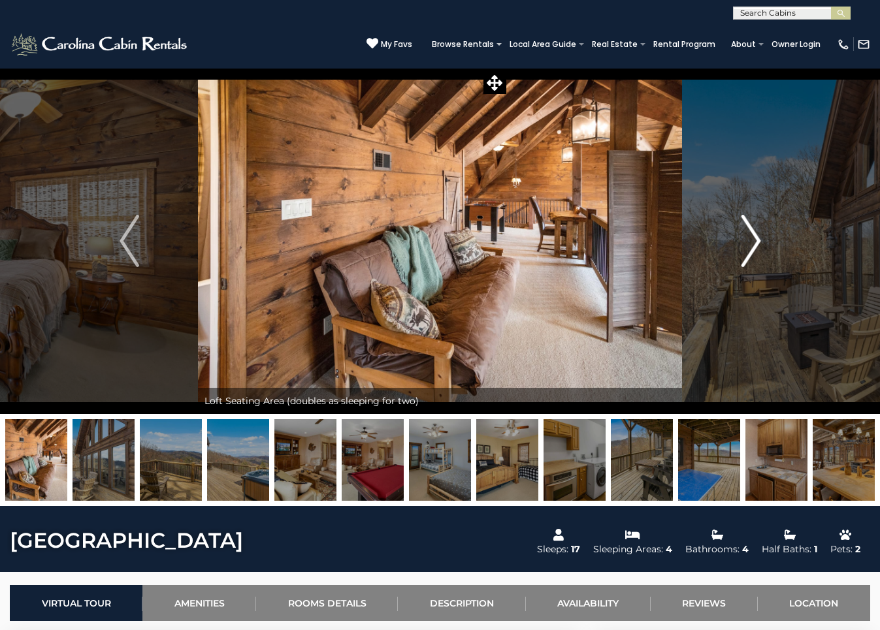
click at [753, 234] on img "Next" at bounding box center [751, 241] width 20 height 52
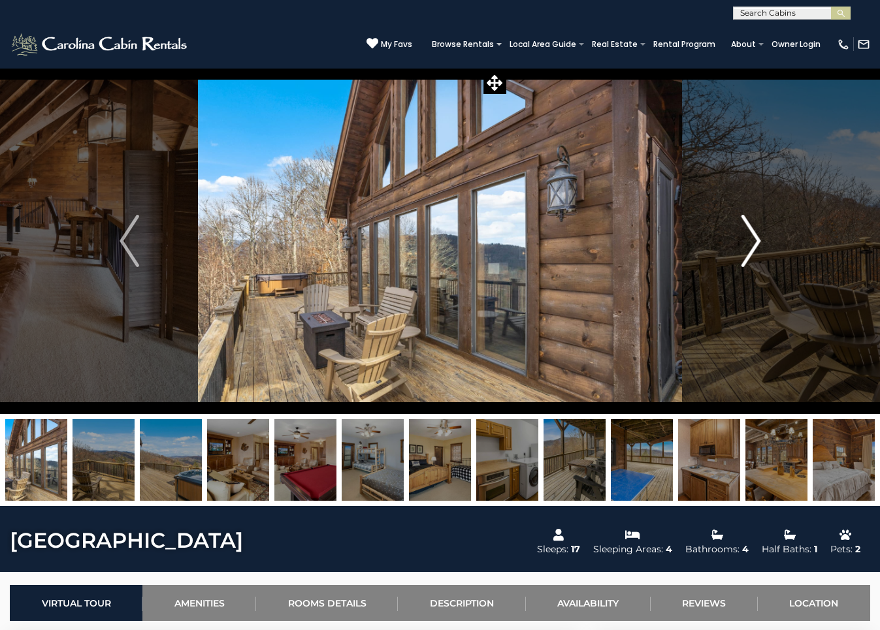
click at [753, 234] on img "Next" at bounding box center [751, 241] width 20 height 52
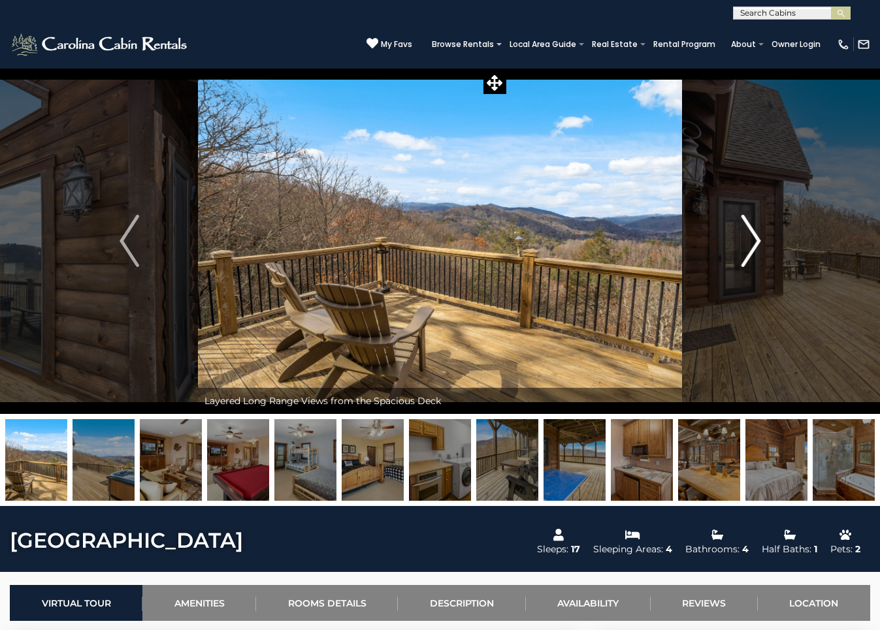
click at [753, 234] on img "Next" at bounding box center [751, 241] width 20 height 52
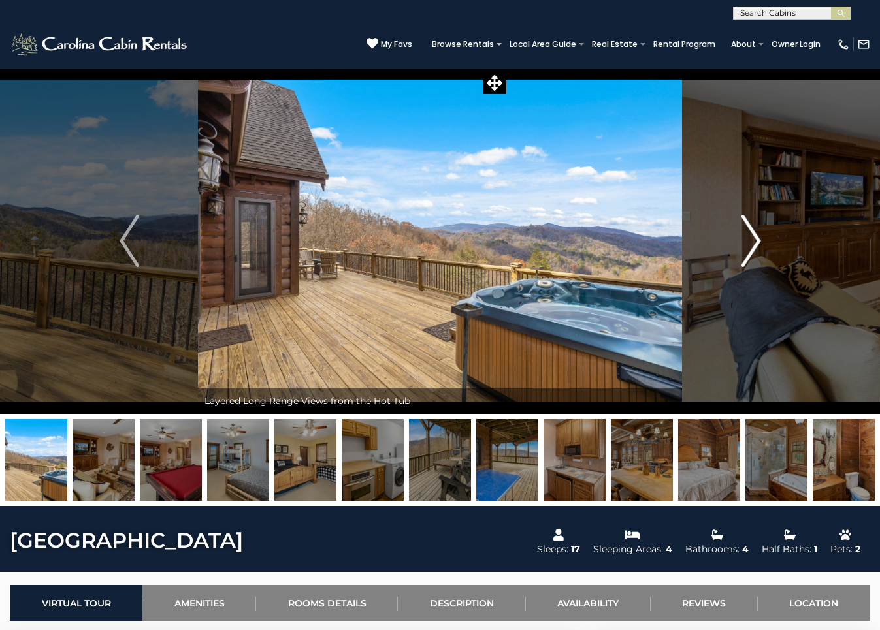
click at [753, 234] on img "Next" at bounding box center [751, 241] width 20 height 52
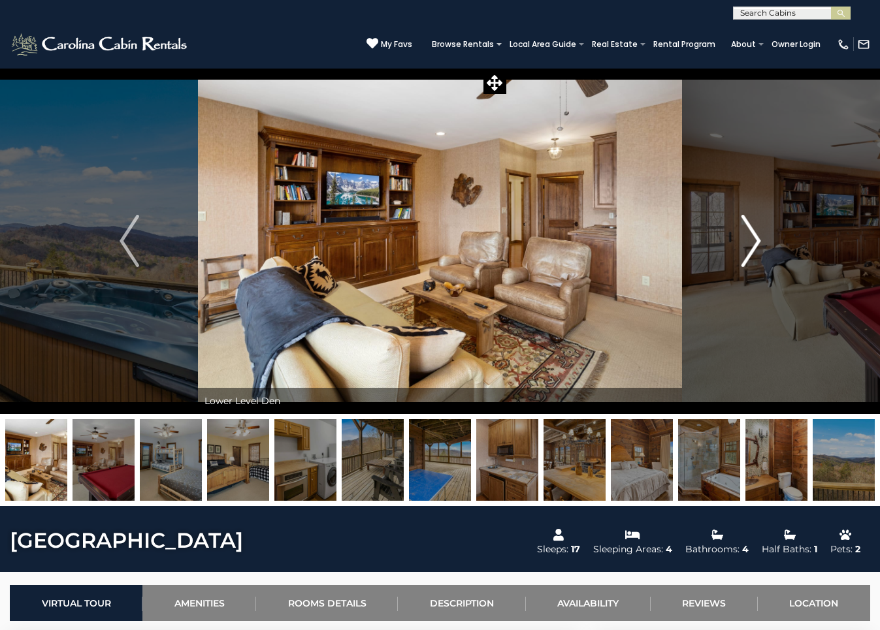
click at [753, 234] on img "Next" at bounding box center [751, 241] width 20 height 52
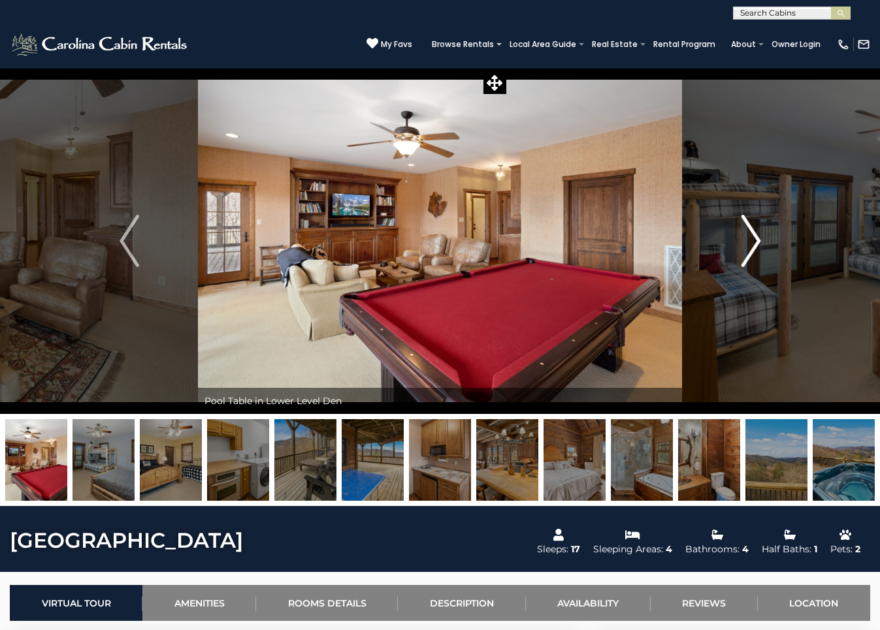
click at [752, 237] on img "Next" at bounding box center [751, 241] width 20 height 52
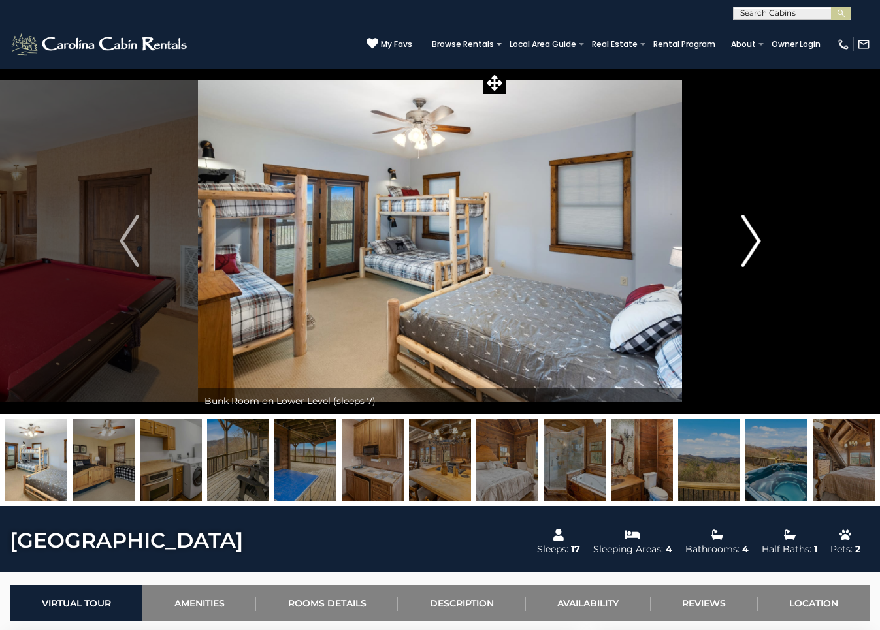
click at [752, 237] on img "Next" at bounding box center [751, 241] width 20 height 52
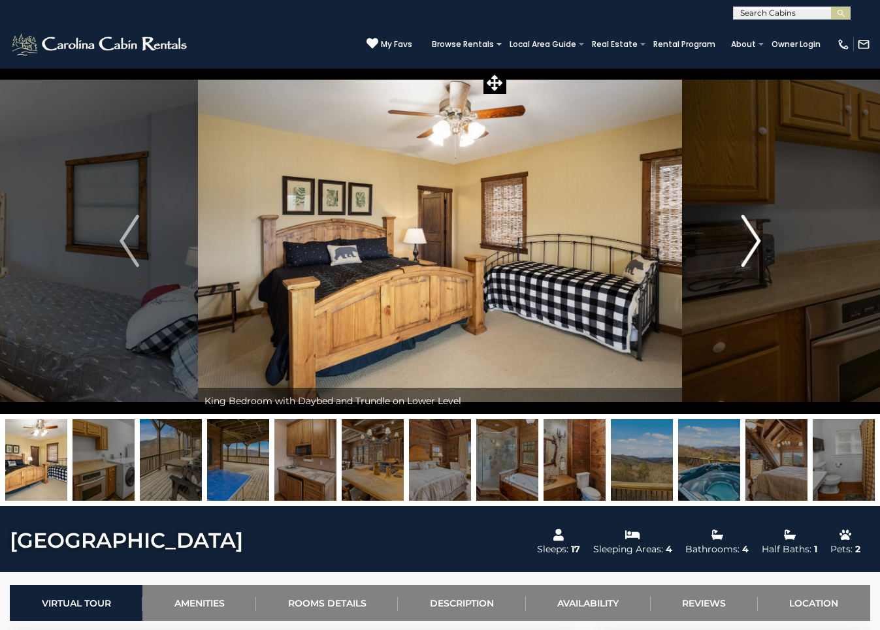
click at [752, 237] on img "Next" at bounding box center [751, 241] width 20 height 52
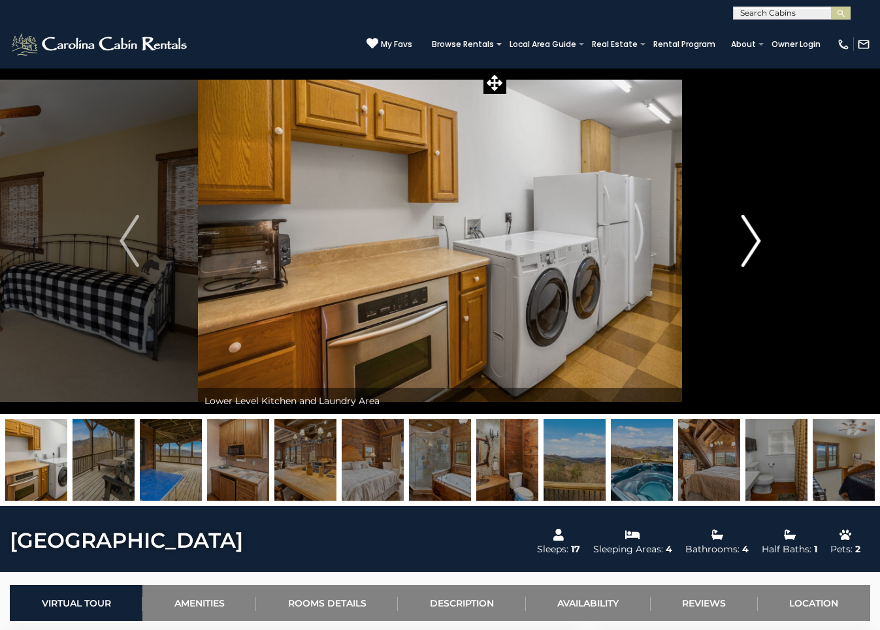
click at [752, 237] on img "Next" at bounding box center [751, 241] width 20 height 52
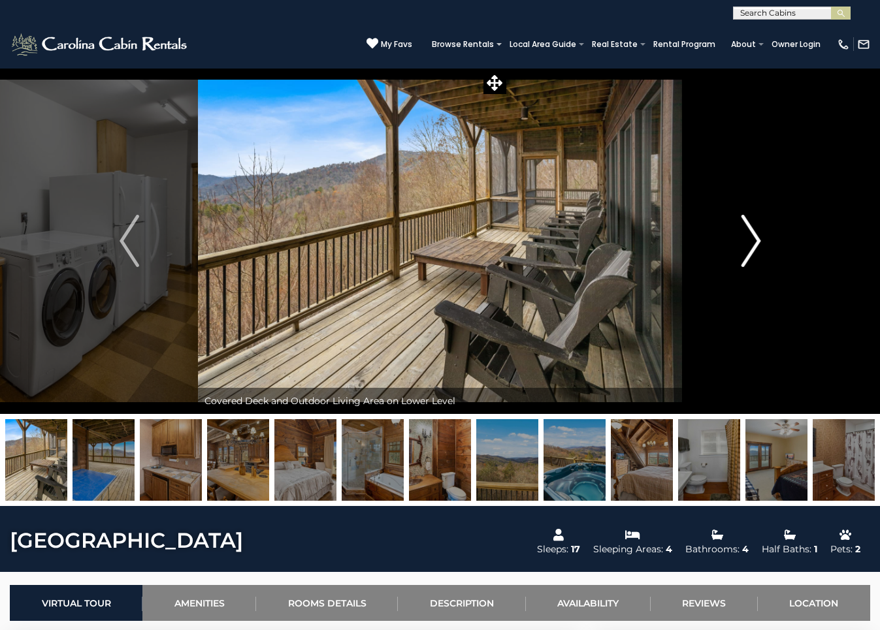
click at [752, 237] on img "Next" at bounding box center [751, 241] width 20 height 52
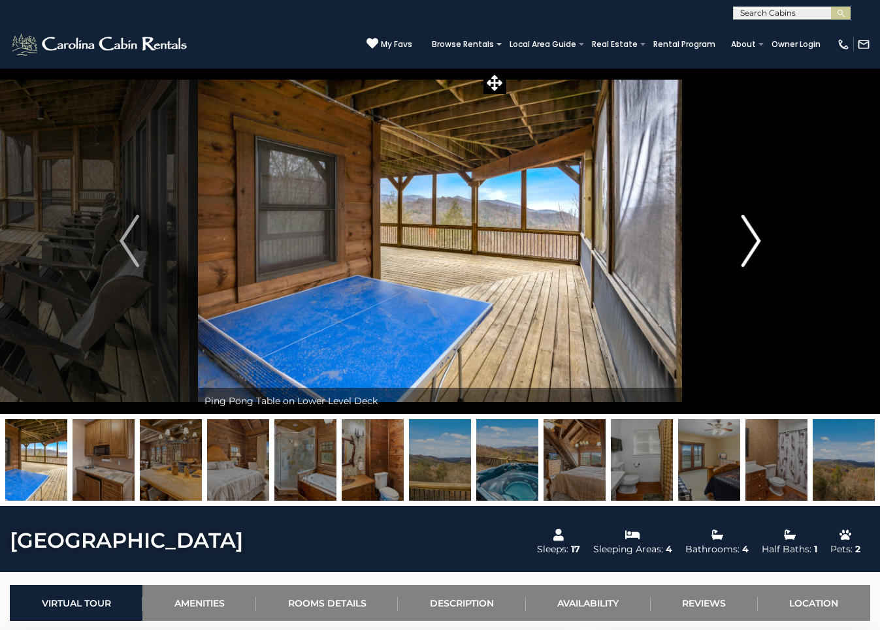
click at [752, 237] on img "Next" at bounding box center [751, 241] width 20 height 52
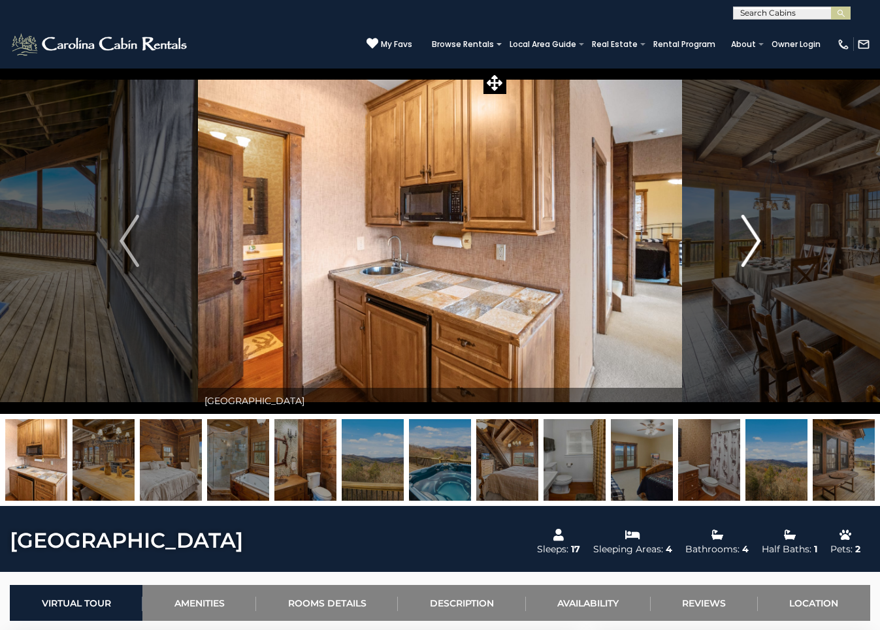
click at [752, 237] on img "Next" at bounding box center [751, 241] width 20 height 52
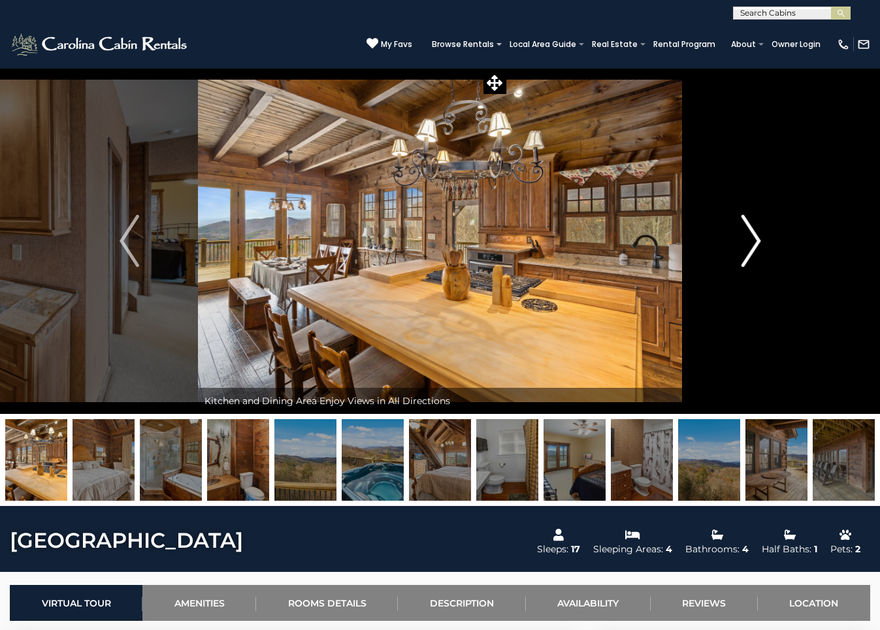
click at [752, 237] on img "Next" at bounding box center [751, 241] width 20 height 52
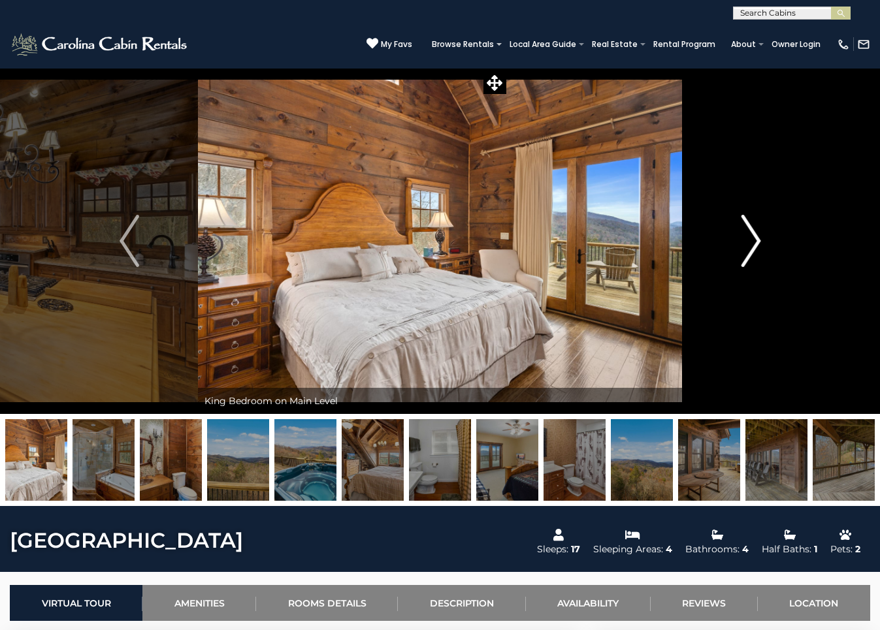
click at [752, 237] on img "Next" at bounding box center [751, 241] width 20 height 52
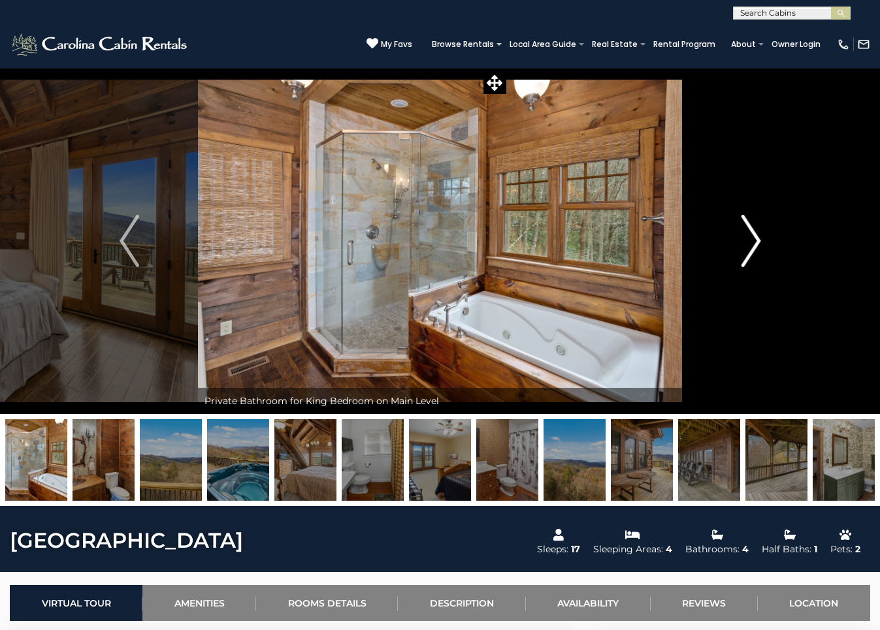
click at [752, 236] on img "Next" at bounding box center [751, 241] width 20 height 52
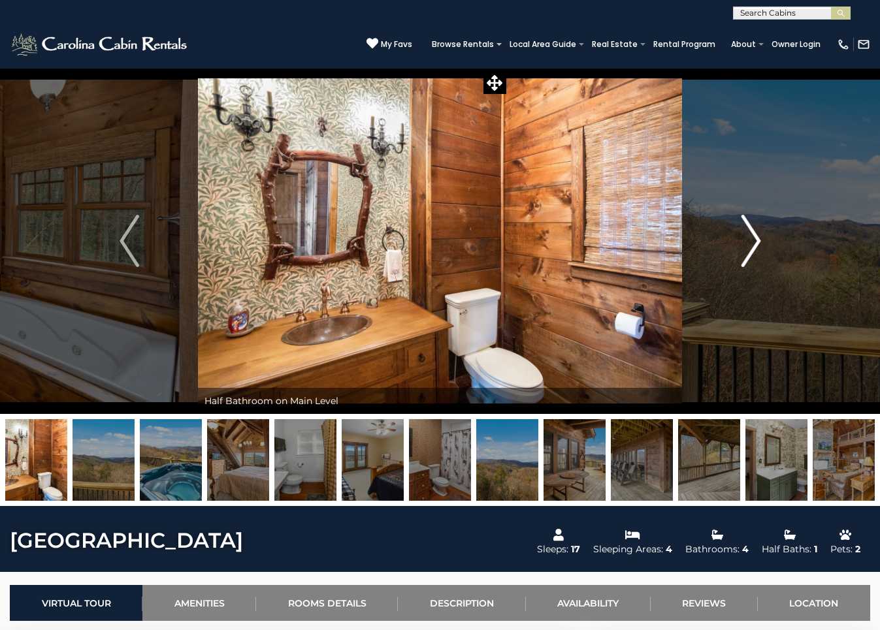
click at [752, 236] on img "Next" at bounding box center [751, 241] width 20 height 52
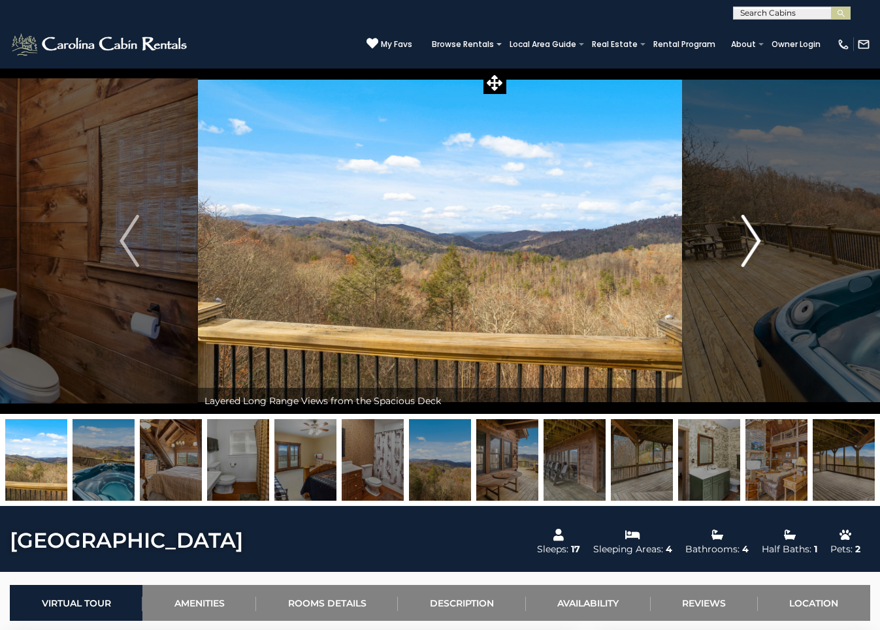
click at [752, 236] on img "Next" at bounding box center [751, 241] width 20 height 52
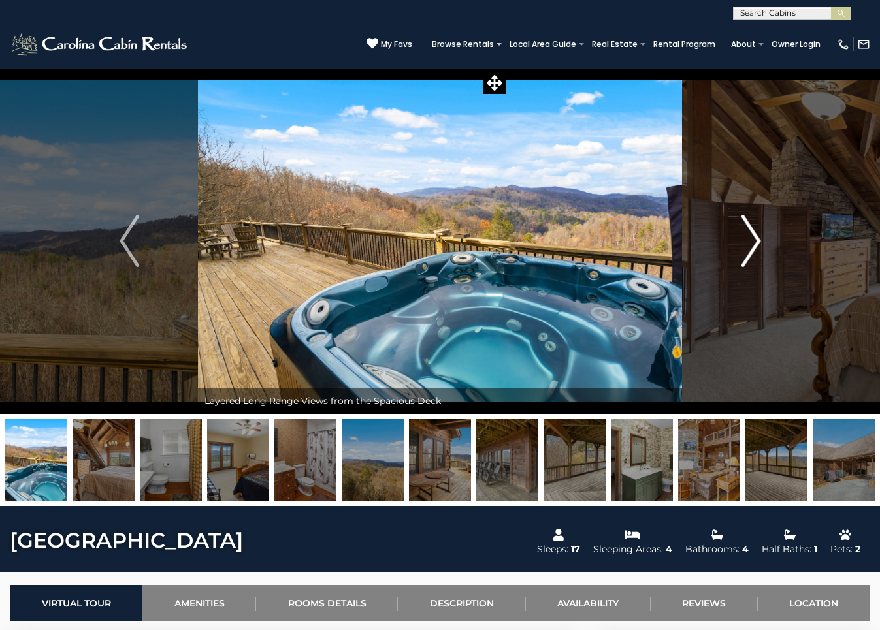
click at [752, 236] on img "Next" at bounding box center [751, 241] width 20 height 52
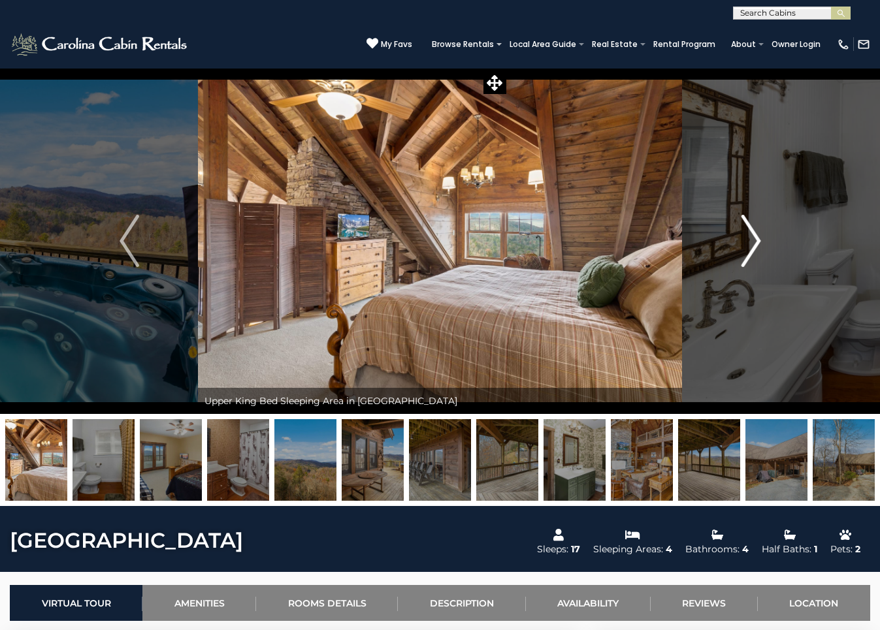
click at [752, 236] on img "Next" at bounding box center [751, 241] width 20 height 52
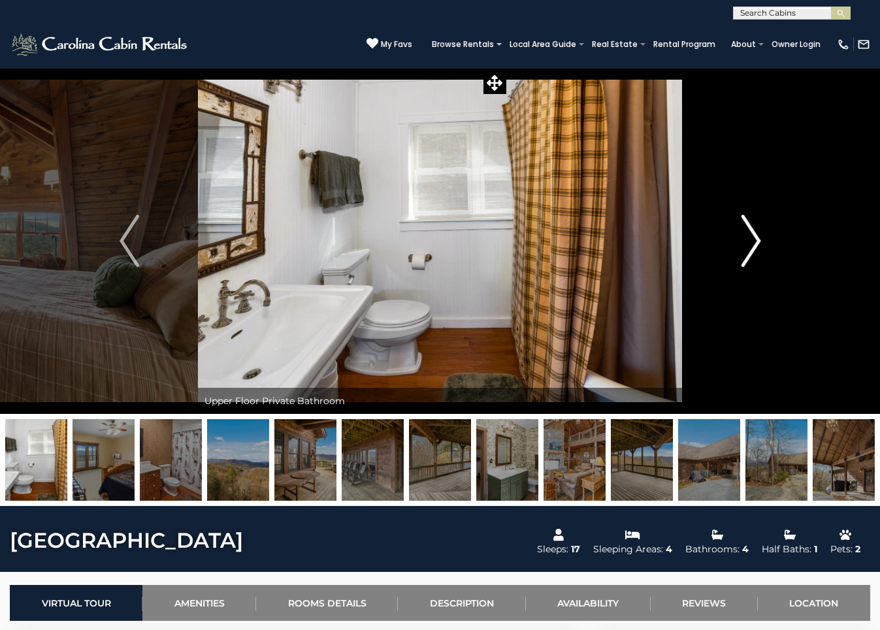
click at [752, 236] on img "Next" at bounding box center [751, 241] width 20 height 52
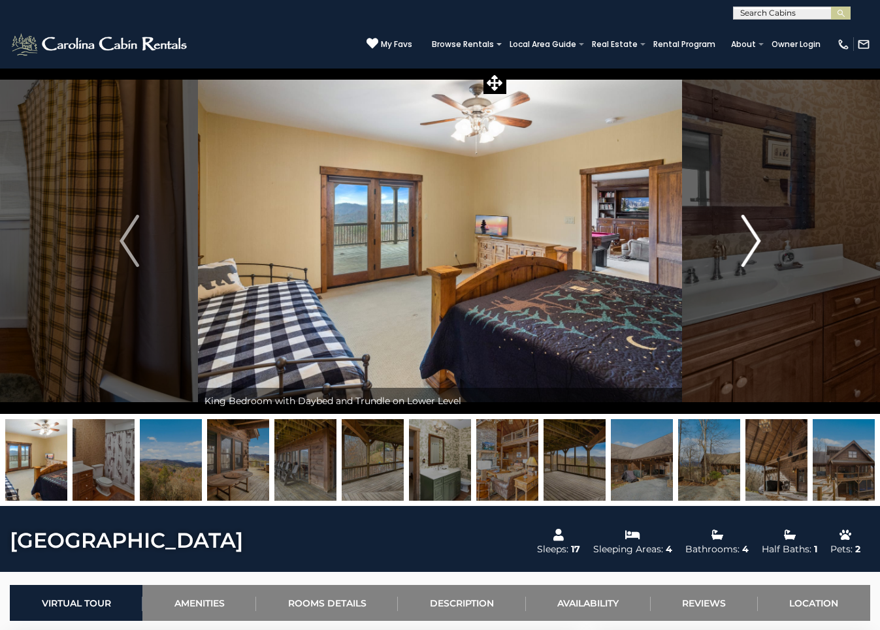
click at [752, 236] on img "Next" at bounding box center [751, 241] width 20 height 52
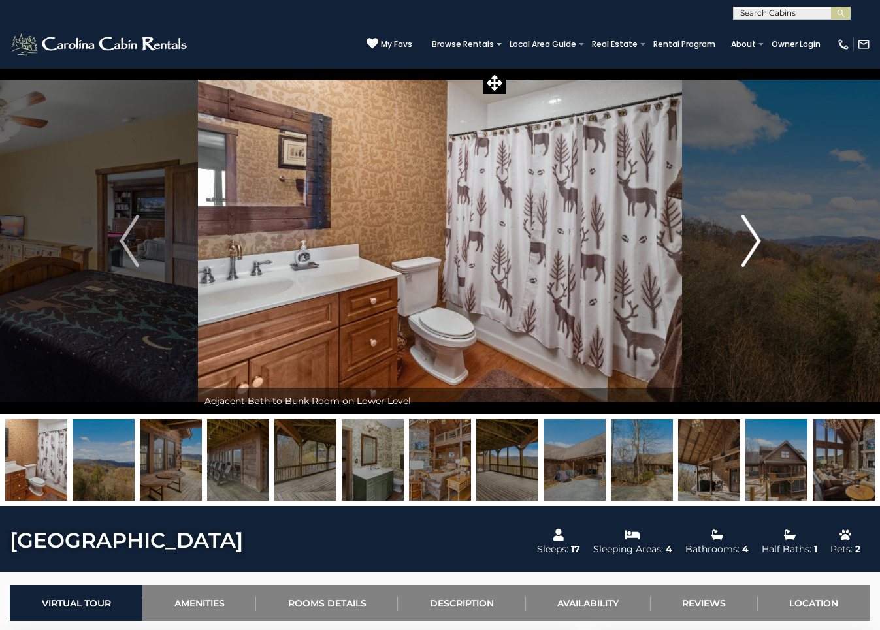
click at [752, 236] on img "Next" at bounding box center [751, 241] width 20 height 52
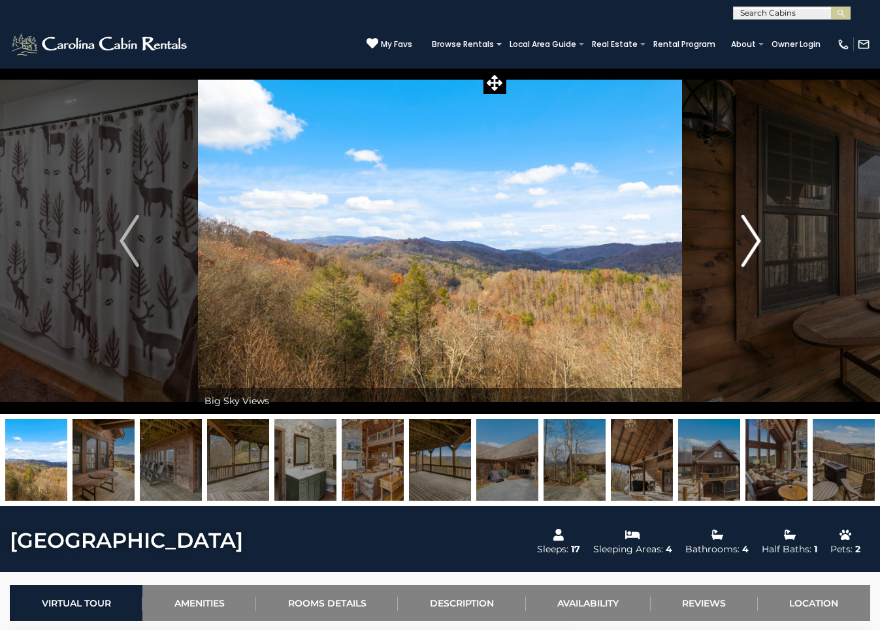
click at [752, 236] on img "Next" at bounding box center [751, 241] width 20 height 52
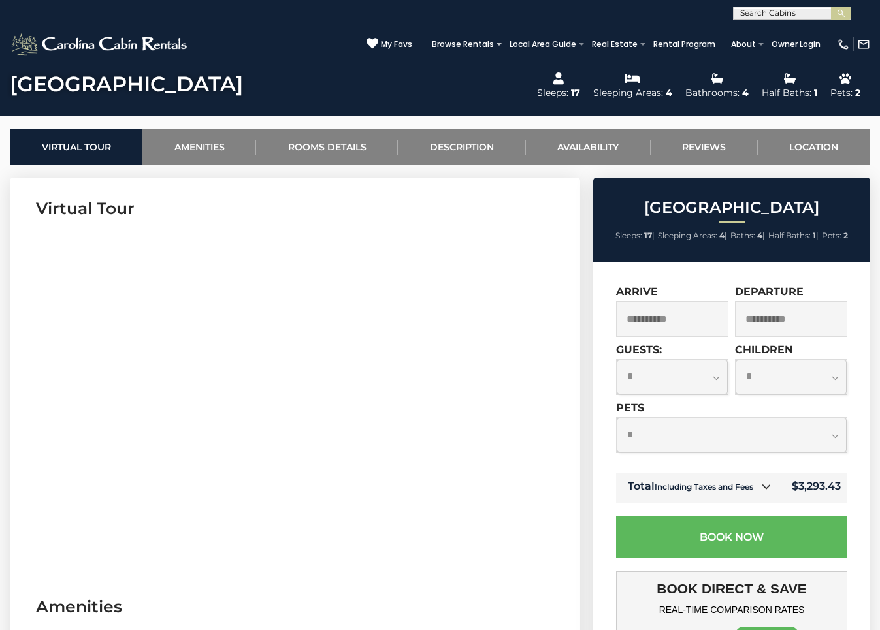
scroll to position [457, 0]
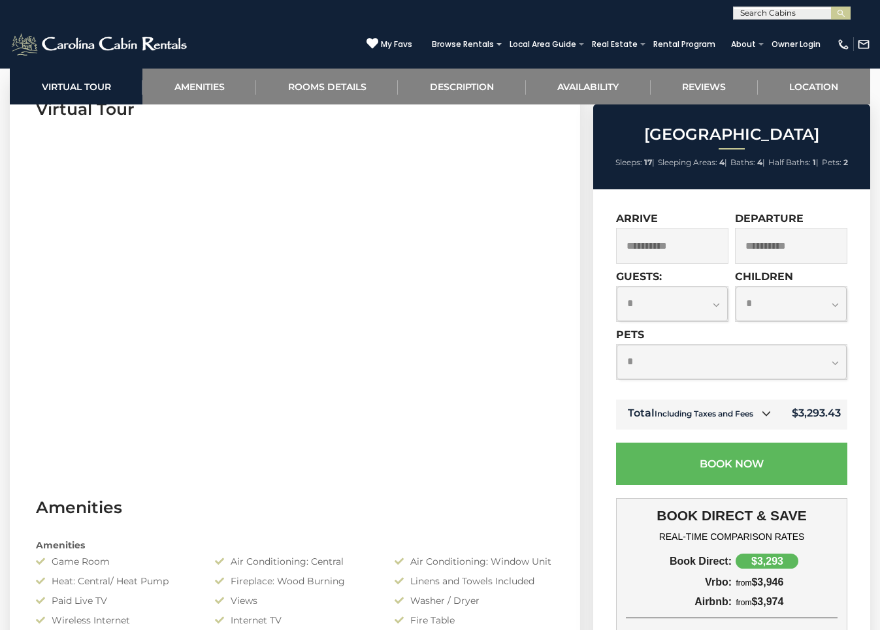
scroll to position [588, 0]
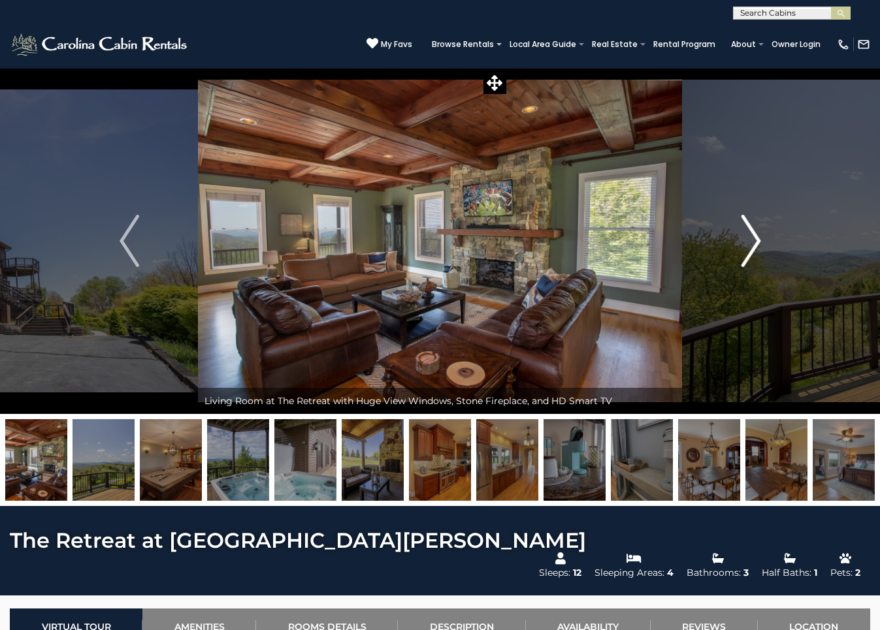
click at [765, 240] on button "Next" at bounding box center [751, 241] width 138 height 346
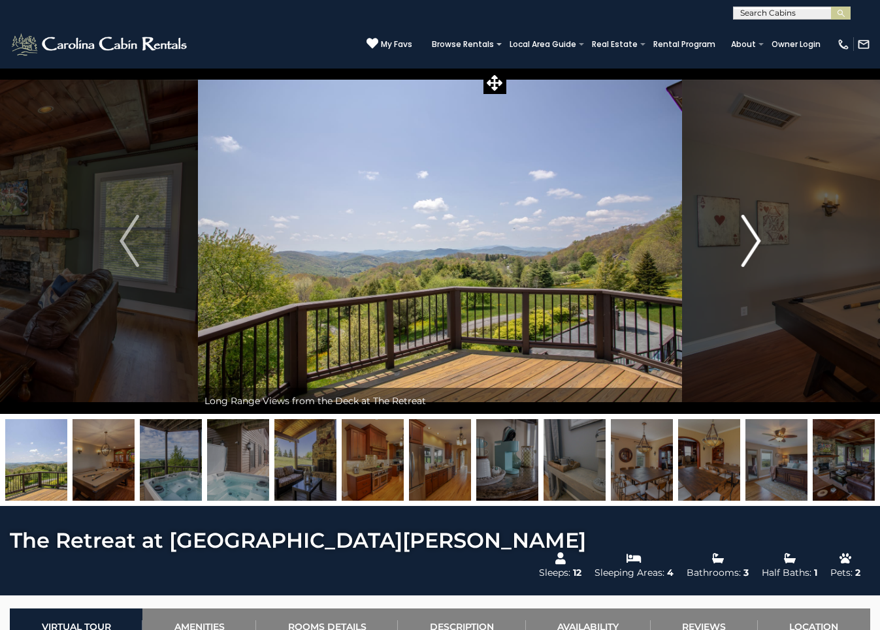
click at [760, 240] on img "Next" at bounding box center [751, 241] width 20 height 52
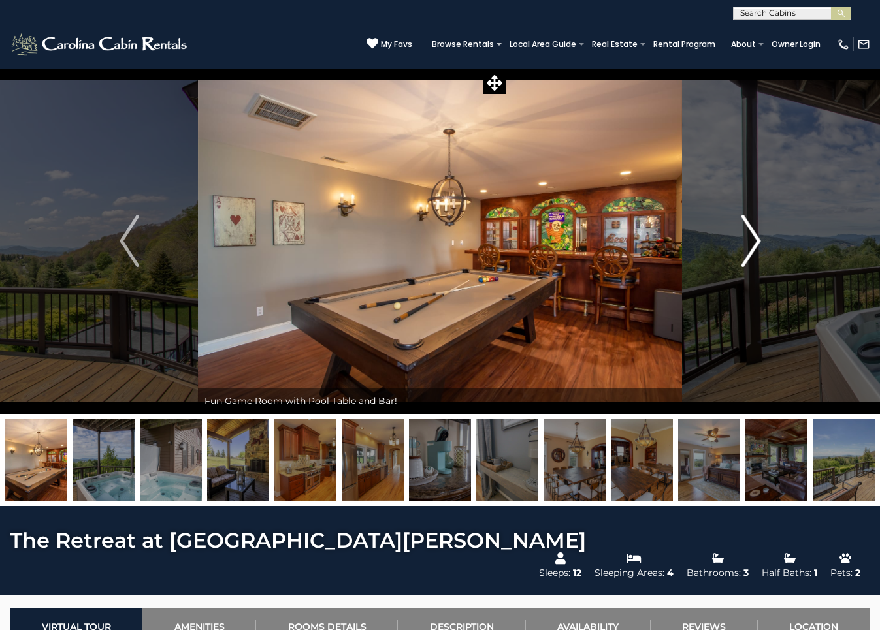
click at [760, 240] on img "Next" at bounding box center [751, 241] width 20 height 52
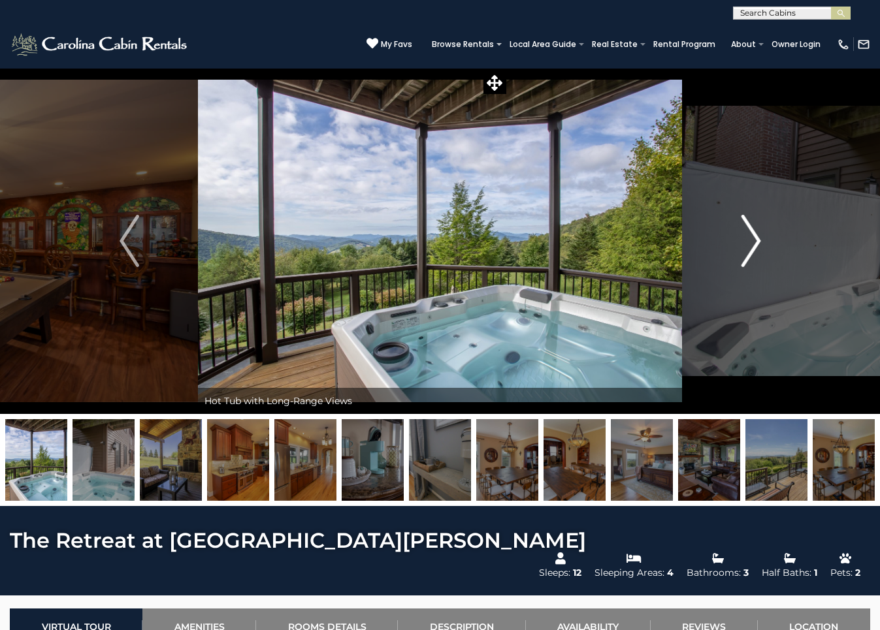
click at [760, 240] on img "Next" at bounding box center [751, 241] width 20 height 52
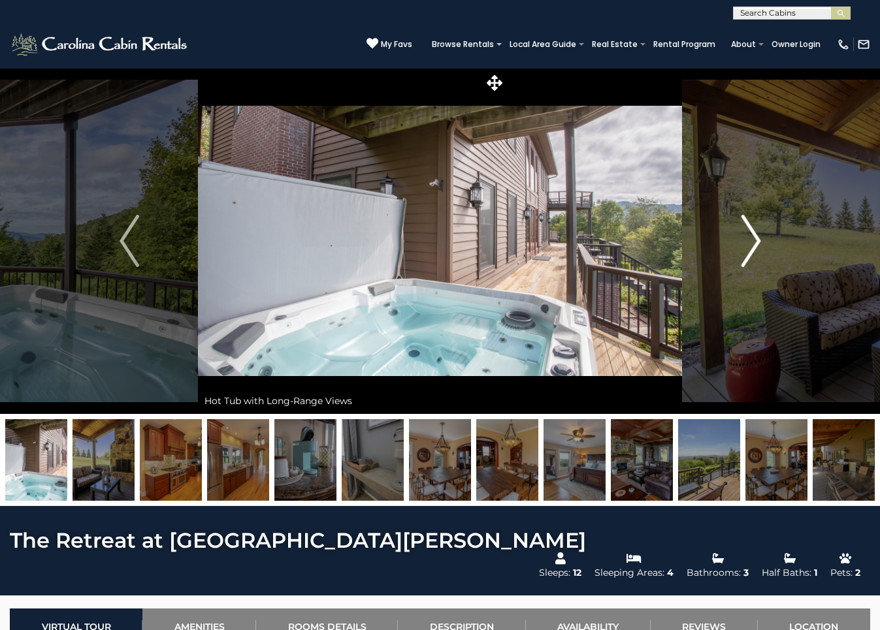
click at [760, 240] on img "Next" at bounding box center [751, 241] width 20 height 52
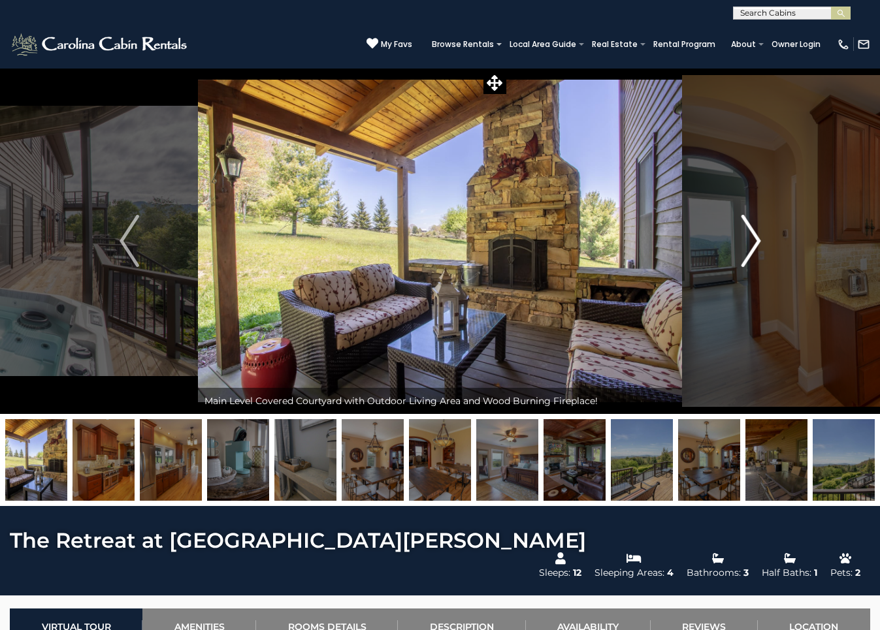
click at [760, 240] on img "Next" at bounding box center [751, 241] width 20 height 52
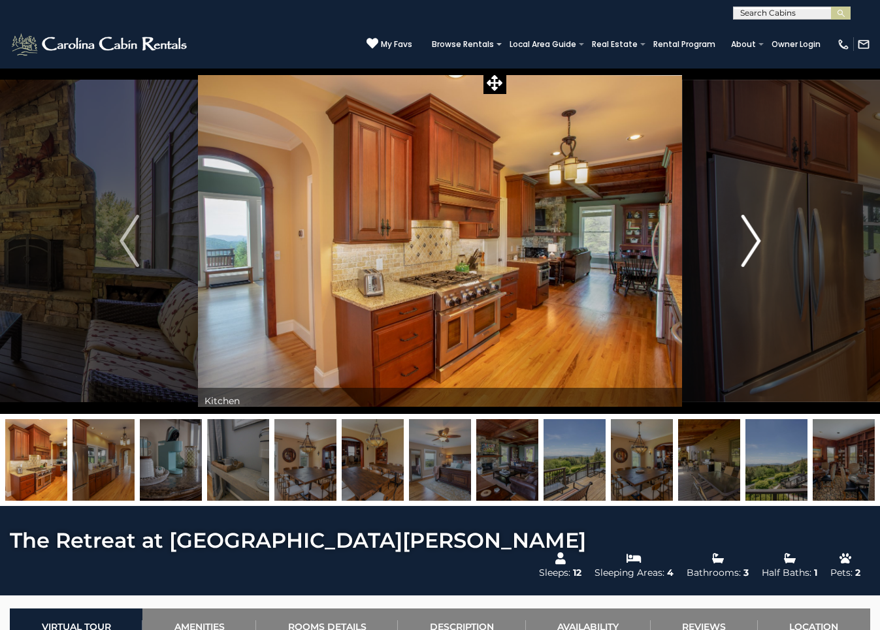
click at [760, 240] on img "Next" at bounding box center [751, 241] width 20 height 52
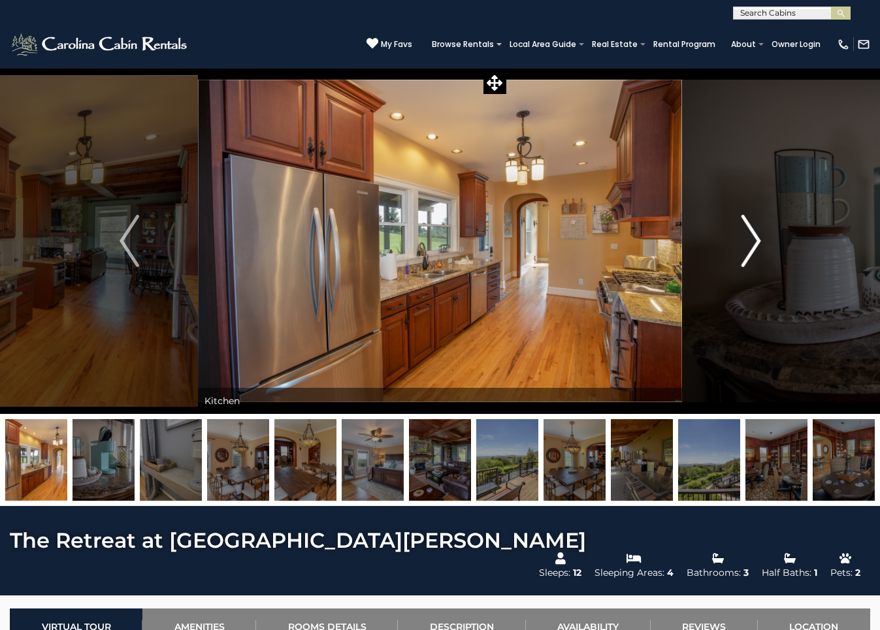
click at [760, 240] on img "Next" at bounding box center [751, 241] width 20 height 52
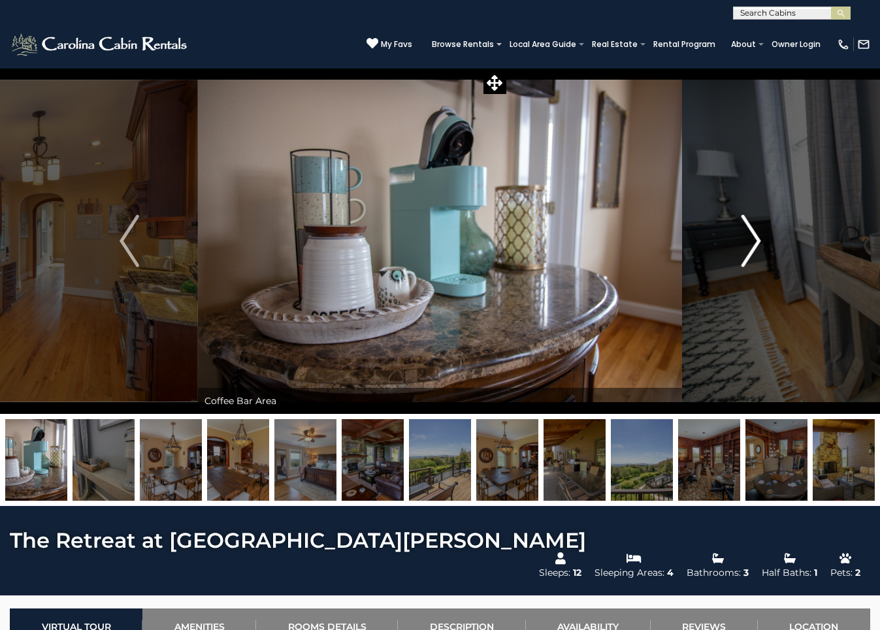
click at [760, 240] on img "Next" at bounding box center [751, 241] width 20 height 52
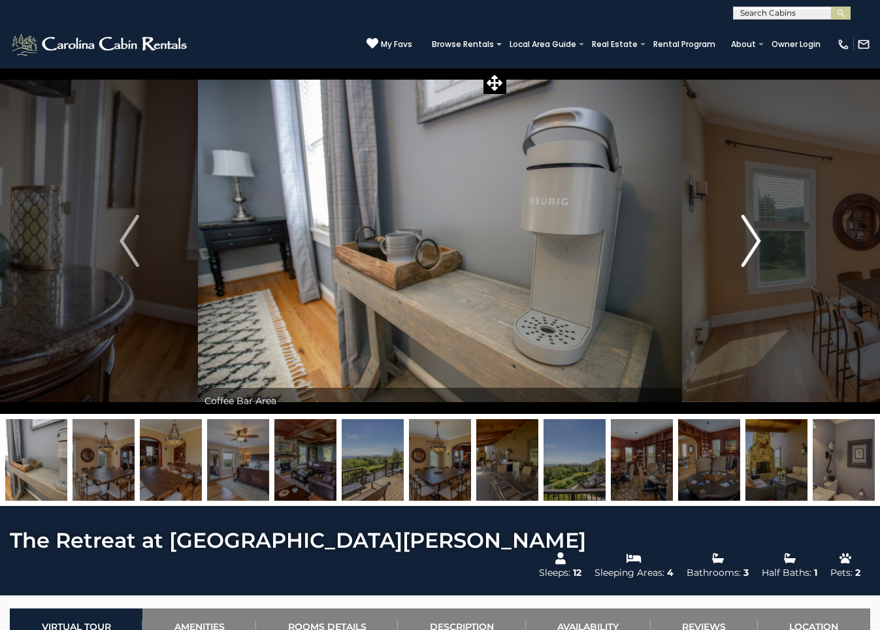
click at [760, 240] on img "Next" at bounding box center [751, 241] width 20 height 52
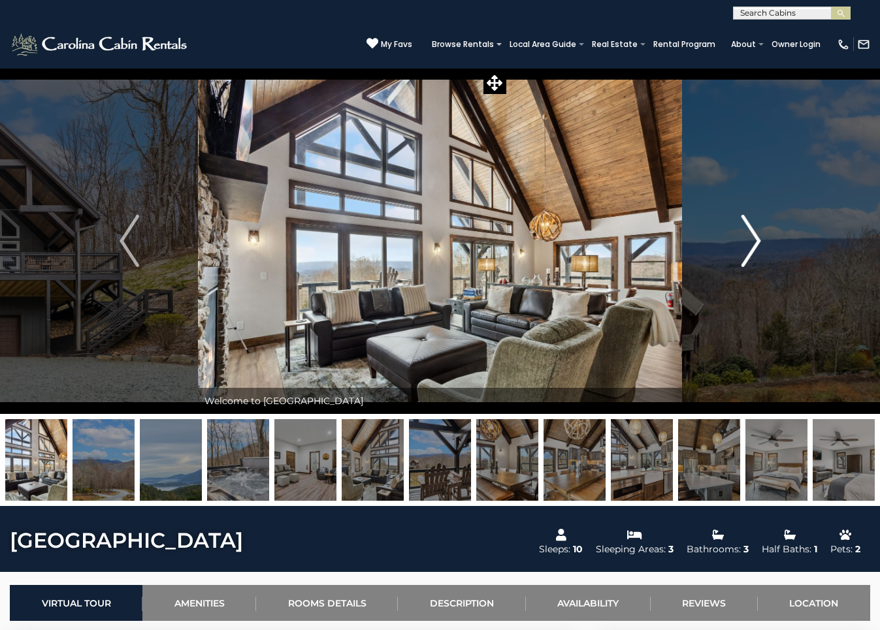
click at [748, 242] on img "Next" at bounding box center [751, 241] width 20 height 52
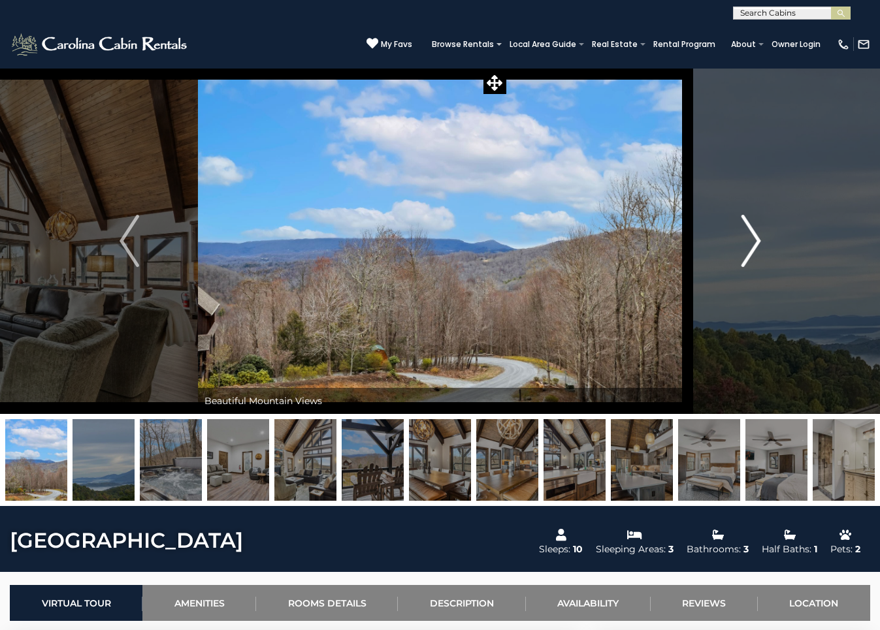
click at [748, 242] on img "Next" at bounding box center [751, 241] width 20 height 52
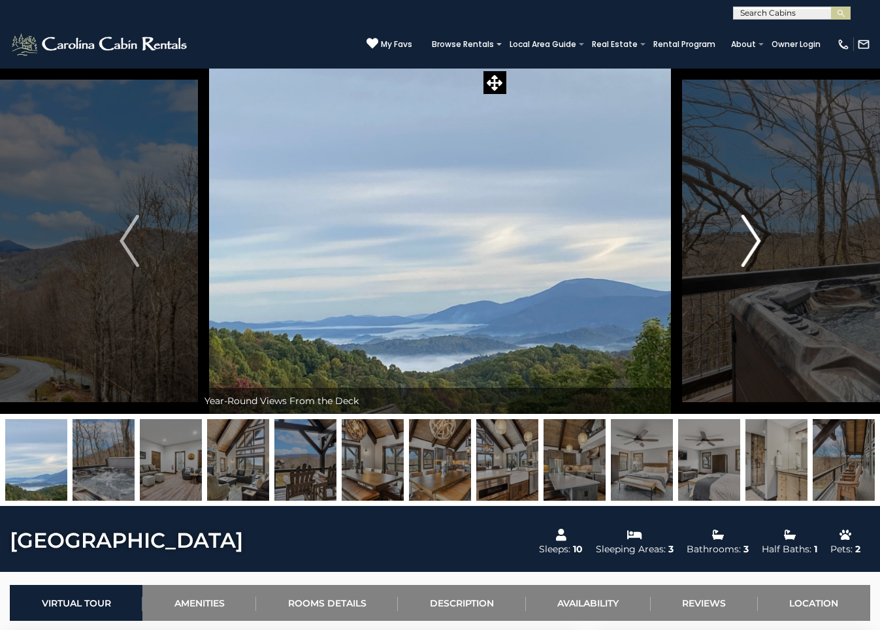
click at [748, 242] on img "Next" at bounding box center [751, 241] width 20 height 52
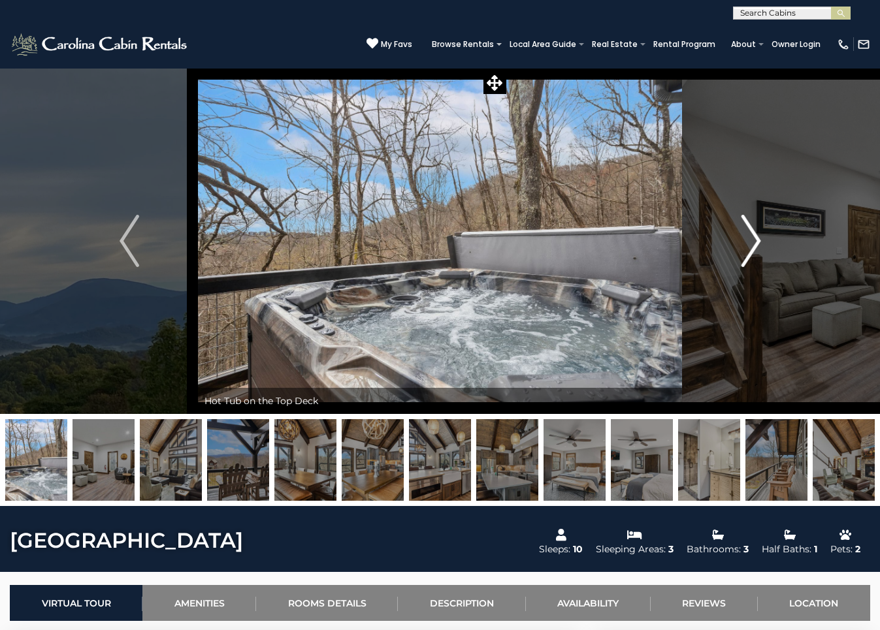
click at [748, 242] on img "Next" at bounding box center [751, 241] width 20 height 52
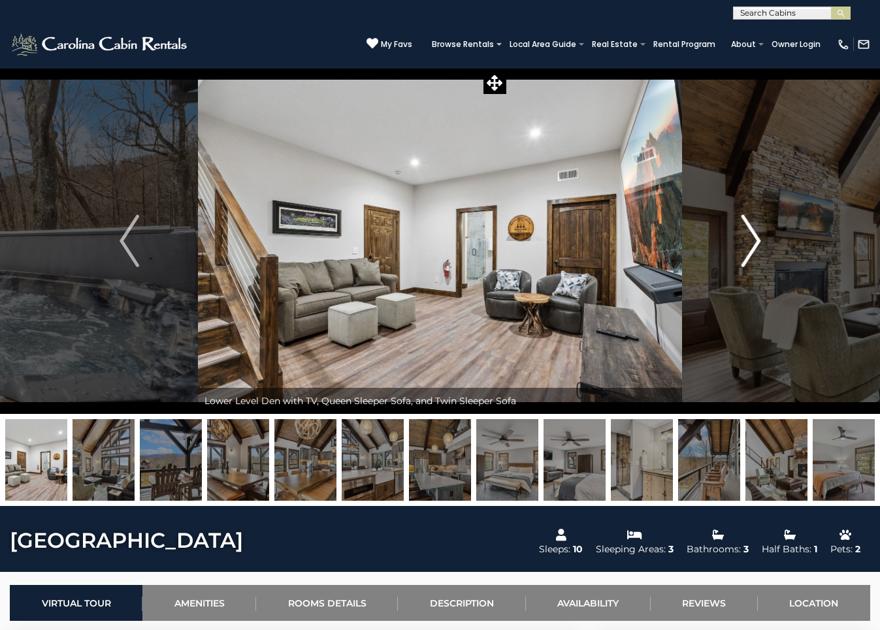
click at [748, 242] on img "Next" at bounding box center [751, 241] width 20 height 52
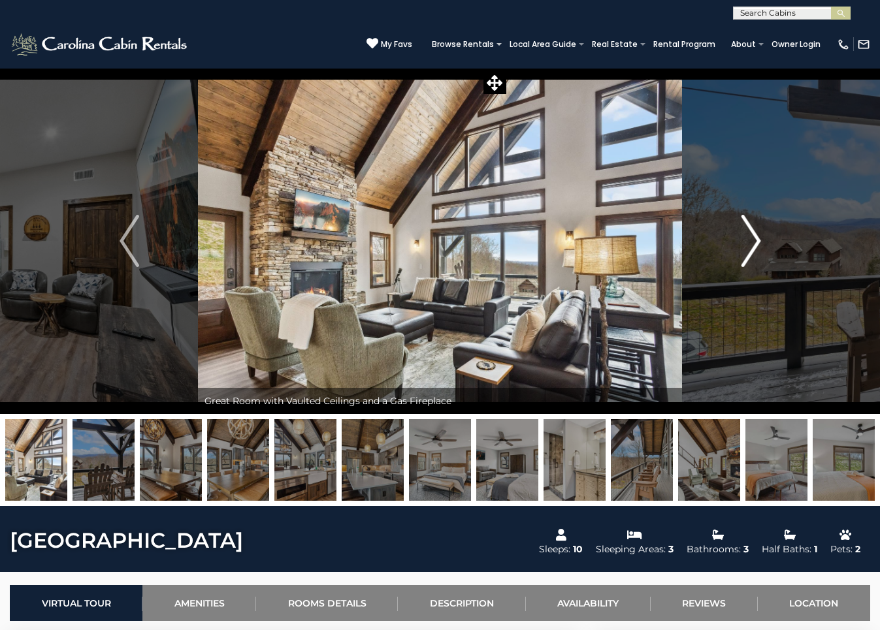
click at [748, 242] on img "Next" at bounding box center [751, 241] width 20 height 52
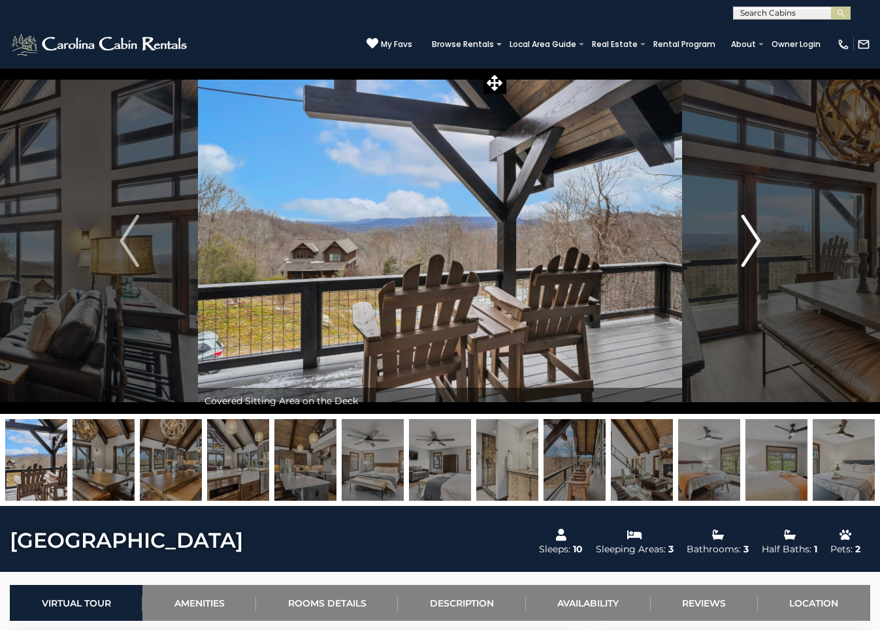
click at [748, 242] on img "Next" at bounding box center [751, 241] width 20 height 52
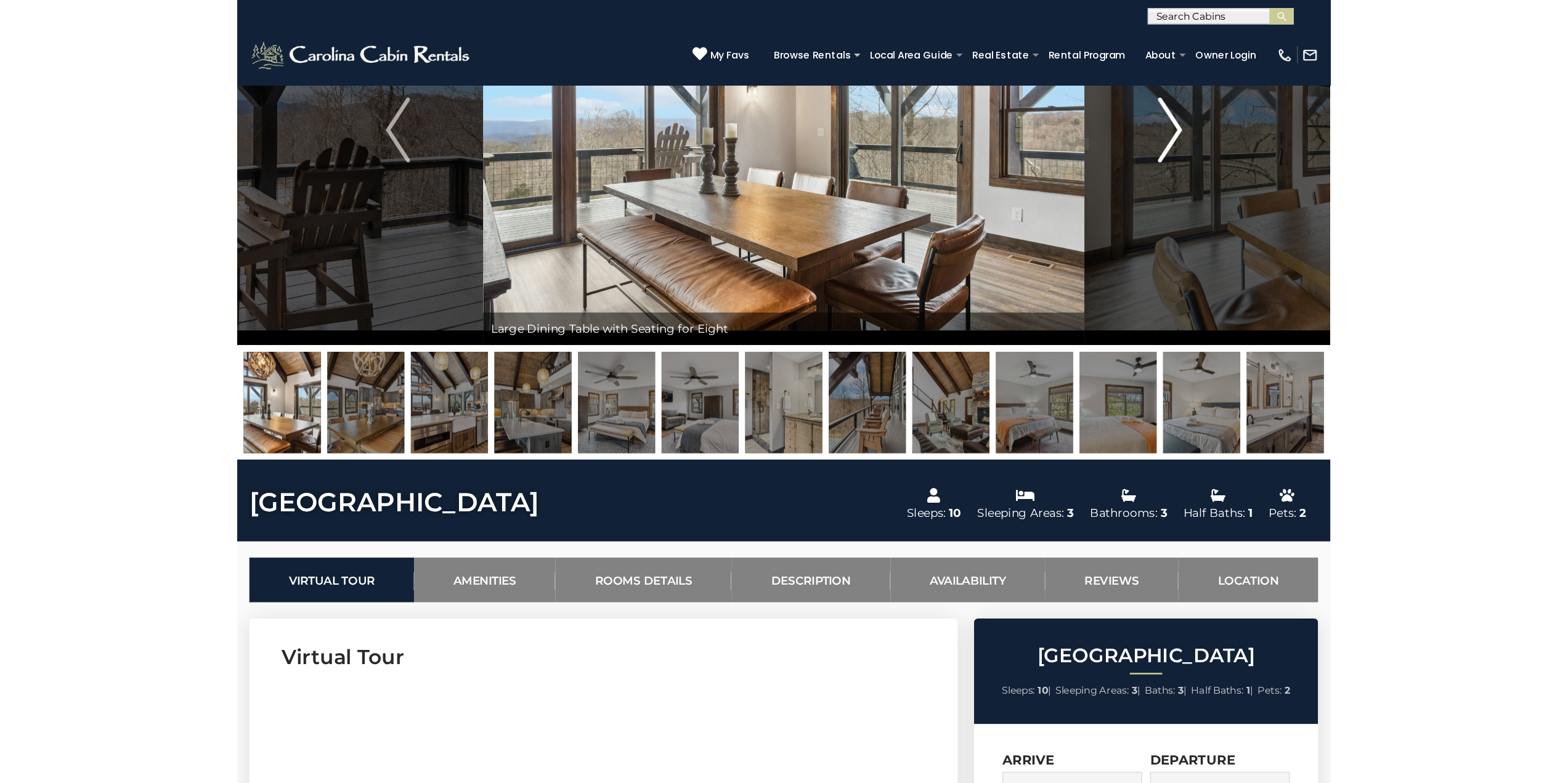
scroll to position [431, 0]
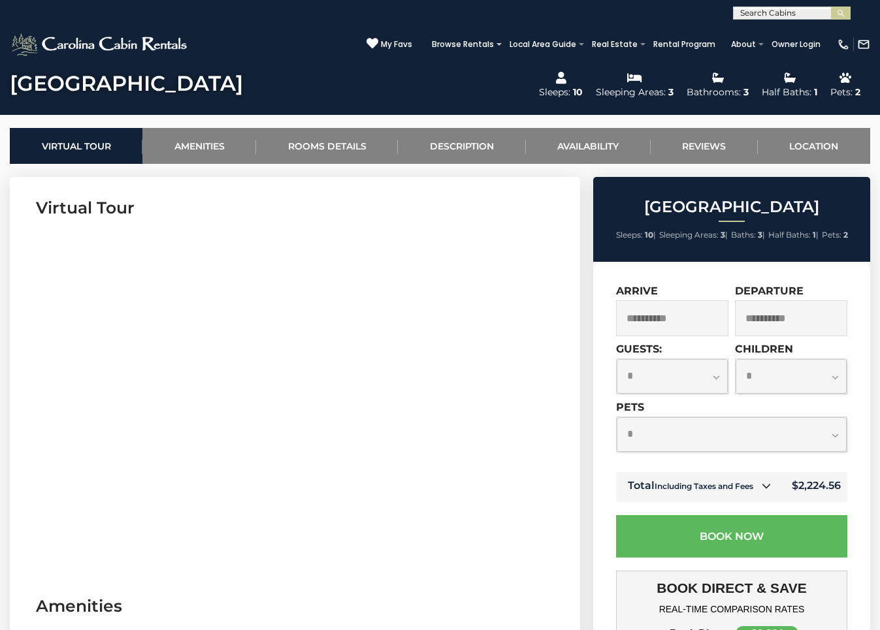
click at [376, 572] on section "Virtual Tour" at bounding box center [295, 376] width 570 height 399
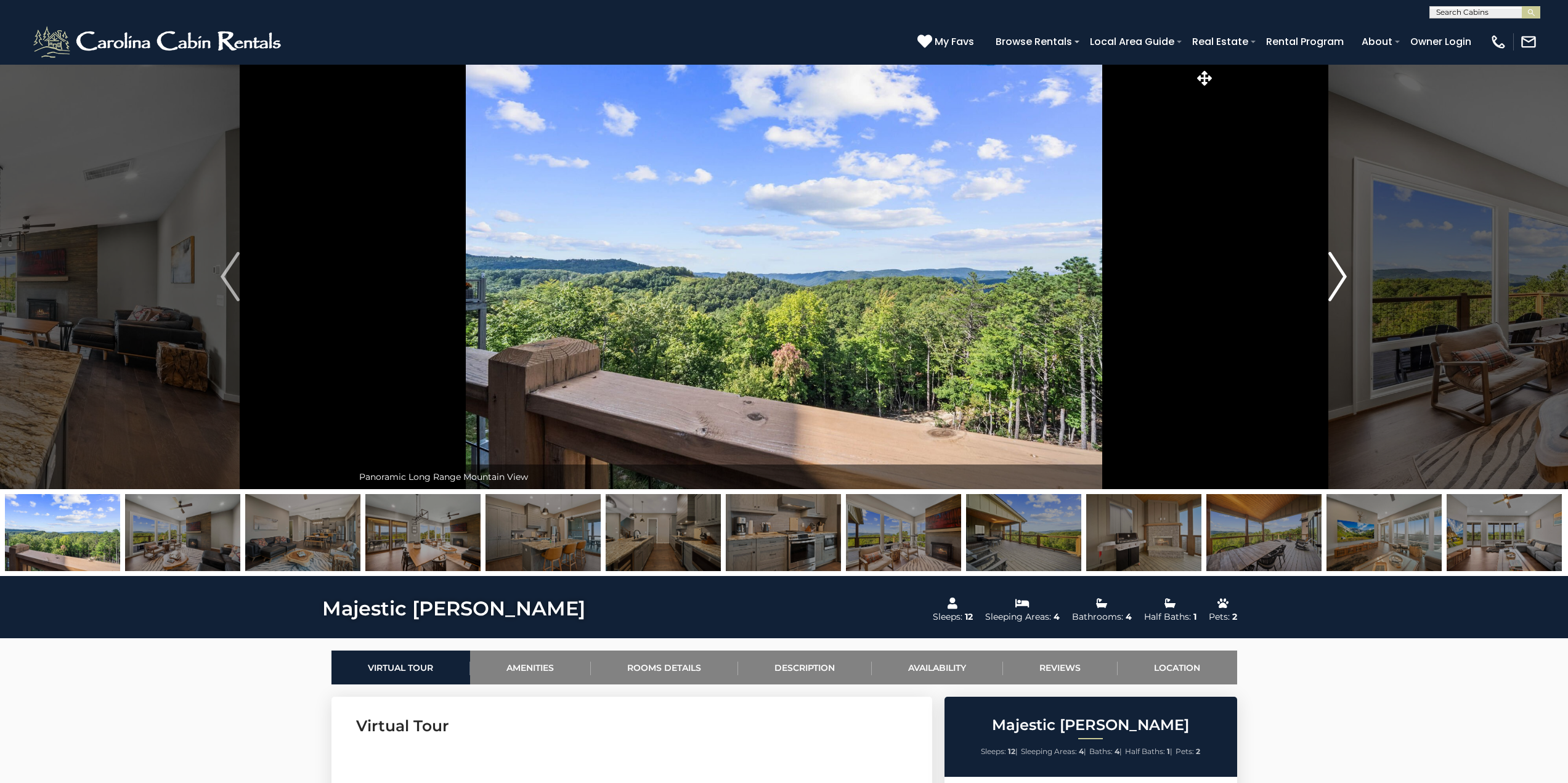
click at [1333, 270] on img "Next" at bounding box center [1338, 276] width 19 height 49
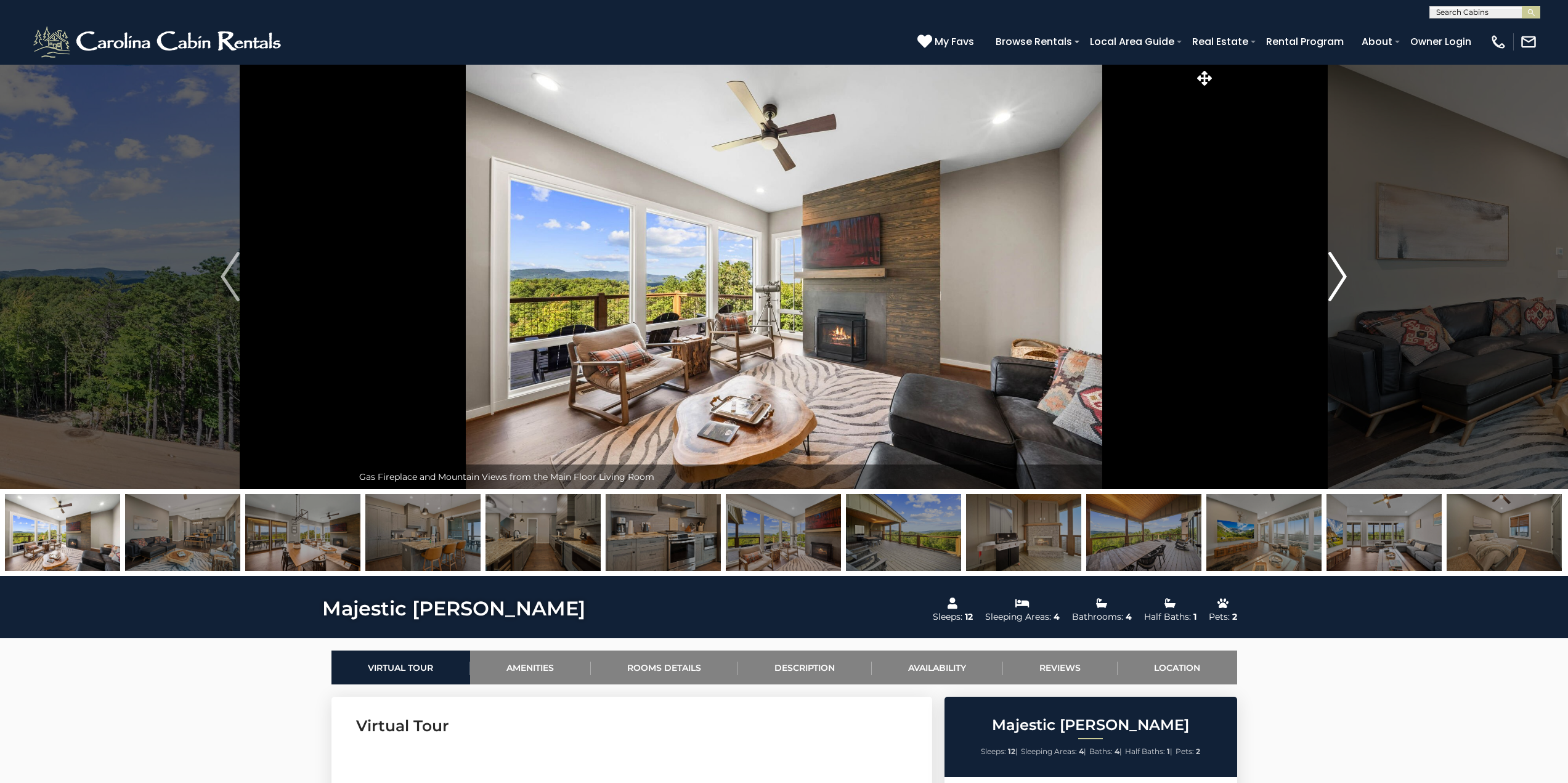
click at [1334, 270] on img "Next" at bounding box center [1338, 276] width 19 height 49
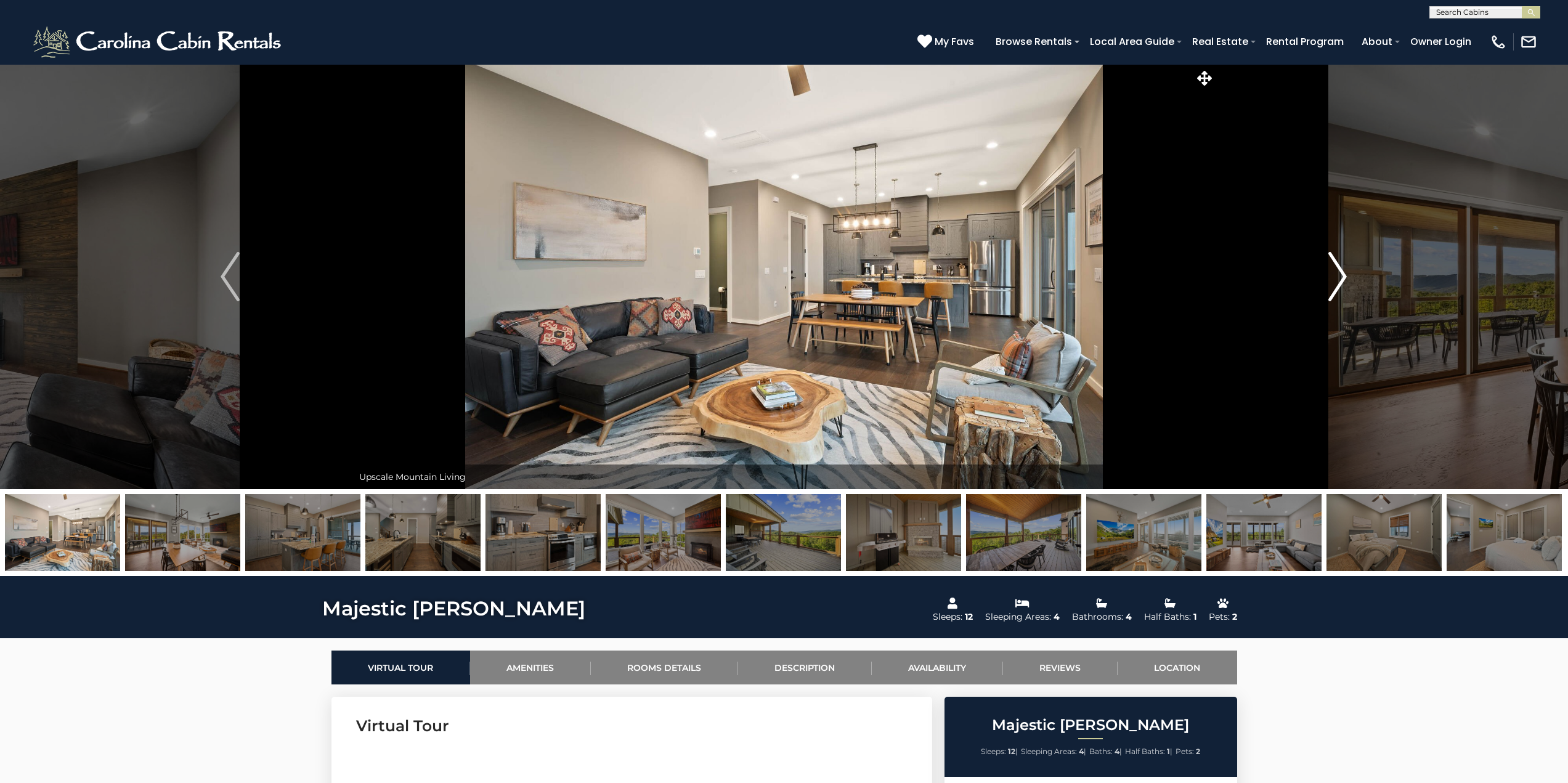
click at [1334, 270] on img "Next" at bounding box center [1338, 276] width 19 height 49
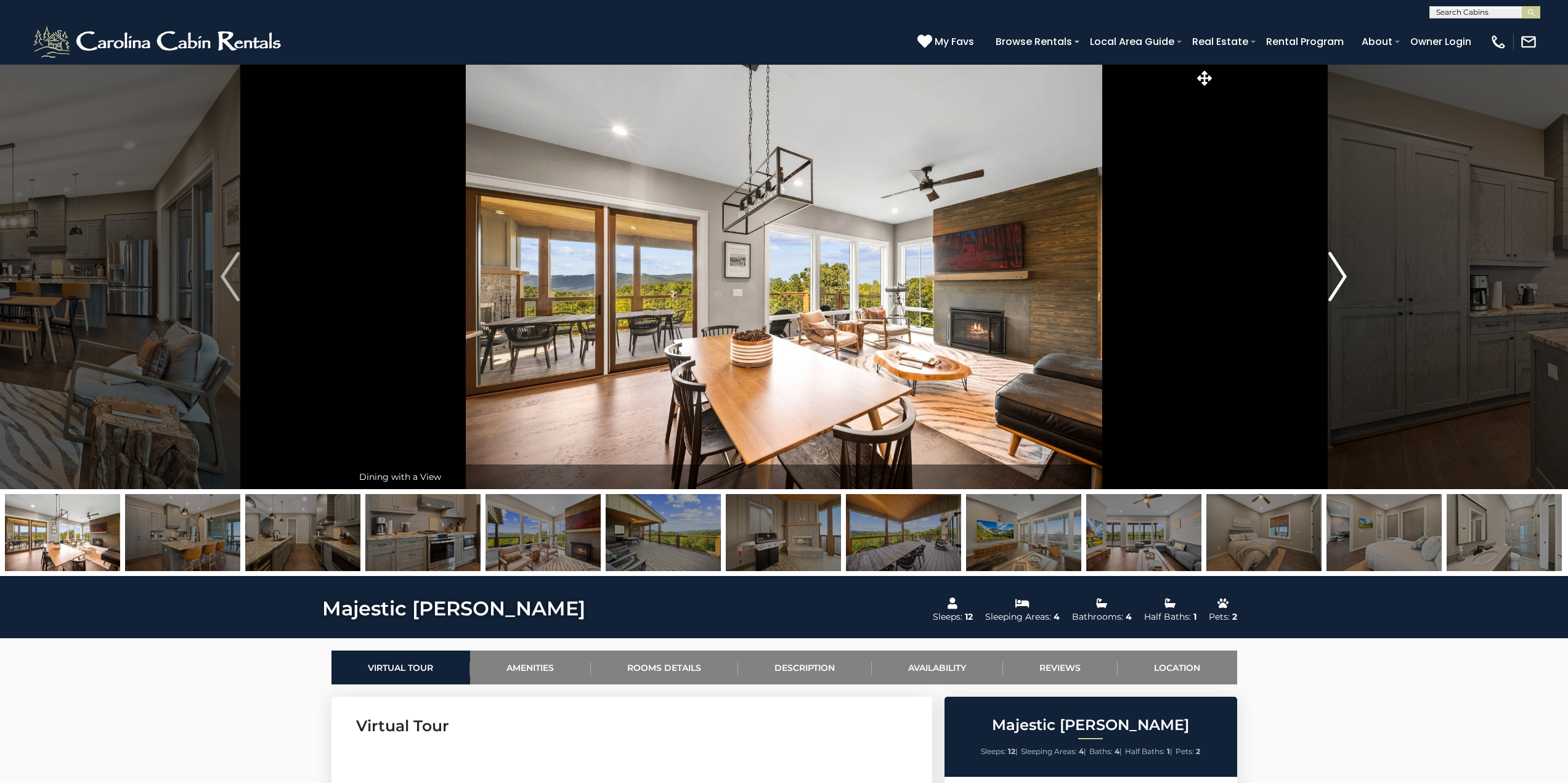
click at [1334, 270] on img "Next" at bounding box center [1338, 276] width 19 height 49
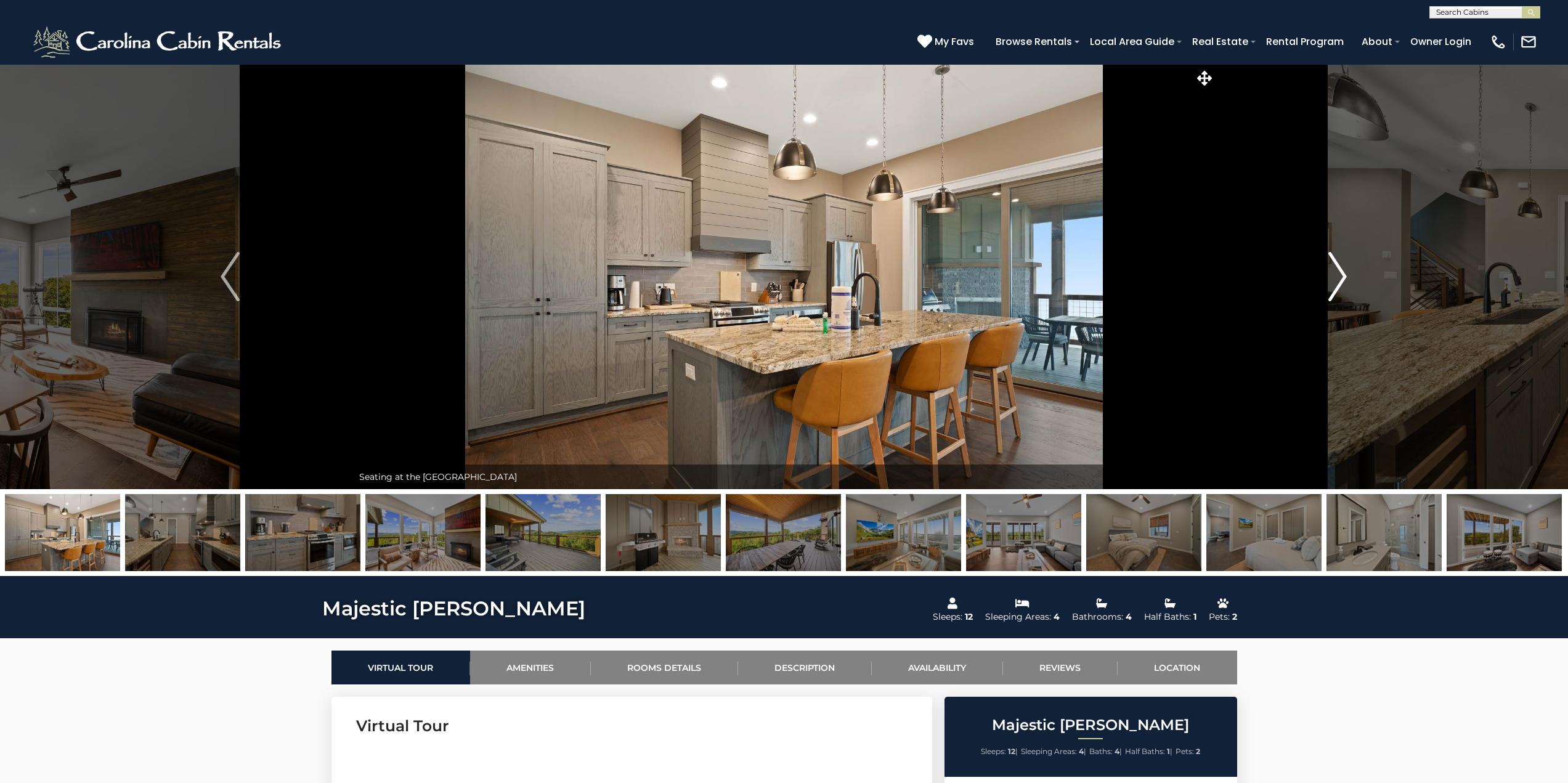
click at [1334, 270] on img "Next" at bounding box center [1338, 276] width 19 height 49
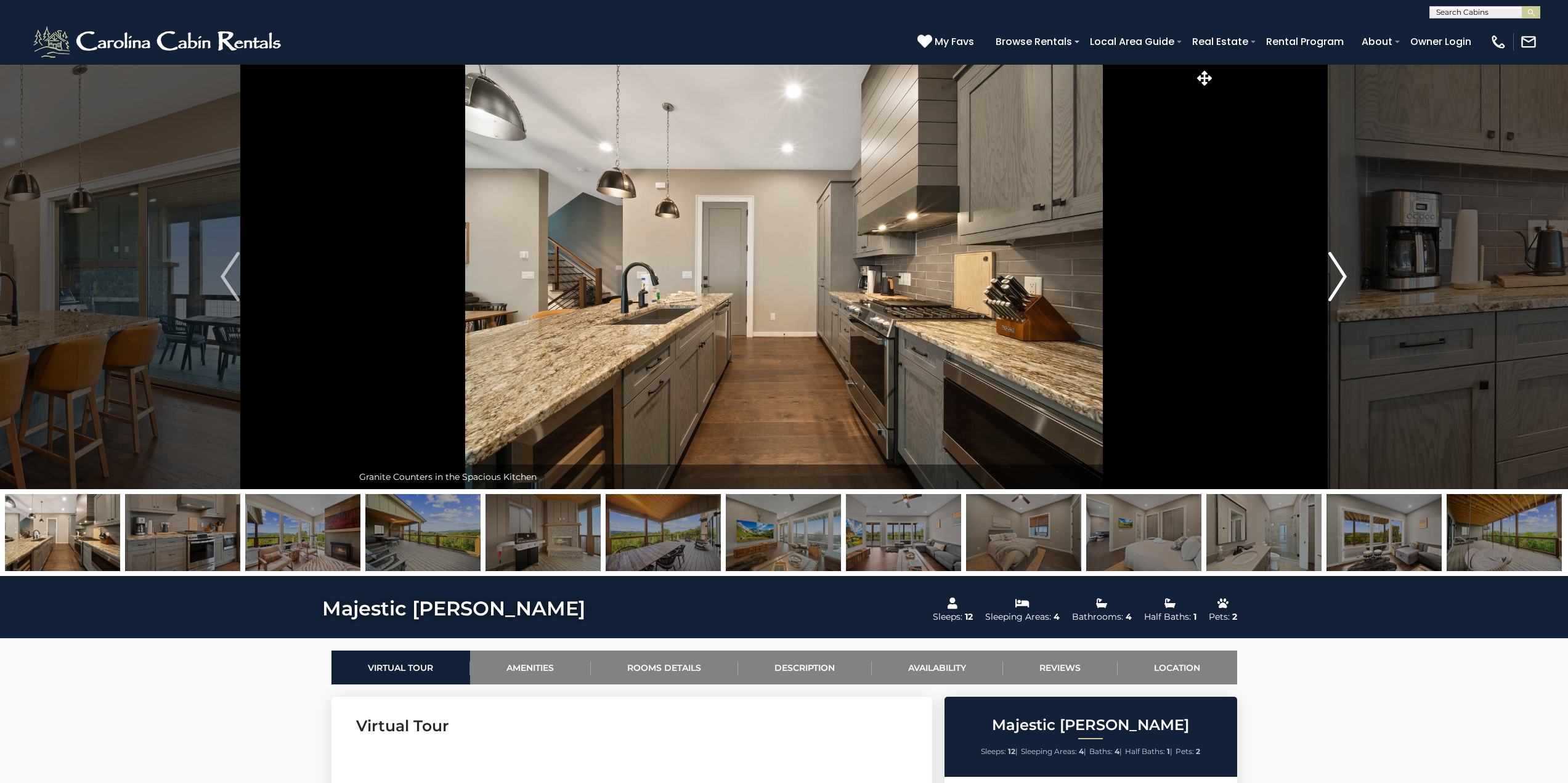
click at [1334, 270] on img "Next" at bounding box center [1338, 276] width 19 height 49
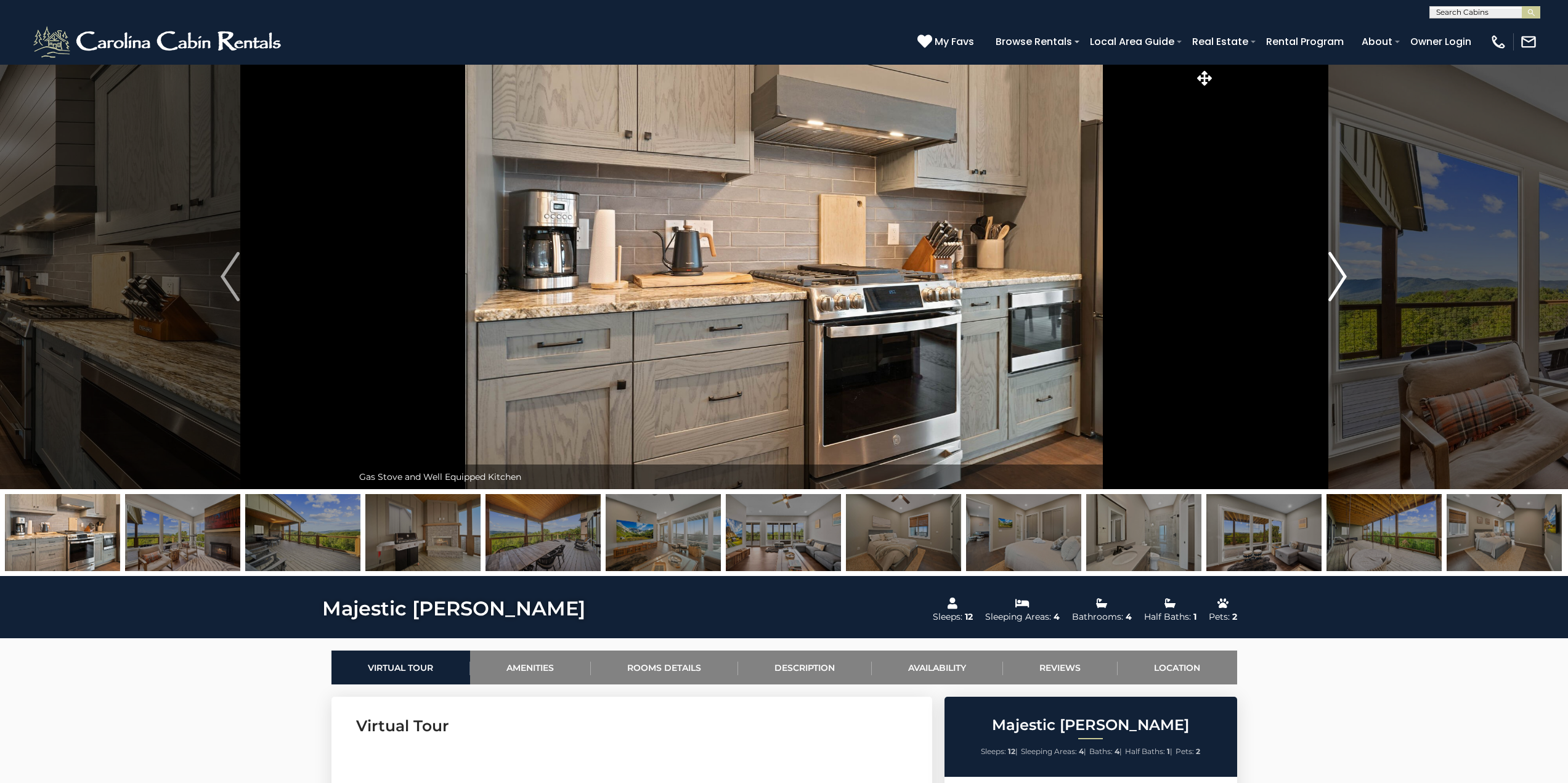
click at [1334, 270] on img "Next" at bounding box center [1338, 276] width 19 height 49
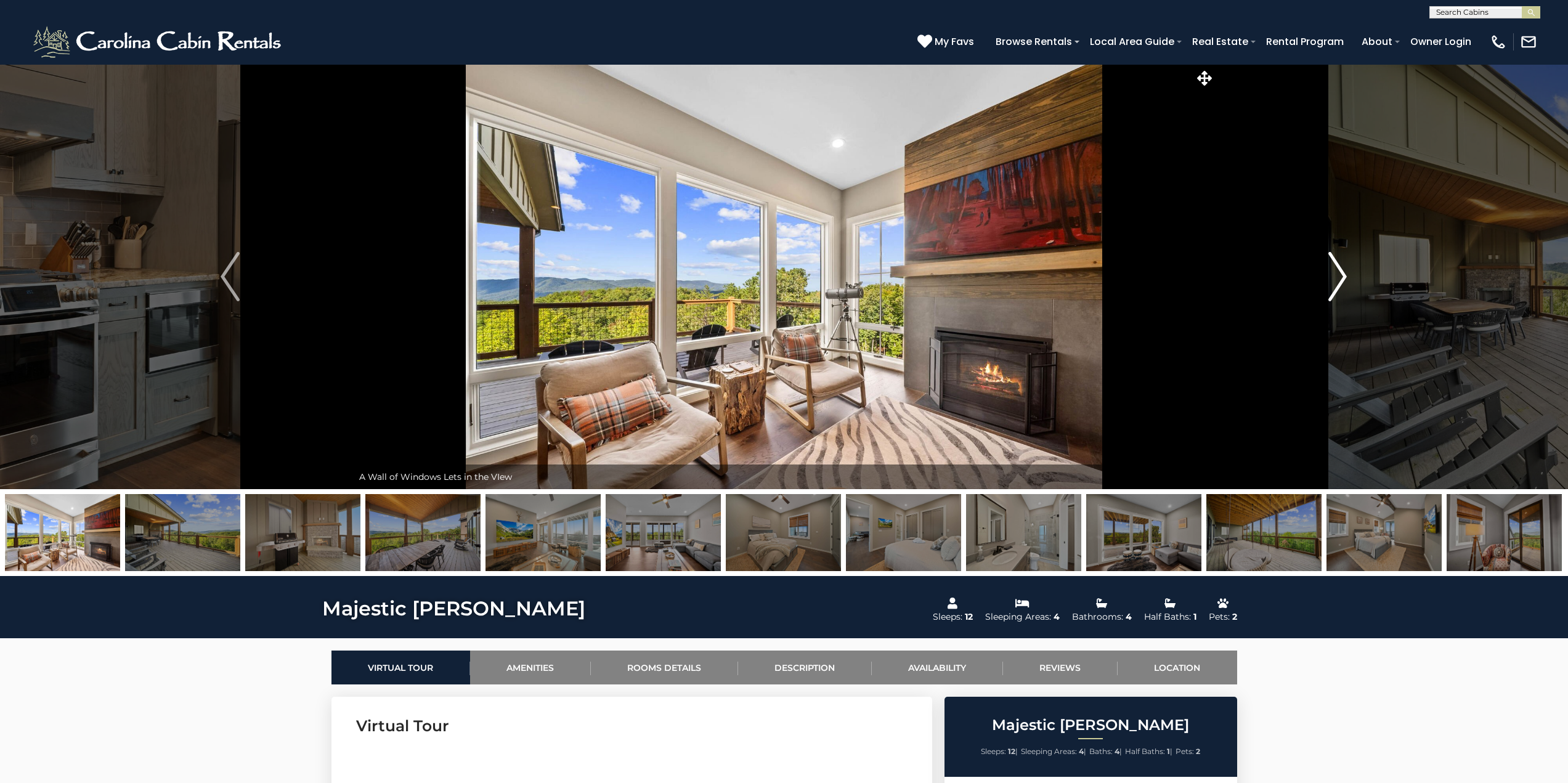
click at [1334, 270] on img "Next" at bounding box center [1338, 276] width 19 height 49
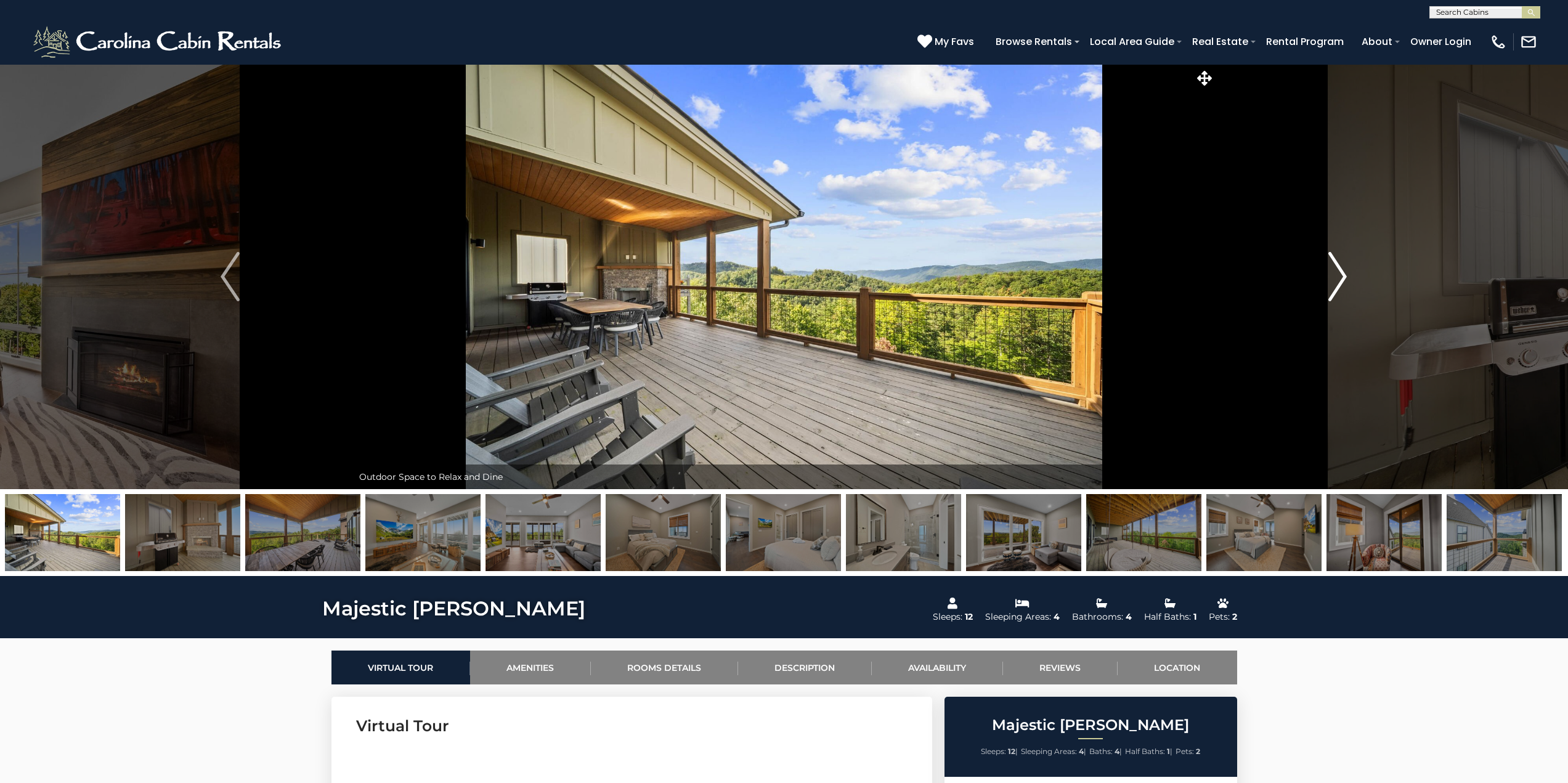
click at [1334, 270] on img "Next" at bounding box center [1338, 276] width 19 height 49
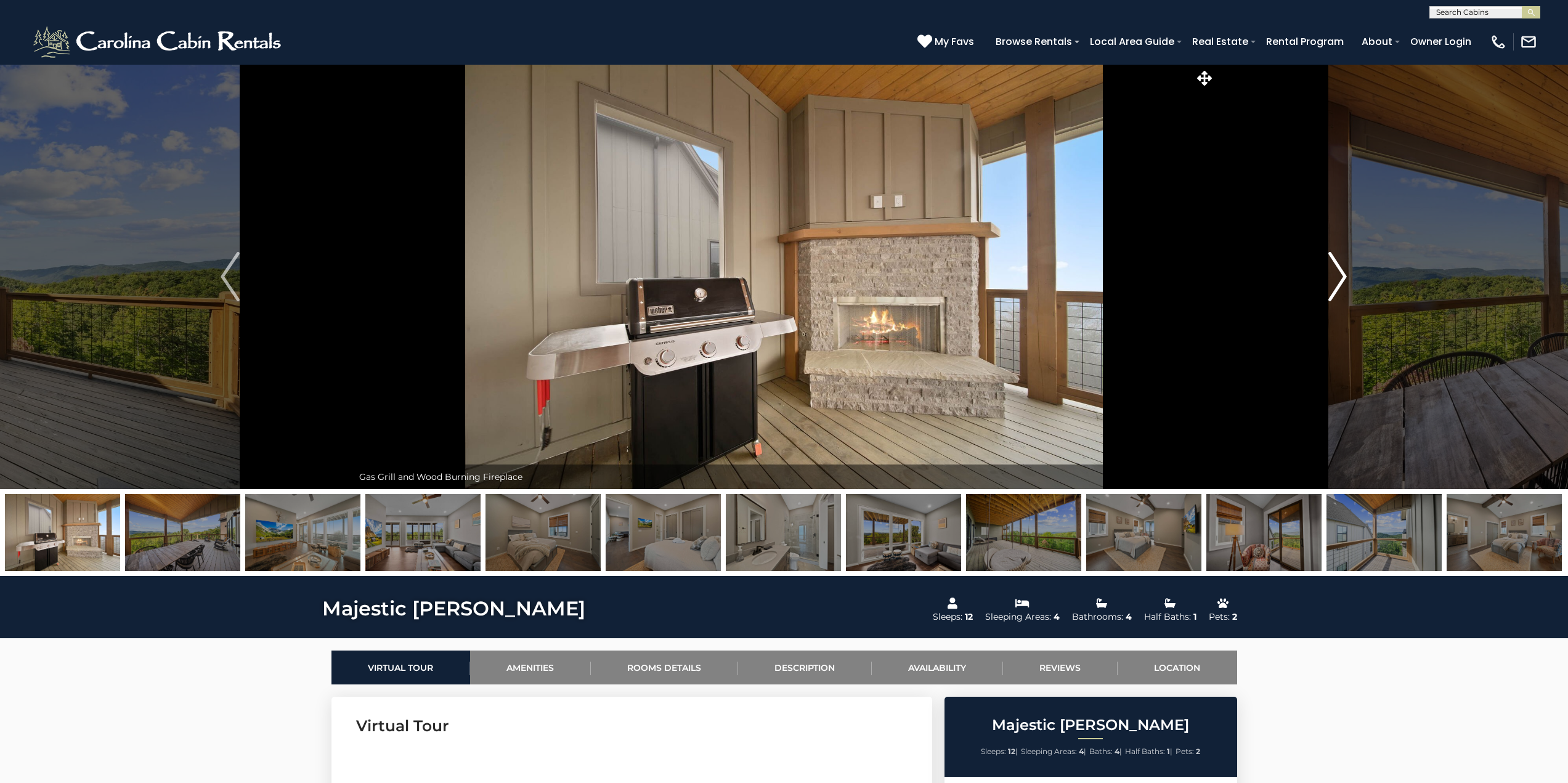
click at [1334, 270] on img "Next" at bounding box center [1338, 276] width 19 height 49
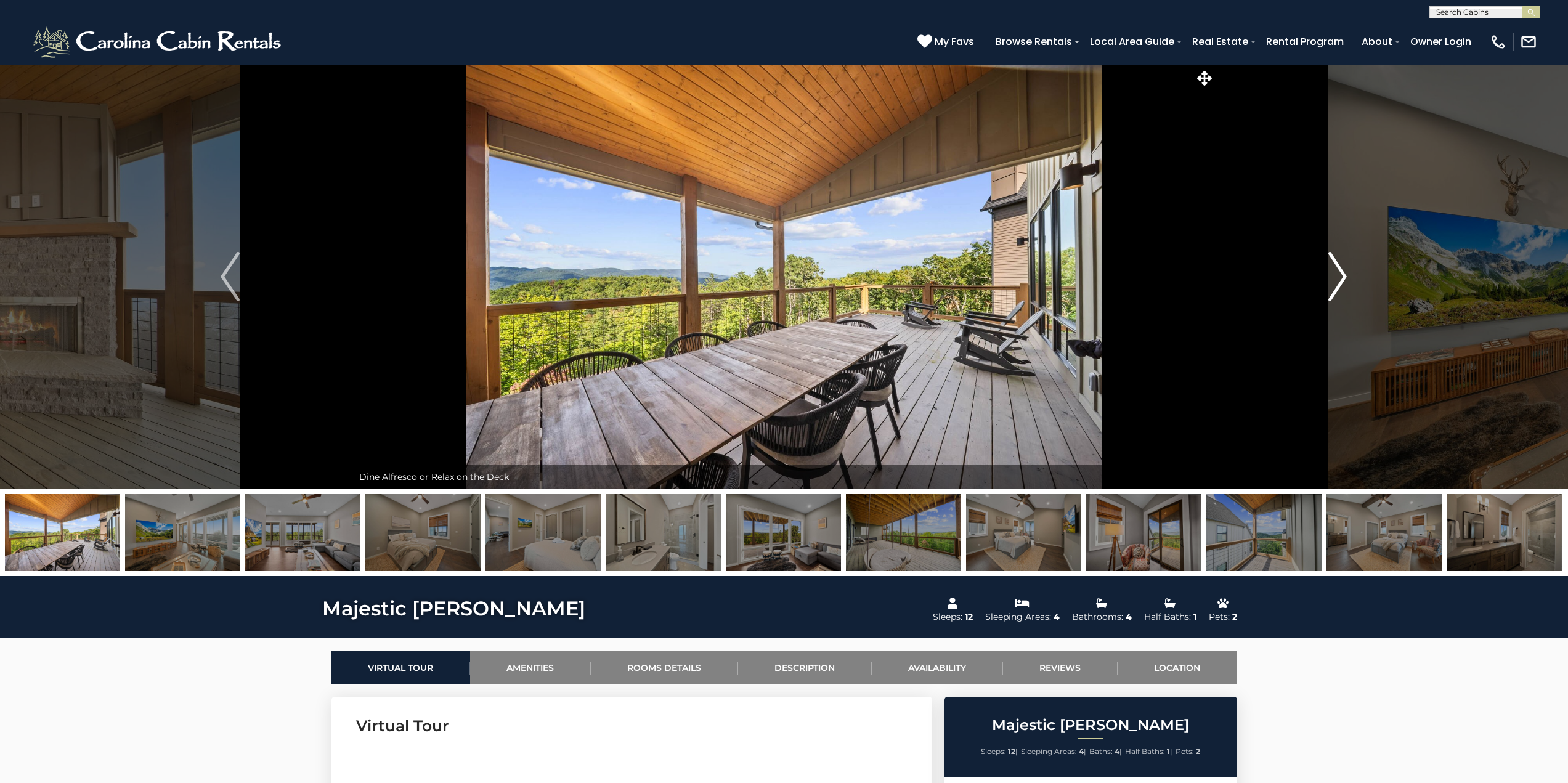
click at [1334, 270] on img "Next" at bounding box center [1338, 276] width 19 height 49
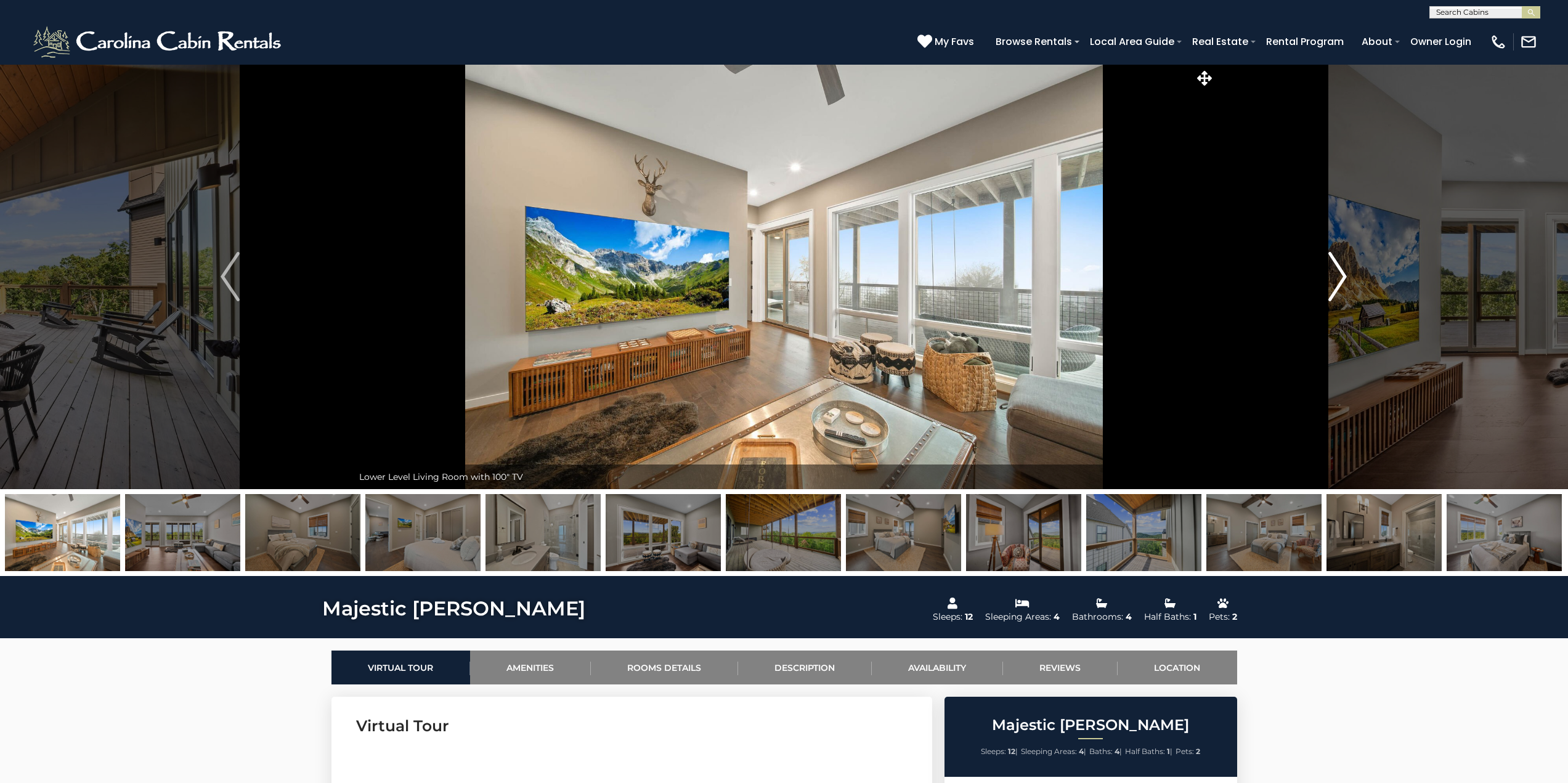
click at [1334, 270] on img "Next" at bounding box center [1338, 276] width 19 height 49
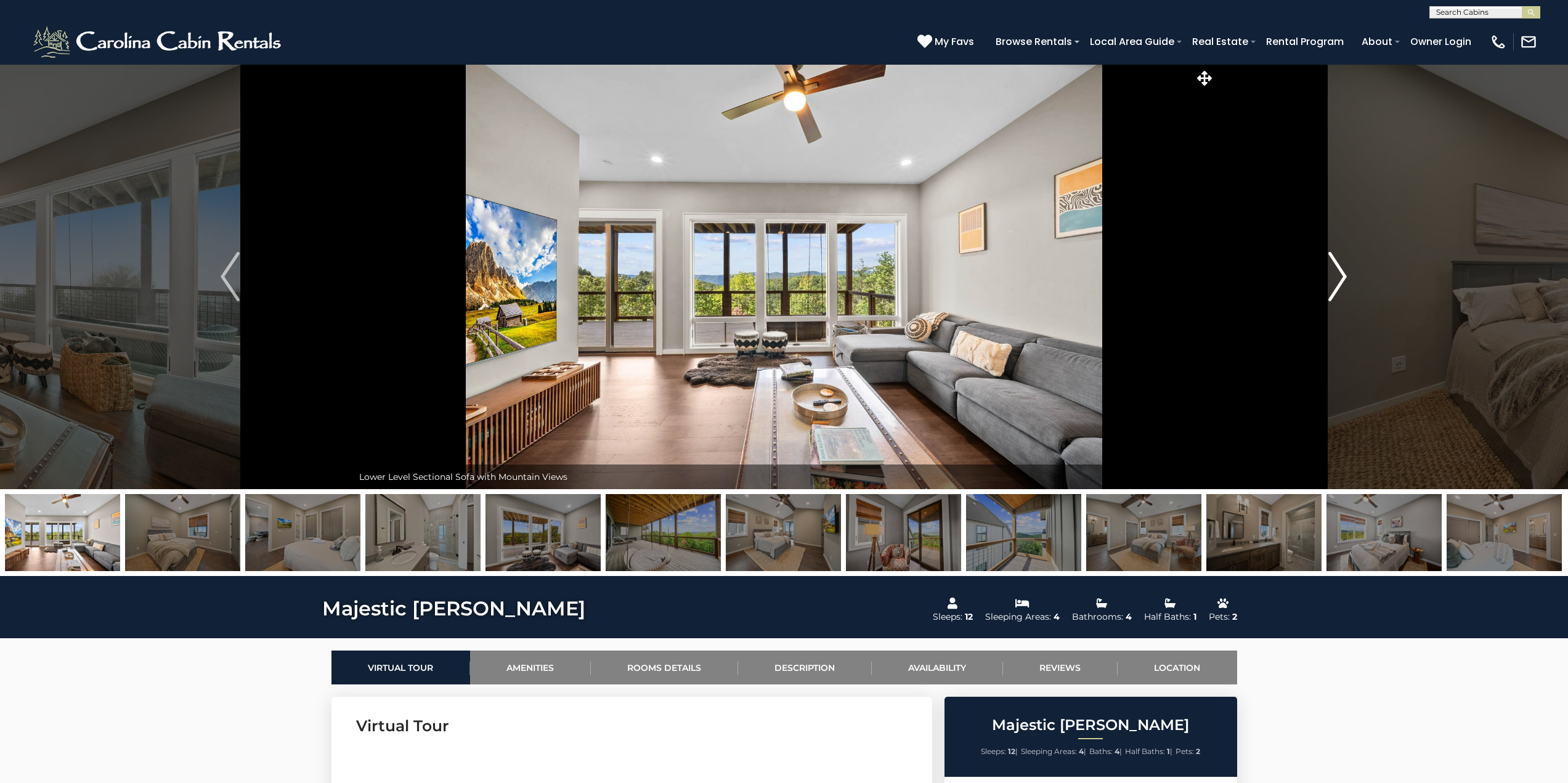
click at [1334, 270] on img "Next" at bounding box center [1338, 276] width 19 height 49
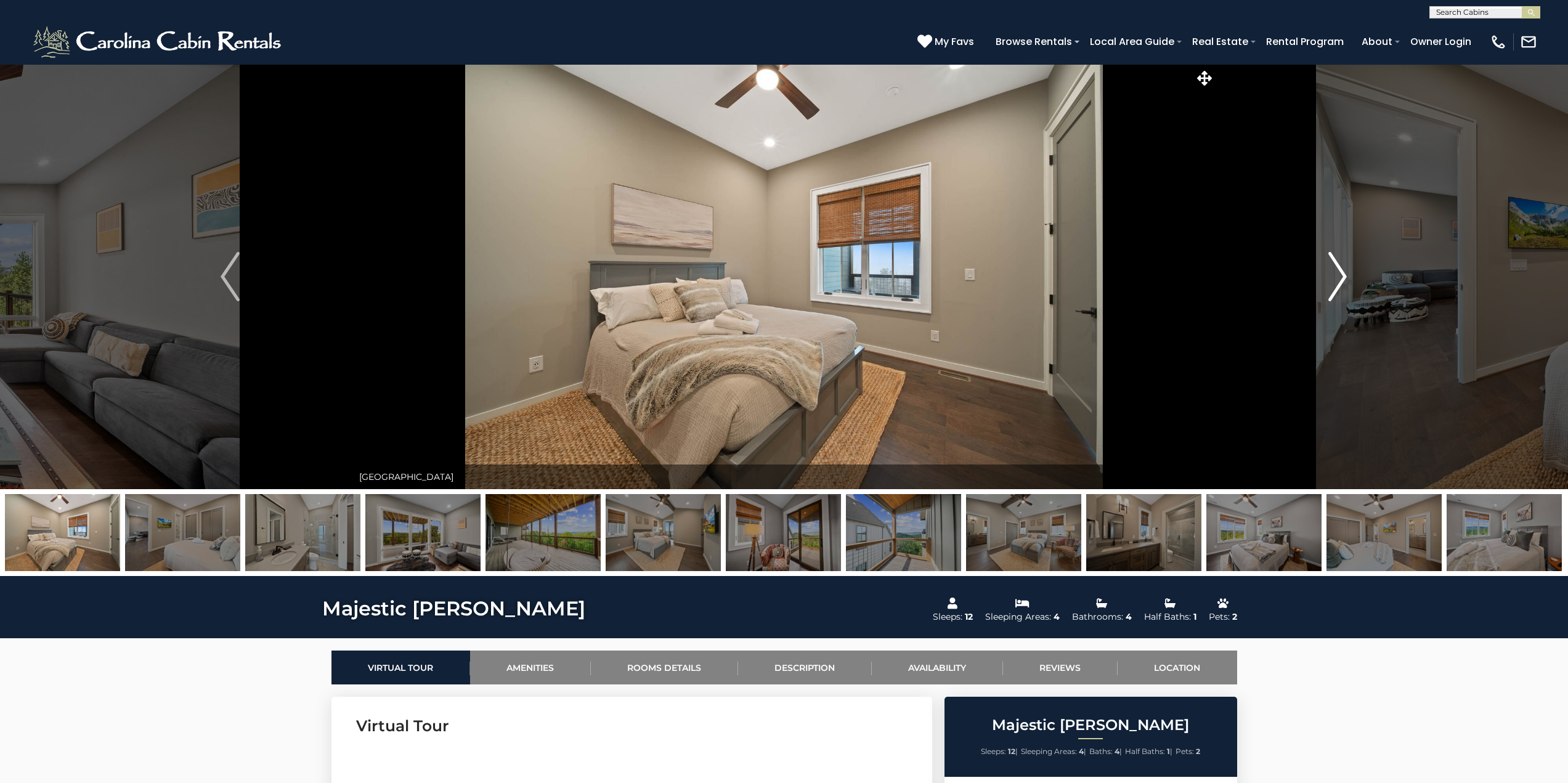
click at [1334, 270] on img "Next" at bounding box center [1338, 276] width 19 height 49
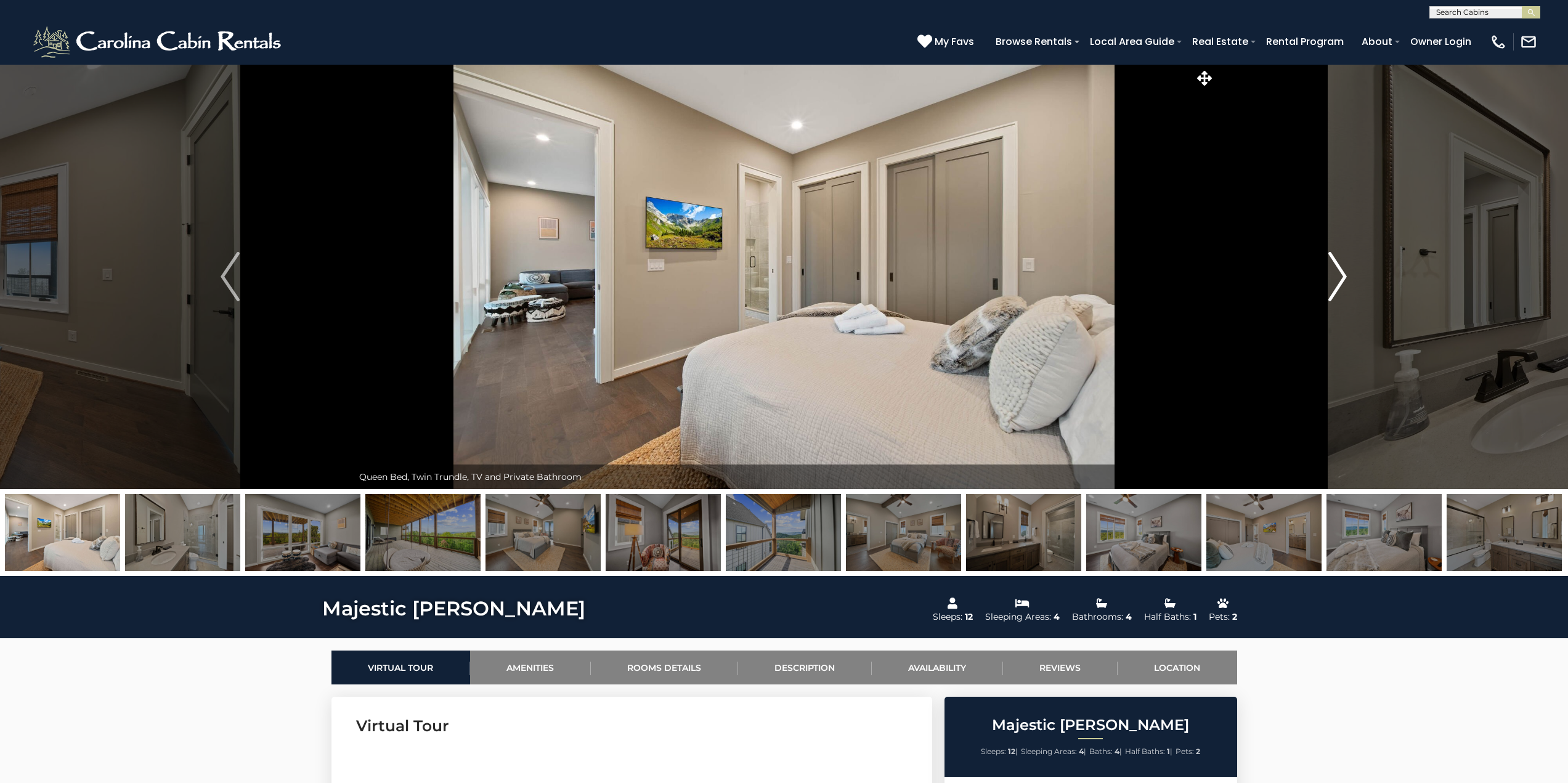
click at [1334, 270] on img "Next" at bounding box center [1338, 276] width 19 height 49
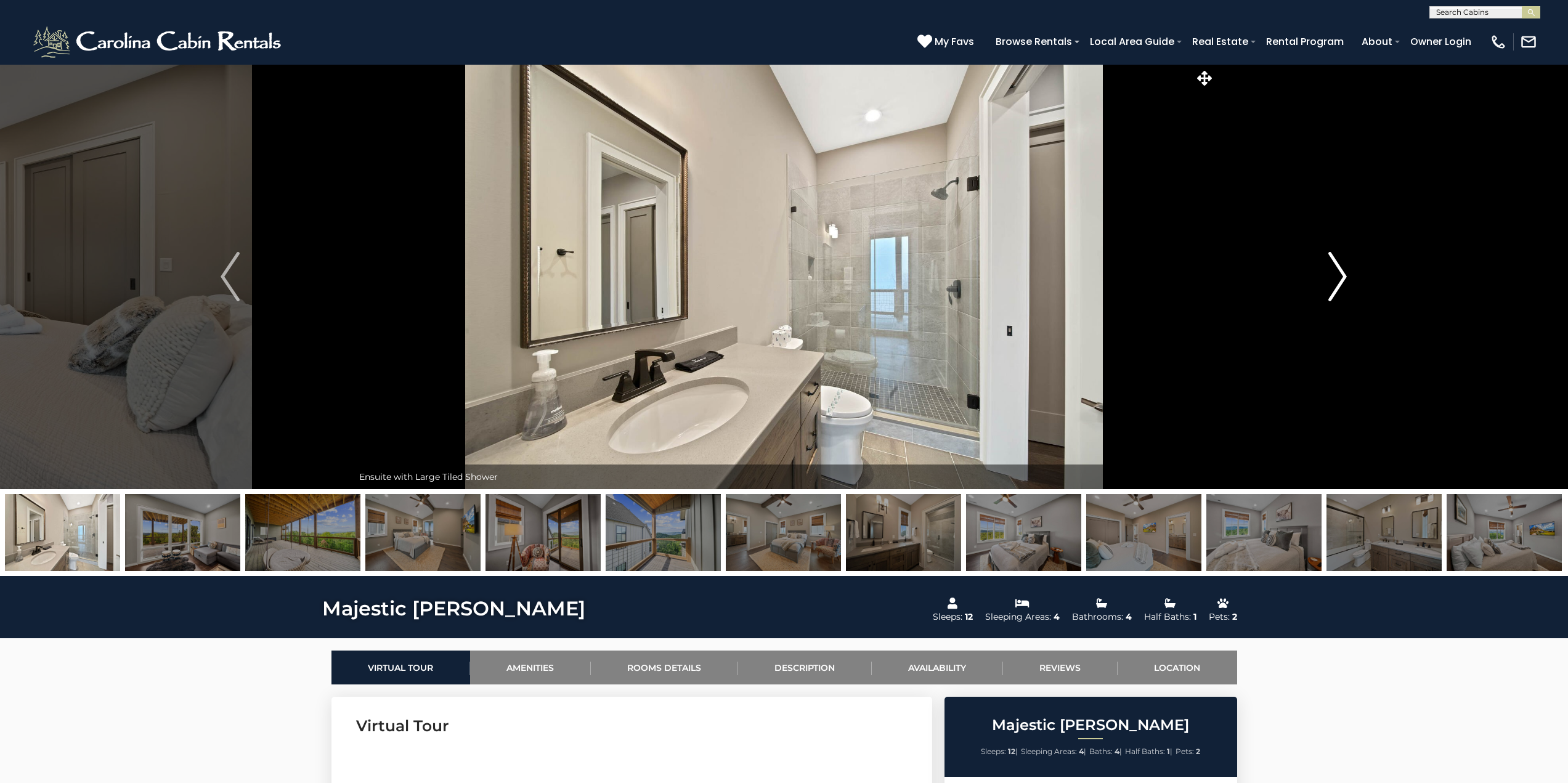
click at [1334, 270] on img "Next" at bounding box center [1338, 276] width 19 height 49
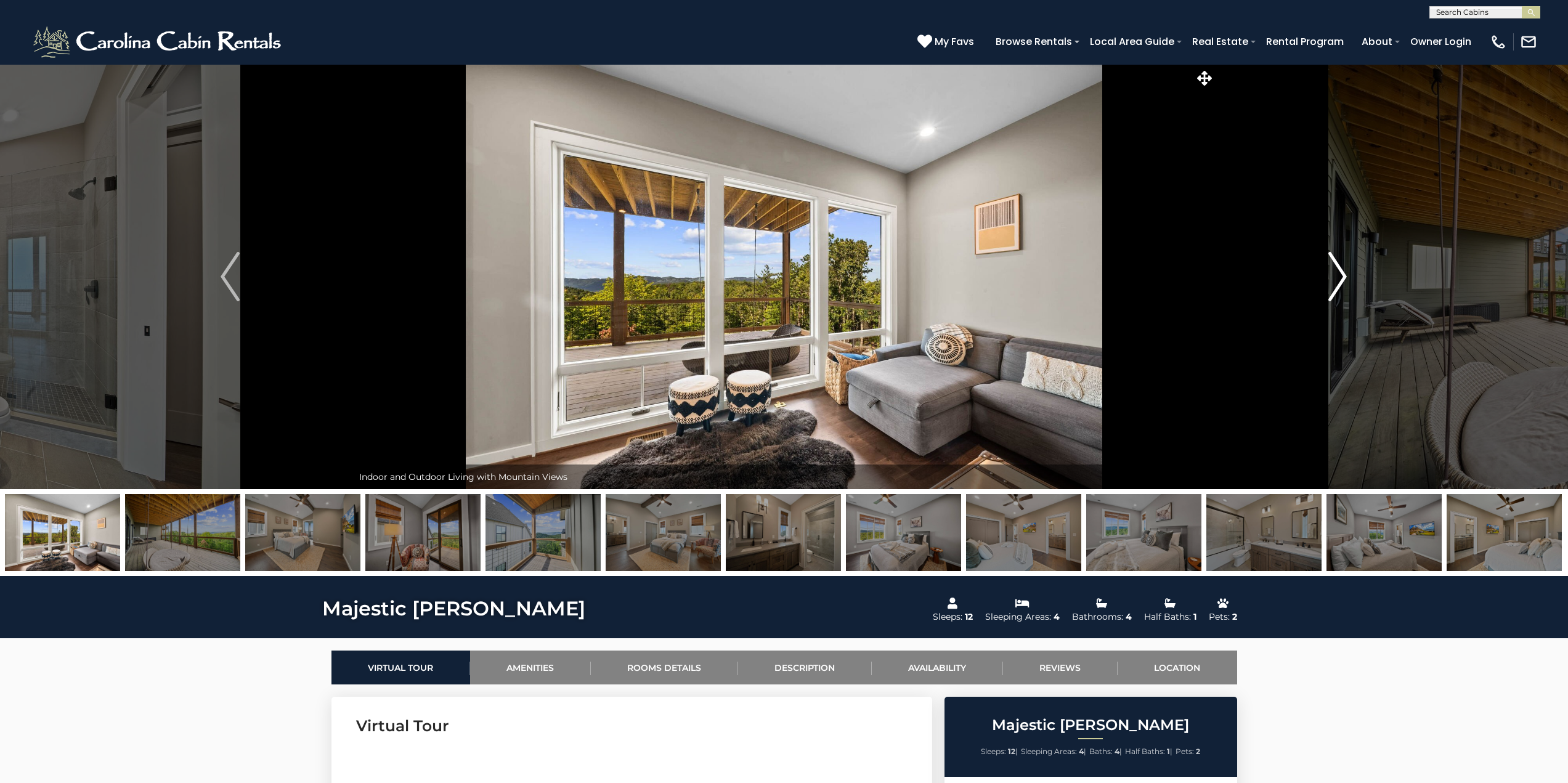
click at [1334, 270] on img "Next" at bounding box center [1338, 276] width 19 height 49
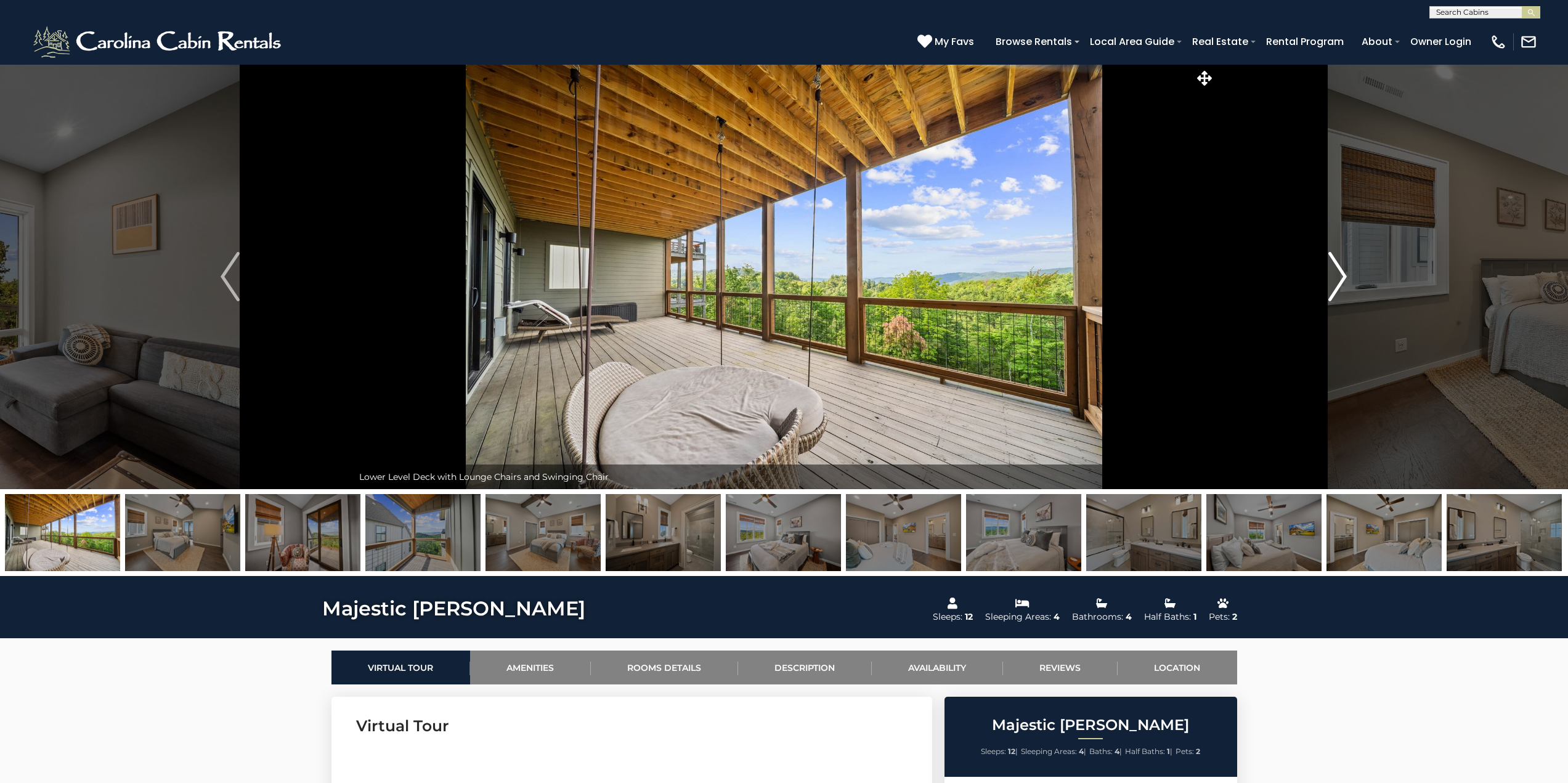
click at [1334, 270] on img "Next" at bounding box center [1338, 276] width 19 height 49
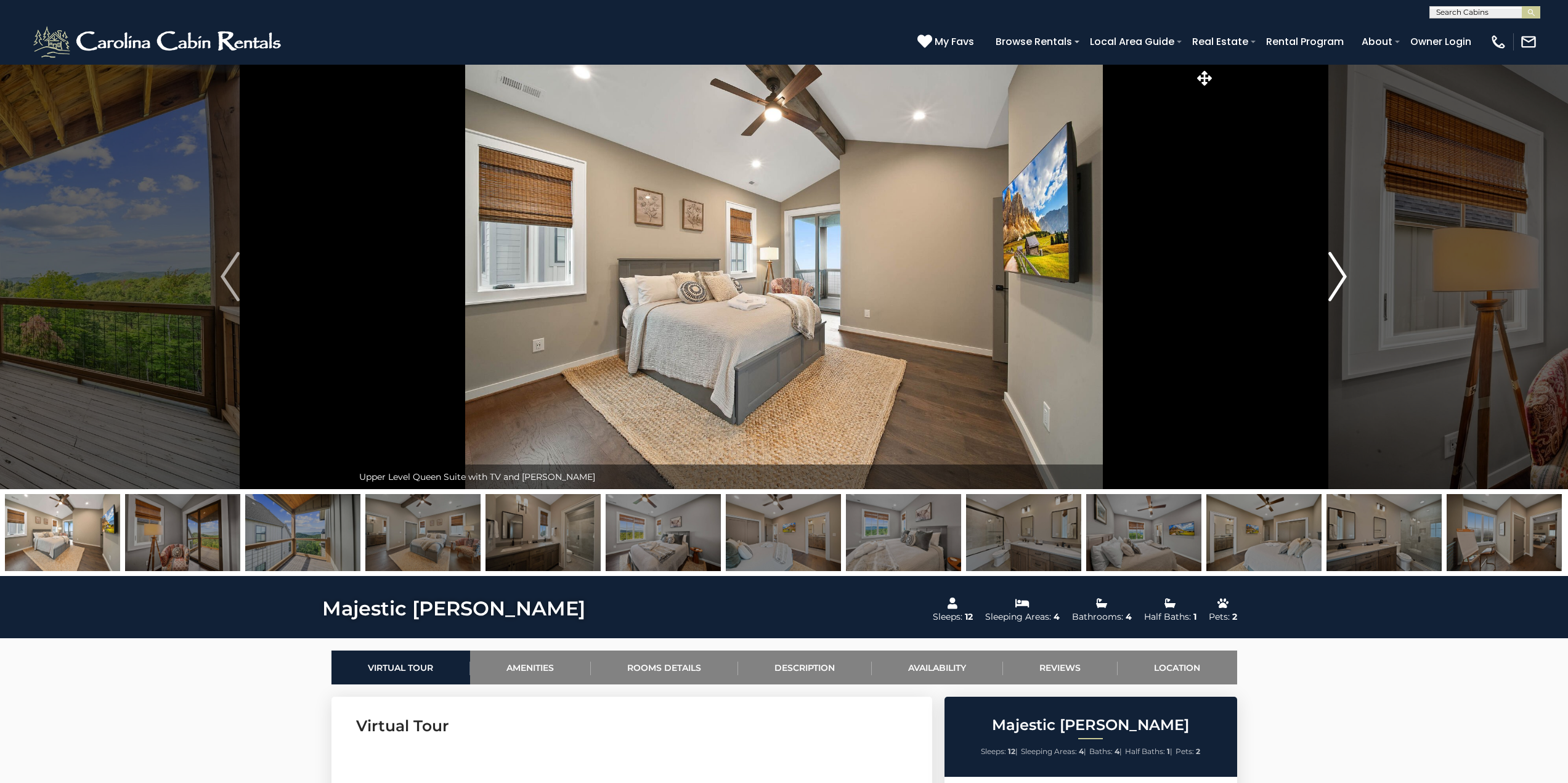
click at [1334, 270] on img "Next" at bounding box center [1338, 276] width 19 height 49
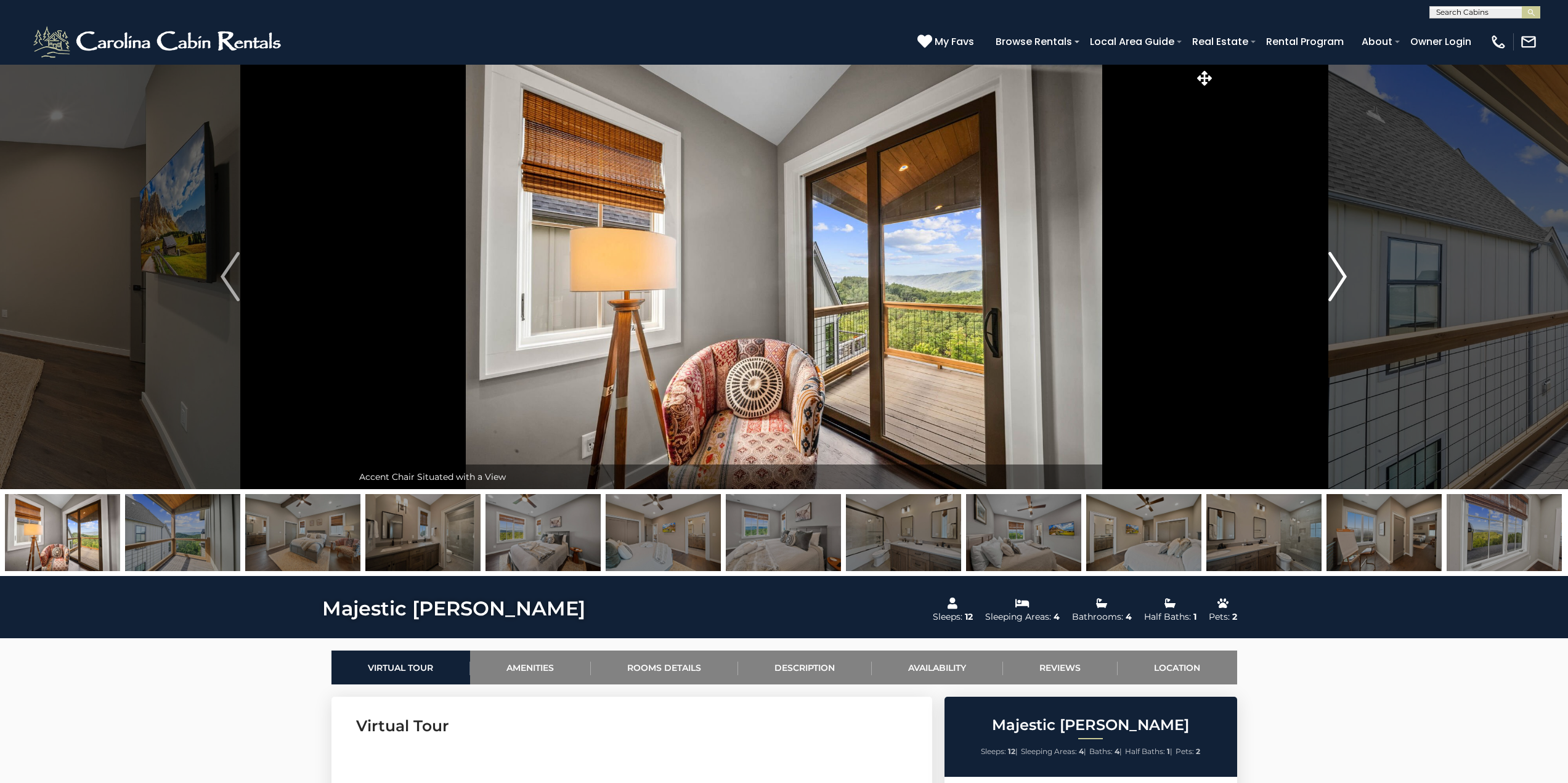
click at [1334, 270] on img "Next" at bounding box center [1338, 276] width 19 height 49
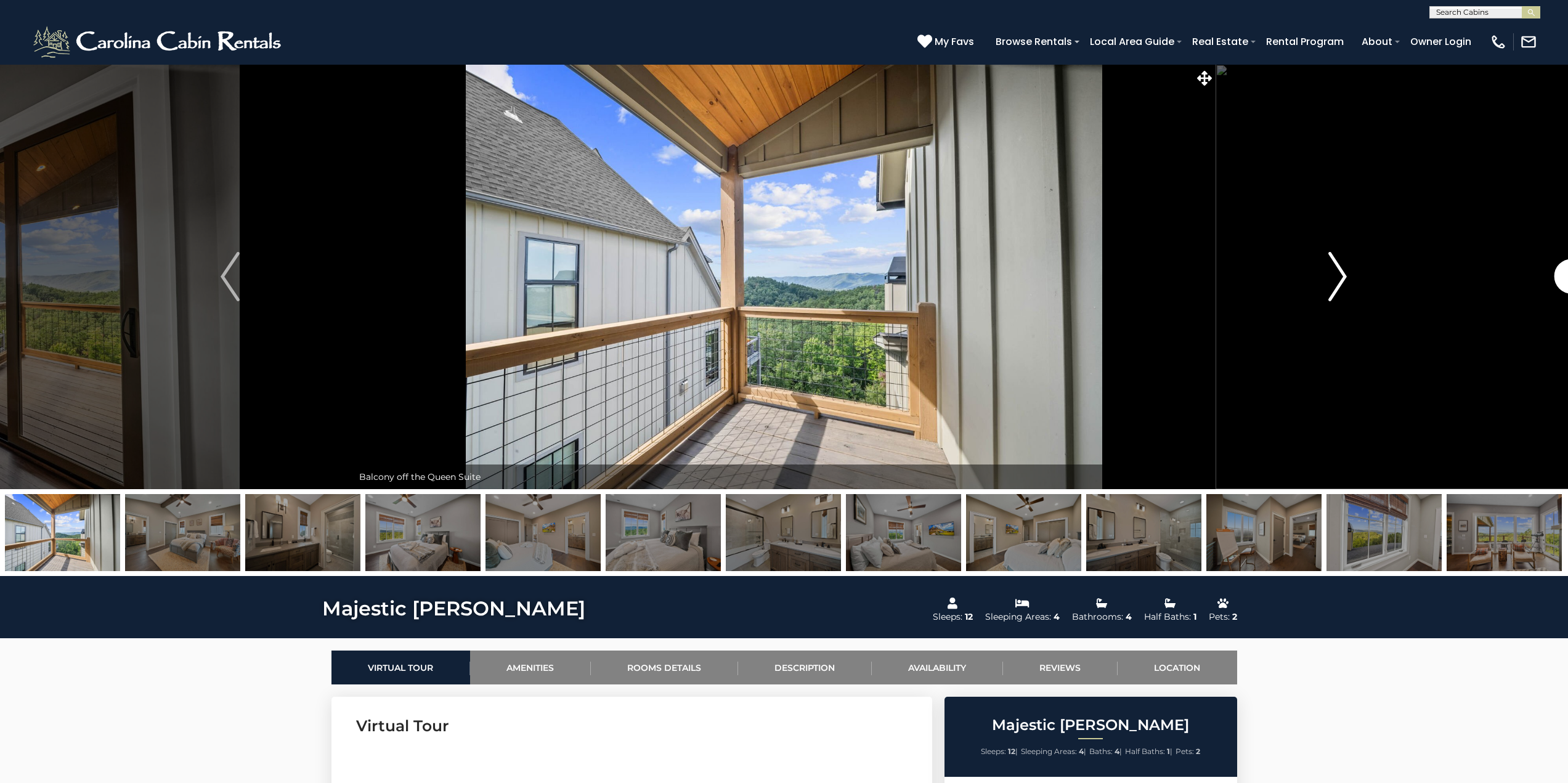
click at [1334, 270] on img "Next" at bounding box center [1338, 276] width 19 height 49
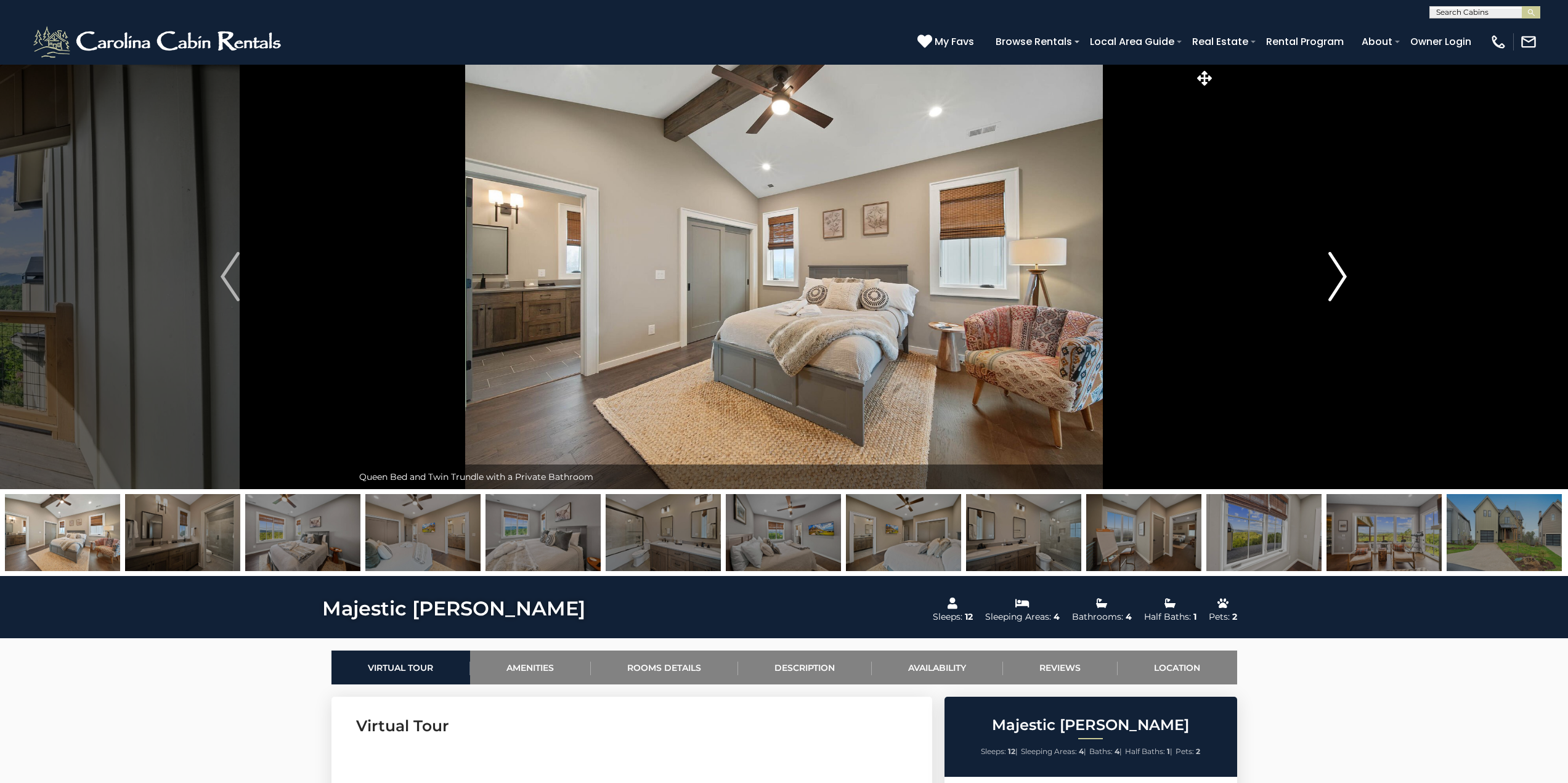
click at [1334, 270] on img "Next" at bounding box center [1338, 276] width 19 height 49
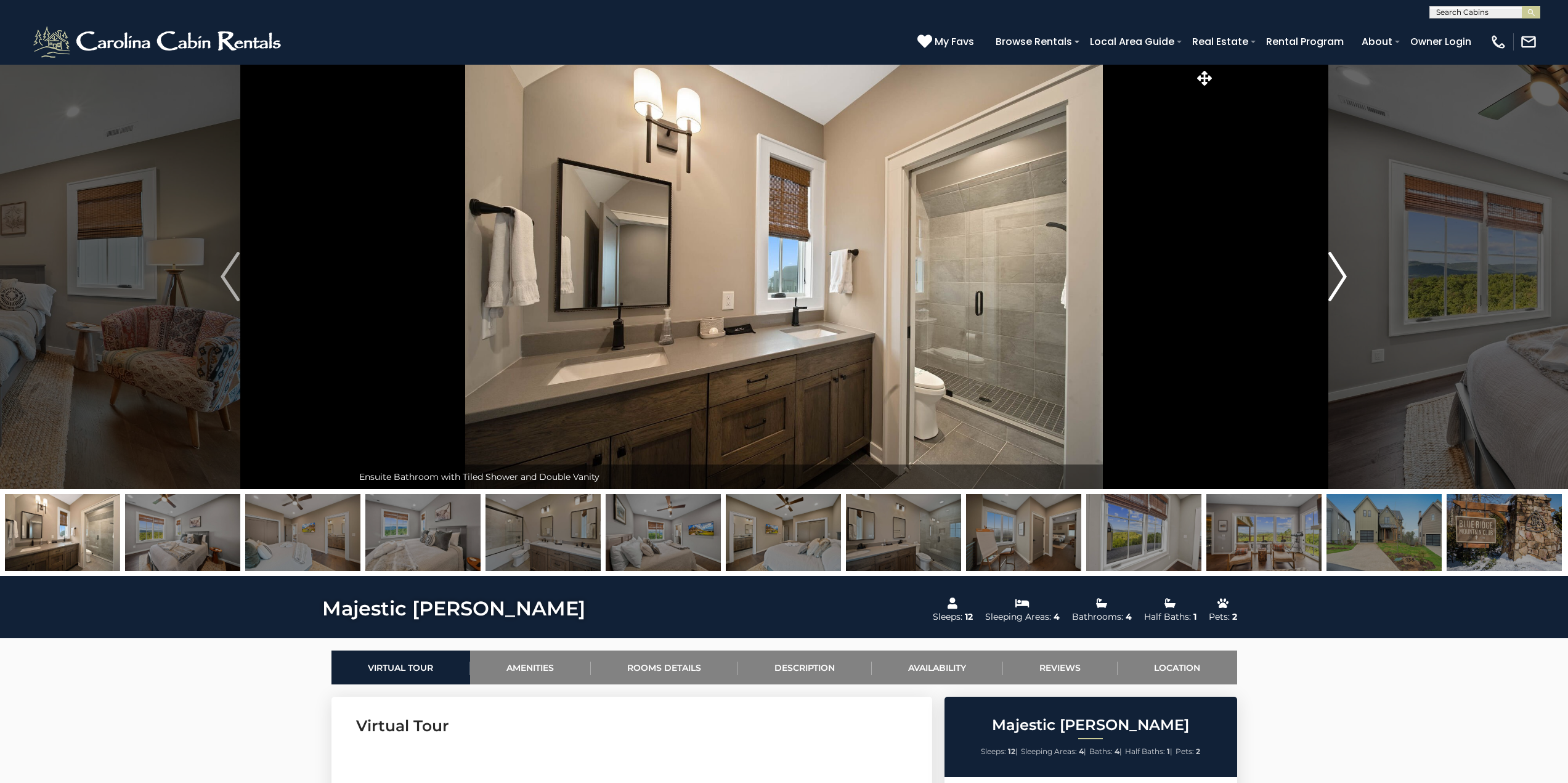
click at [1334, 270] on img "Next" at bounding box center [1338, 276] width 19 height 49
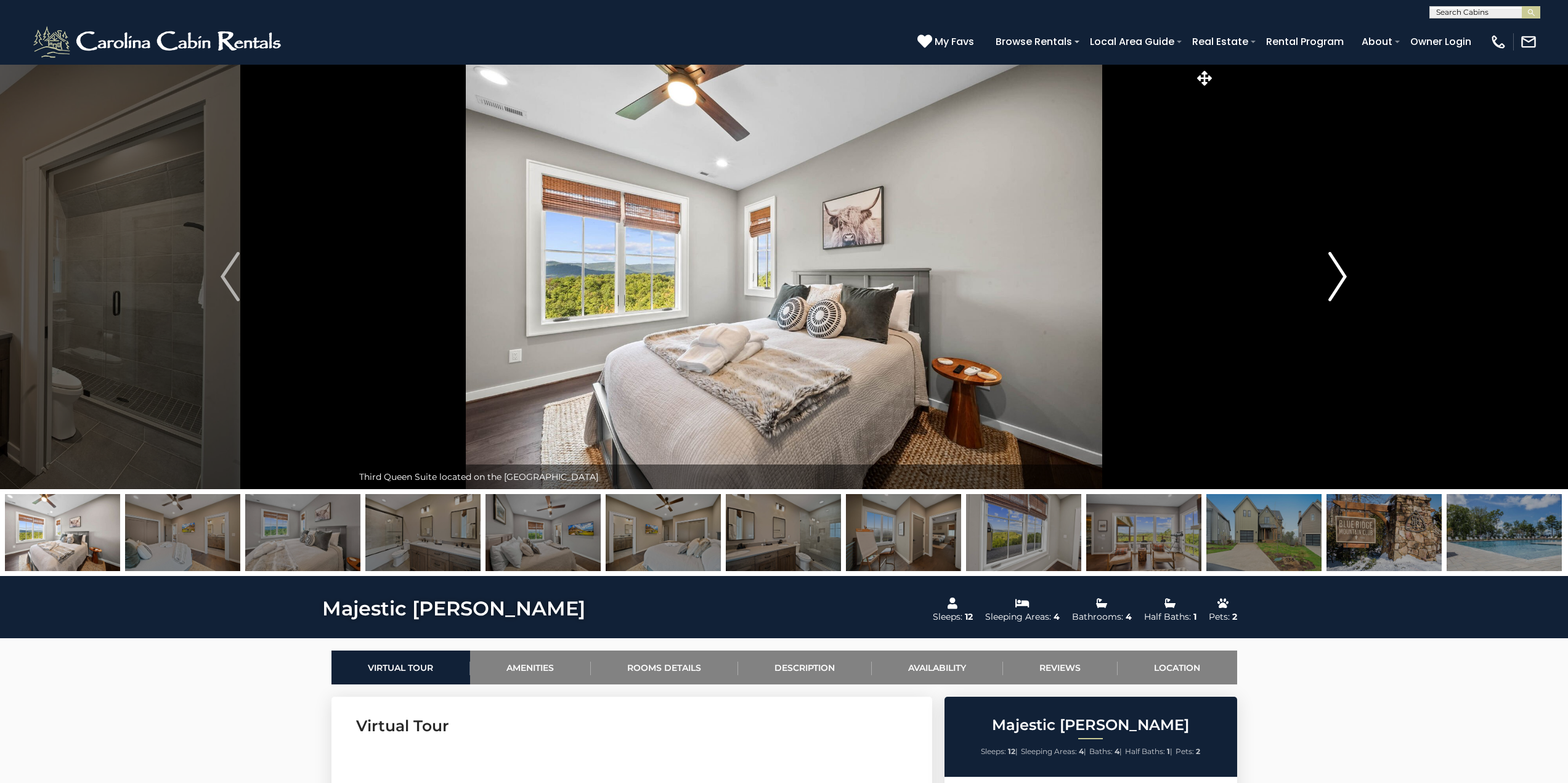
click at [1334, 270] on img "Next" at bounding box center [1338, 276] width 19 height 49
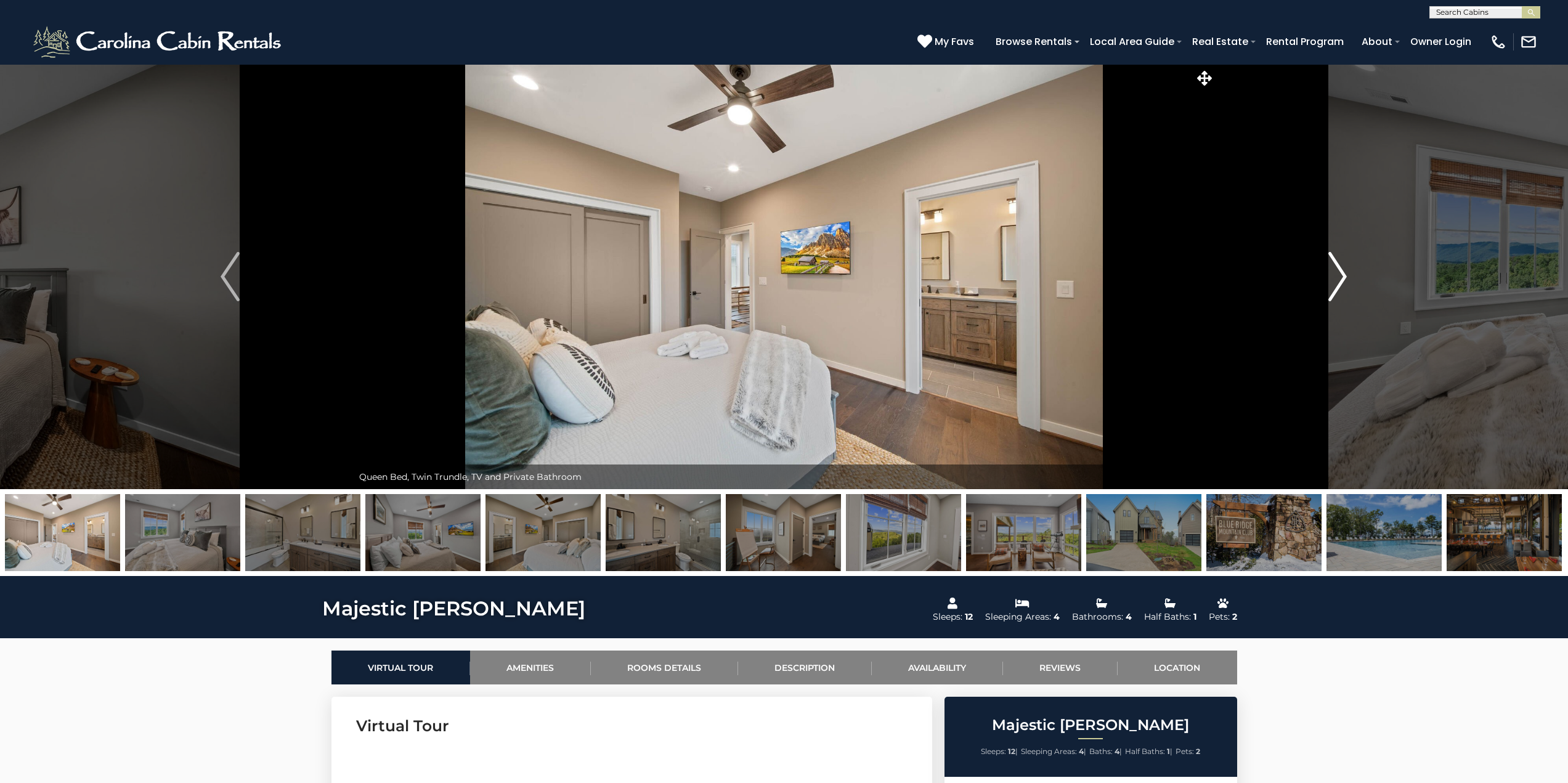
click at [1334, 270] on img "Next" at bounding box center [1338, 276] width 19 height 49
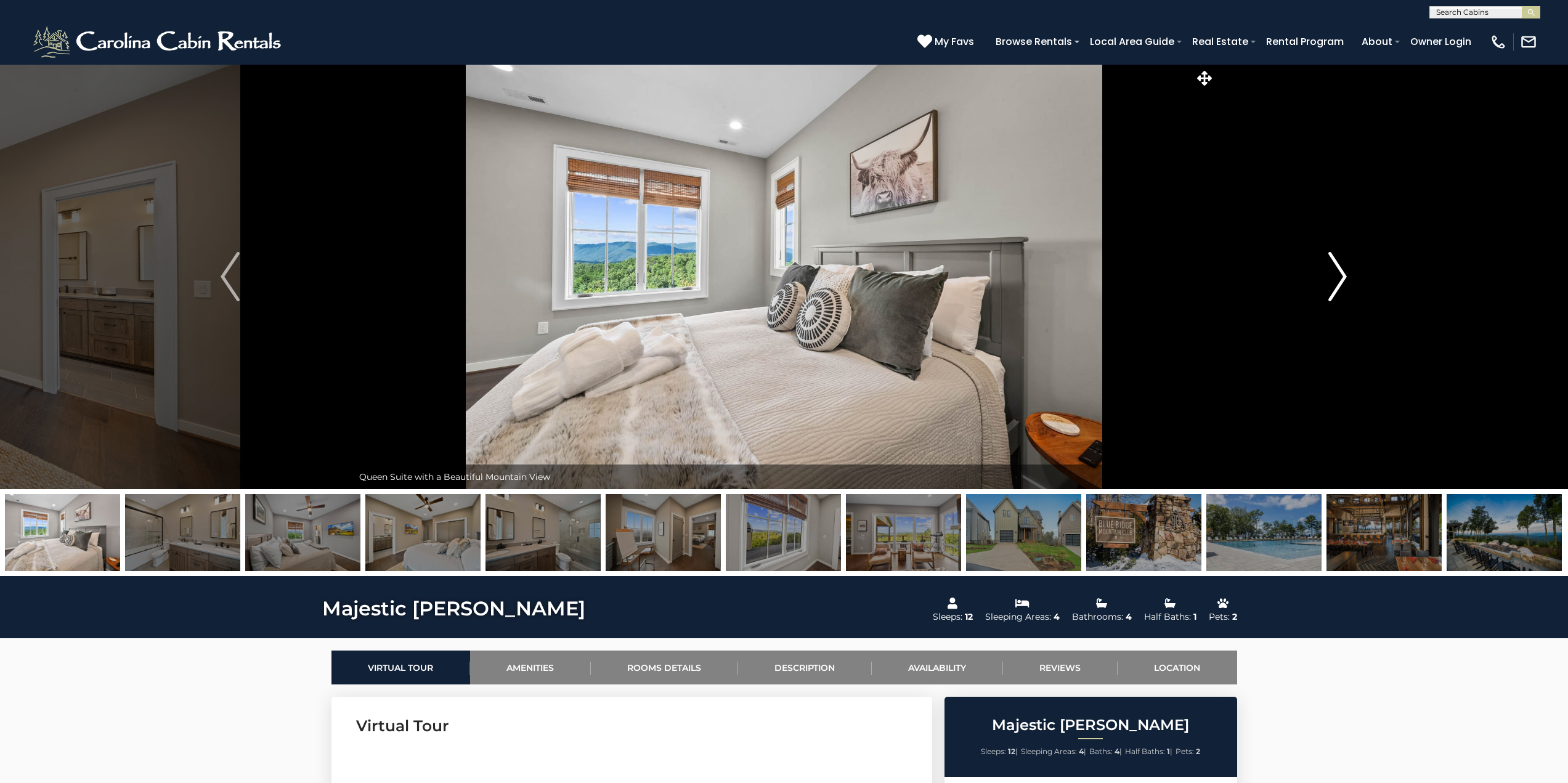
click at [1334, 270] on img "Next" at bounding box center [1338, 276] width 19 height 49
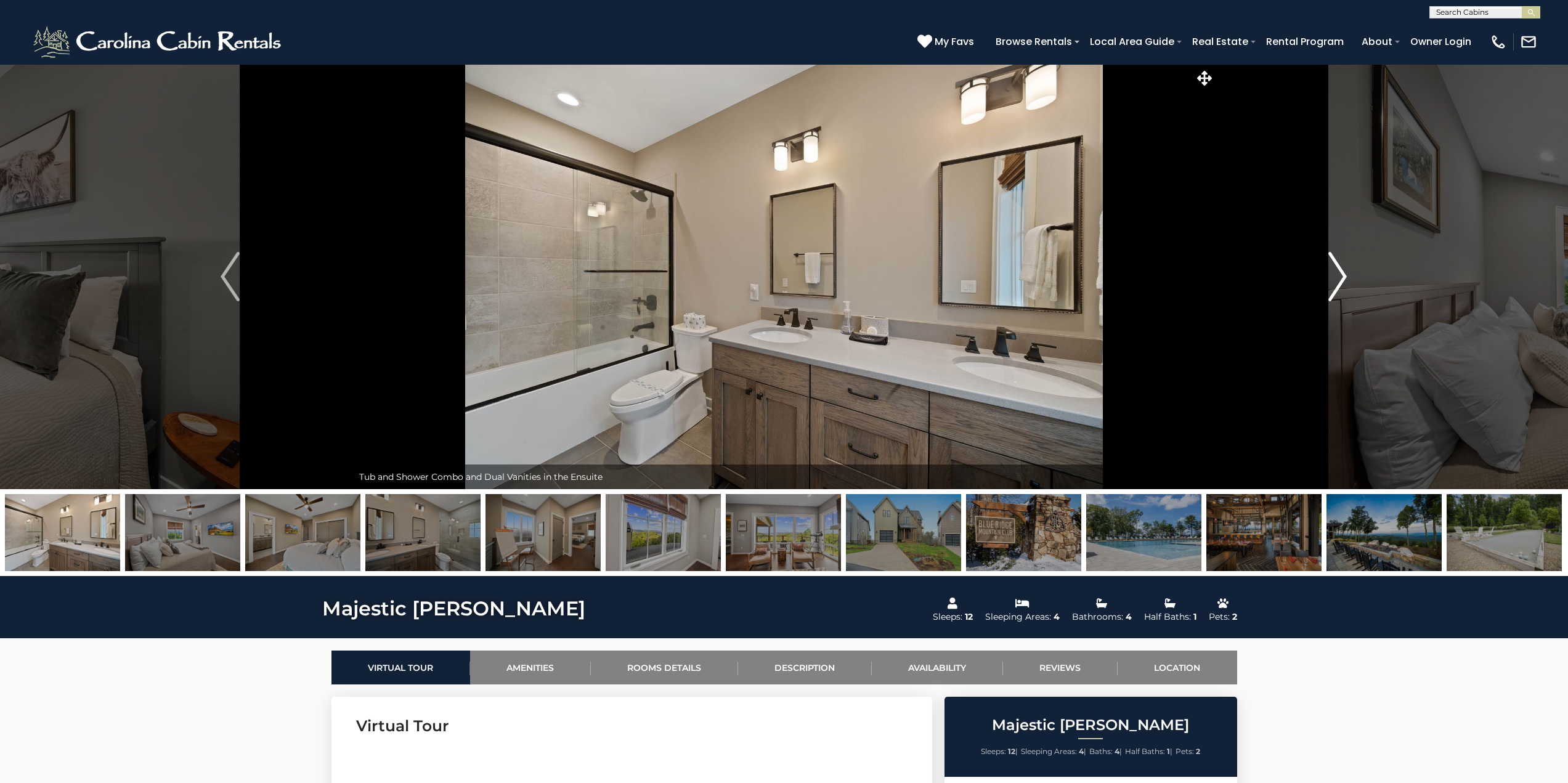
click at [1334, 270] on img "Next" at bounding box center [1338, 276] width 19 height 49
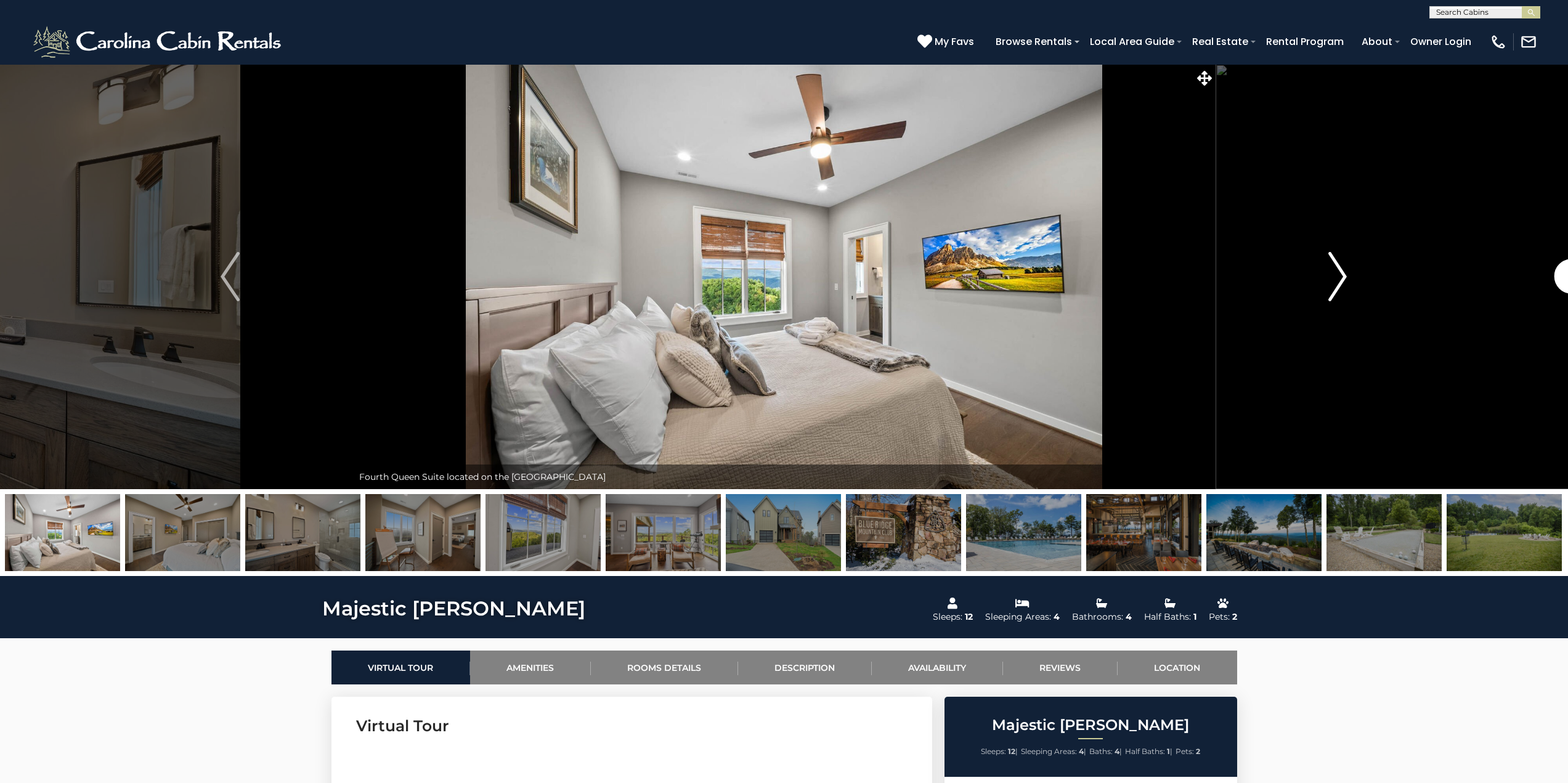
click at [1334, 270] on img "Next" at bounding box center [1338, 276] width 19 height 49
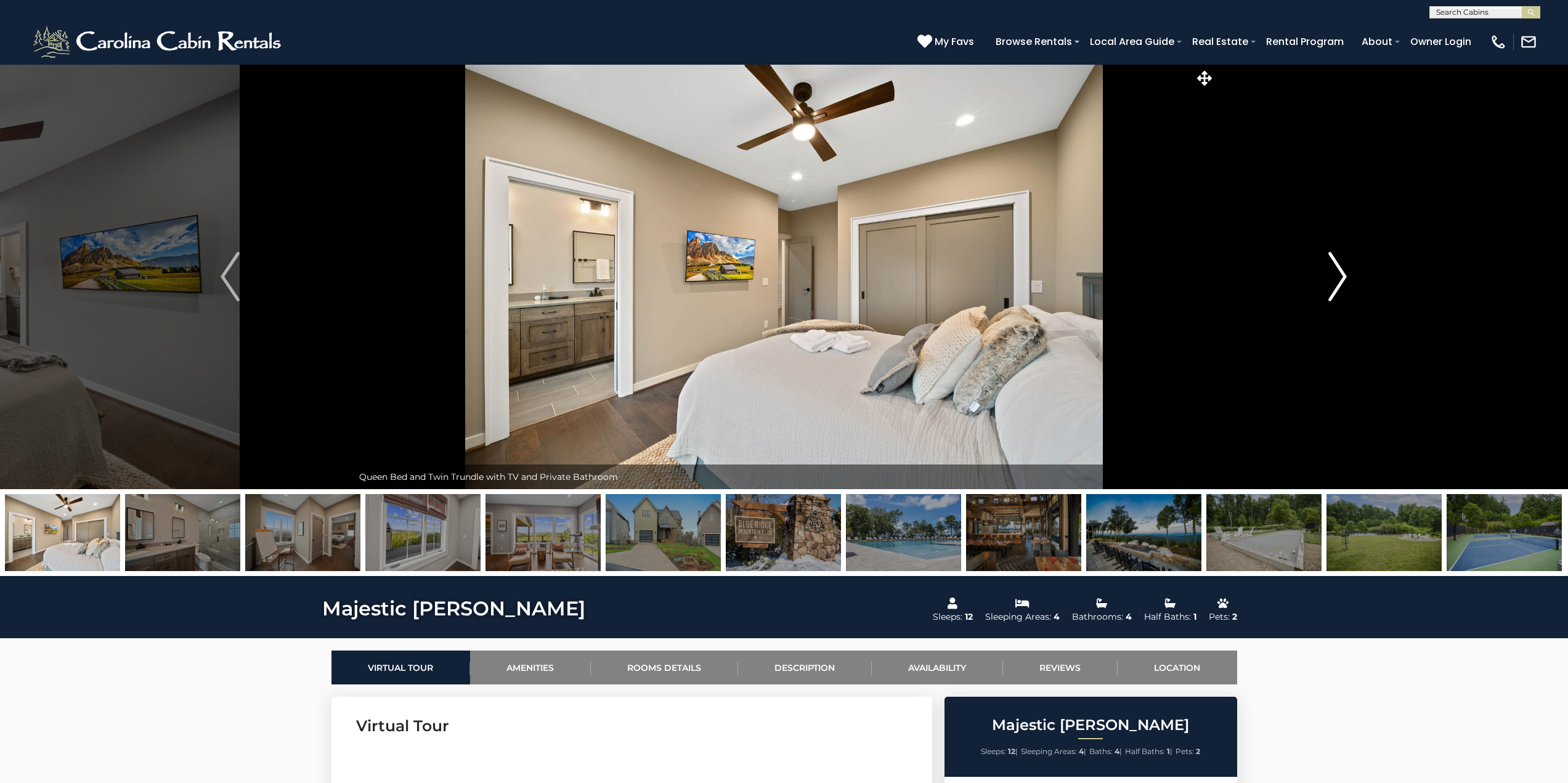
click at [1334, 270] on img "Next" at bounding box center [1338, 276] width 19 height 49
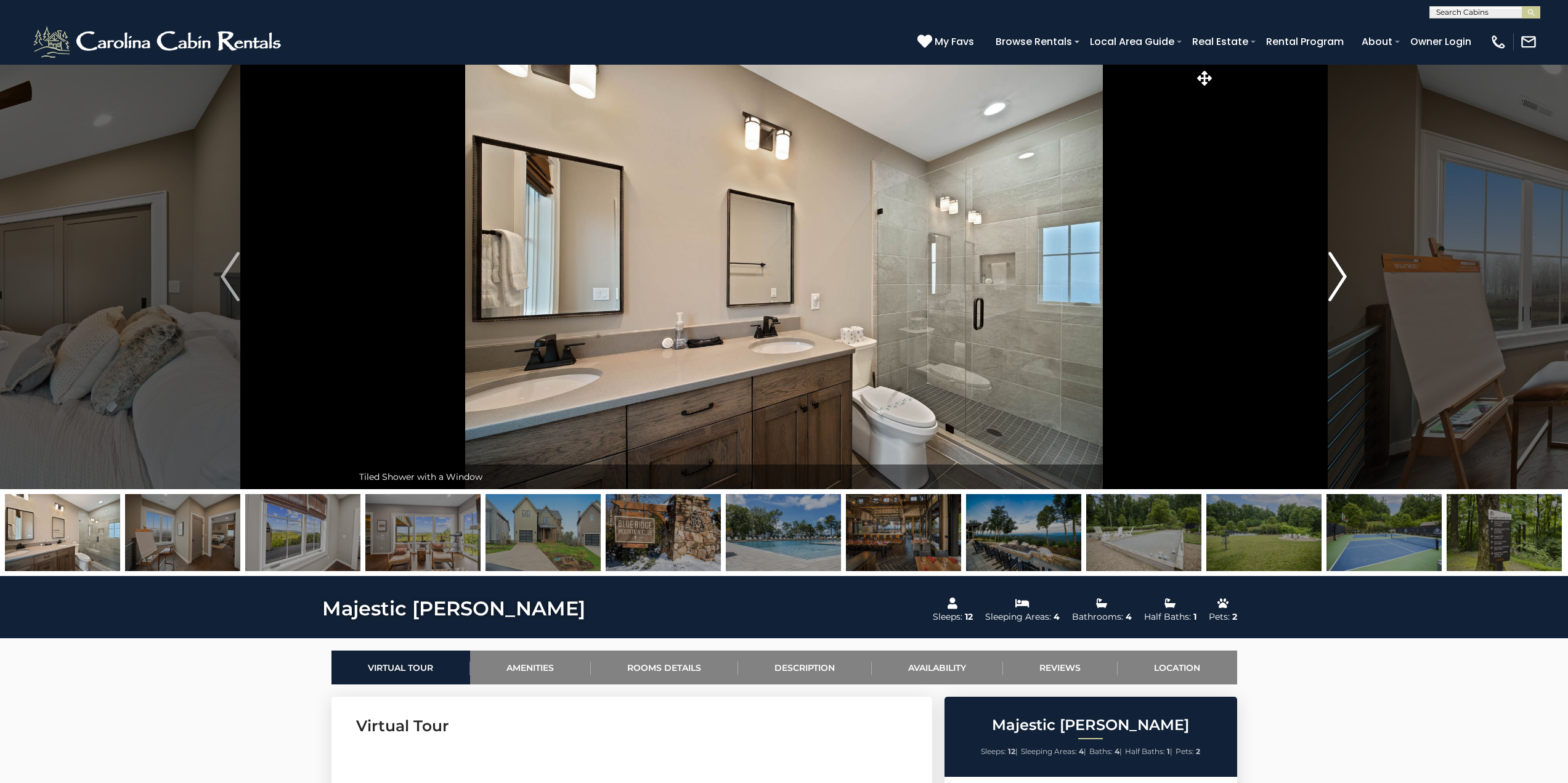
click at [1332, 277] on img "Next" at bounding box center [1338, 276] width 19 height 49
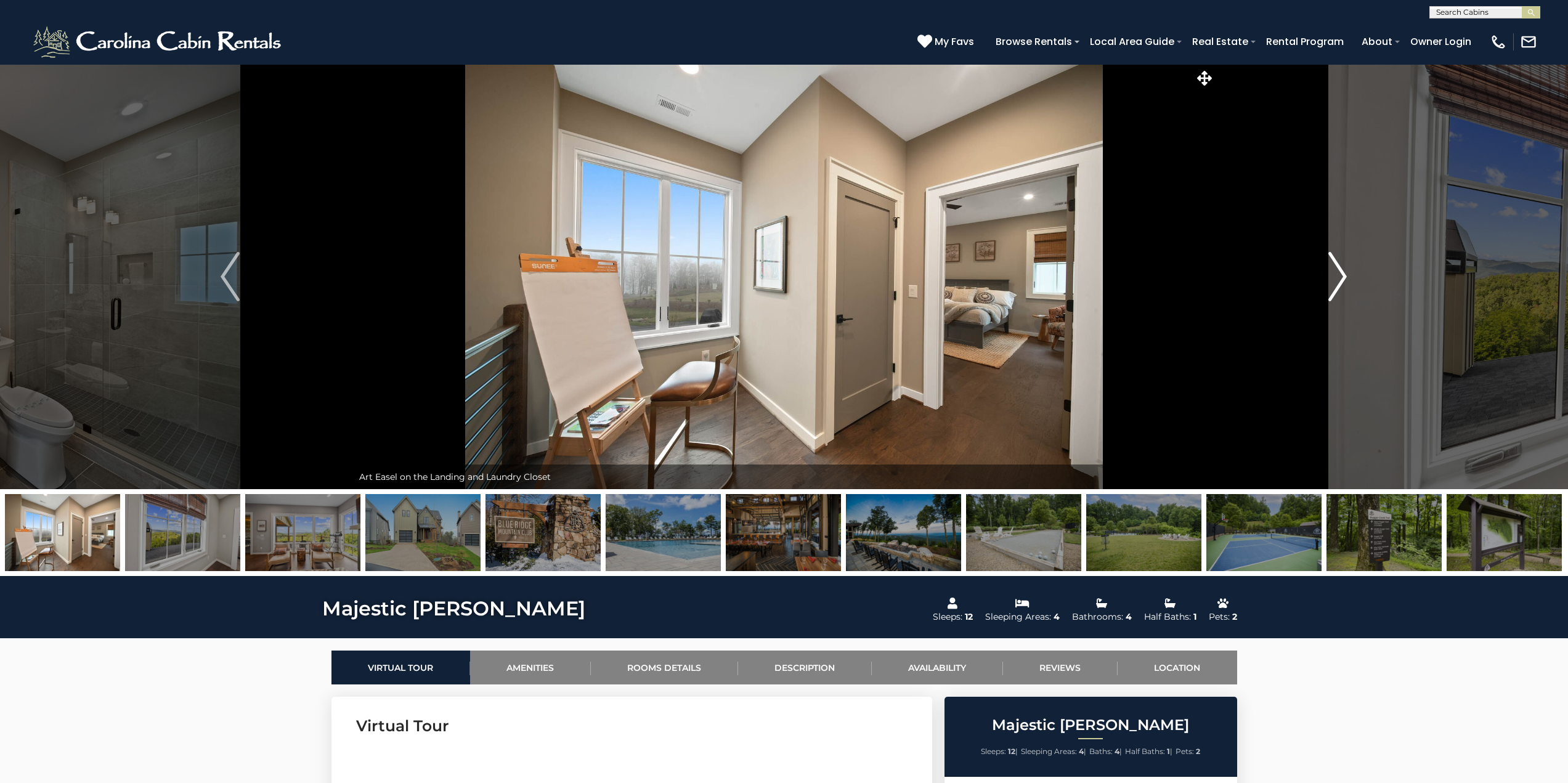
click at [1332, 275] on img "Next" at bounding box center [1338, 276] width 19 height 49
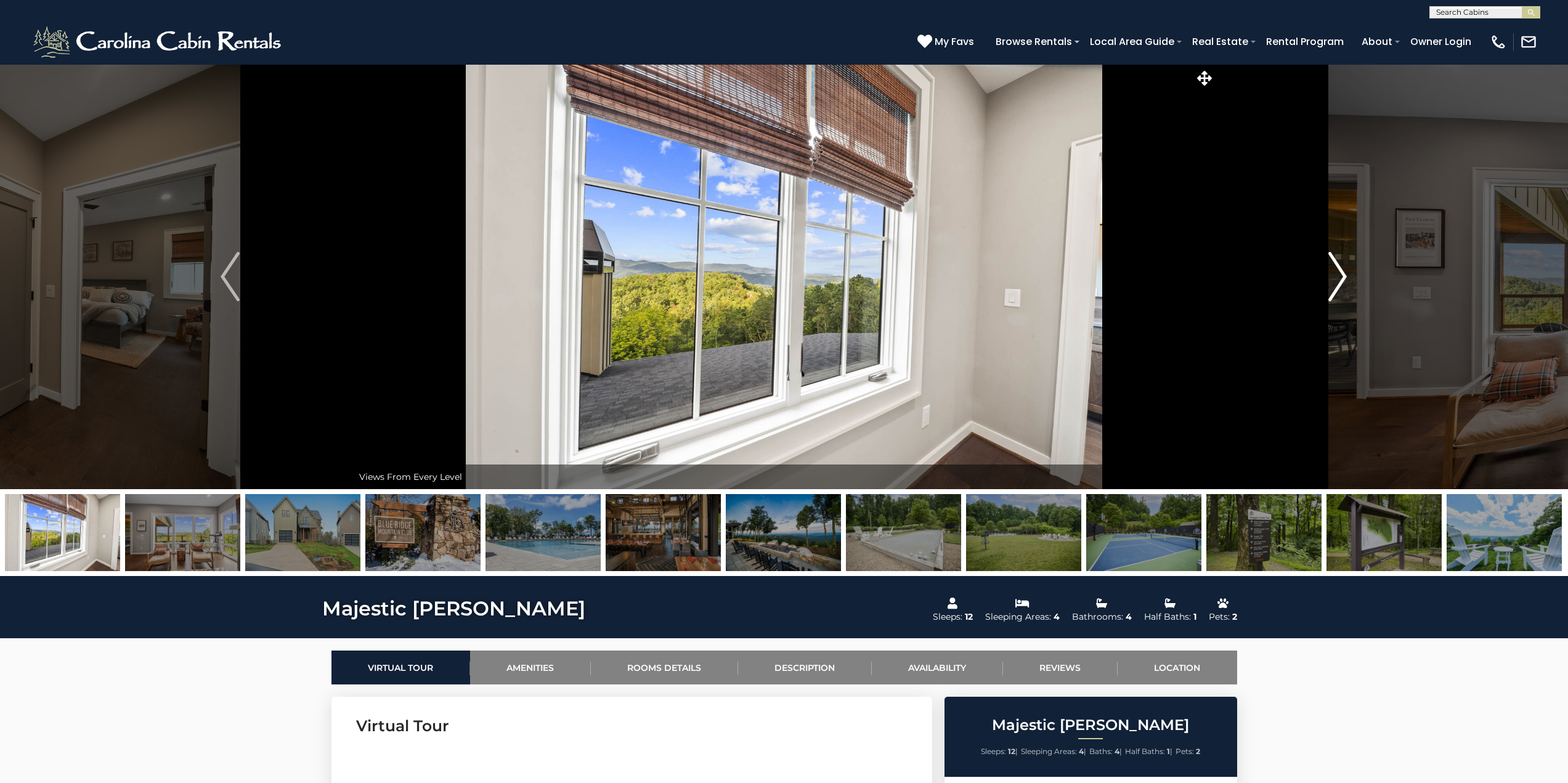
click at [1333, 276] on img "Next" at bounding box center [1338, 276] width 19 height 49
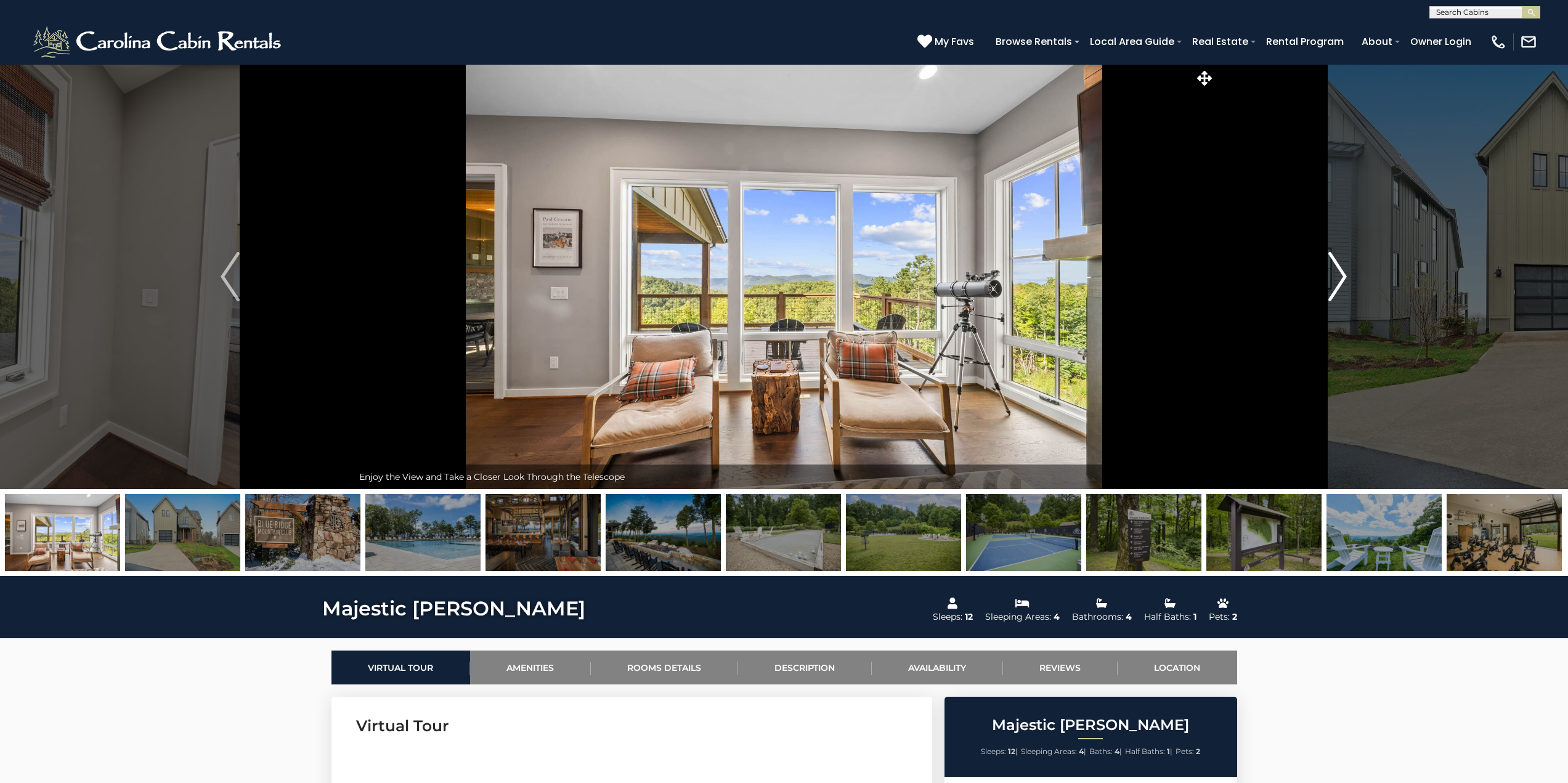
click at [1333, 276] on img "Next" at bounding box center [1338, 276] width 19 height 49
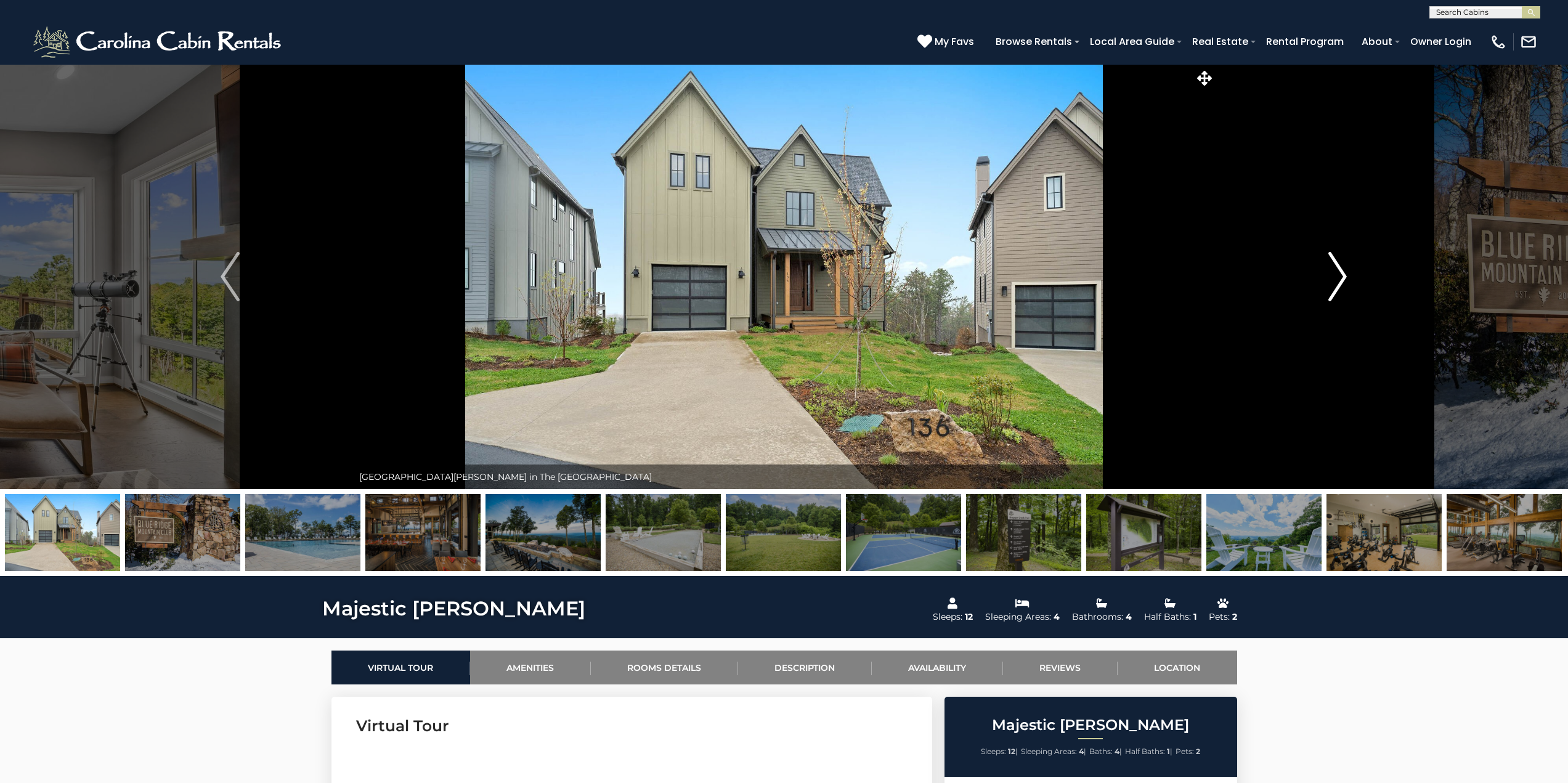
click at [1333, 276] on img "Next" at bounding box center [1338, 276] width 19 height 49
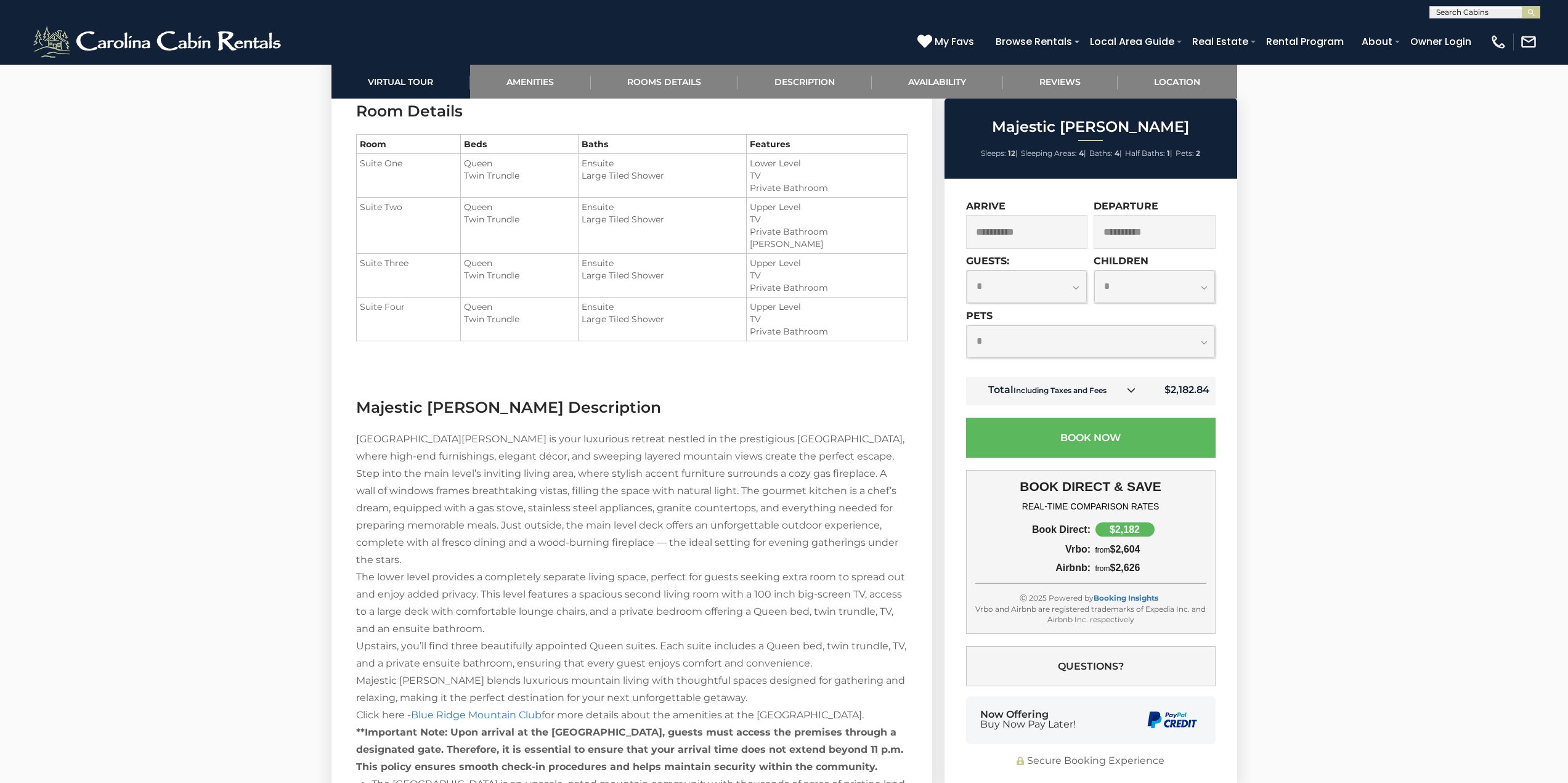
scroll to position [1664, 0]
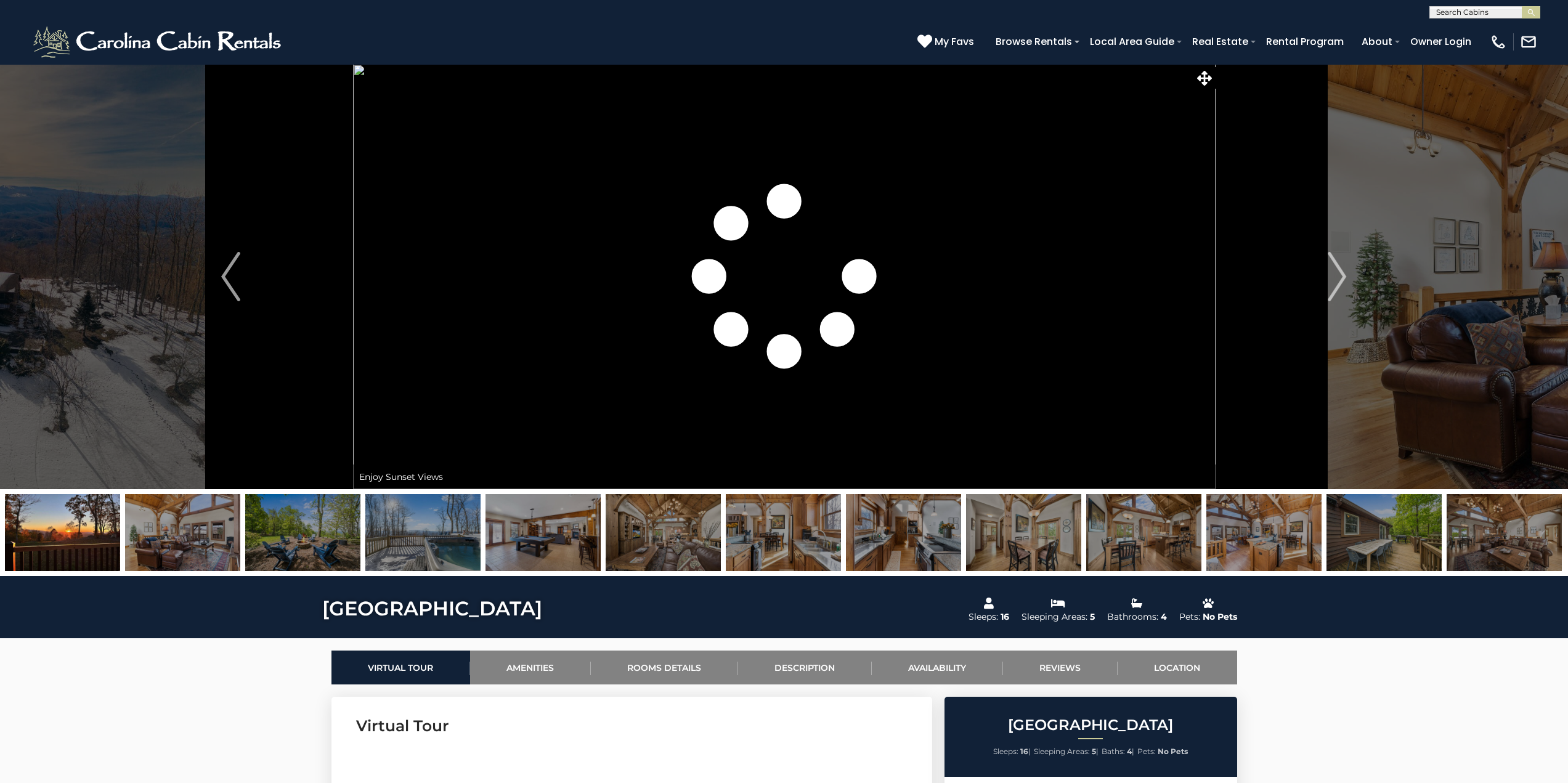
click at [1336, 271] on img "Next" at bounding box center [1337, 276] width 19 height 49
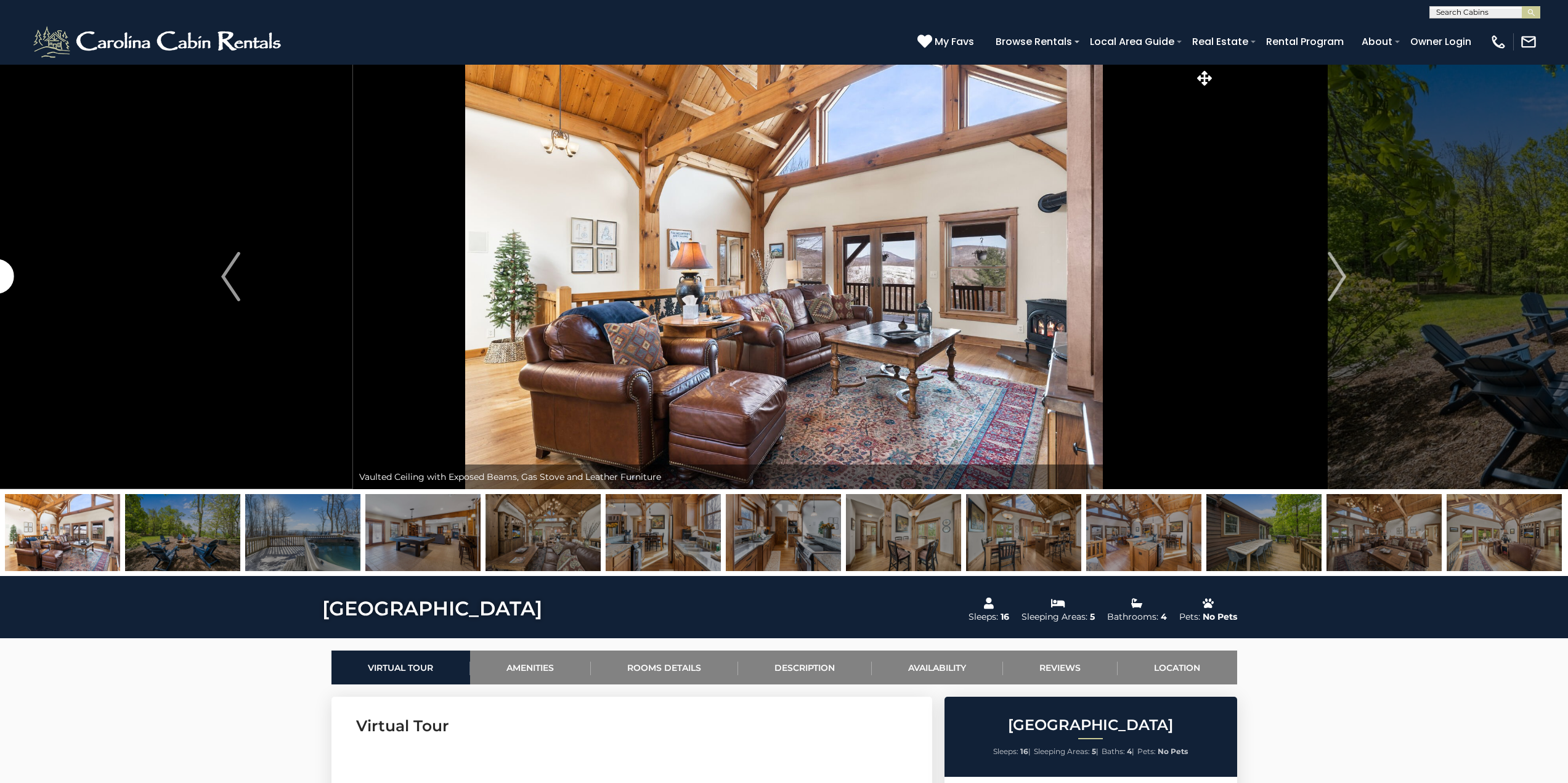
click at [1336, 271] on img "Next" at bounding box center [1337, 276] width 19 height 49
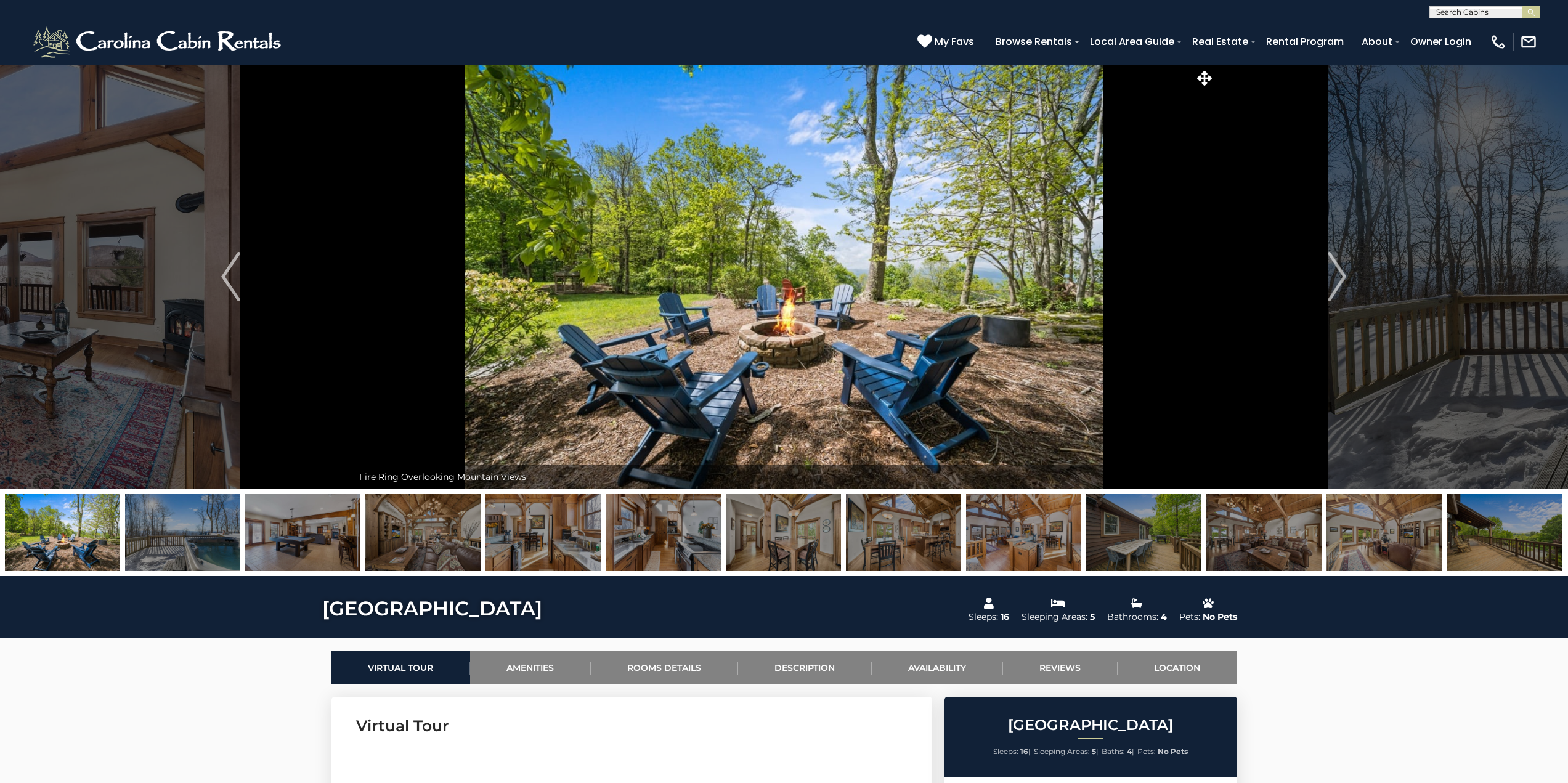
click at [1336, 271] on img "Next" at bounding box center [1337, 276] width 19 height 49
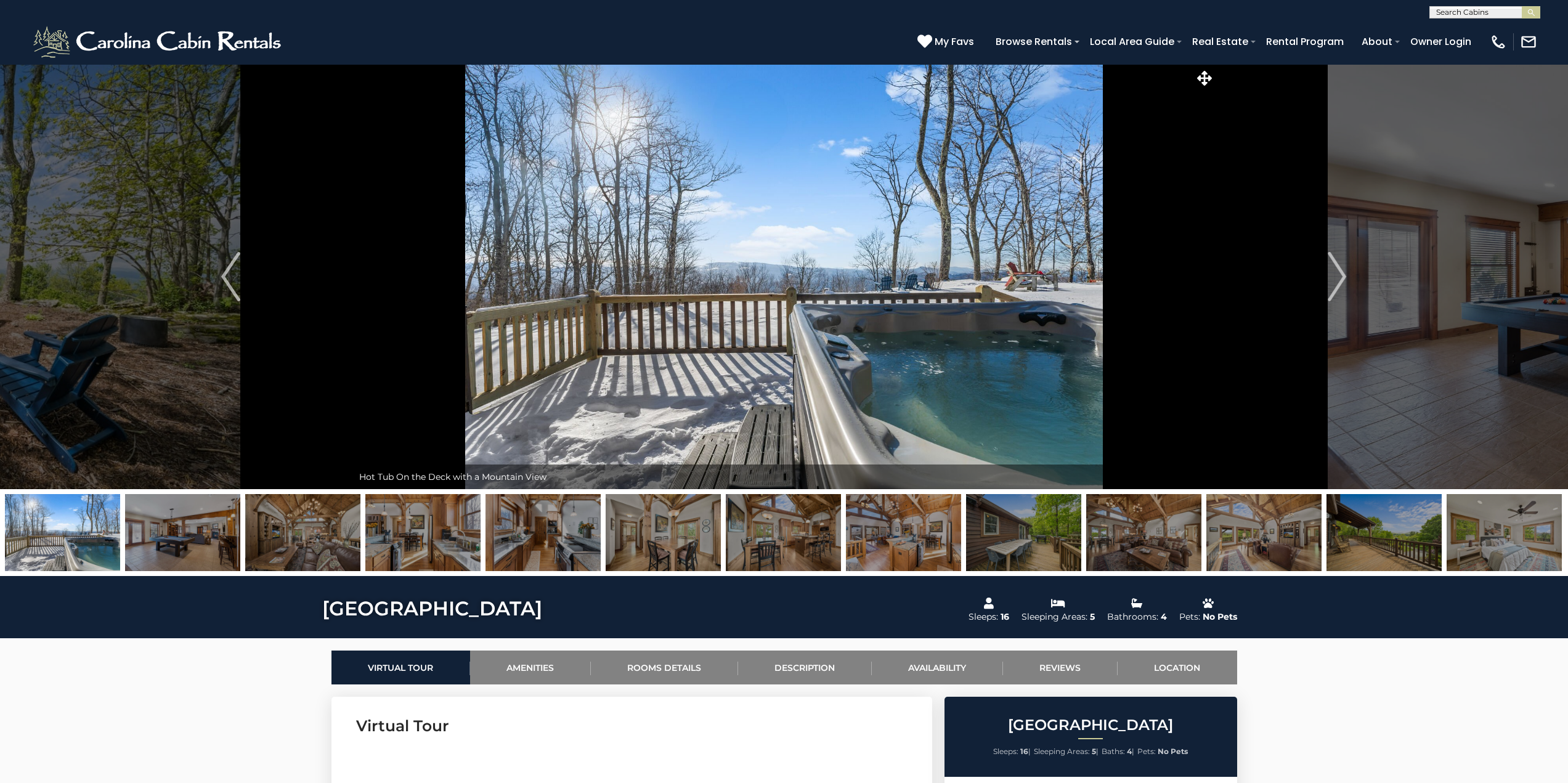
click at [1336, 271] on img "Next" at bounding box center [1337, 276] width 19 height 49
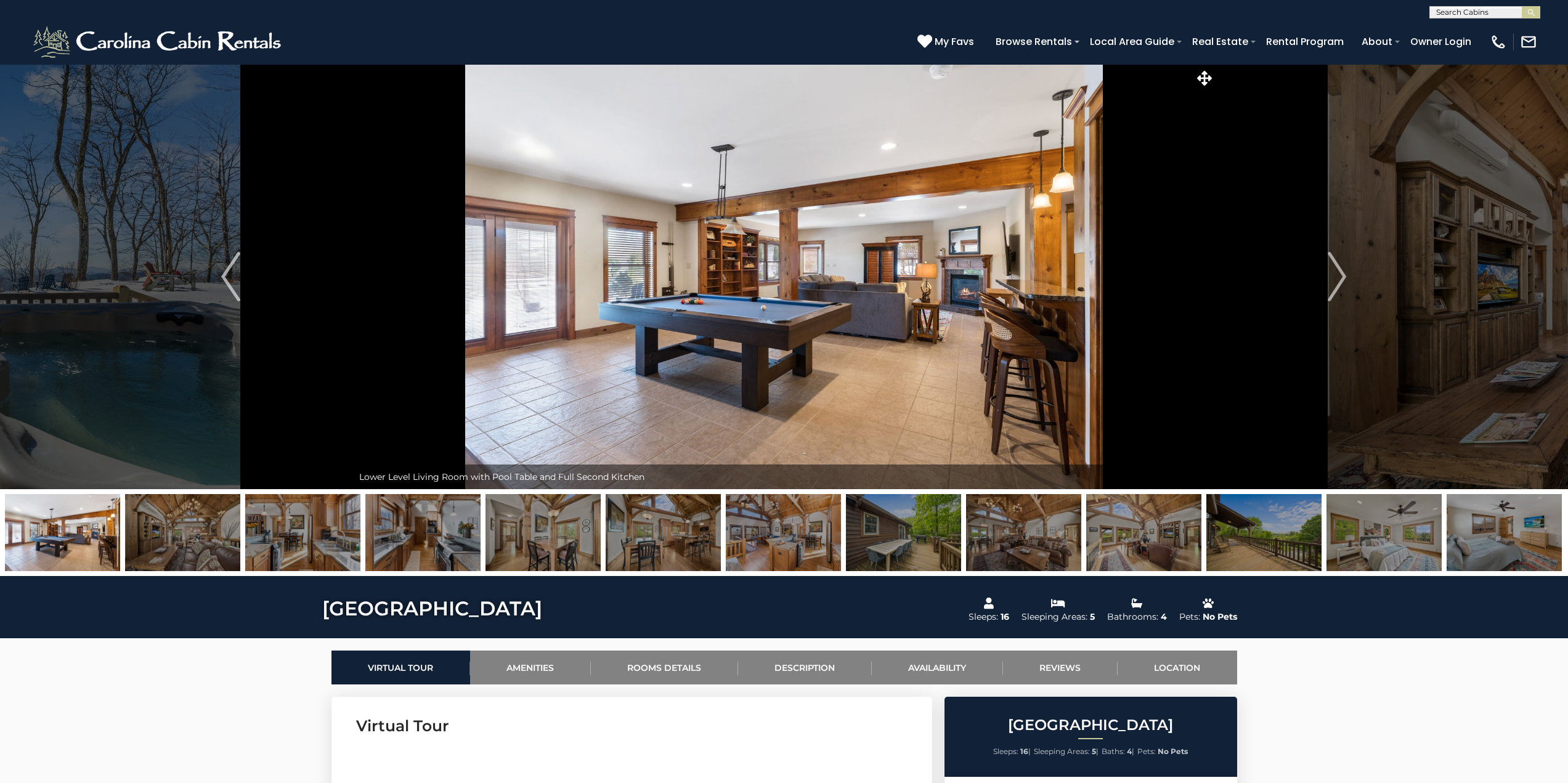
click at [1336, 271] on img "Next" at bounding box center [1337, 276] width 19 height 49
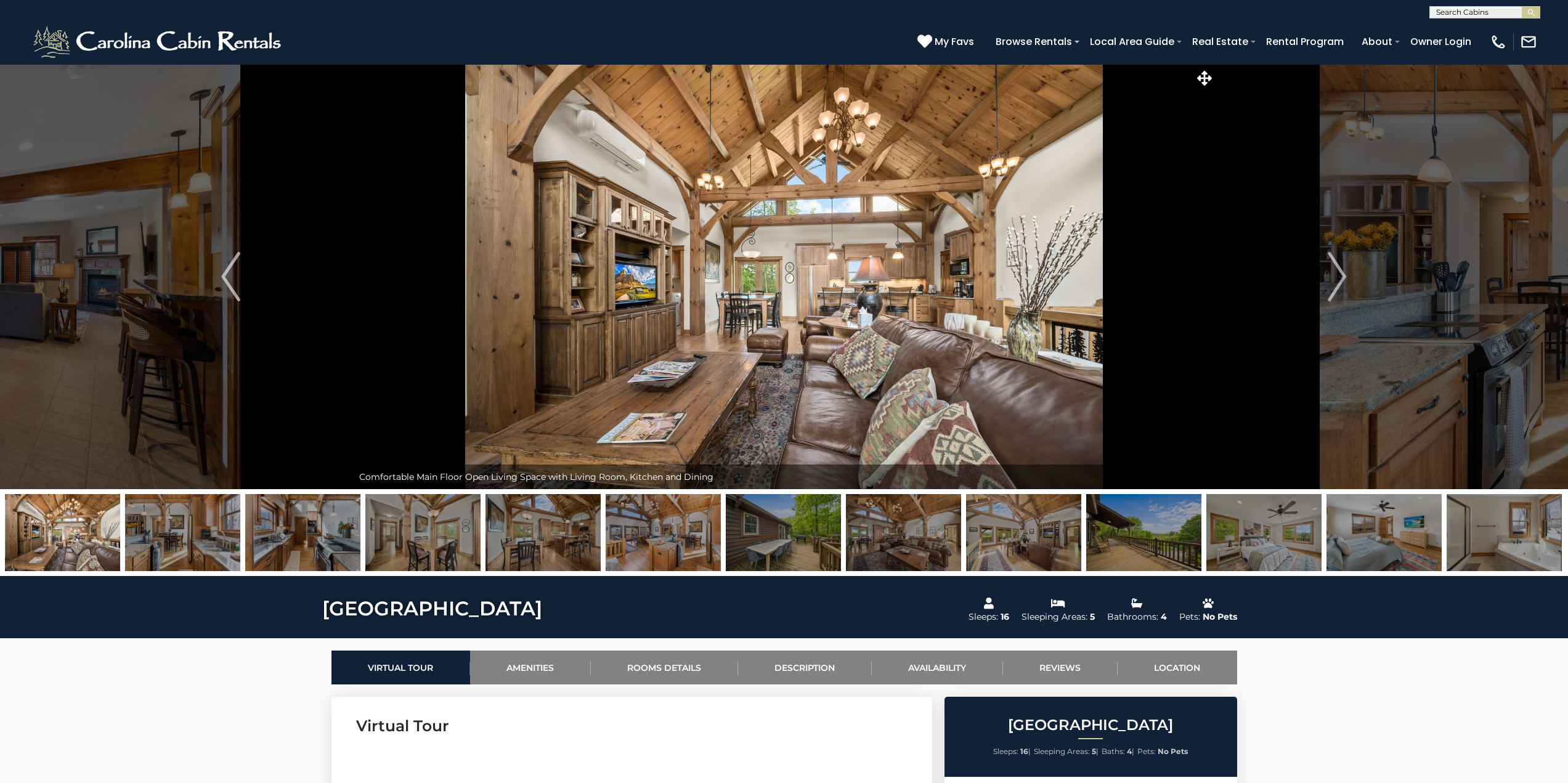
click at [1336, 271] on img "Next" at bounding box center [1337, 276] width 19 height 49
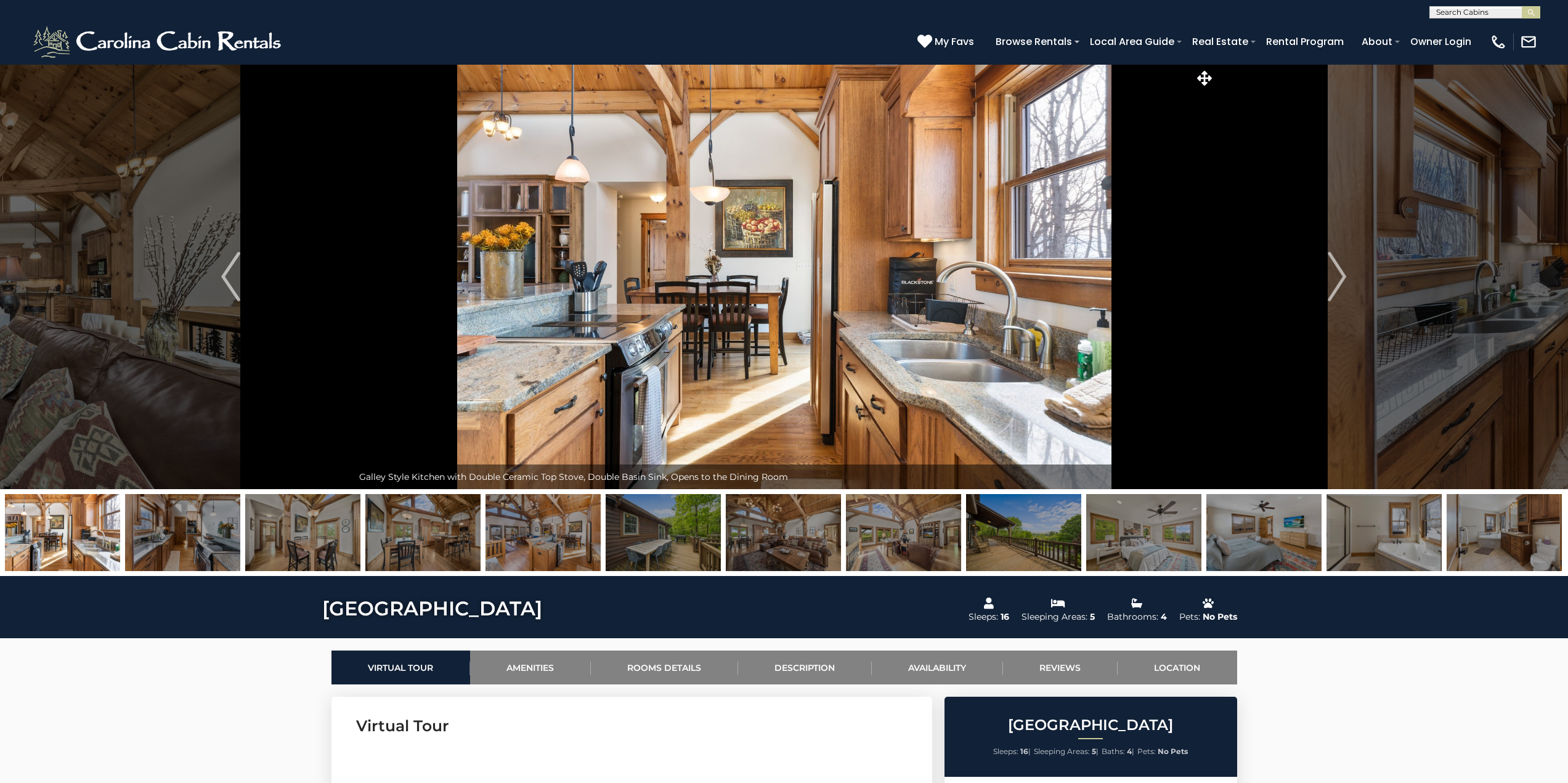
click at [1336, 271] on img "Next" at bounding box center [1337, 276] width 19 height 49
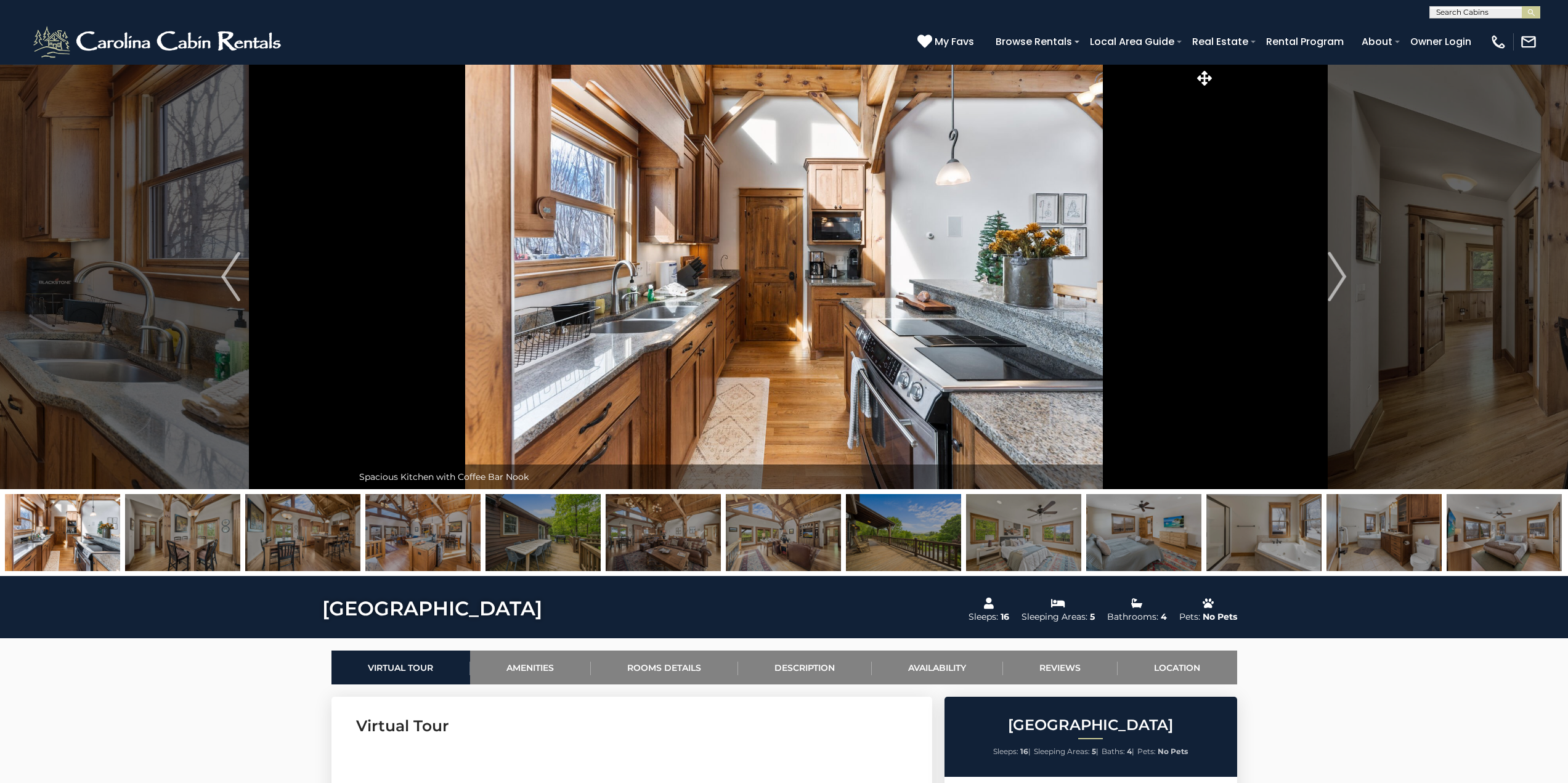
click at [1336, 271] on img "Next" at bounding box center [1337, 276] width 19 height 49
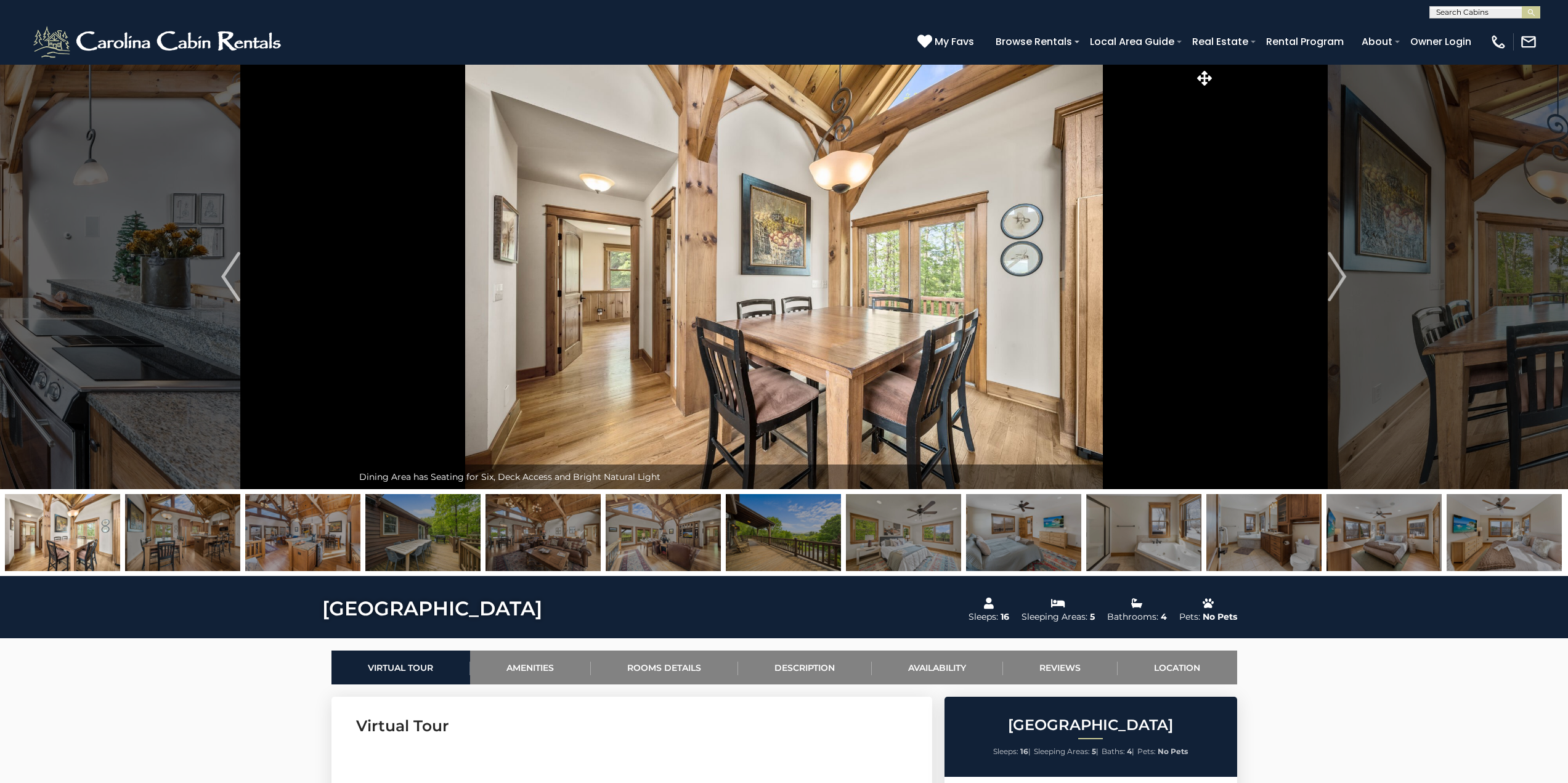
click at [1336, 271] on img "Next" at bounding box center [1337, 276] width 19 height 49
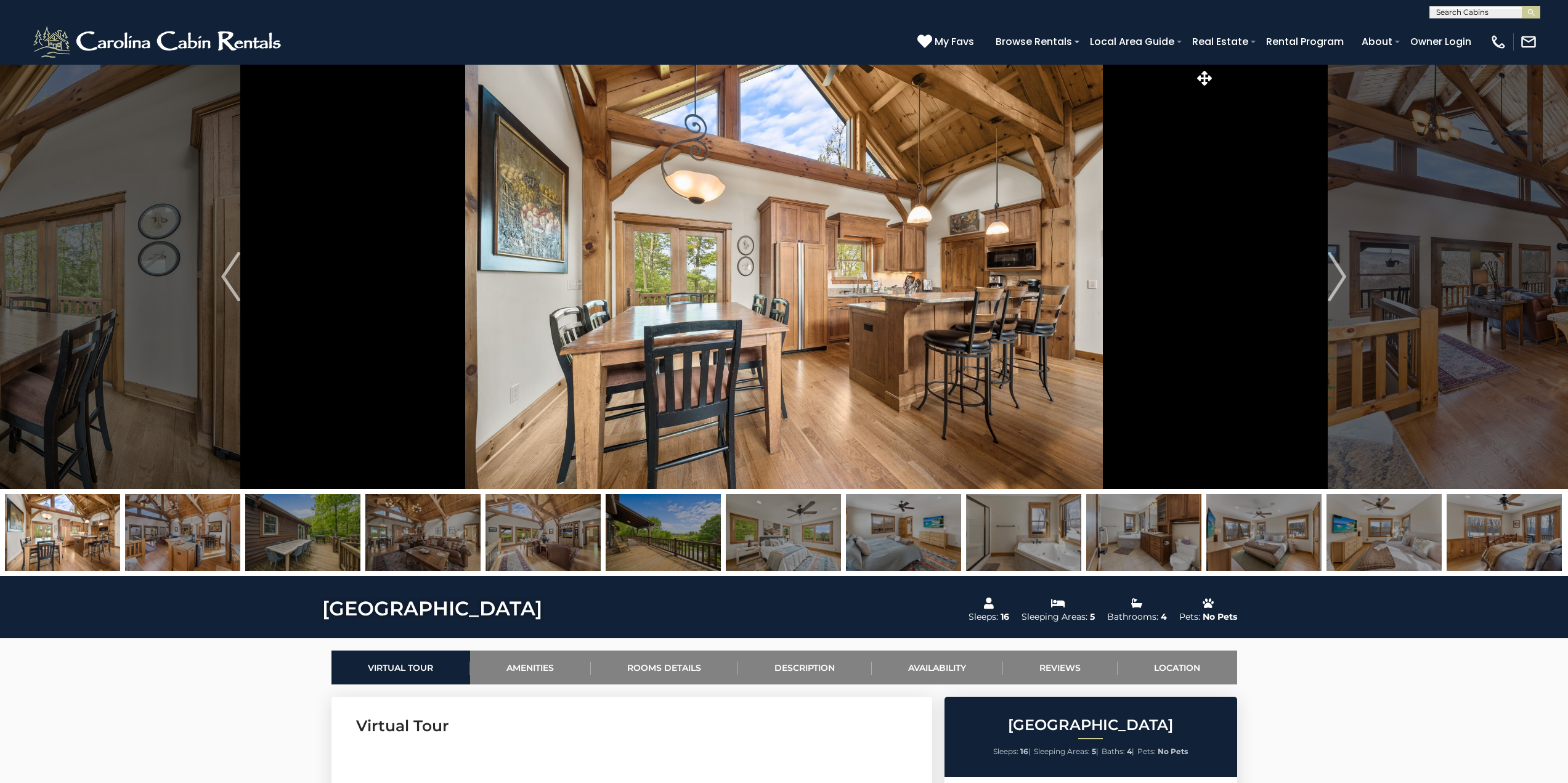
click at [1336, 271] on img "Next" at bounding box center [1337, 276] width 19 height 49
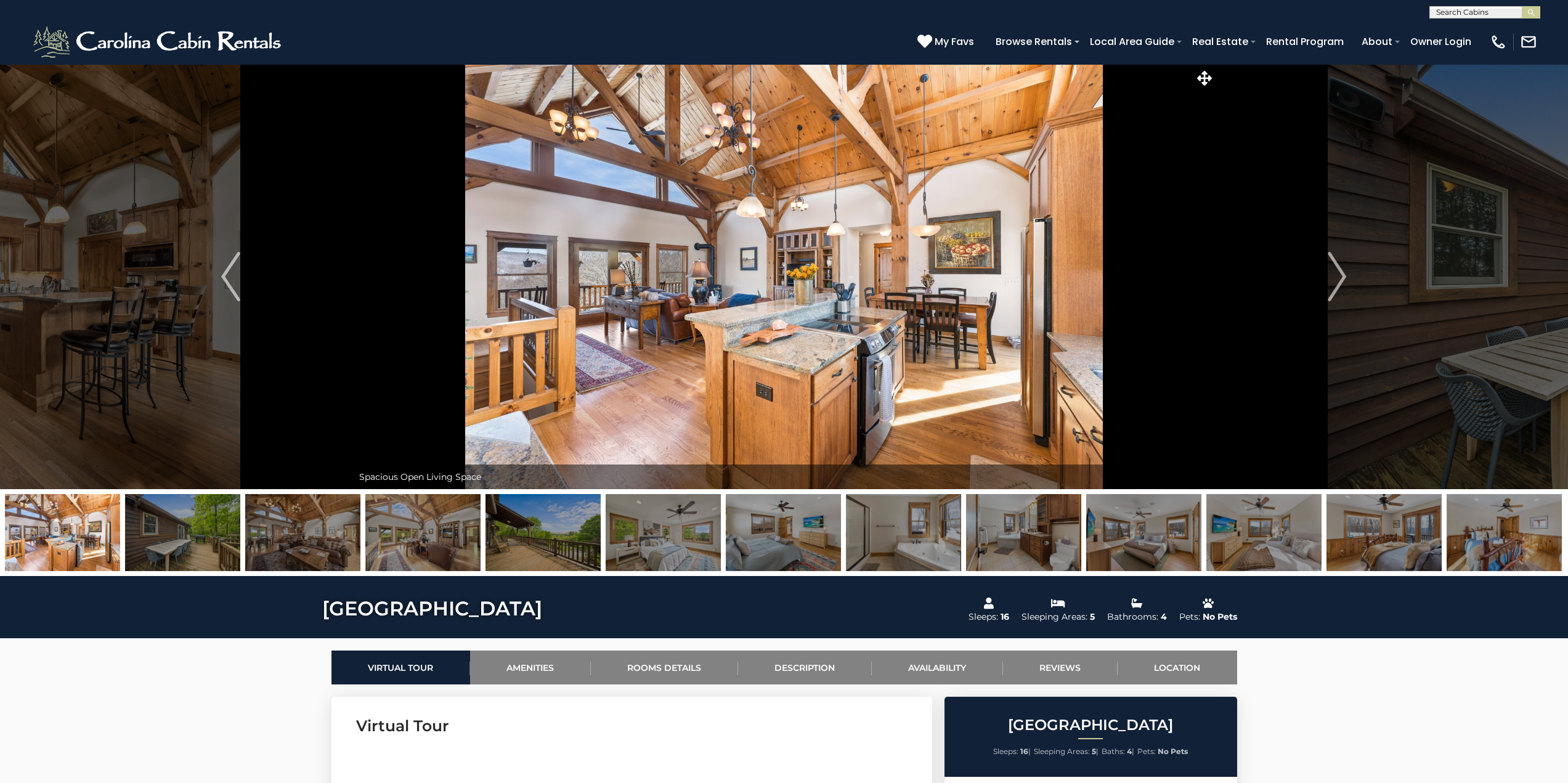
click at [1336, 271] on img "Next" at bounding box center [1337, 276] width 19 height 49
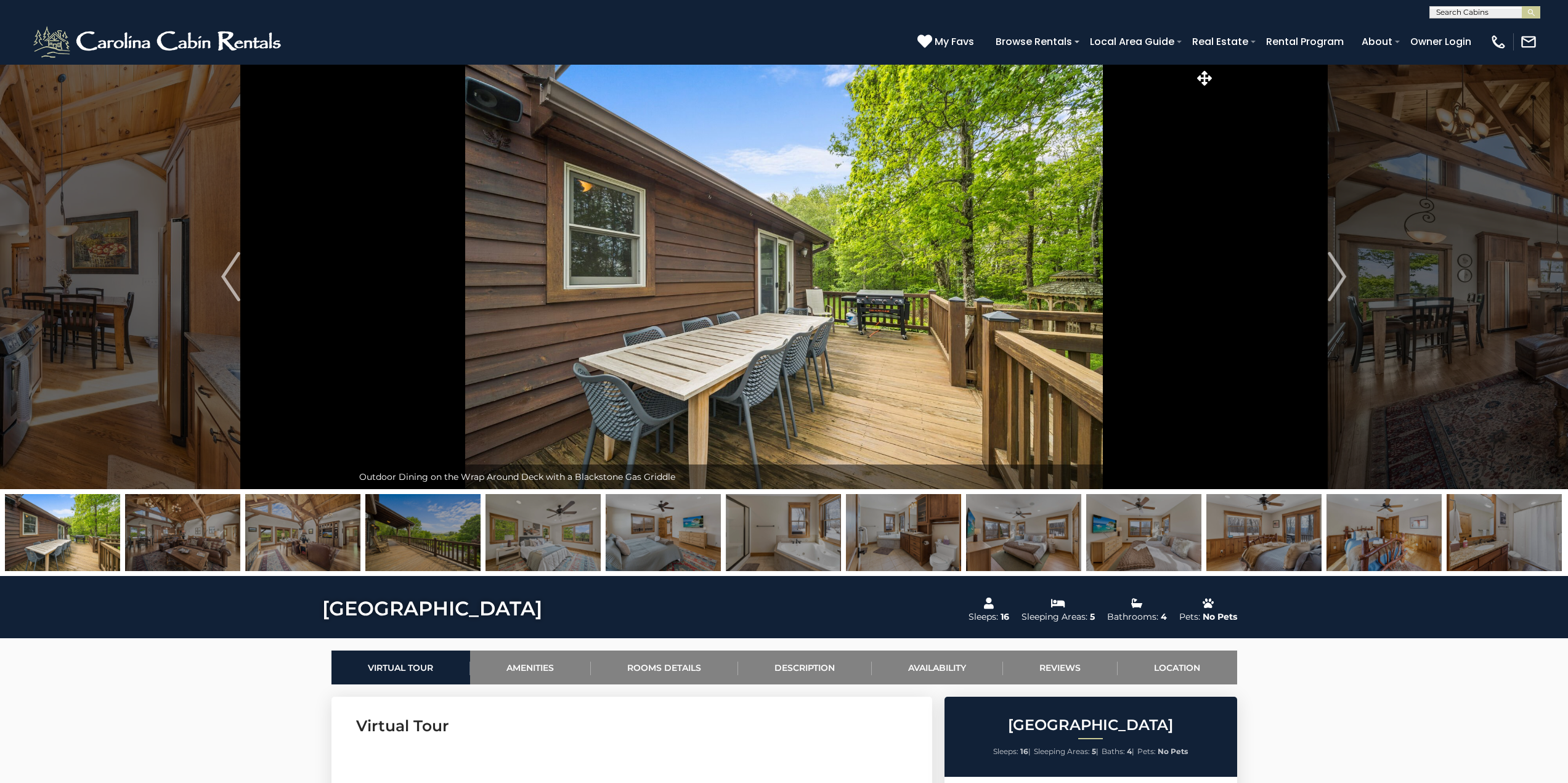
click at [1336, 271] on img "Next" at bounding box center [1337, 276] width 19 height 49
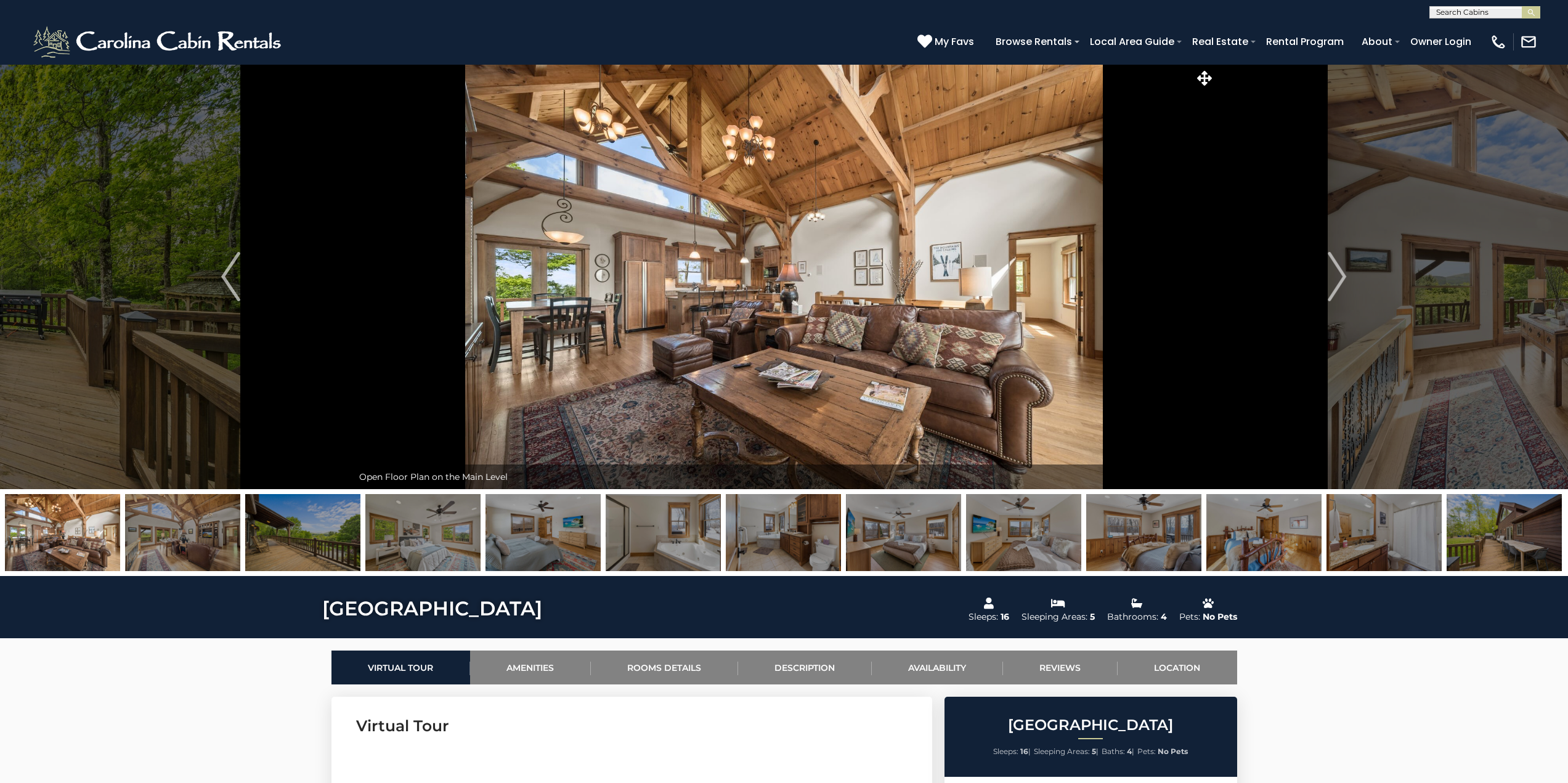
click at [1336, 271] on img "Next" at bounding box center [1337, 276] width 19 height 49
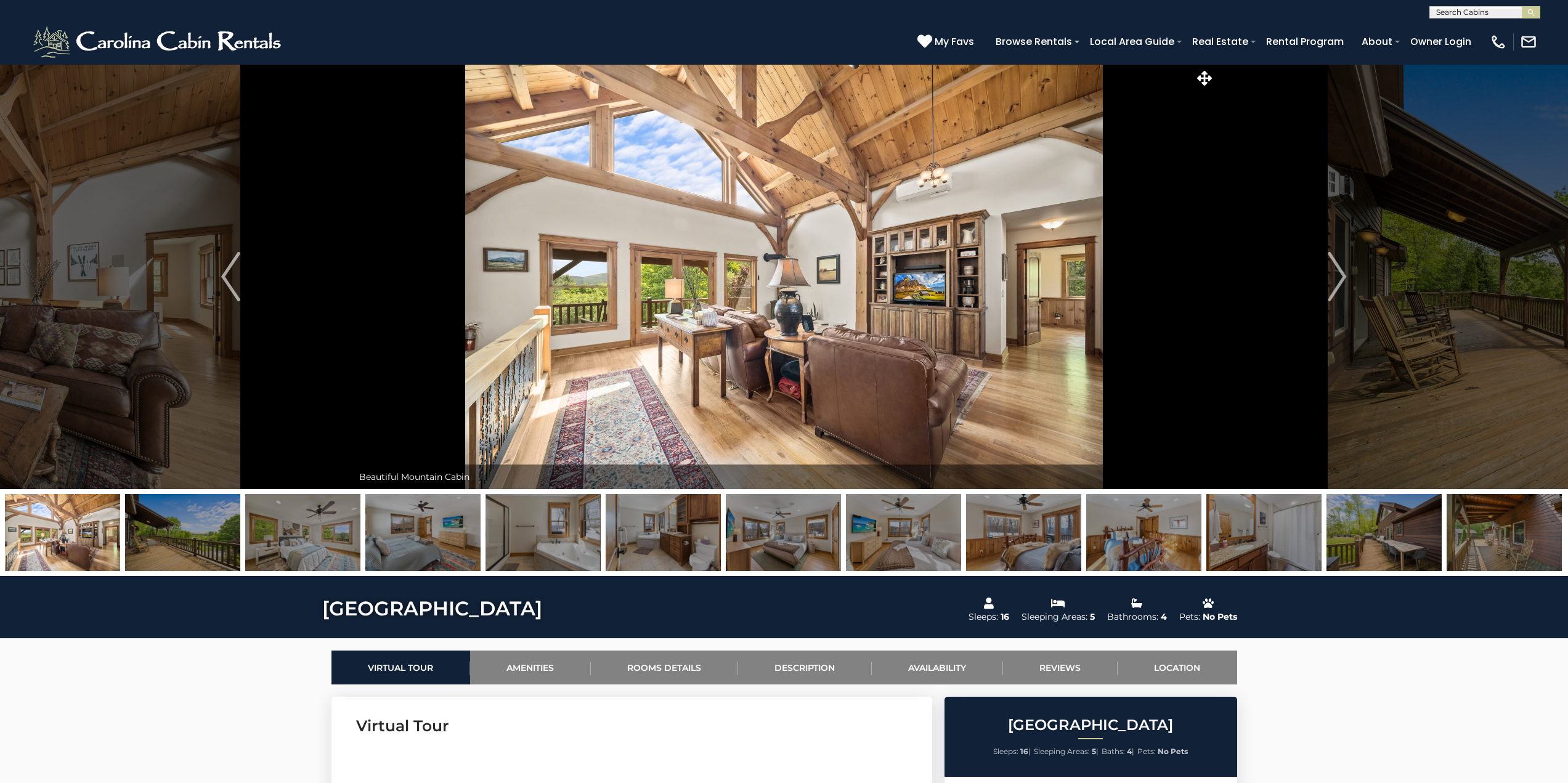
click at [1336, 271] on img "Next" at bounding box center [1337, 276] width 19 height 49
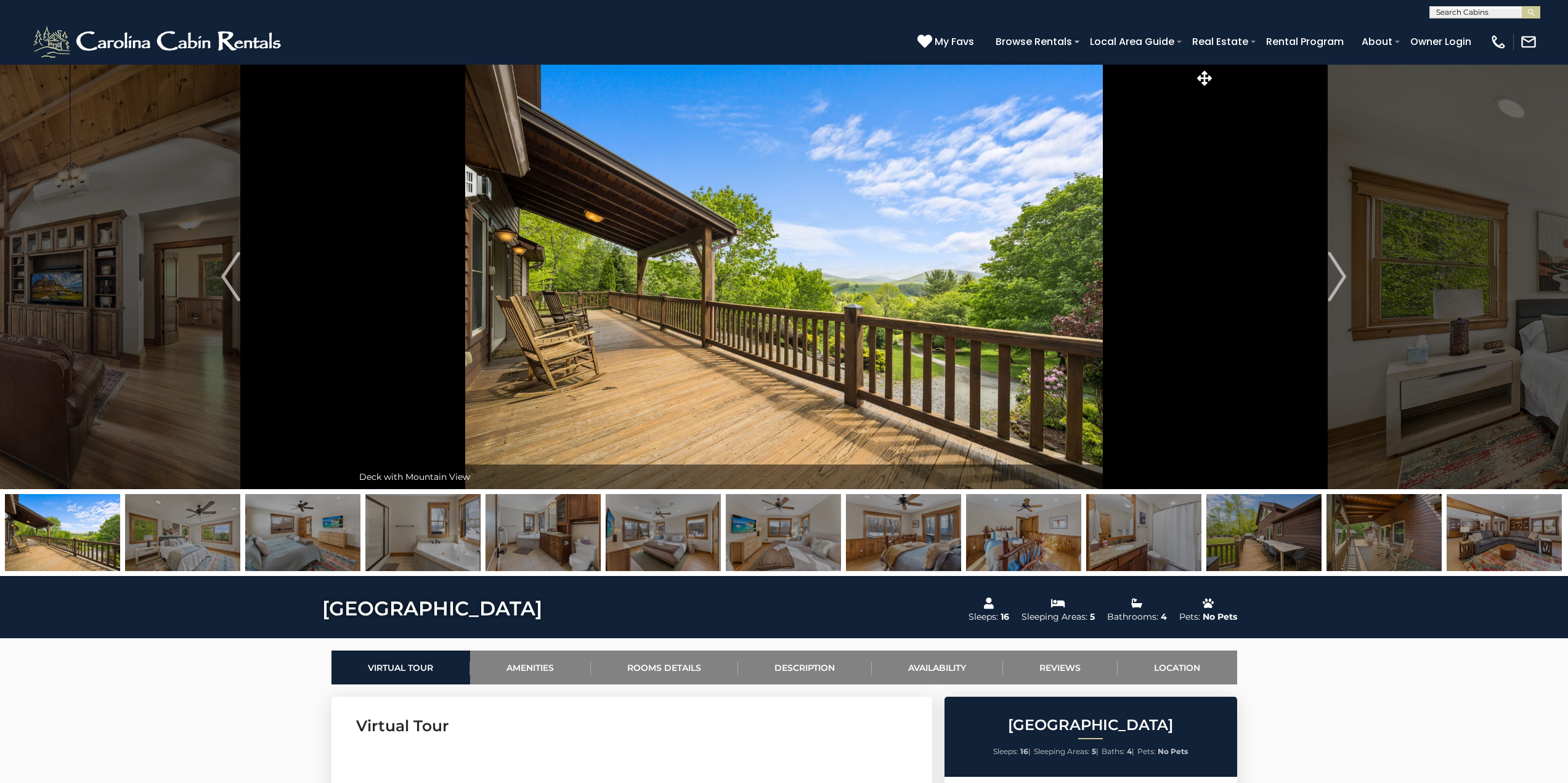
click at [1336, 271] on img "Next" at bounding box center [1337, 276] width 19 height 49
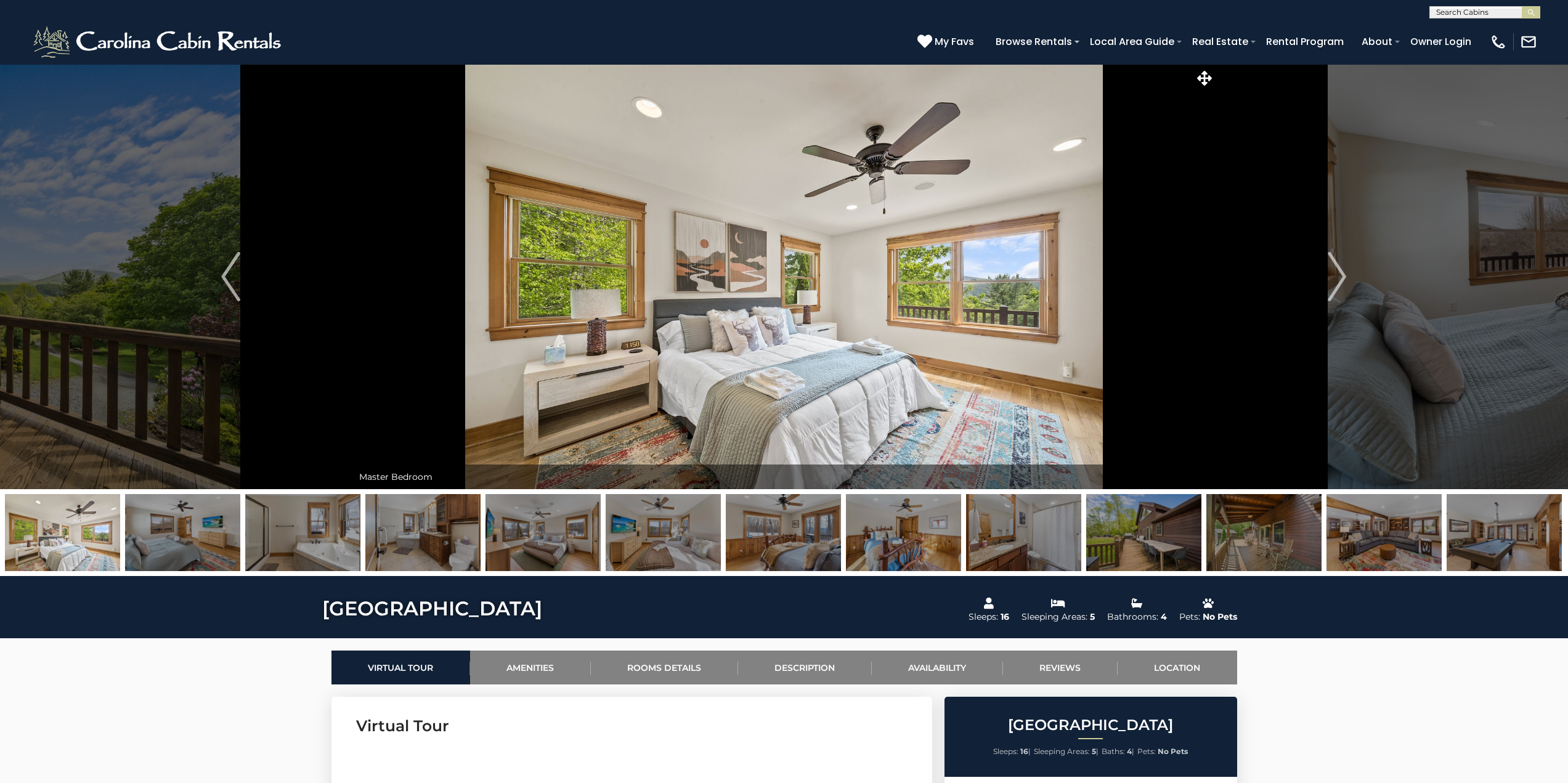
click at [1336, 271] on img "Next" at bounding box center [1337, 276] width 19 height 49
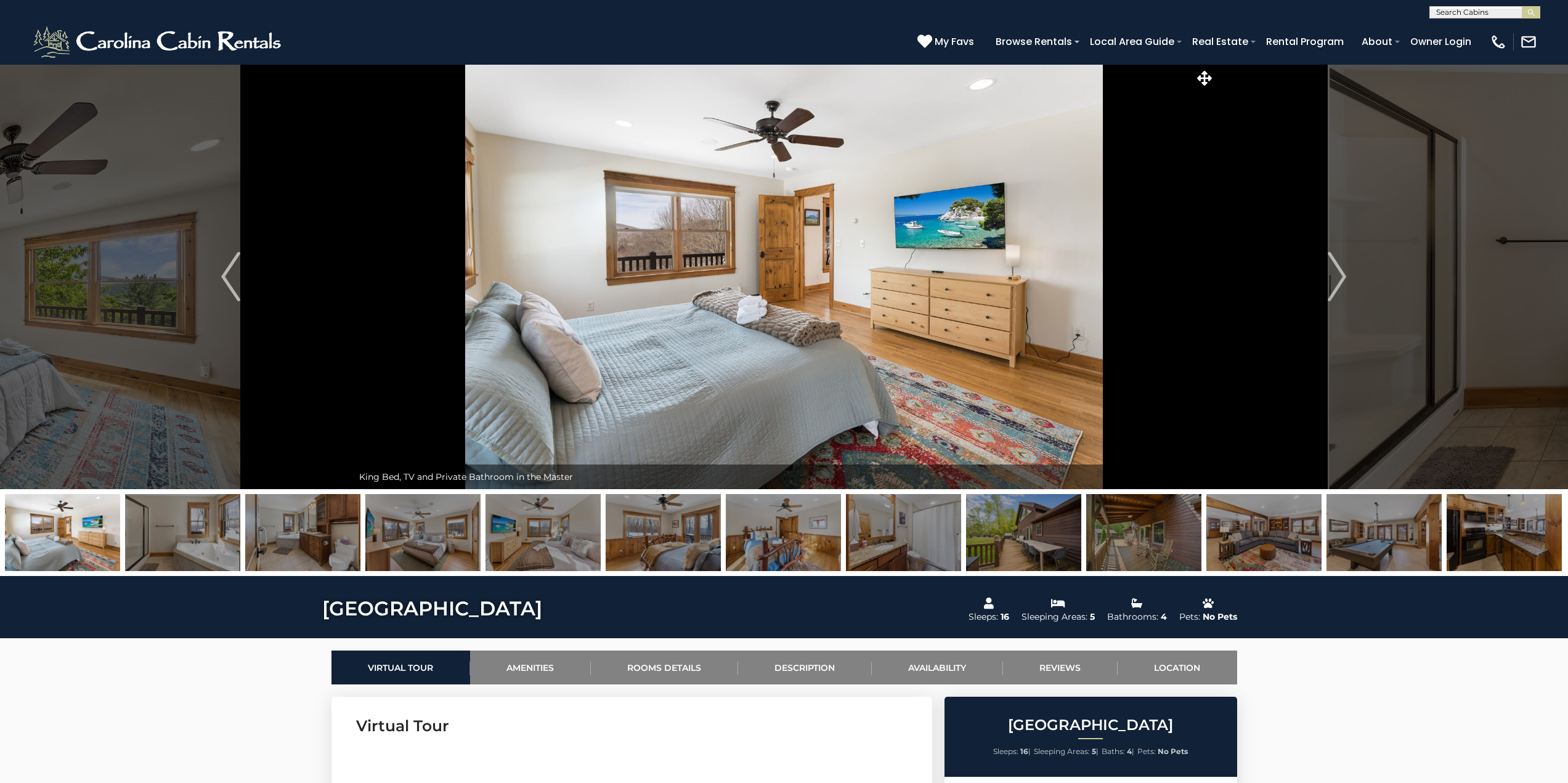
click at [1336, 271] on img "Next" at bounding box center [1337, 276] width 19 height 49
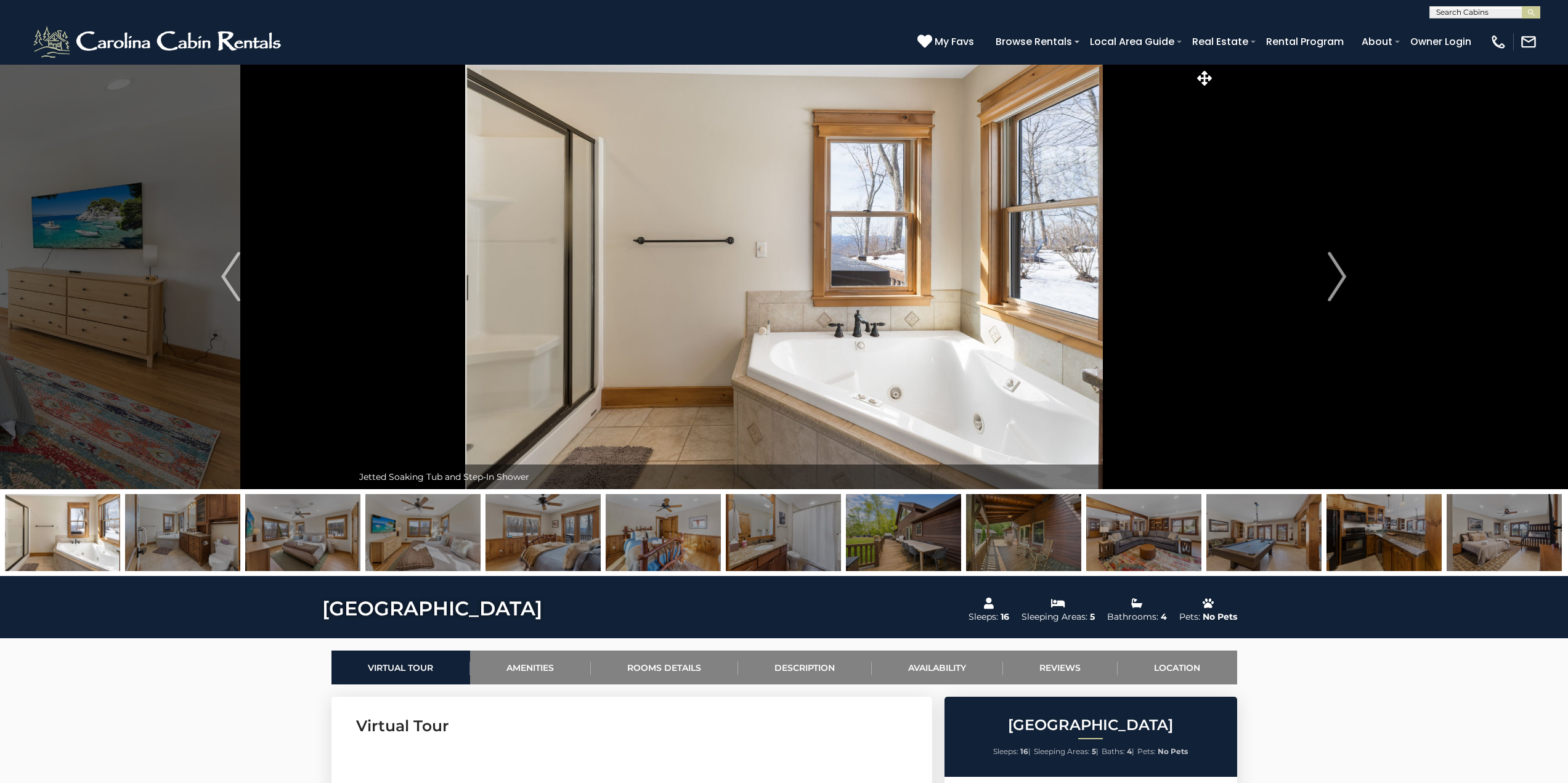
click at [1336, 271] on img "Next" at bounding box center [1337, 276] width 19 height 49
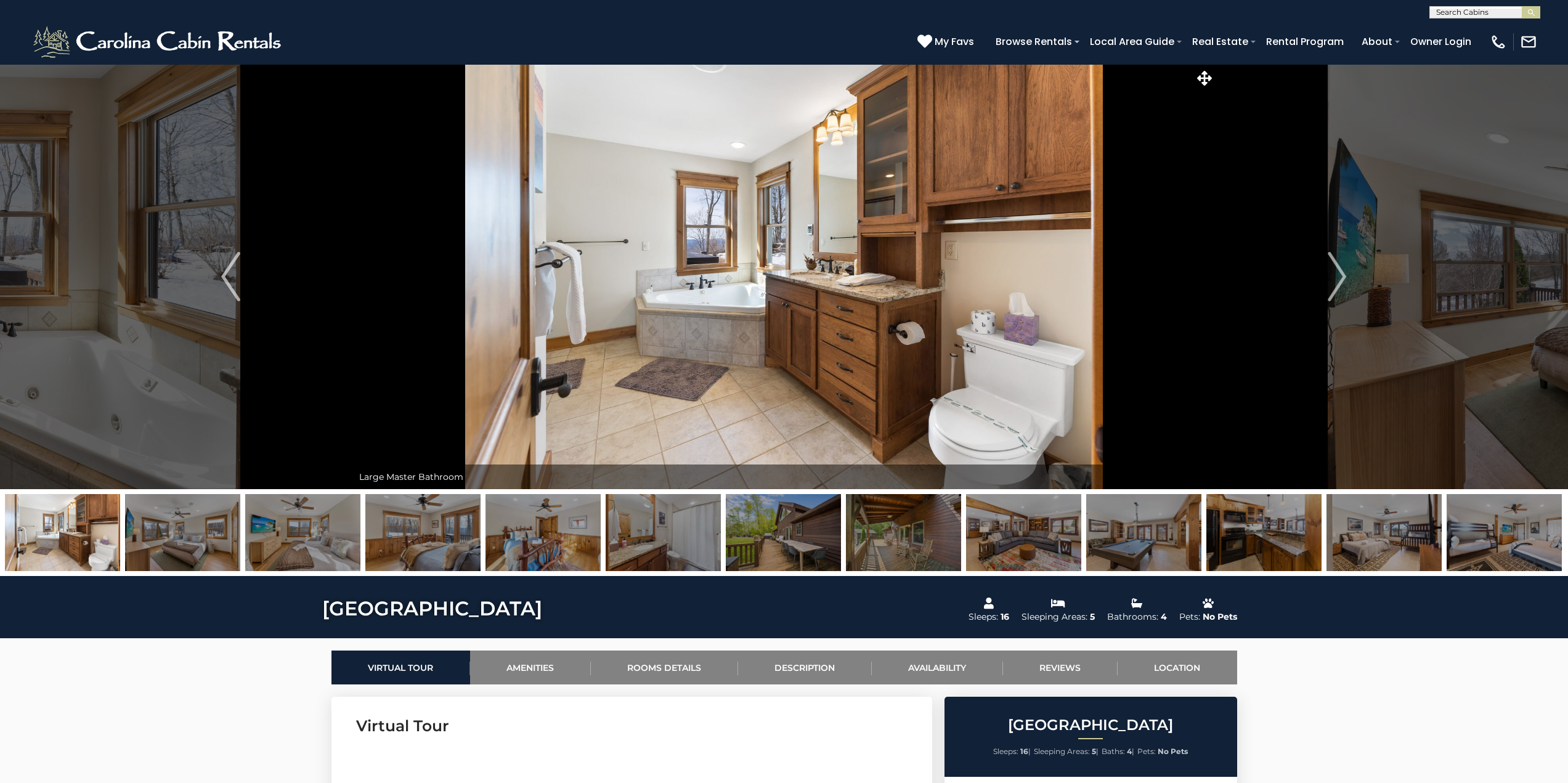
click at [1336, 271] on img "Next" at bounding box center [1337, 276] width 19 height 49
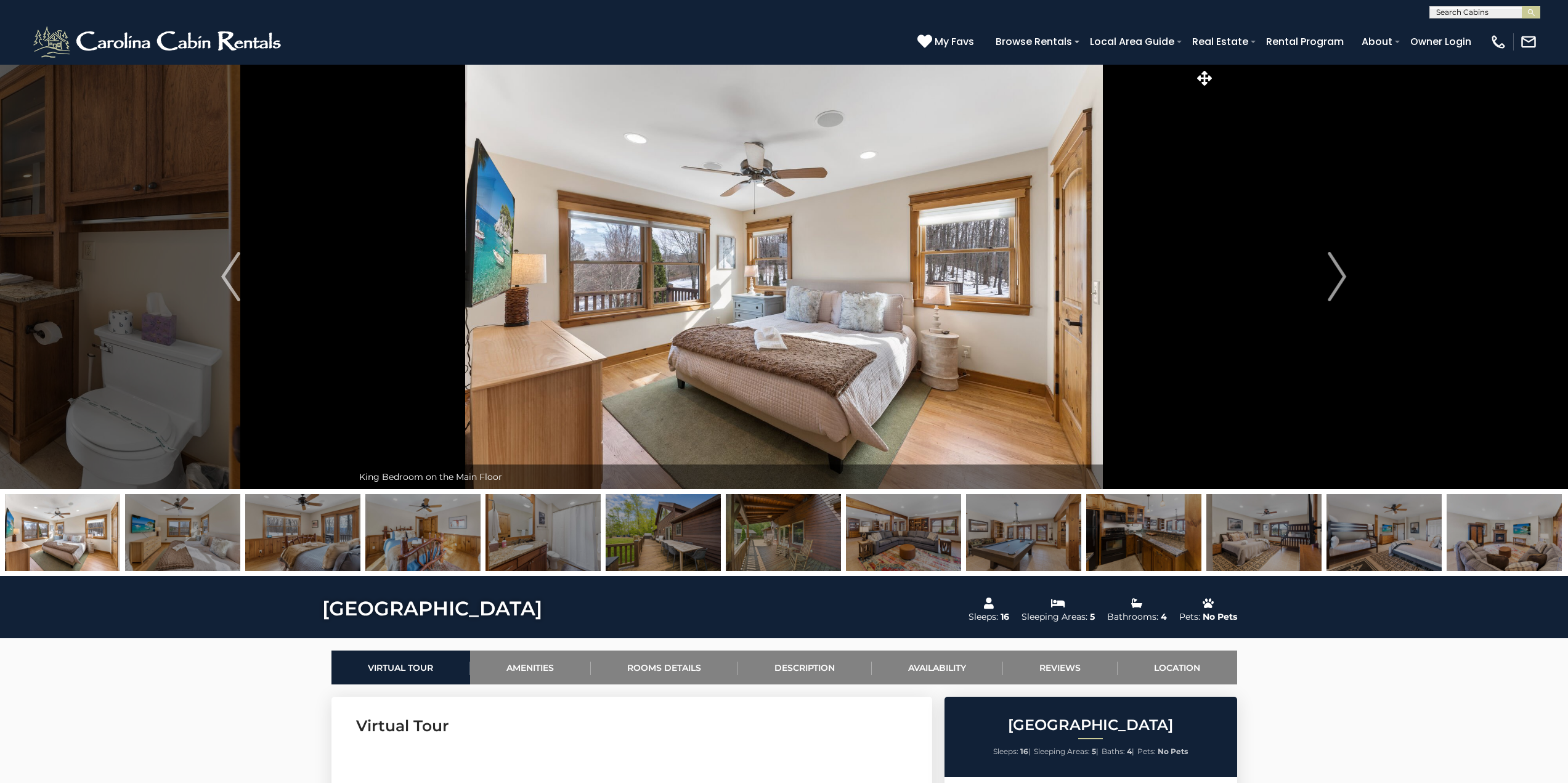
click at [1336, 271] on img "Next" at bounding box center [1337, 276] width 19 height 49
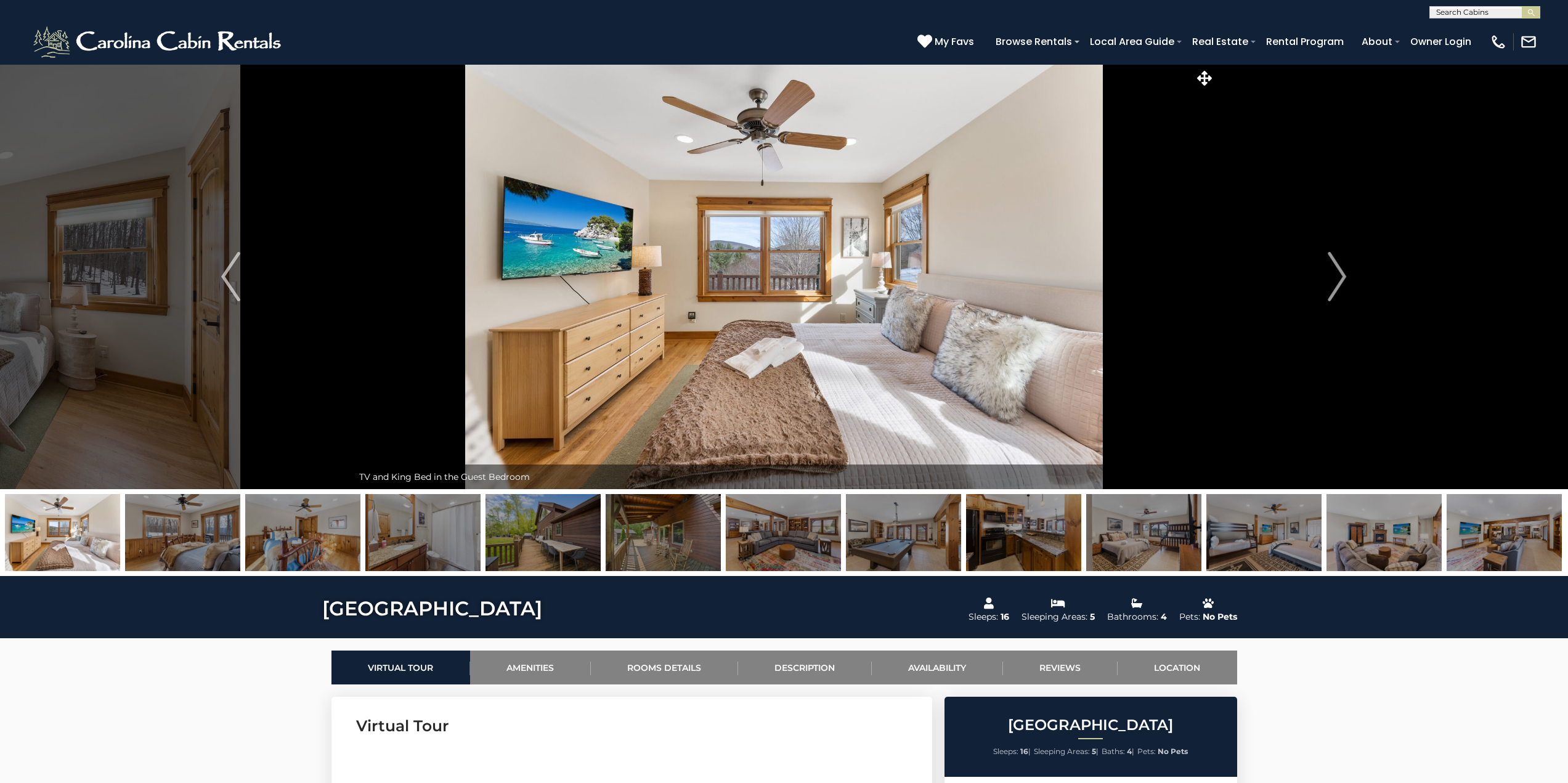
click at [1336, 271] on img "Next" at bounding box center [1337, 276] width 19 height 49
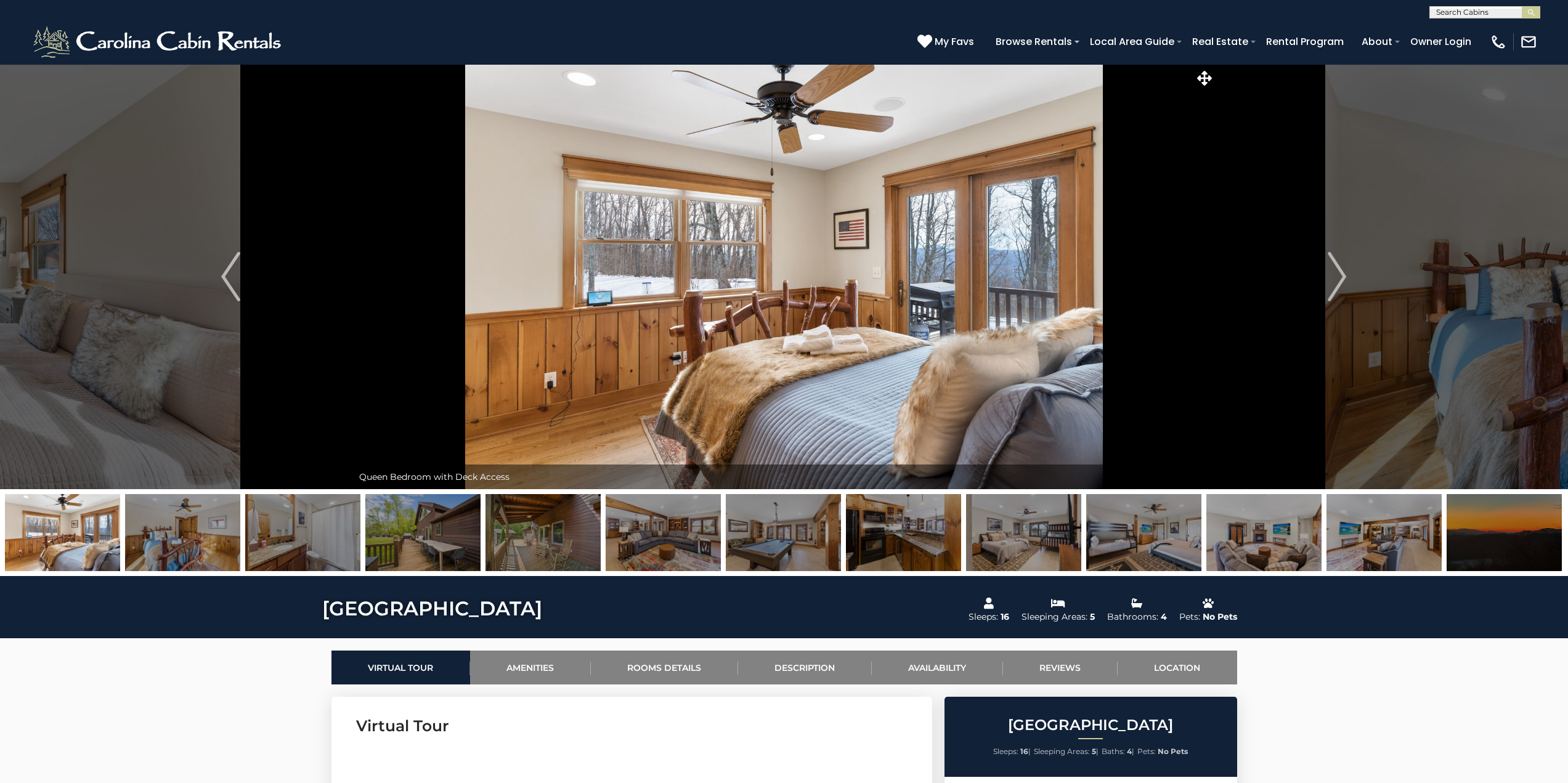
click at [1336, 271] on img "Next" at bounding box center [1337, 276] width 19 height 49
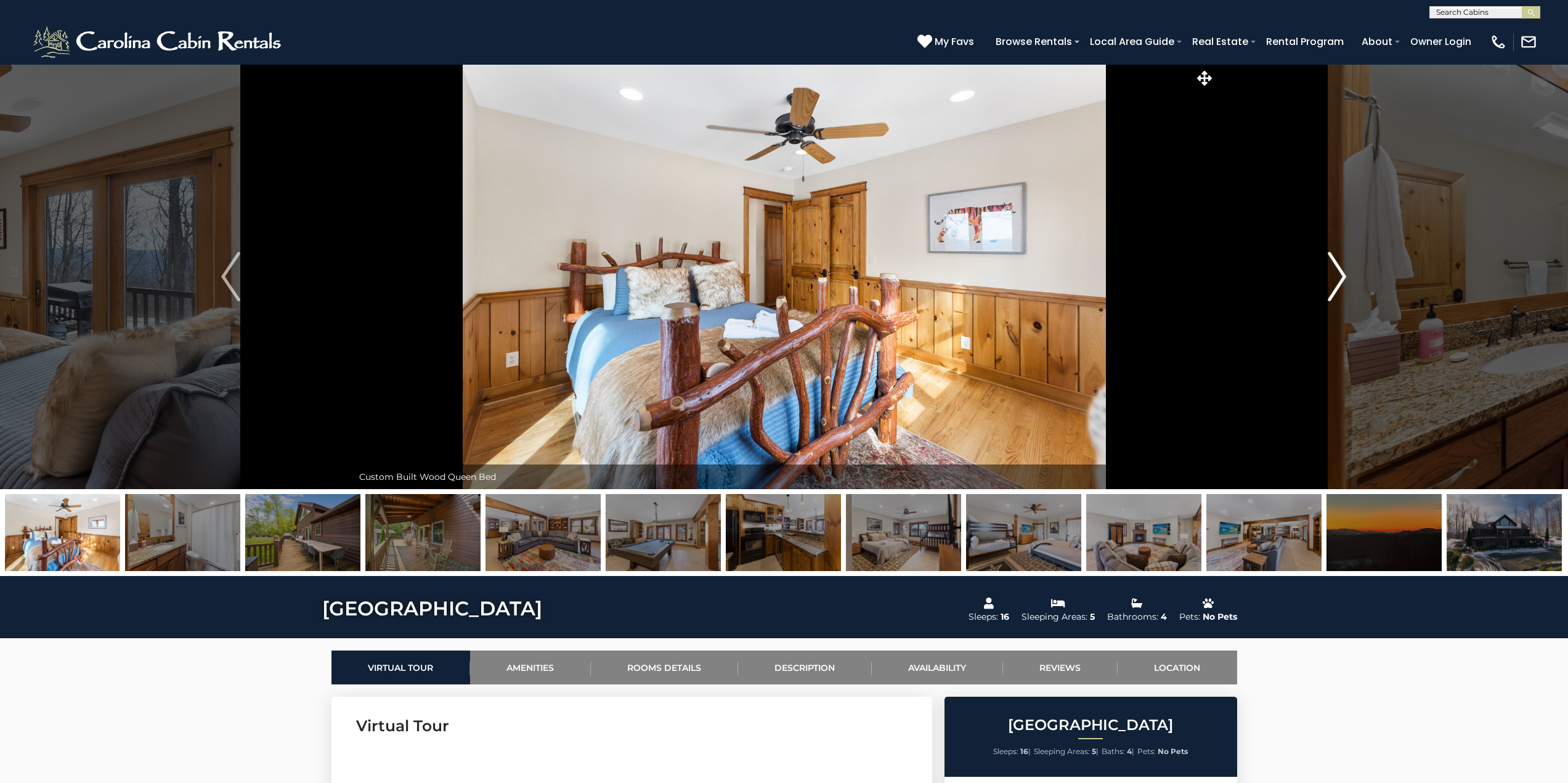
click at [1337, 274] on img "Next" at bounding box center [1337, 276] width 19 height 49
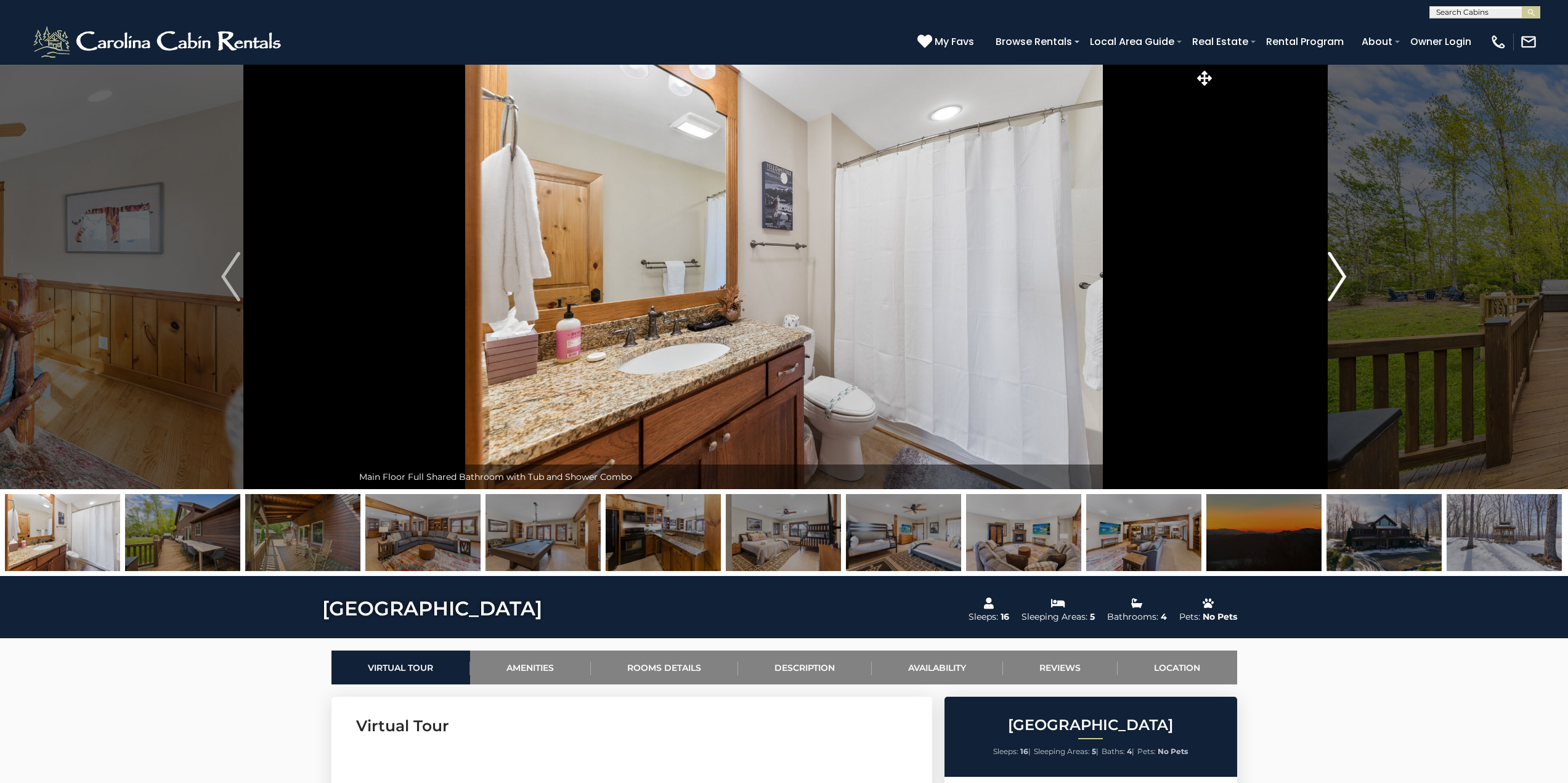
click at [1337, 274] on img "Next" at bounding box center [1337, 276] width 19 height 49
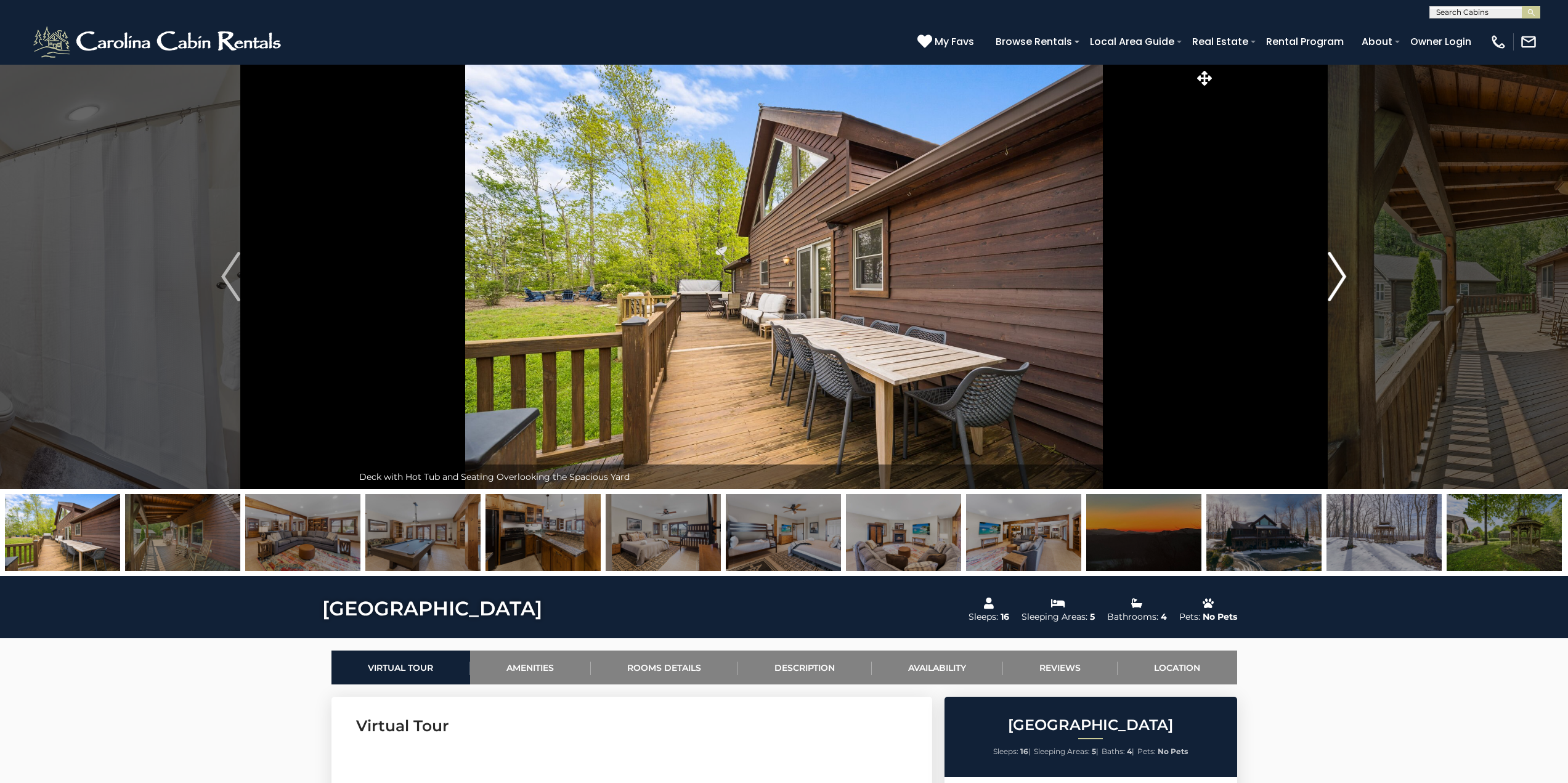
click at [1337, 274] on img "Next" at bounding box center [1337, 276] width 19 height 49
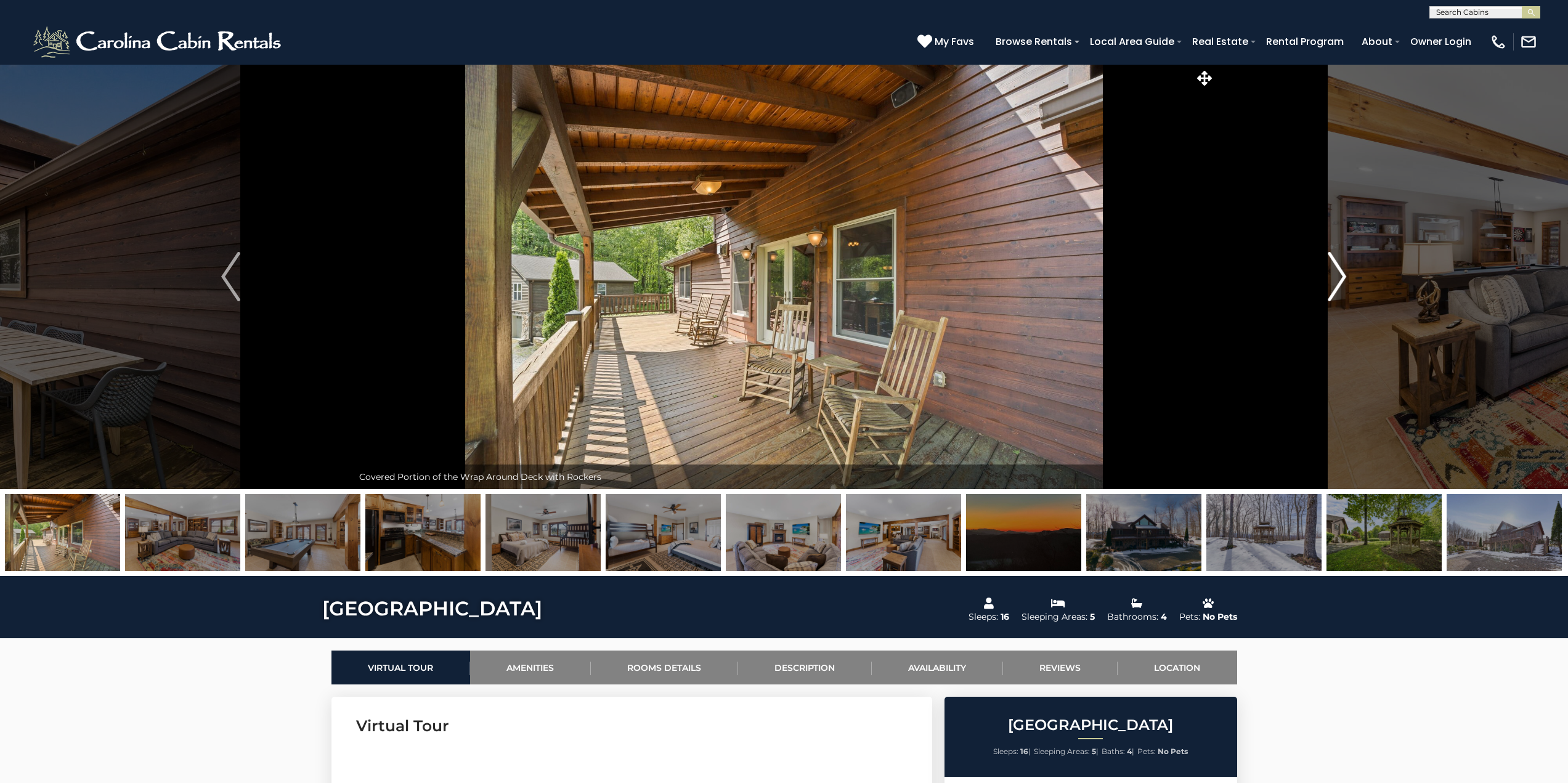
click at [1337, 274] on img "Next" at bounding box center [1337, 276] width 19 height 49
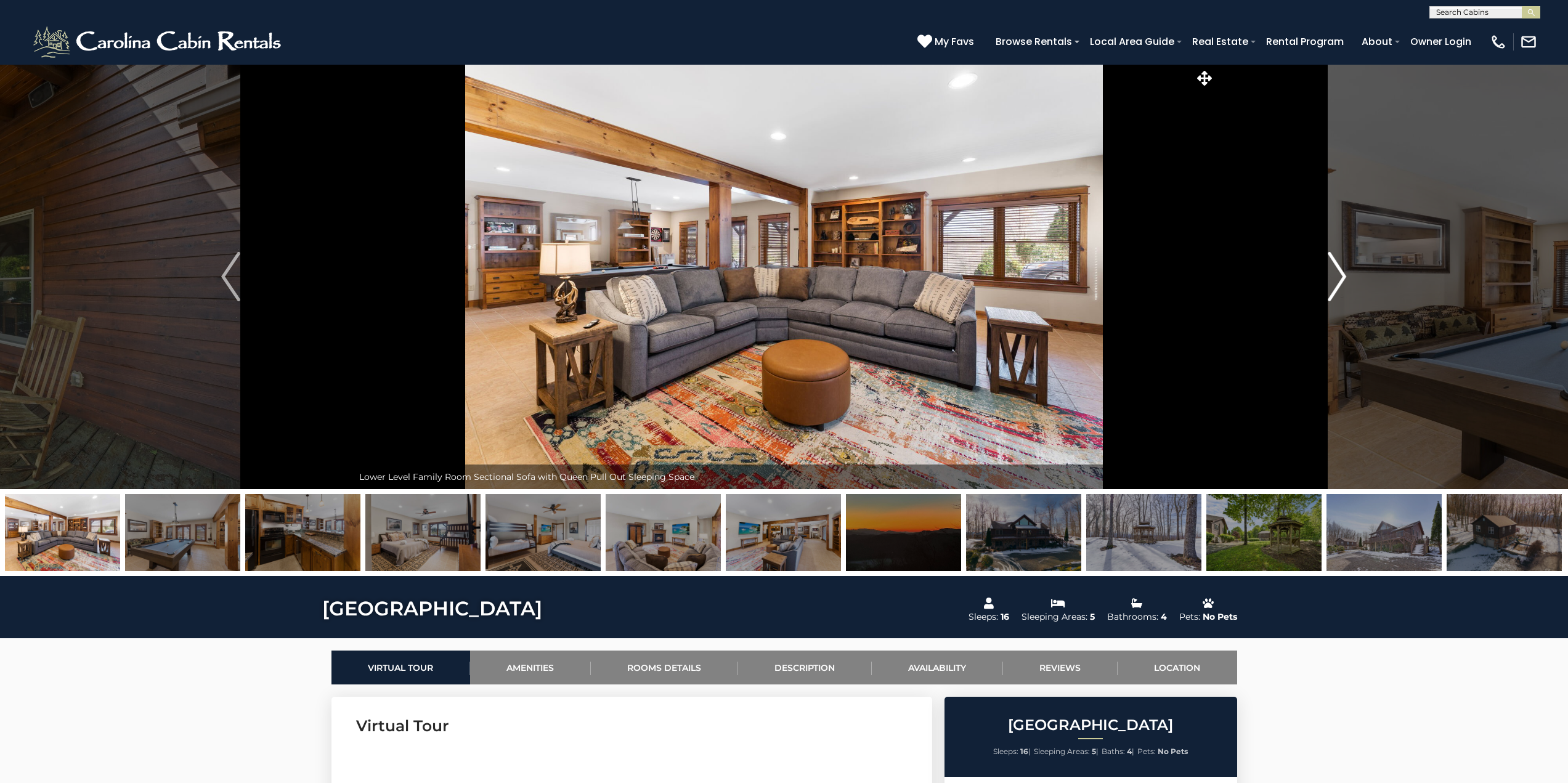
click at [1337, 274] on img "Next" at bounding box center [1337, 276] width 19 height 49
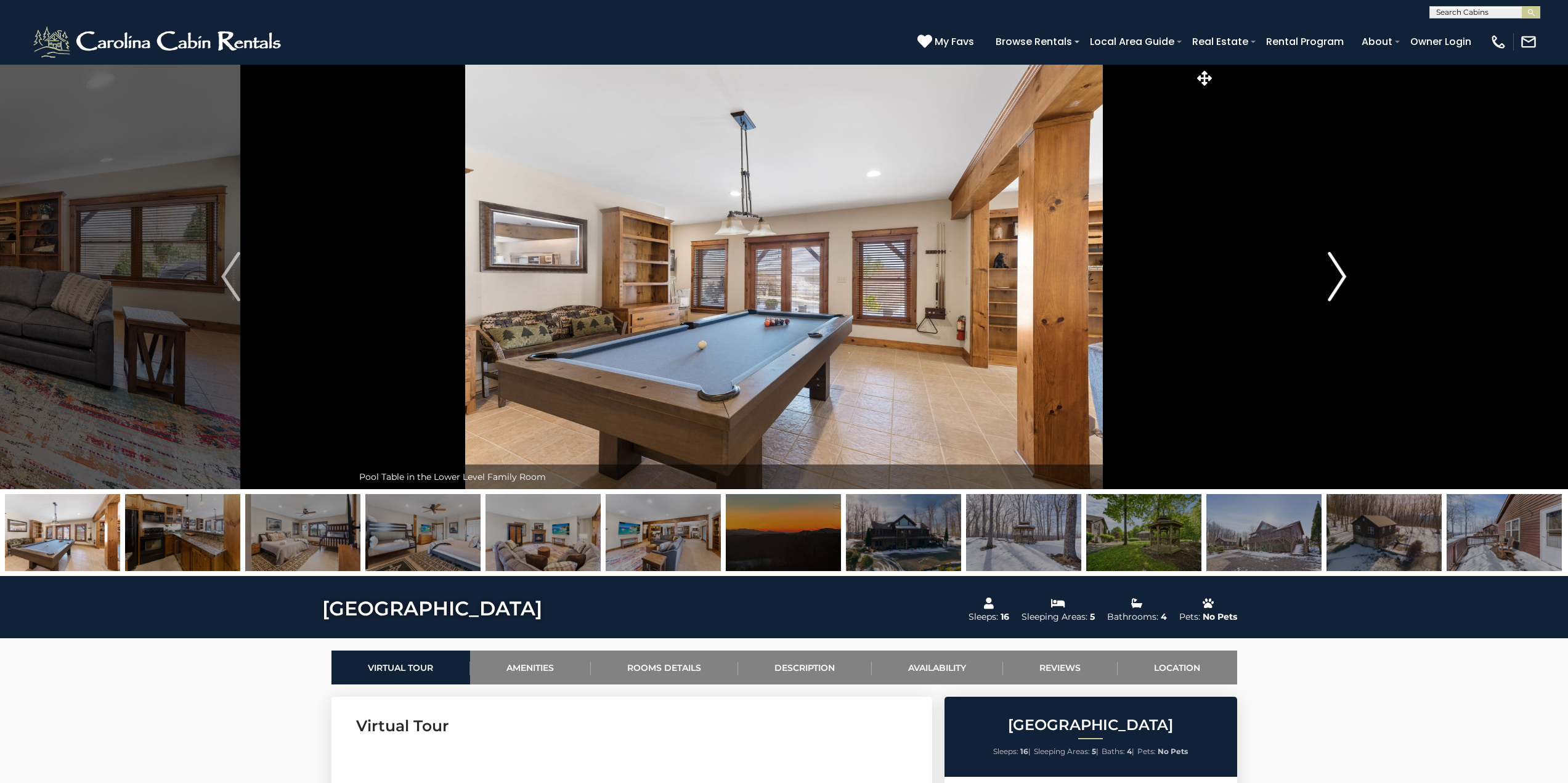
click at [1337, 274] on img "Next" at bounding box center [1337, 276] width 19 height 49
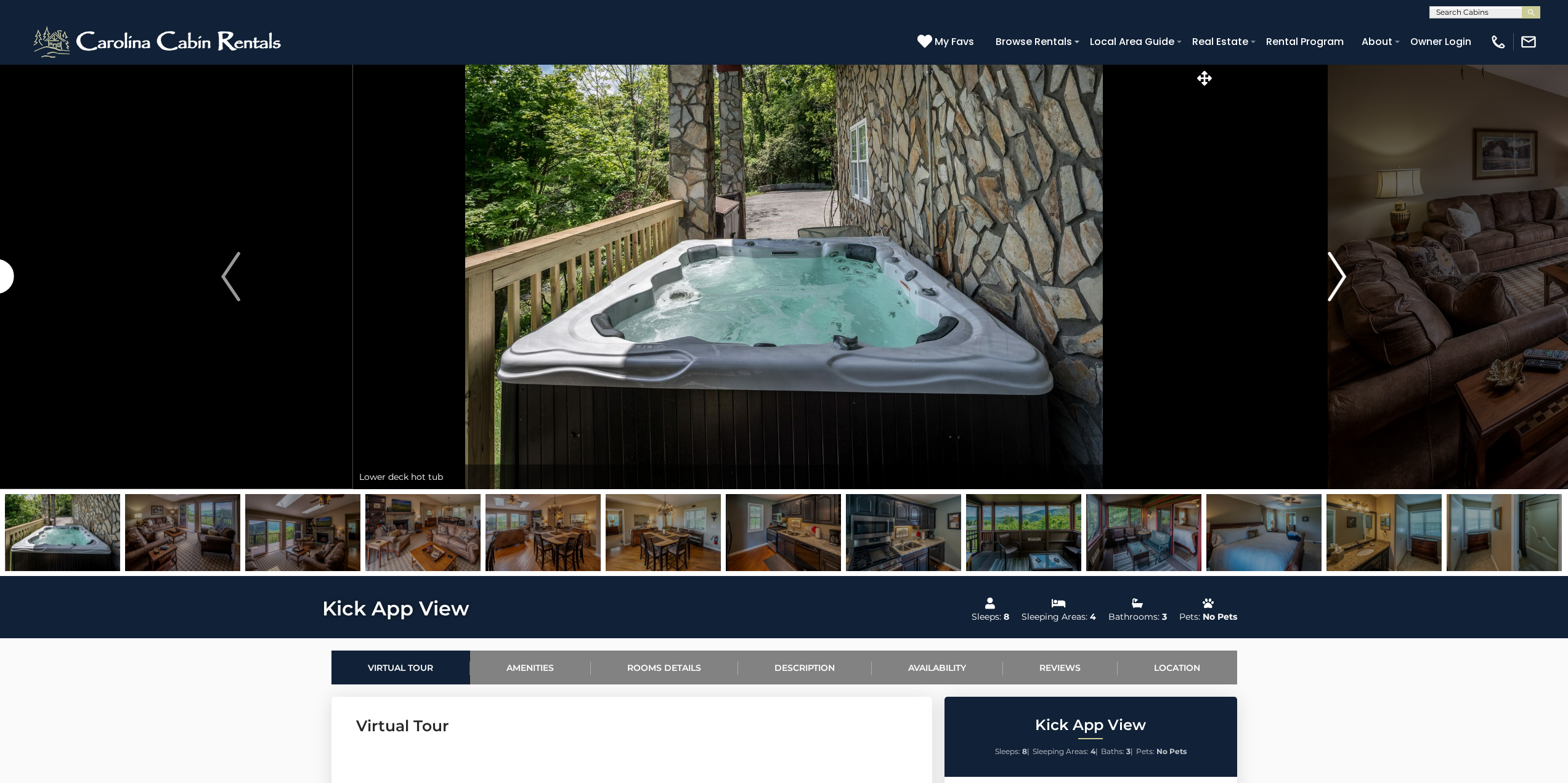
click at [1338, 281] on img "Next" at bounding box center [1337, 276] width 19 height 49
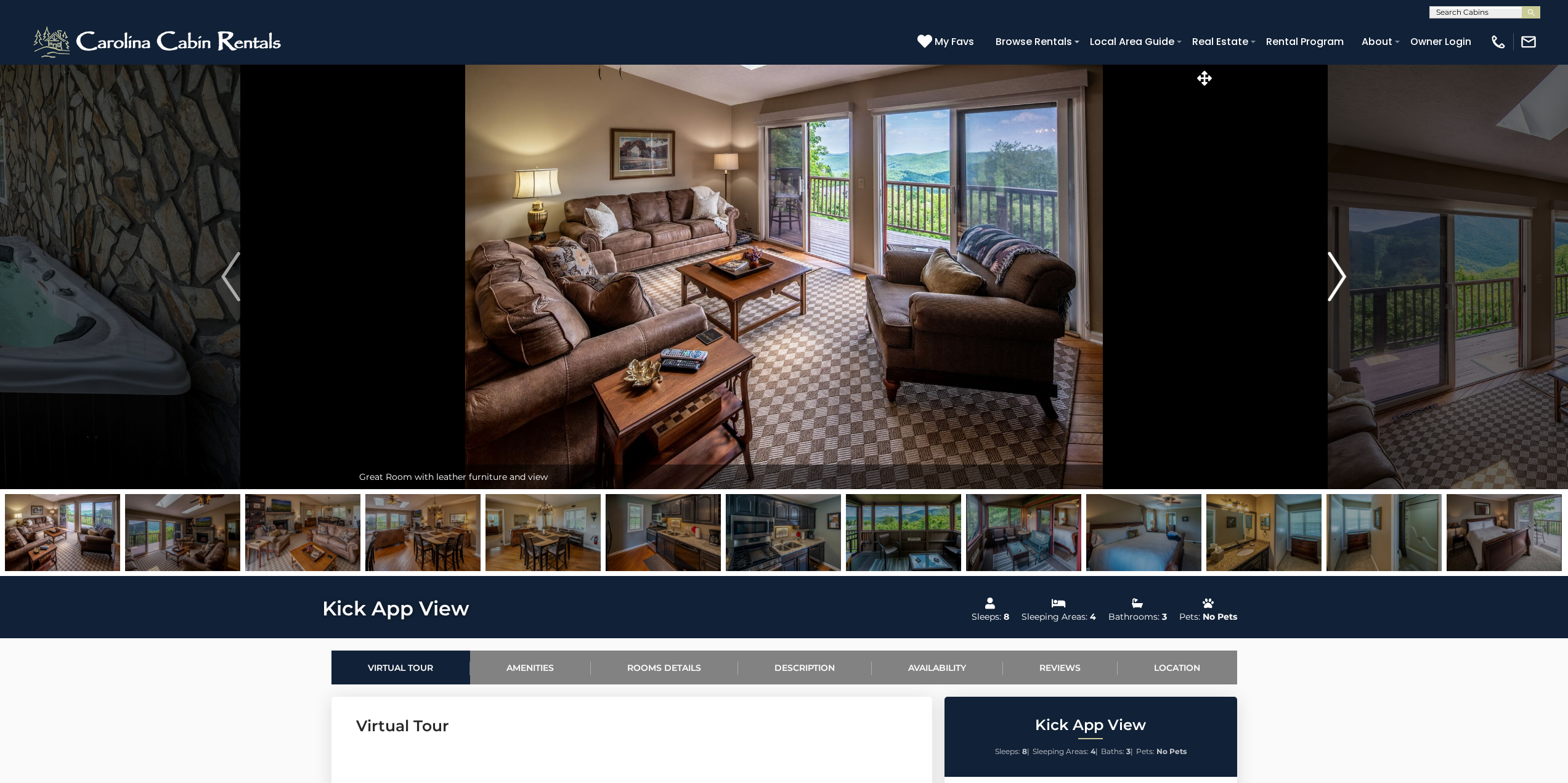
click at [1338, 281] on img "Next" at bounding box center [1337, 276] width 19 height 49
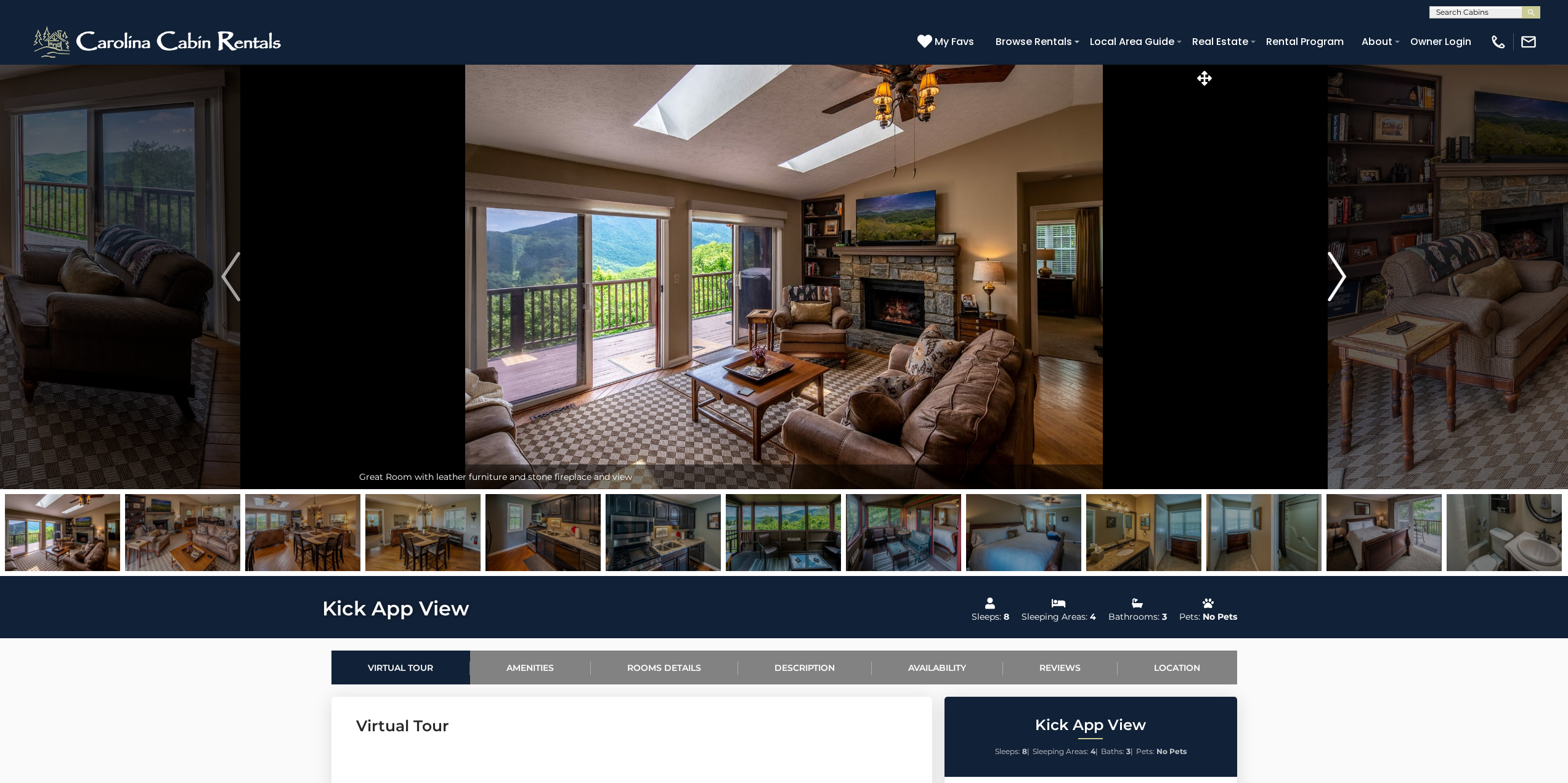
click at [1338, 281] on img "Next" at bounding box center [1337, 276] width 19 height 49
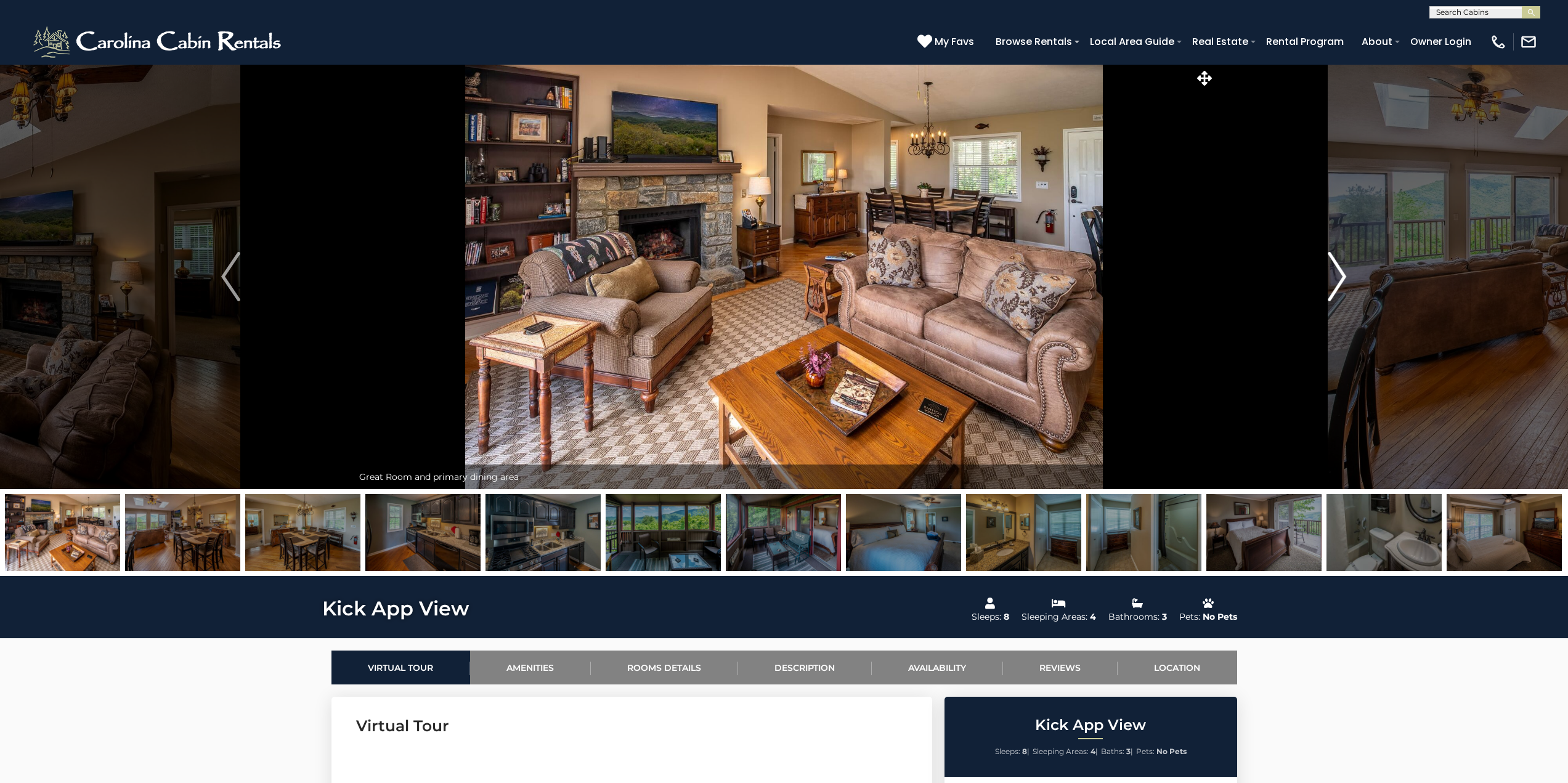
click at [1338, 281] on img "Next" at bounding box center [1337, 276] width 19 height 49
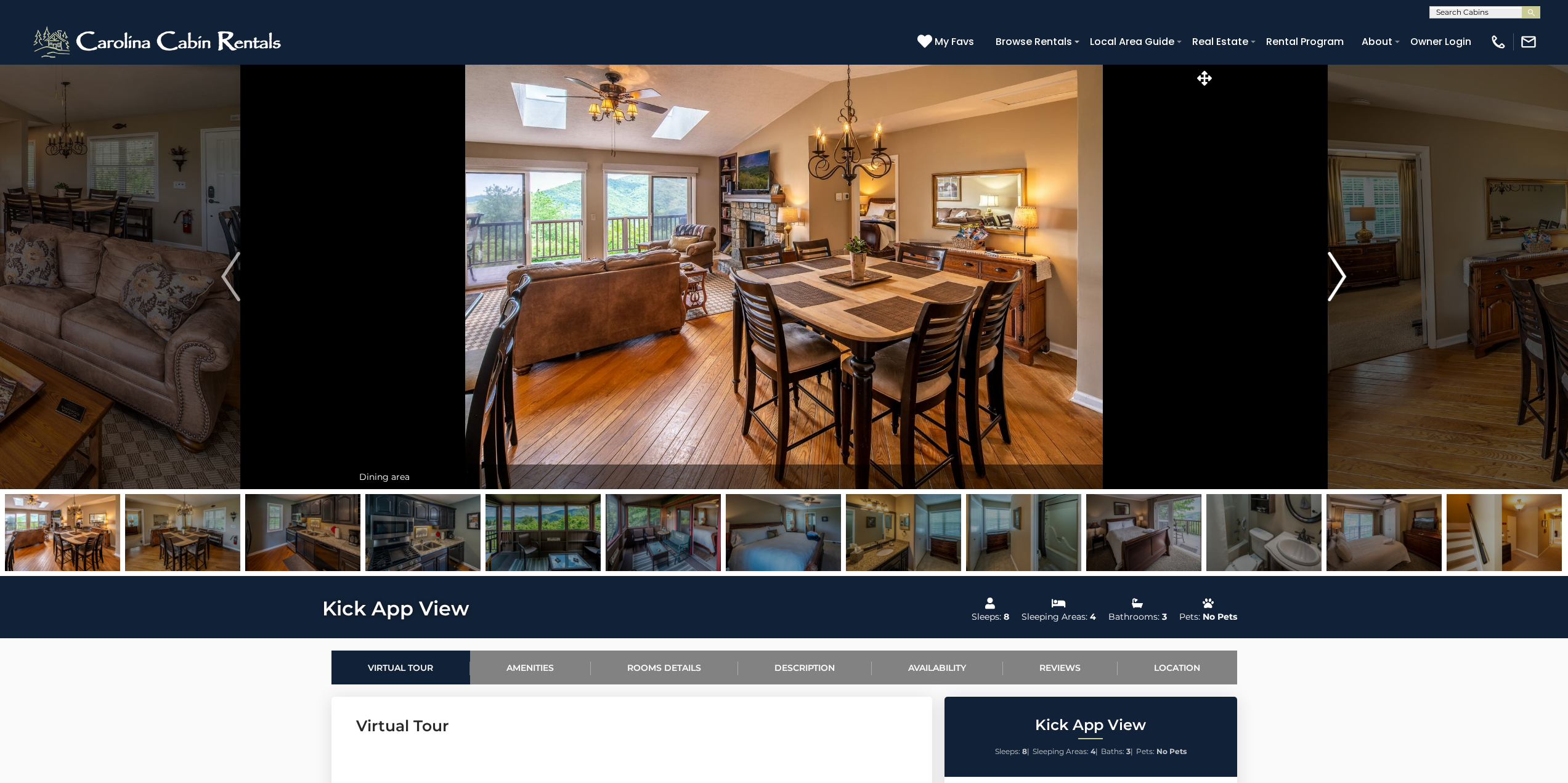
click at [1338, 281] on img "Next" at bounding box center [1337, 276] width 19 height 49
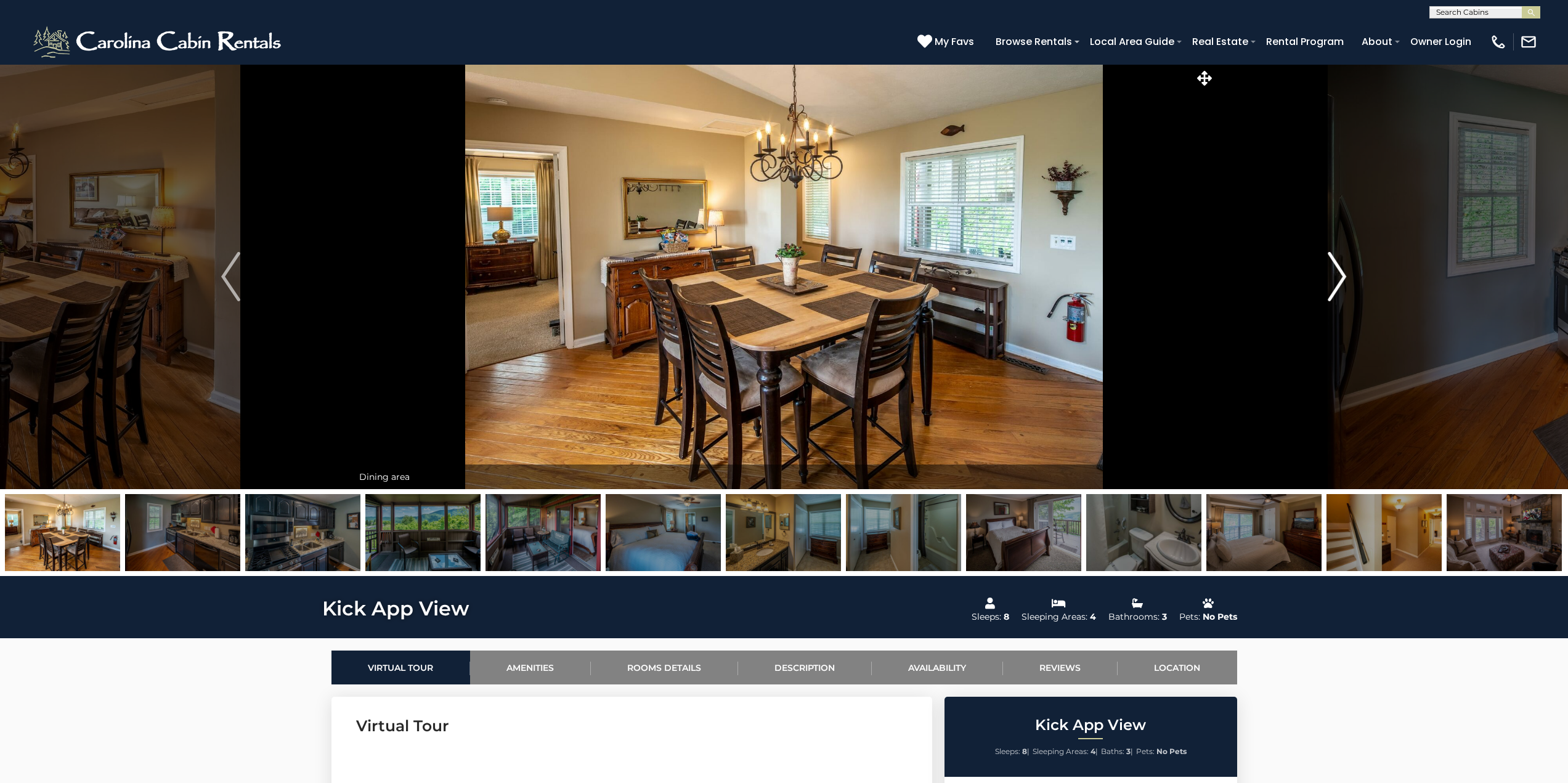
click at [1338, 281] on img "Next" at bounding box center [1337, 276] width 19 height 49
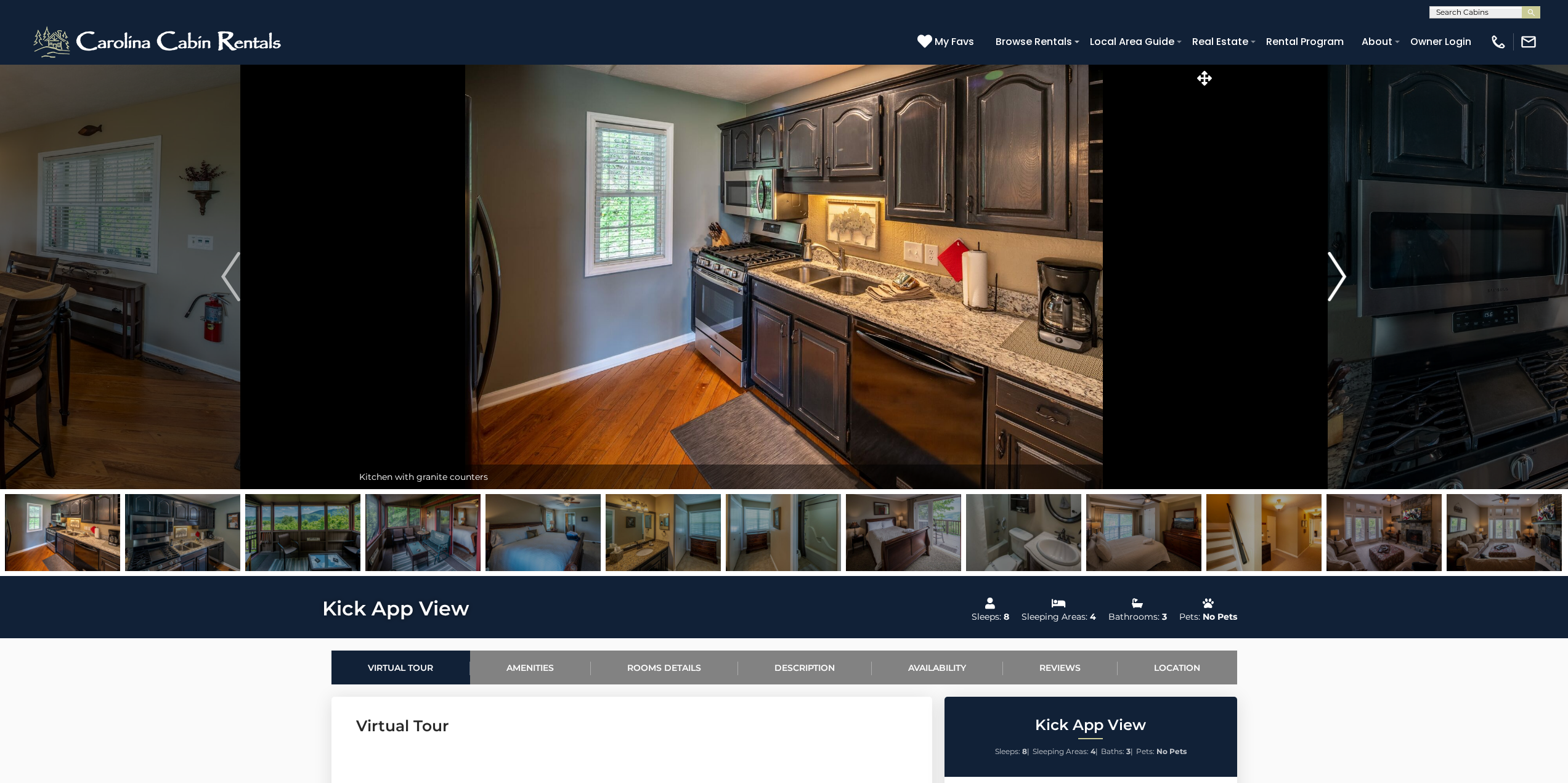
click at [1338, 281] on img "Next" at bounding box center [1337, 276] width 19 height 49
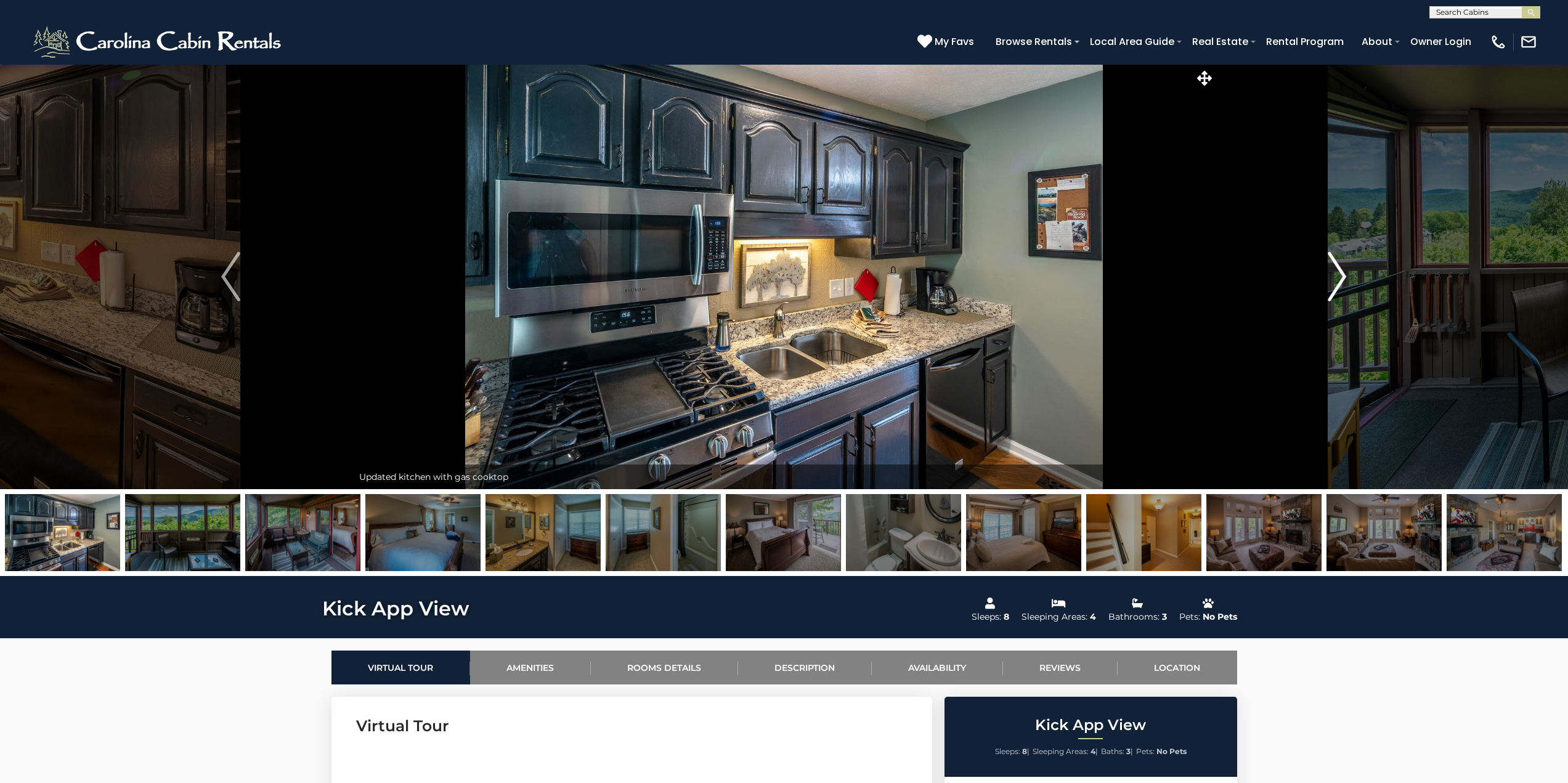
click at [1338, 281] on img "Next" at bounding box center [1337, 276] width 19 height 49
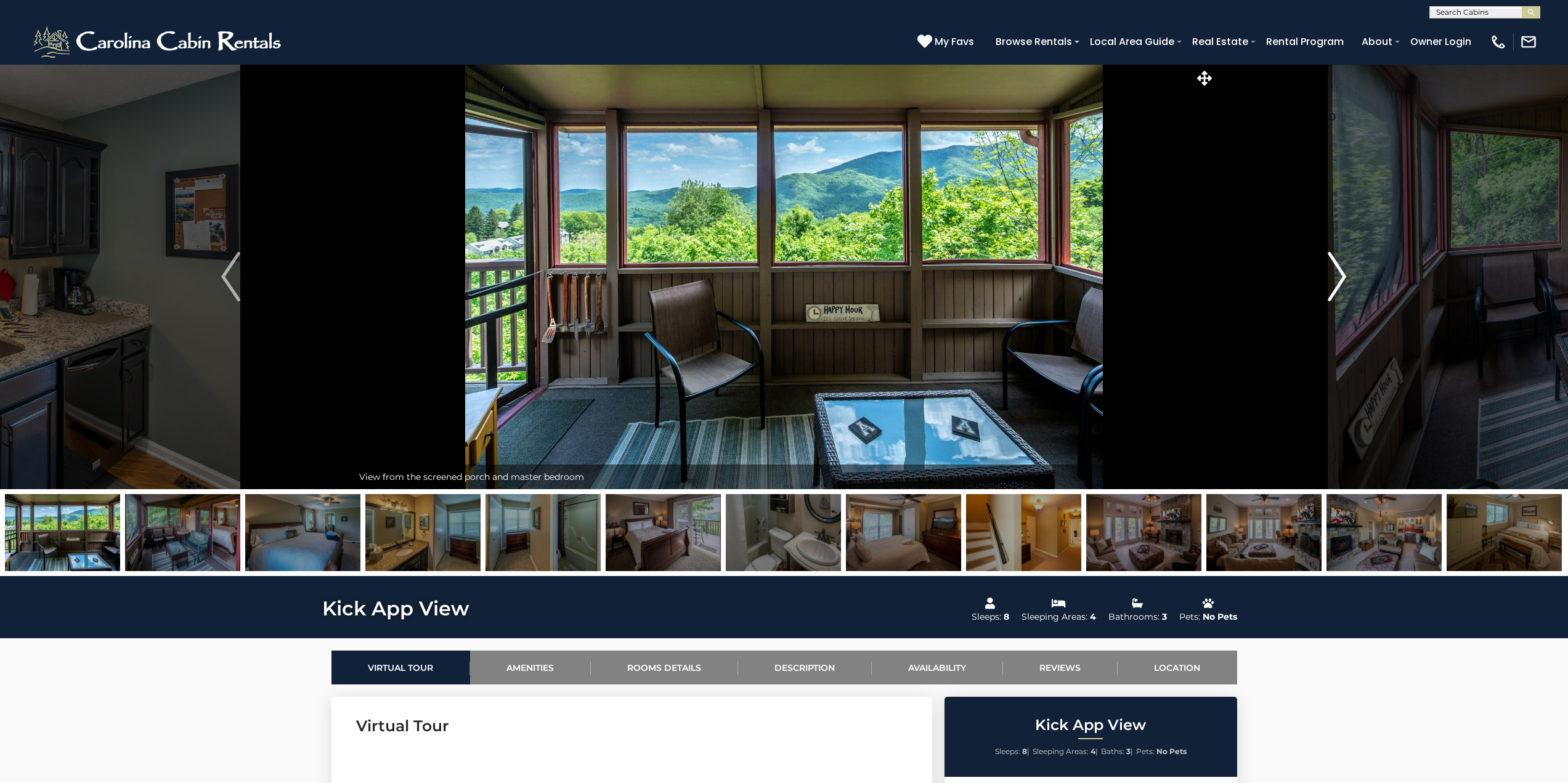
click at [1338, 281] on img "Next" at bounding box center [1337, 276] width 19 height 49
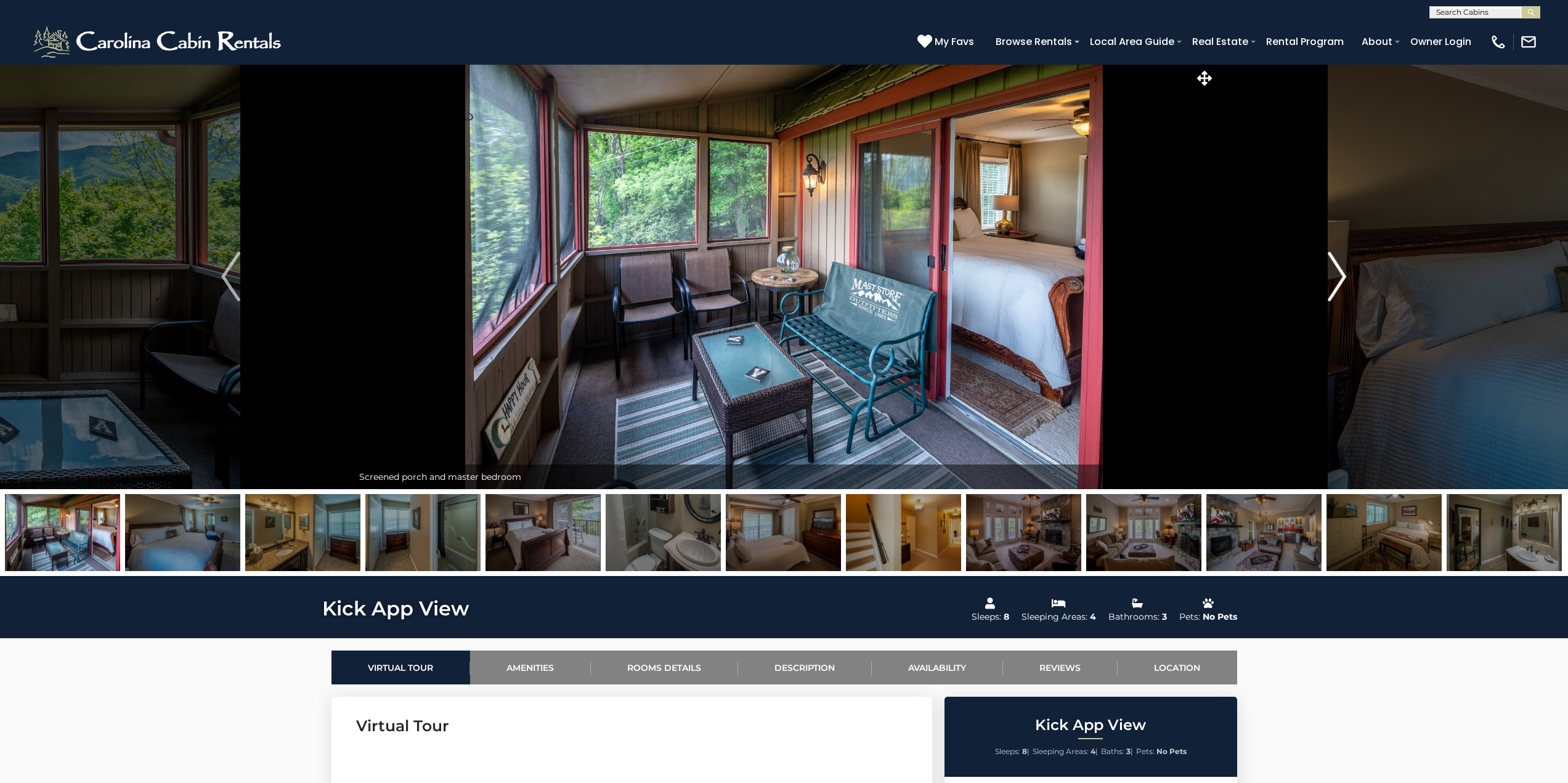
click at [1338, 281] on img "Next" at bounding box center [1337, 276] width 19 height 49
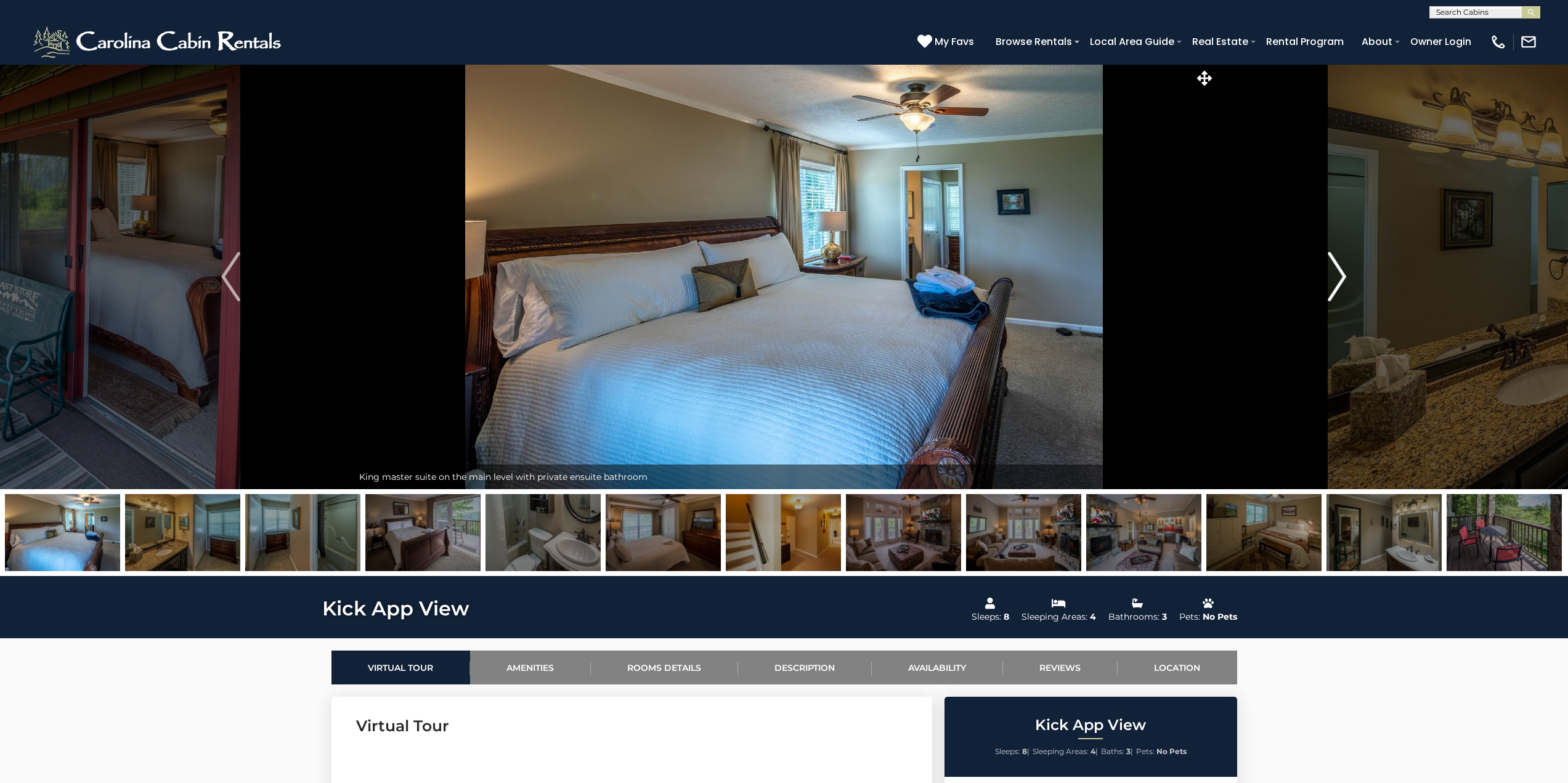
click at [1338, 281] on img "Next" at bounding box center [1337, 276] width 19 height 49
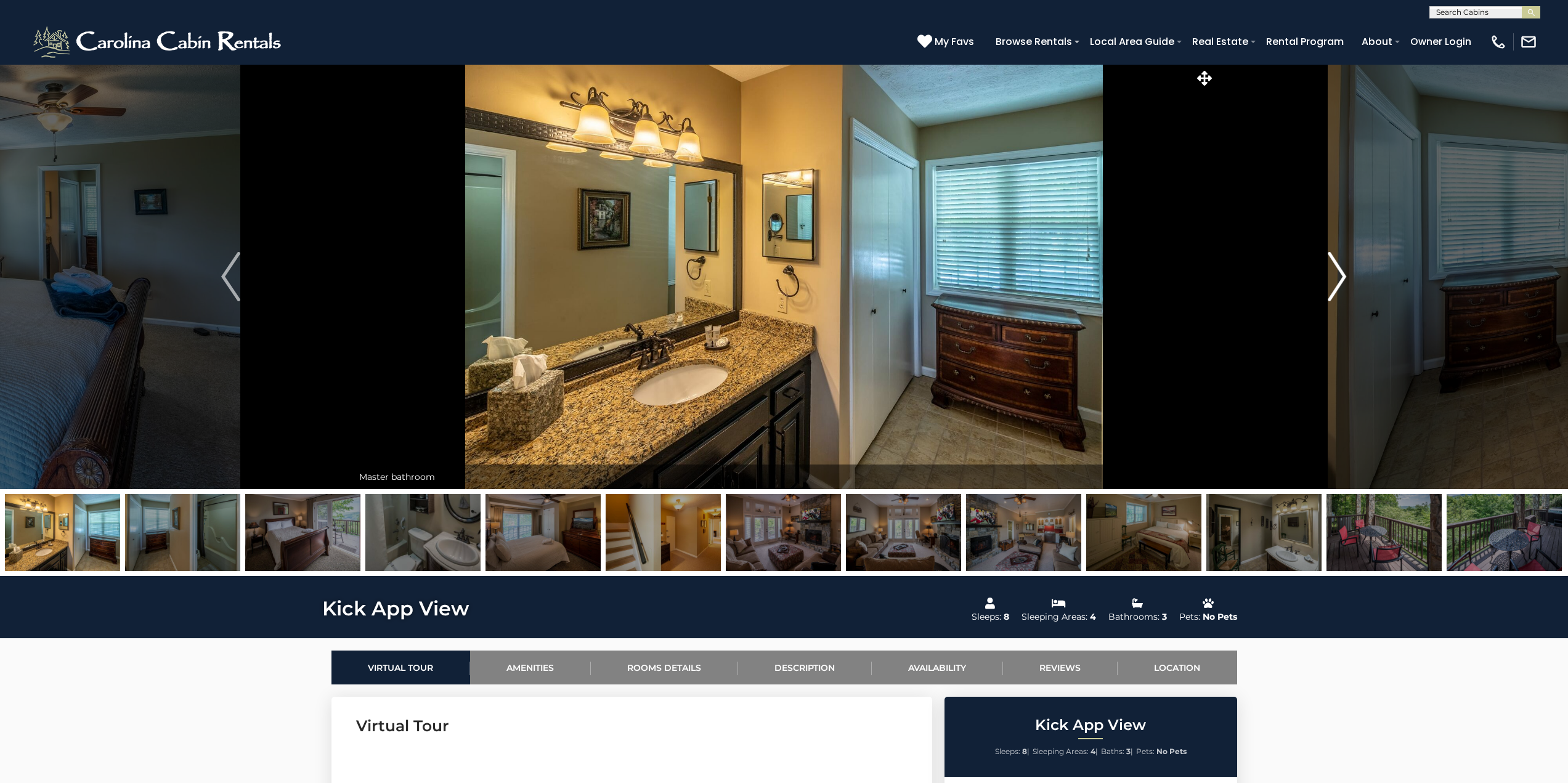
click at [1338, 281] on img "Next" at bounding box center [1337, 276] width 19 height 49
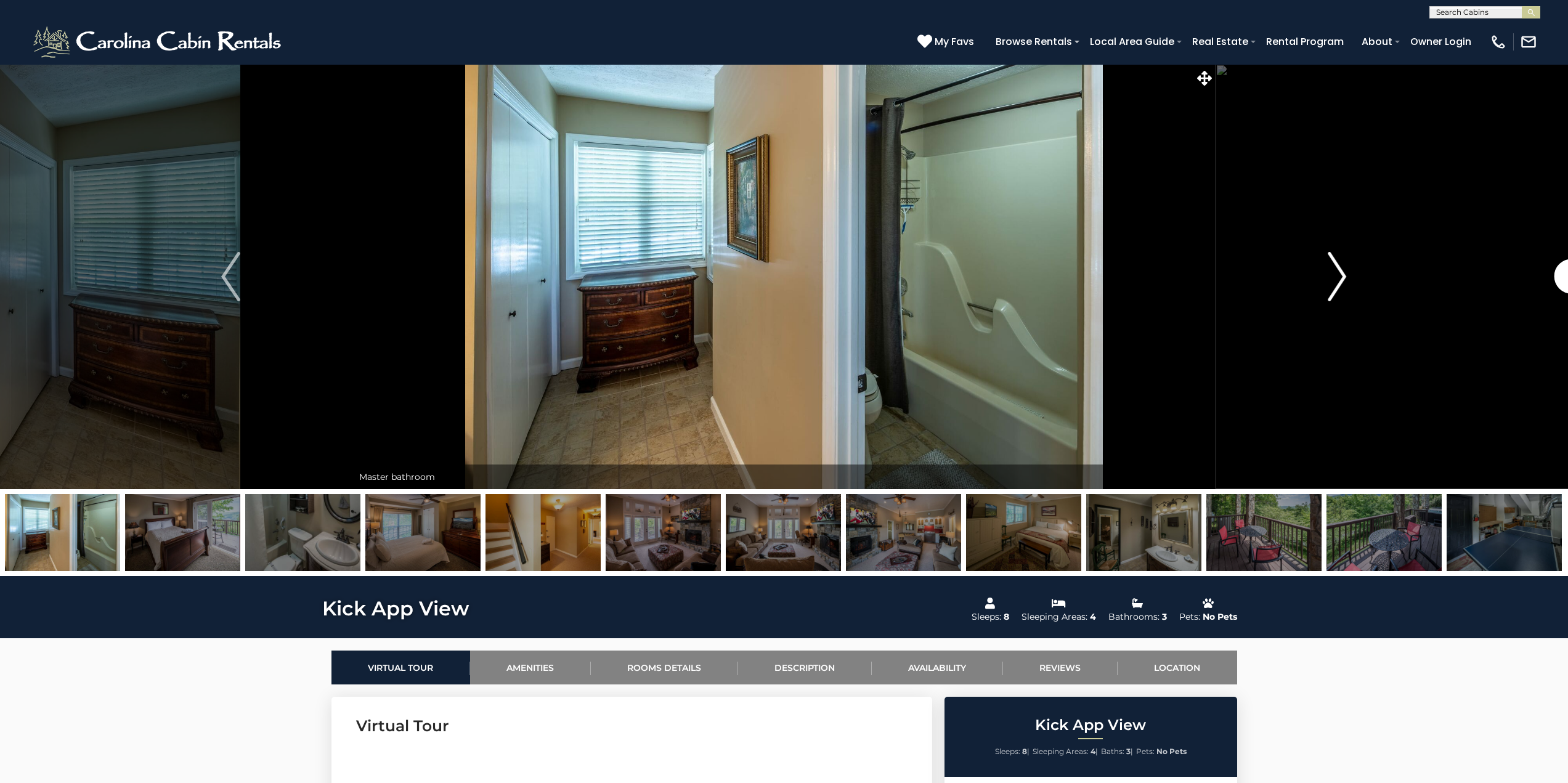
click at [1338, 281] on img "Next" at bounding box center [1337, 276] width 19 height 49
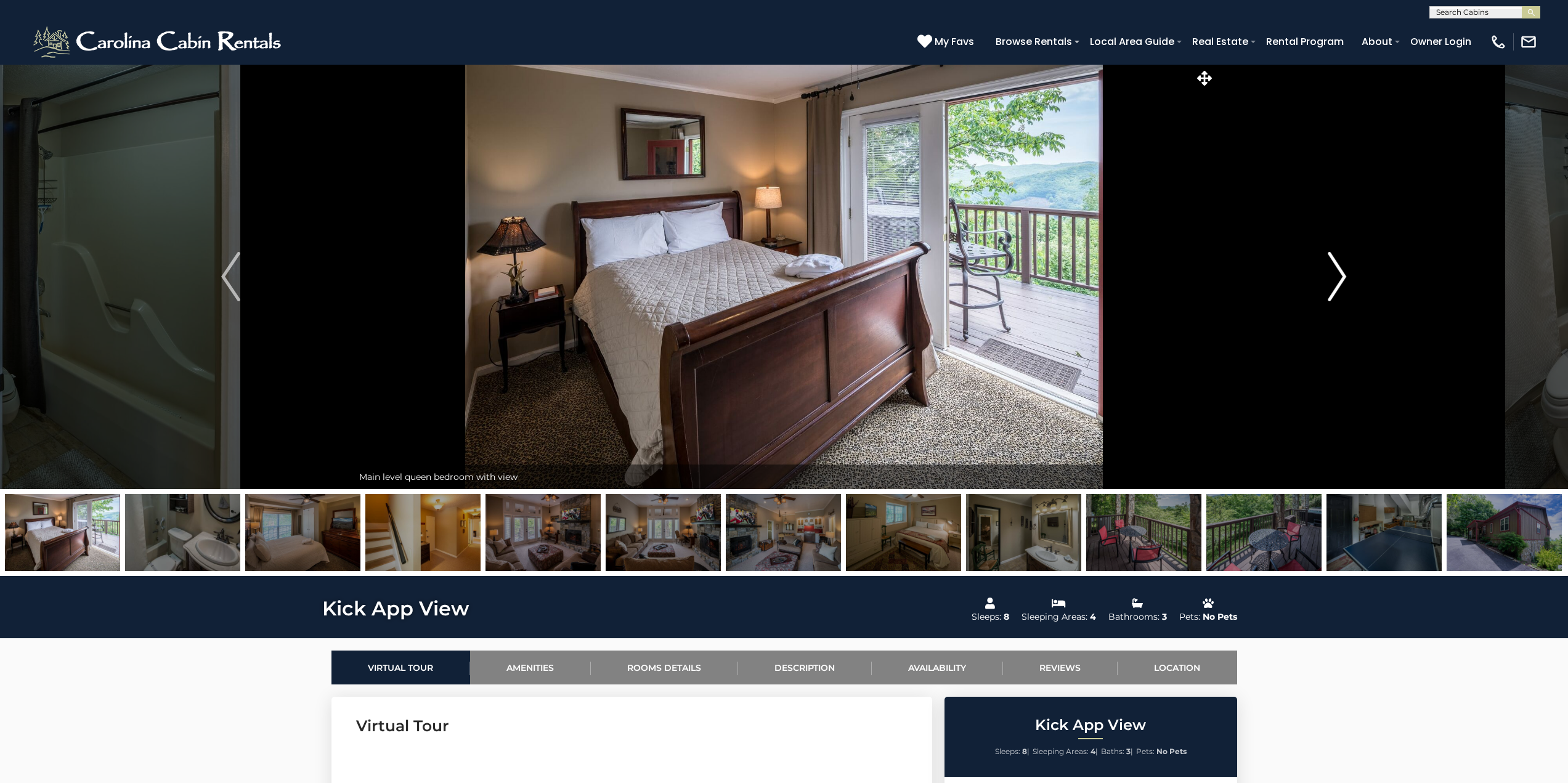
click at [1338, 281] on img "Next" at bounding box center [1337, 276] width 19 height 49
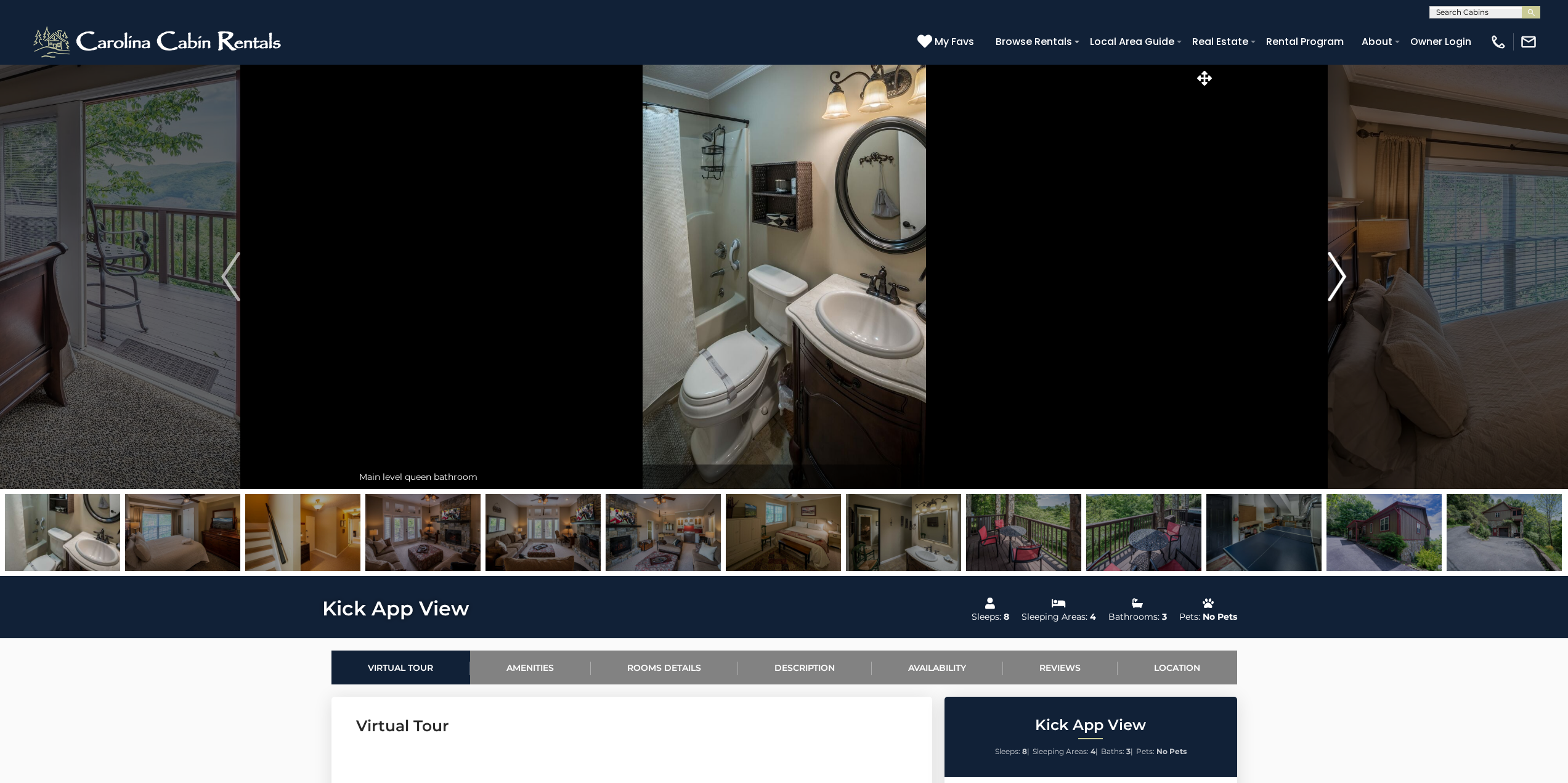
click at [1338, 281] on img "Next" at bounding box center [1337, 276] width 19 height 49
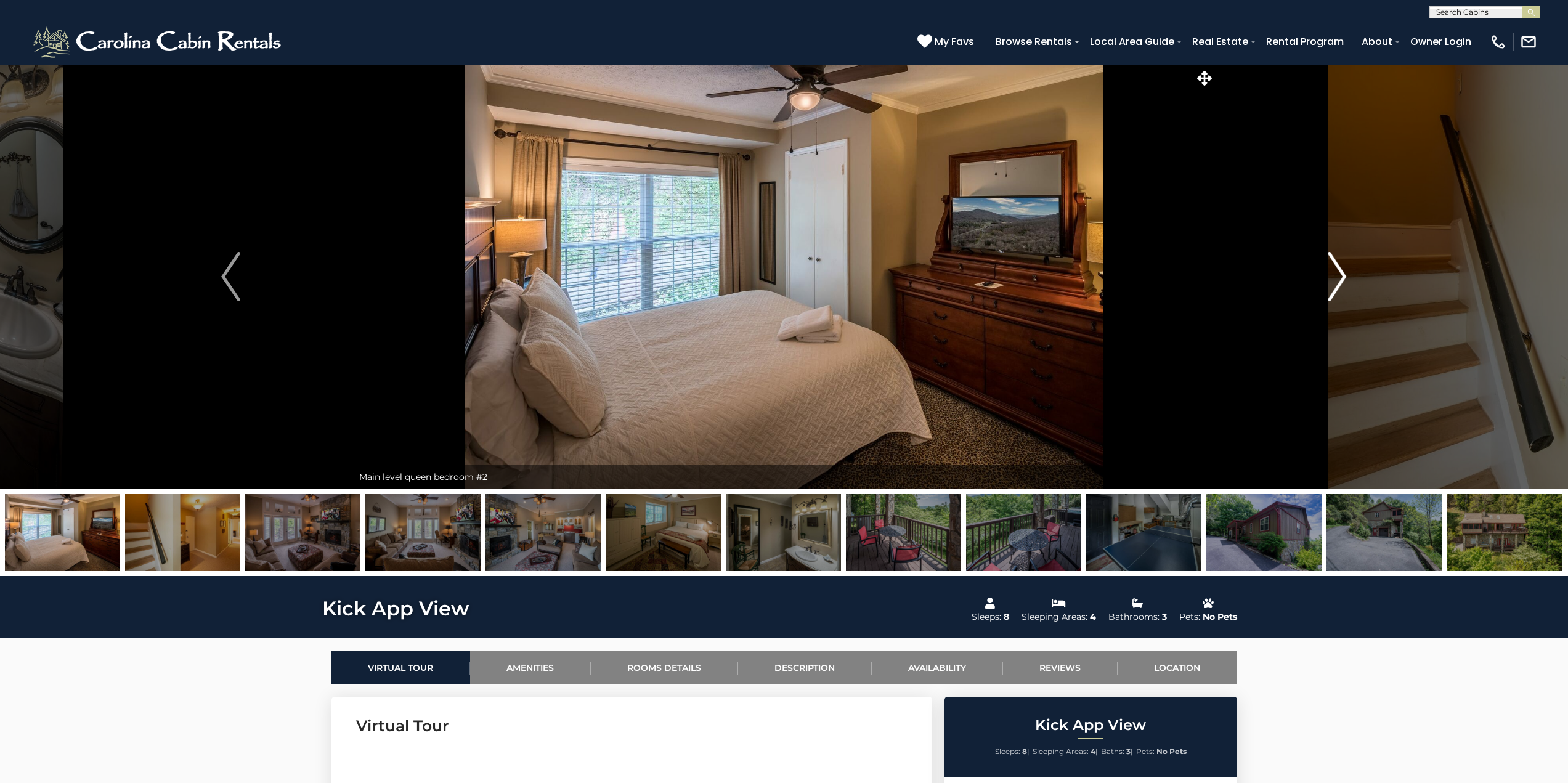
click at [1338, 281] on img "Next" at bounding box center [1337, 276] width 19 height 49
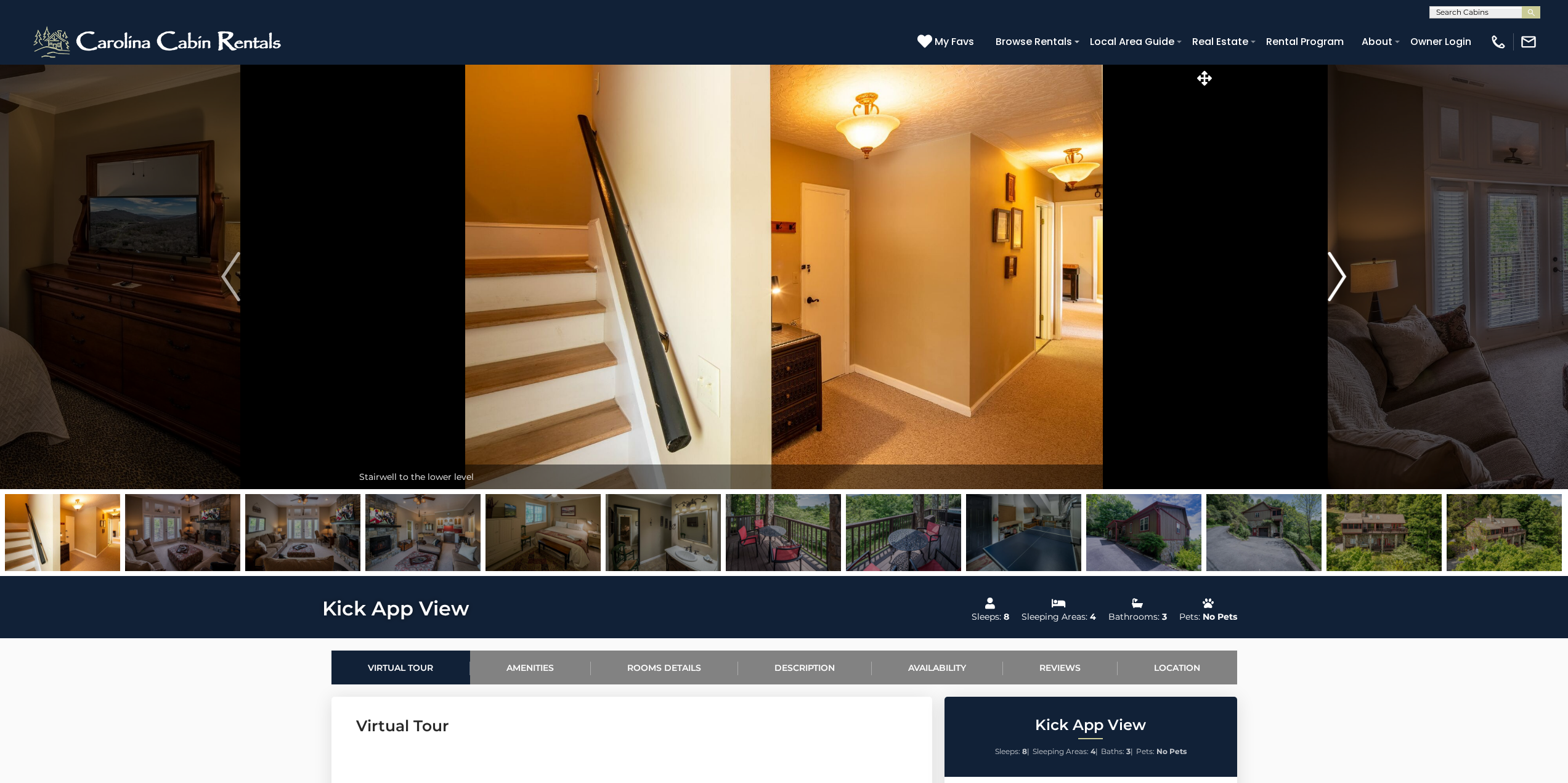
click at [1338, 281] on img "Next" at bounding box center [1337, 276] width 19 height 49
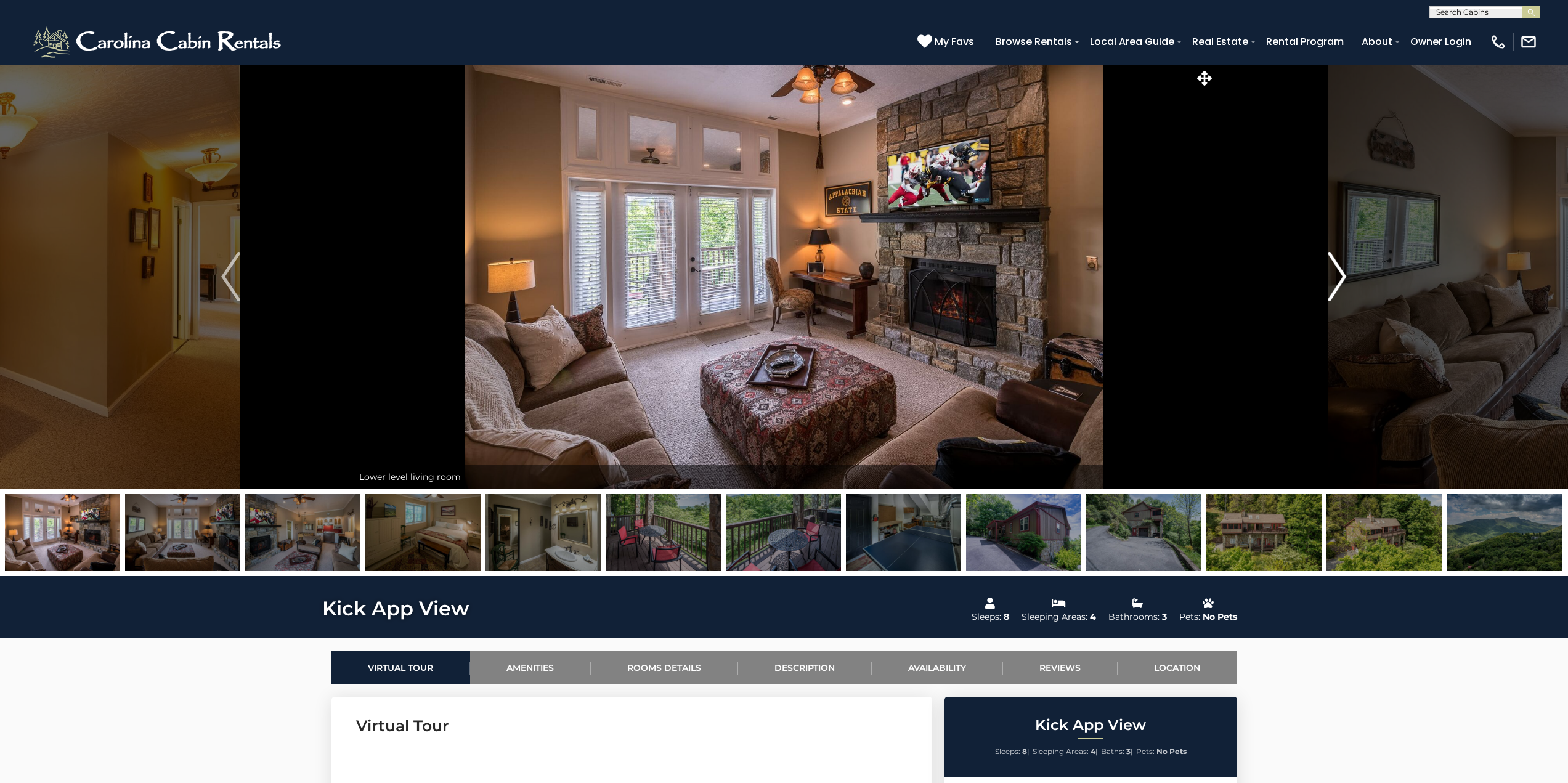
click at [1338, 281] on img "Next" at bounding box center [1337, 276] width 19 height 49
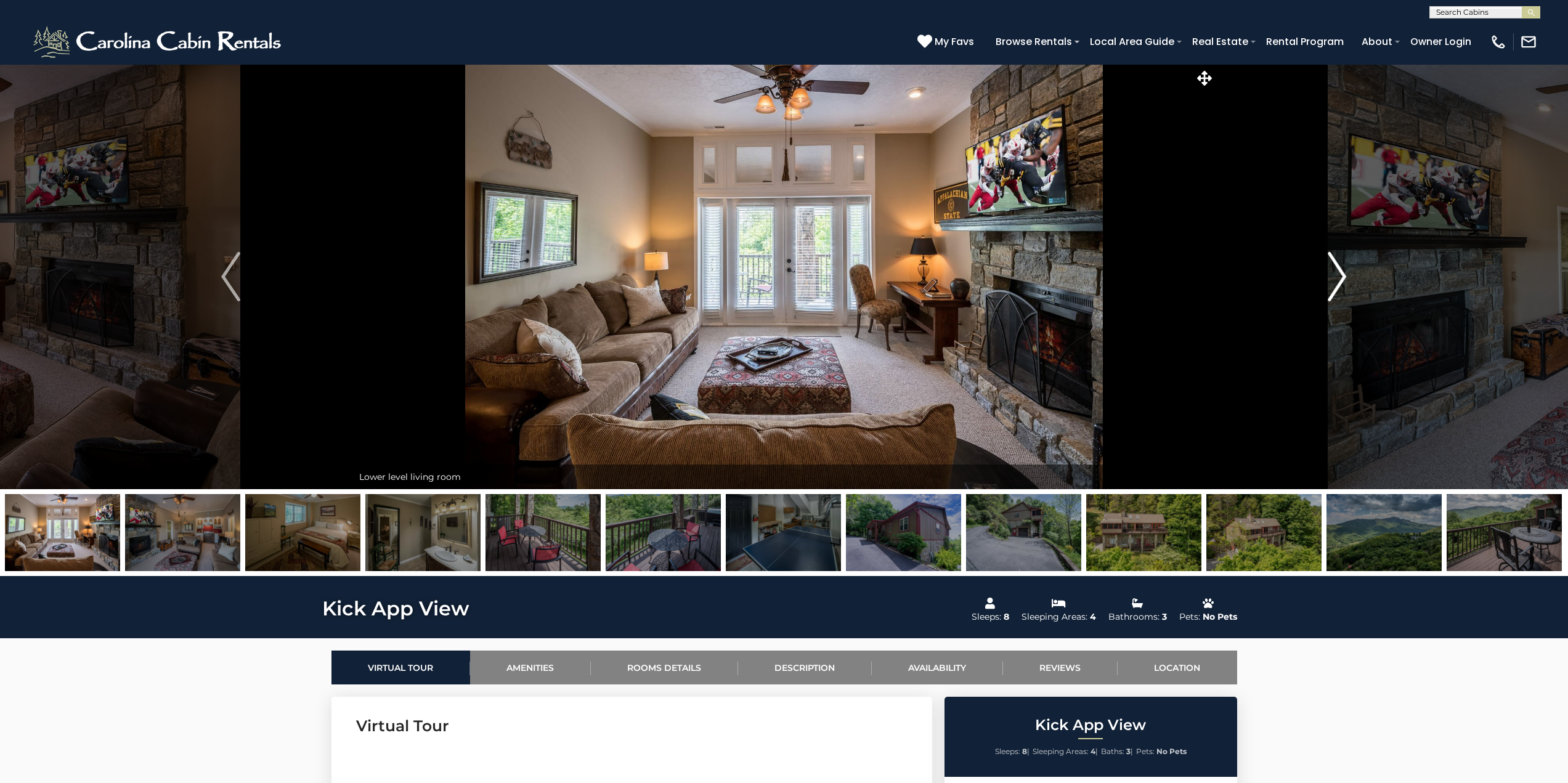
click at [1338, 281] on img "Next" at bounding box center [1337, 276] width 19 height 49
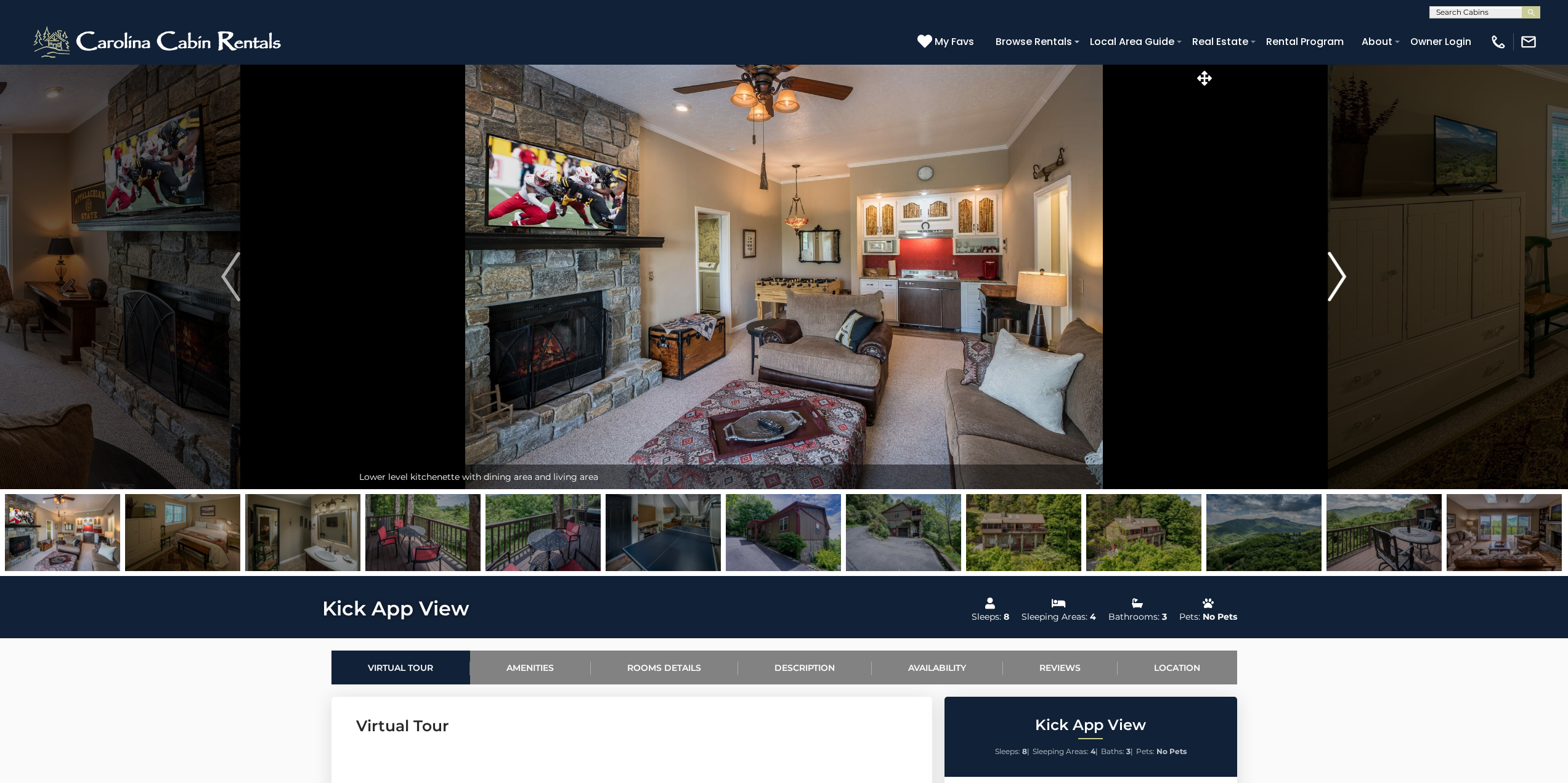
click at [1338, 281] on img "Next" at bounding box center [1337, 276] width 19 height 49
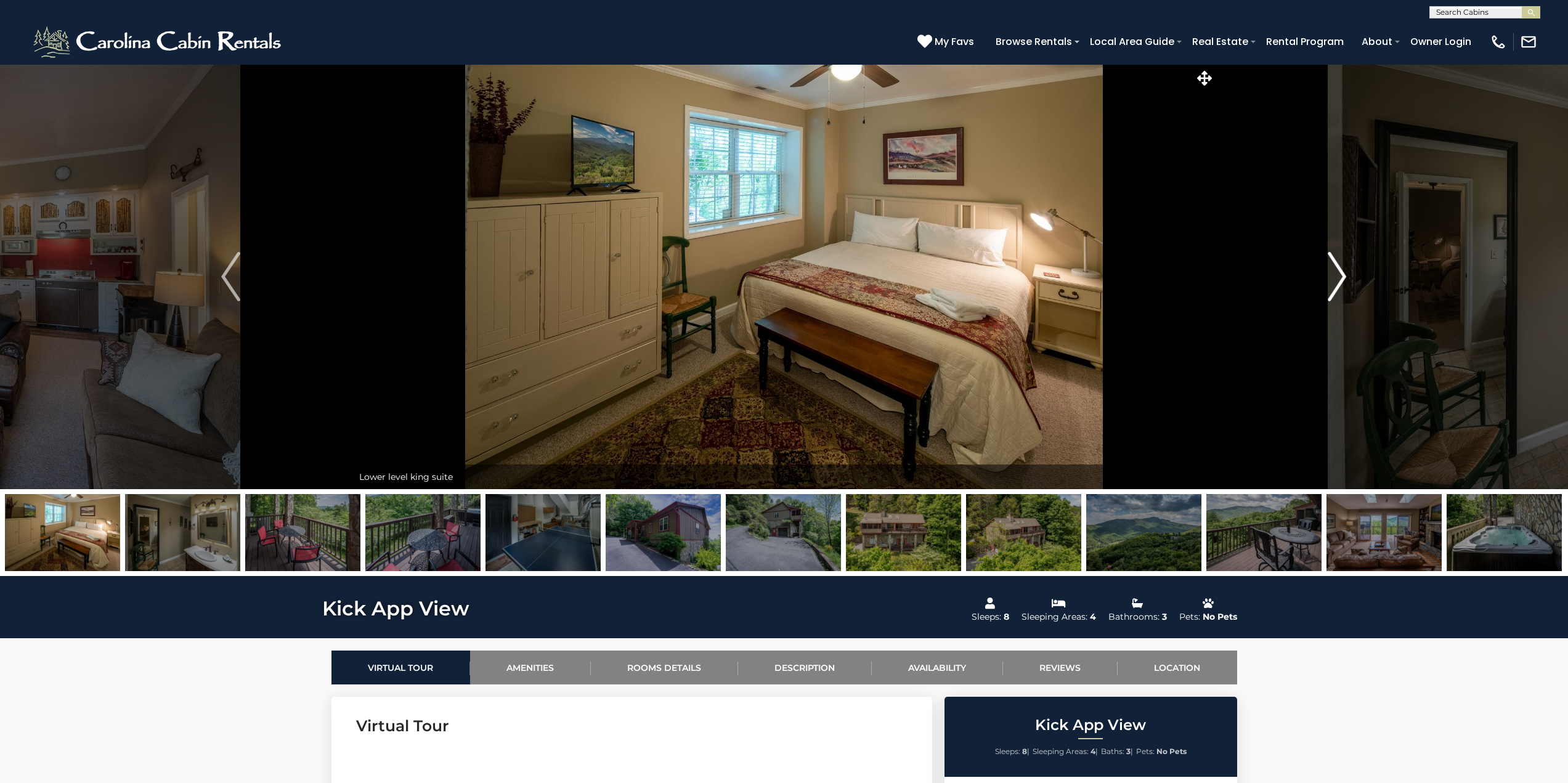
click at [1338, 281] on img "Next" at bounding box center [1337, 276] width 19 height 49
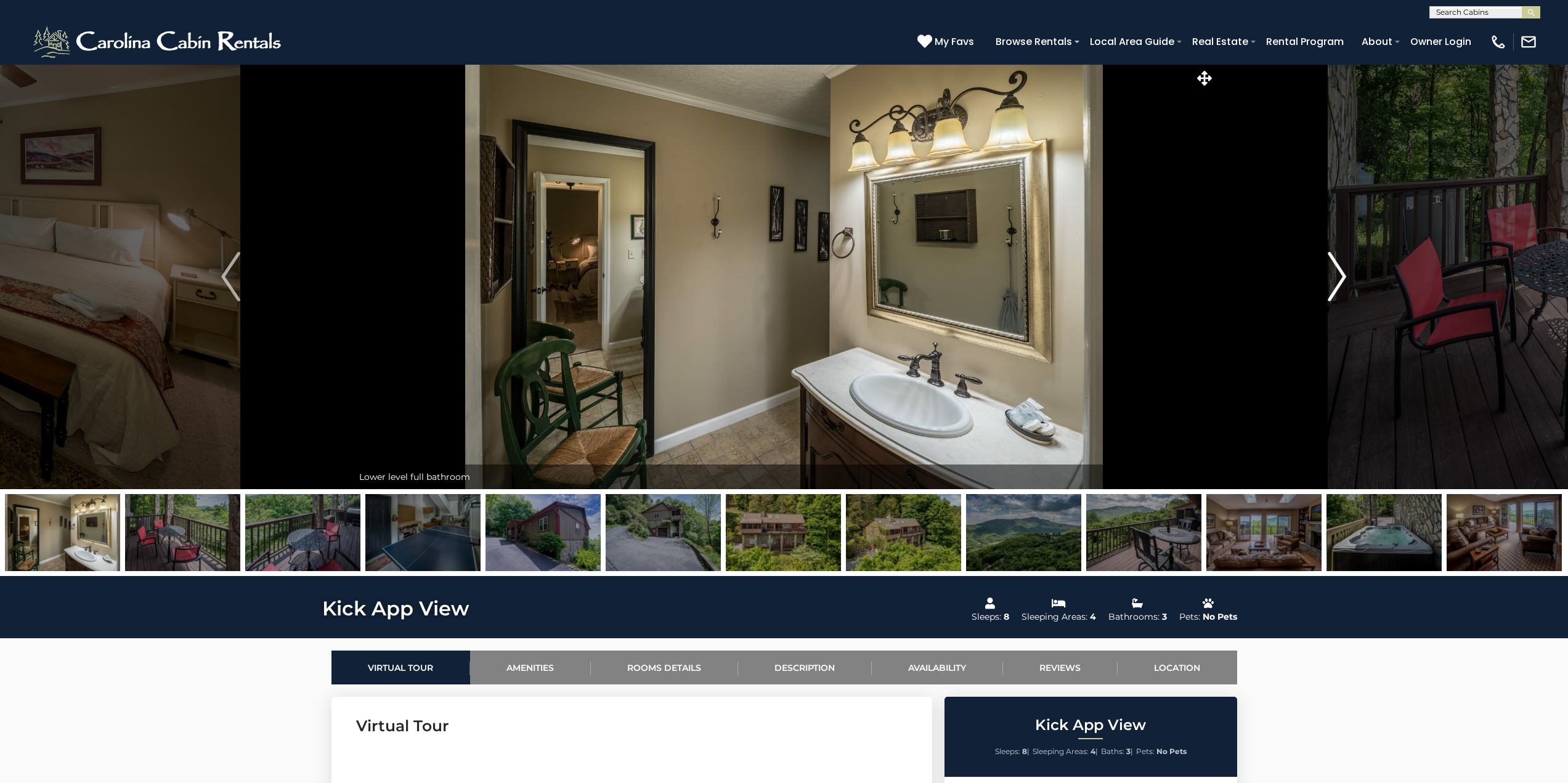
click at [1338, 281] on img "Next" at bounding box center [1337, 276] width 19 height 49
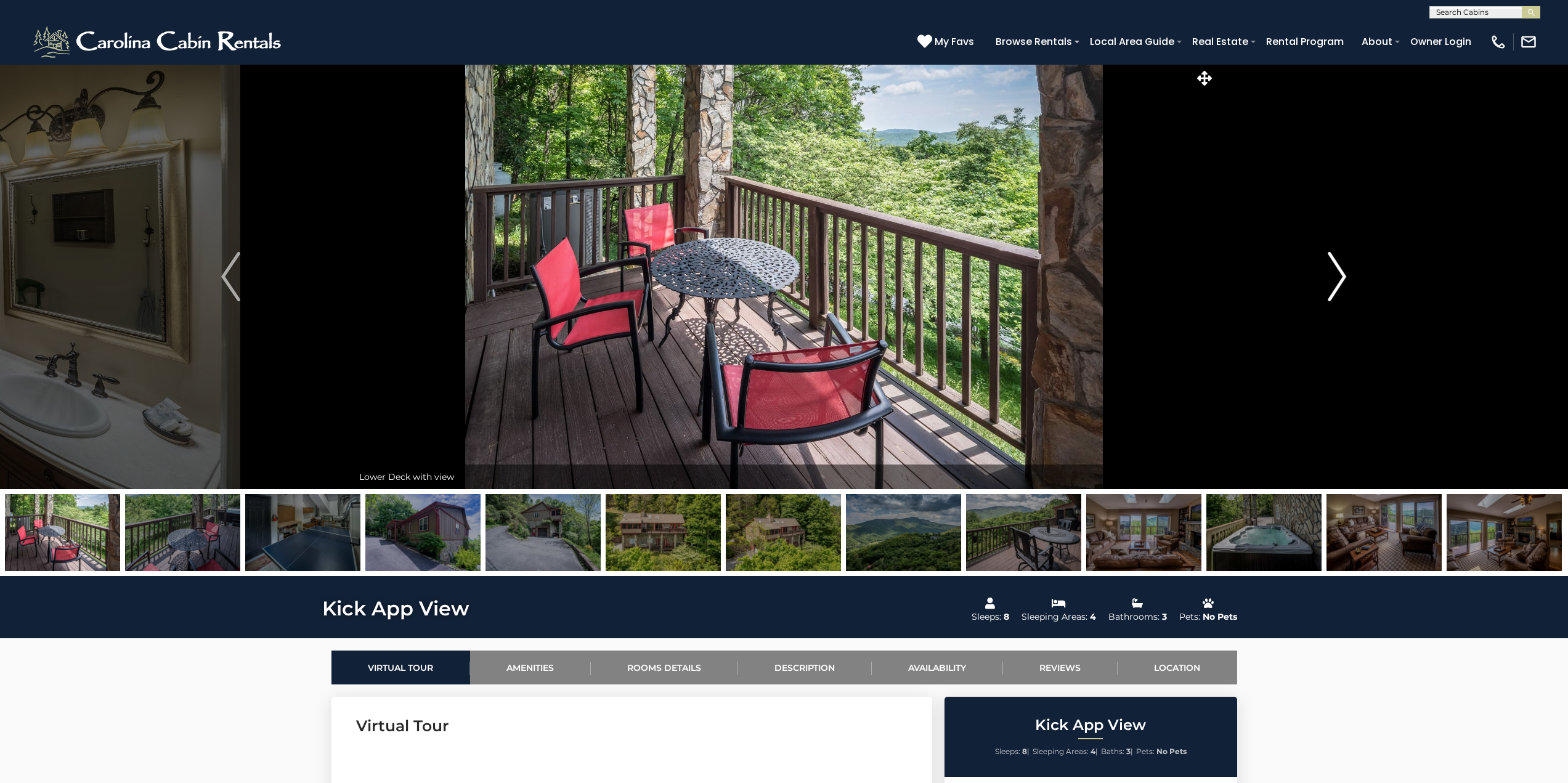
click at [1338, 281] on img "Next" at bounding box center [1337, 276] width 19 height 49
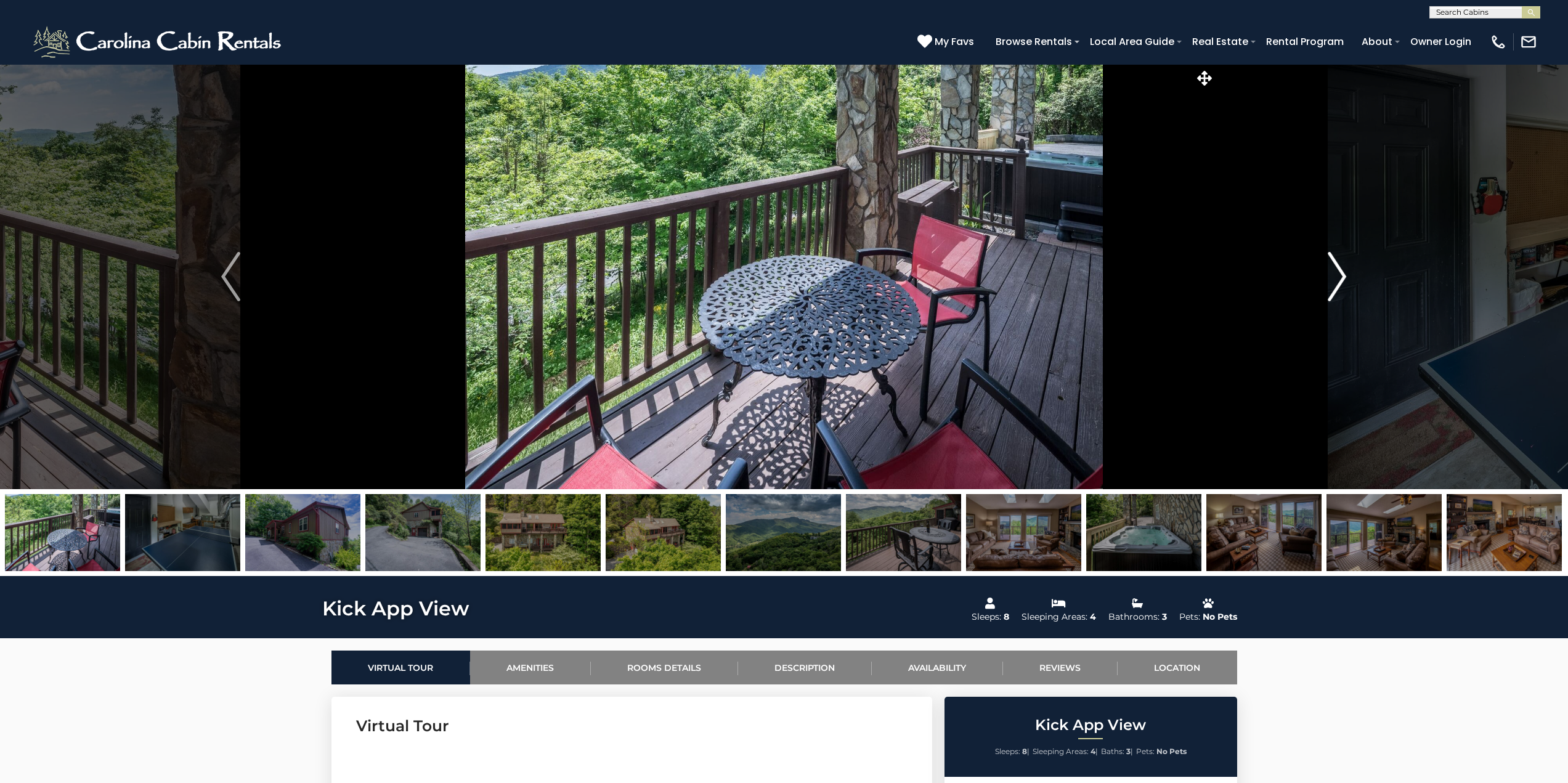
click at [1338, 281] on img "Next" at bounding box center [1337, 276] width 19 height 49
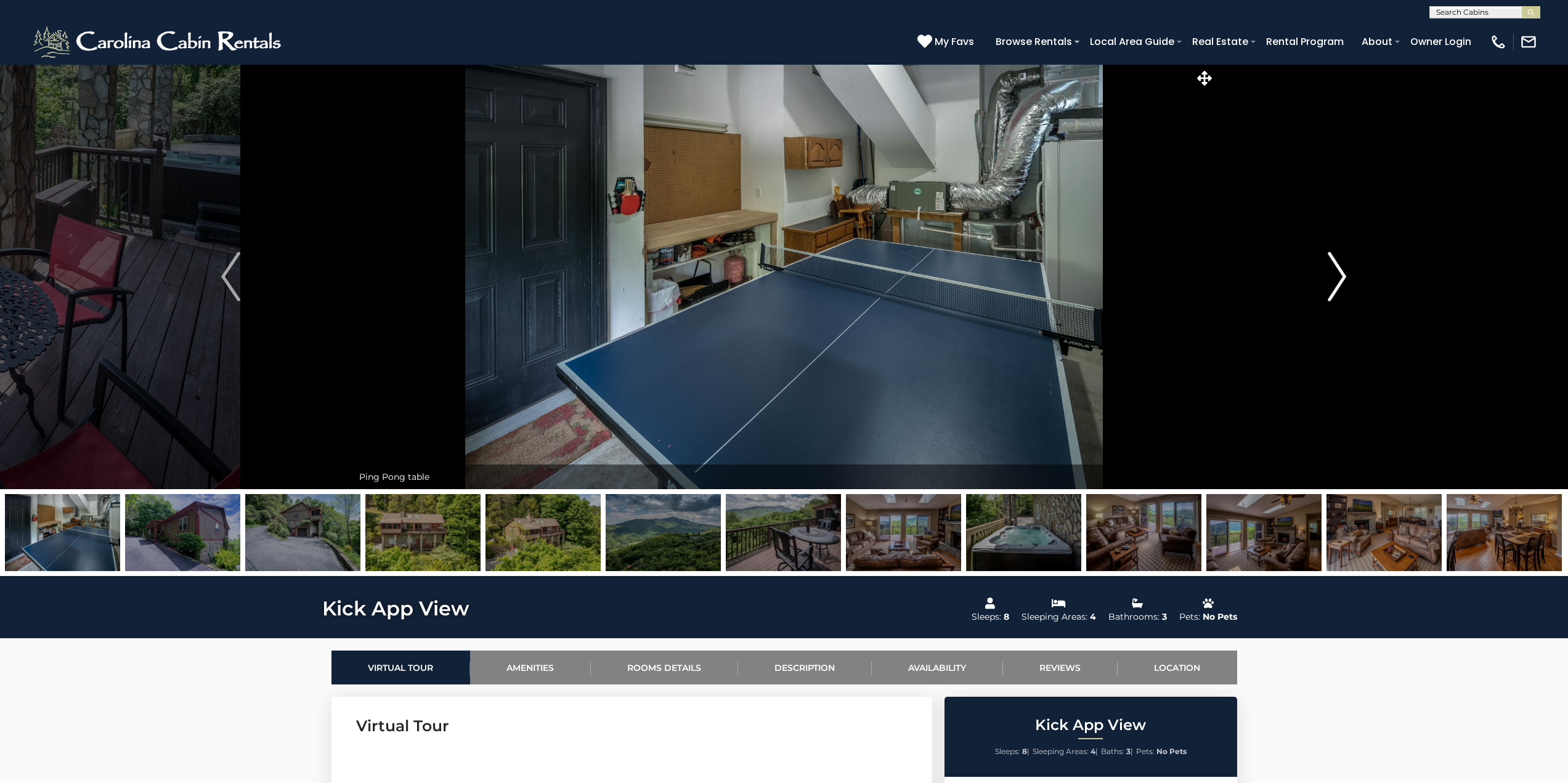
click at [1338, 281] on img "Next" at bounding box center [1337, 276] width 19 height 49
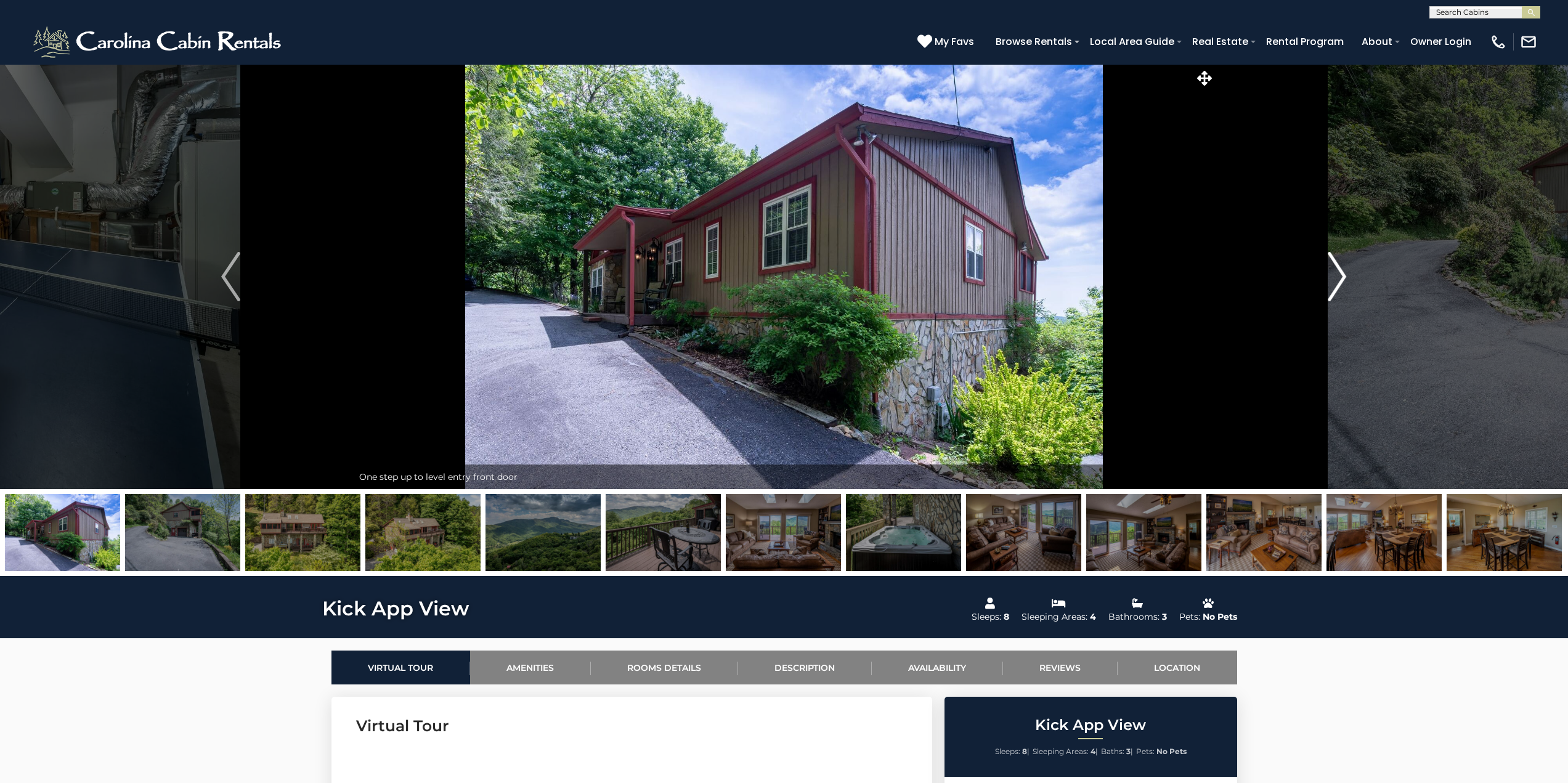
click at [1338, 281] on img "Next" at bounding box center [1337, 276] width 19 height 49
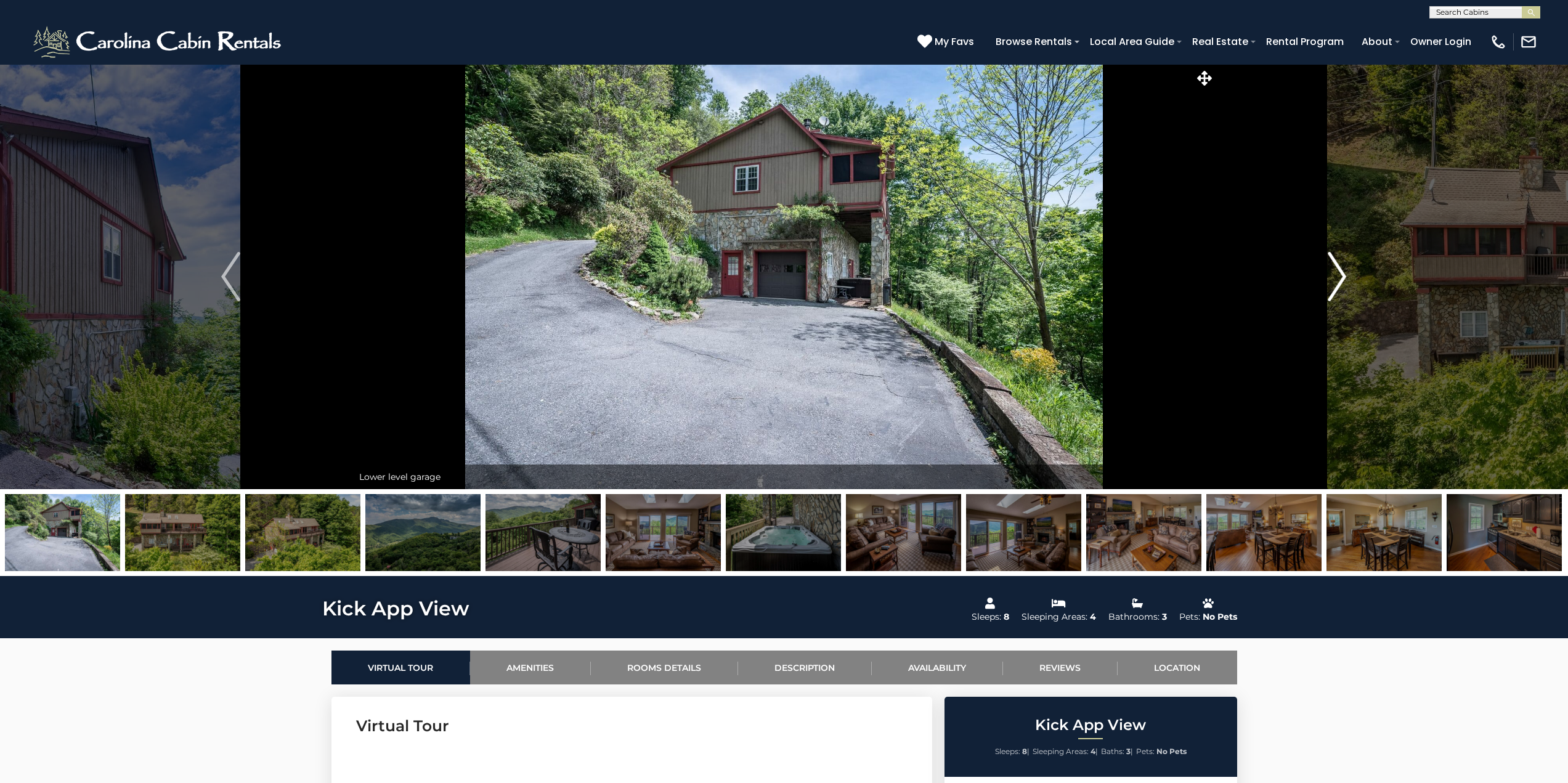
click at [1345, 275] on img "Next" at bounding box center [1337, 276] width 19 height 49
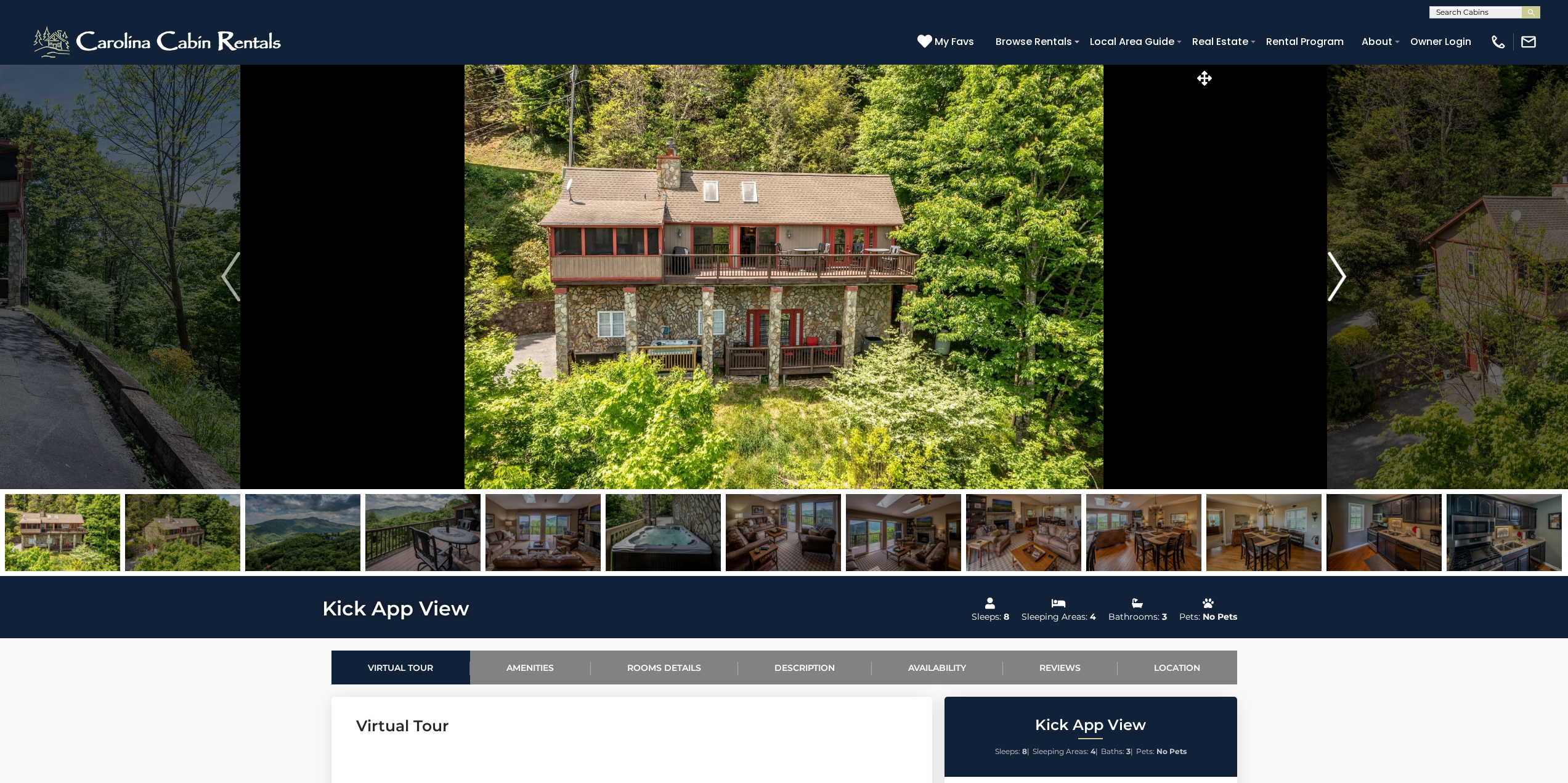
click at [1345, 275] on img "Next" at bounding box center [1337, 276] width 19 height 49
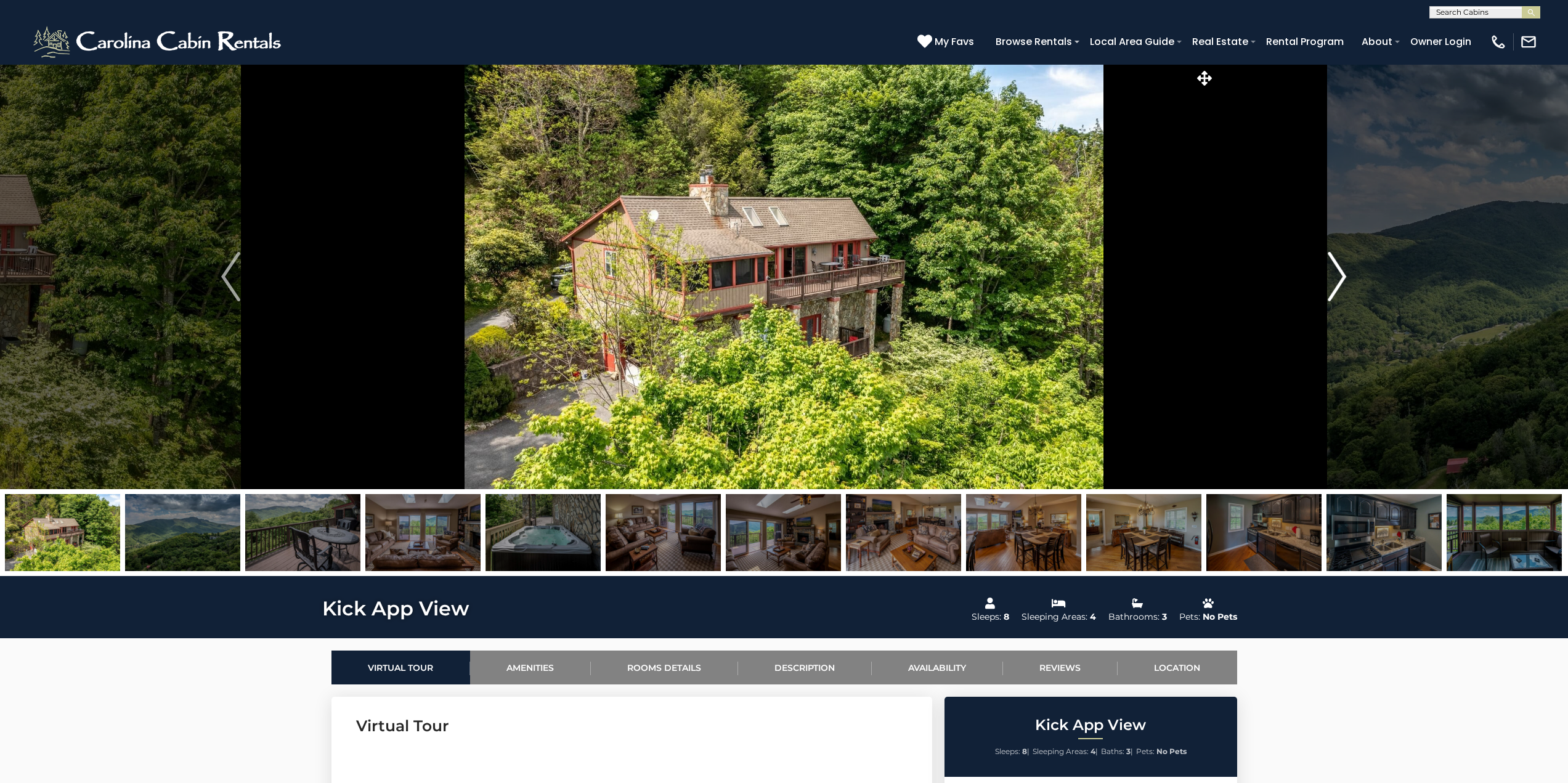
click at [1345, 275] on img "Next" at bounding box center [1337, 276] width 19 height 49
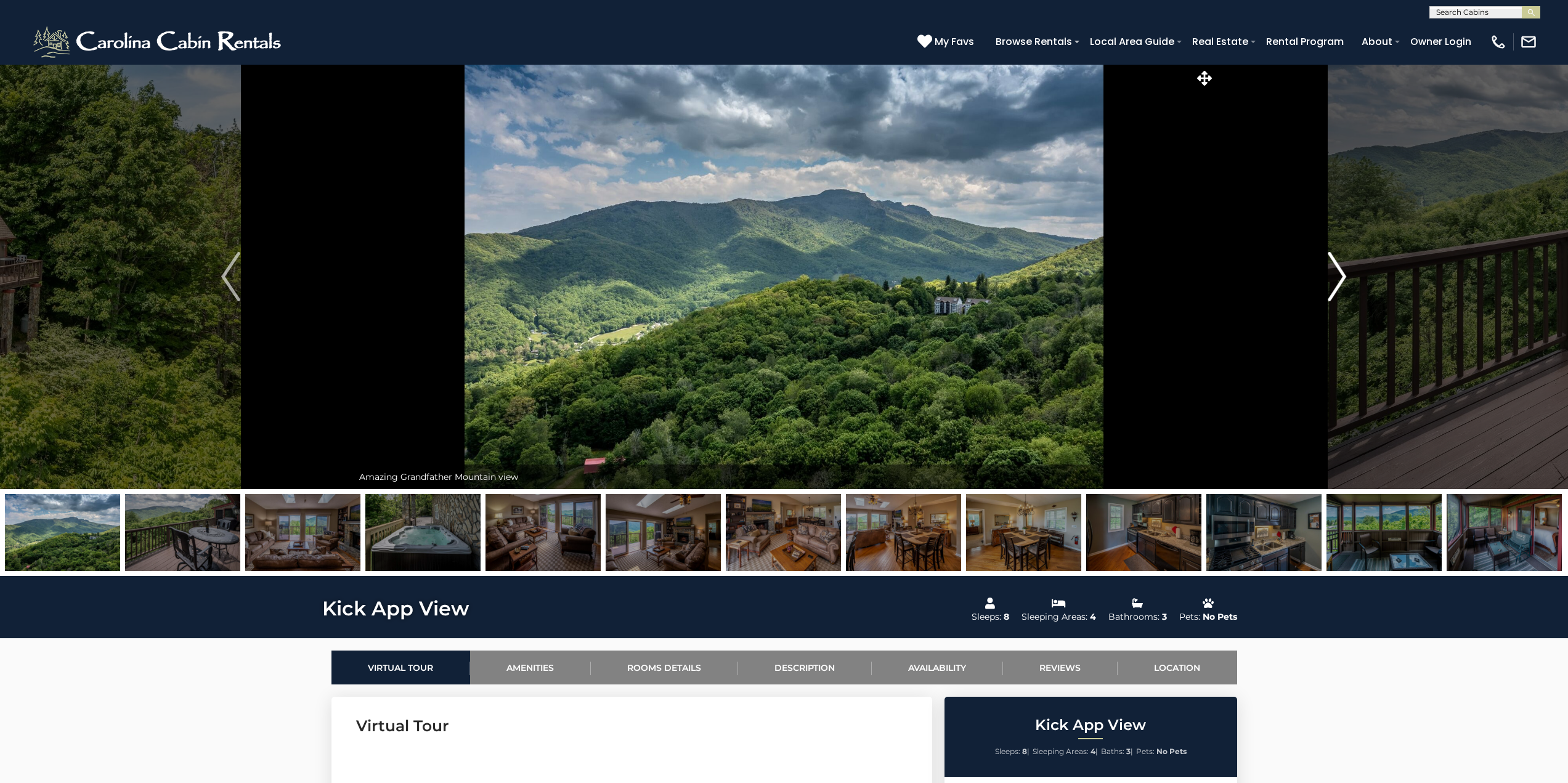
click at [1345, 275] on img "Next" at bounding box center [1337, 276] width 19 height 49
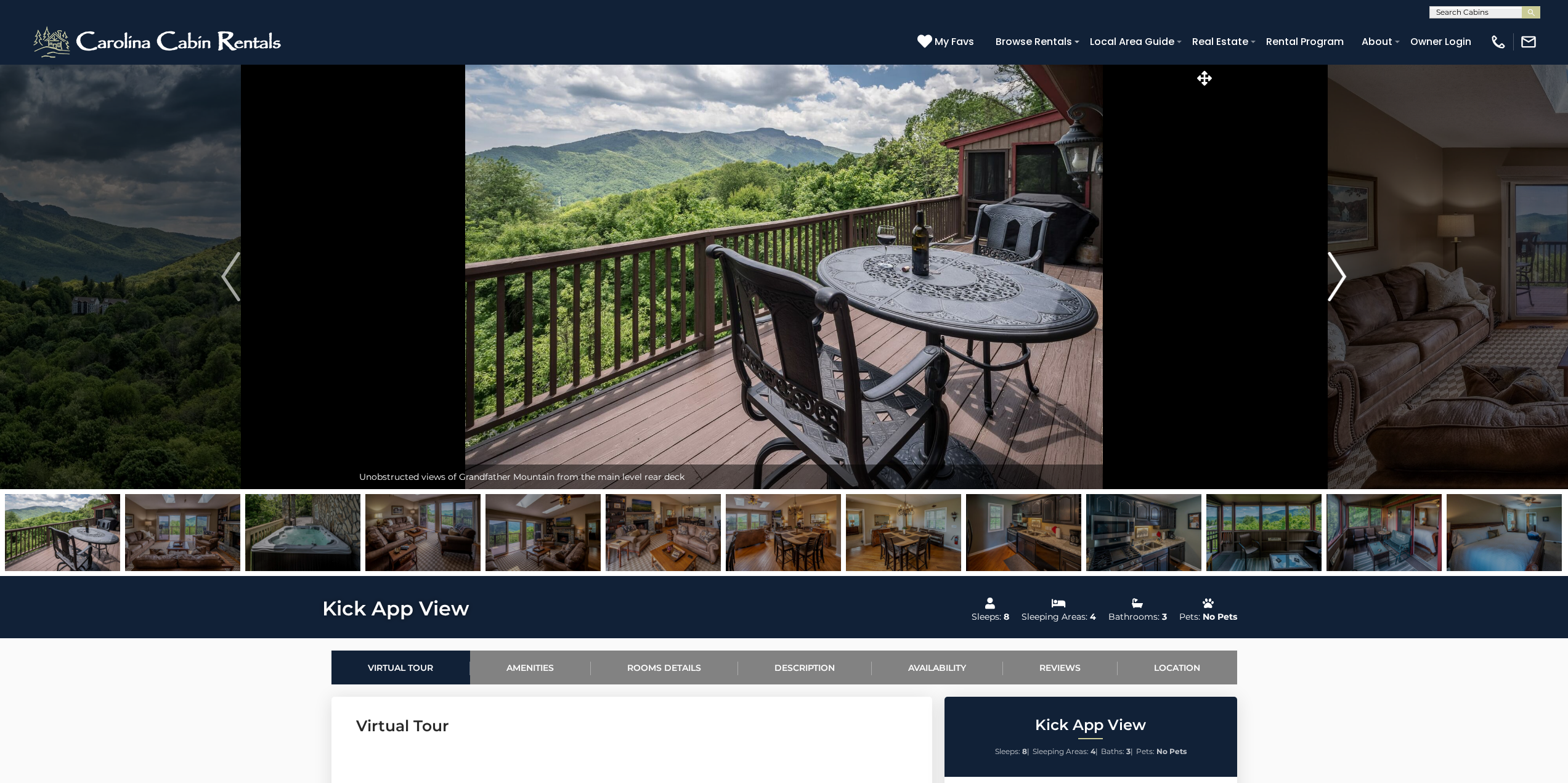
click at [1333, 268] on img "Next" at bounding box center [1337, 276] width 19 height 49
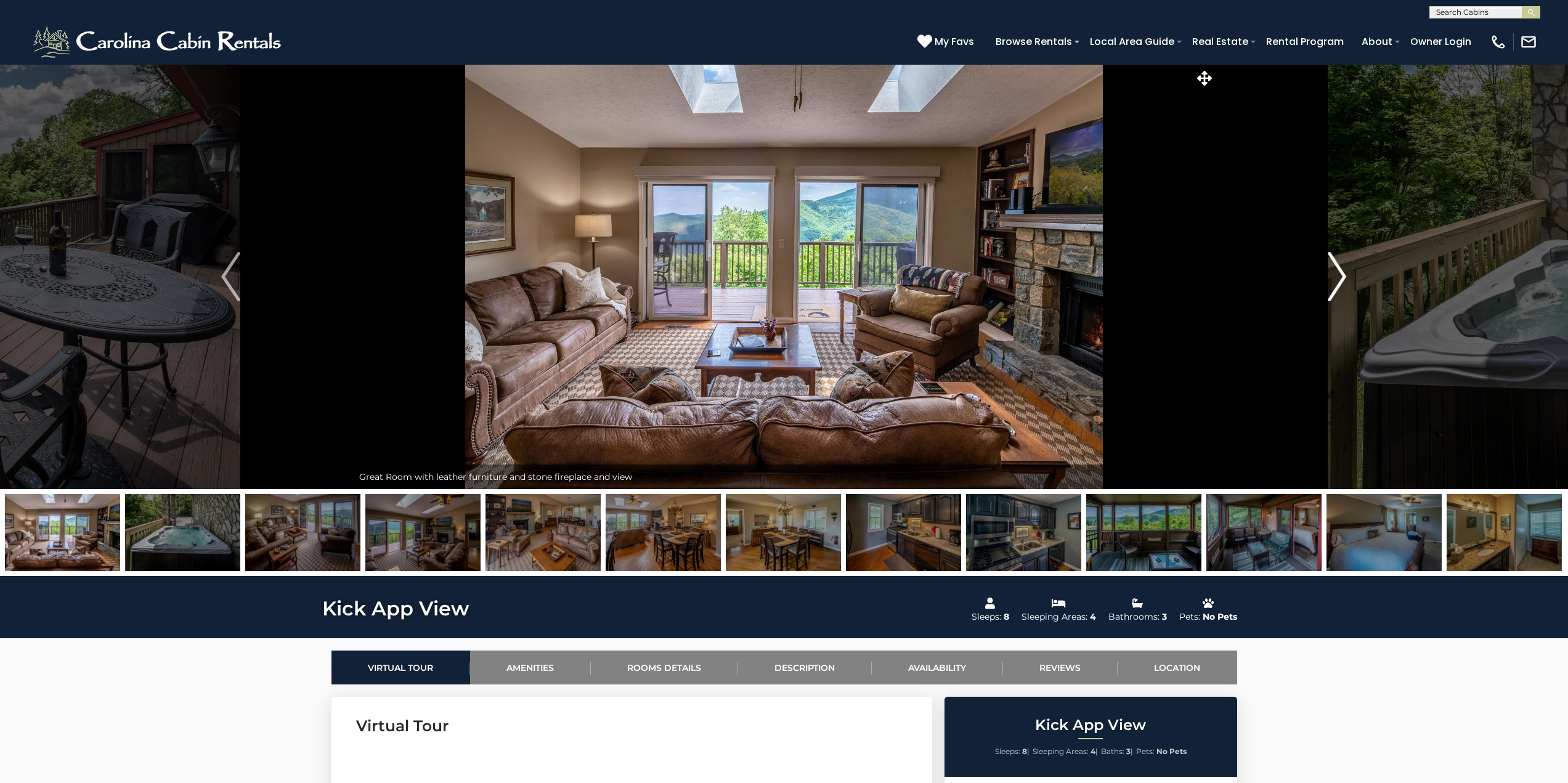
click at [1333, 268] on img "Next" at bounding box center [1337, 276] width 19 height 49
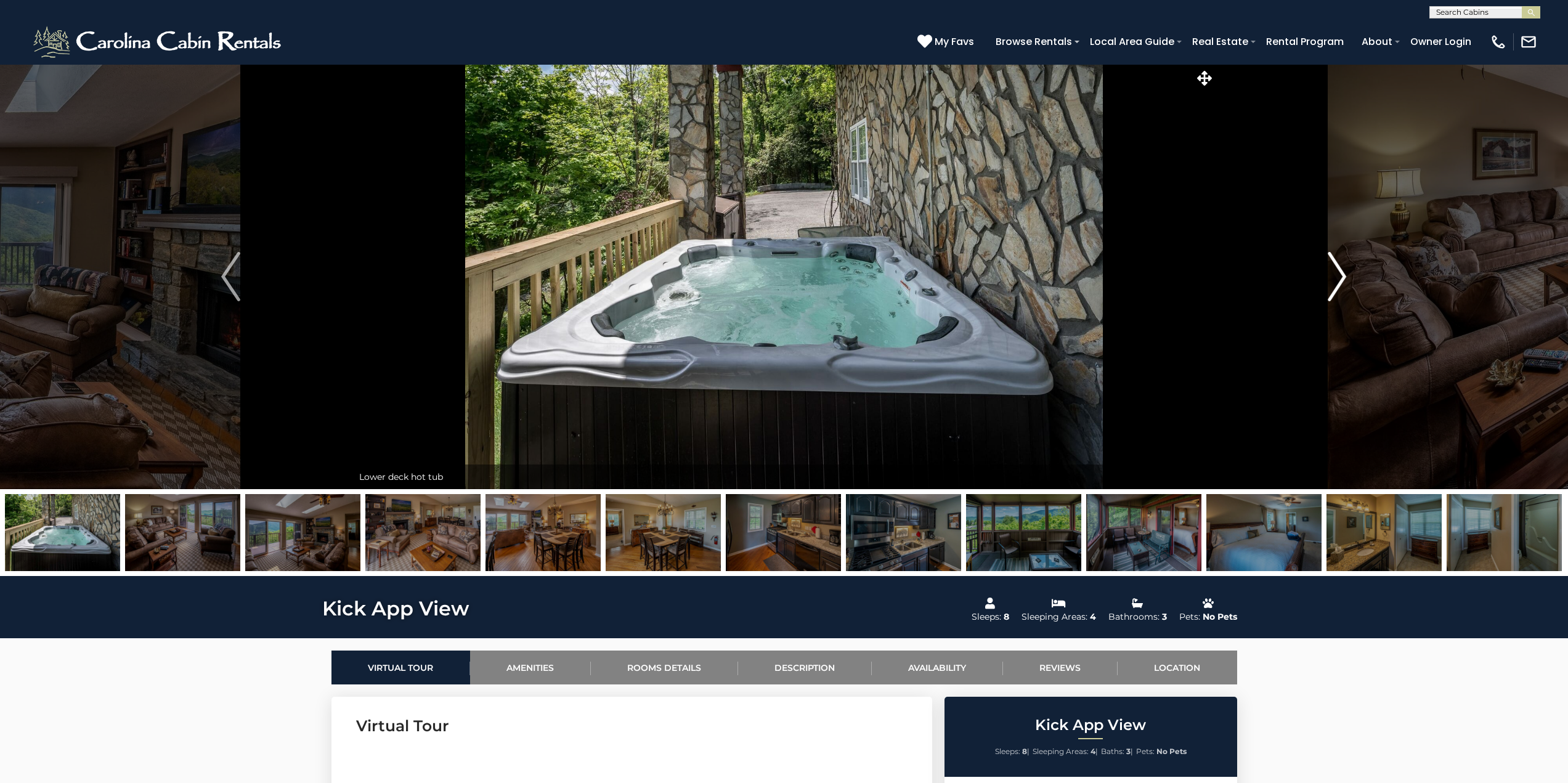
click at [1333, 268] on img "Next" at bounding box center [1337, 276] width 19 height 49
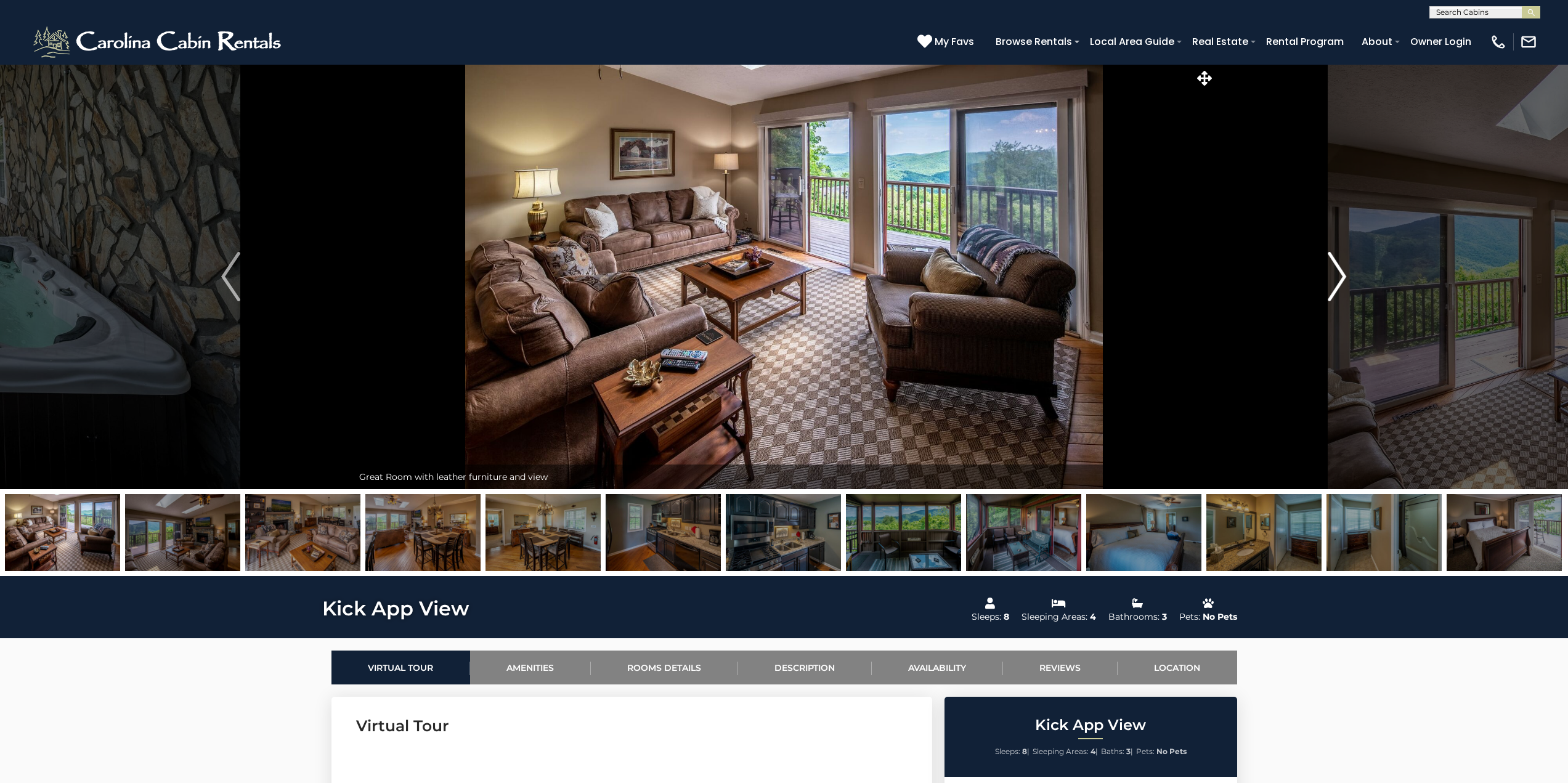
click at [1333, 268] on img "Next" at bounding box center [1337, 276] width 19 height 49
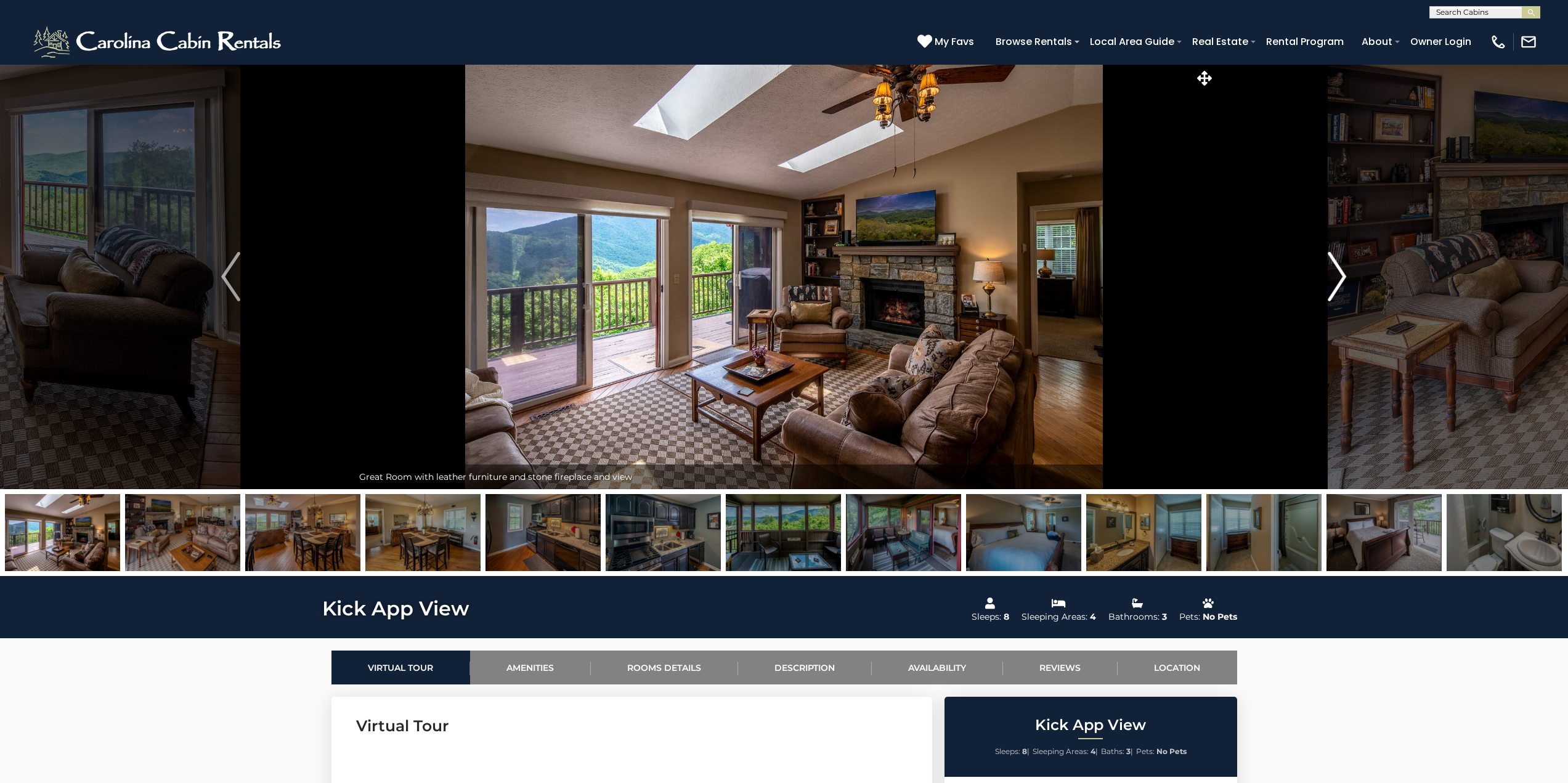
click at [1333, 268] on img "Next" at bounding box center [1337, 276] width 19 height 49
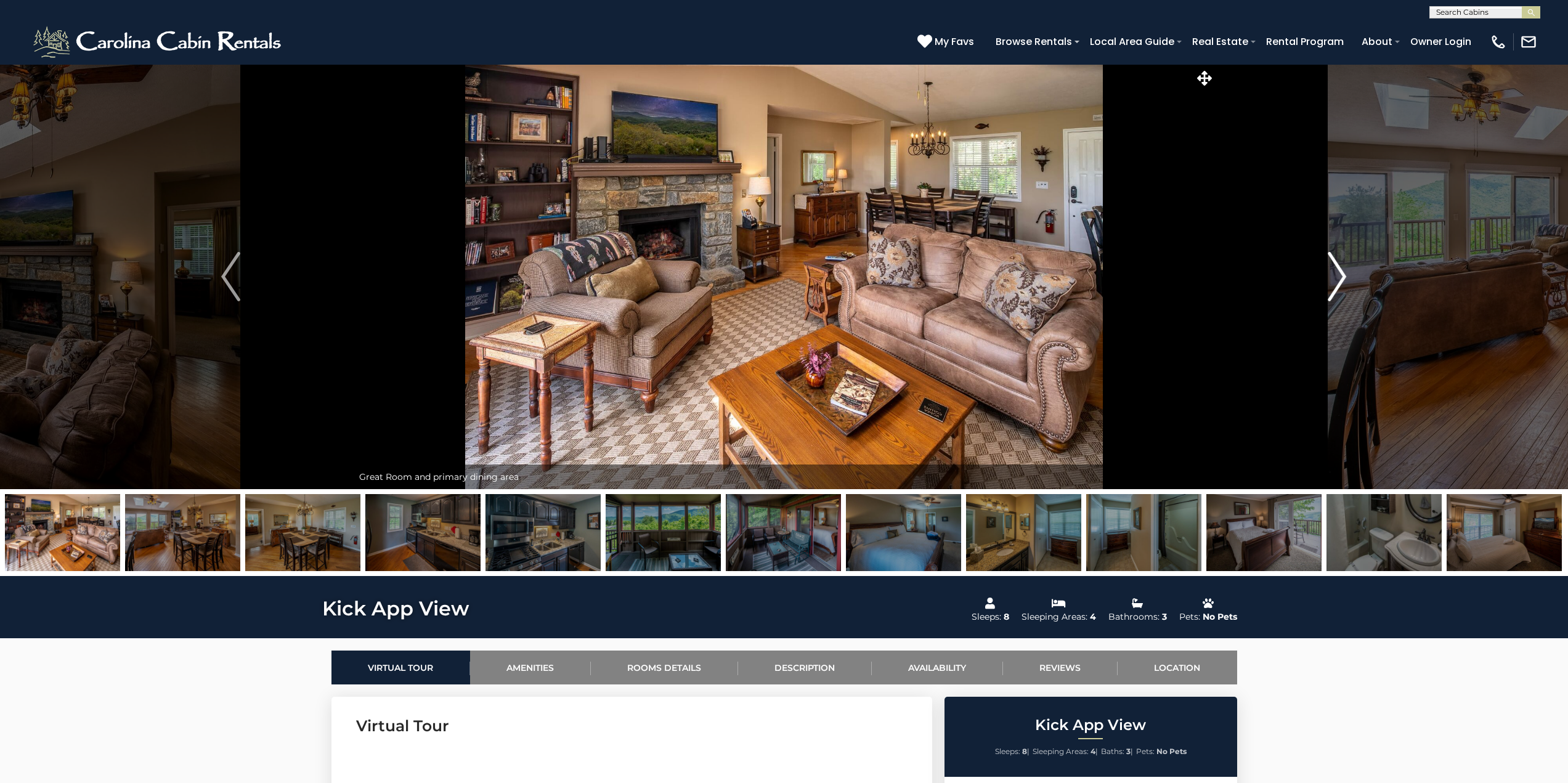
click at [1333, 268] on img "Next" at bounding box center [1337, 276] width 19 height 49
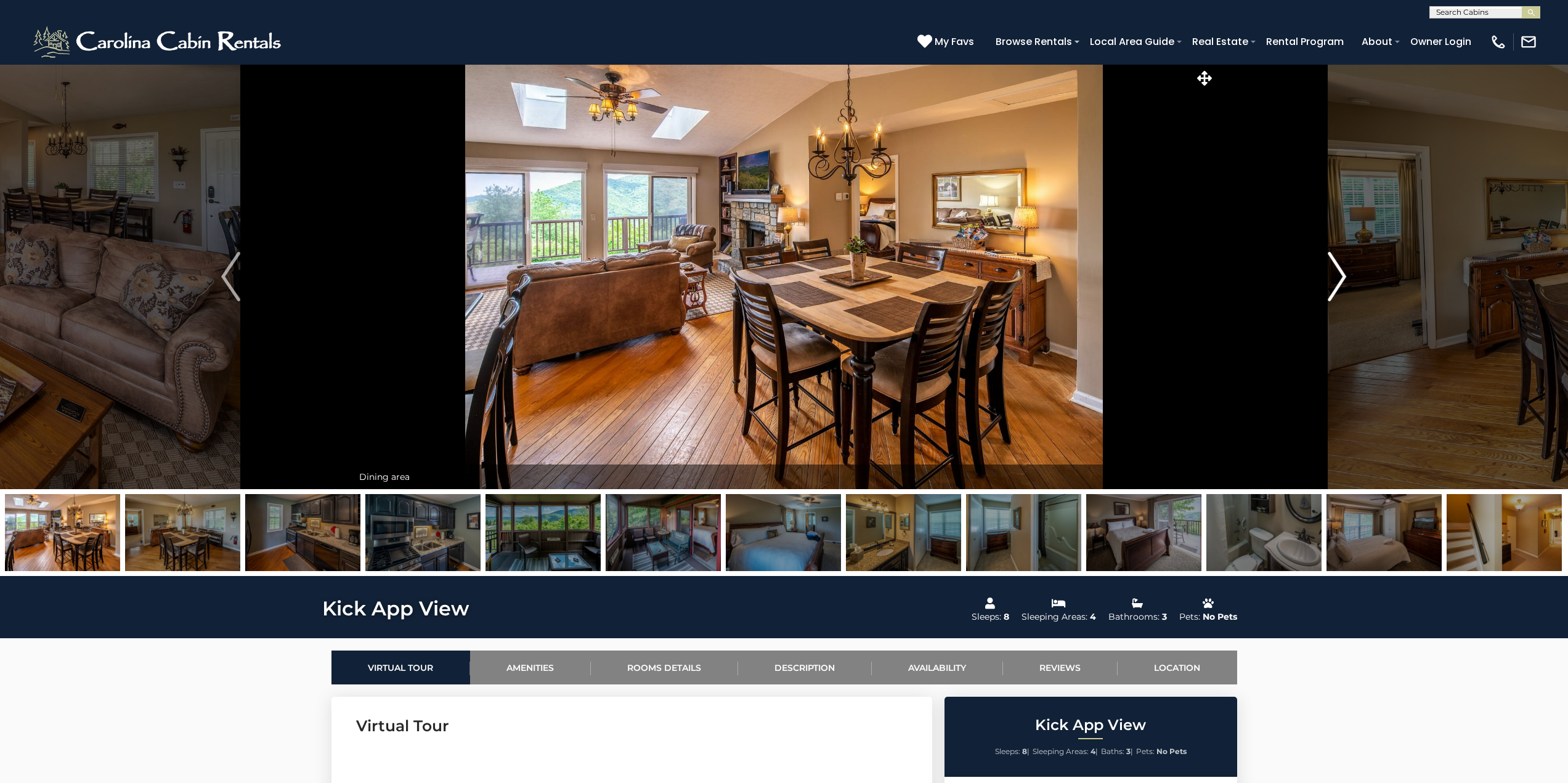
click at [1333, 268] on img "Next" at bounding box center [1337, 276] width 19 height 49
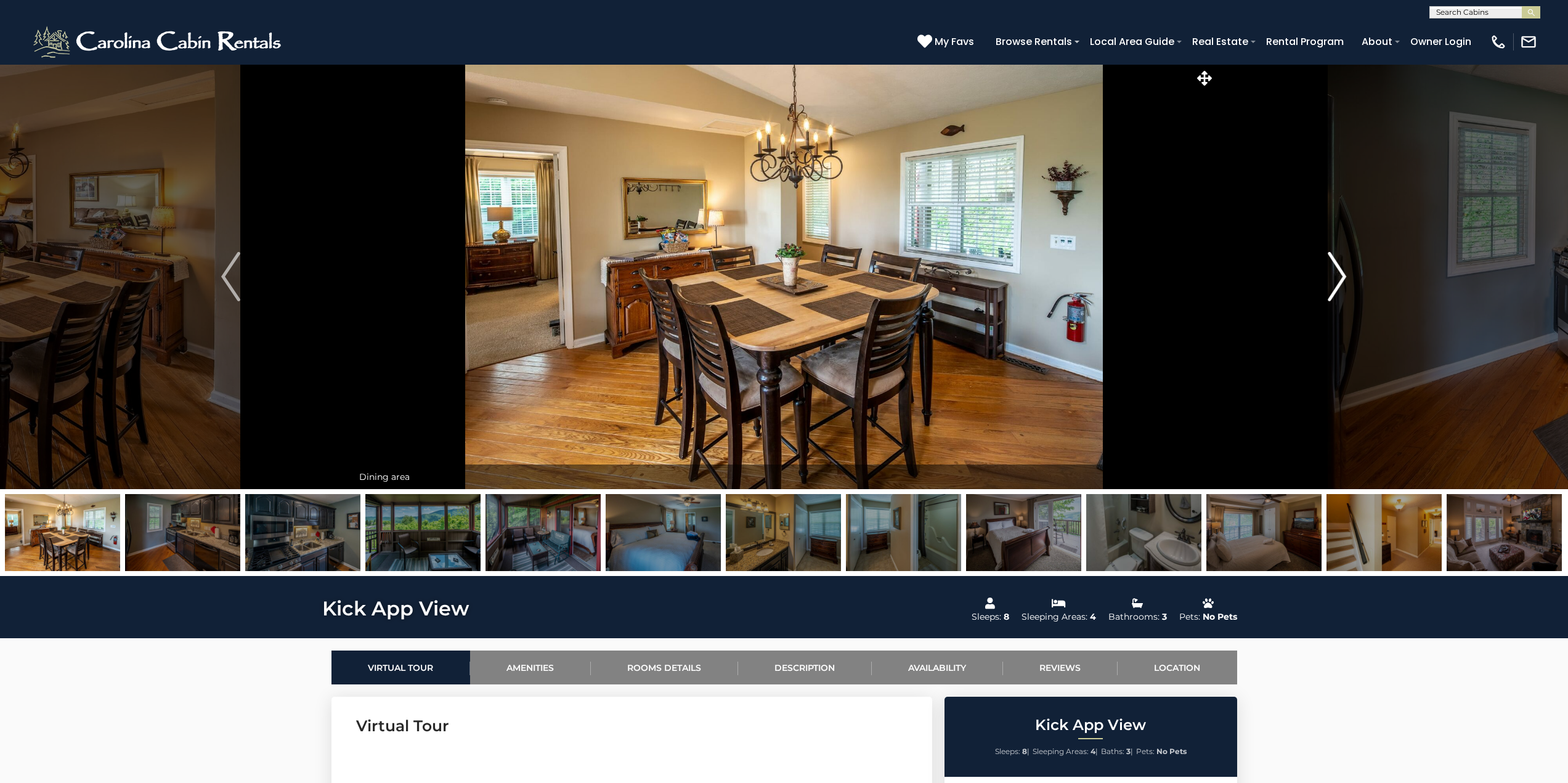
click at [1333, 268] on img "Next" at bounding box center [1337, 276] width 19 height 49
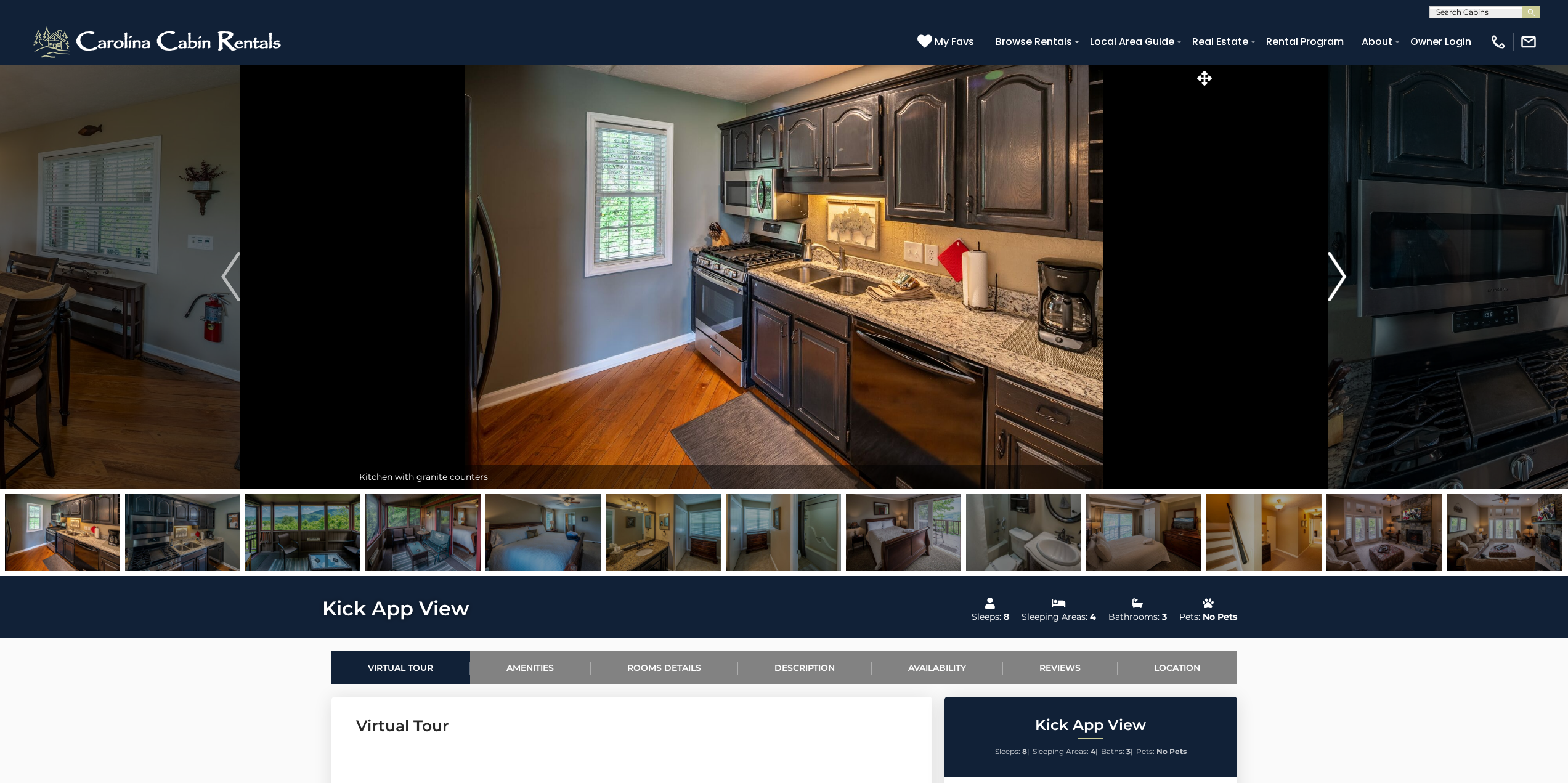
click at [1333, 268] on img "Next" at bounding box center [1337, 276] width 19 height 49
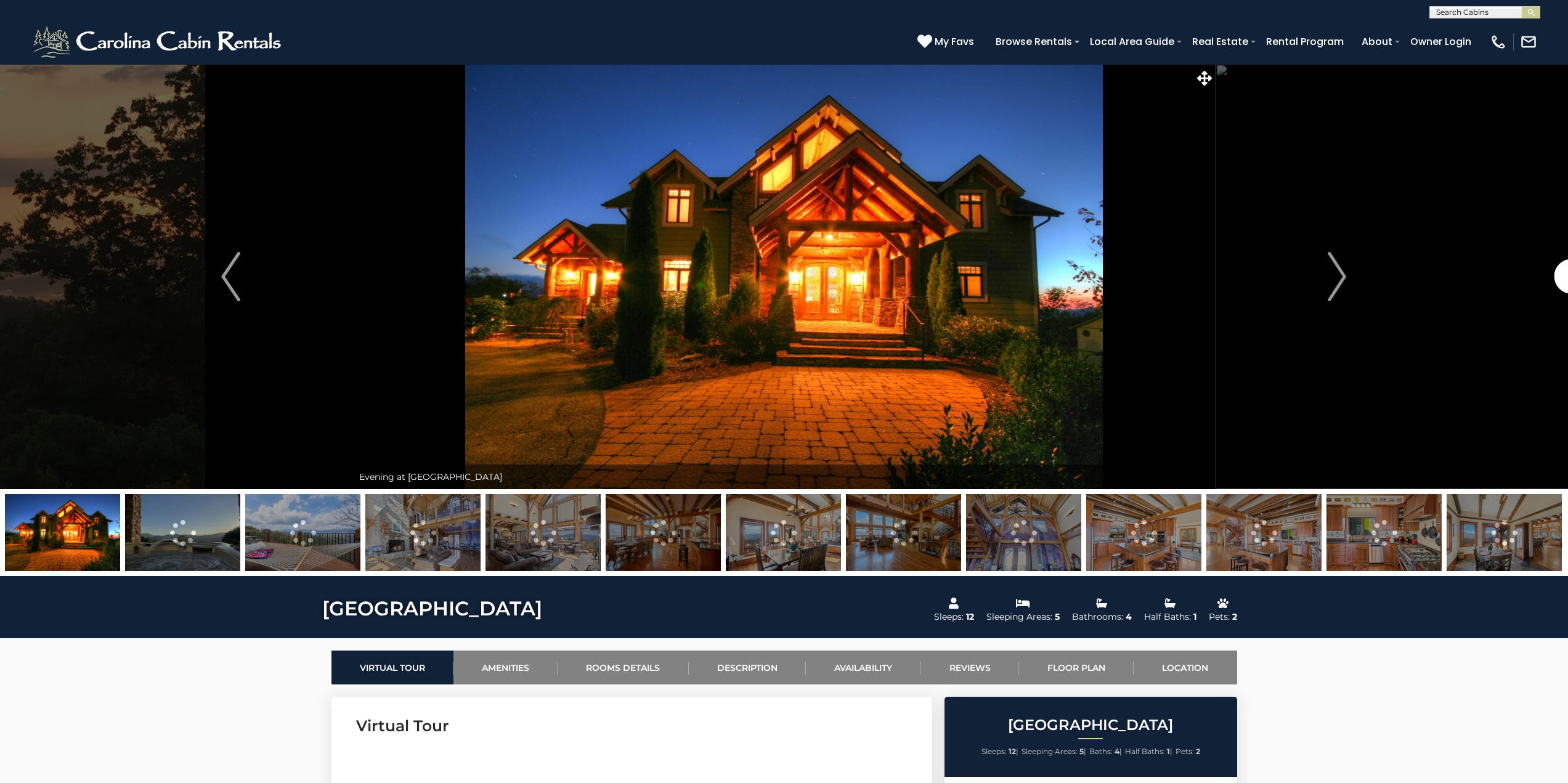
click at [786, 527] on img at bounding box center [784, 533] width 115 height 77
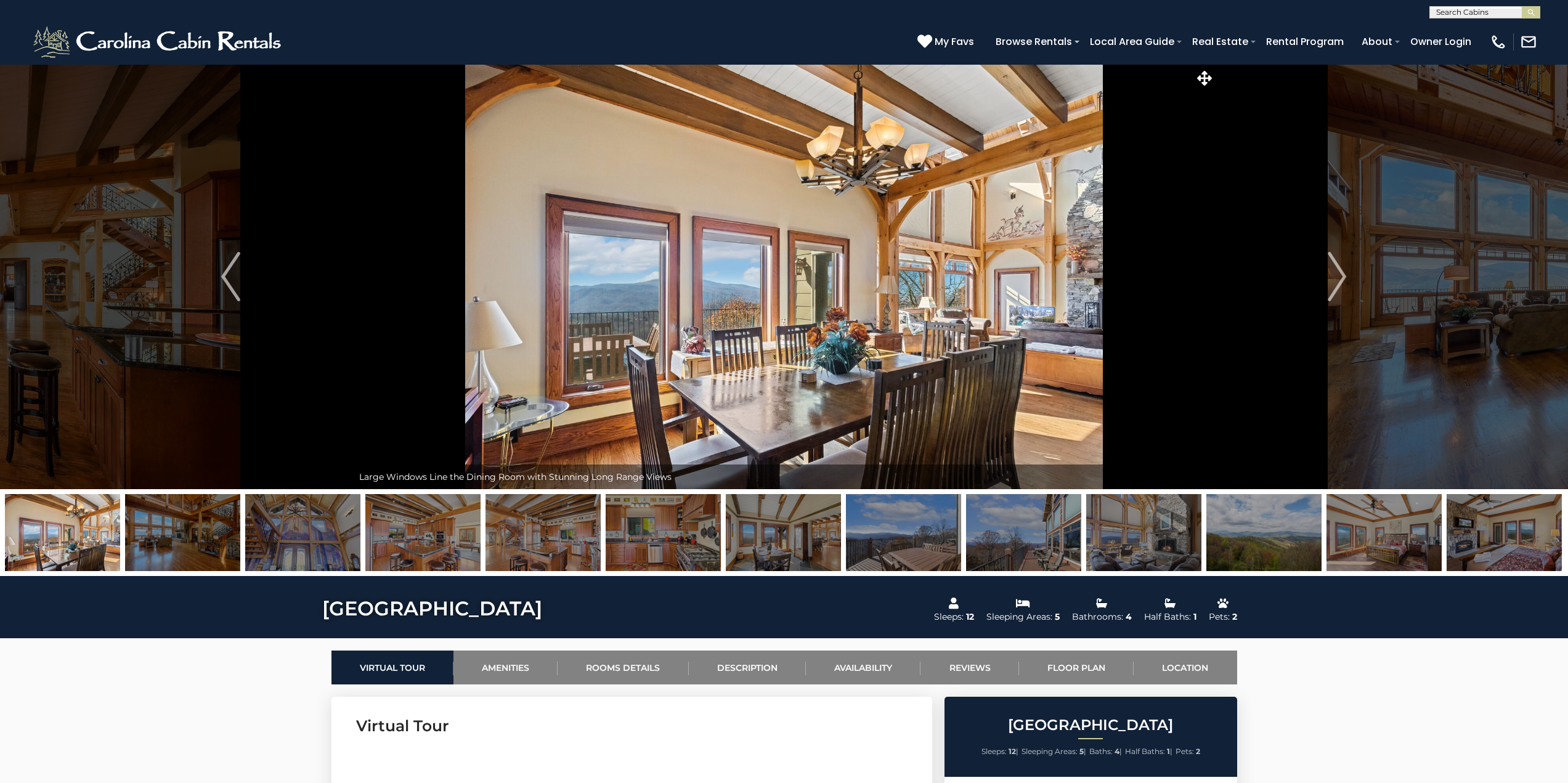
click at [883, 545] on img at bounding box center [903, 533] width 115 height 77
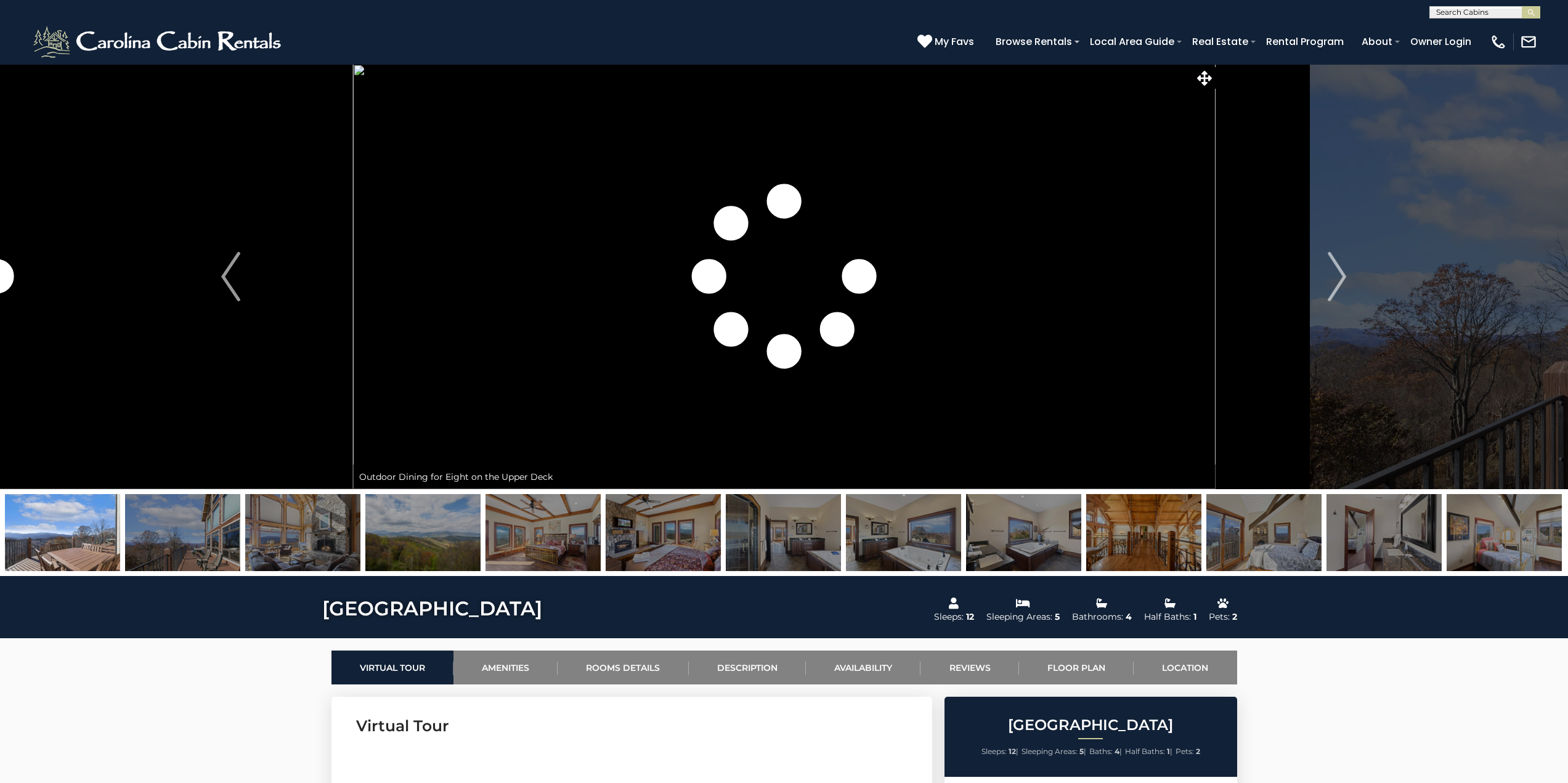
click at [883, 545] on img at bounding box center [903, 533] width 115 height 77
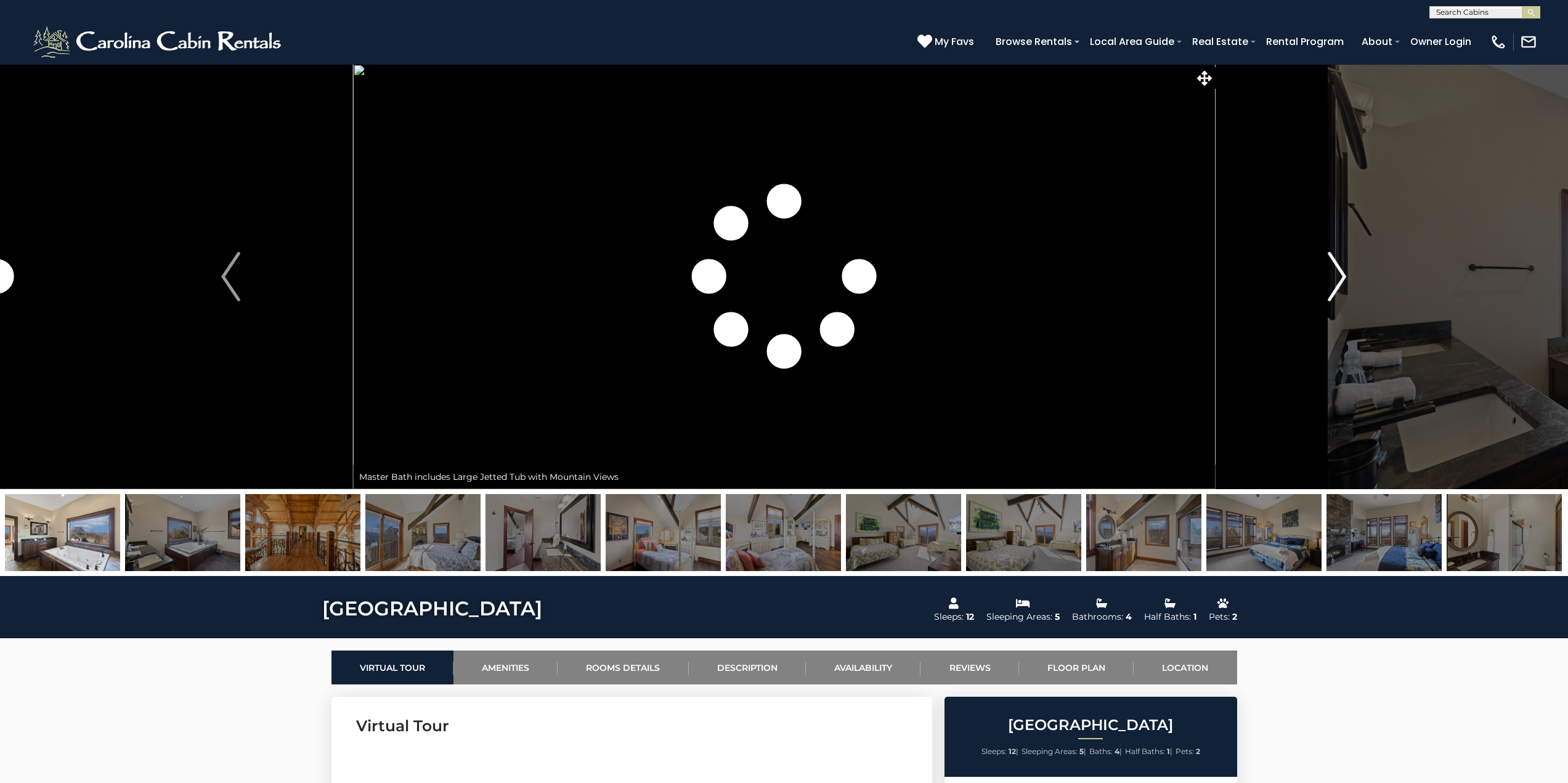
click at [1338, 267] on img "Next" at bounding box center [1337, 276] width 19 height 49
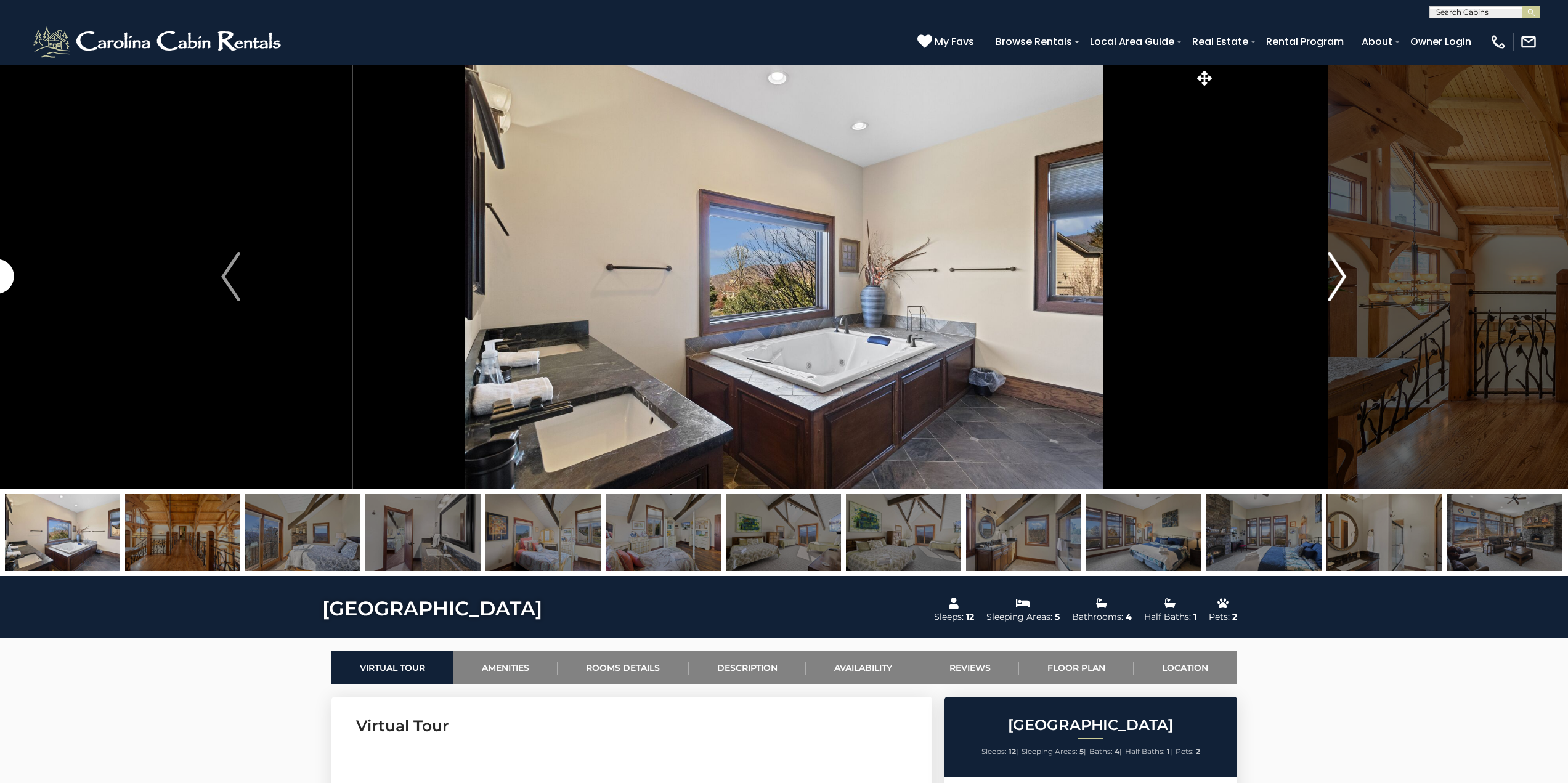
click at [1338, 267] on img "Next" at bounding box center [1337, 276] width 19 height 49
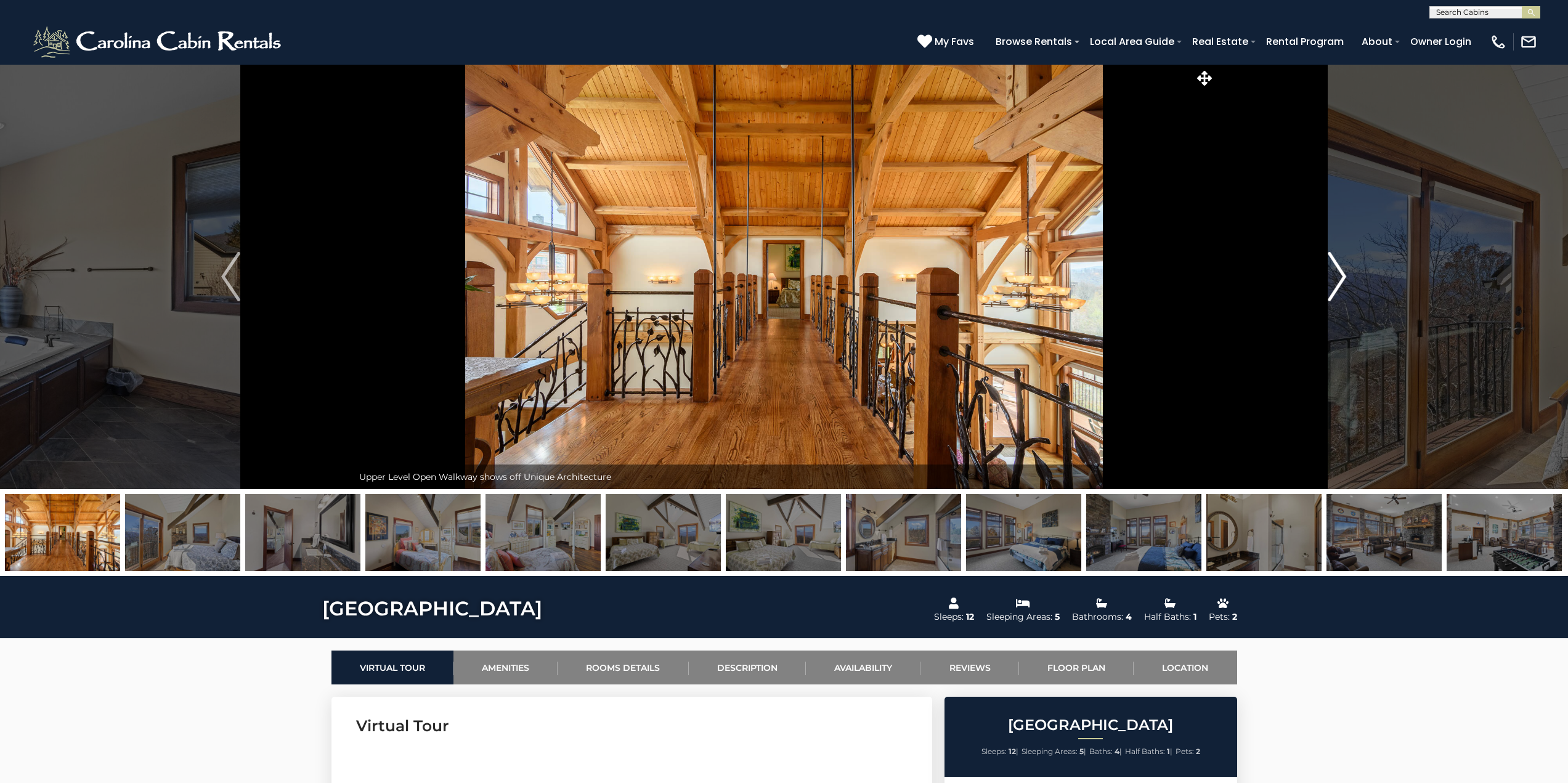
click at [1338, 267] on img "Next" at bounding box center [1337, 276] width 19 height 49
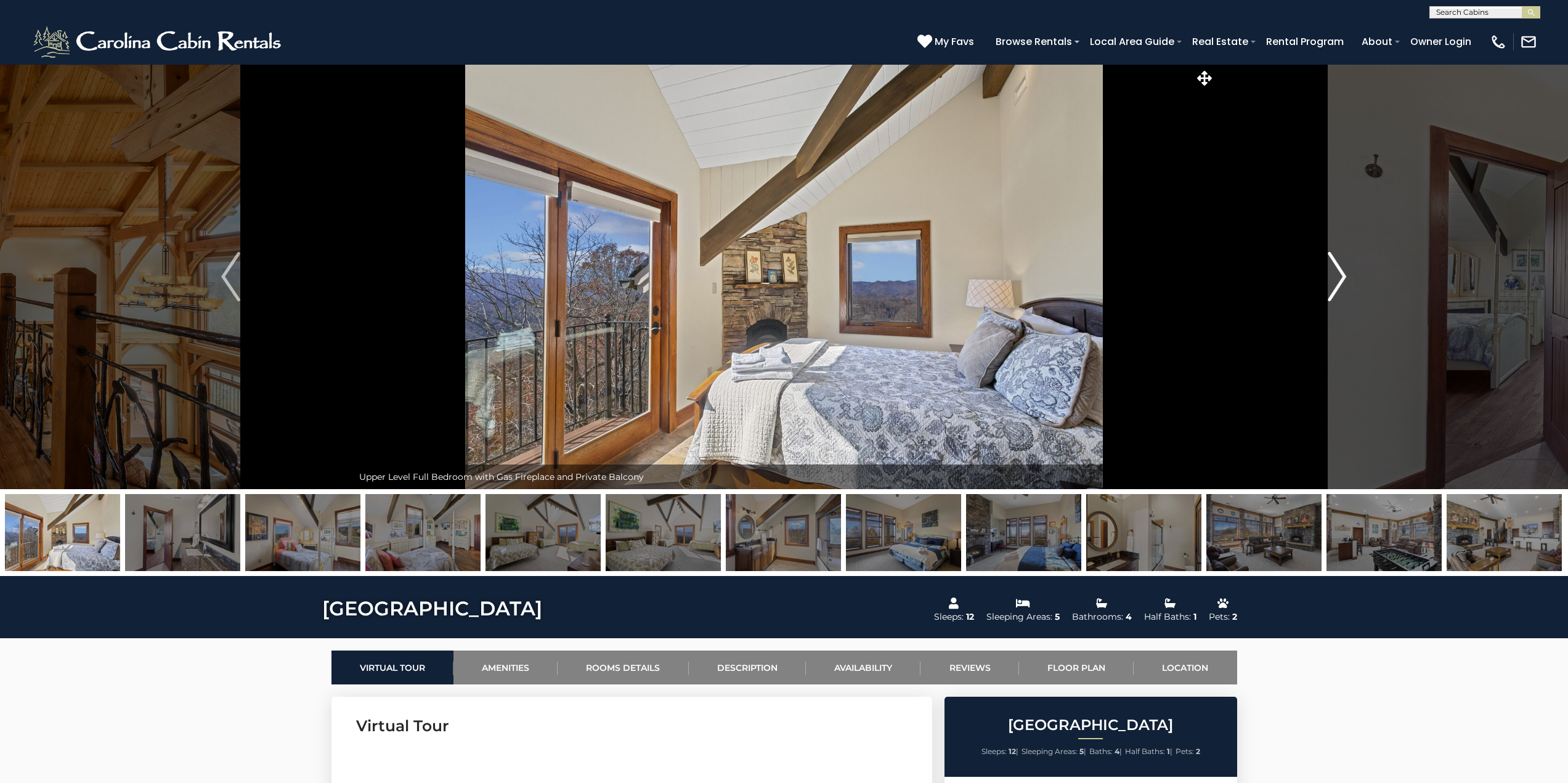
click at [1338, 267] on img "Next" at bounding box center [1337, 276] width 19 height 49
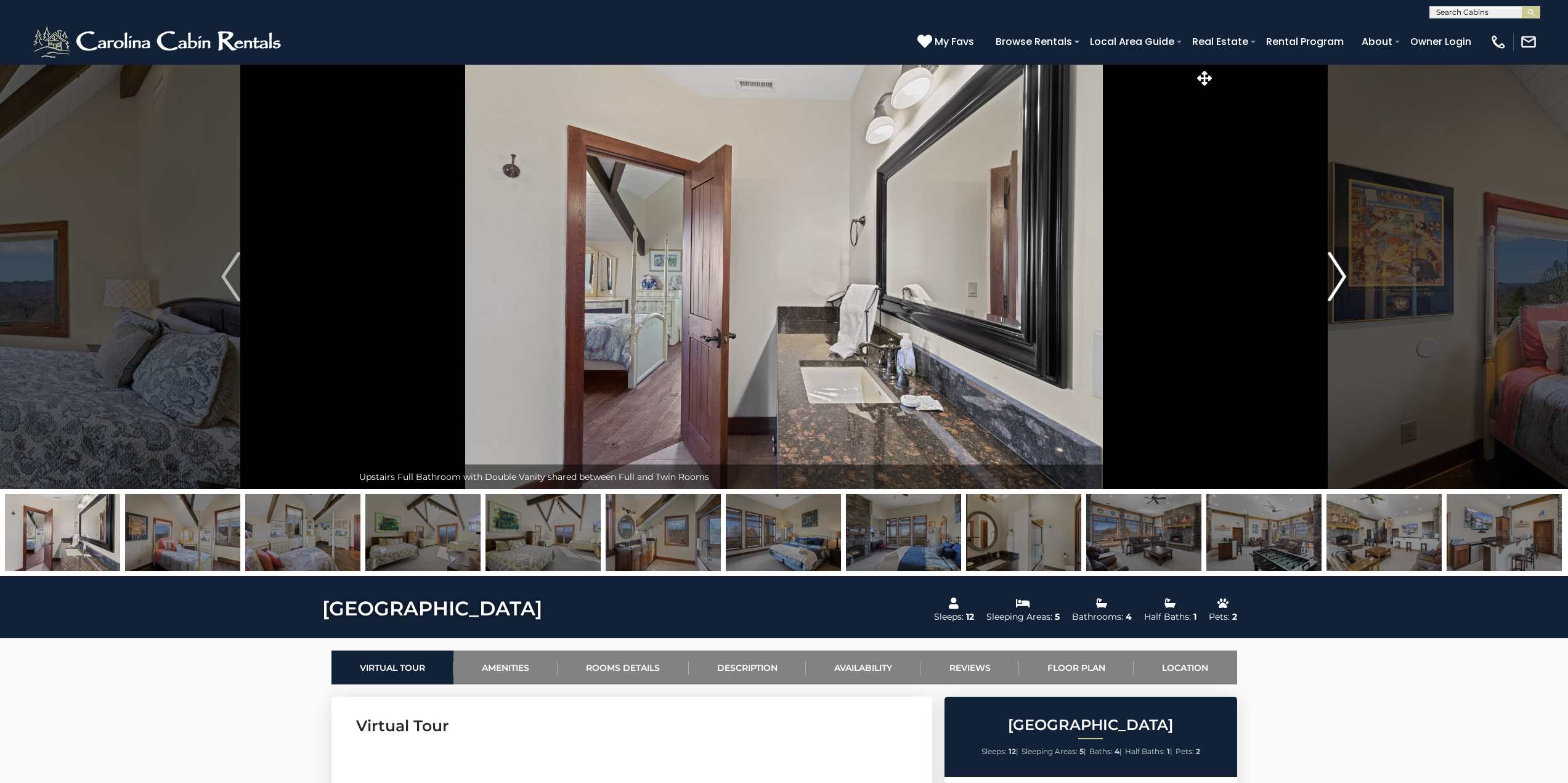
click at [1338, 267] on img "Next" at bounding box center [1337, 276] width 19 height 49
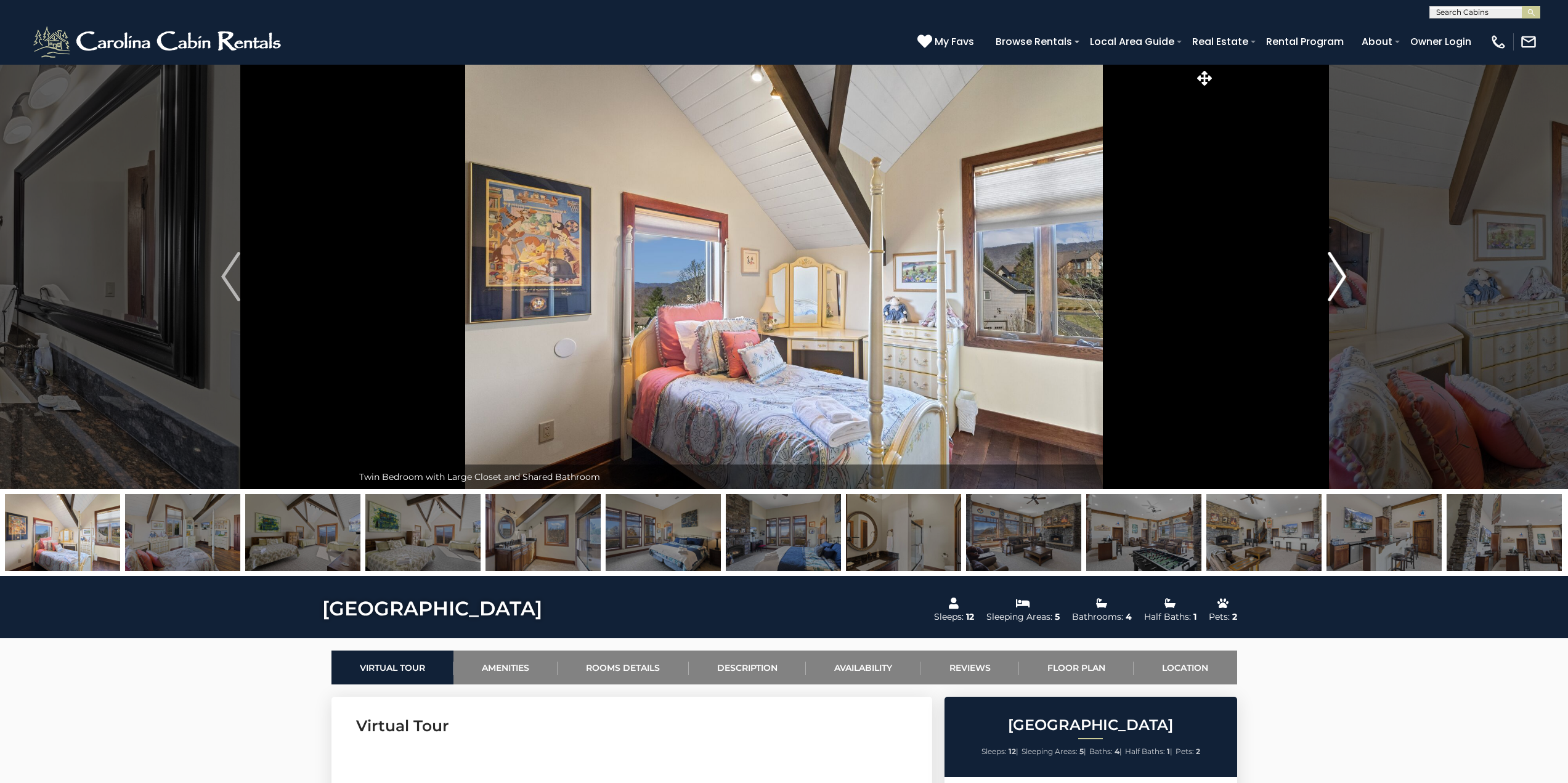
click at [1338, 267] on img "Next" at bounding box center [1337, 276] width 19 height 49
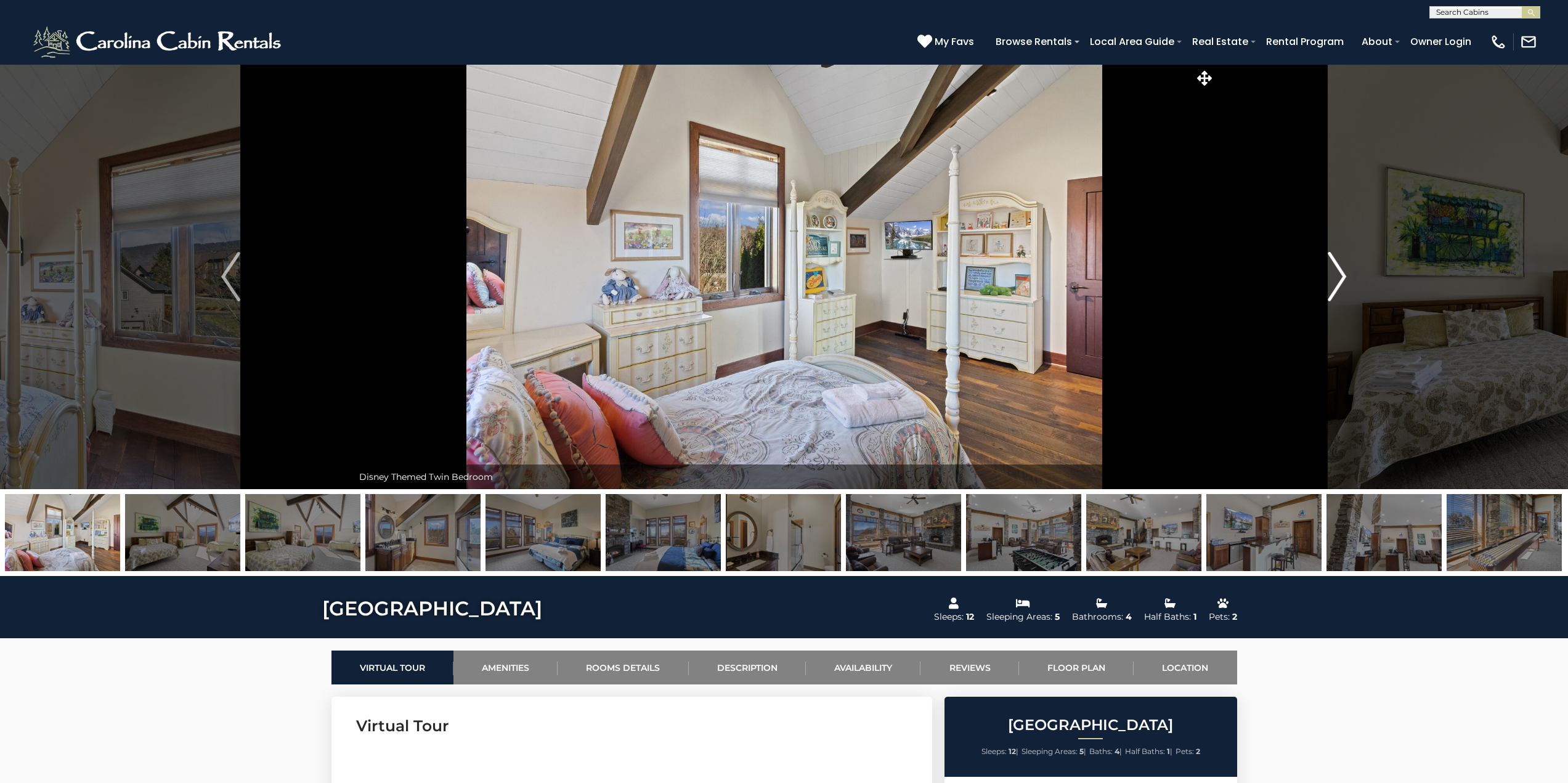
click at [1338, 267] on img "Next" at bounding box center [1337, 276] width 19 height 49
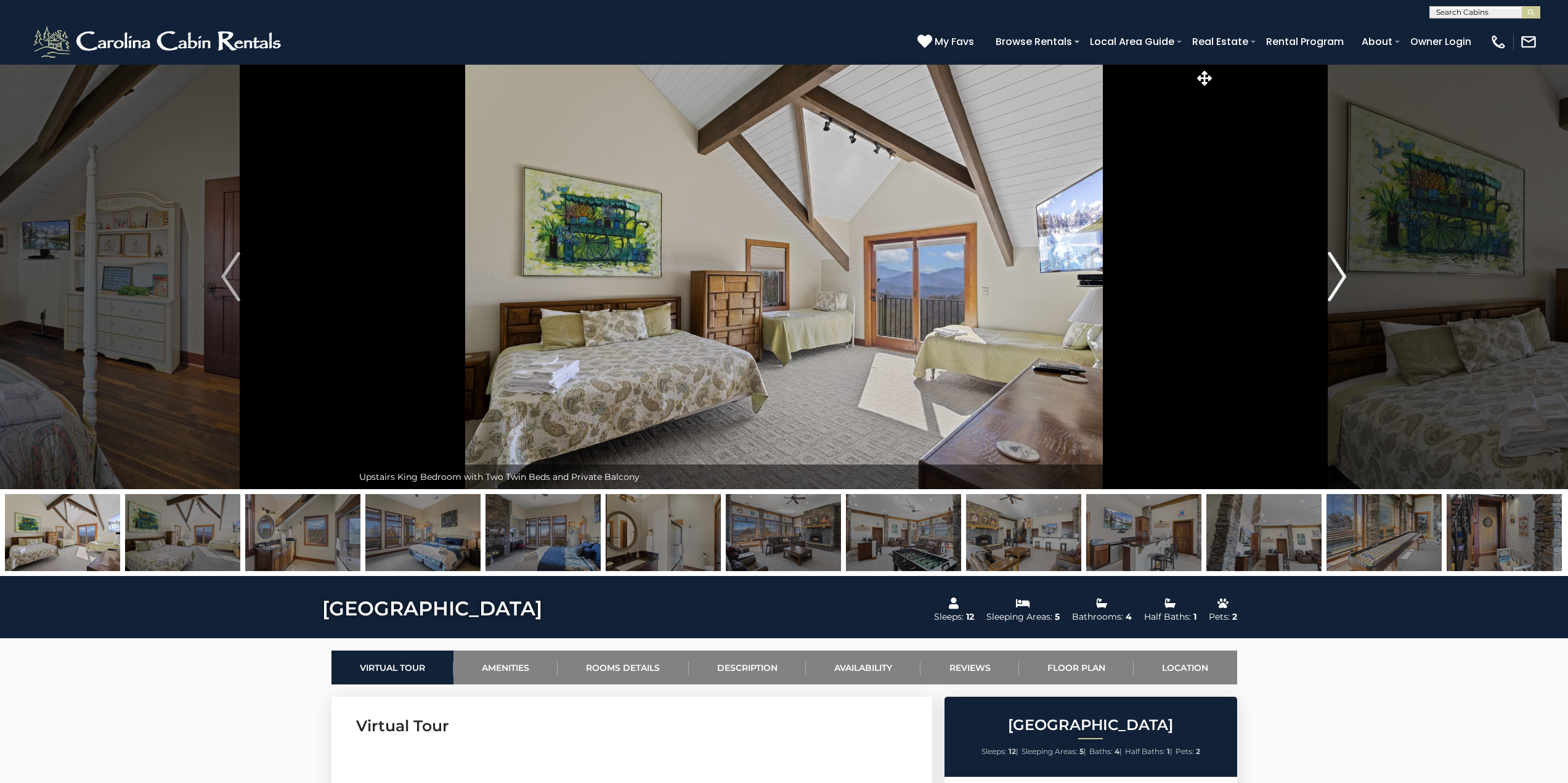
click at [1338, 267] on img "Next" at bounding box center [1337, 276] width 19 height 49
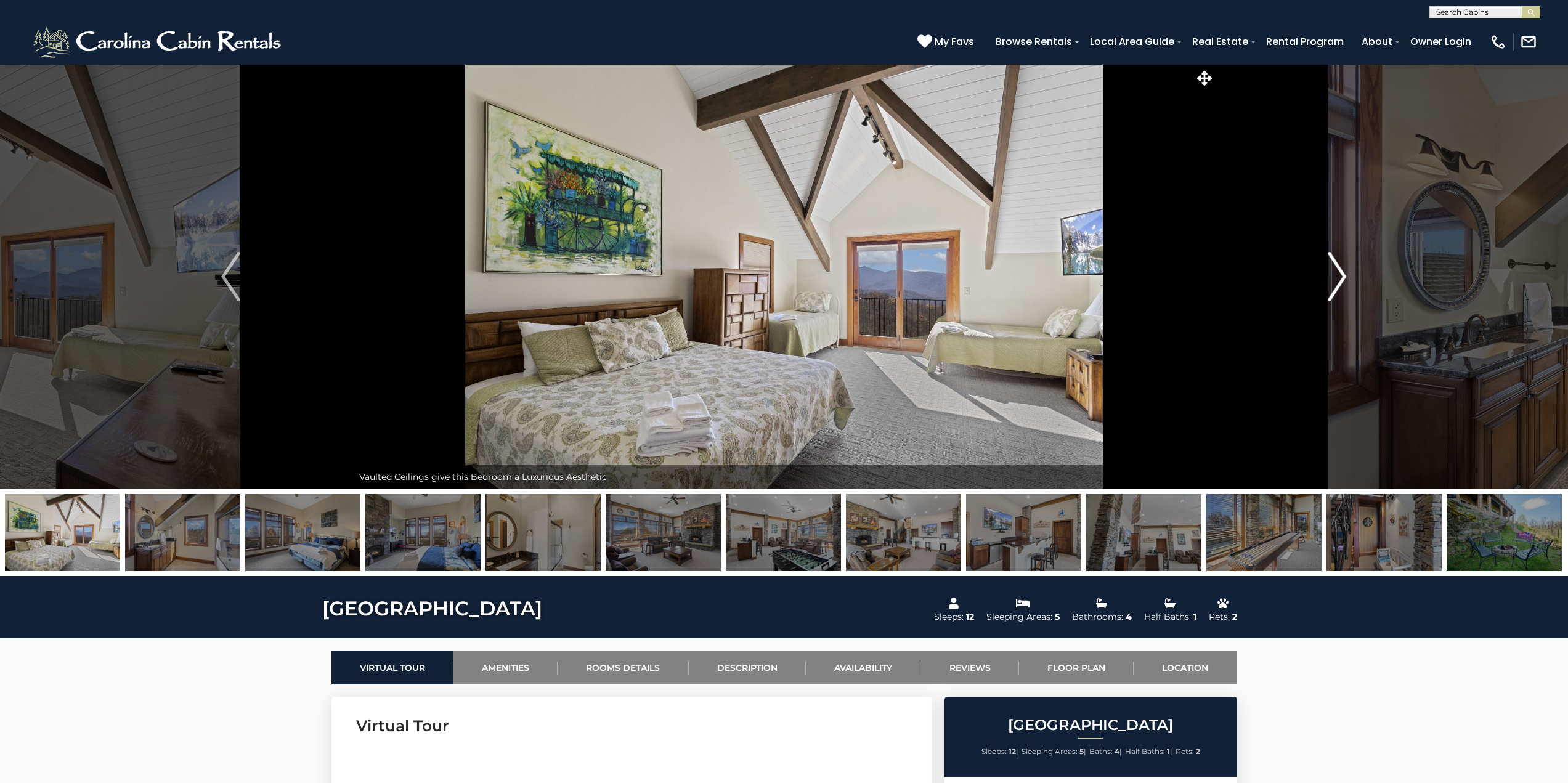
click at [1338, 267] on img "Next" at bounding box center [1337, 276] width 19 height 49
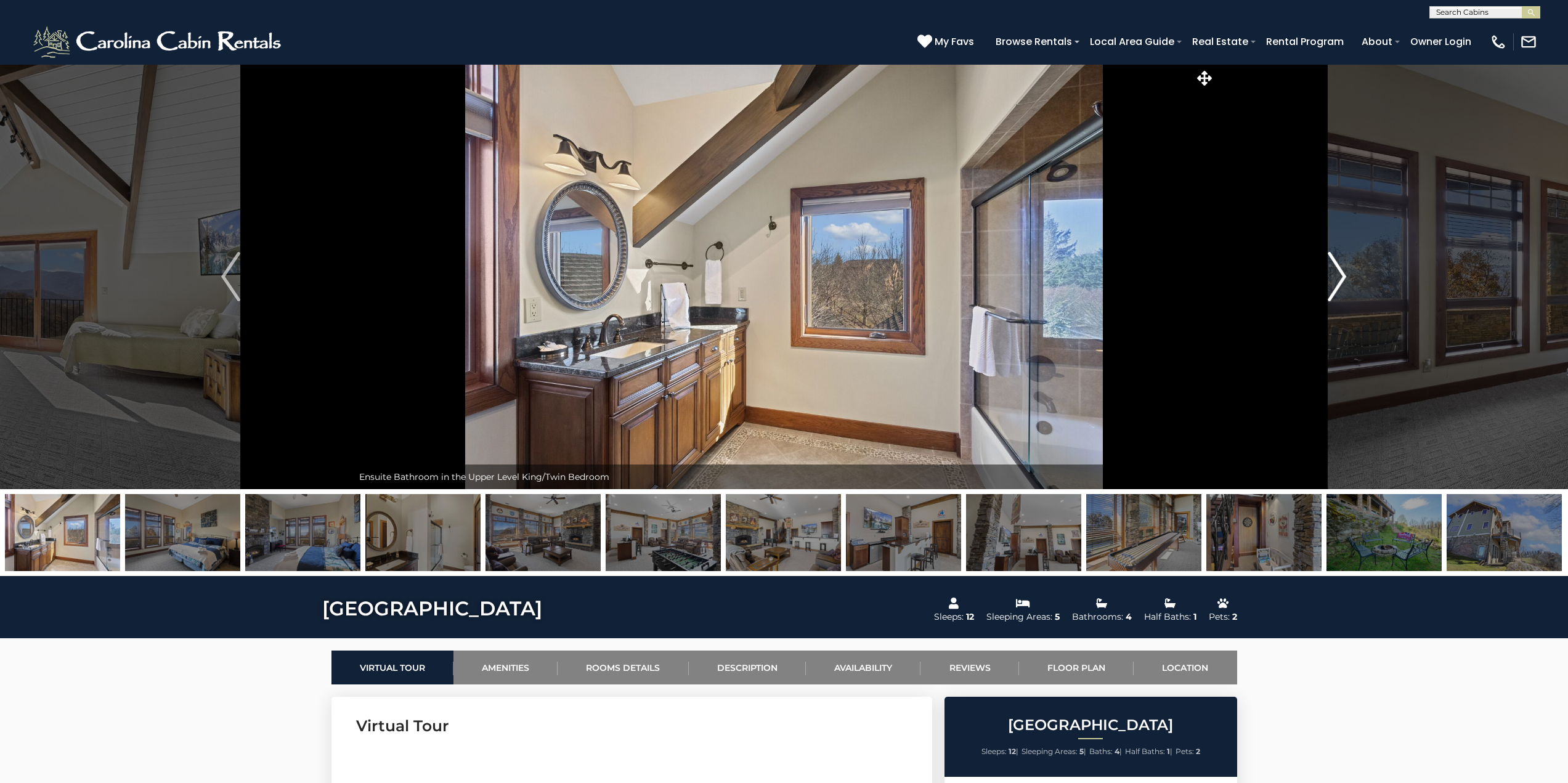
click at [1338, 267] on img "Next" at bounding box center [1337, 276] width 19 height 49
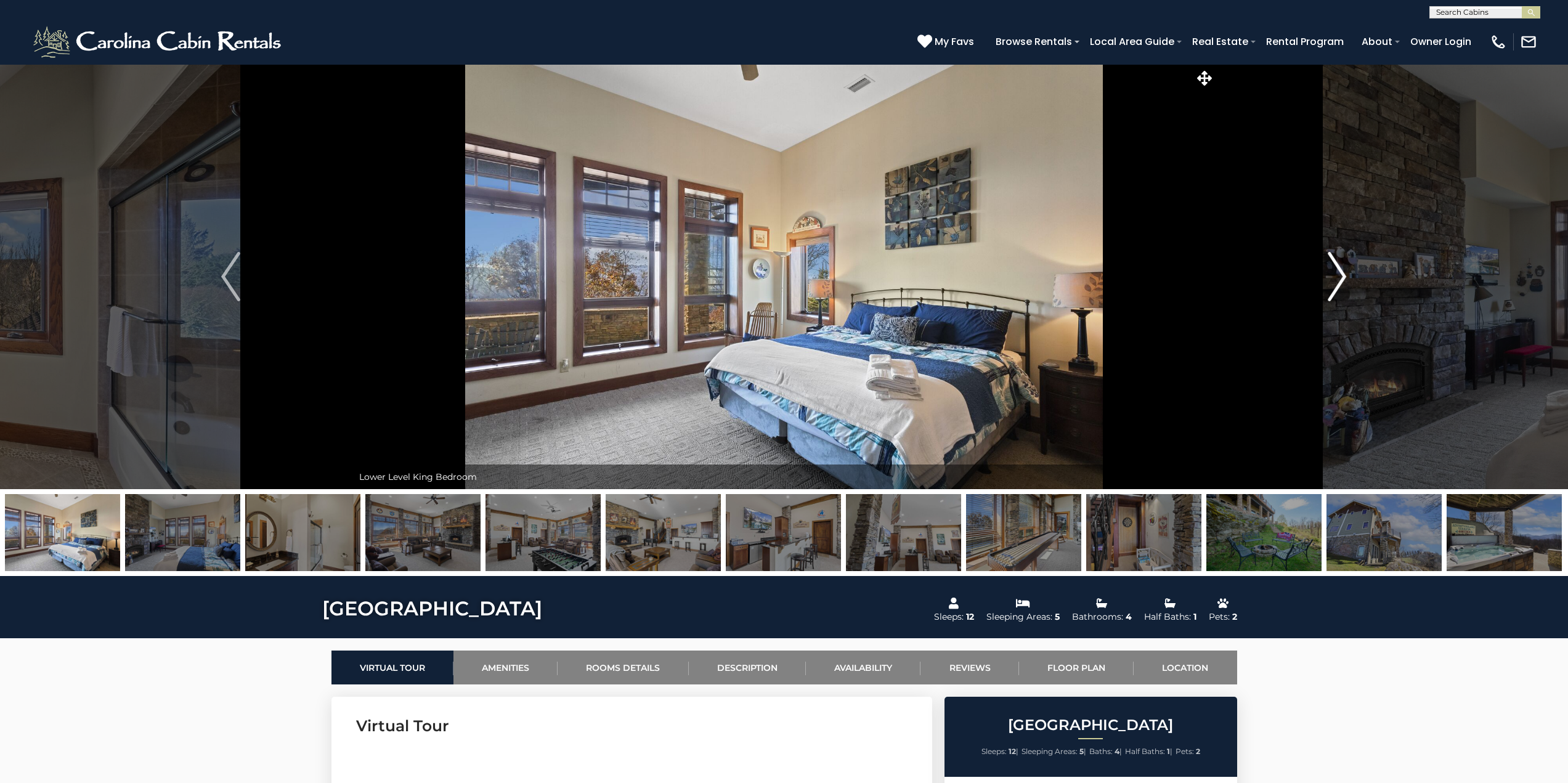
click at [1338, 267] on img "Next" at bounding box center [1337, 276] width 19 height 49
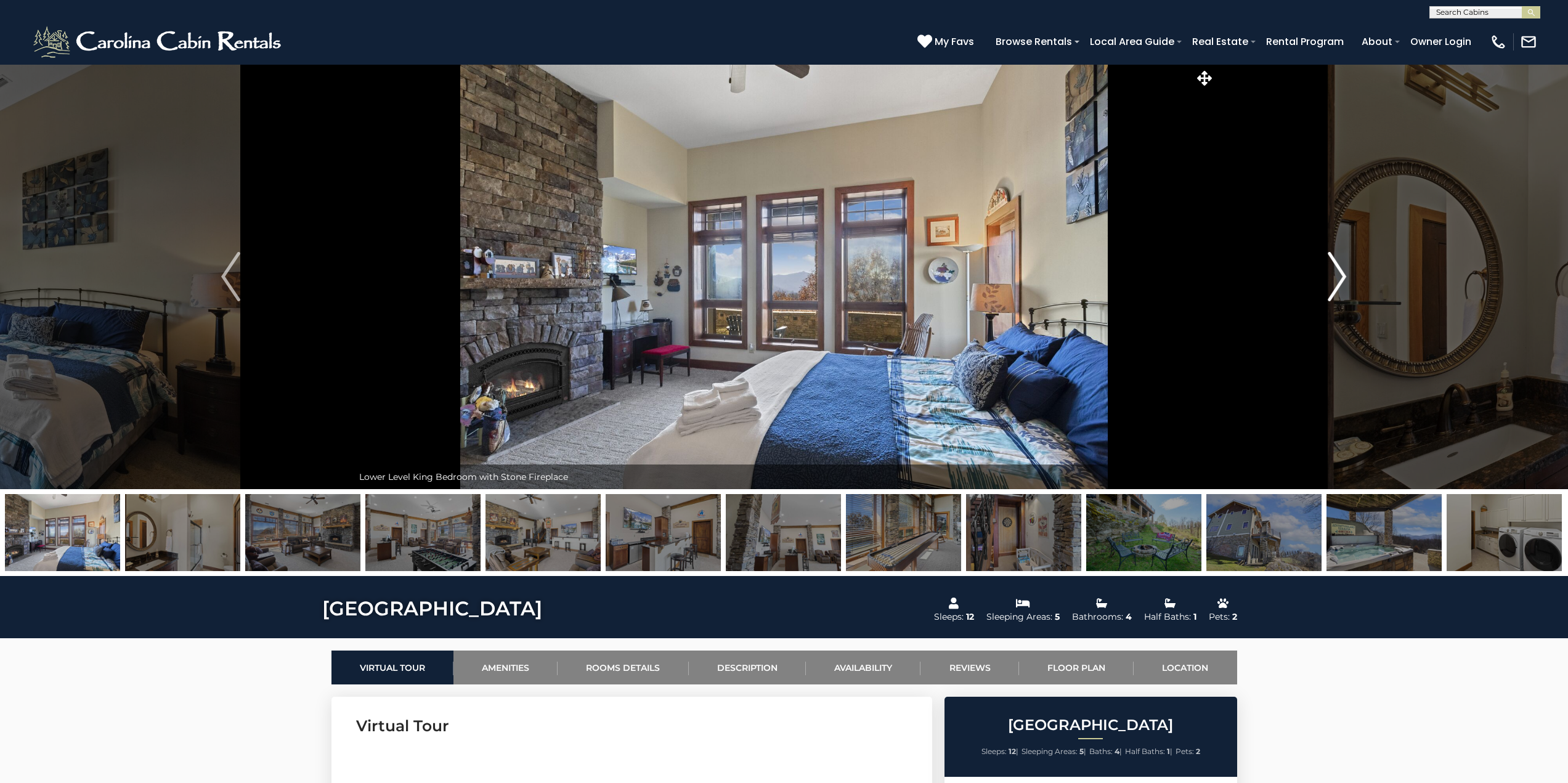
click at [1338, 267] on img "Next" at bounding box center [1337, 276] width 19 height 49
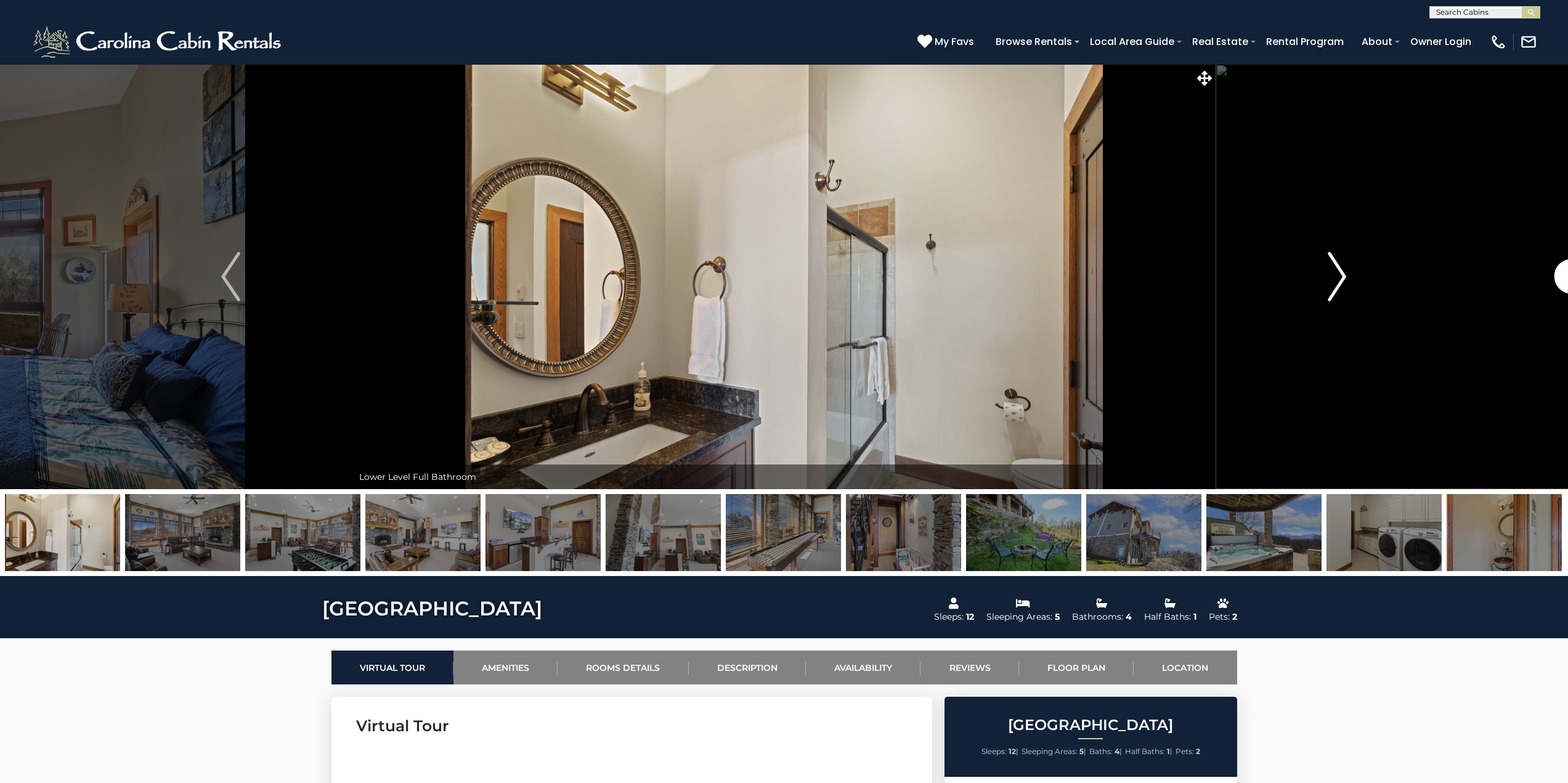
click at [1338, 267] on img "Next" at bounding box center [1337, 276] width 19 height 49
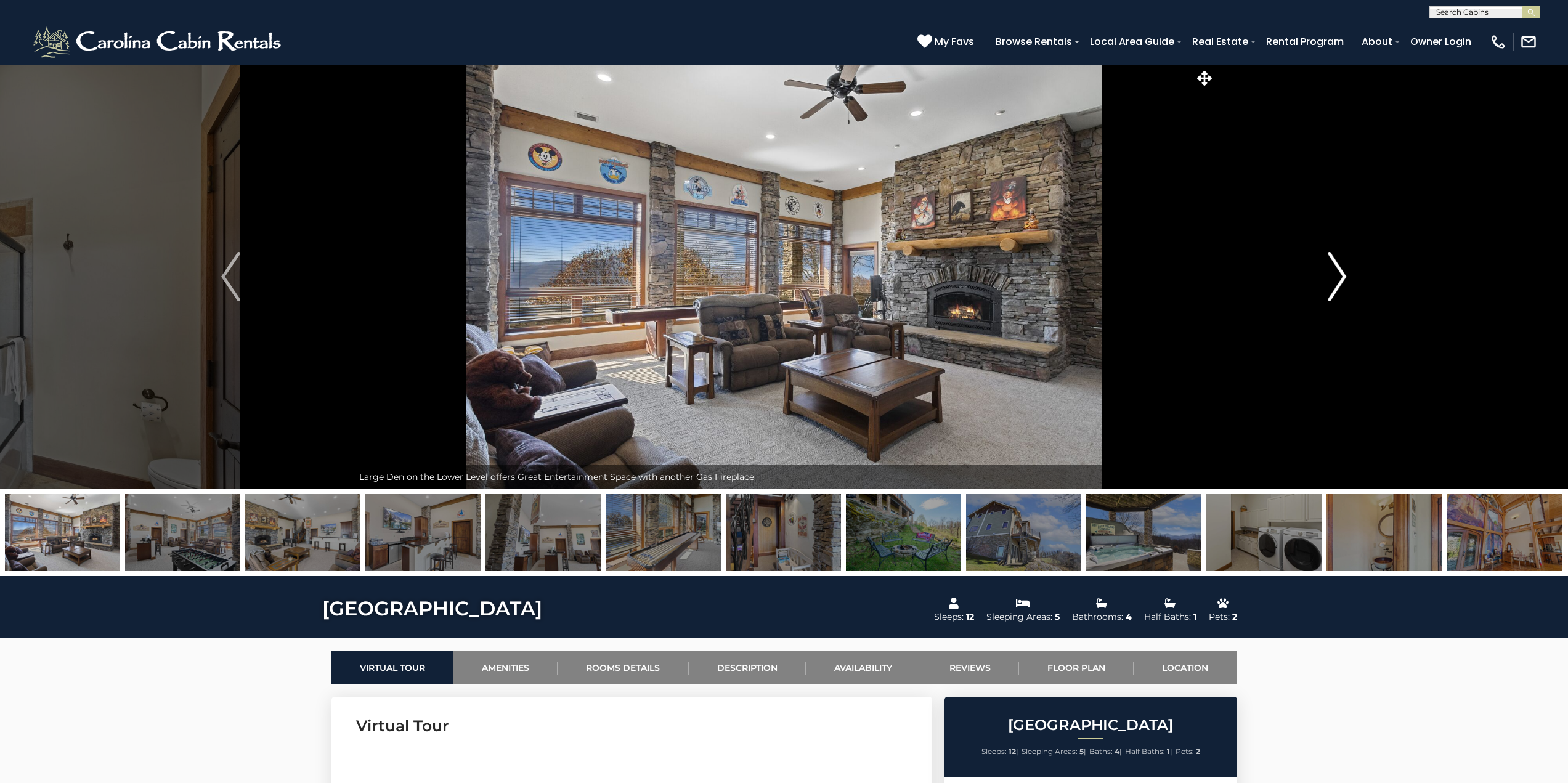
click at [1338, 267] on img "Next" at bounding box center [1337, 276] width 19 height 49
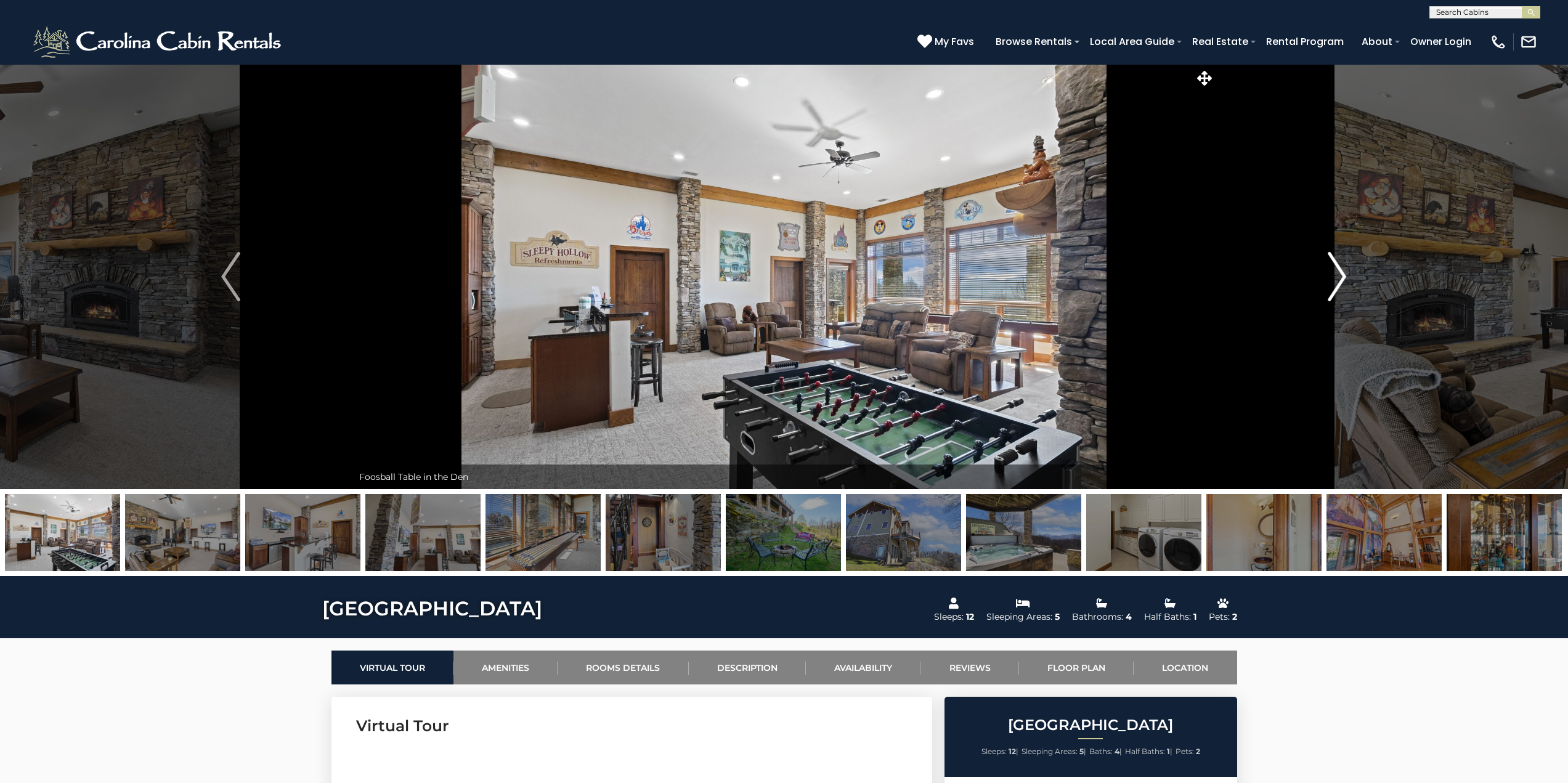
click at [1338, 267] on img "Next" at bounding box center [1337, 276] width 19 height 49
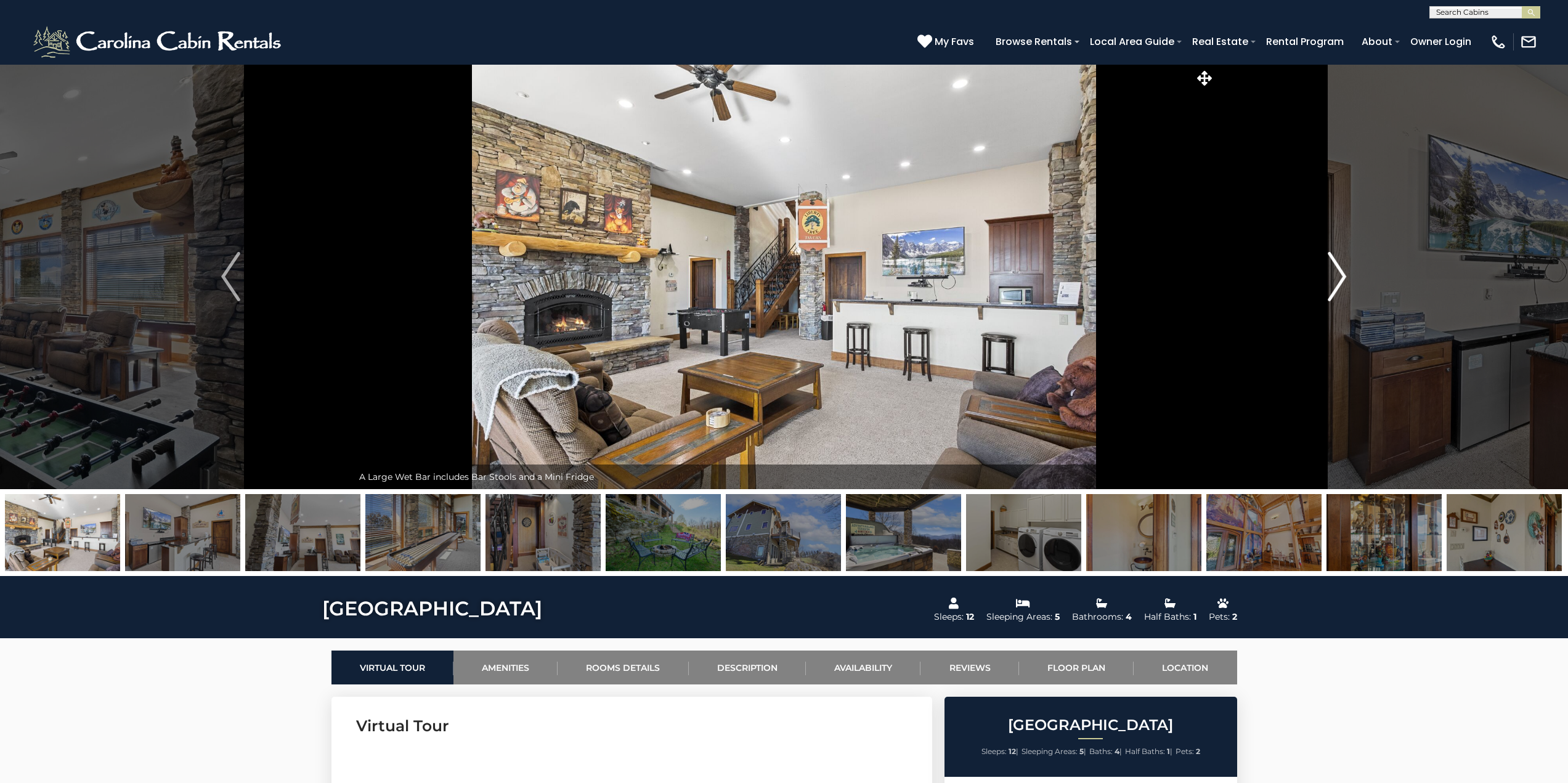
click at [1338, 267] on img "Next" at bounding box center [1337, 276] width 19 height 49
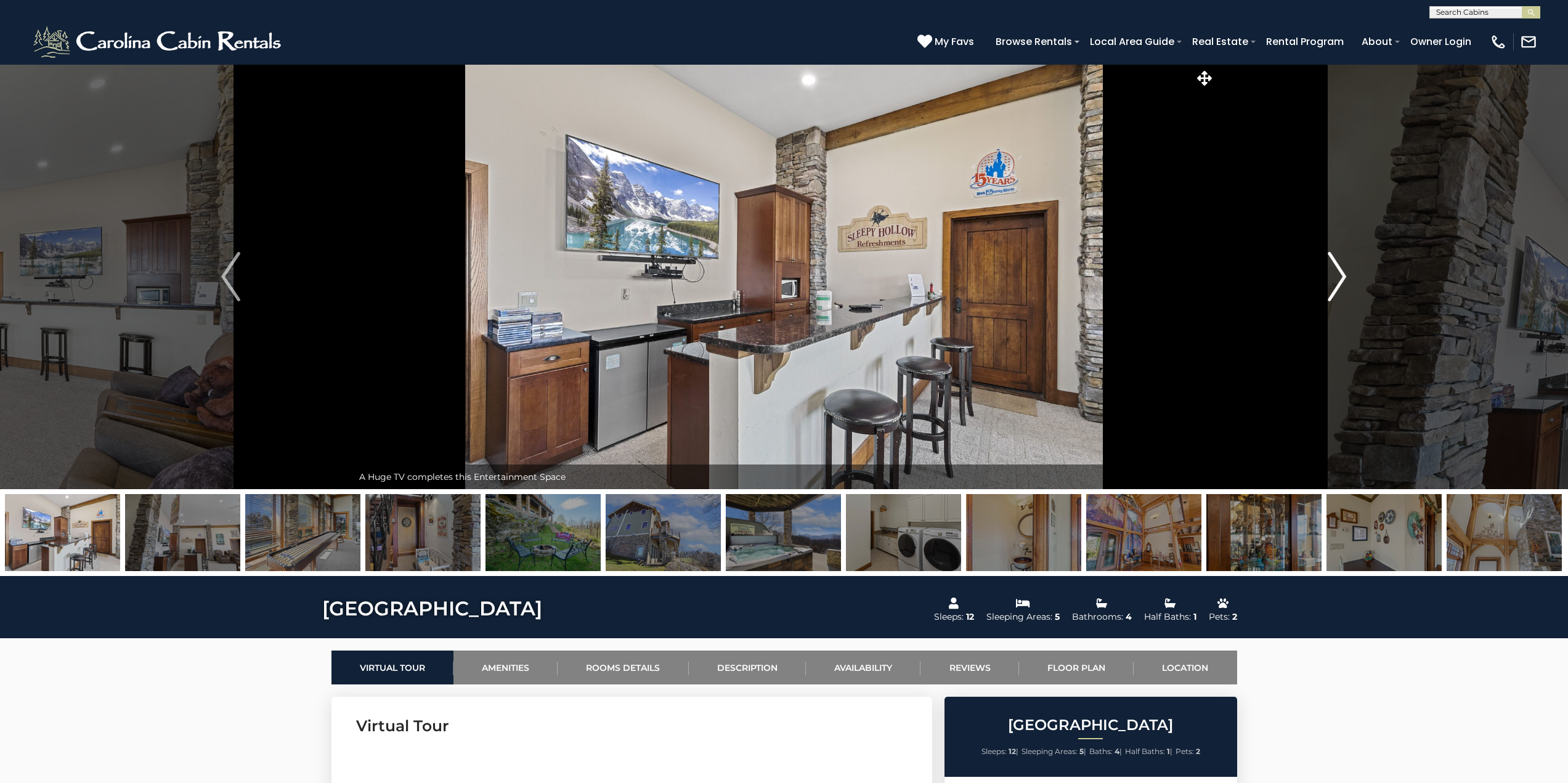
click at [1338, 267] on img "Next" at bounding box center [1337, 276] width 19 height 49
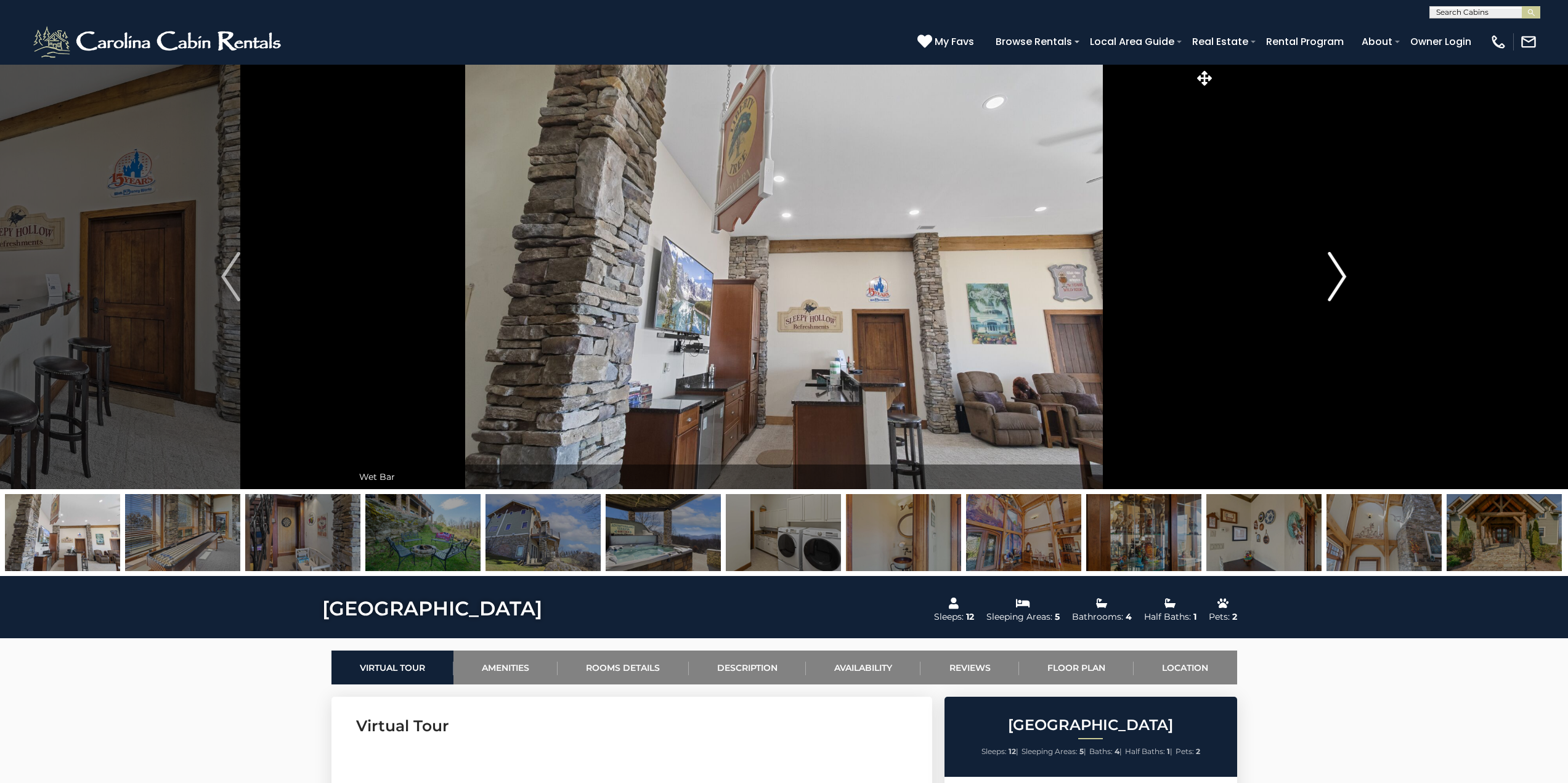
click at [1338, 267] on img "Next" at bounding box center [1337, 276] width 19 height 49
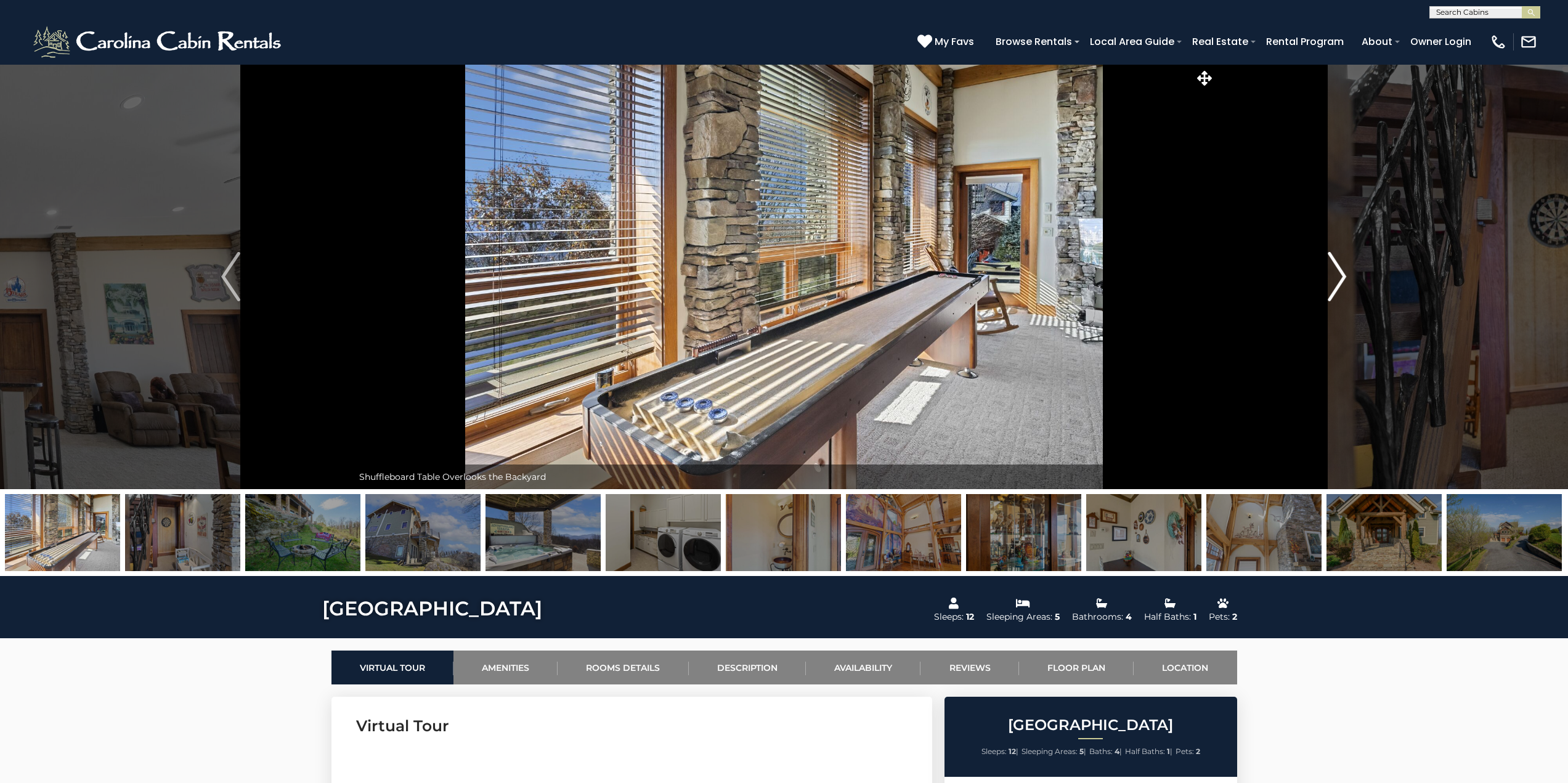
click at [1338, 267] on img "Next" at bounding box center [1337, 276] width 19 height 49
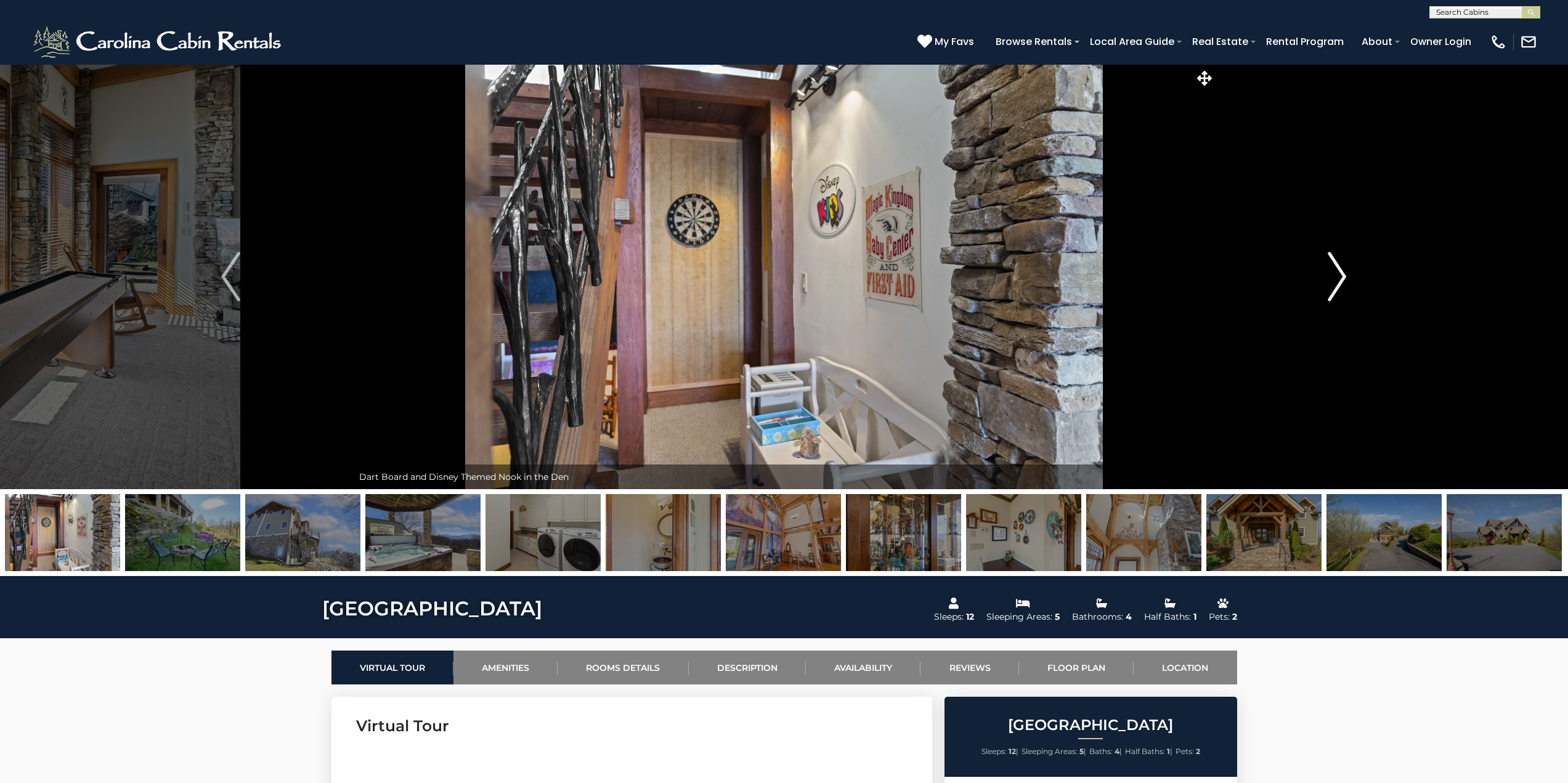
click at [1335, 273] on img "Next" at bounding box center [1337, 276] width 19 height 49
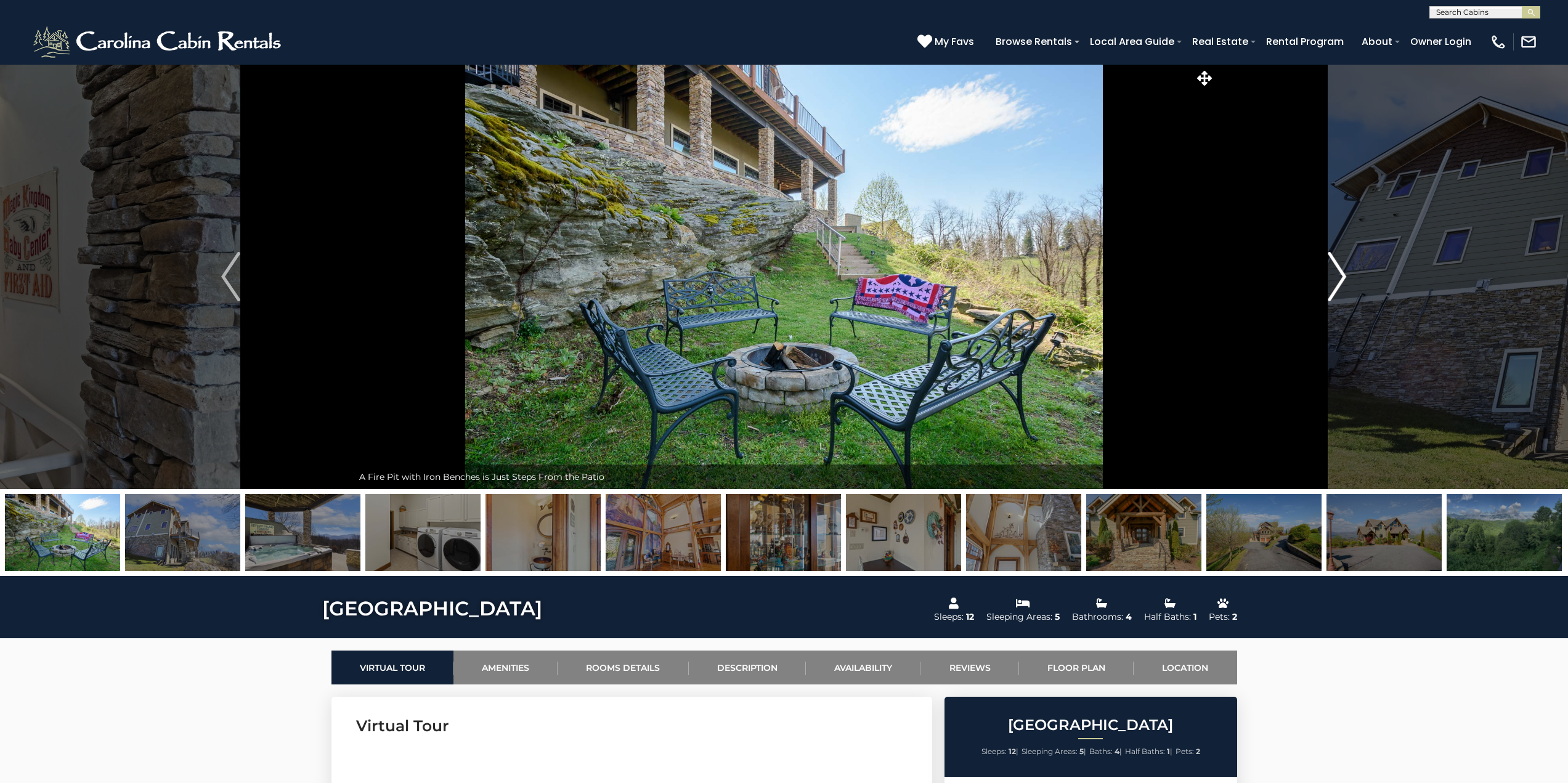
click at [1335, 273] on img "Next" at bounding box center [1337, 276] width 19 height 49
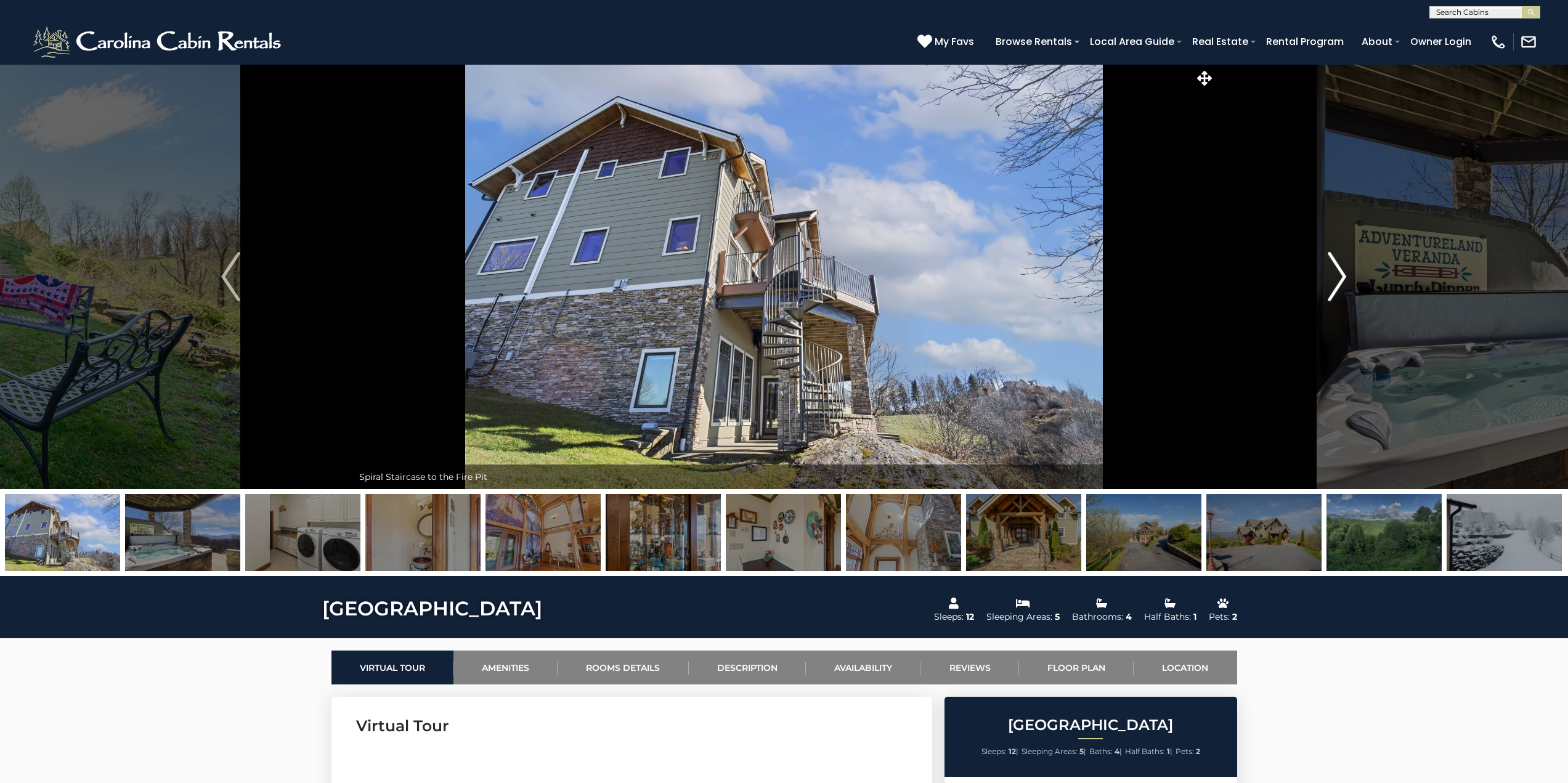
click at [1335, 273] on img "Next" at bounding box center [1337, 276] width 19 height 49
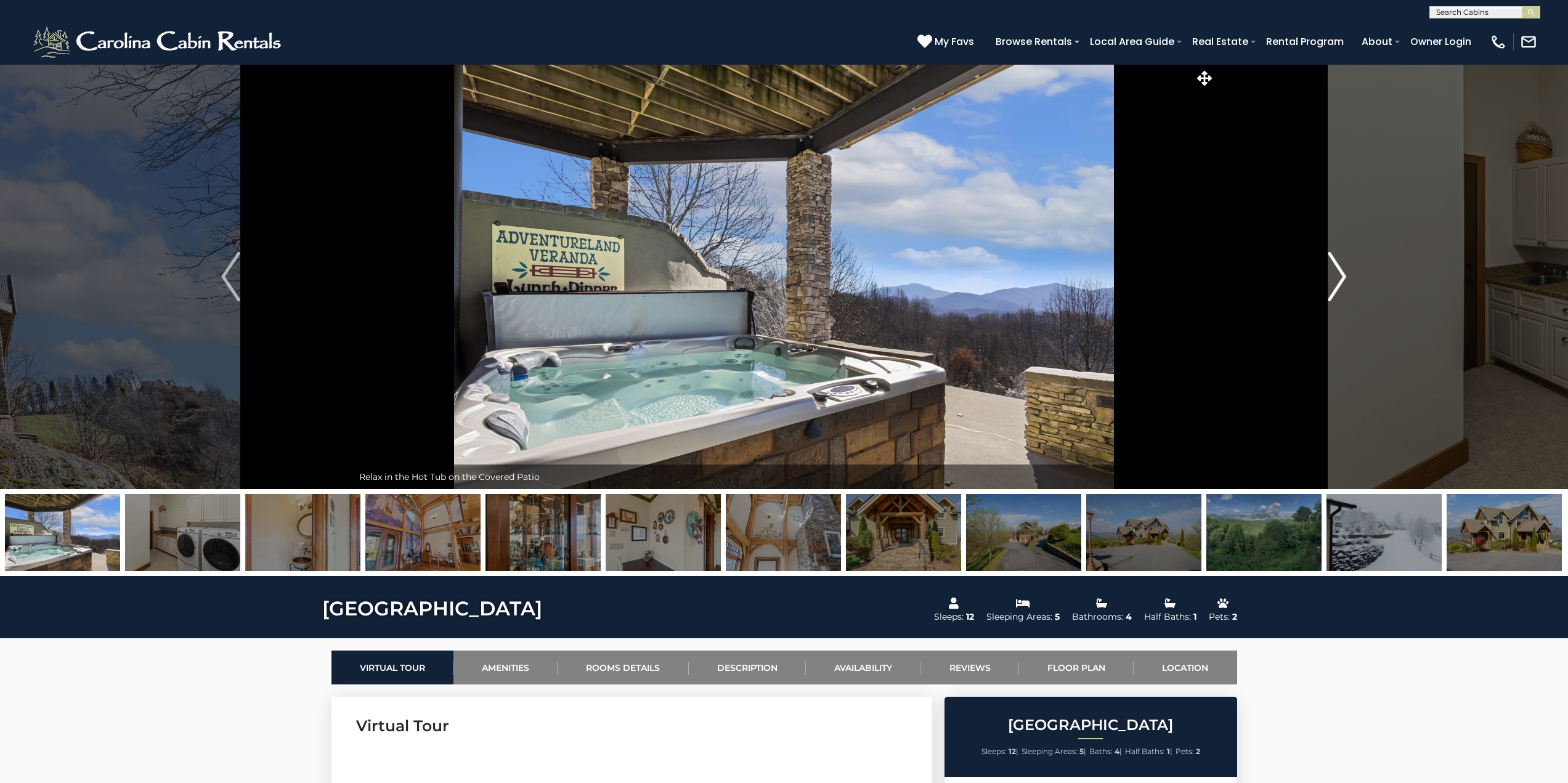
click at [1335, 273] on img "Next" at bounding box center [1337, 276] width 19 height 49
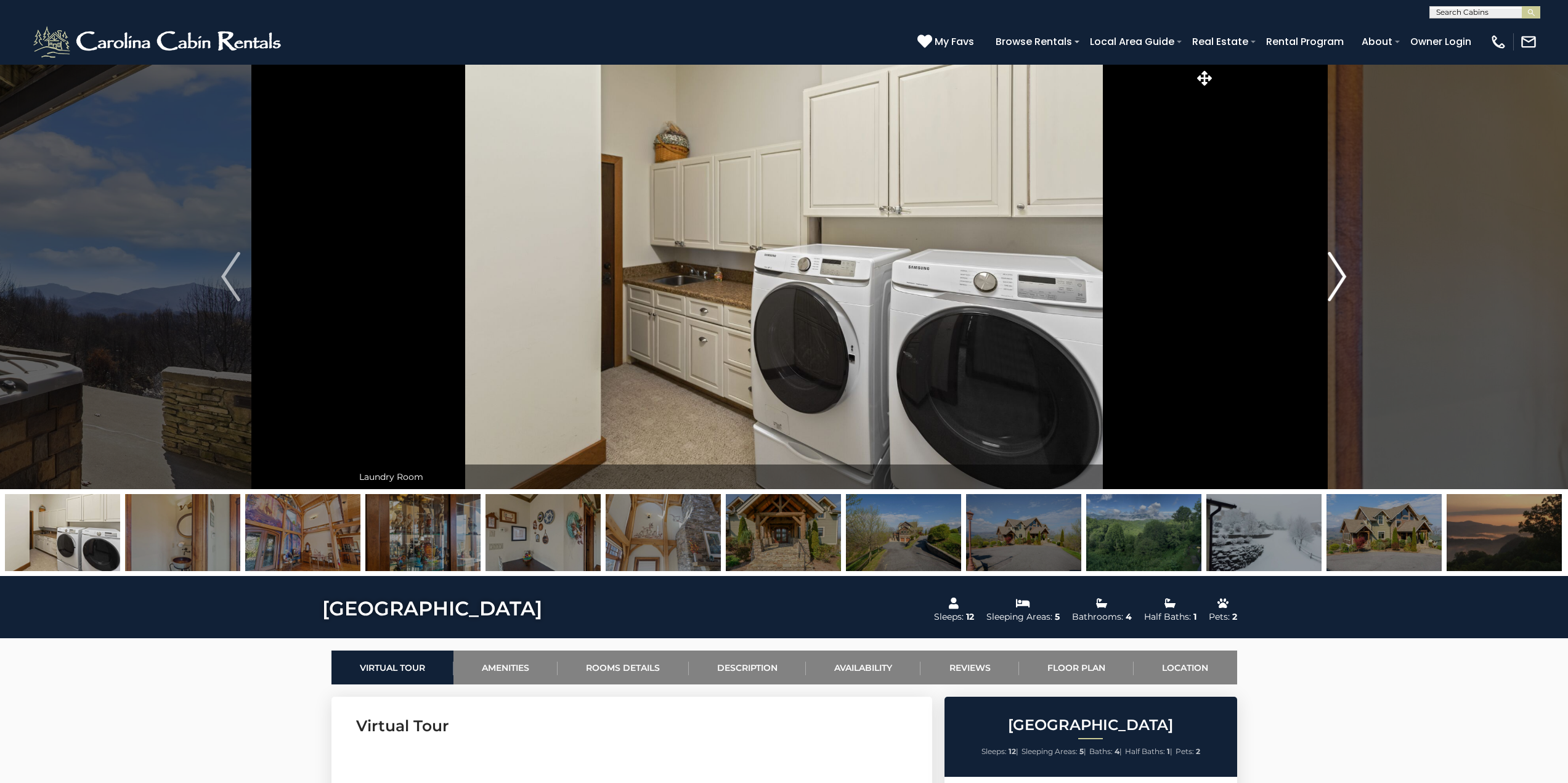
click at [1335, 273] on img "Next" at bounding box center [1337, 276] width 19 height 49
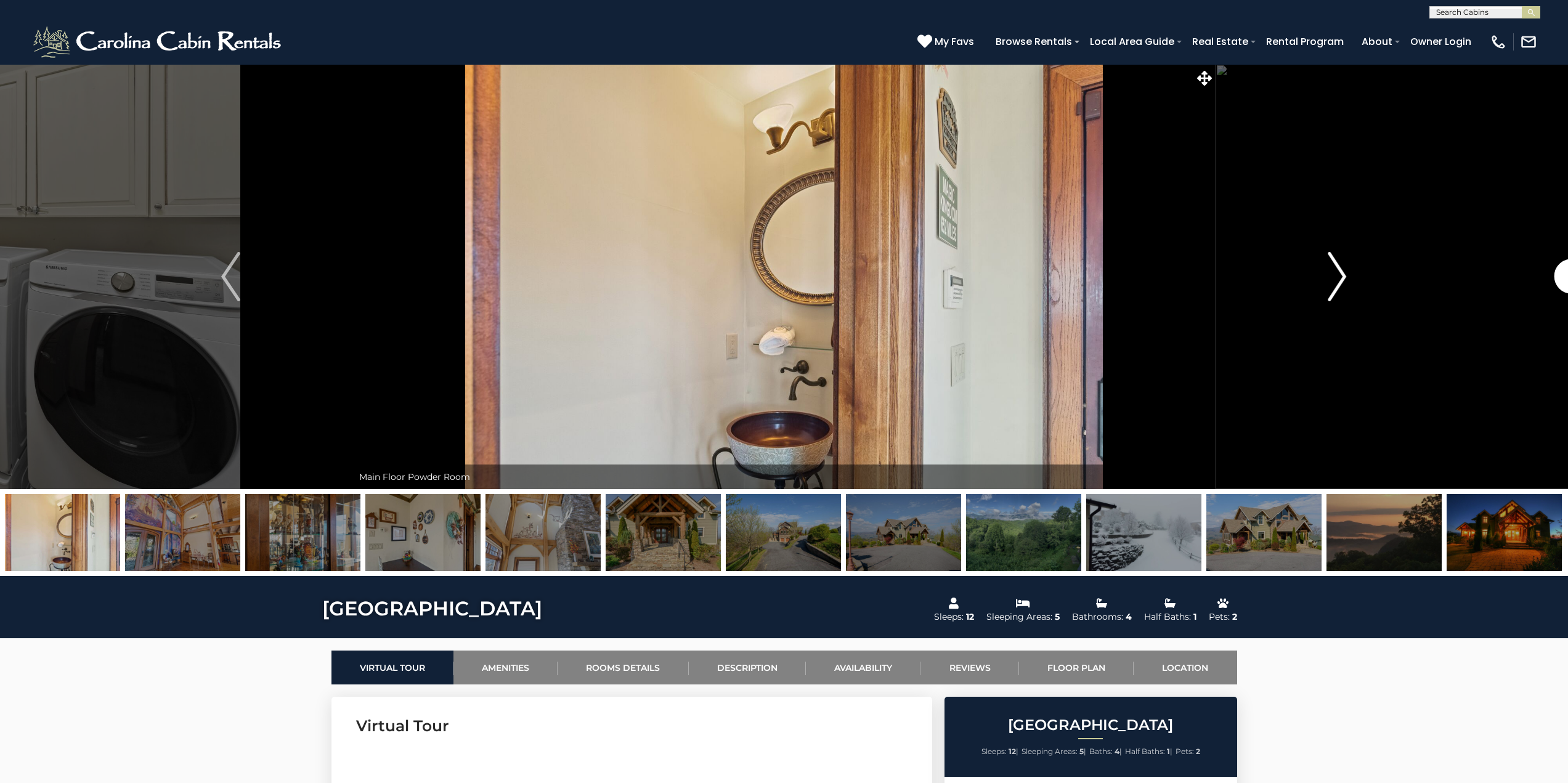
click at [1335, 273] on img "Next" at bounding box center [1337, 276] width 19 height 49
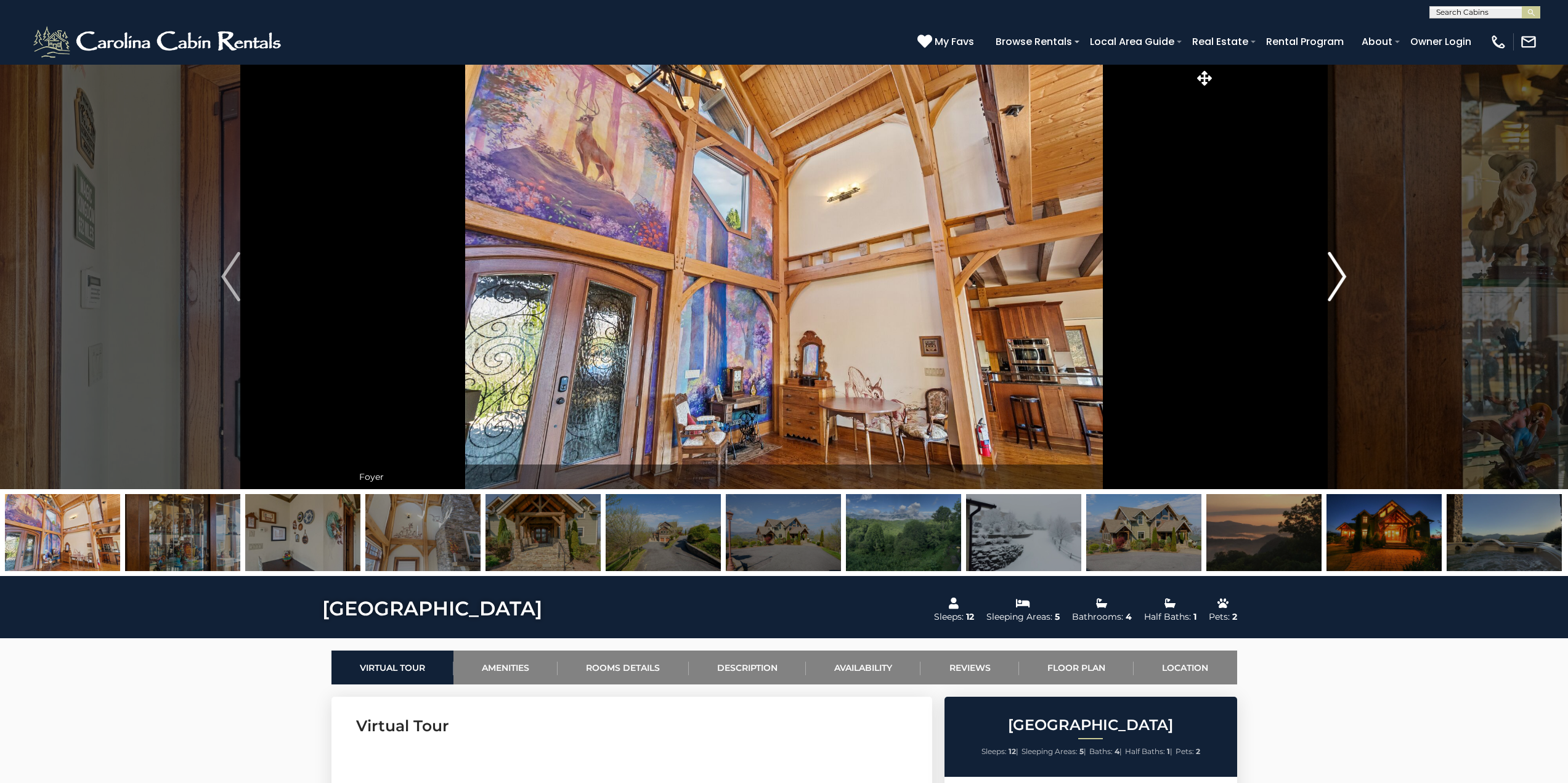
click at [1335, 273] on img "Next" at bounding box center [1337, 276] width 19 height 49
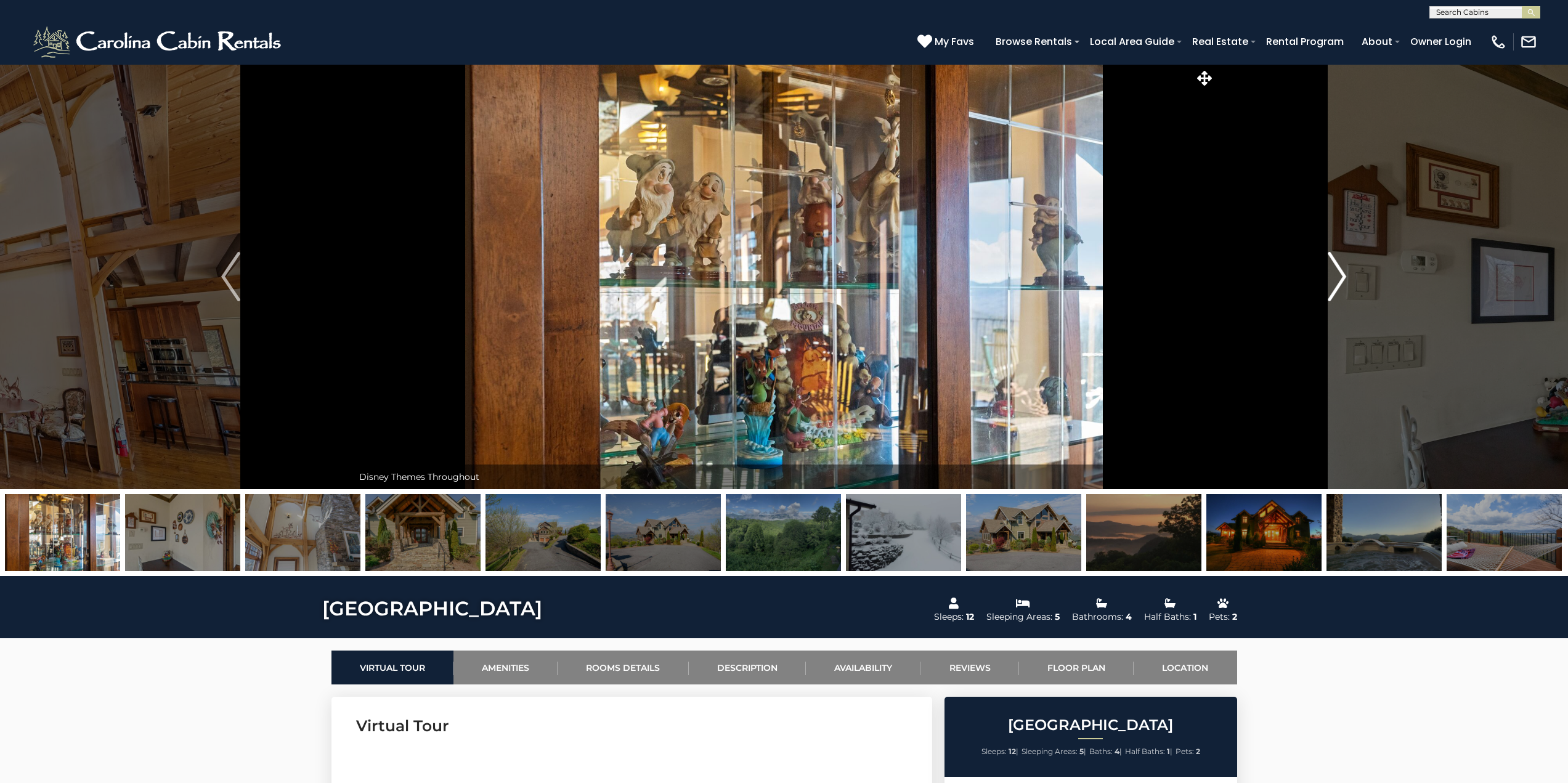
click at [1335, 273] on img "Next" at bounding box center [1337, 276] width 19 height 49
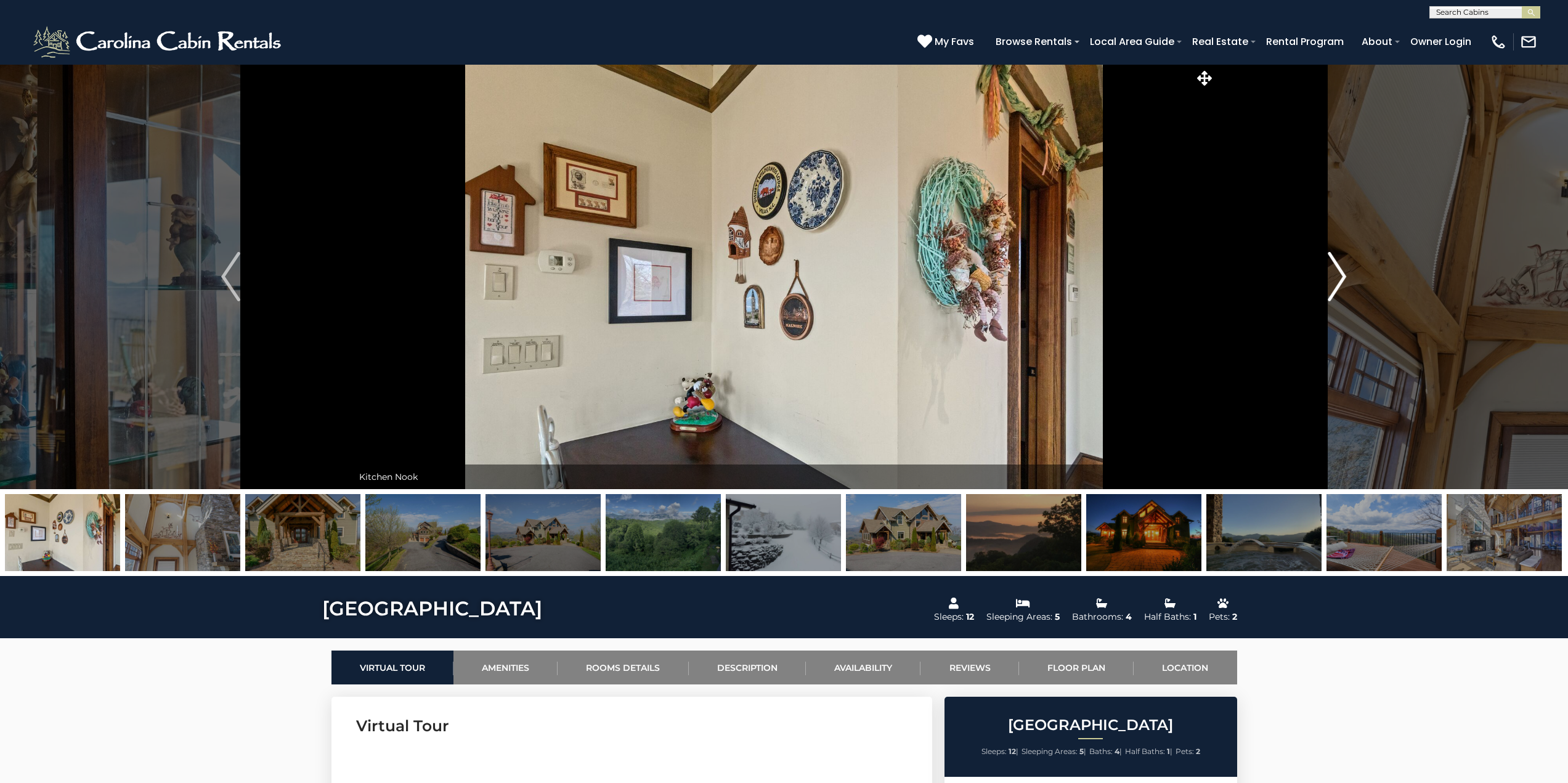
click at [1335, 273] on img "Next" at bounding box center [1337, 276] width 19 height 49
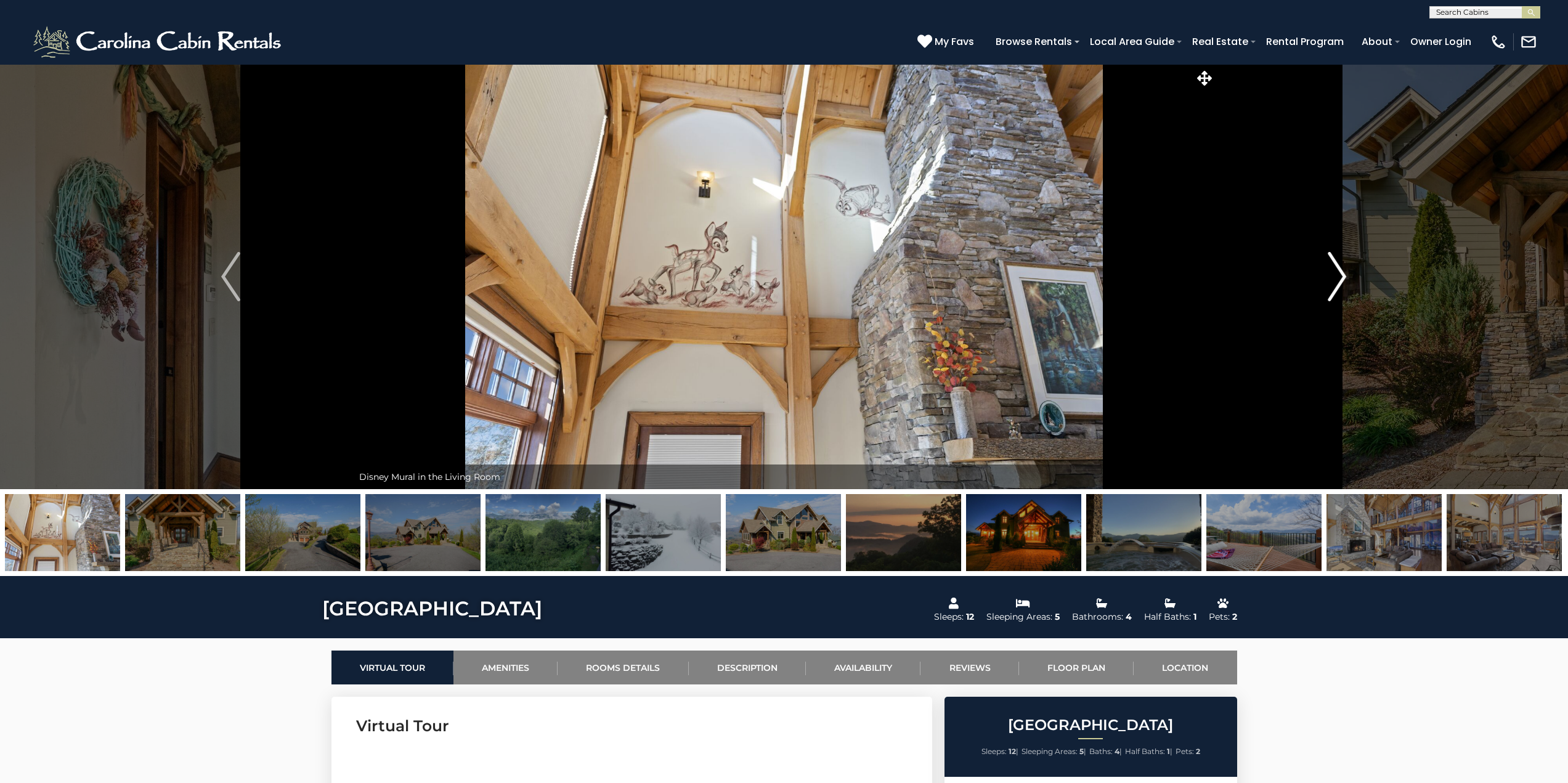
click at [1335, 273] on img "Next" at bounding box center [1337, 276] width 19 height 49
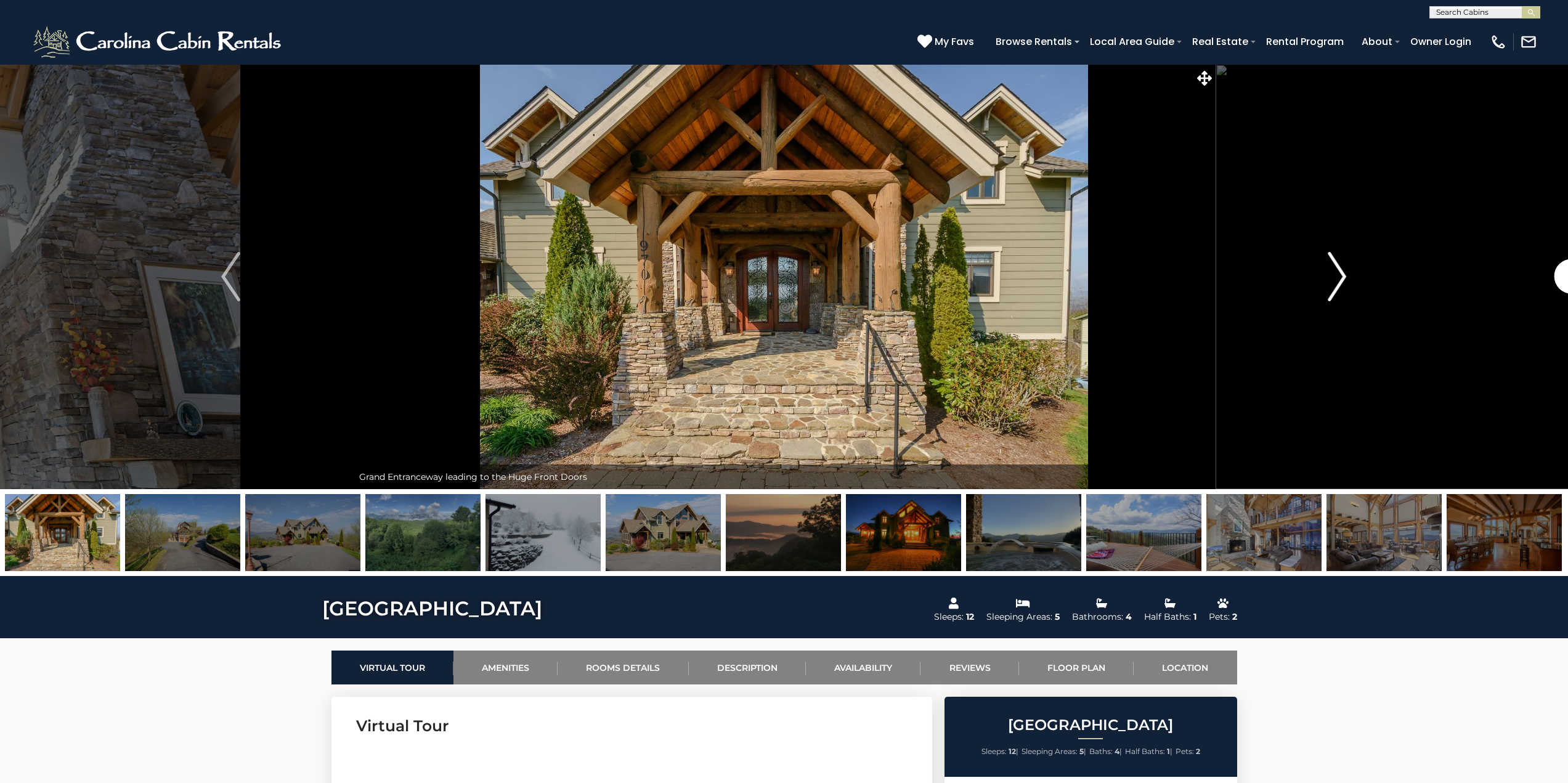
click at [1335, 273] on img "Next" at bounding box center [1337, 276] width 19 height 49
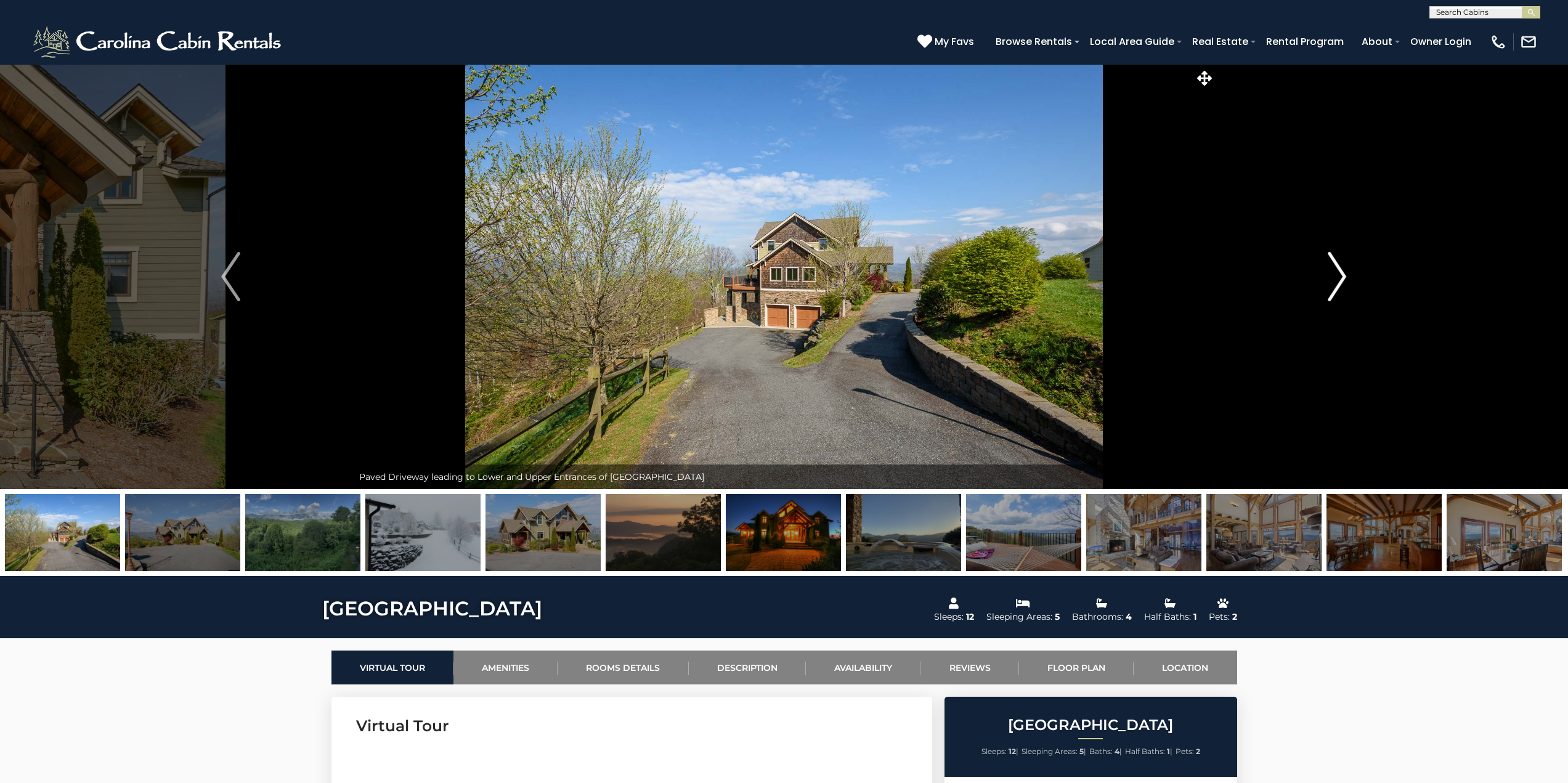
click at [1335, 273] on img "Next" at bounding box center [1337, 276] width 19 height 49
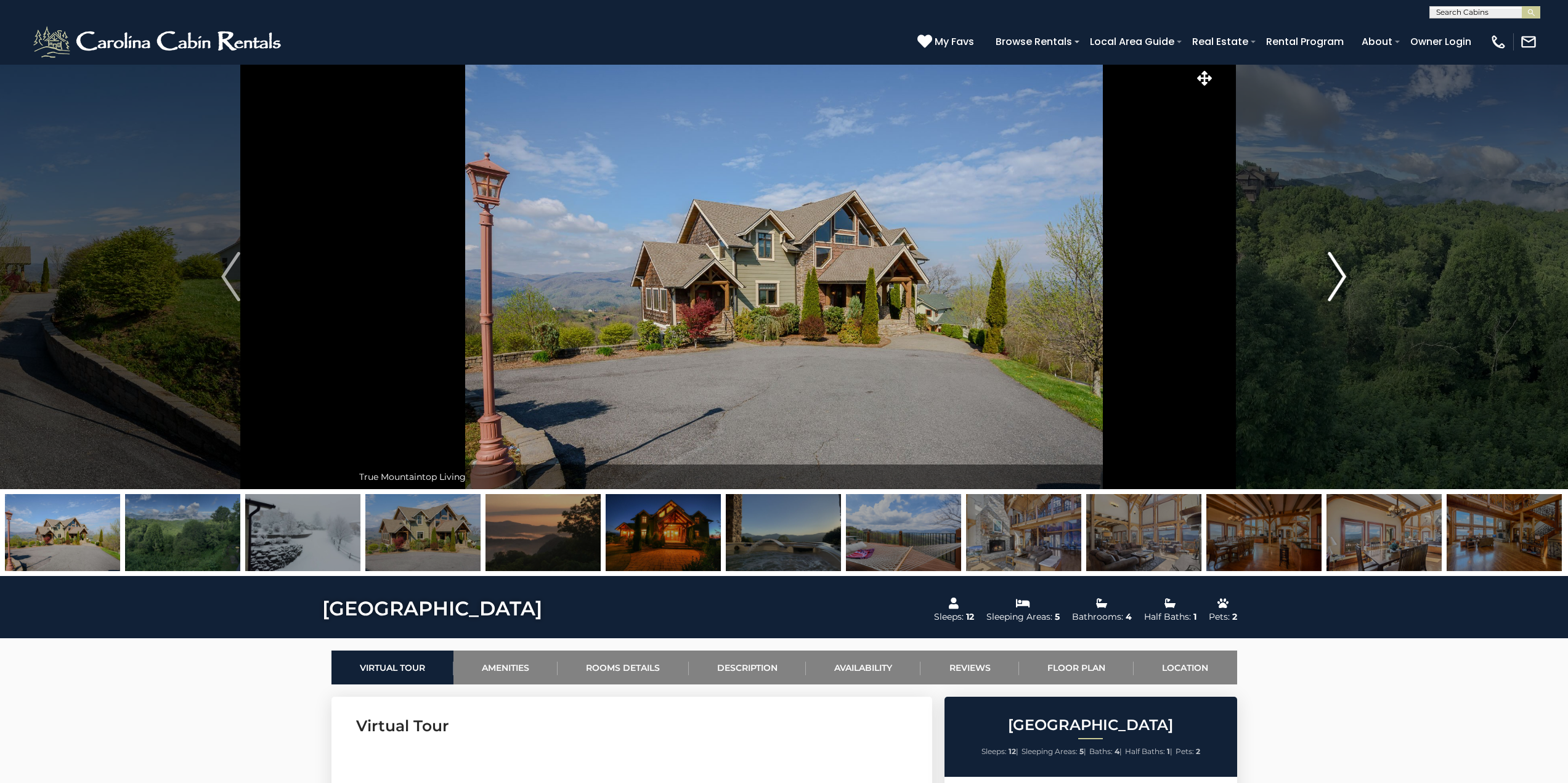
click at [1335, 273] on img "Next" at bounding box center [1337, 276] width 19 height 49
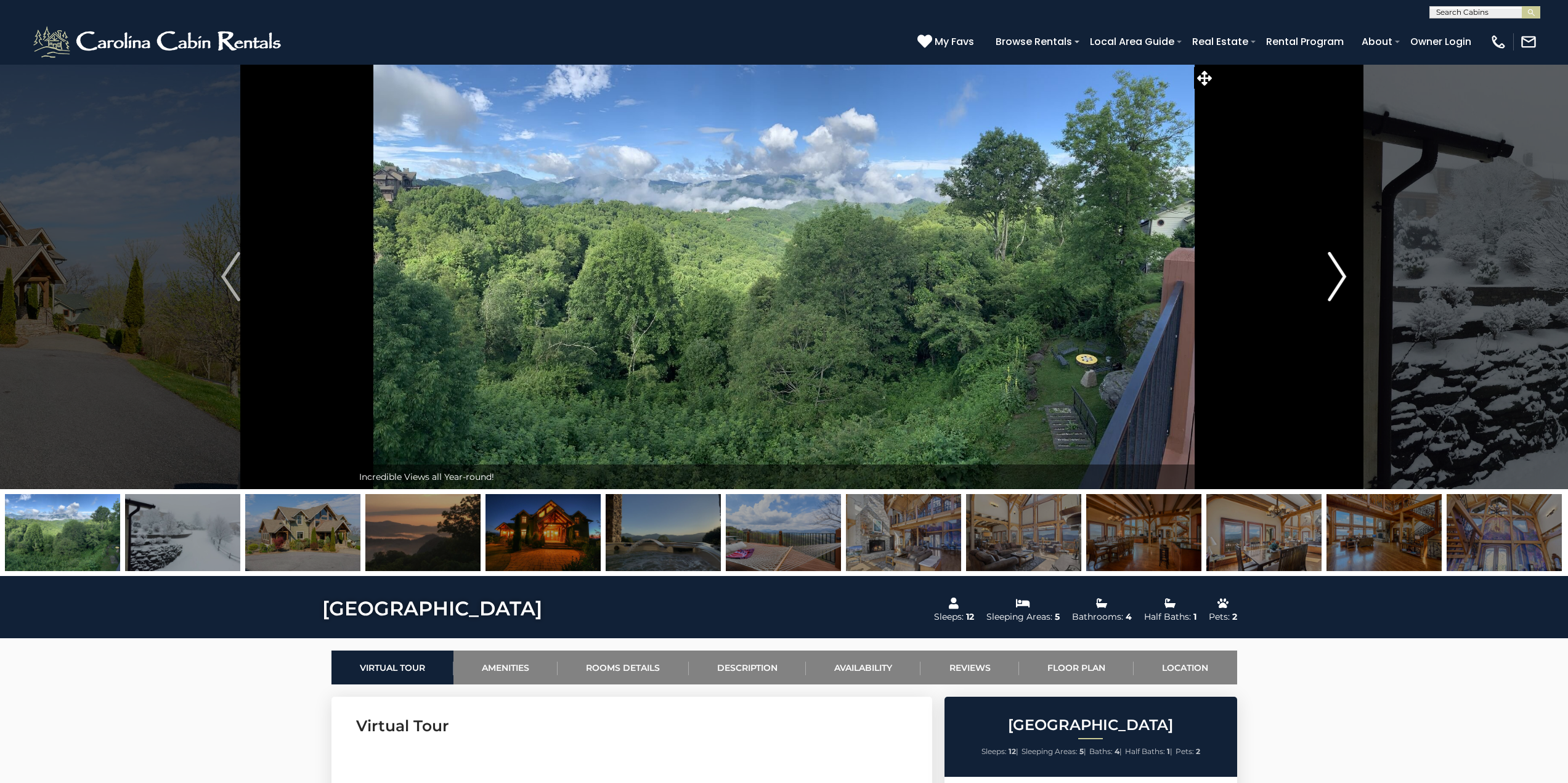
click at [1335, 273] on img "Next" at bounding box center [1337, 276] width 19 height 49
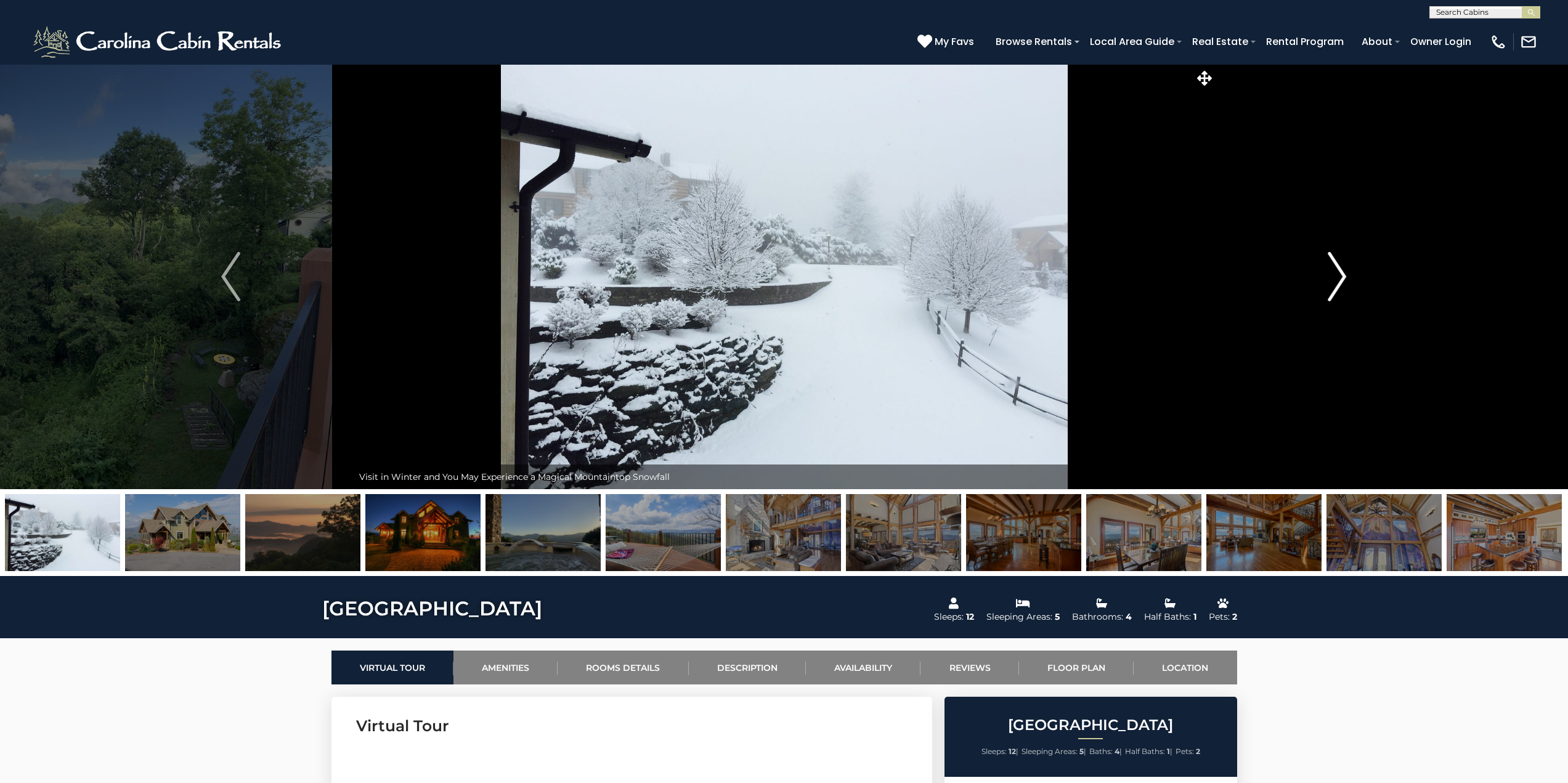
click at [1335, 273] on img "Next" at bounding box center [1337, 276] width 19 height 49
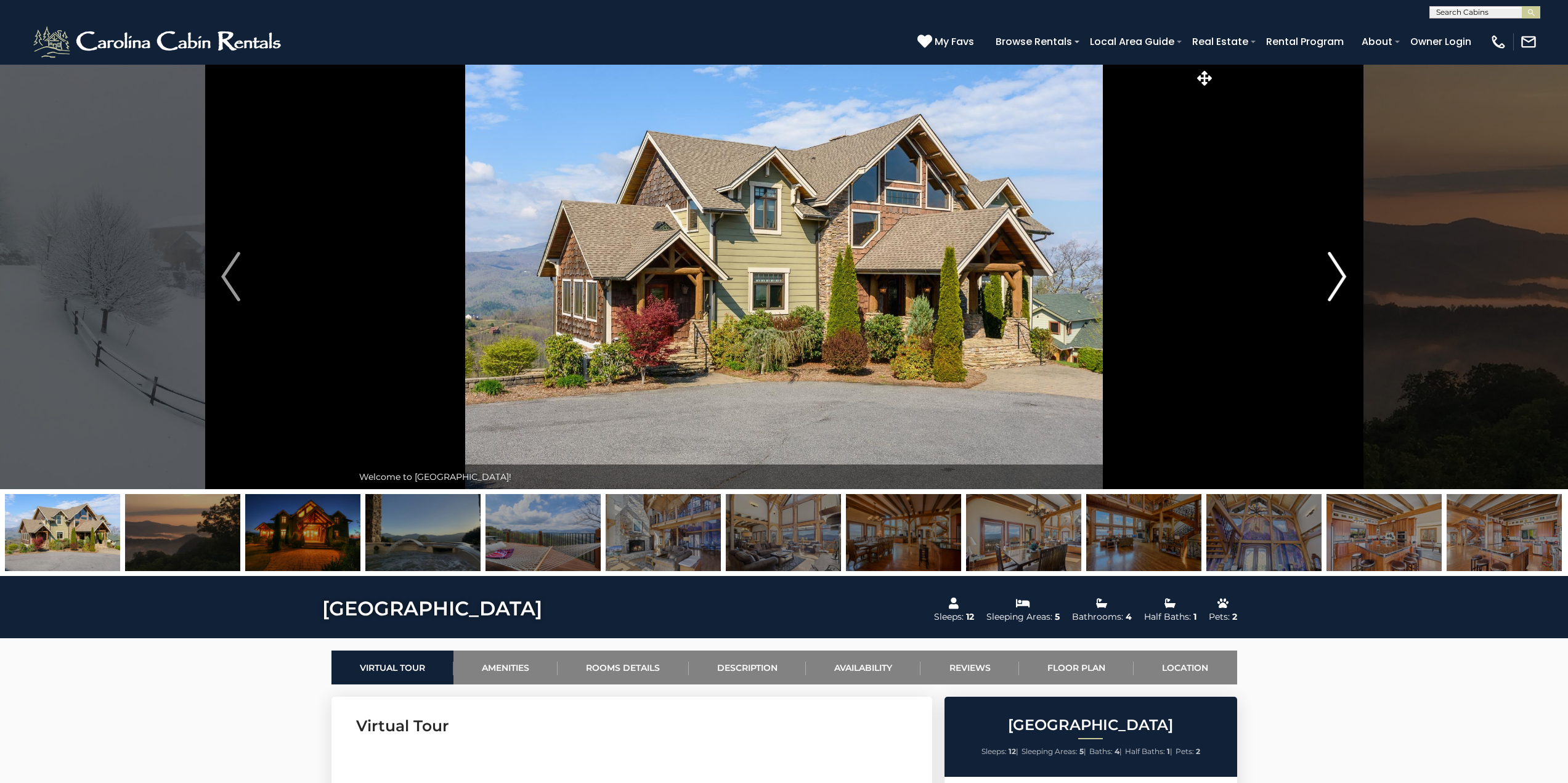
click at [1335, 273] on img "Next" at bounding box center [1337, 276] width 19 height 49
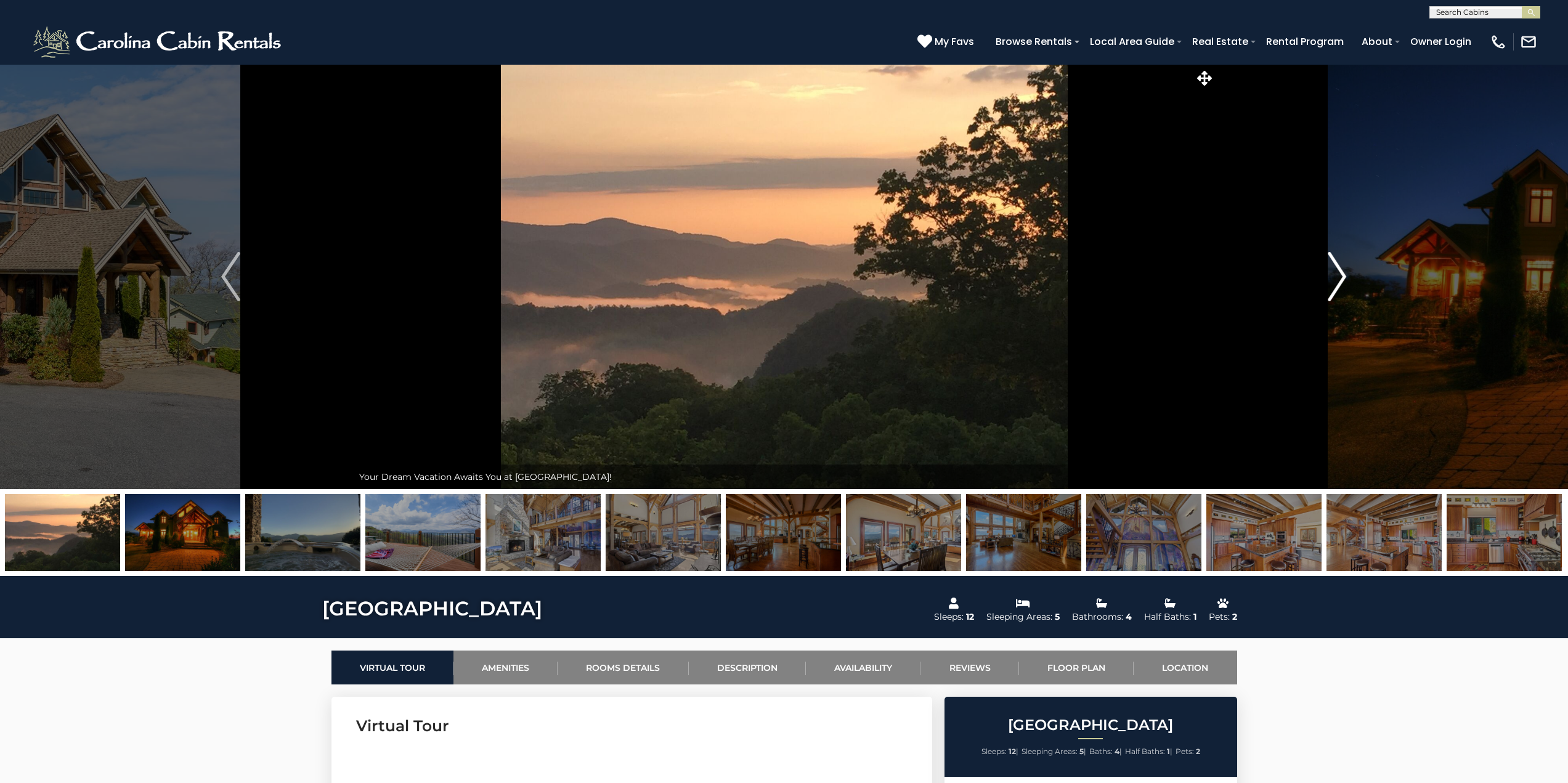
click at [1335, 273] on img "Next" at bounding box center [1337, 276] width 19 height 49
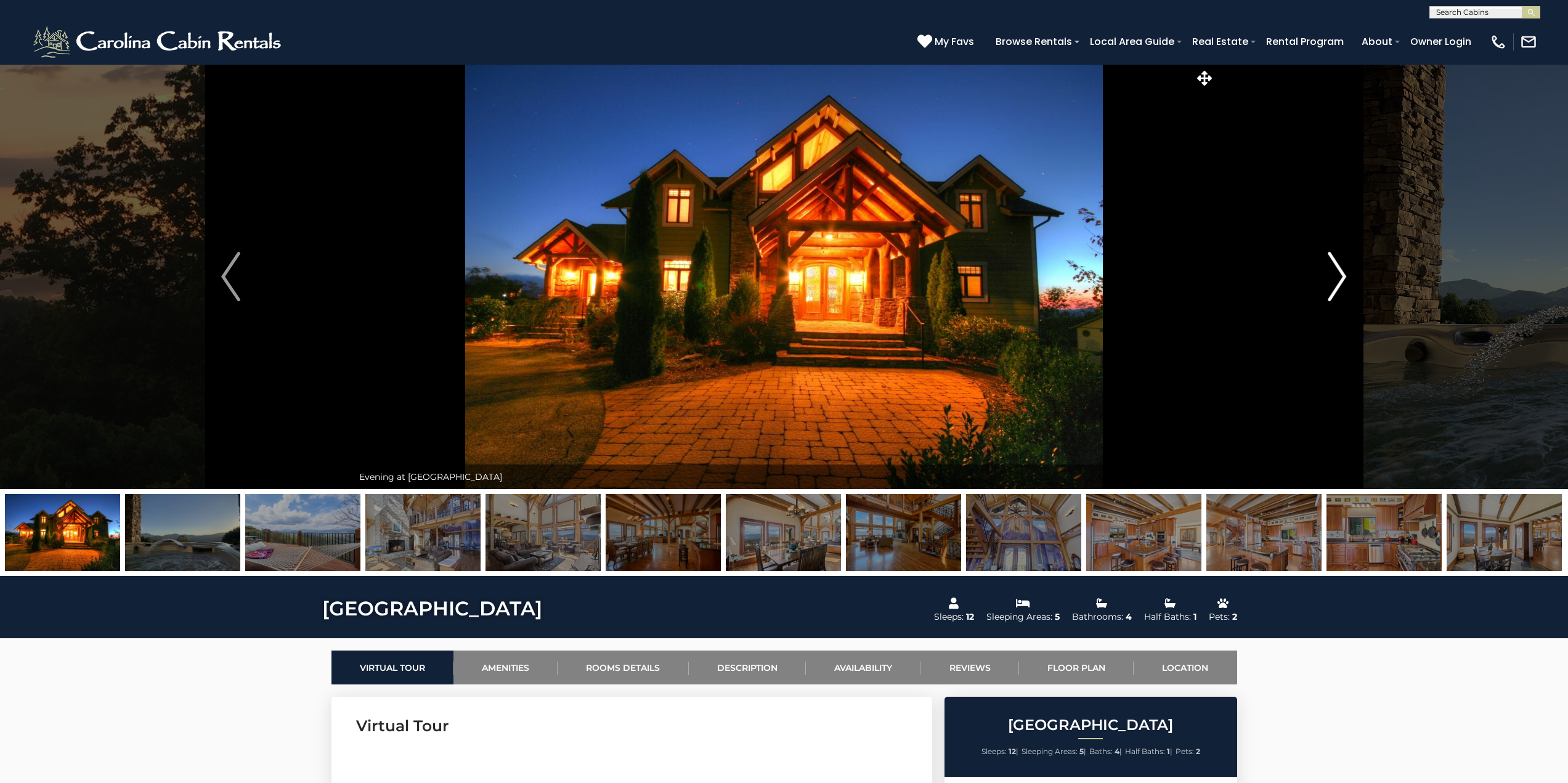
click at [1335, 273] on img "Next" at bounding box center [1337, 276] width 19 height 49
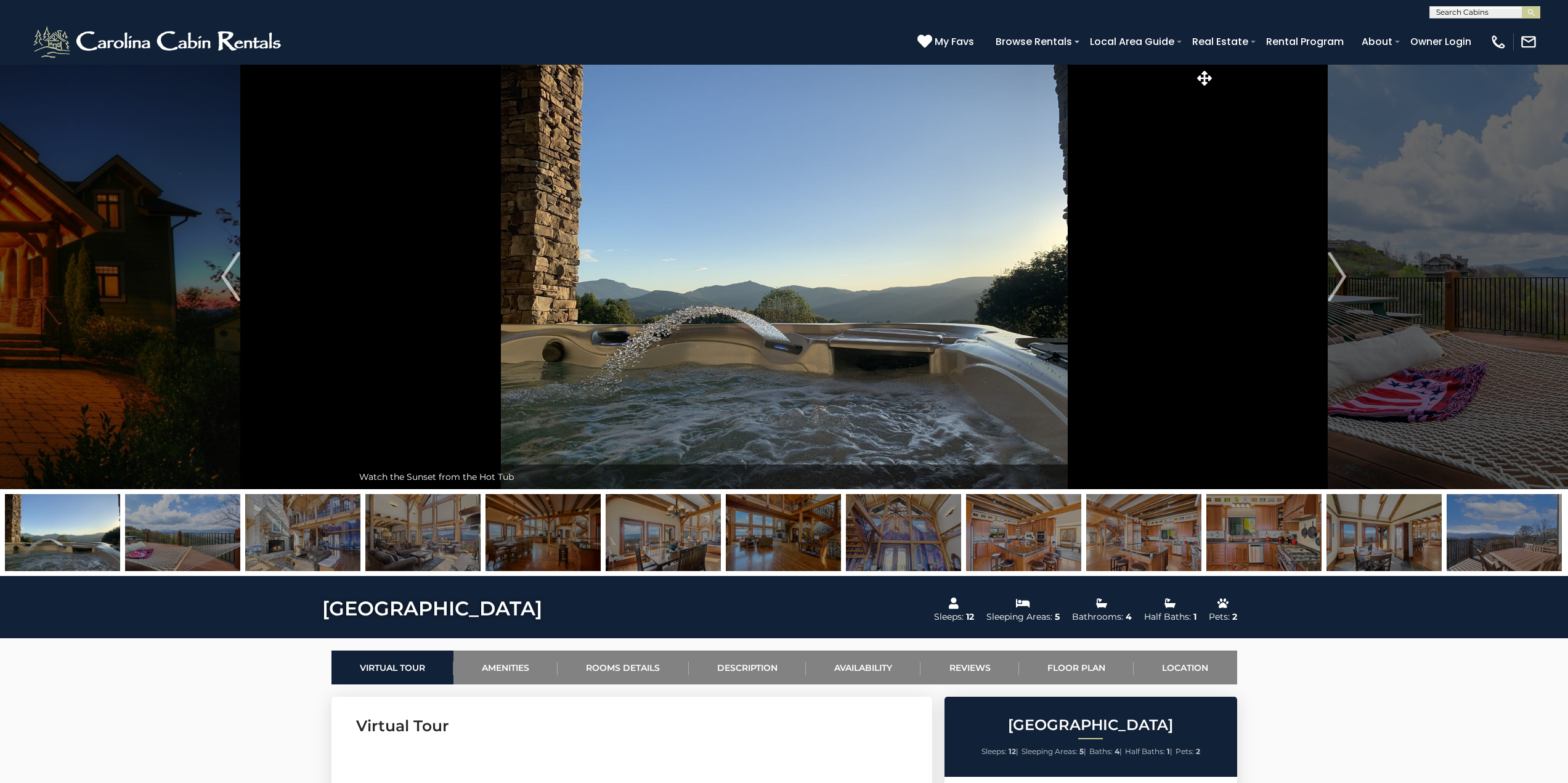
click at [465, 524] on img at bounding box center [422, 533] width 115 height 77
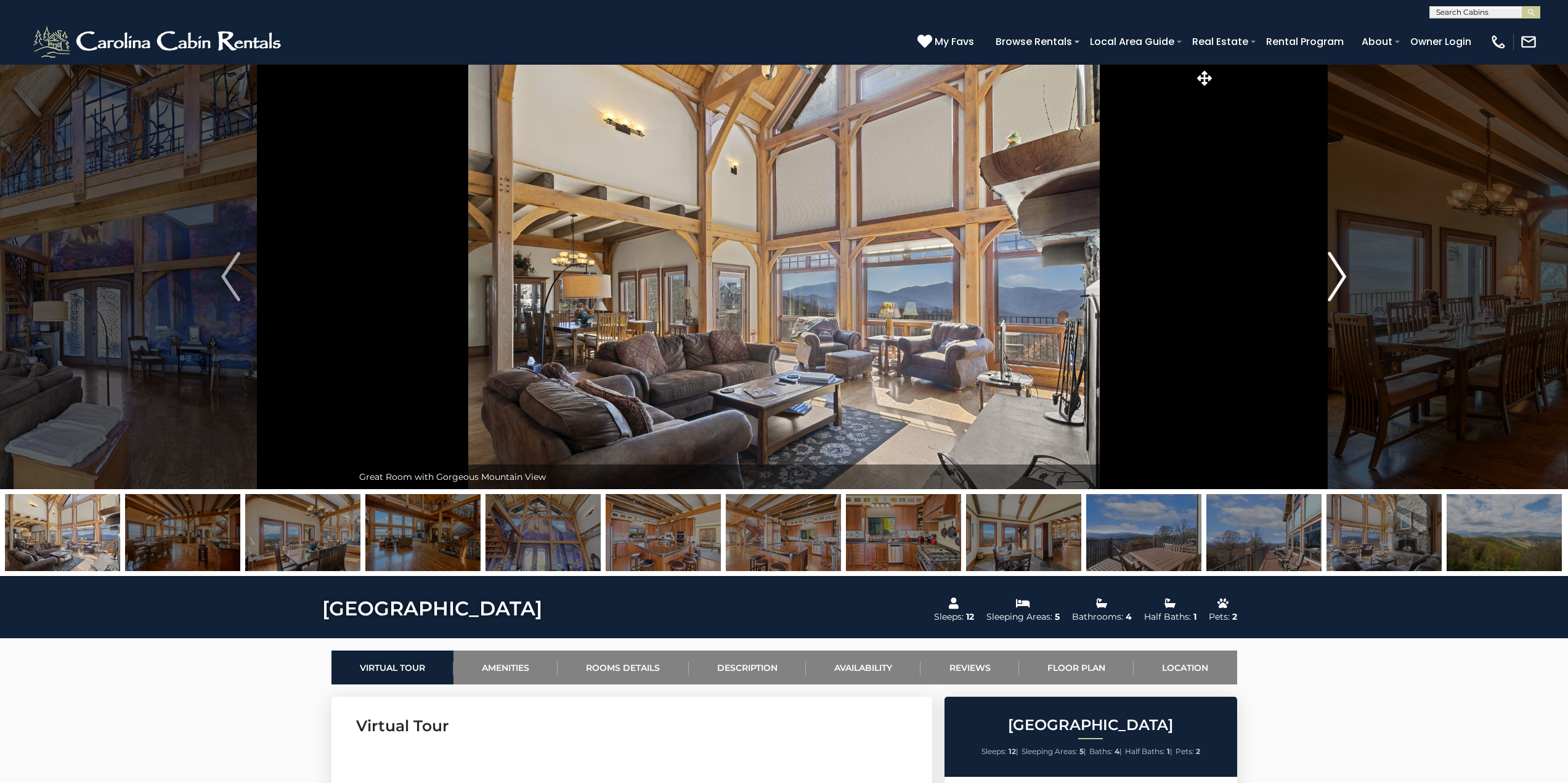
click at [1330, 272] on img "Next" at bounding box center [1337, 276] width 19 height 49
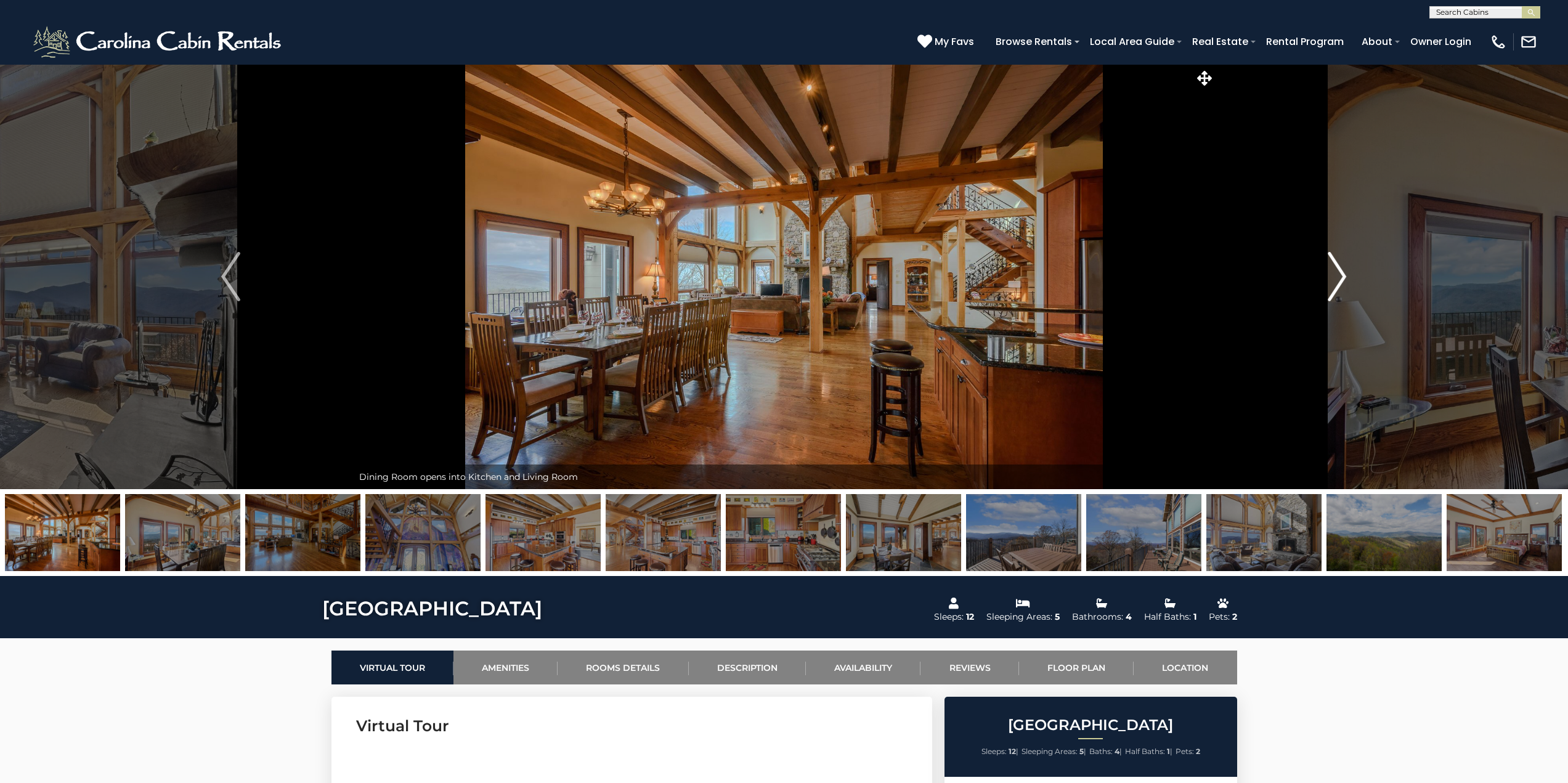
click at [1330, 272] on img "Next" at bounding box center [1337, 276] width 19 height 49
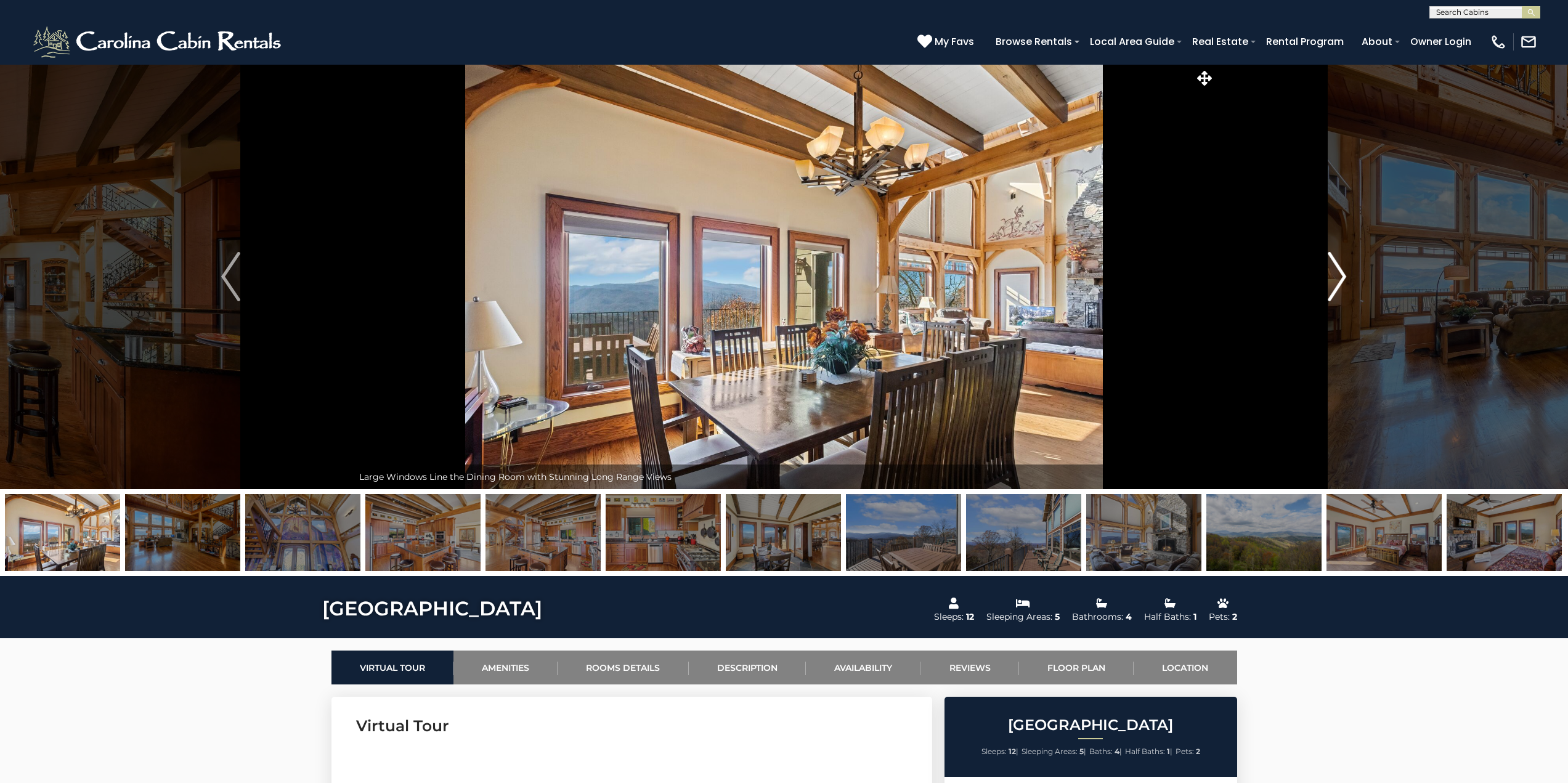
click at [1330, 272] on img "Next" at bounding box center [1337, 276] width 19 height 49
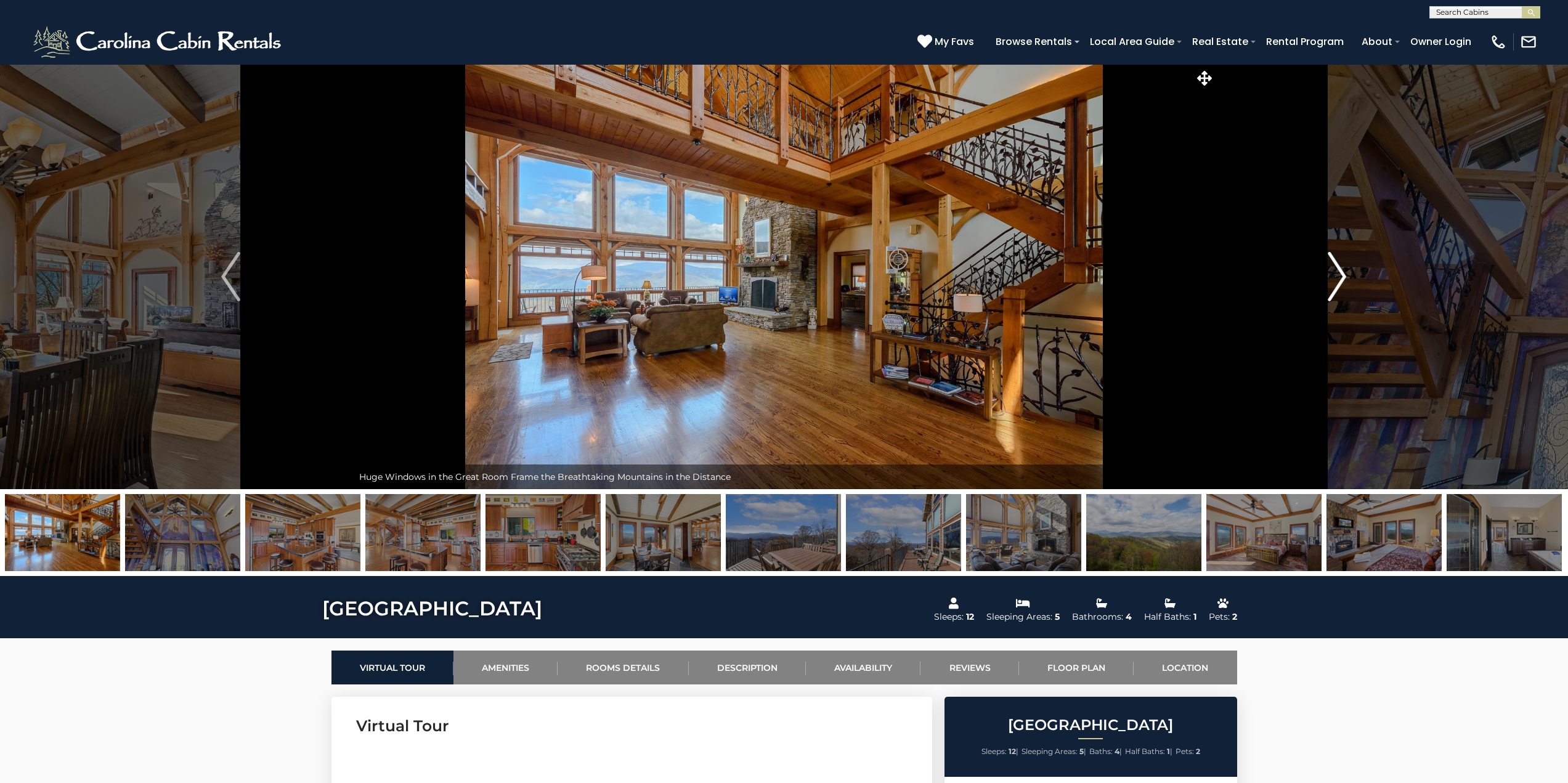
click at [1330, 272] on img "Next" at bounding box center [1337, 276] width 19 height 49
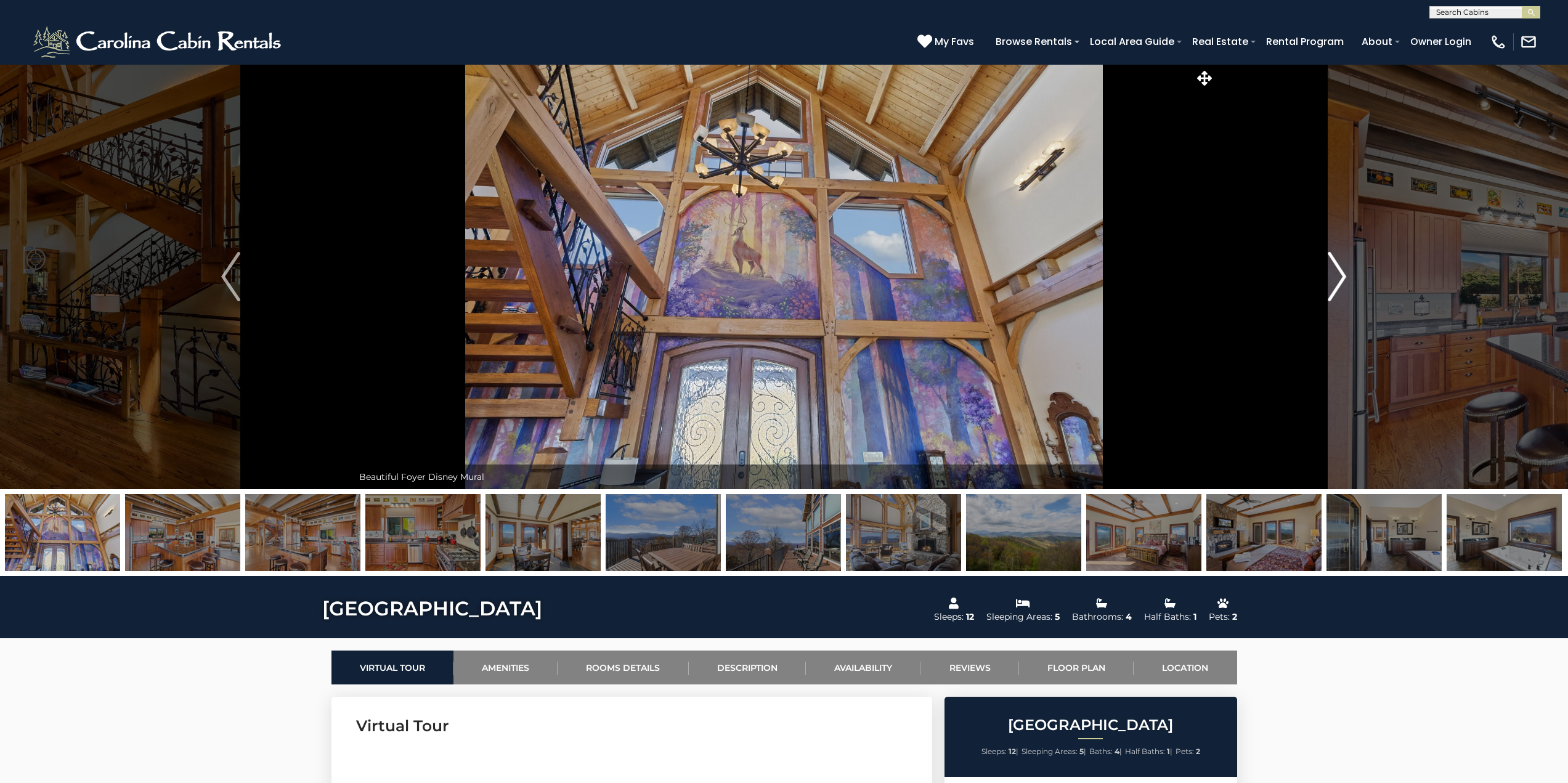
click at [1330, 272] on img "Next" at bounding box center [1337, 276] width 19 height 49
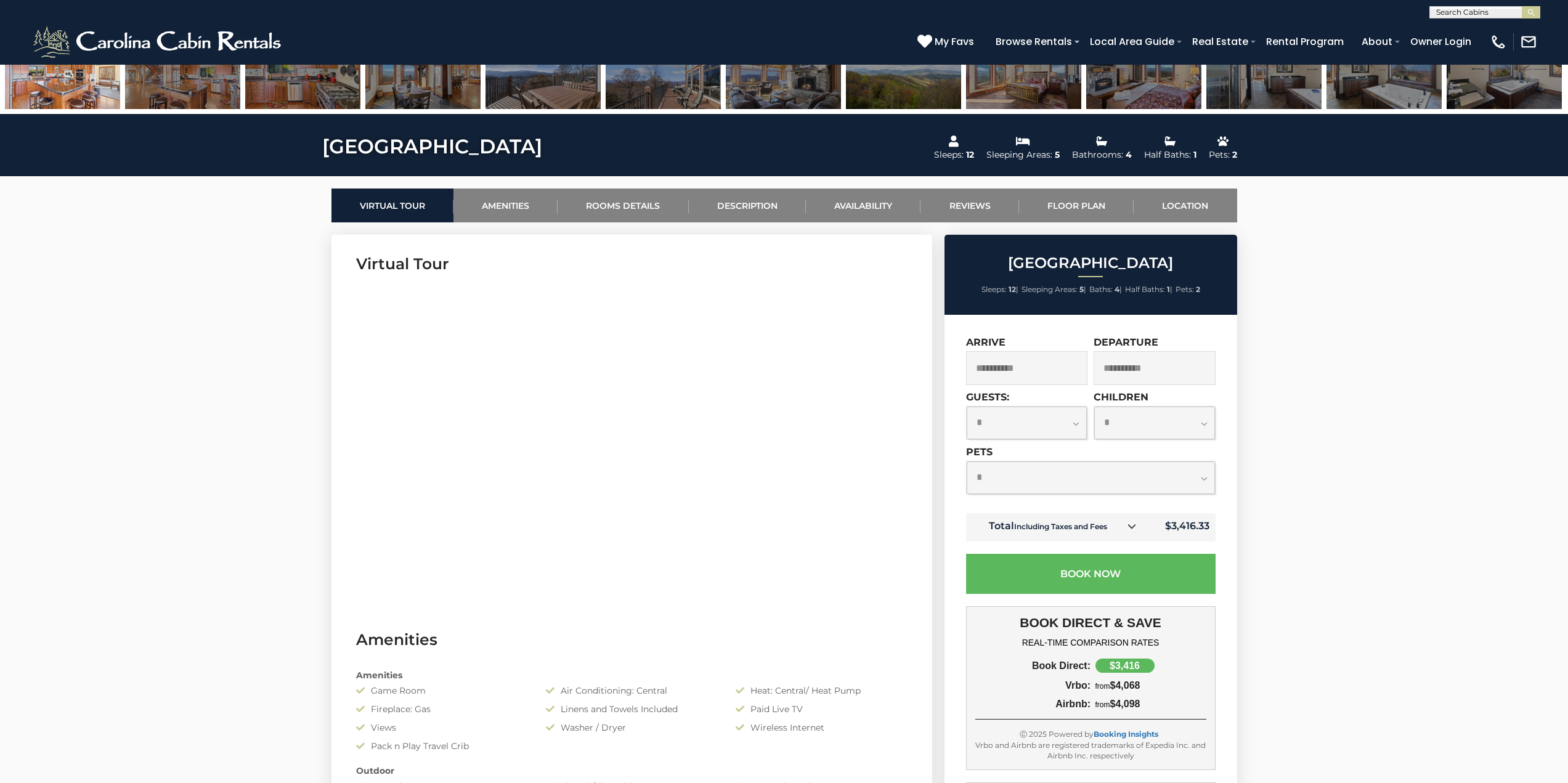
scroll to position [493, 0]
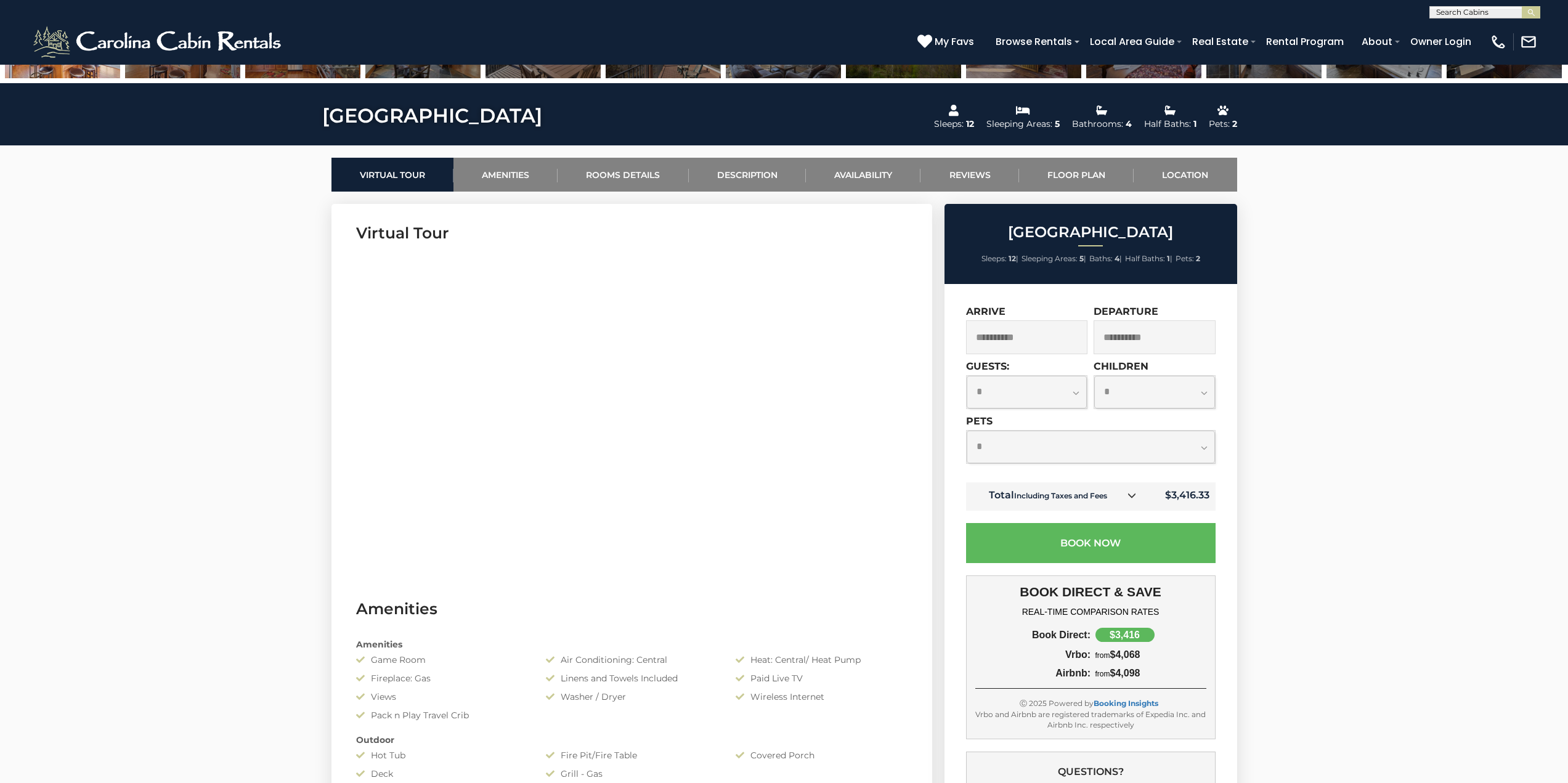
click at [1012, 337] on input "**********" at bounding box center [1026, 338] width 122 height 34
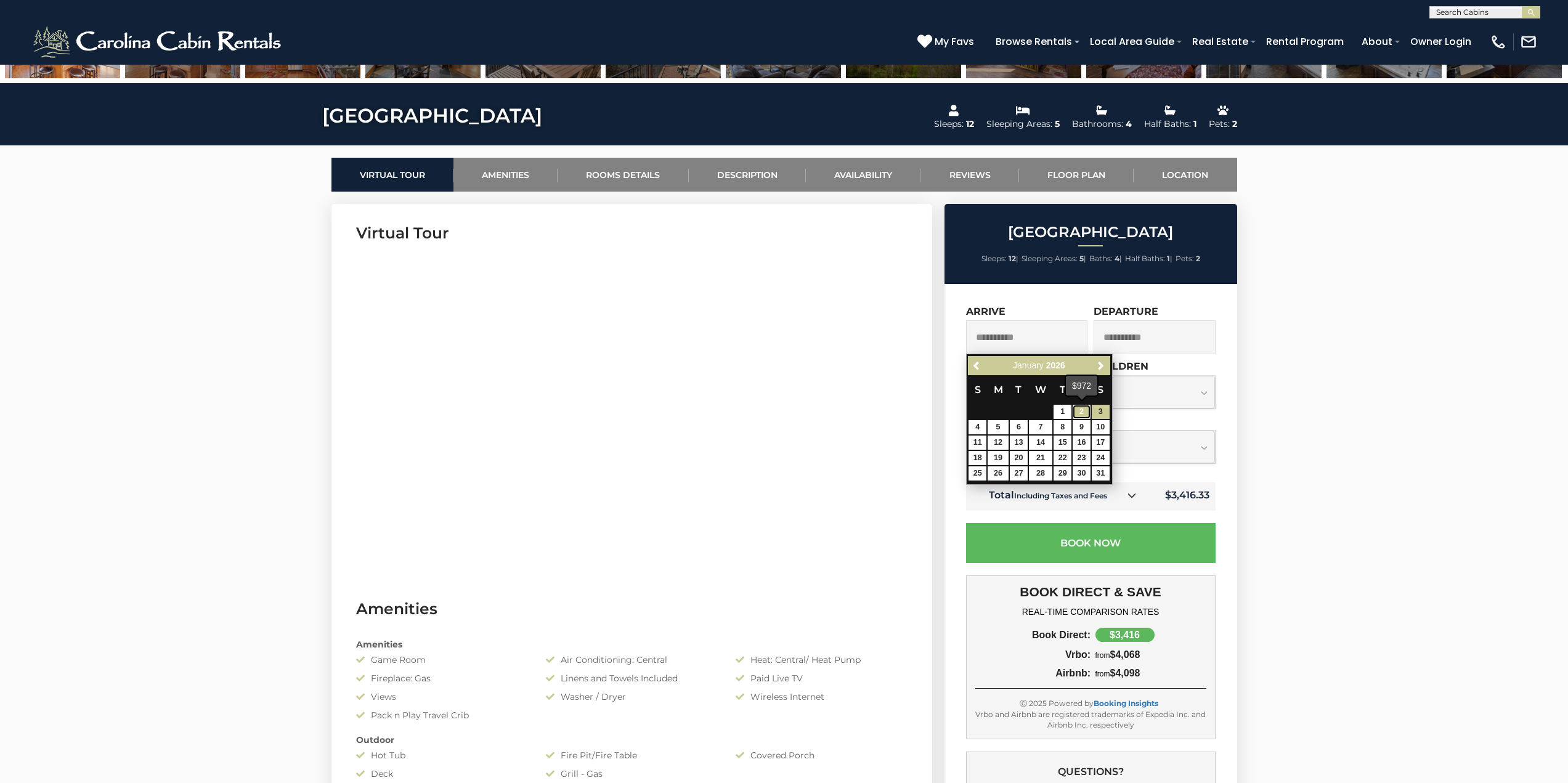
click at [1082, 411] on link "2" at bounding box center [1081, 411] width 18 height 14
type input "**********"
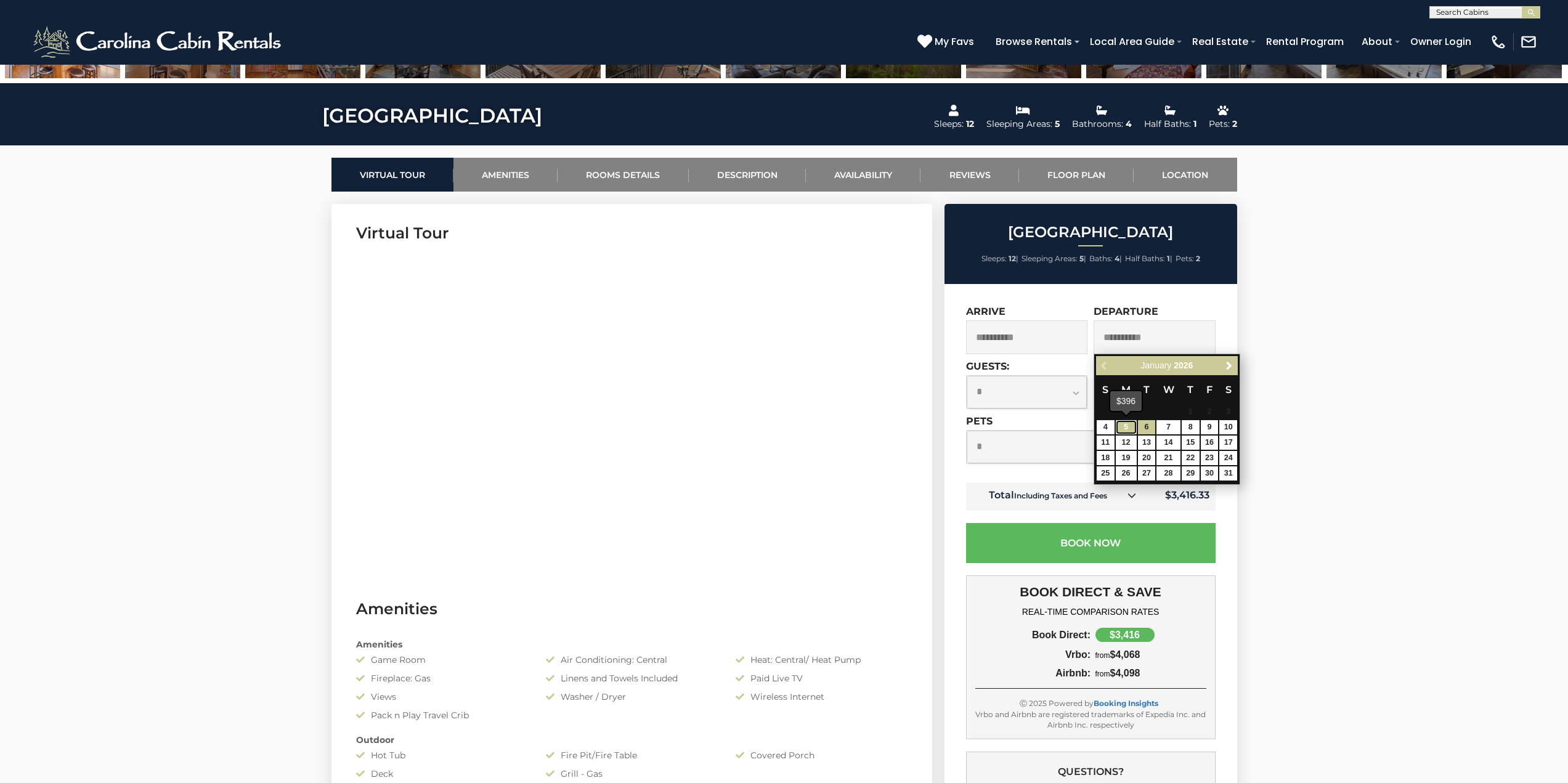
click at [1124, 427] on link "5" at bounding box center [1126, 427] width 21 height 14
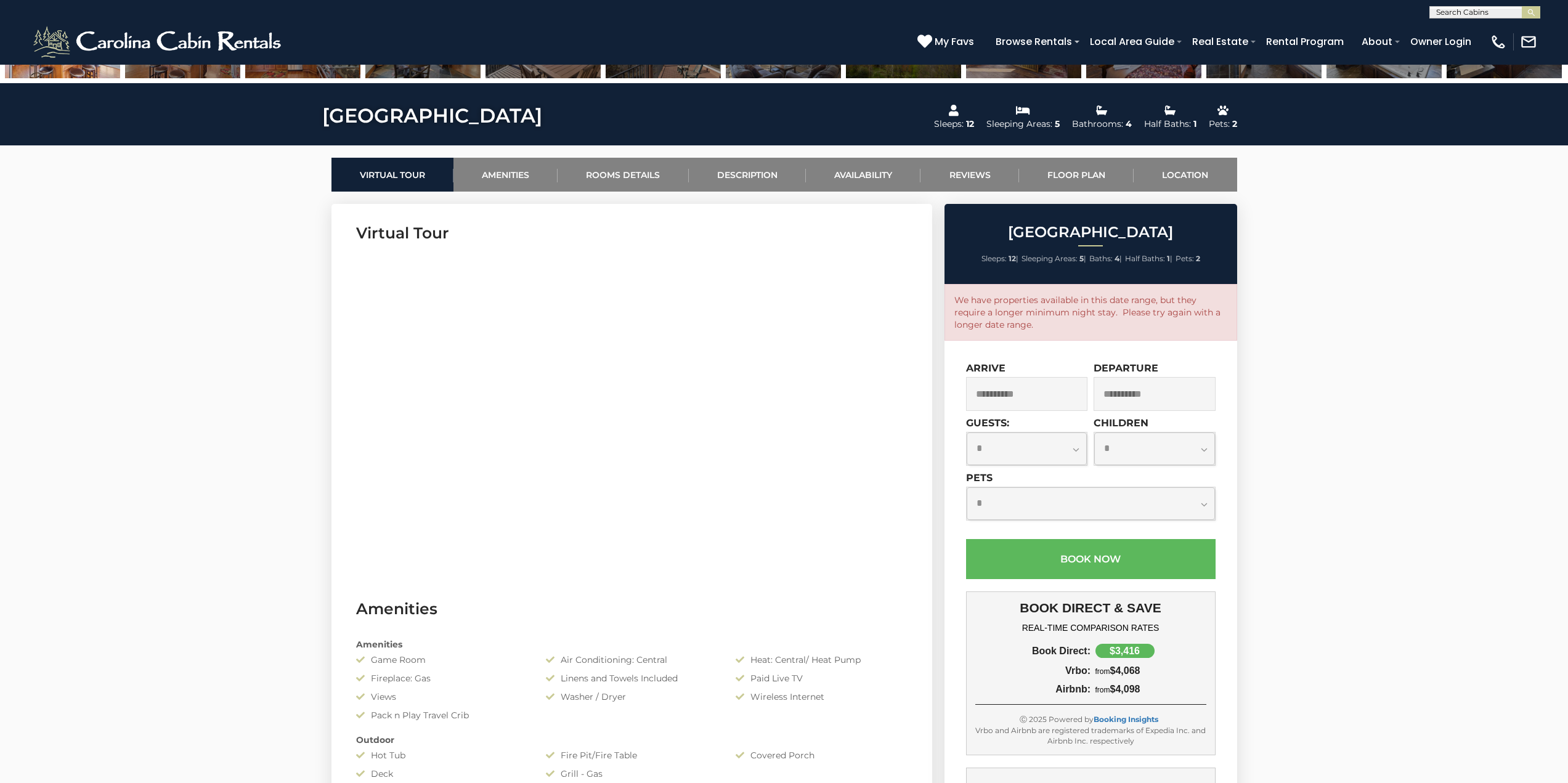
click at [1141, 393] on input "**********" at bounding box center [1154, 394] width 122 height 34
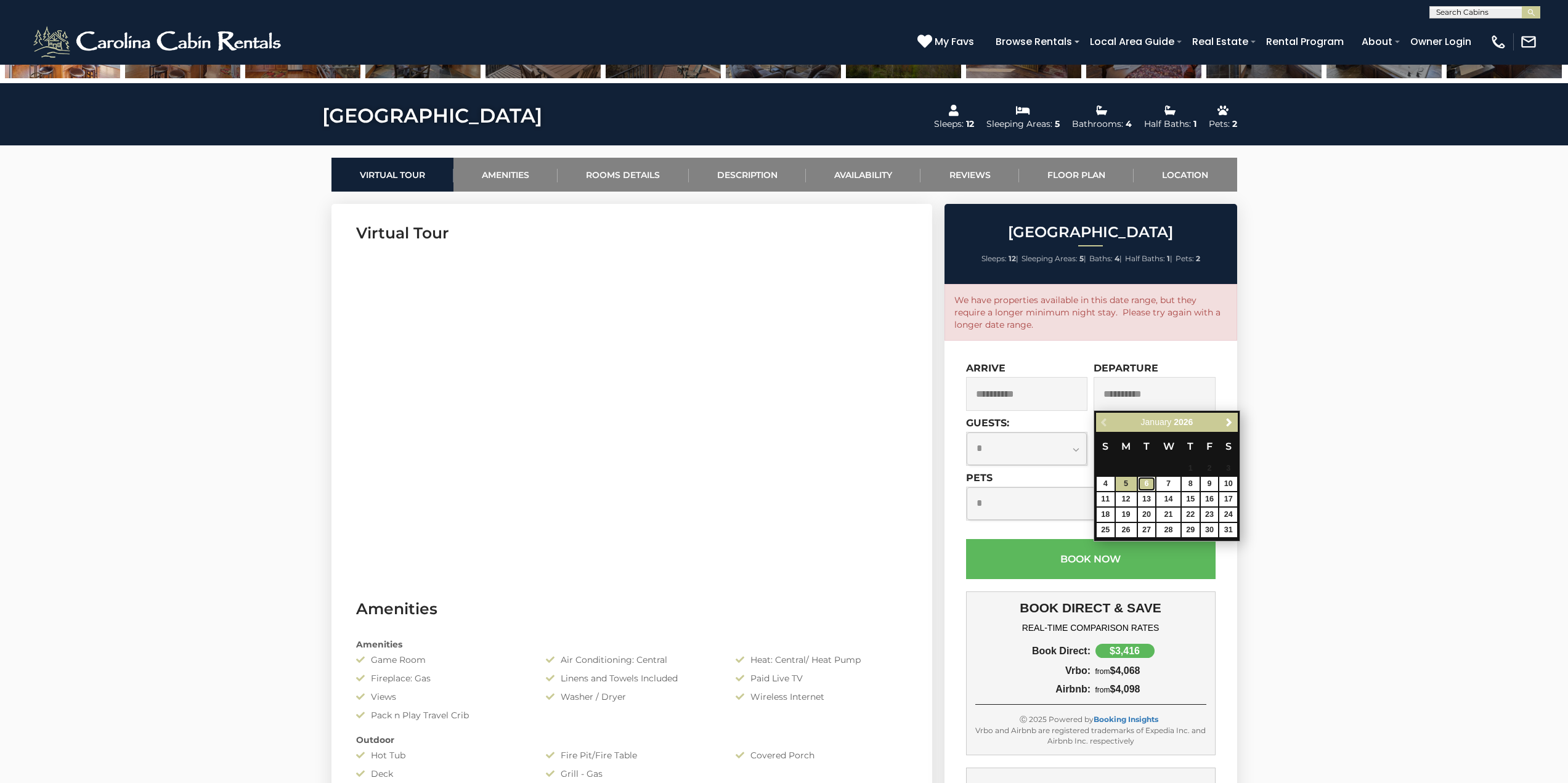
click at [1144, 485] on link "6" at bounding box center [1147, 484] width 18 height 14
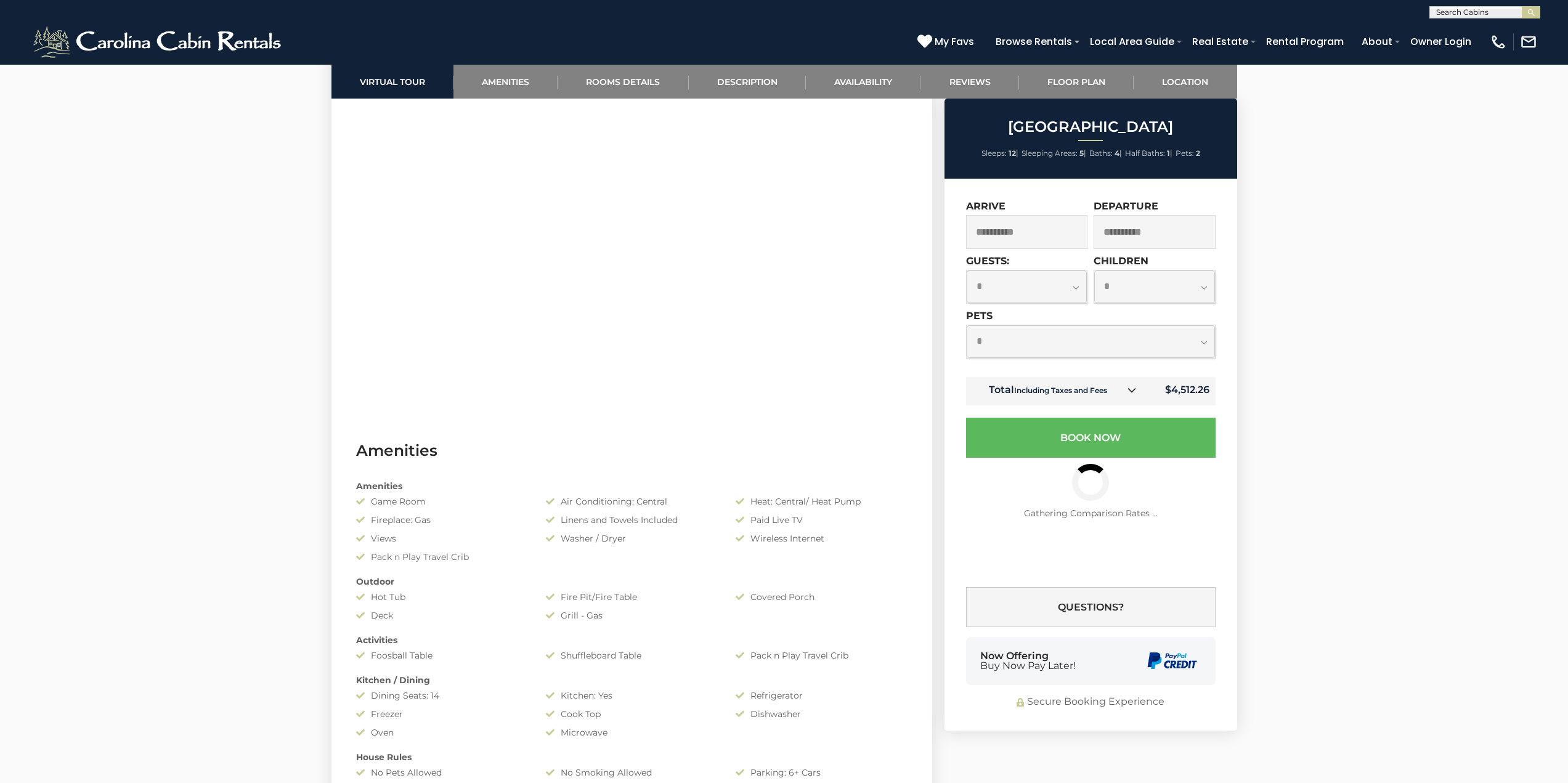
scroll to position [431, 0]
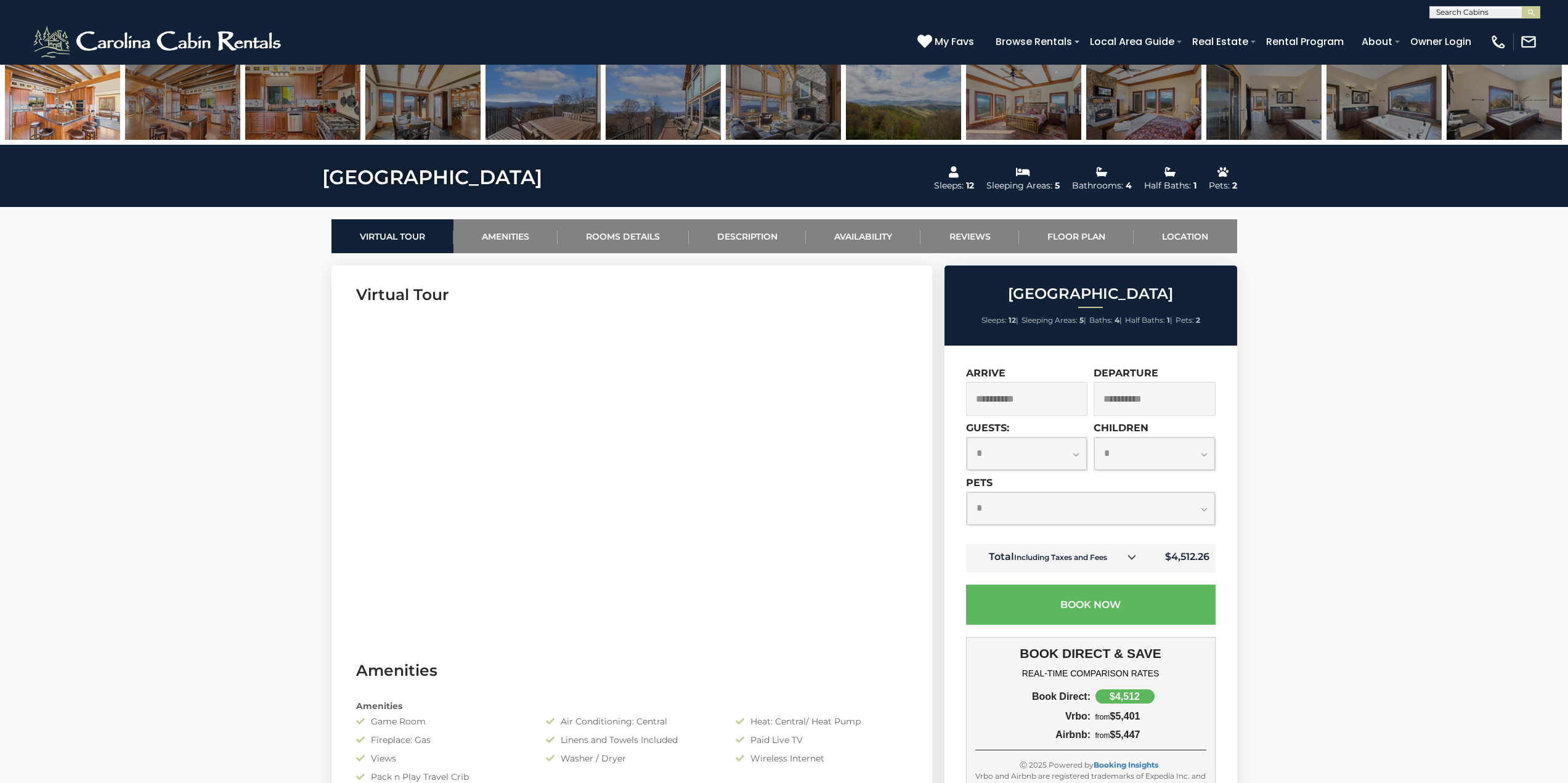
click at [1048, 394] on input "**********" at bounding box center [1026, 399] width 122 height 34
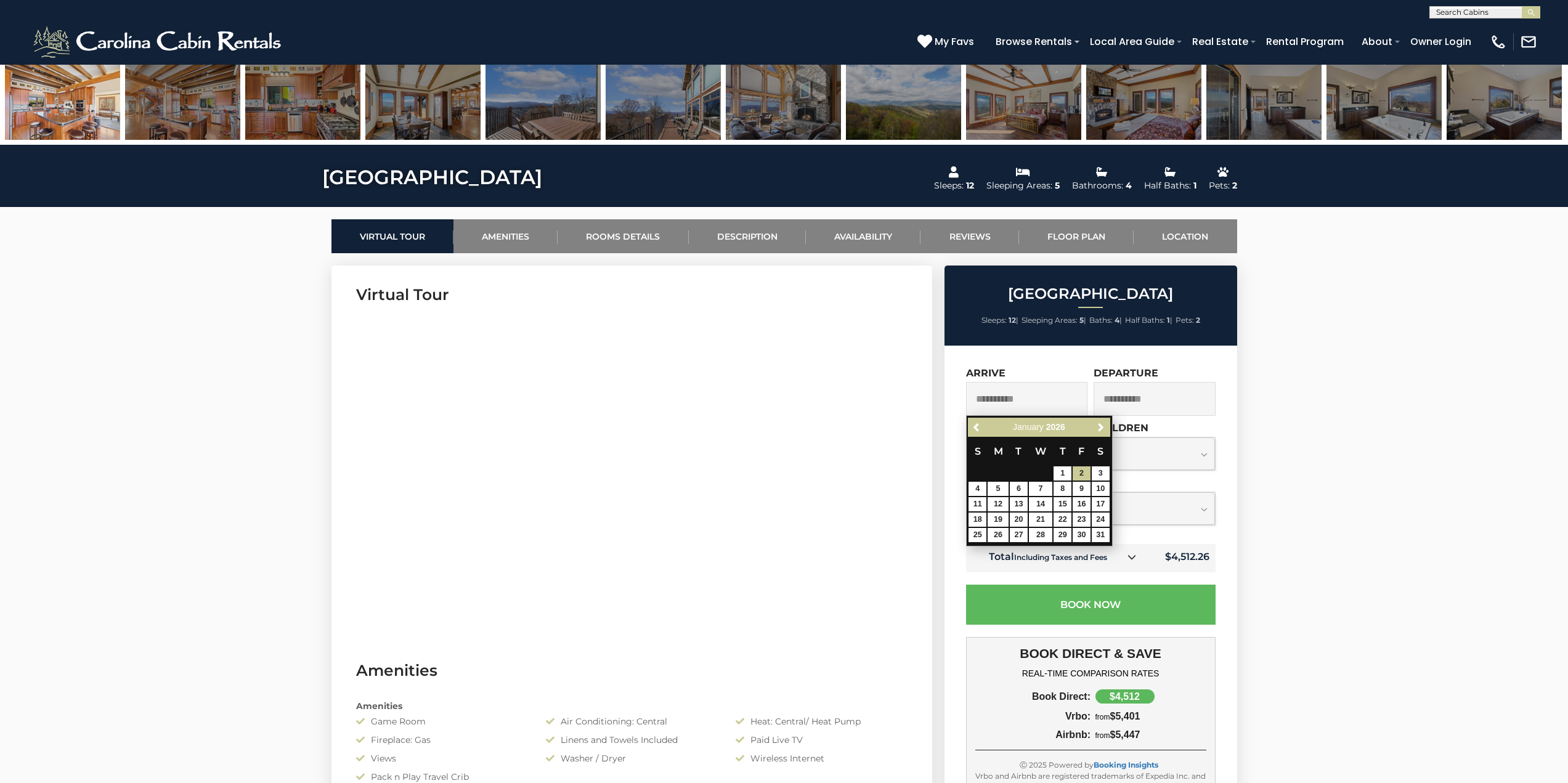
click at [1163, 403] on input "**********" at bounding box center [1154, 399] width 122 height 34
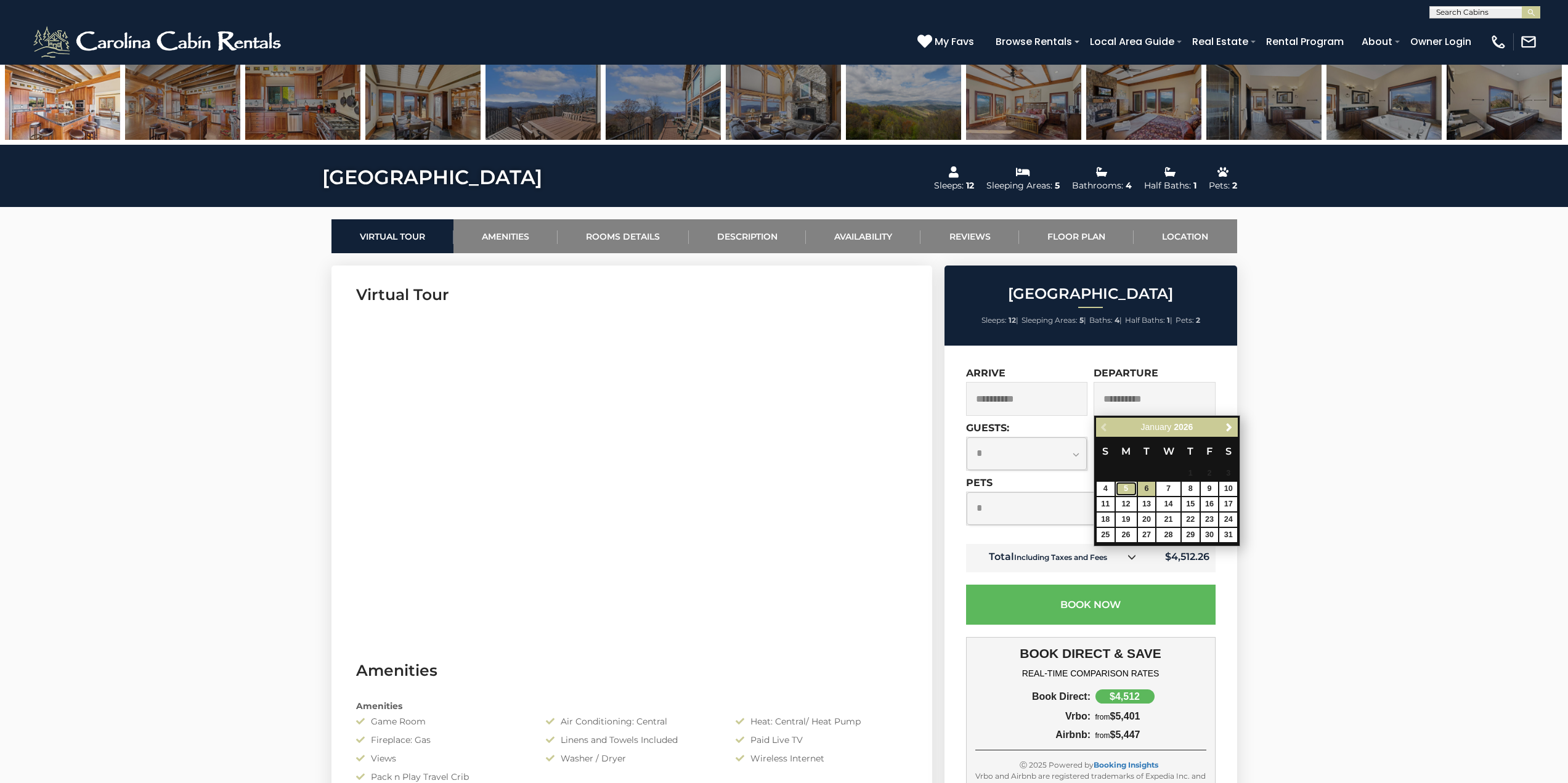
click at [1122, 486] on link "5" at bounding box center [1126, 489] width 21 height 14
type input "**********"
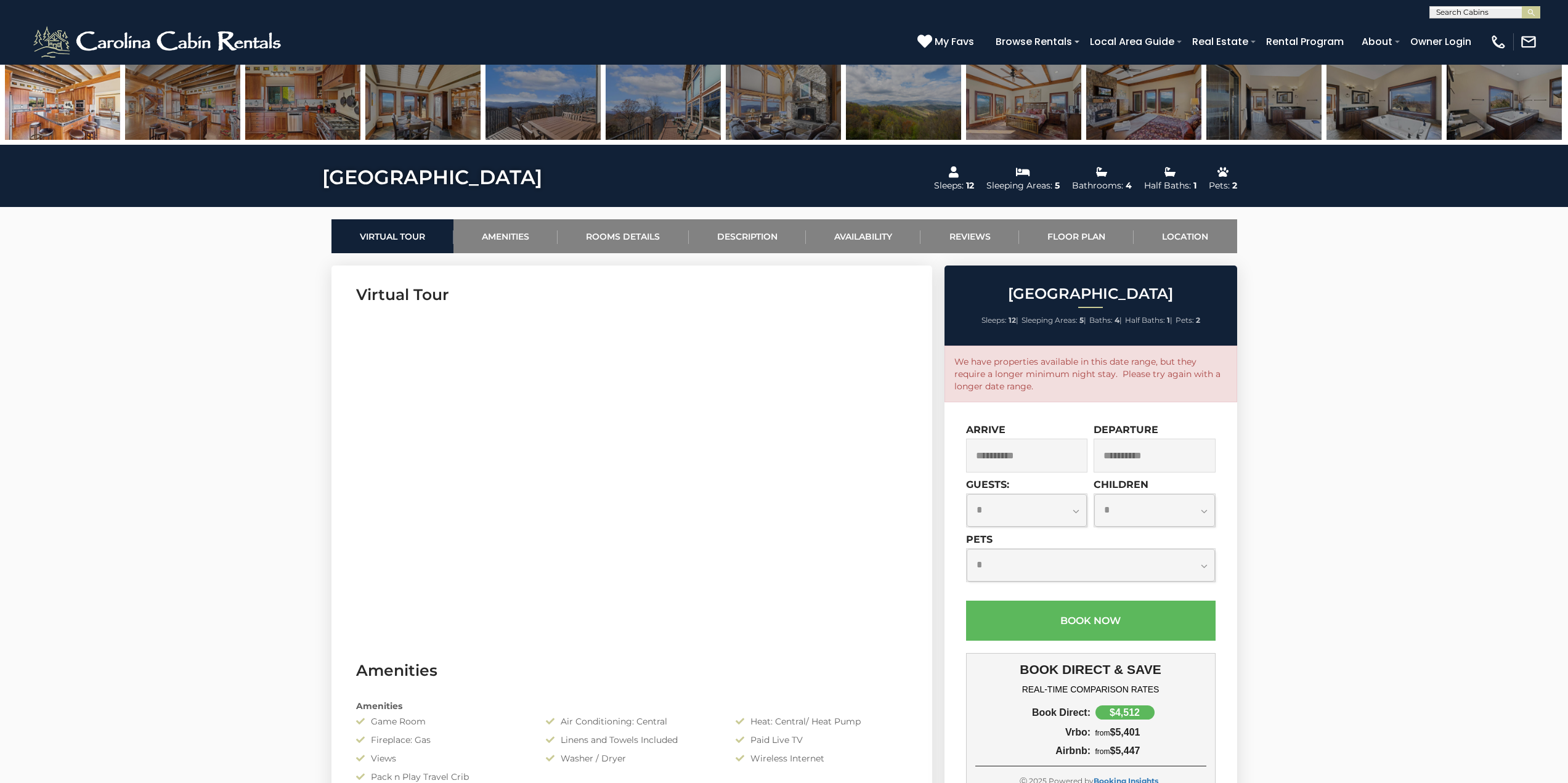
click at [1040, 451] on input "**********" at bounding box center [1026, 456] width 122 height 34
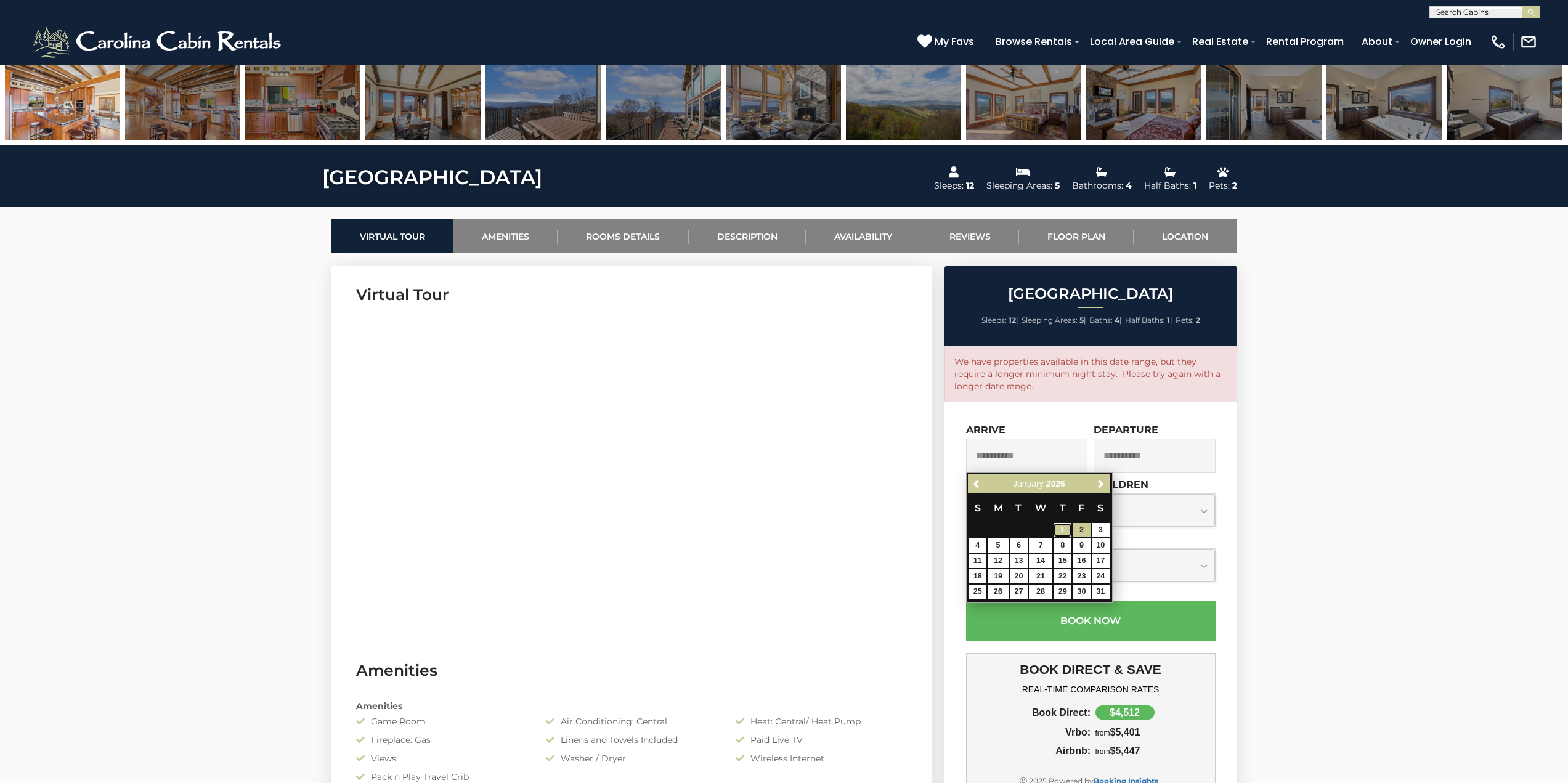
click at [1065, 528] on link "1" at bounding box center [1062, 530] width 18 height 14
type input "**********"
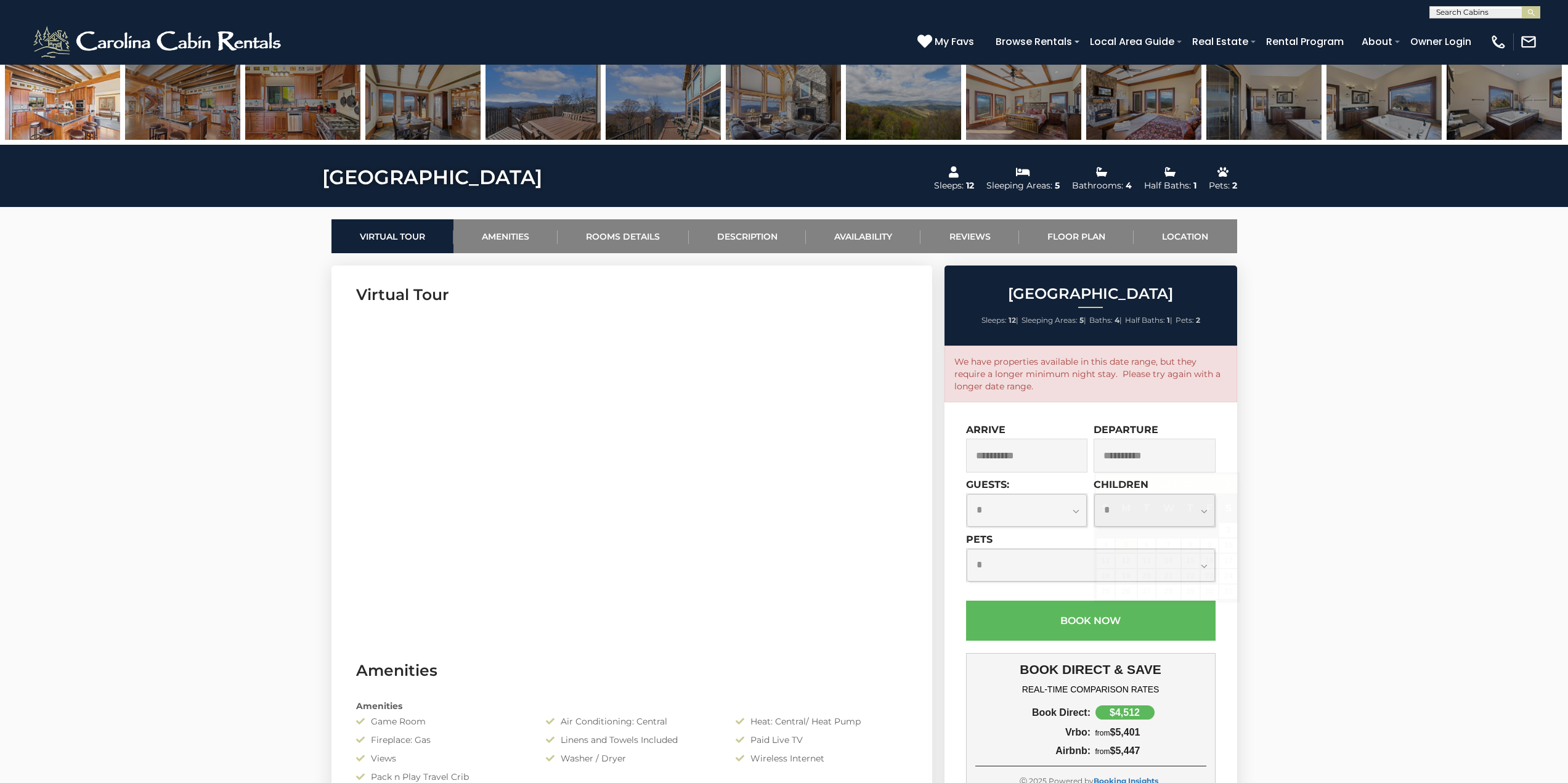
click at [1165, 460] on input "**********" at bounding box center [1154, 456] width 122 height 34
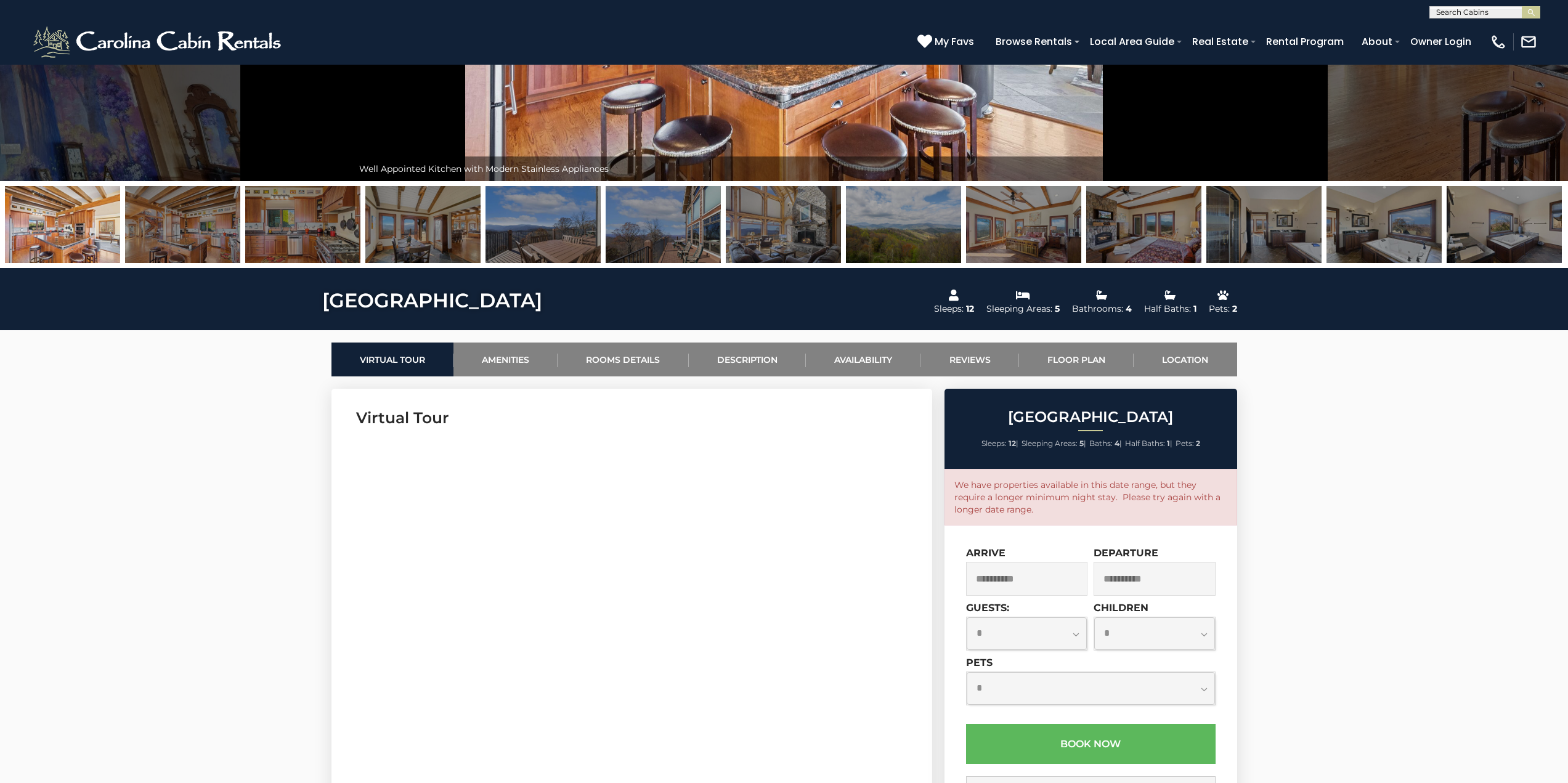
scroll to position [0, 0]
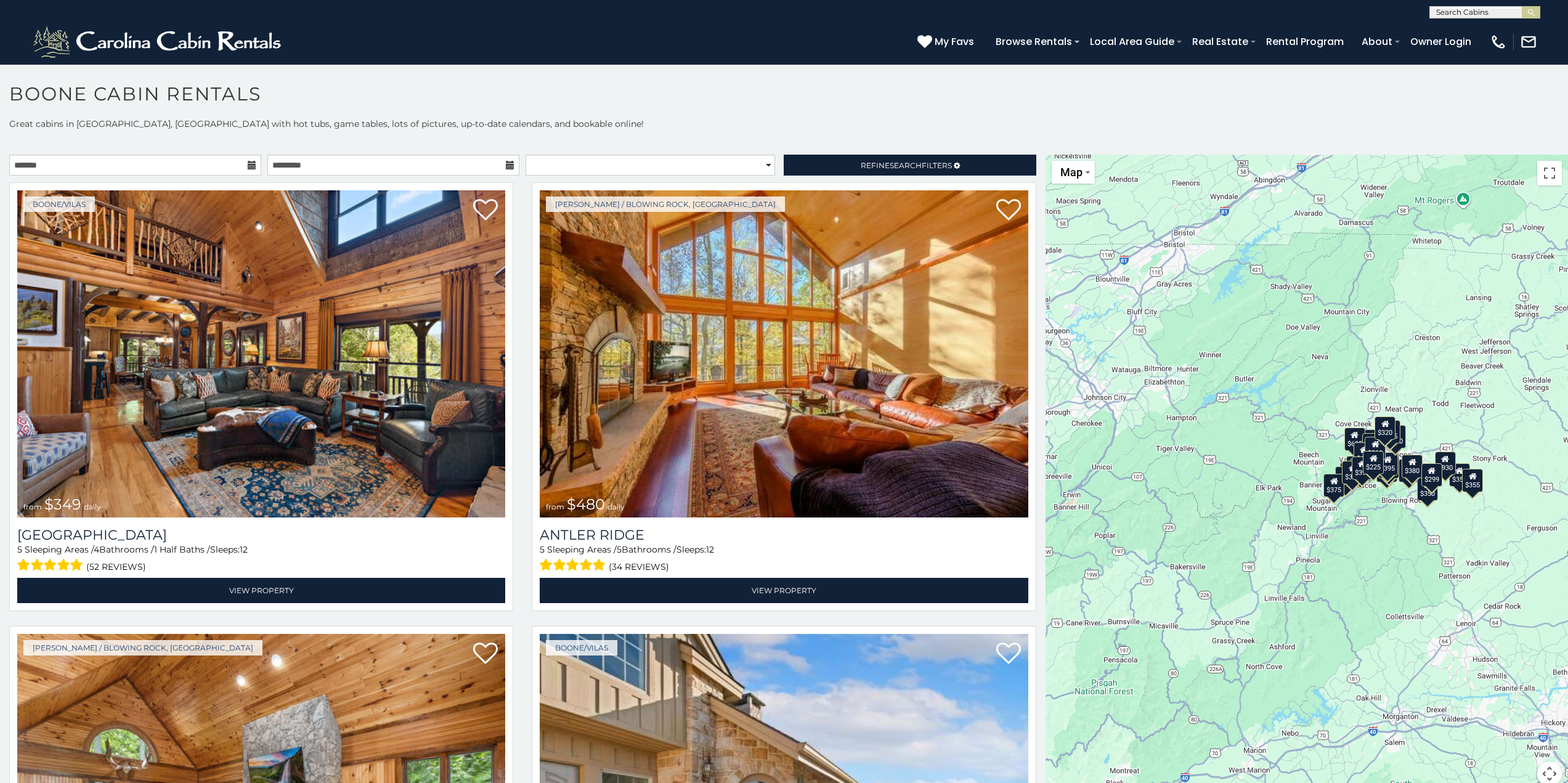
click at [251, 165] on icon at bounding box center [252, 165] width 8 height 8
click at [249, 165] on icon at bounding box center [252, 165] width 8 height 8
click at [260, 149] on div "**********" at bounding box center [784, 459] width 1568 height 684
click at [204, 165] on input "text" at bounding box center [135, 165] width 252 height 21
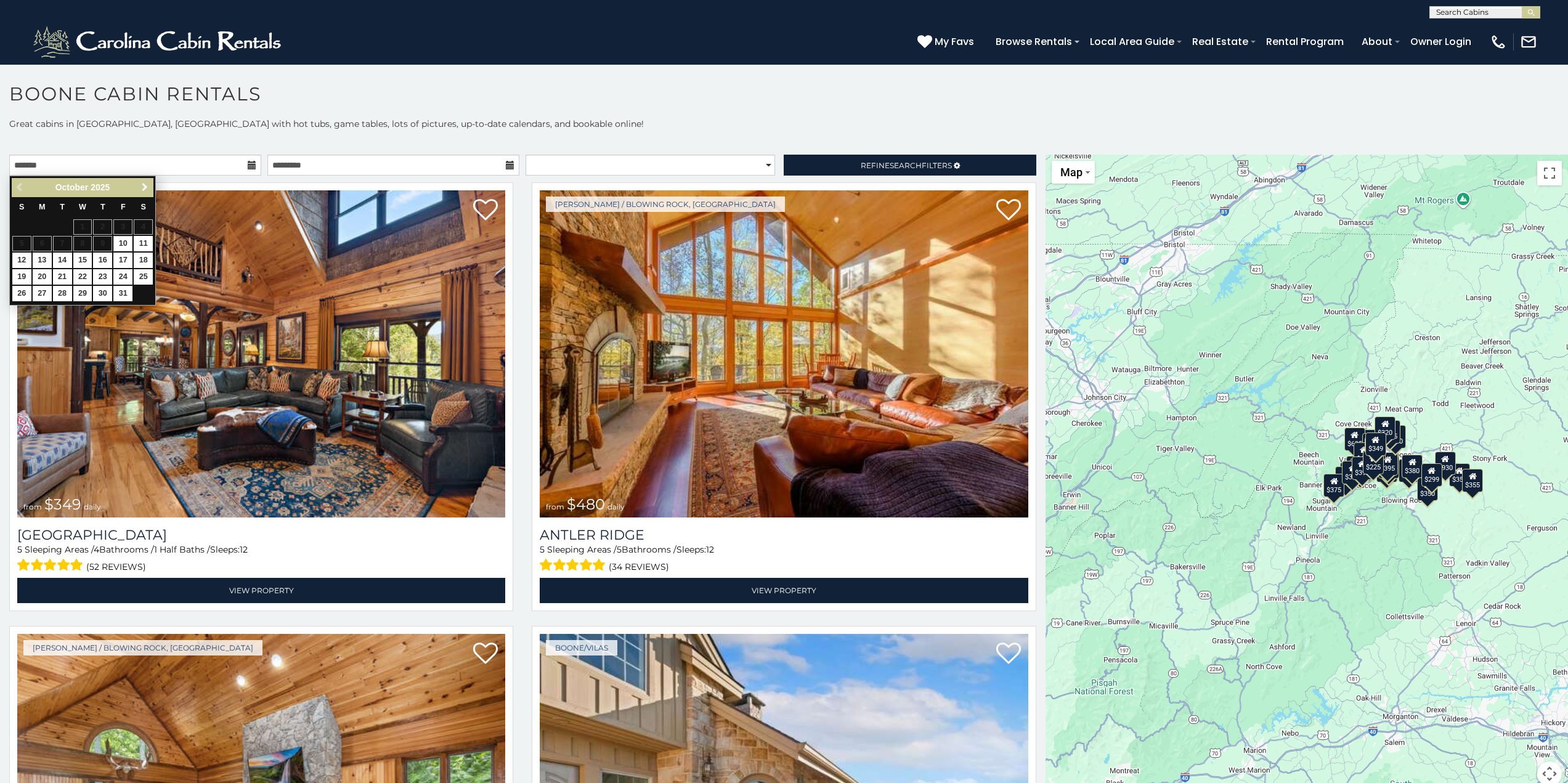
click at [143, 187] on span "Next" at bounding box center [144, 187] width 9 height 9
click at [143, 184] on span "Next" at bounding box center [144, 187] width 9 height 9
click at [123, 226] on link "2" at bounding box center [123, 227] width 19 height 15
type input "**********"
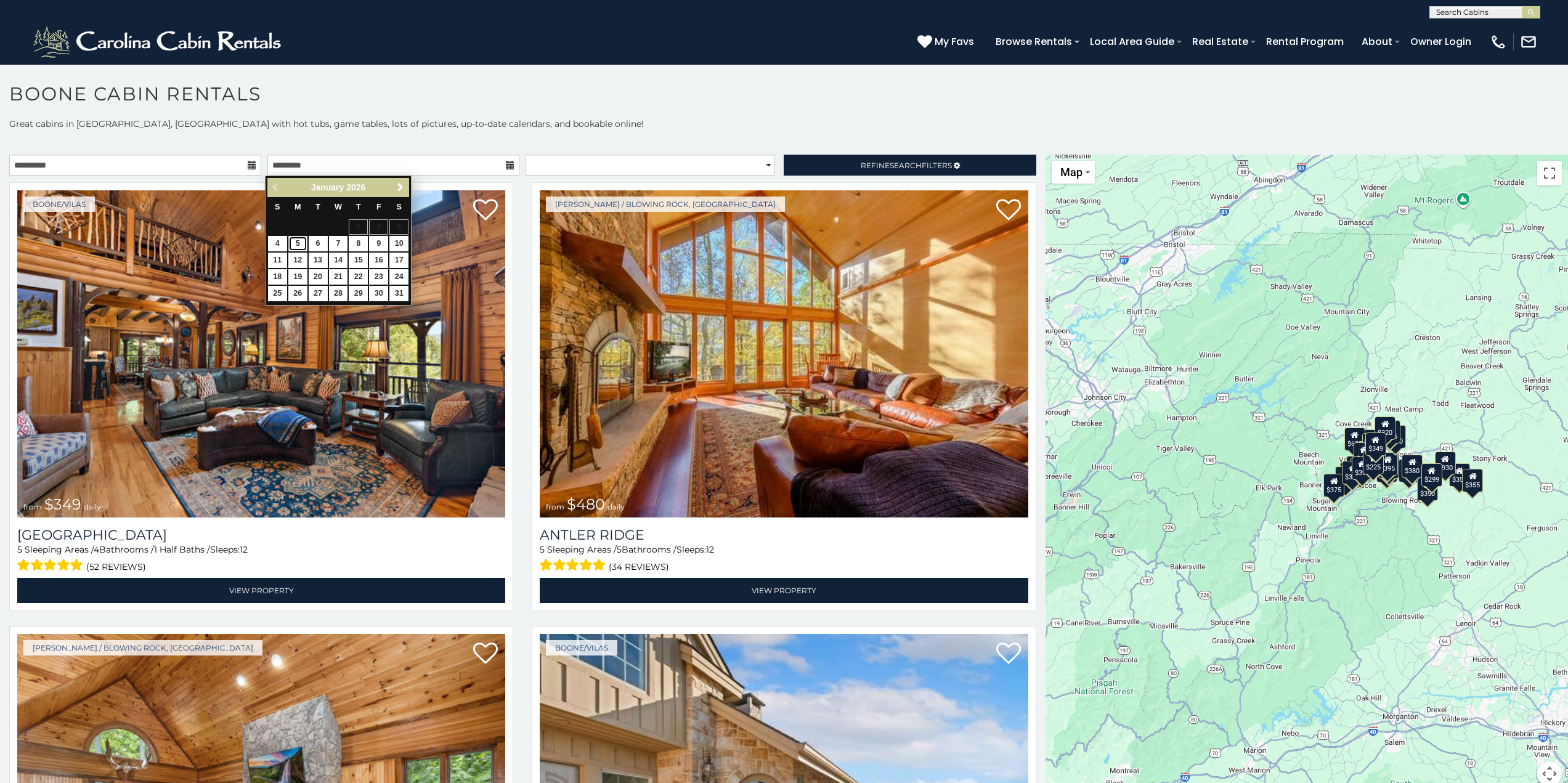
click at [303, 248] on link "5" at bounding box center [298, 243] width 19 height 15
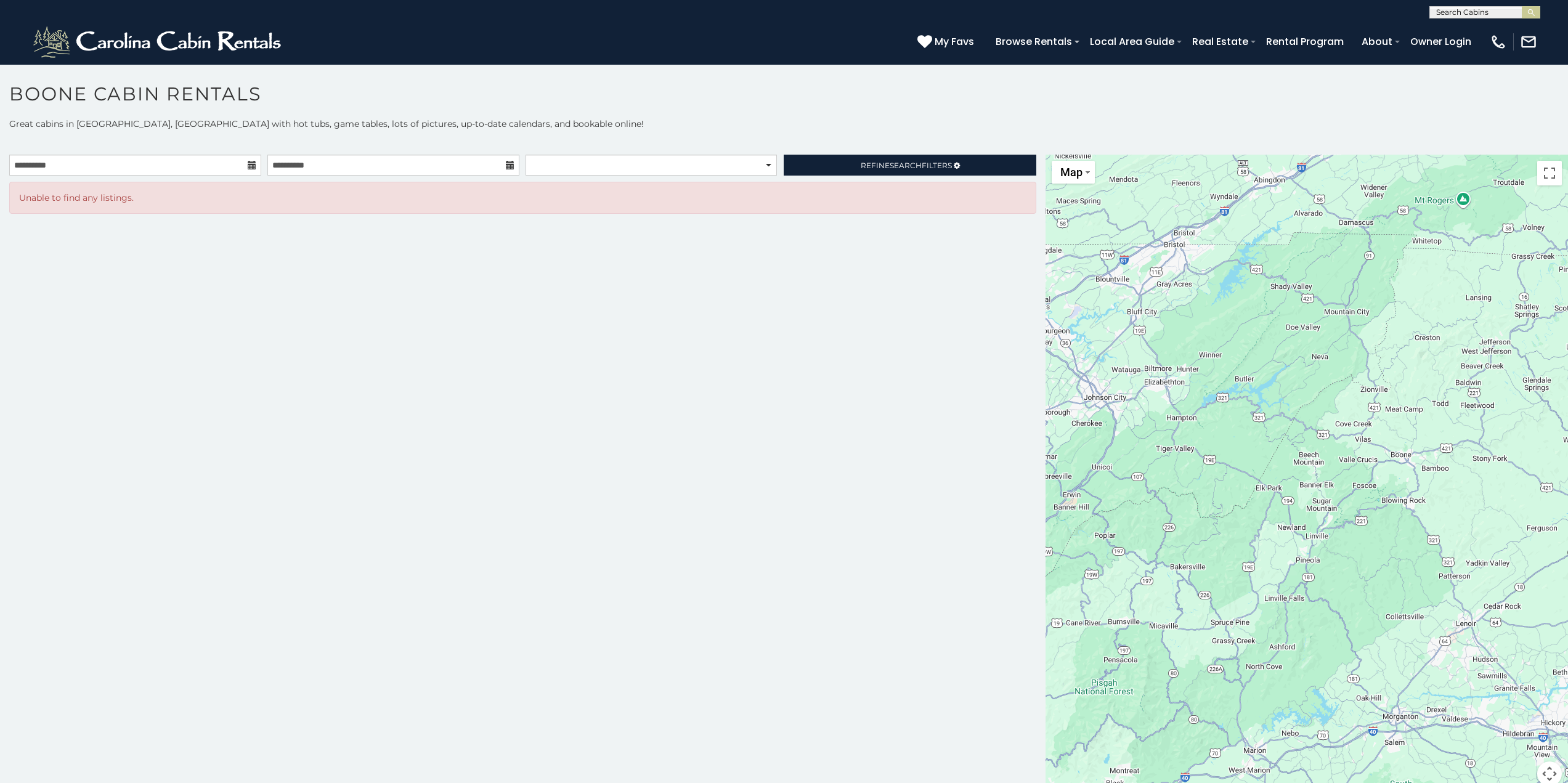
click at [252, 161] on icon at bounding box center [252, 165] width 8 height 8
click at [508, 161] on icon at bounding box center [509, 165] width 8 height 8
click at [461, 170] on input "**********" at bounding box center [393, 165] width 252 height 21
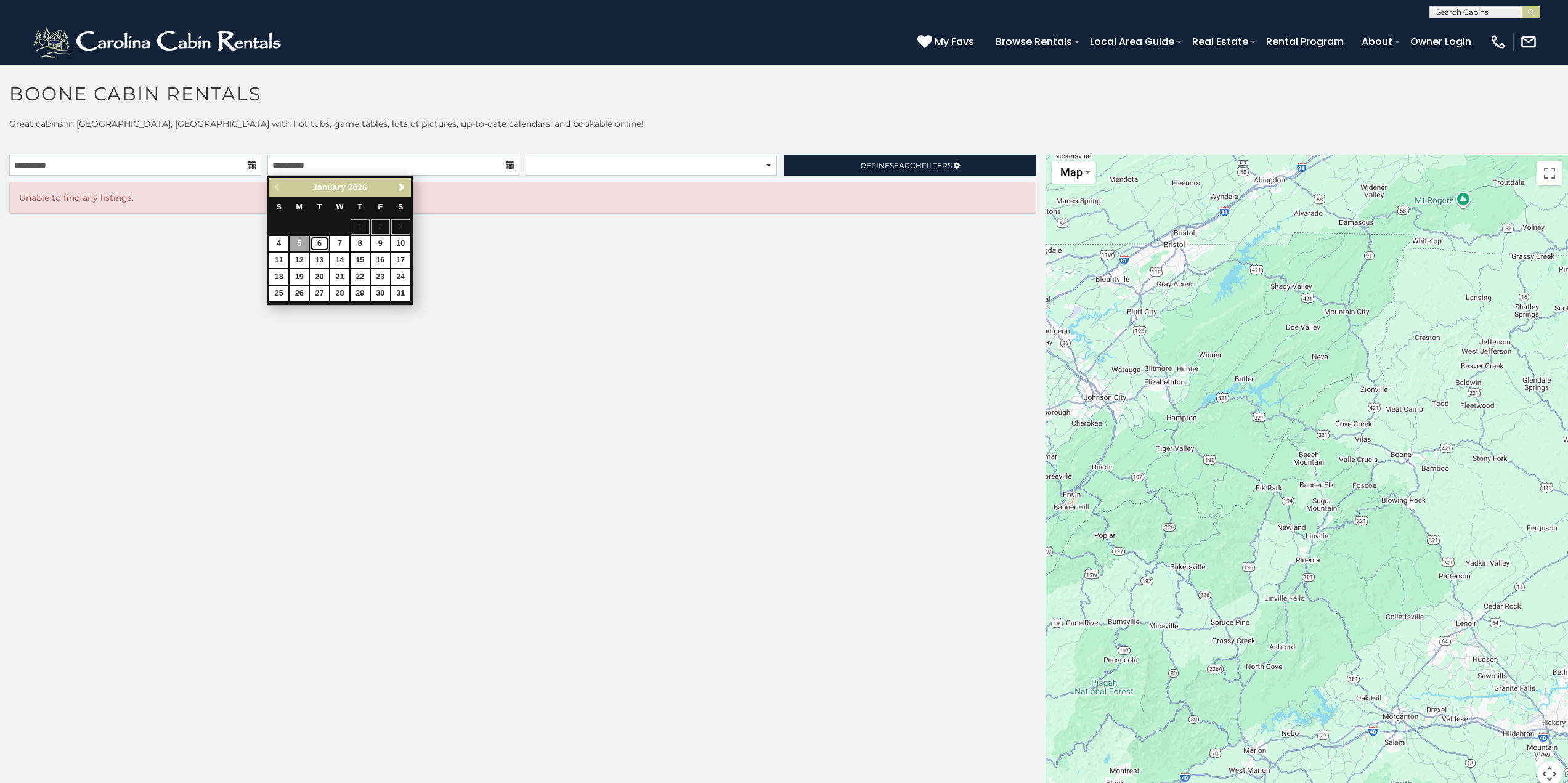
click at [326, 246] on link "6" at bounding box center [320, 243] width 19 height 15
type input "**********"
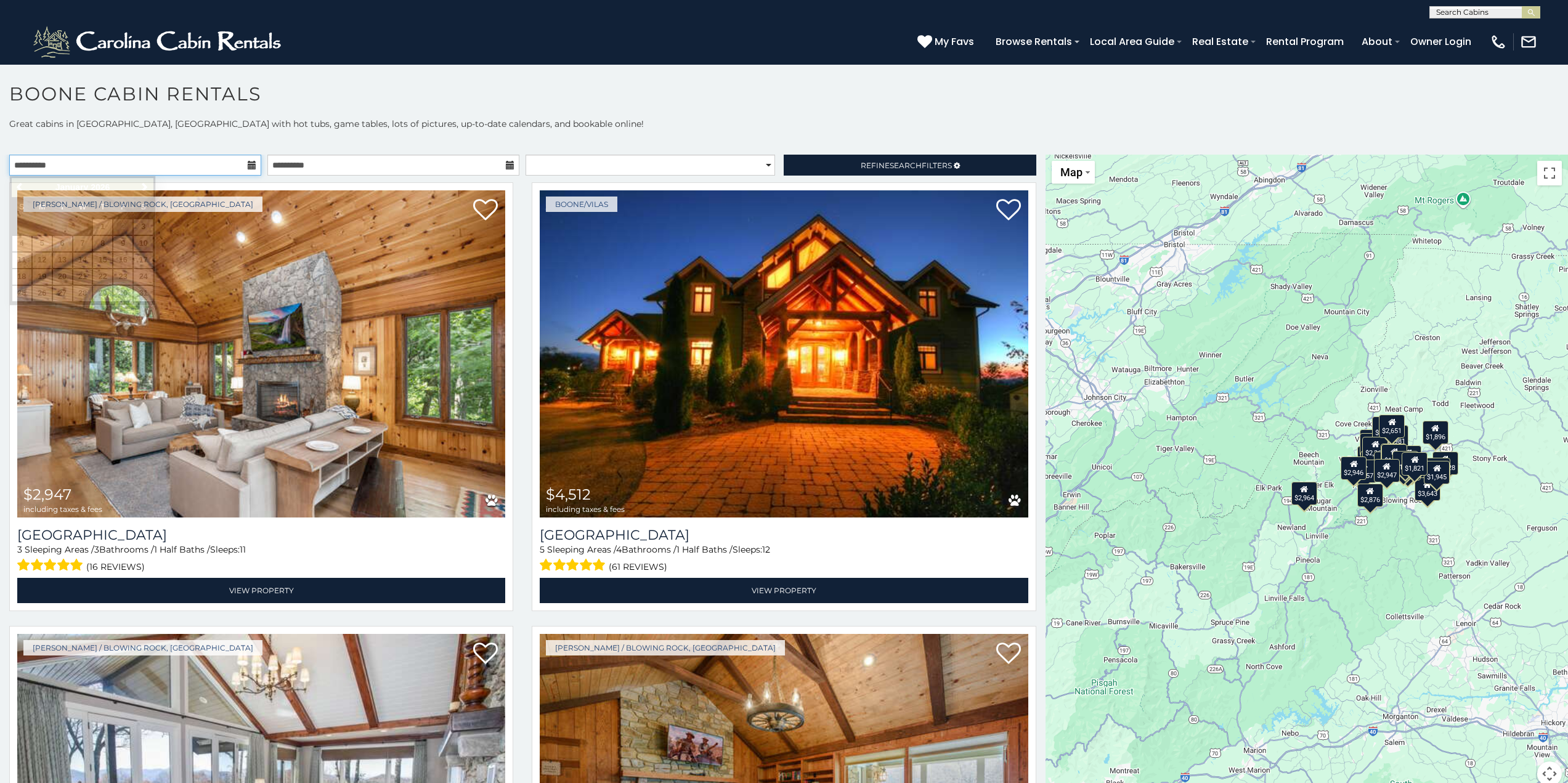
click at [256, 158] on input "**********" at bounding box center [135, 165] width 252 height 21
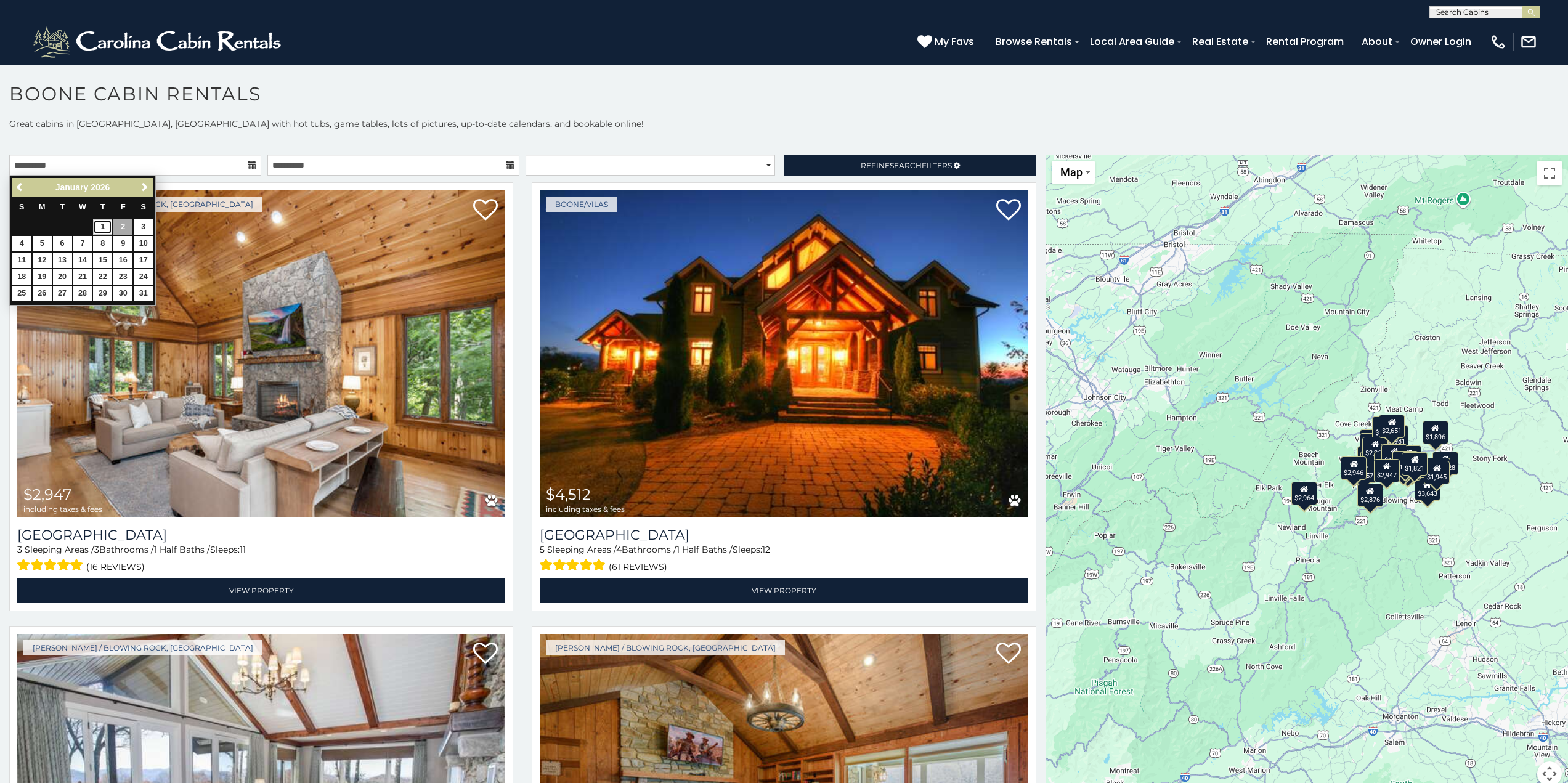
click at [107, 230] on link "1" at bounding box center [103, 227] width 19 height 15
type input "**********"
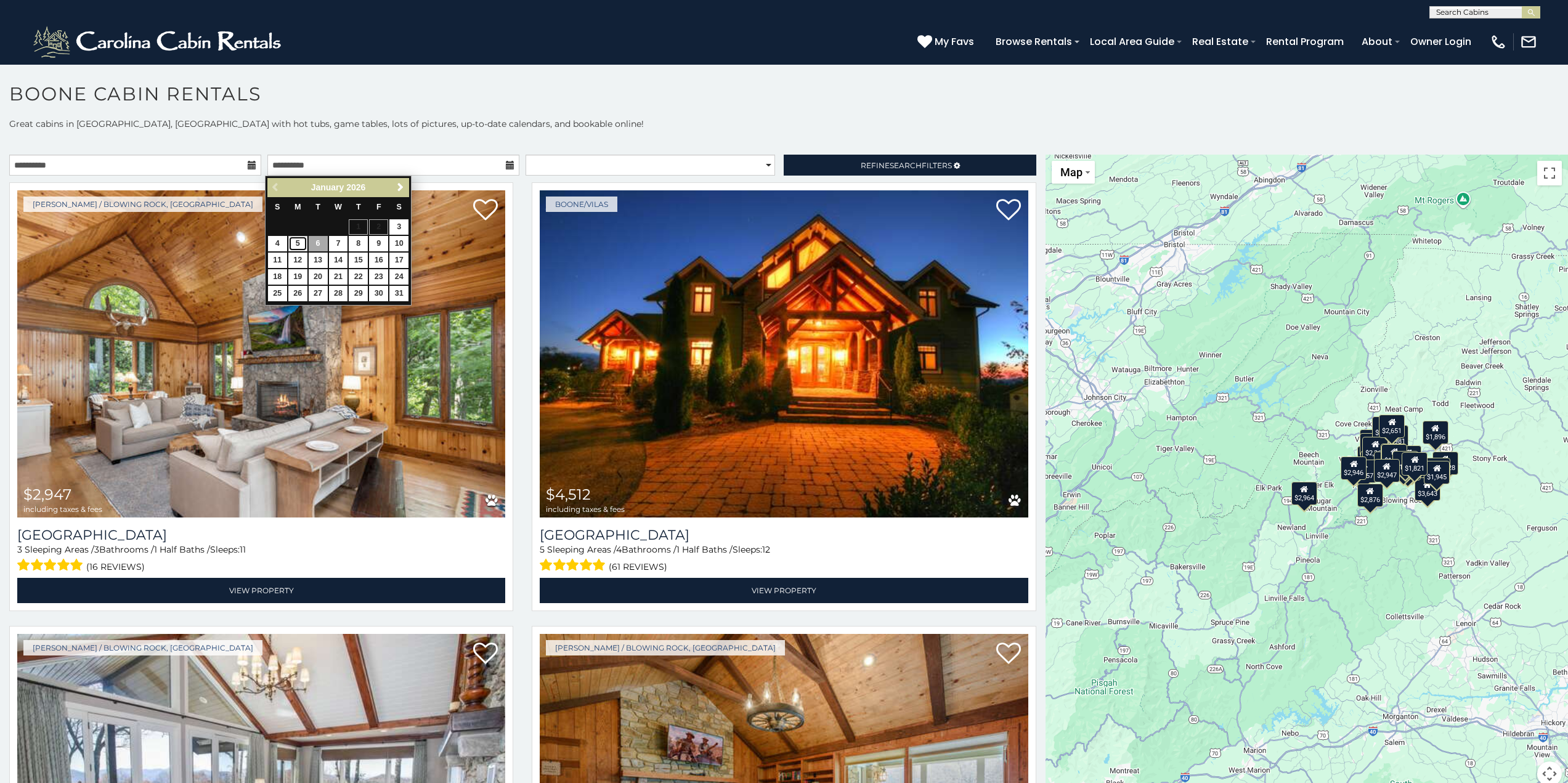
click at [300, 244] on link "5" at bounding box center [298, 243] width 19 height 15
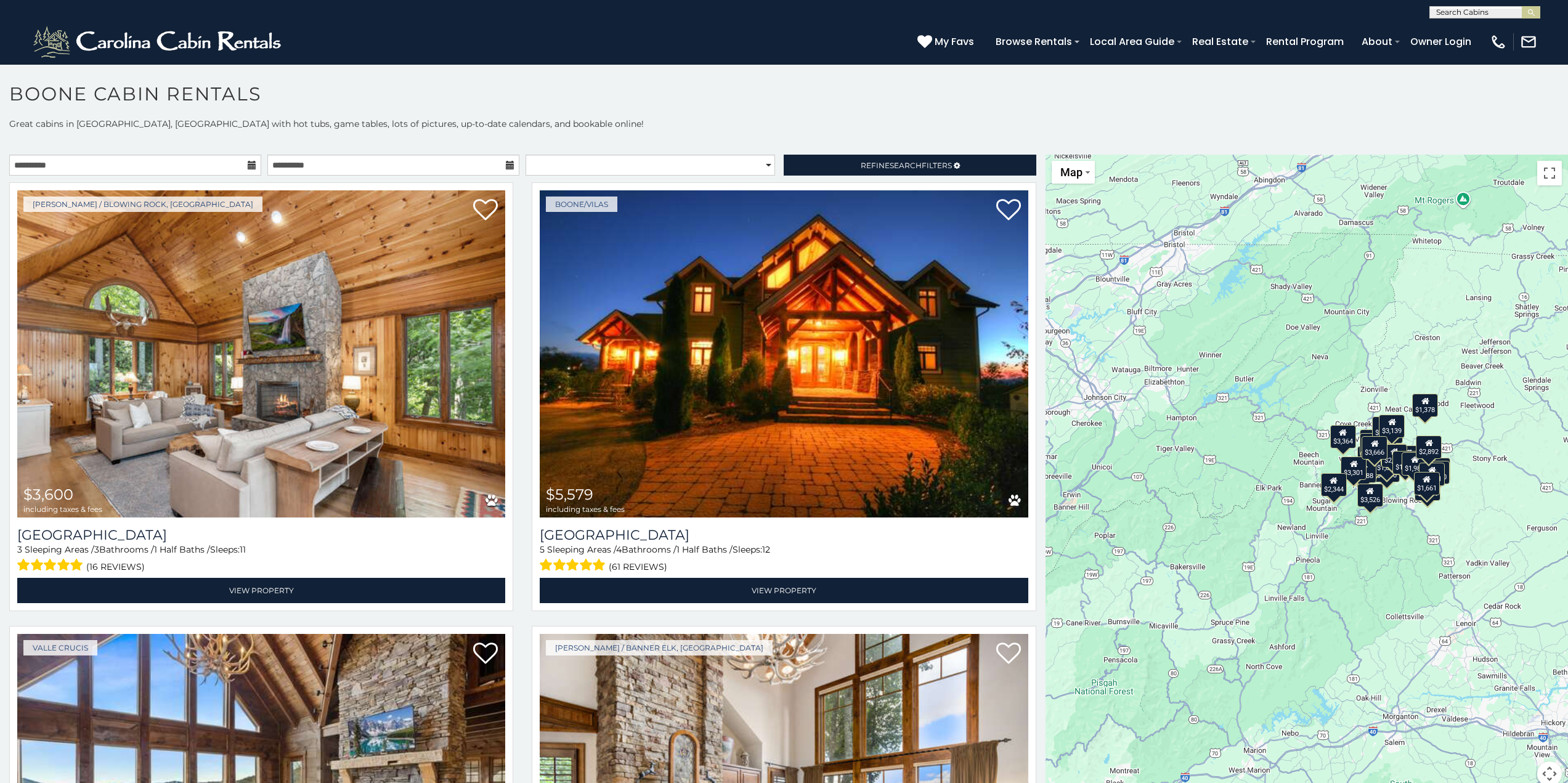
click at [642, 121] on p "Great cabins in [GEOGRAPHIC_DATA], [GEOGRAPHIC_DATA] with hot tubs, game tables…" at bounding box center [784, 124] width 1568 height 12
click at [861, 164] on span "Refine Search Filters" at bounding box center [906, 166] width 91 height 9
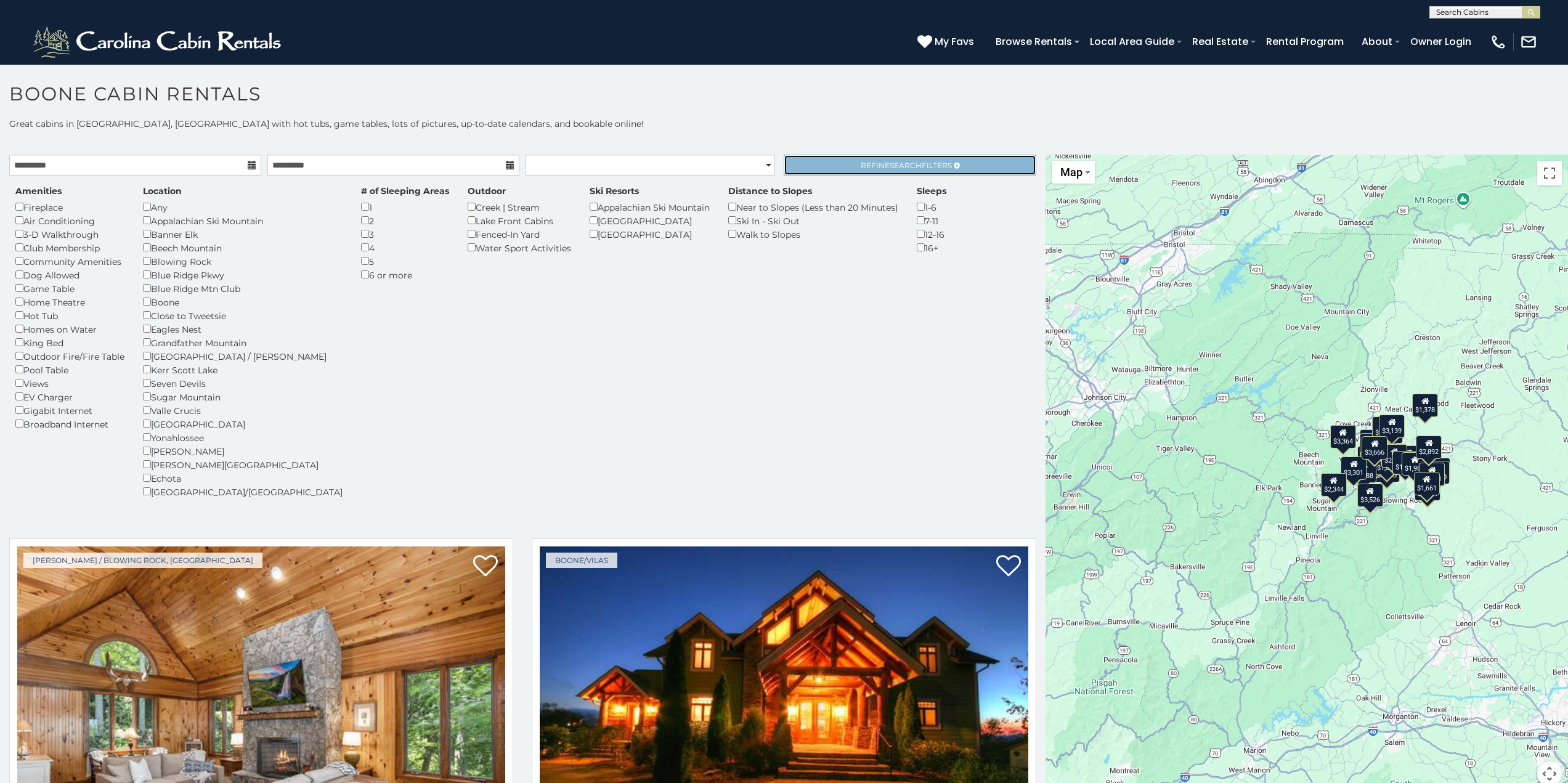
click at [861, 164] on span "Refine Search Filters" at bounding box center [906, 166] width 91 height 9
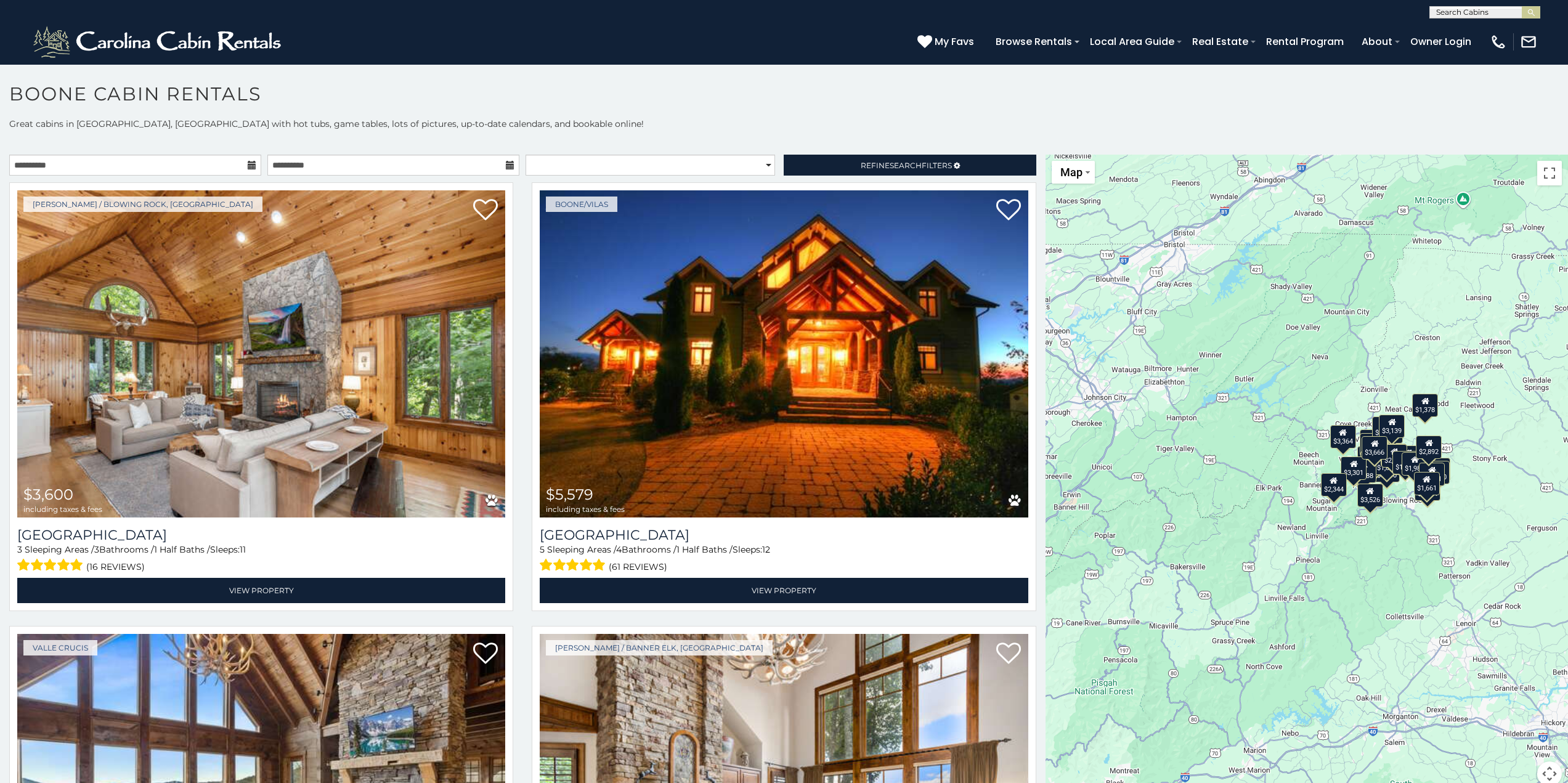
click at [817, 95] on h1 "Boone Cabin Rentals" at bounding box center [784, 100] width 1568 height 35
click at [507, 166] on icon at bounding box center [509, 165] width 8 height 8
click at [505, 166] on icon at bounding box center [509, 165] width 8 height 8
click at [505, 163] on icon at bounding box center [509, 165] width 8 height 8
click at [429, 172] on input "**********" at bounding box center [393, 165] width 252 height 21
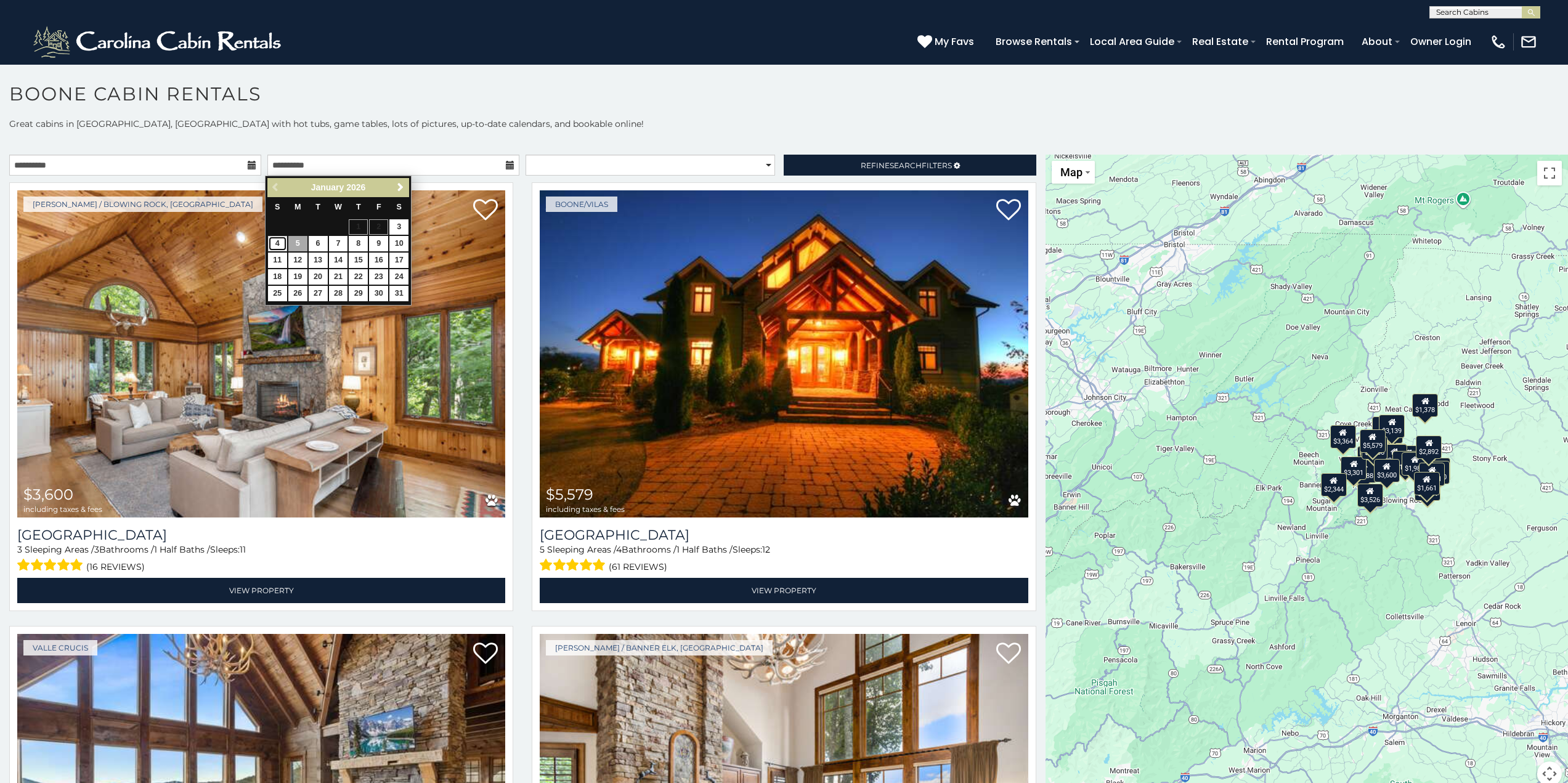
click at [280, 246] on link "4" at bounding box center [277, 243] width 19 height 15
type input "**********"
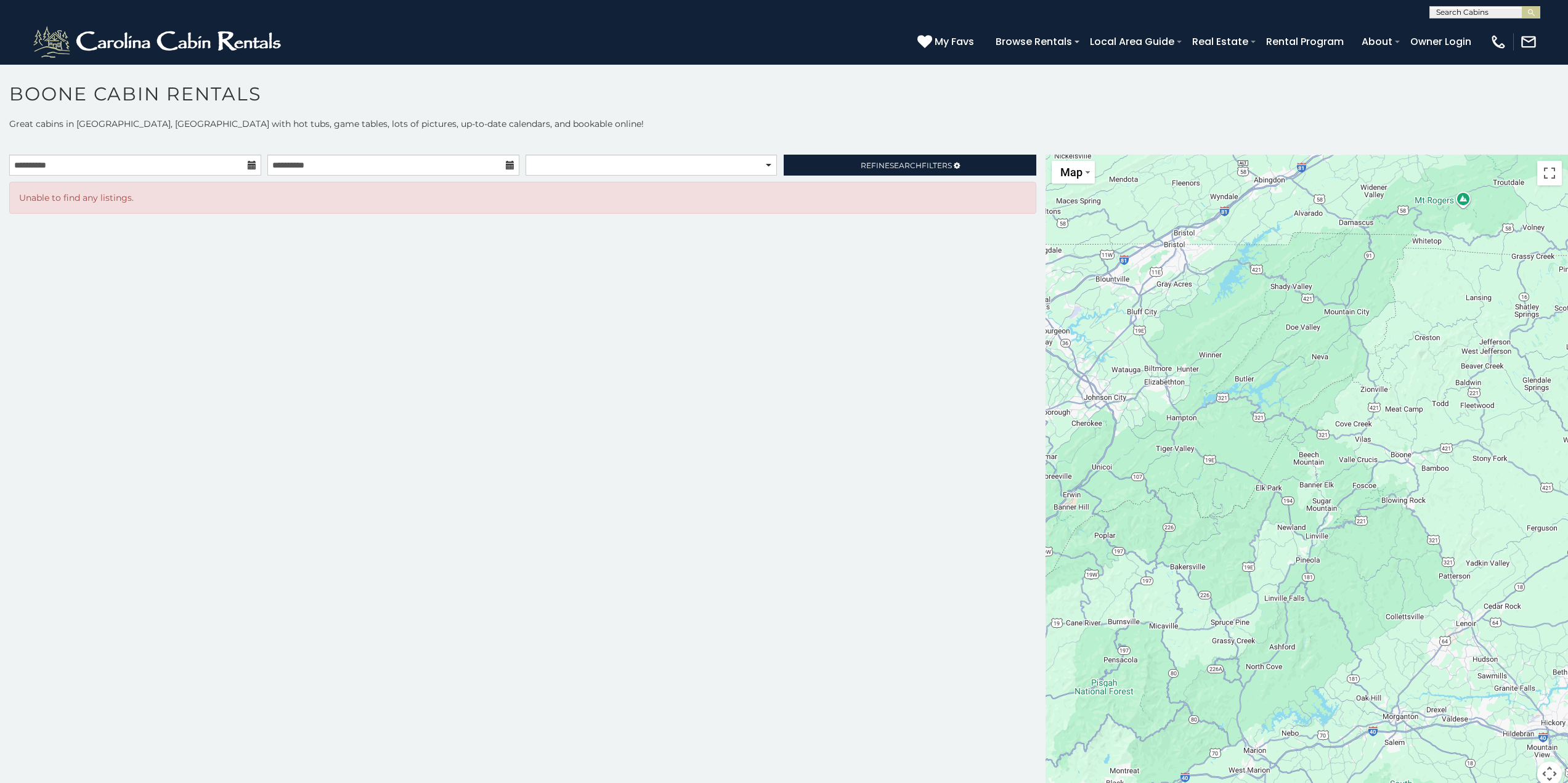
click at [253, 164] on icon at bounding box center [252, 165] width 8 height 8
click at [202, 168] on input "**********" at bounding box center [135, 165] width 252 height 21
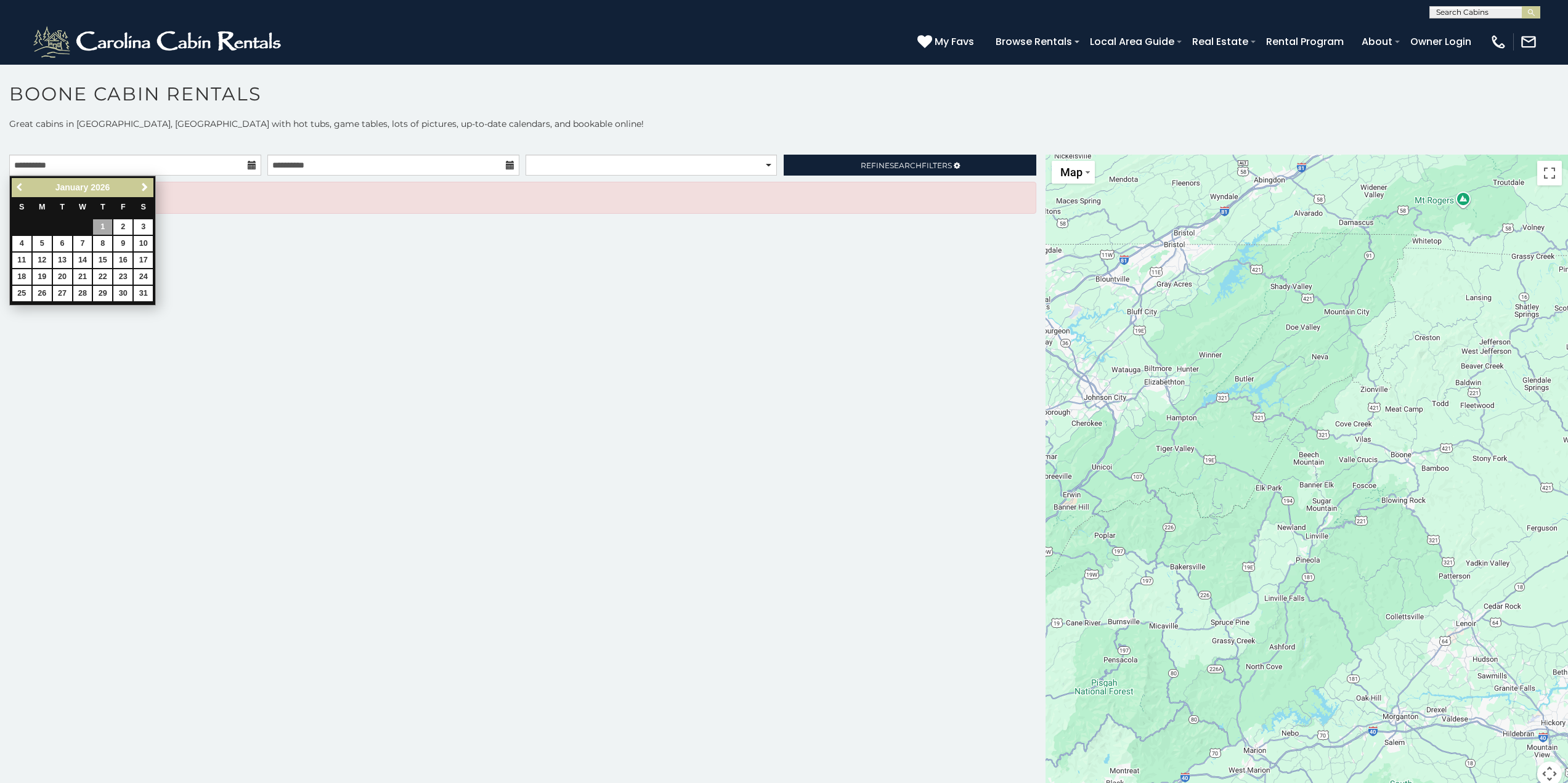
click at [14, 186] on link "Previous" at bounding box center [21, 188] width 15 height 15
click at [143, 274] on link "27" at bounding box center [143, 277] width 19 height 15
type input "**********"
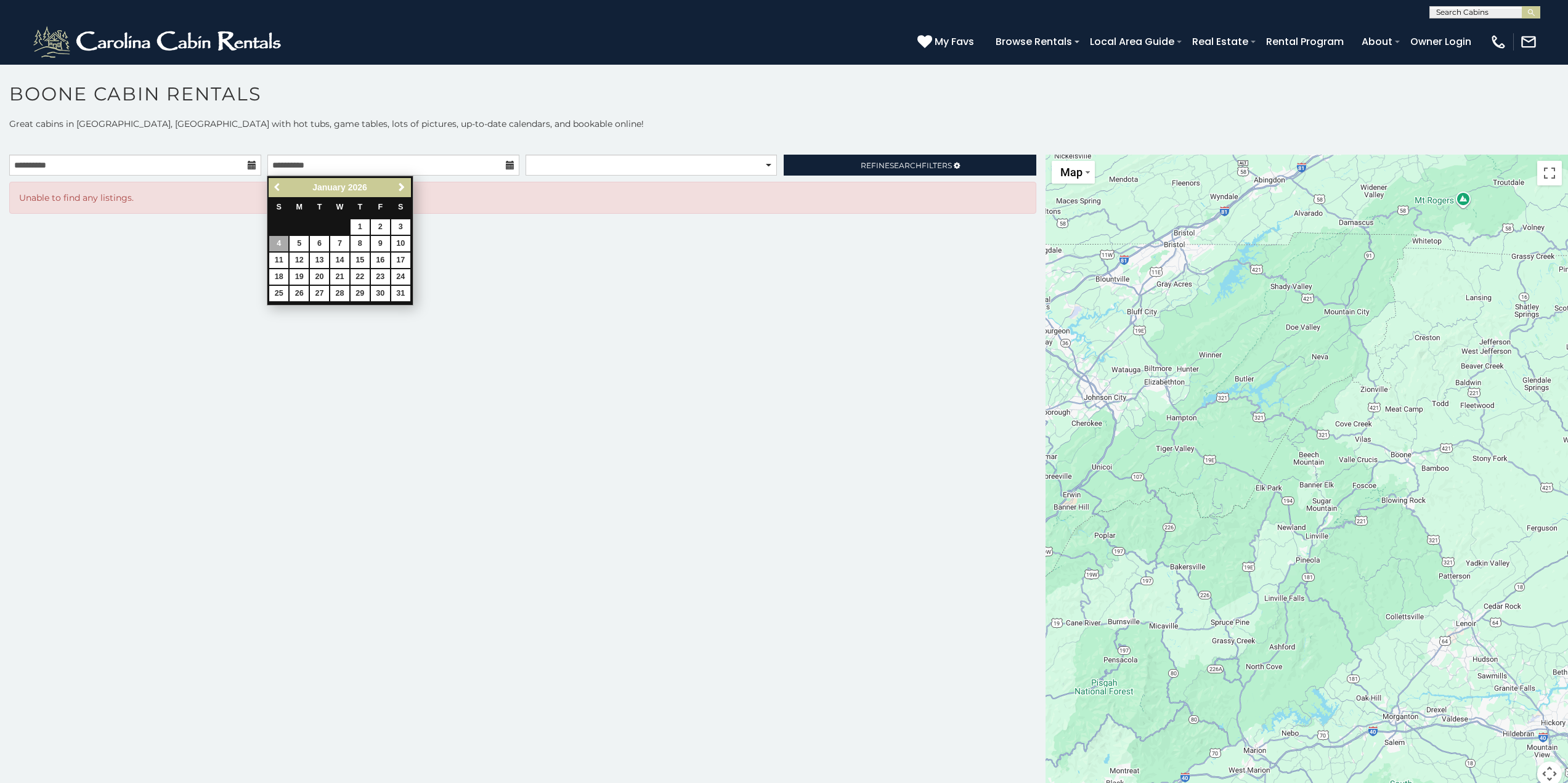
click at [271, 183] on link "Previous" at bounding box center [277, 188] width 15 height 15
click at [323, 294] on link "30" at bounding box center [320, 293] width 19 height 15
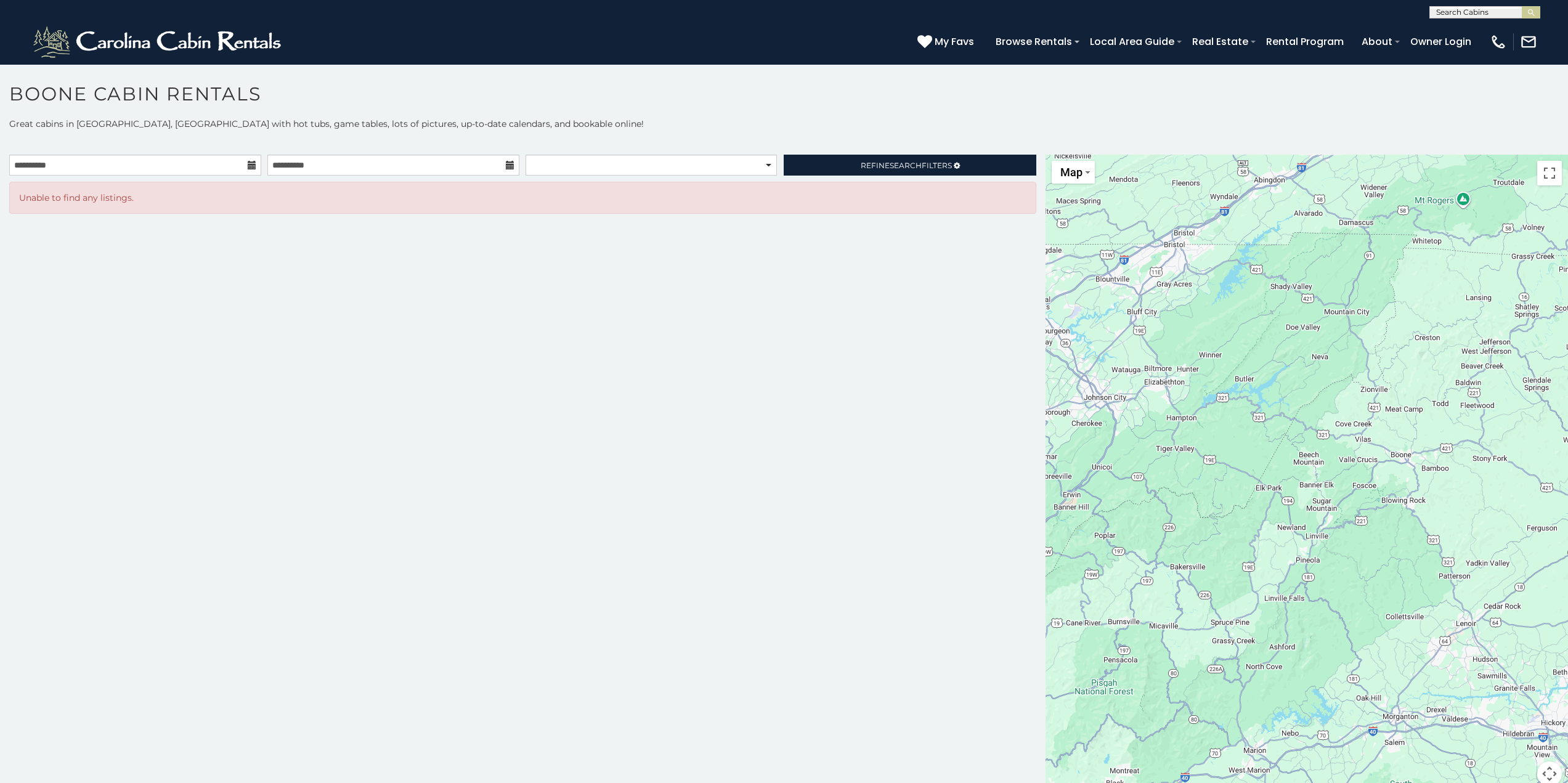
click at [845, 115] on h1 "Boone Cabin Rentals" at bounding box center [784, 100] width 1568 height 35
click at [367, 171] on input "**********" at bounding box center [393, 165] width 252 height 21
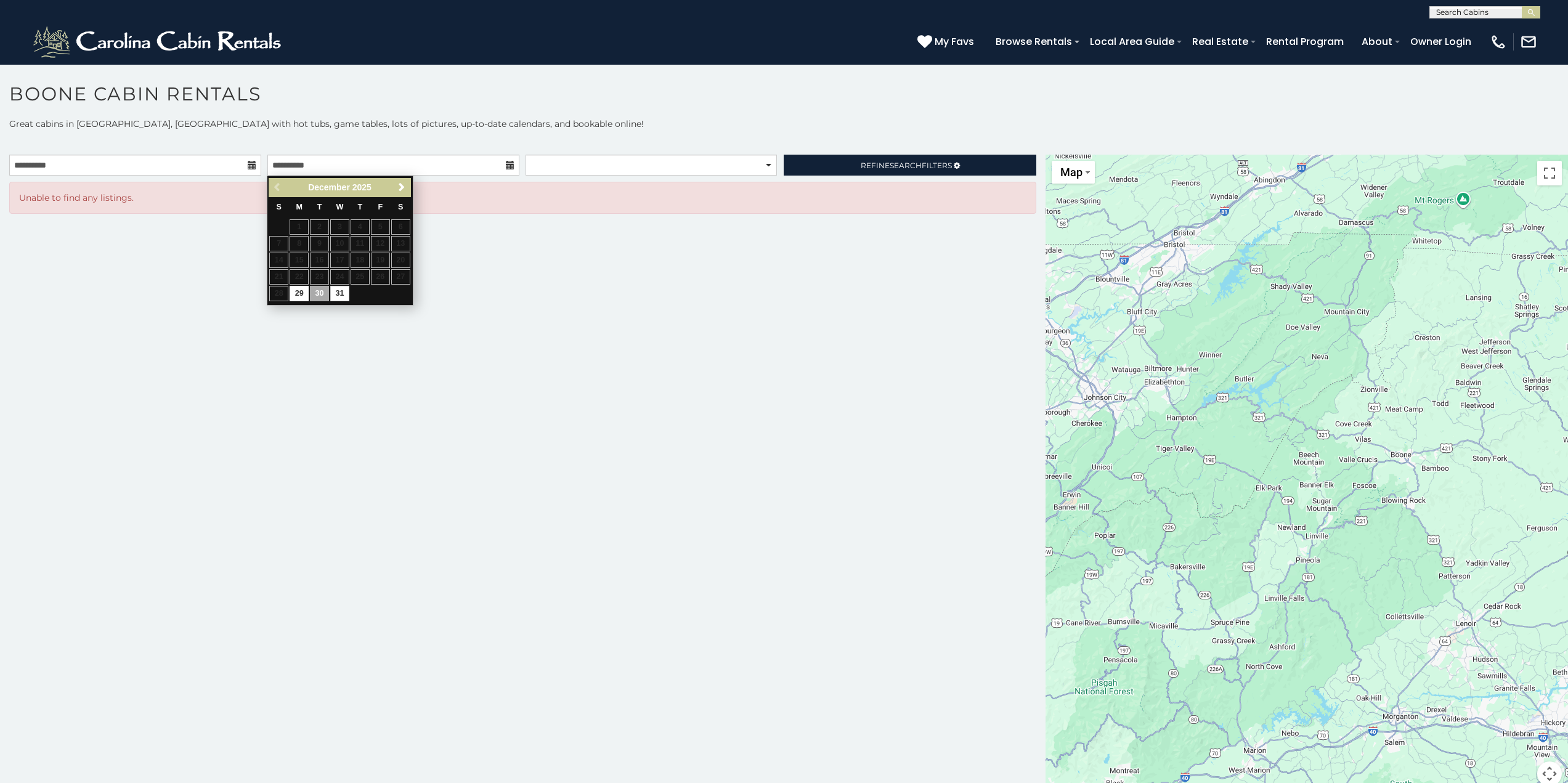
click at [342, 285] on table "S M T W T F S 1 2 3 4 5 6 7 8 9 10 11 12 13 14 15 16 17 18 19 20 21 22 23 24 25…" at bounding box center [339, 250] width 141 height 106
click at [342, 295] on link "31" at bounding box center [339, 293] width 19 height 15
type input "**********"
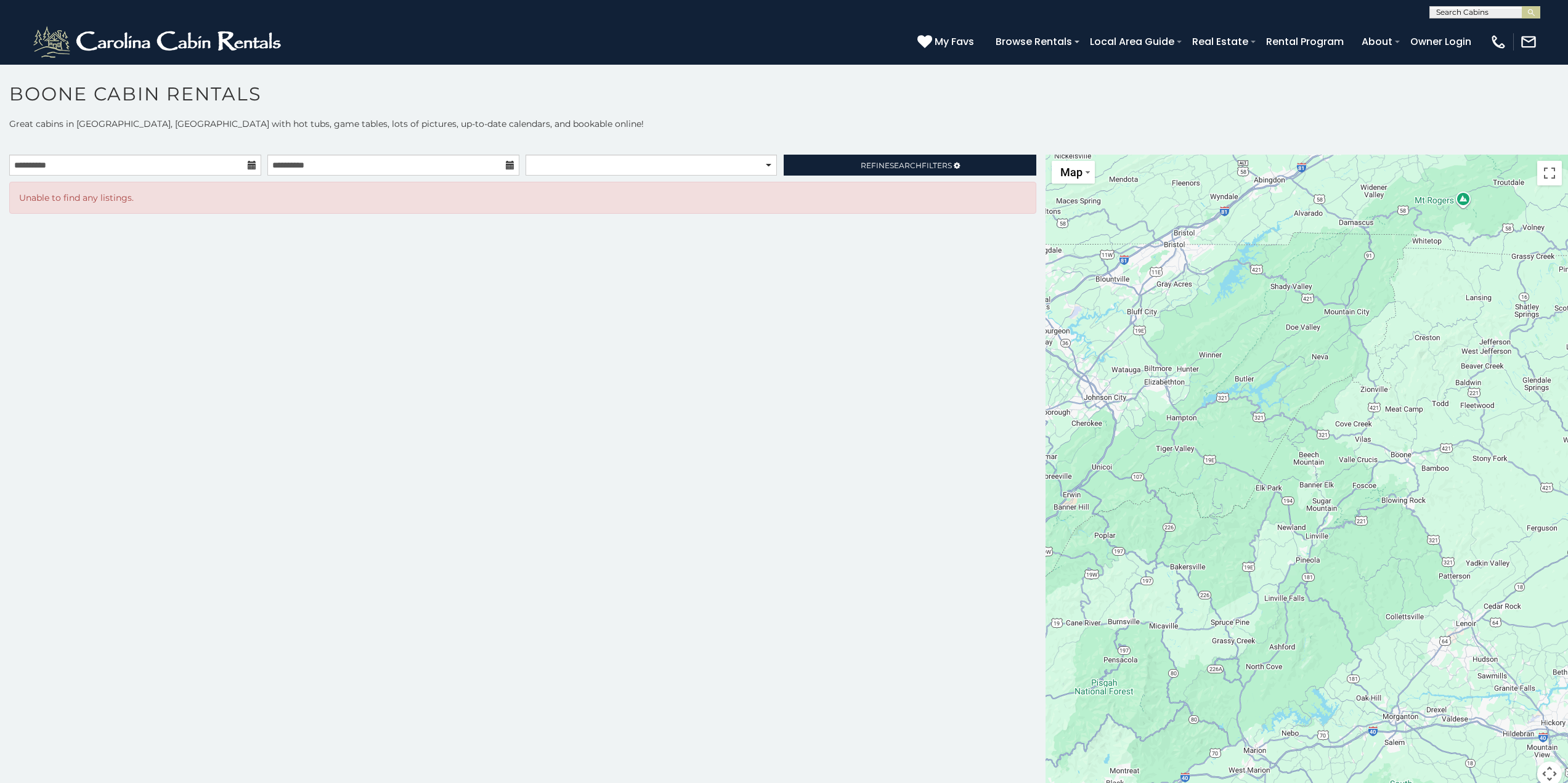
click at [850, 125] on p "Great cabins in [GEOGRAPHIC_DATA], [GEOGRAPHIC_DATA] with hot tubs, game tables…" at bounding box center [784, 124] width 1568 height 12
click at [370, 166] on input "**********" at bounding box center [393, 165] width 252 height 21
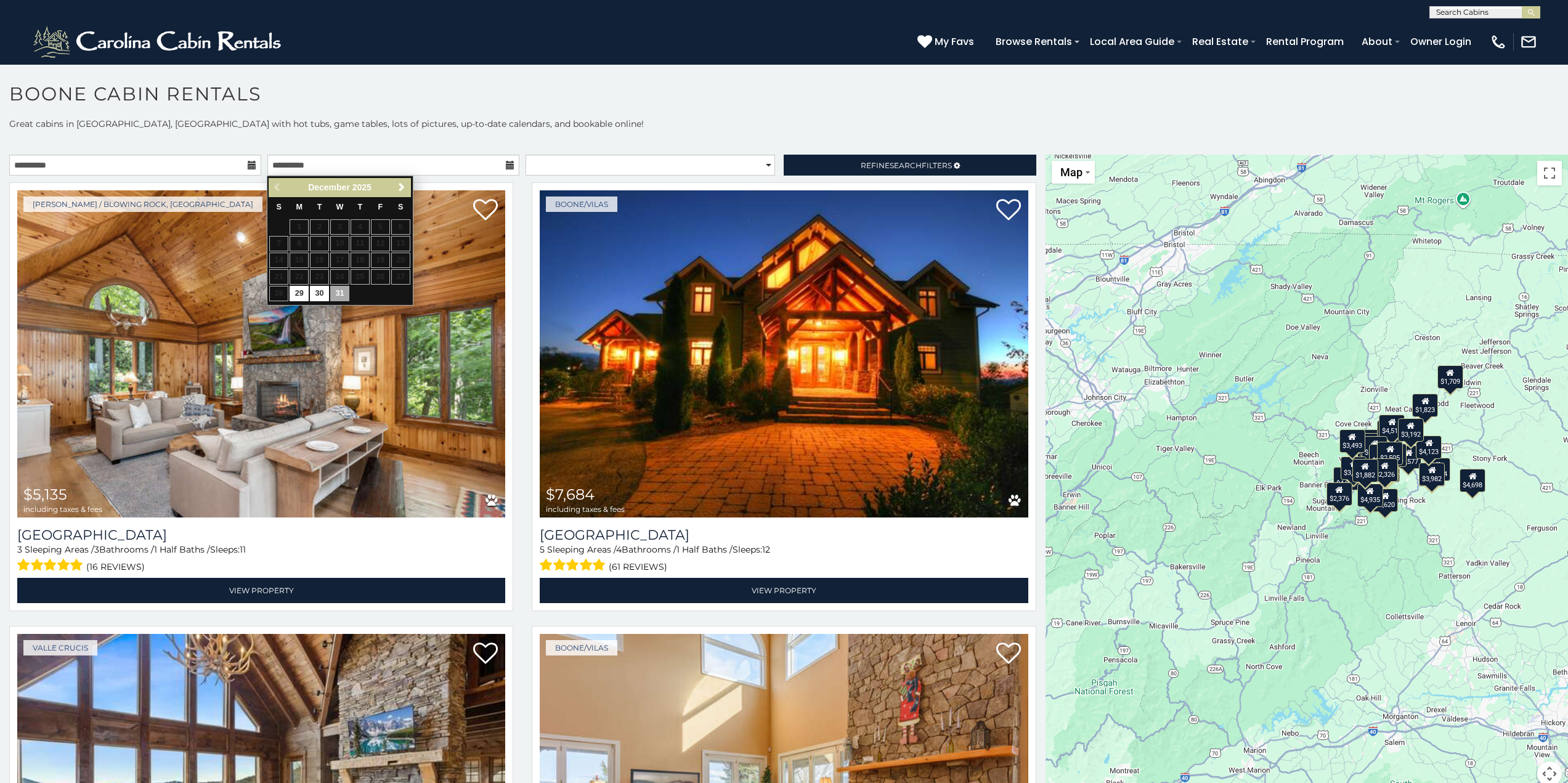
click at [694, 92] on h1 "Boone Cabin Rentals" at bounding box center [784, 100] width 1568 height 35
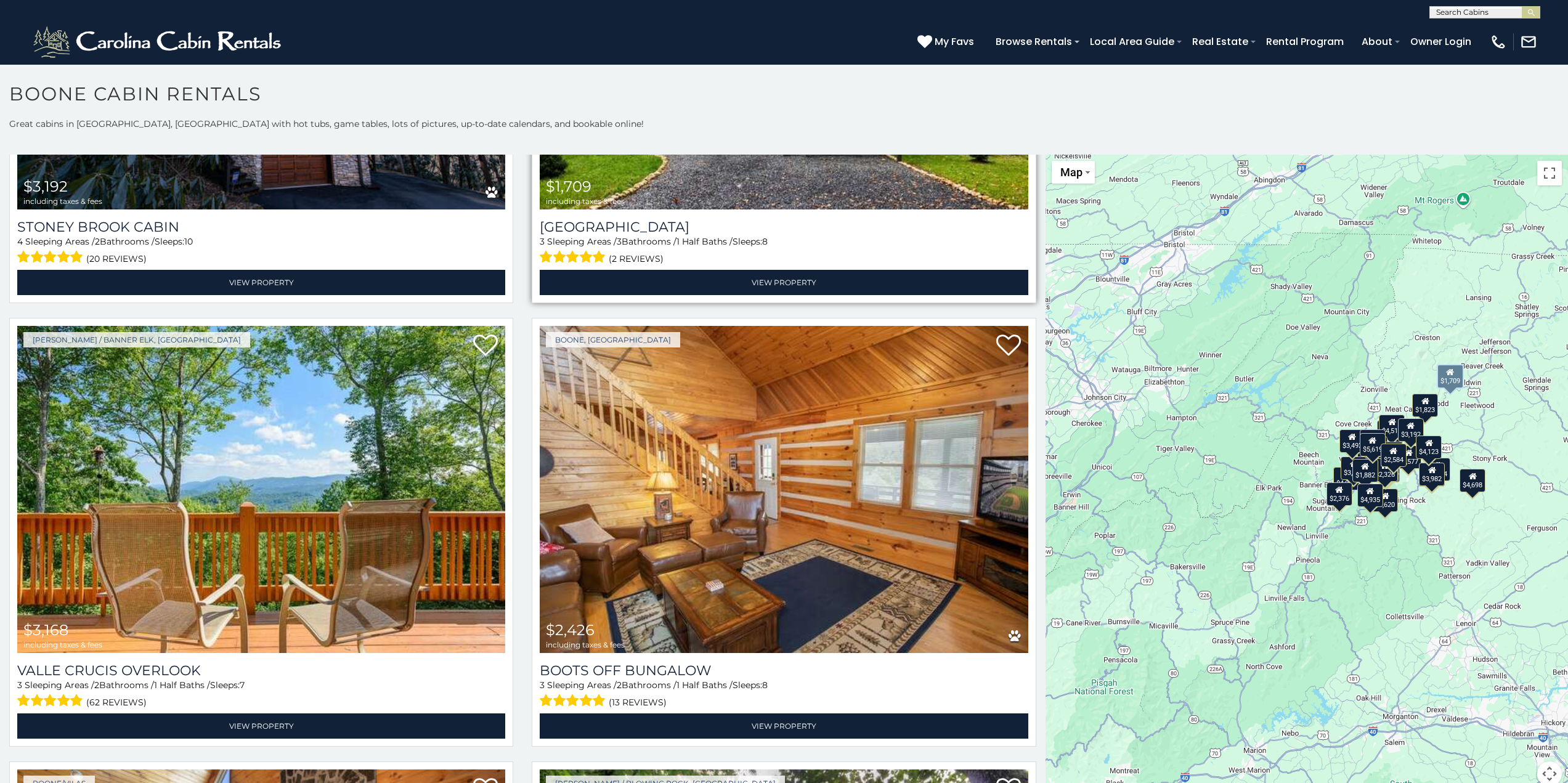
scroll to position [5054, 0]
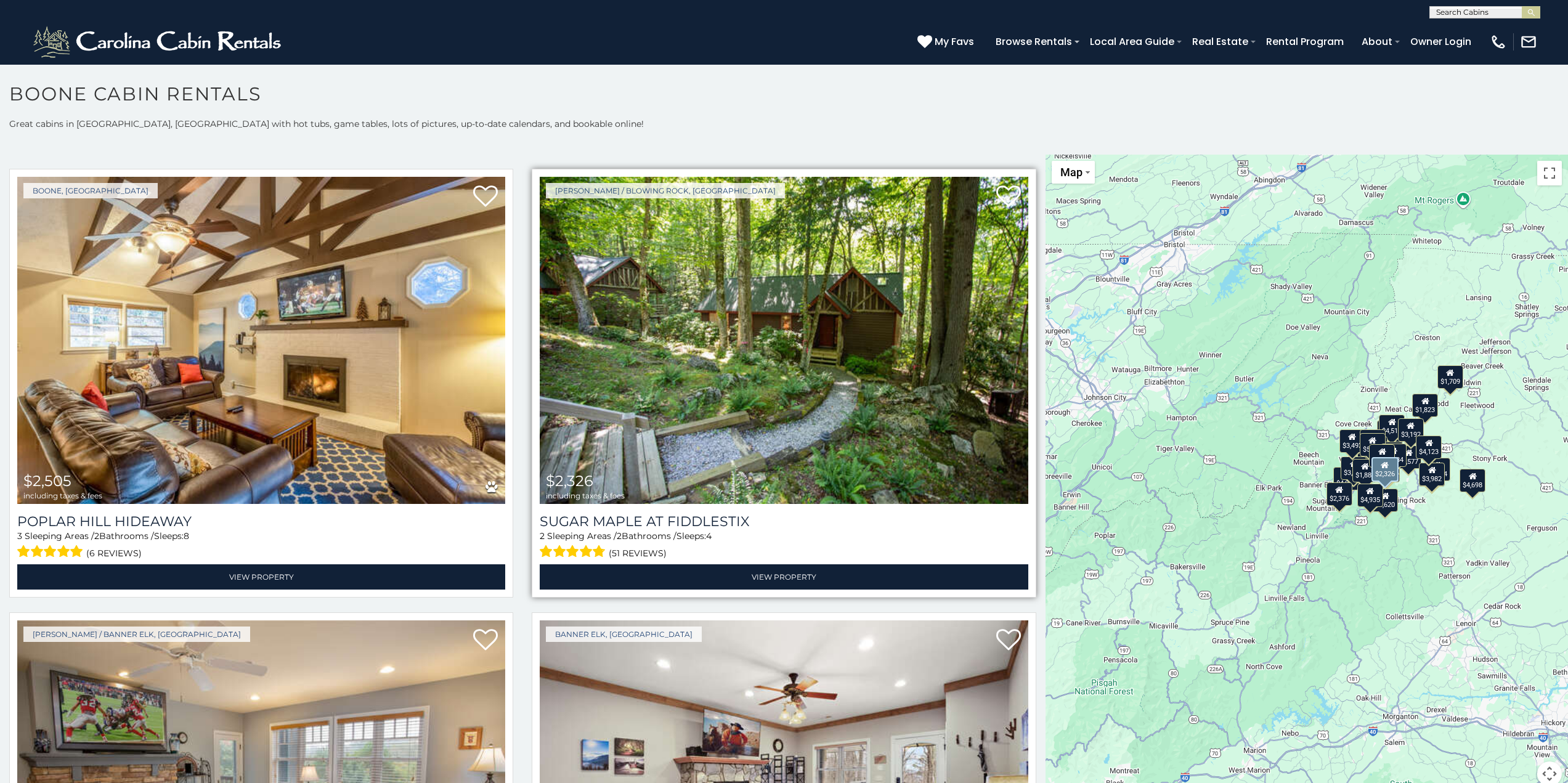
scroll to position [5986, 0]
